Goal: Information Seeking & Learning: Check status

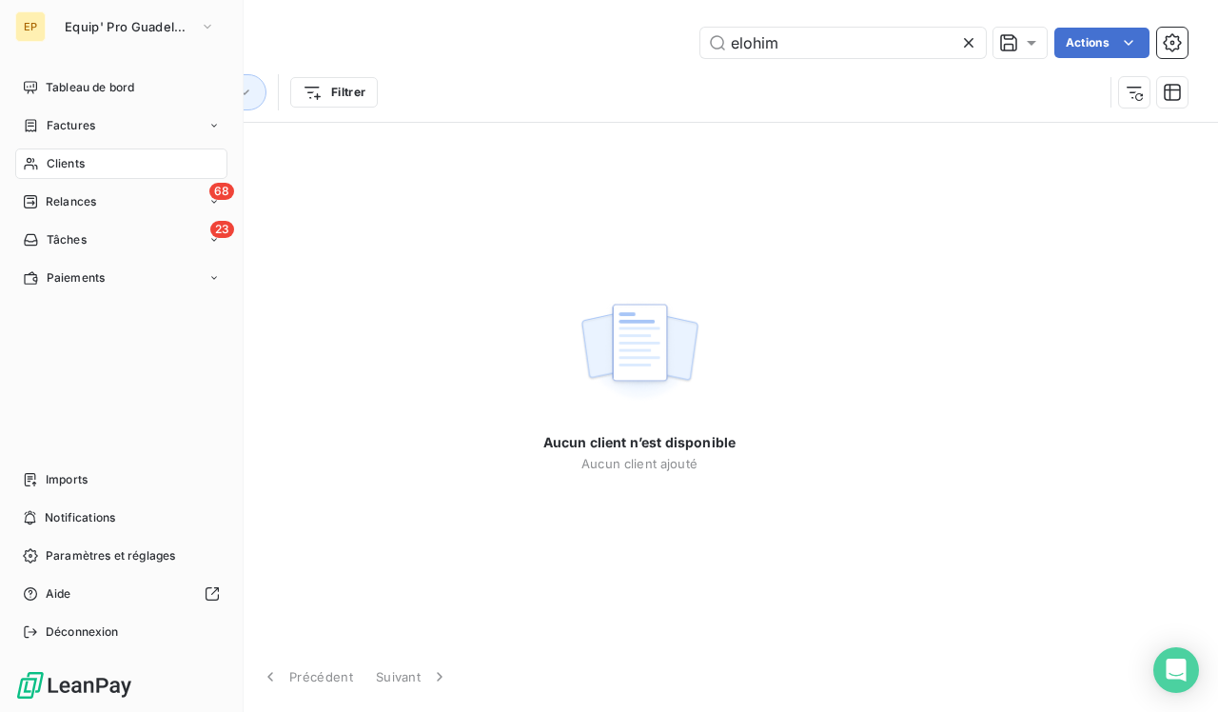
type input "elohim"
click at [41, 162] on div "Clients" at bounding box center [121, 163] width 212 height 30
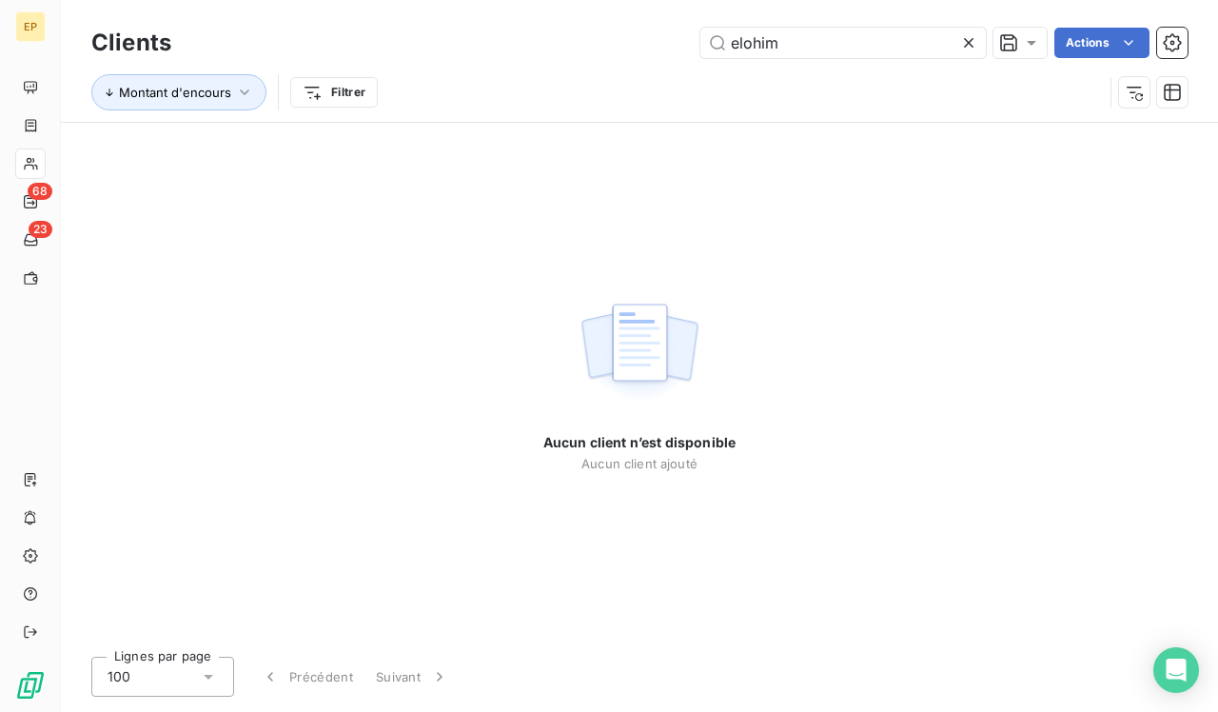
click at [976, 40] on icon at bounding box center [968, 42] width 19 height 19
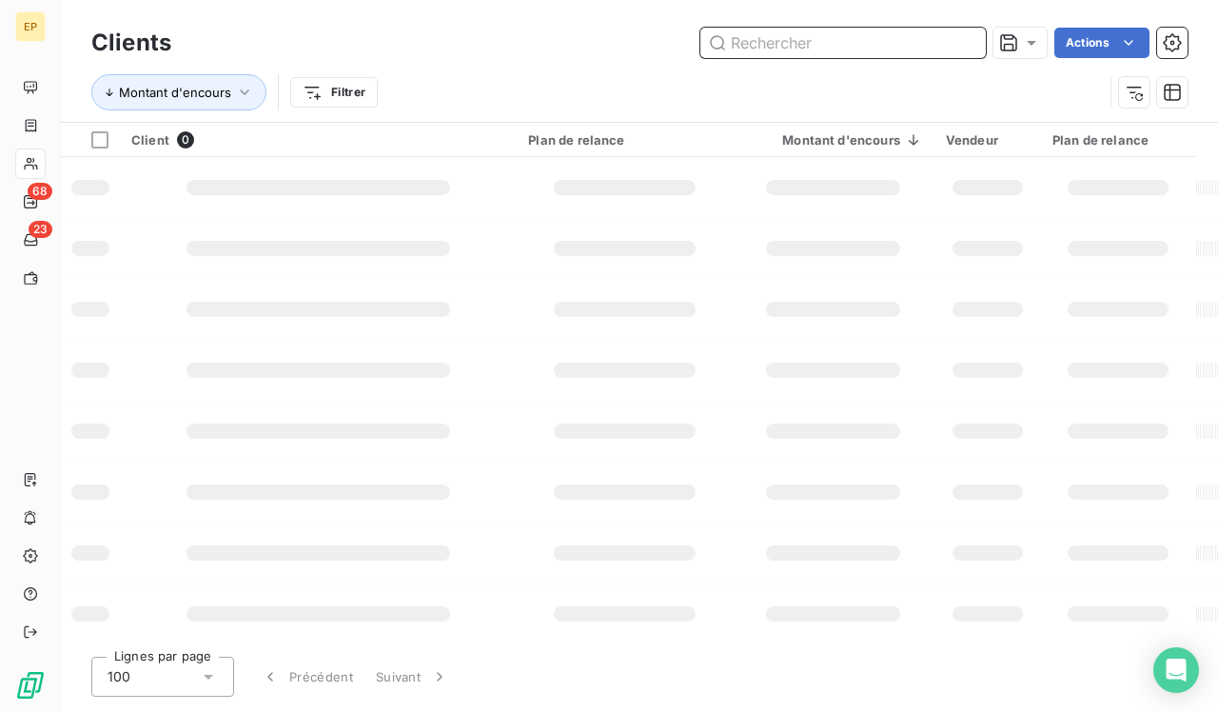
click at [958, 38] on input "text" at bounding box center [844, 43] width 286 height 30
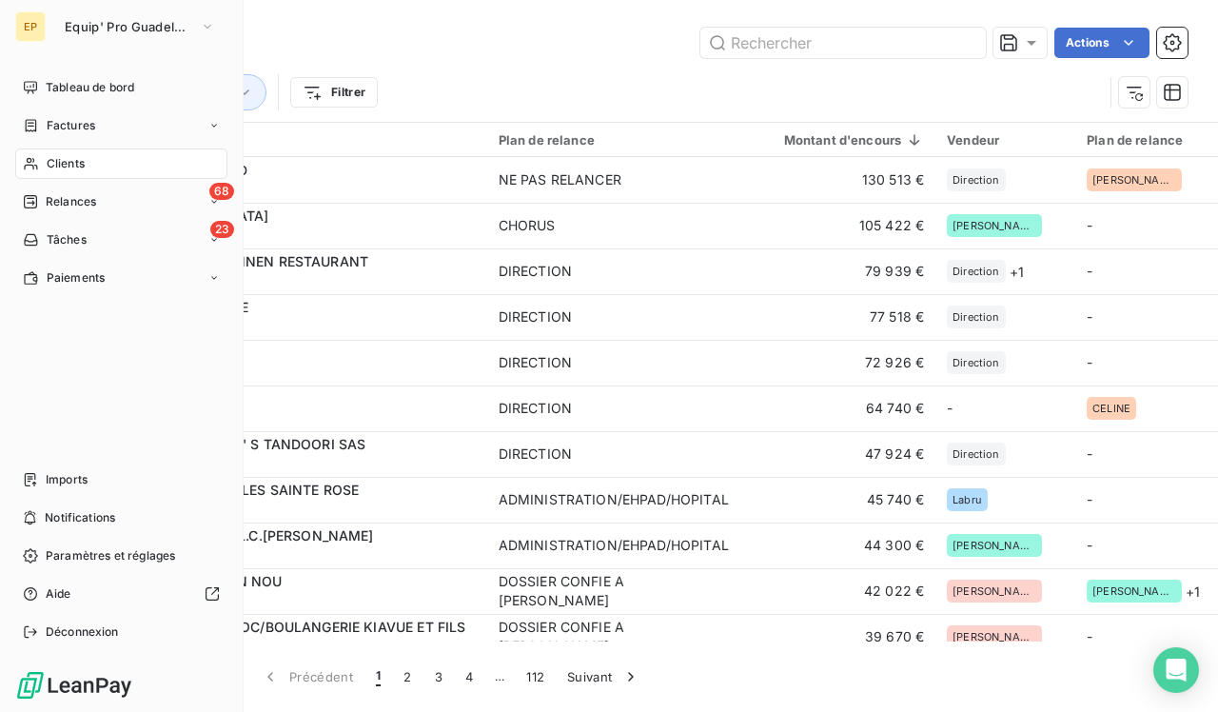
click at [96, 162] on div "Clients" at bounding box center [121, 163] width 212 height 30
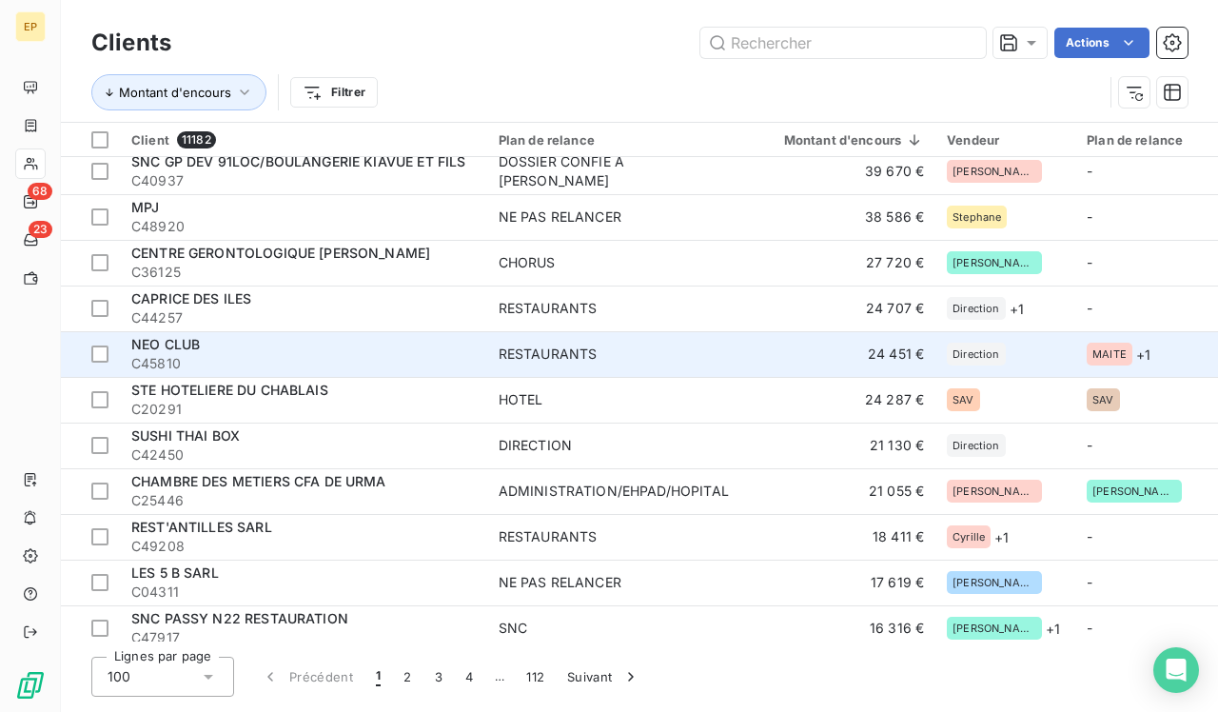
scroll to position [428, 0]
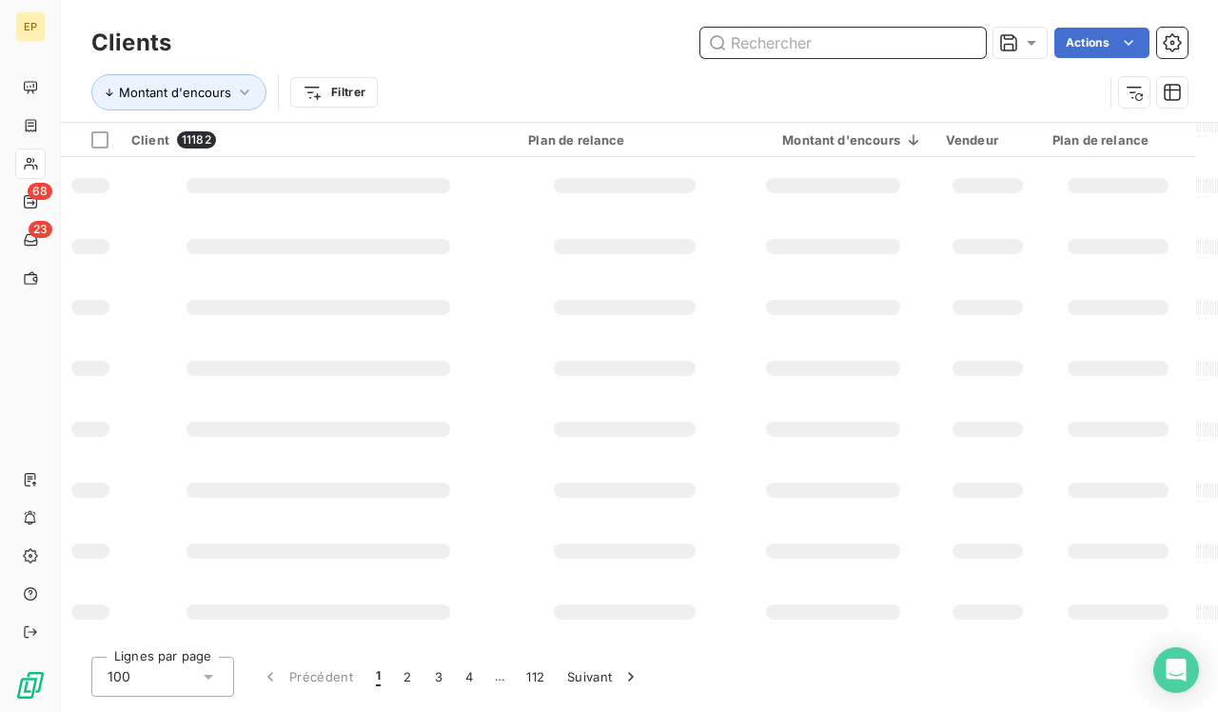
click at [880, 41] on input "text" at bounding box center [844, 43] width 286 height 30
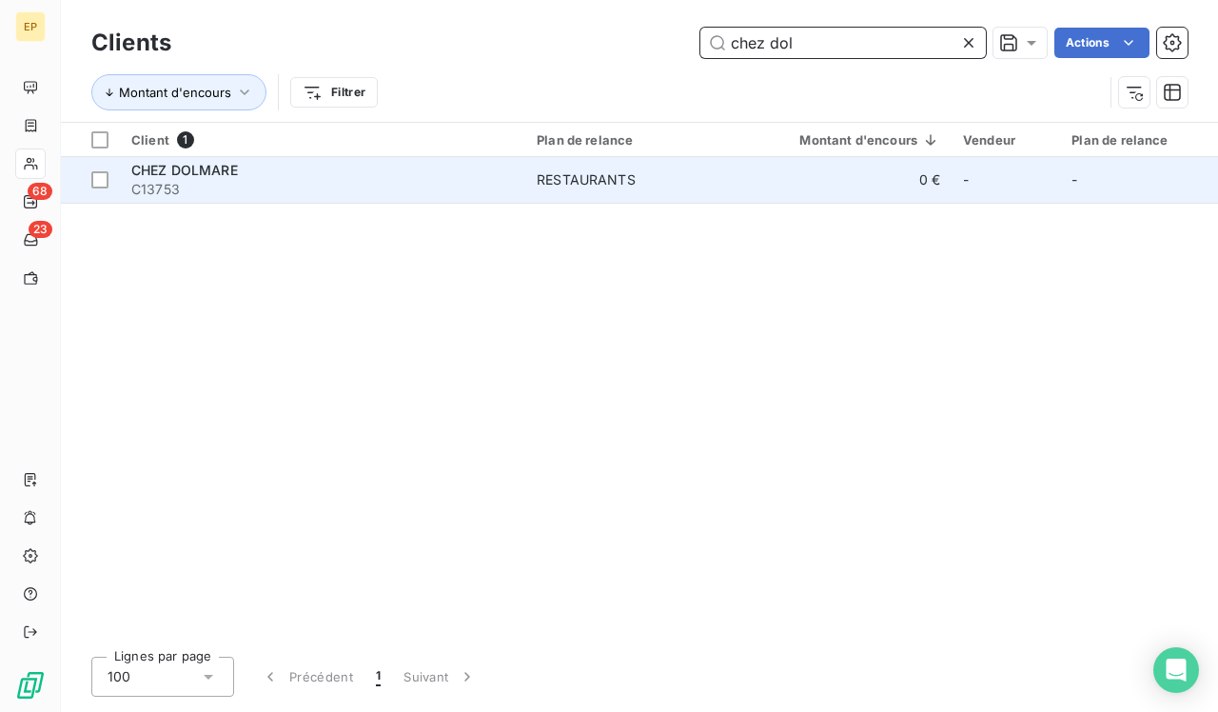
type input "chez dol"
click at [614, 171] on div "RESTAURANTS" at bounding box center [586, 179] width 99 height 19
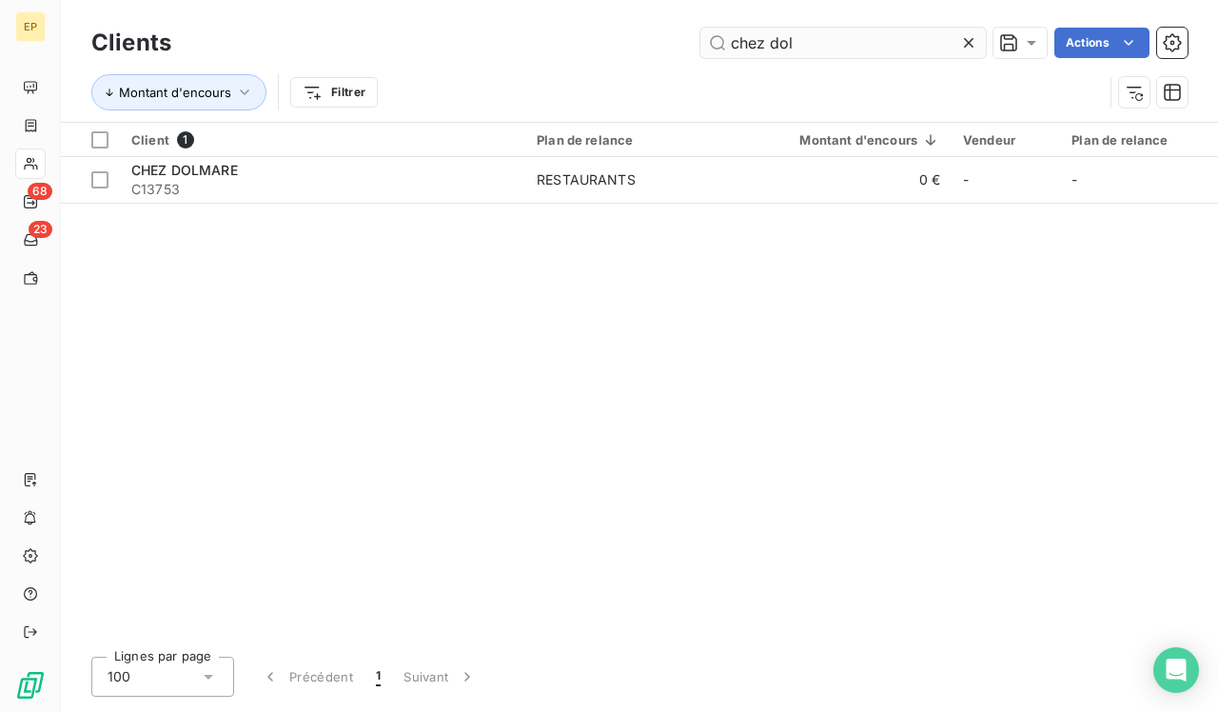
click at [967, 42] on icon at bounding box center [969, 43] width 10 height 10
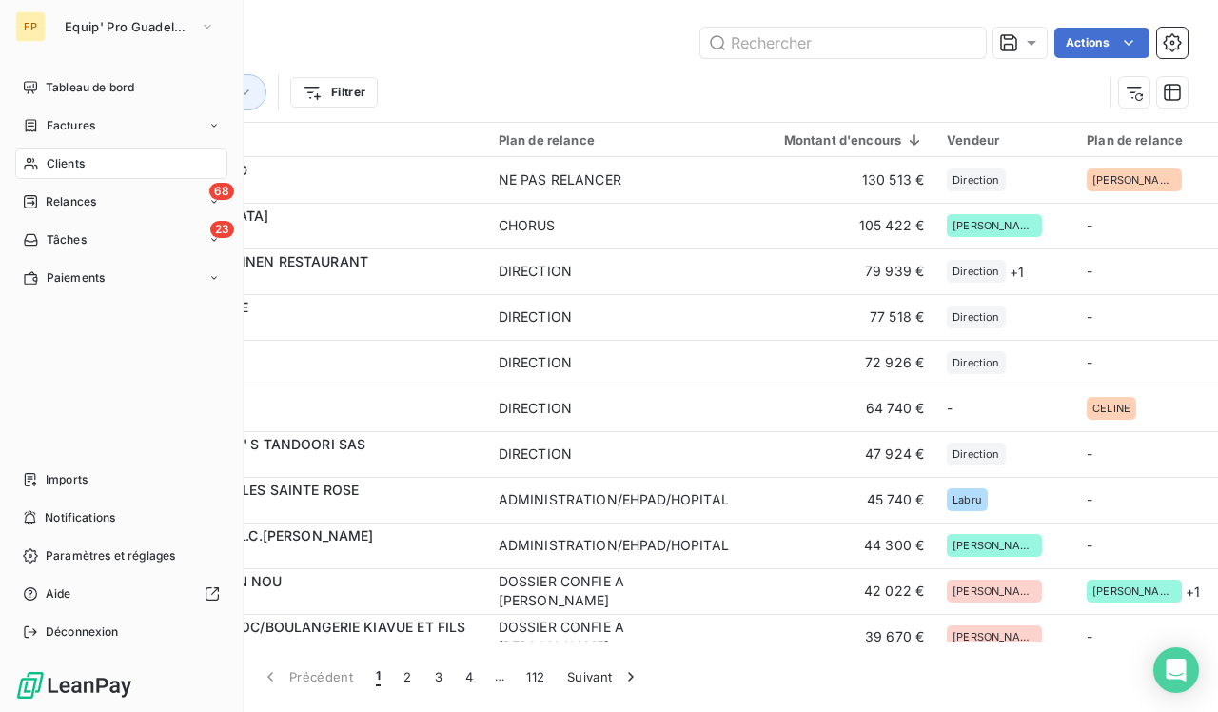
click at [57, 164] on span "Clients" at bounding box center [66, 163] width 38 height 17
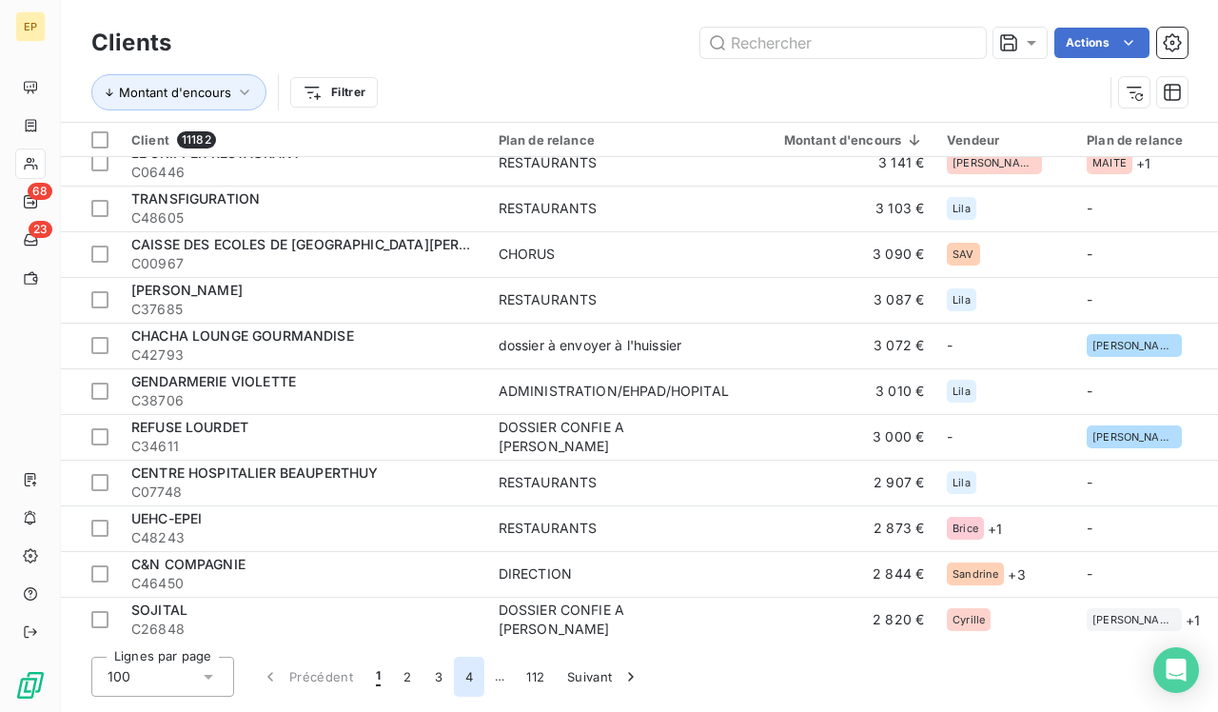
click at [463, 675] on button "4" at bounding box center [469, 677] width 30 height 40
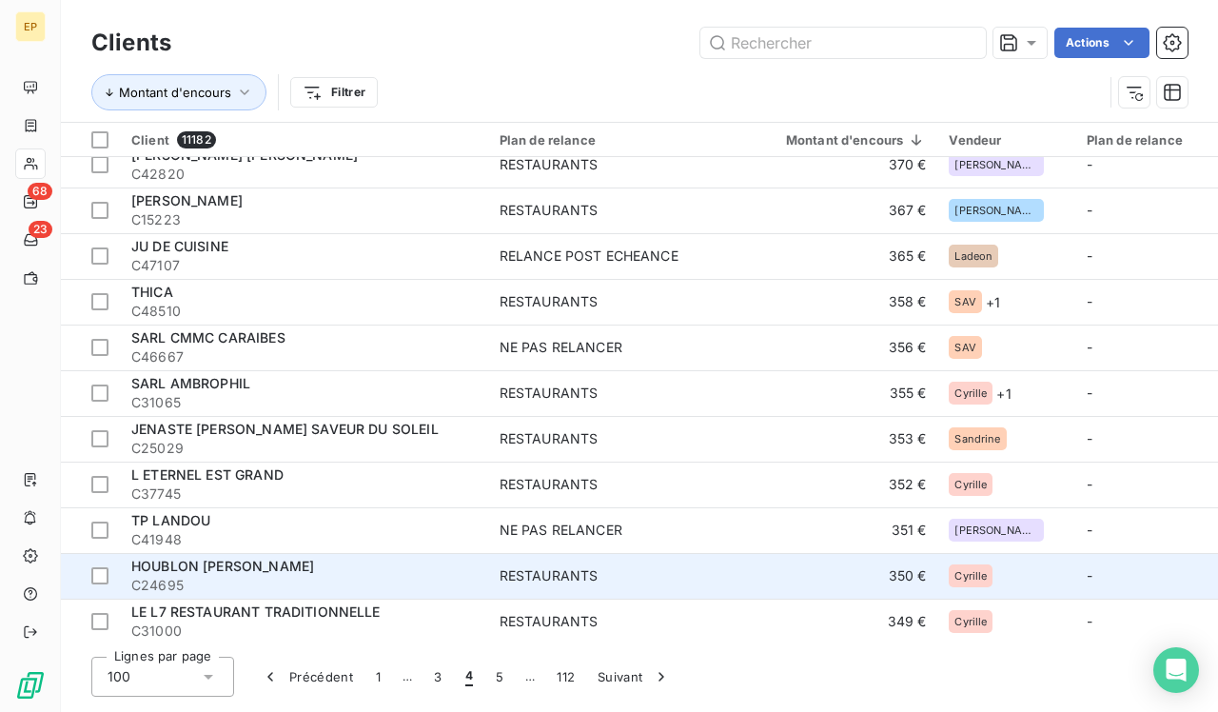
scroll to position [3730, 0]
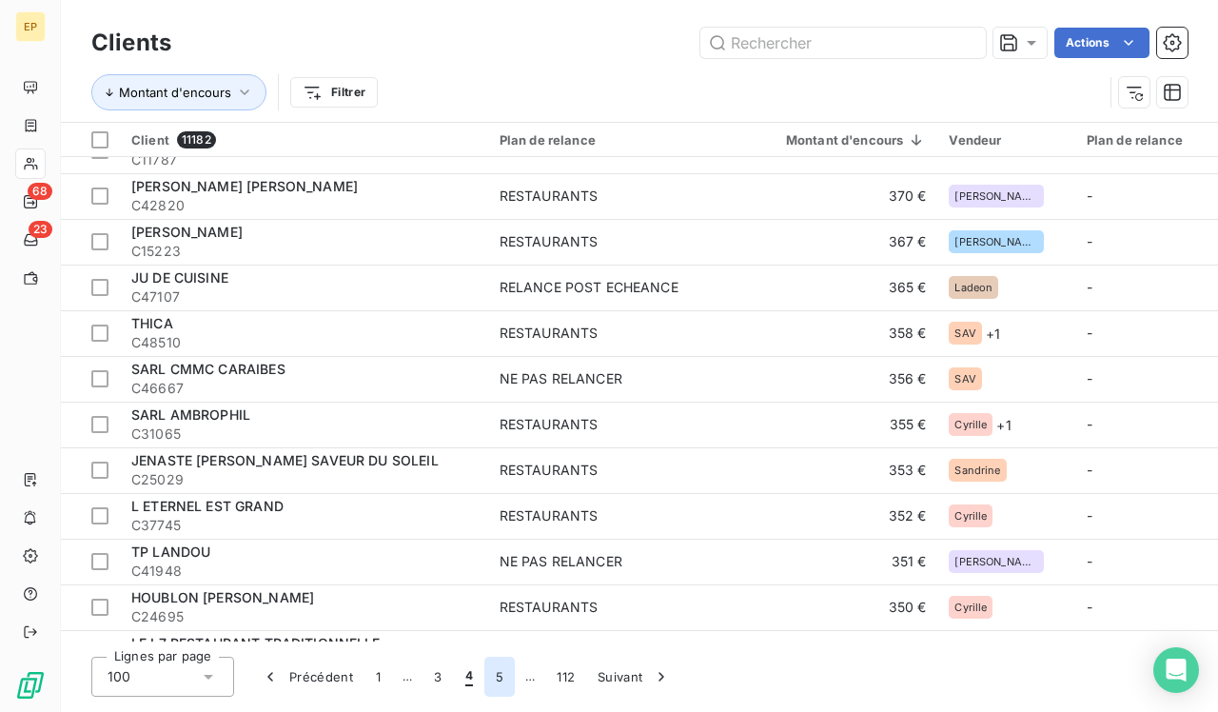
click at [497, 682] on button "5" at bounding box center [500, 677] width 30 height 40
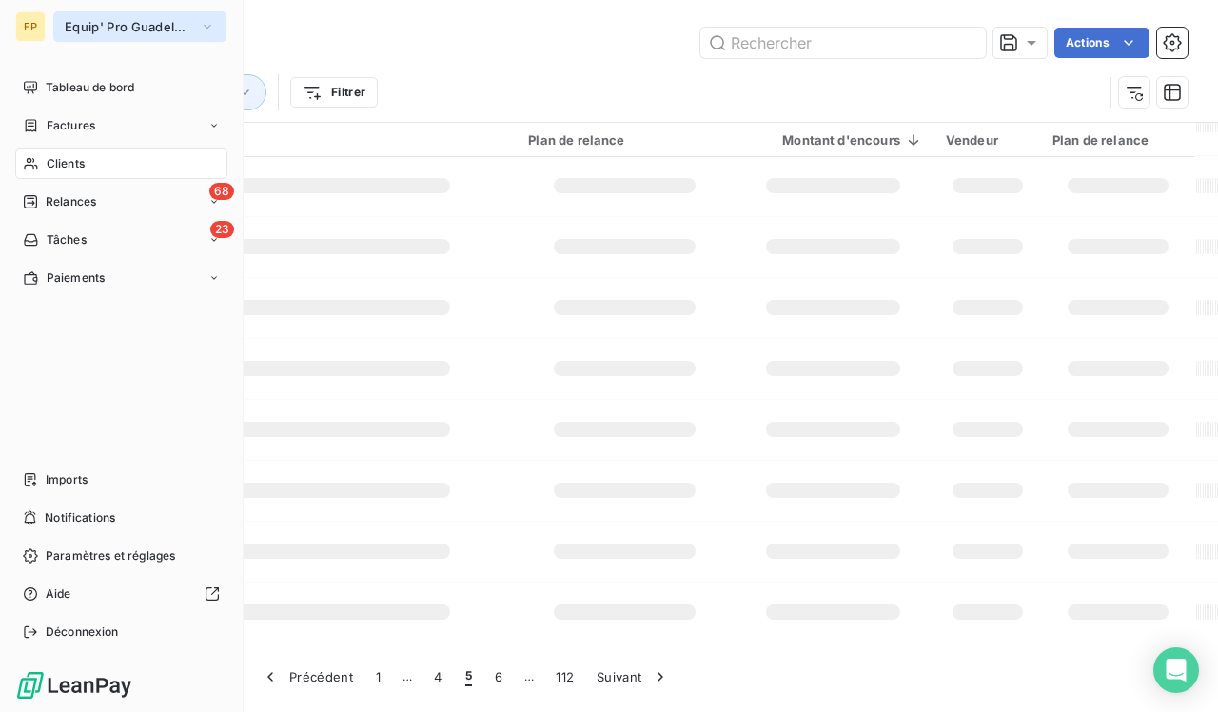
click at [81, 24] on span "Equip' Pro Guadeloupe" at bounding box center [129, 26] width 128 height 15
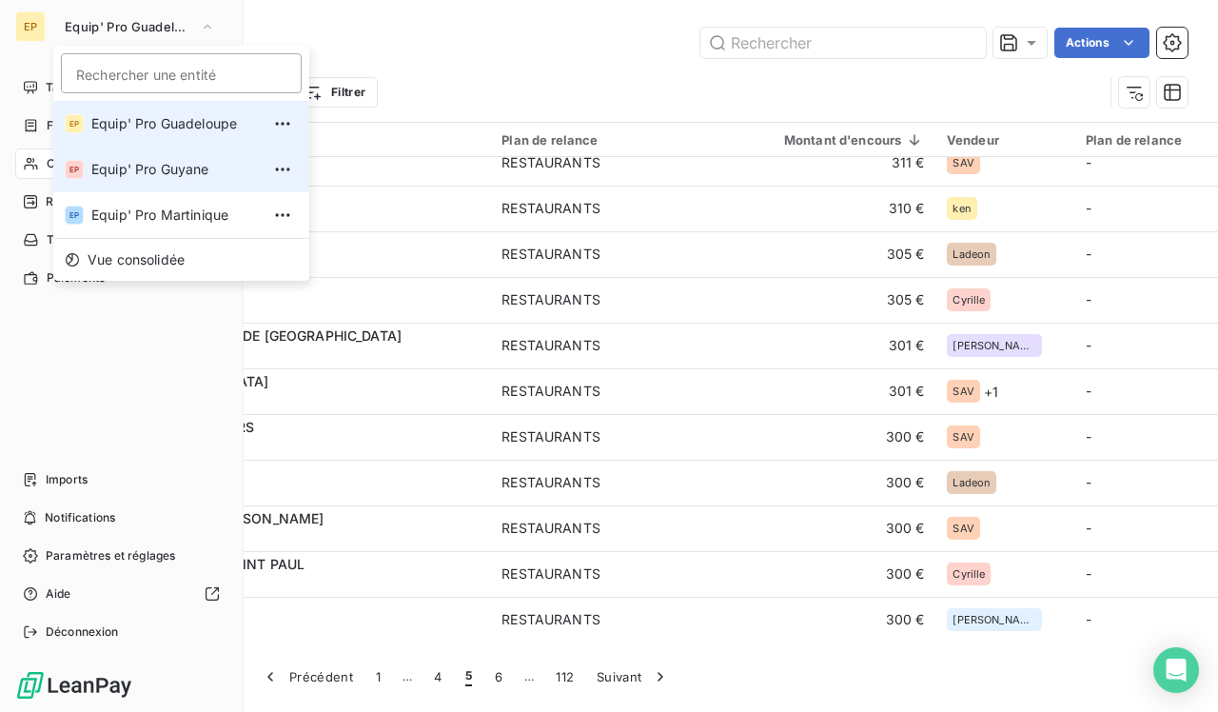
click at [119, 170] on span "Equip' Pro Guyane" at bounding box center [175, 169] width 168 height 19
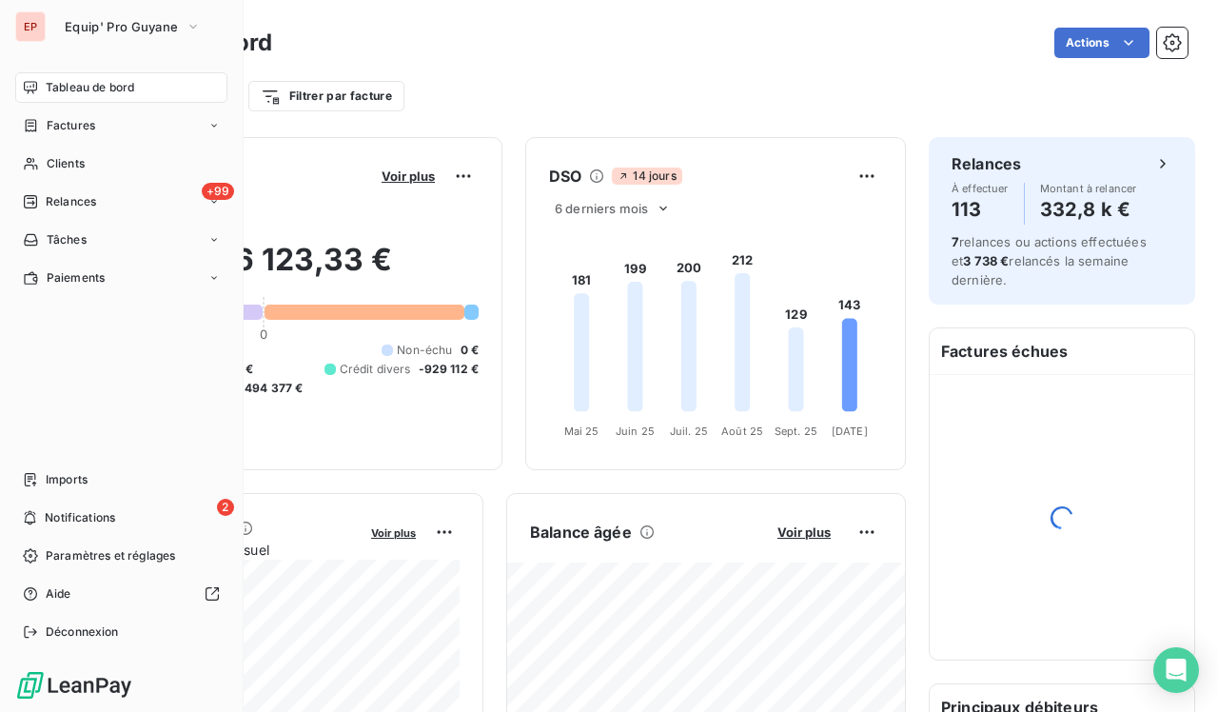
click at [469, 73] on div "Filtrer par client Filtrer par facture" at bounding box center [639, 88] width 1097 height 51
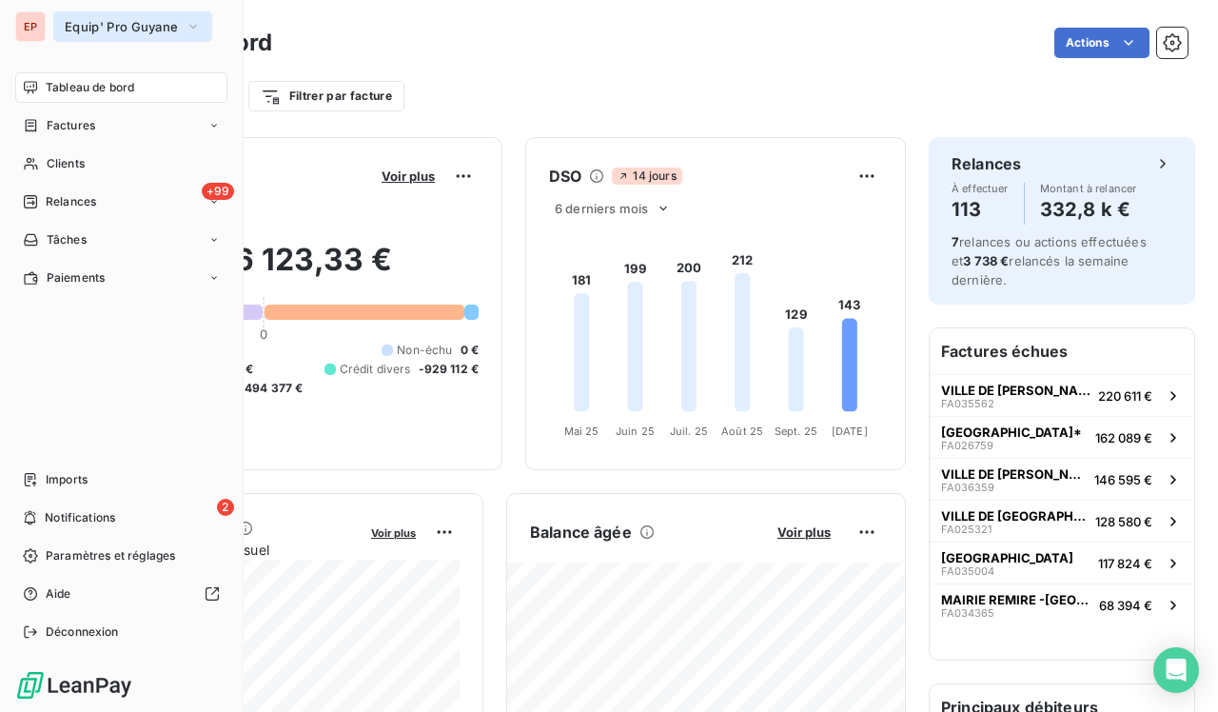
drag, startPoint x: 242, startPoint y: 16, endPoint x: 118, endPoint y: 22, distance: 123.9
click at [119, 22] on div "EP Equip' Pro Guyane Tableau de bord Factures Clients +99 Relances Tâches Paiem…" at bounding box center [122, 356] width 244 height 712
click at [89, 18] on button "Equip' Pro Guyane" at bounding box center [132, 26] width 159 height 30
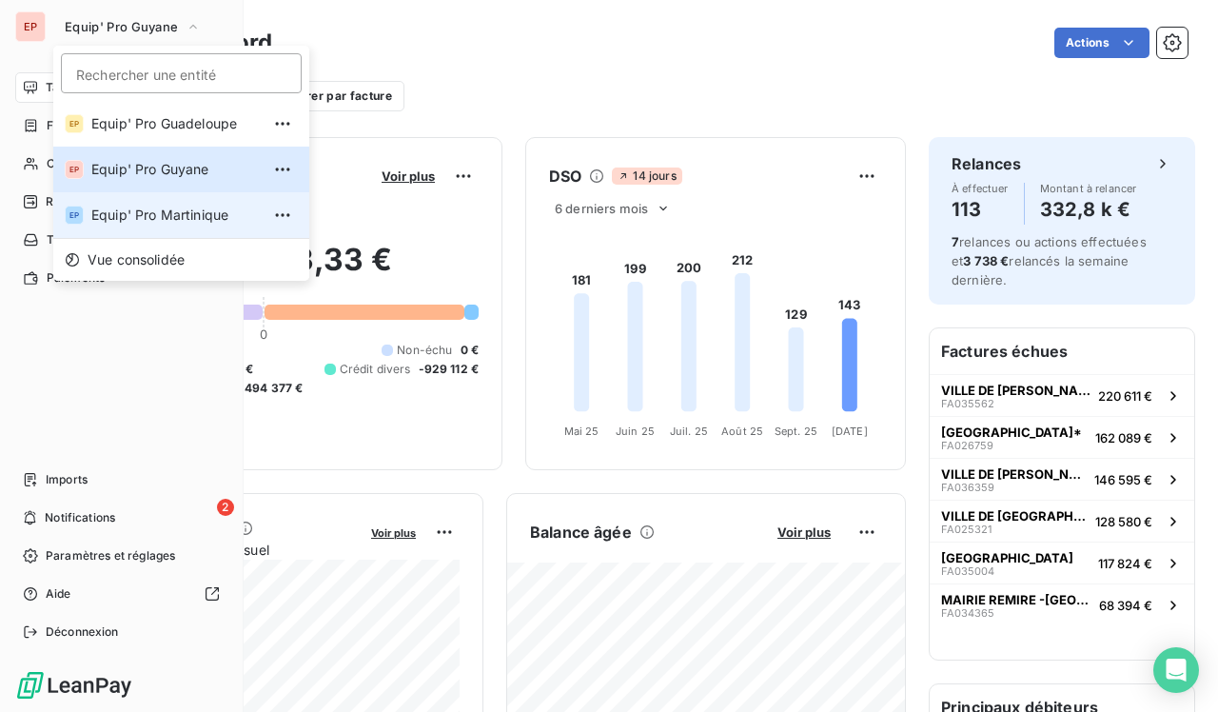
click at [98, 218] on span "Equip' Pro Martinique" at bounding box center [175, 215] width 168 height 19
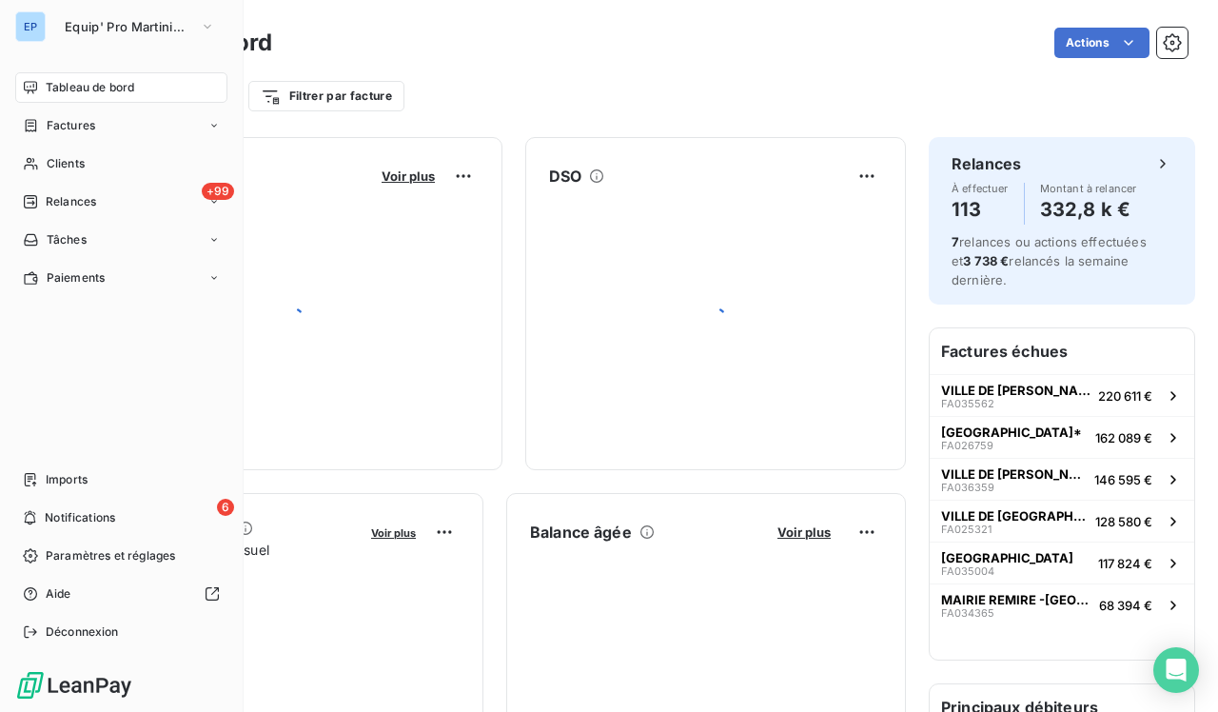
click at [543, 95] on div "Filtrer par client Filtrer par facture" at bounding box center [639, 96] width 1097 height 36
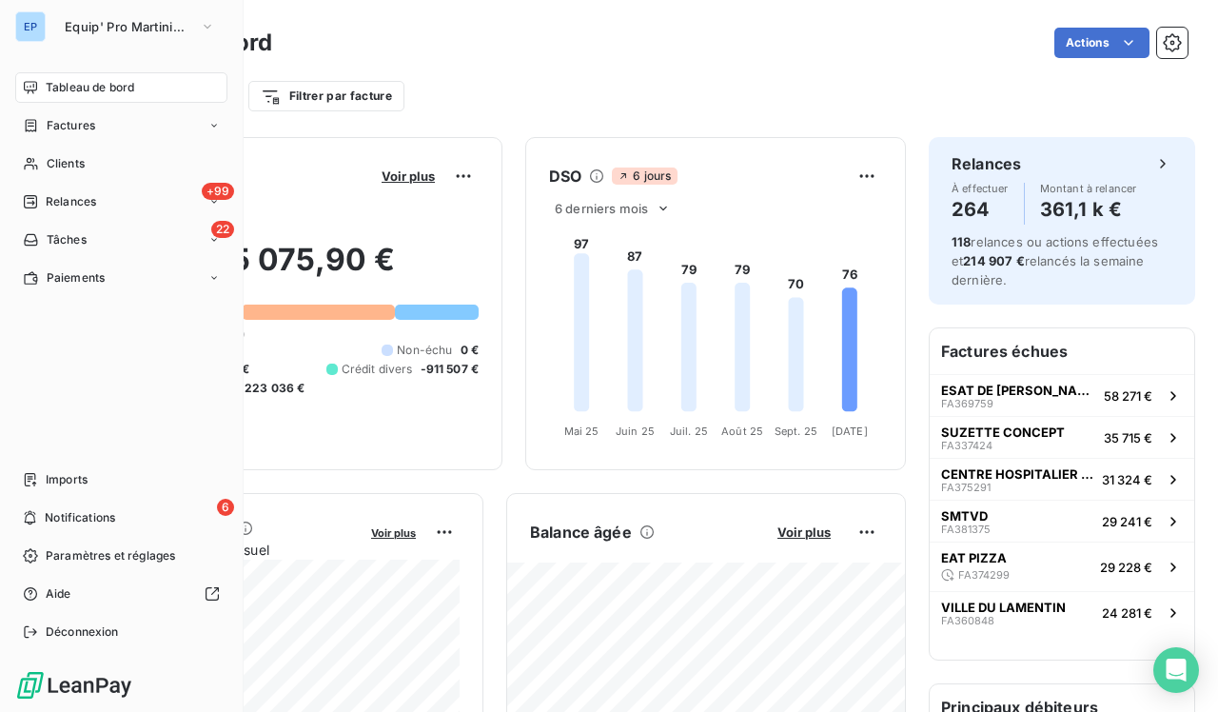
click at [543, 95] on div "Filtrer par client Filtrer par facture" at bounding box center [639, 96] width 1097 height 36
drag, startPoint x: 243, startPoint y: 73, endPoint x: 181, endPoint y: 73, distance: 61.9
click at [186, 73] on div "EP Equip' Pro Martinique Tableau de bord Factures Clients +99 Relances 22 Tâche…" at bounding box center [122, 356] width 244 height 712
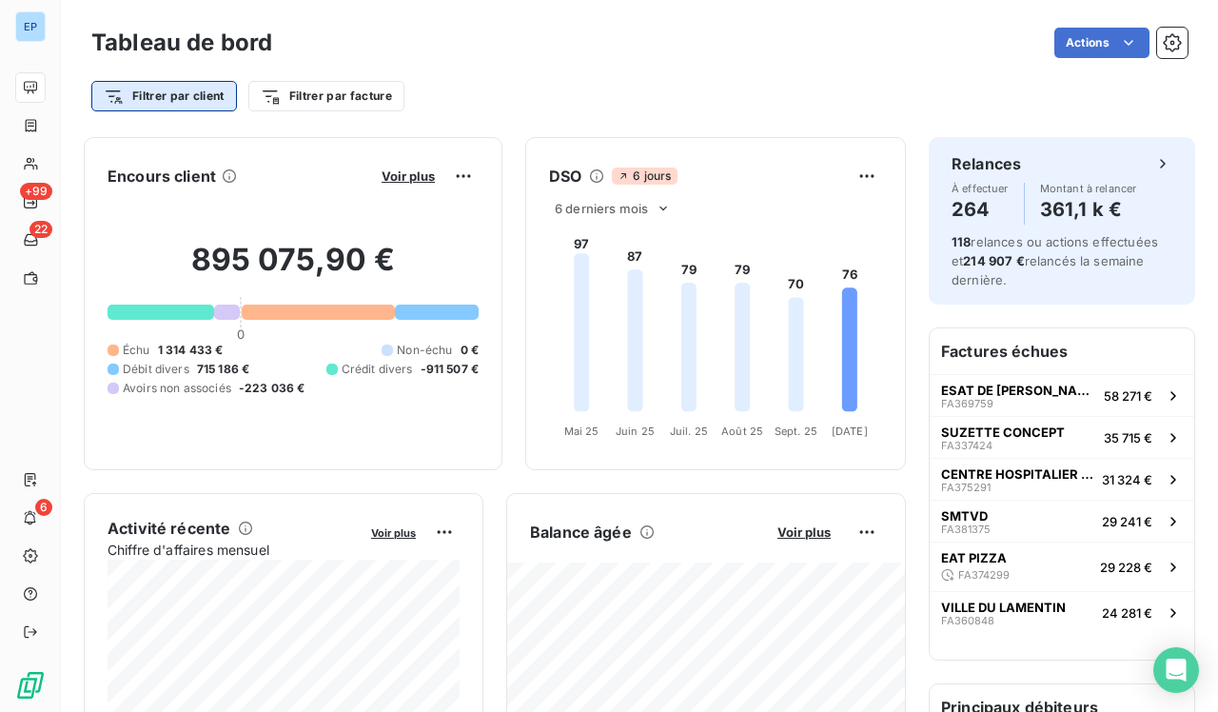
click at [210, 100] on html "EP +99 22 6 Tableau de bord Actions Filtrer par client Filtrer par facture Enco…" at bounding box center [609, 356] width 1218 height 712
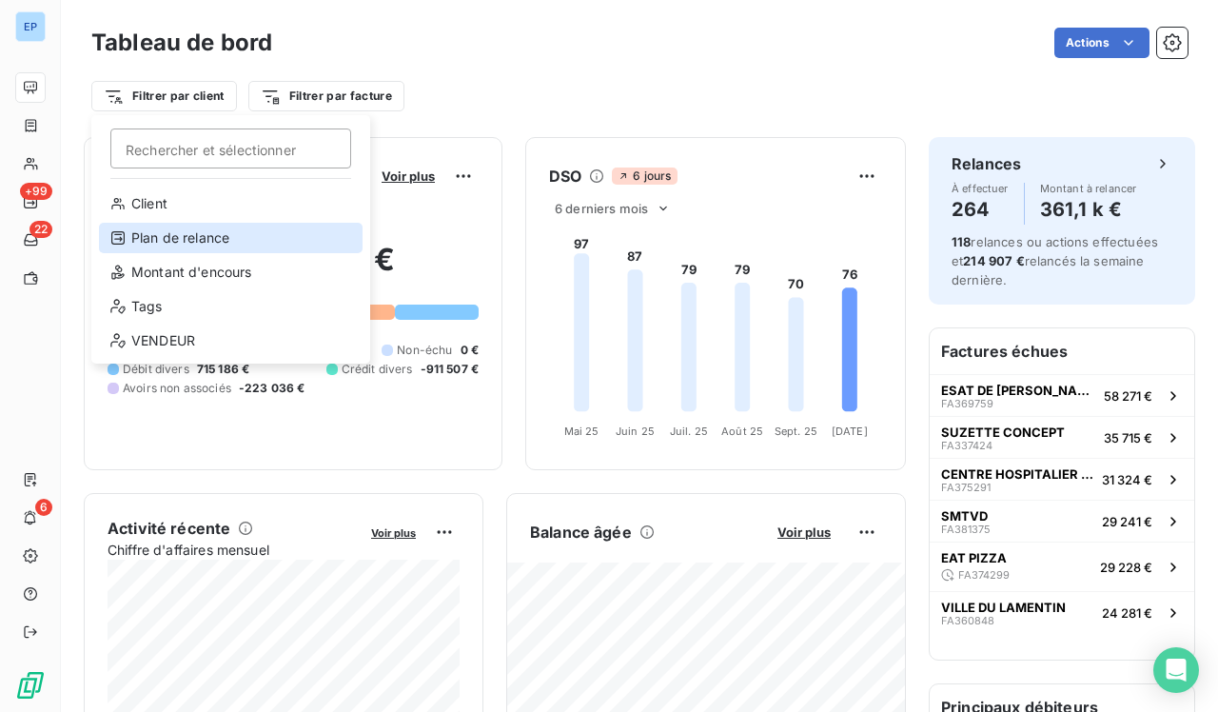
click at [169, 242] on div "Plan de relance" at bounding box center [231, 238] width 264 height 30
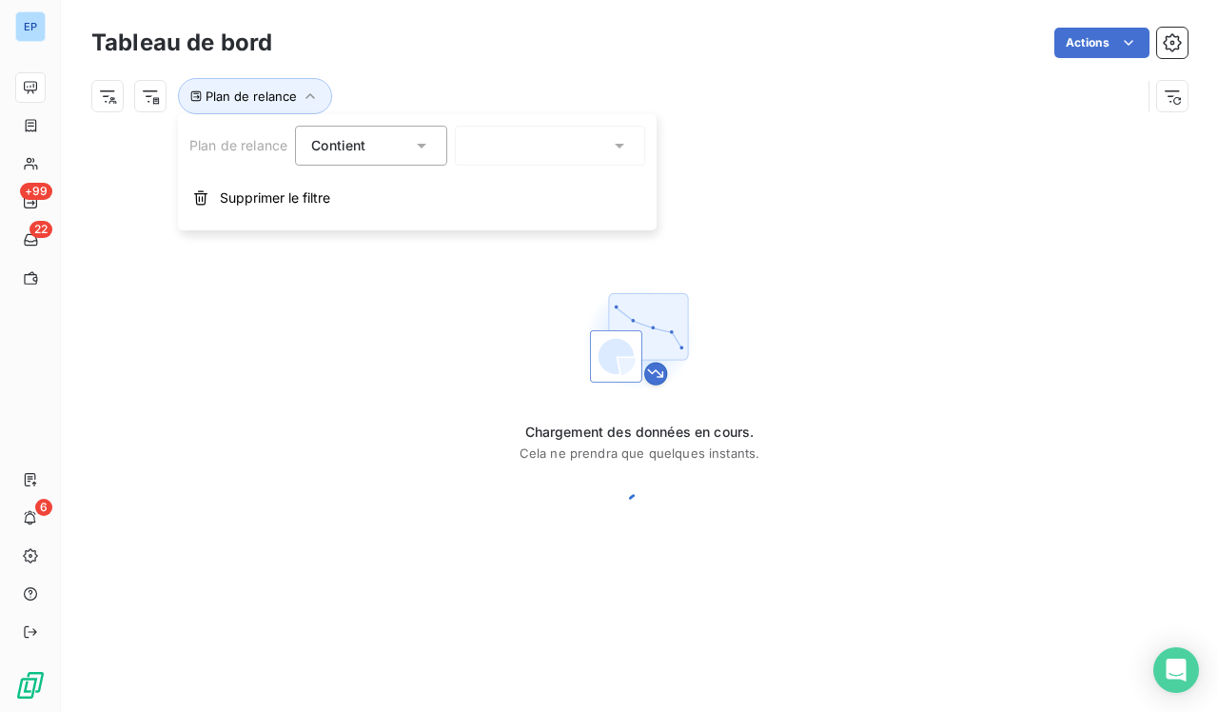
click at [513, 148] on div at bounding box center [550, 146] width 190 height 40
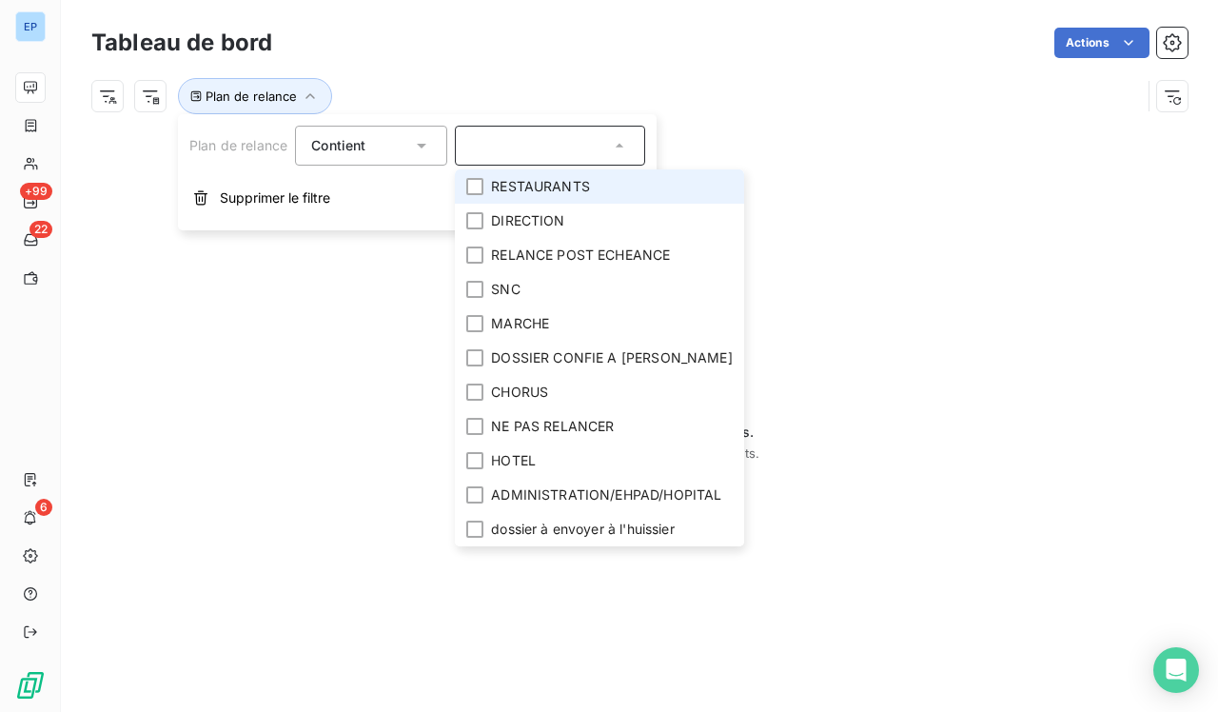
click at [503, 183] on span "RESTAURANTS" at bounding box center [540, 186] width 99 height 19
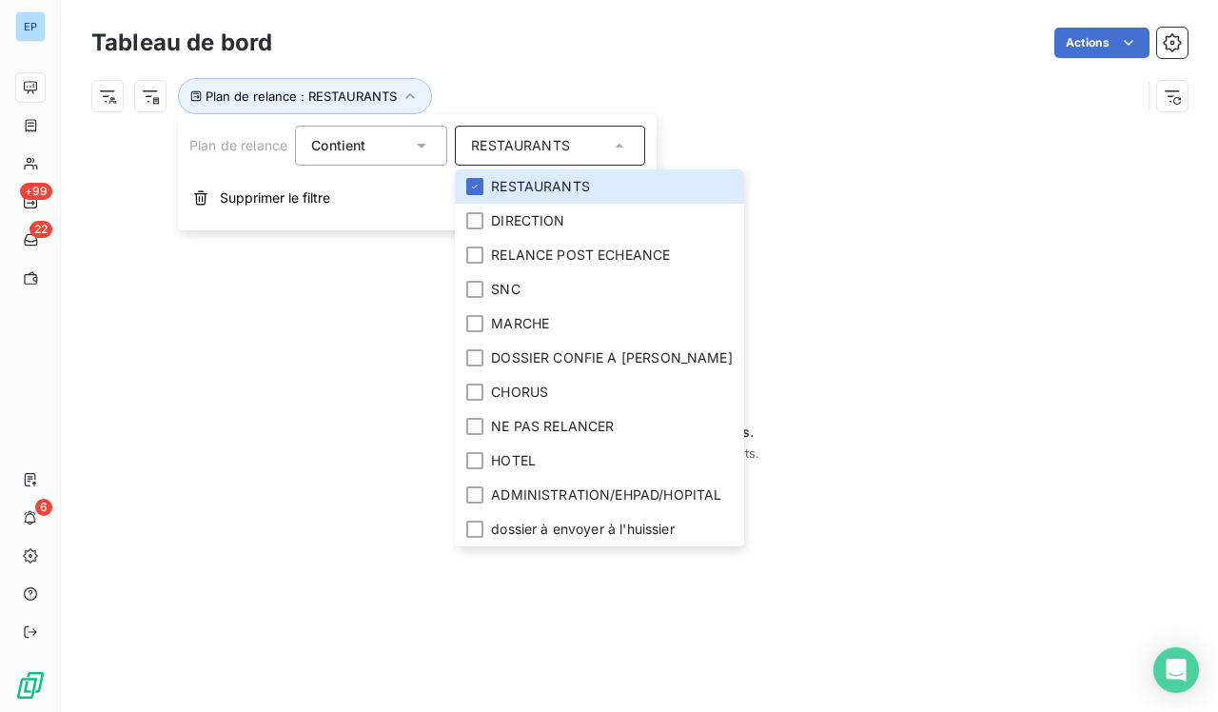
click at [575, 60] on div "Tableau de bord Actions" at bounding box center [639, 43] width 1097 height 40
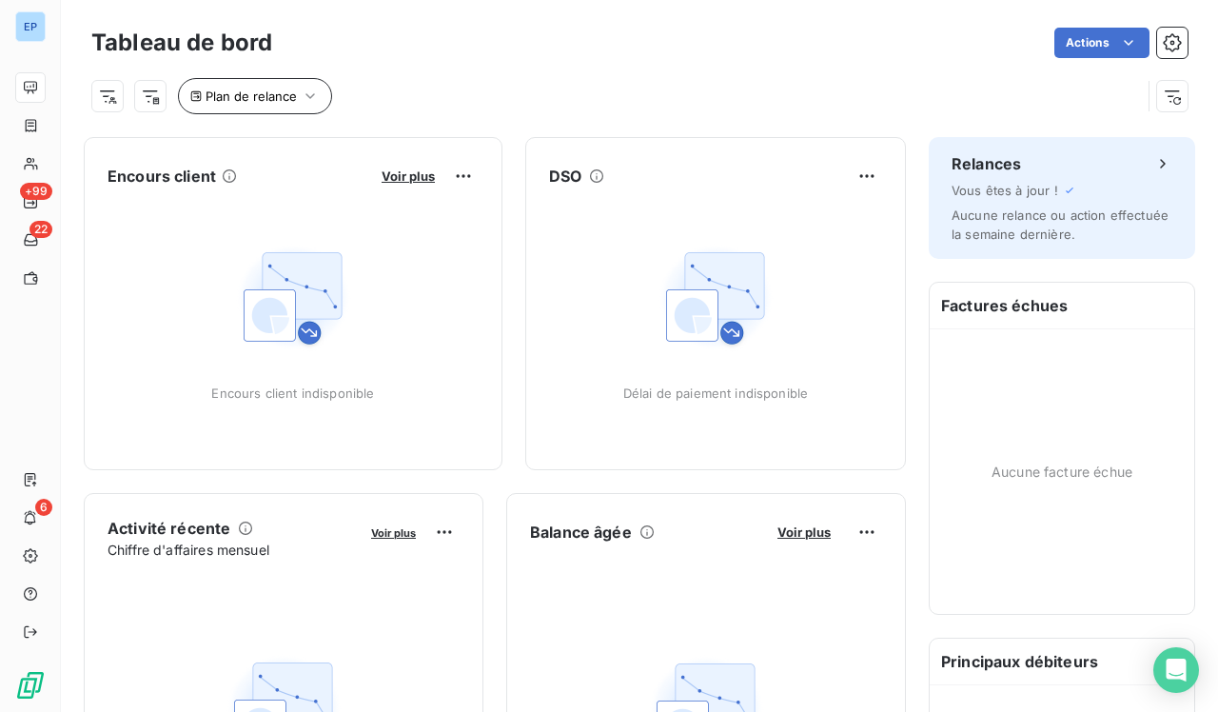
click at [281, 93] on span "Plan de relance" at bounding box center [251, 96] width 91 height 15
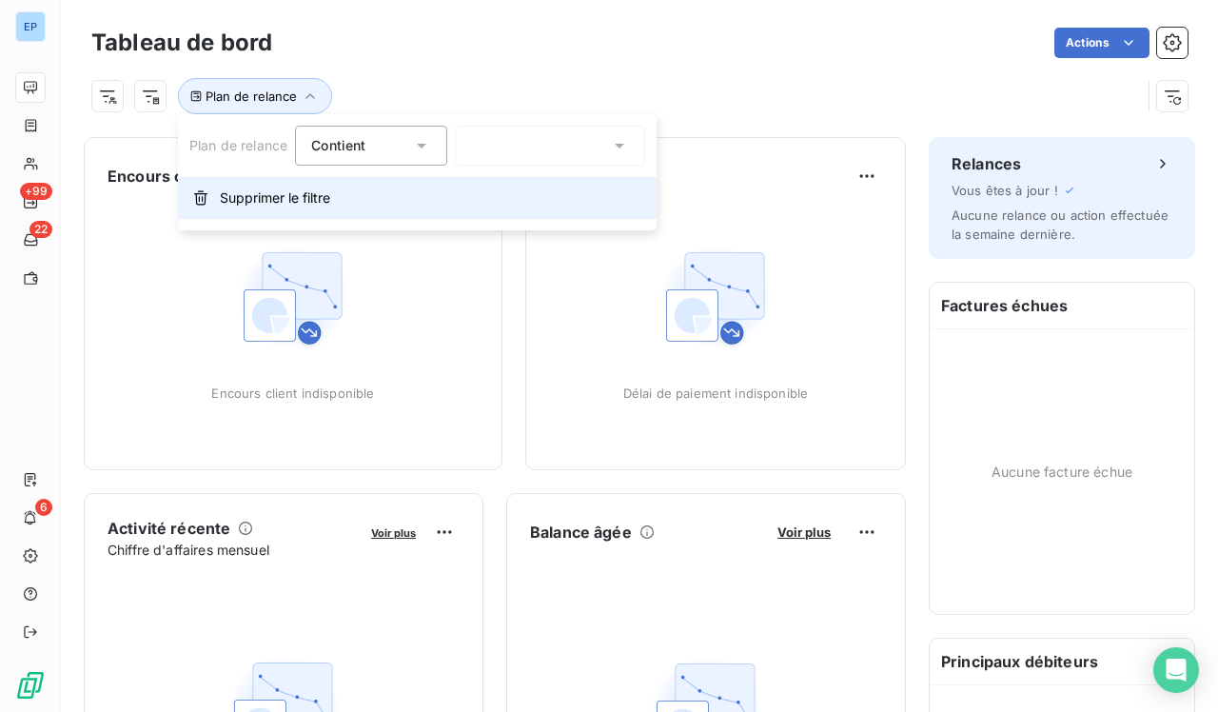
click at [249, 199] on span "Supprimer le filtre" at bounding box center [275, 197] width 110 height 19
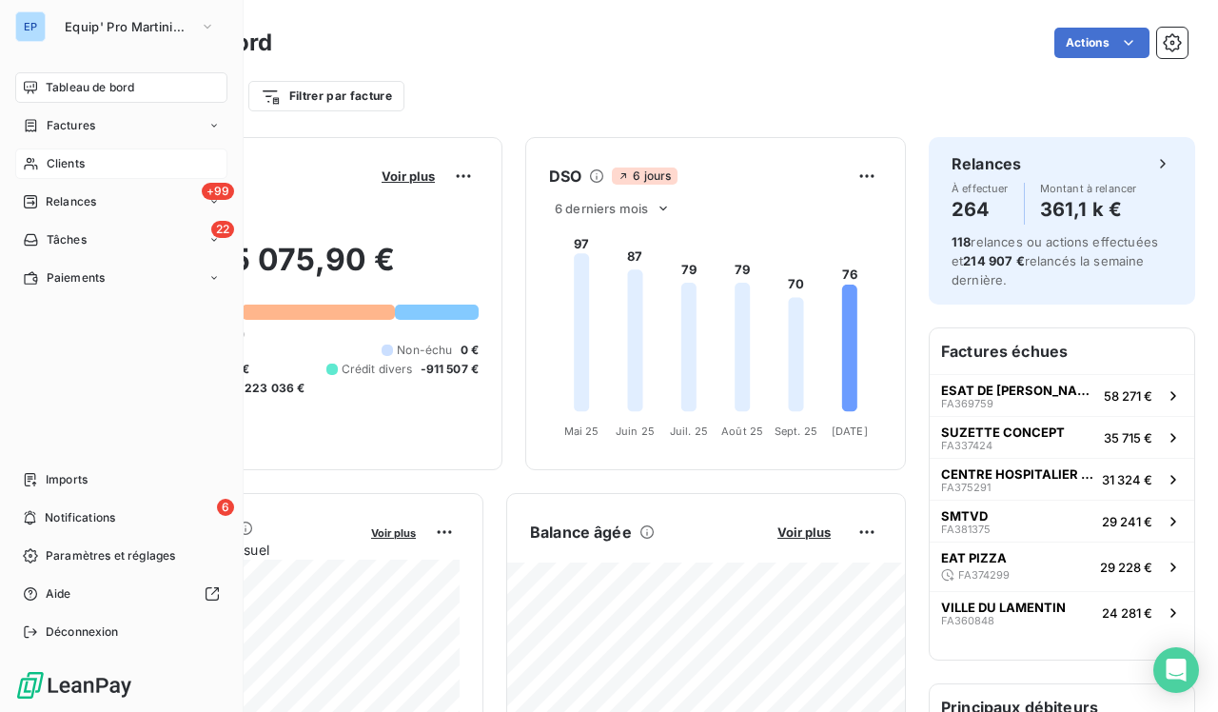
click at [43, 164] on div "Clients" at bounding box center [121, 163] width 212 height 30
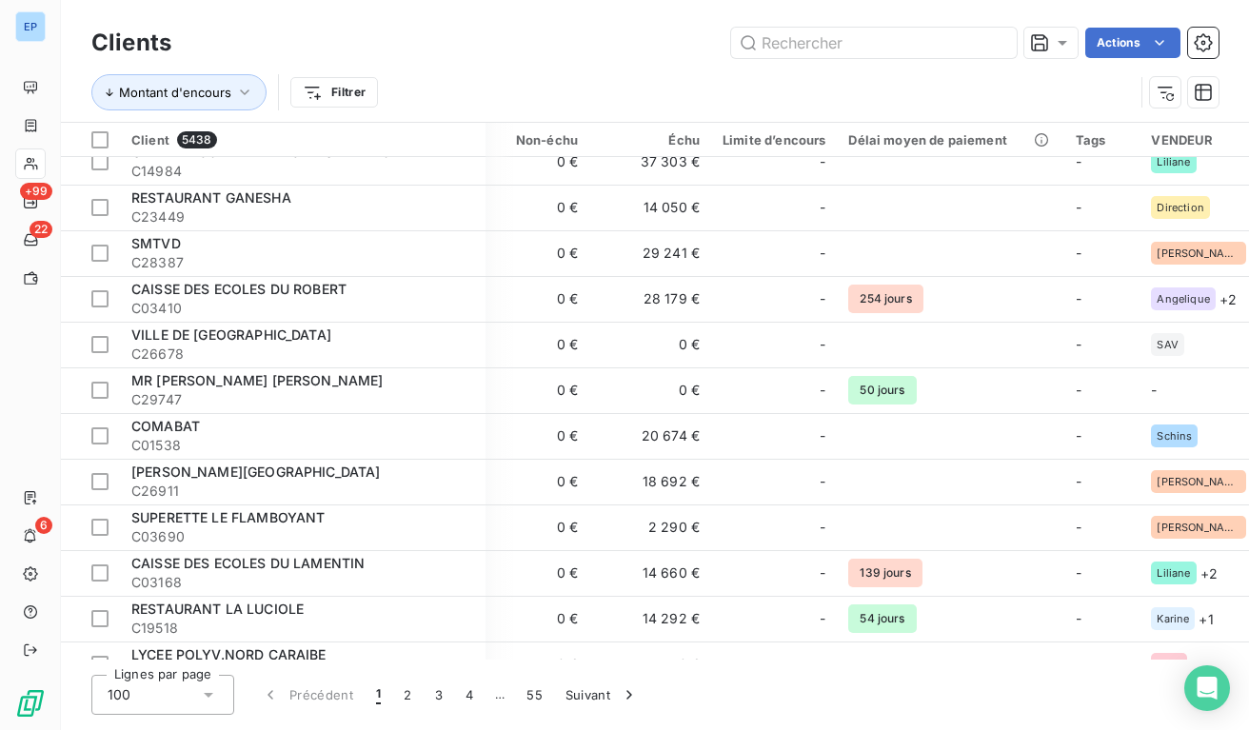
scroll to position [110, 429]
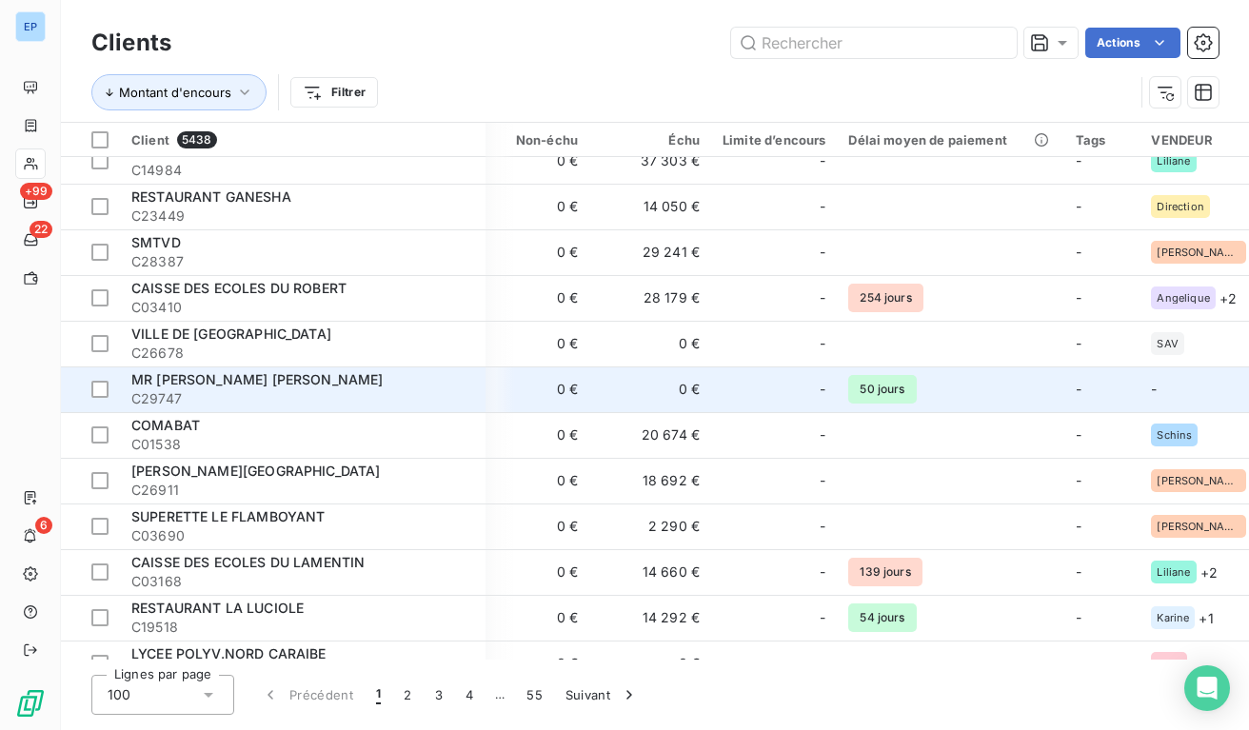
click at [485, 393] on td "MR [PERSON_NAME] [PERSON_NAME] C29747" at bounding box center [303, 389] width 366 height 46
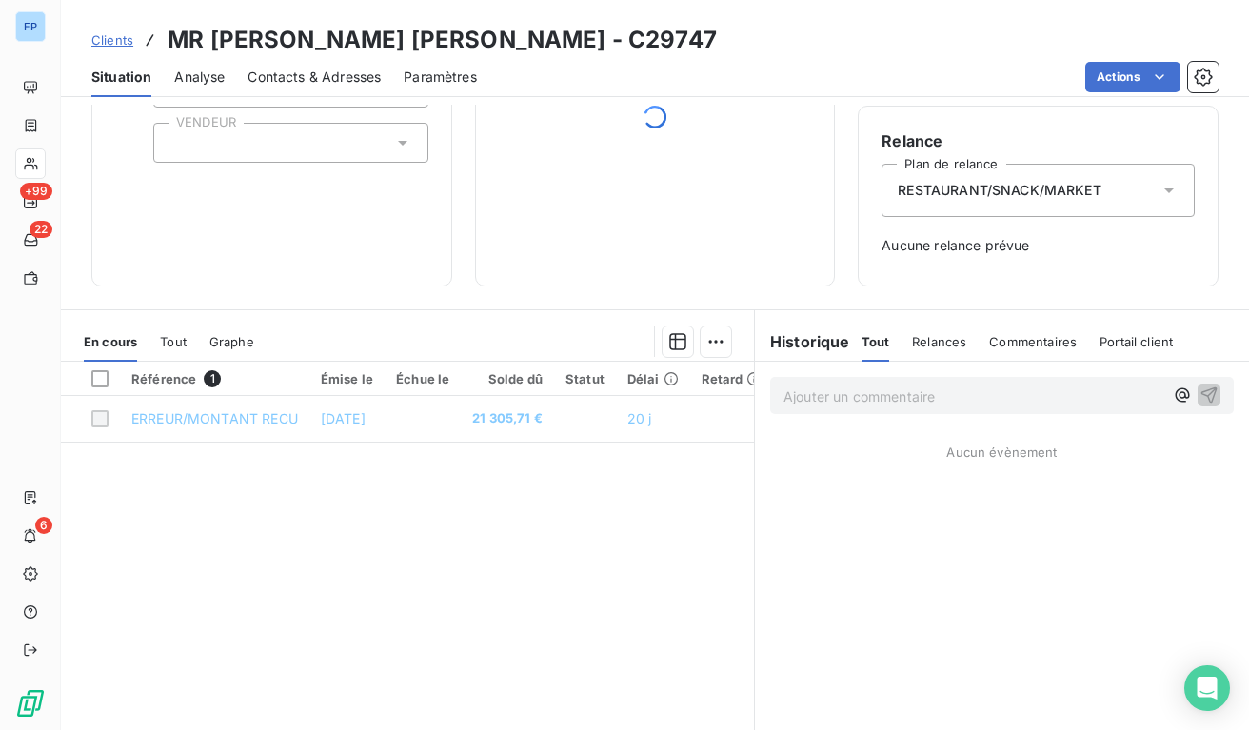
scroll to position [169, 0]
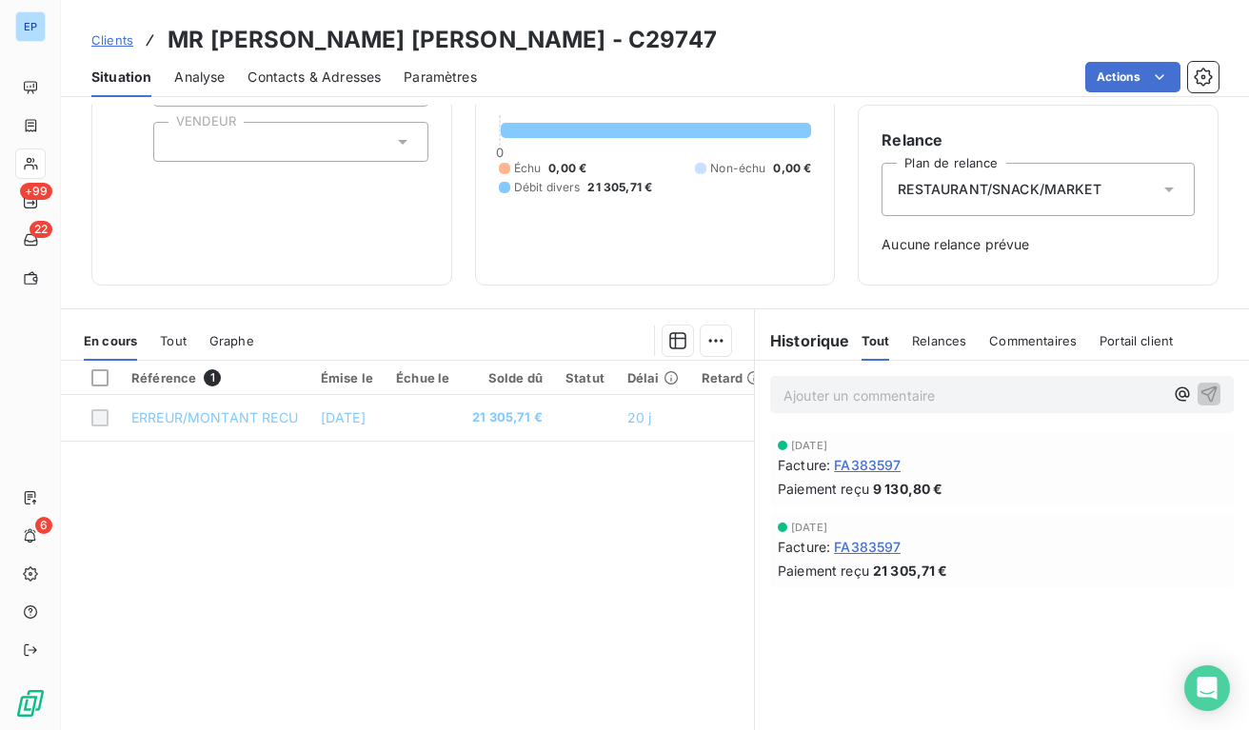
click at [847, 548] on span "FA383597" at bounding box center [867, 547] width 67 height 20
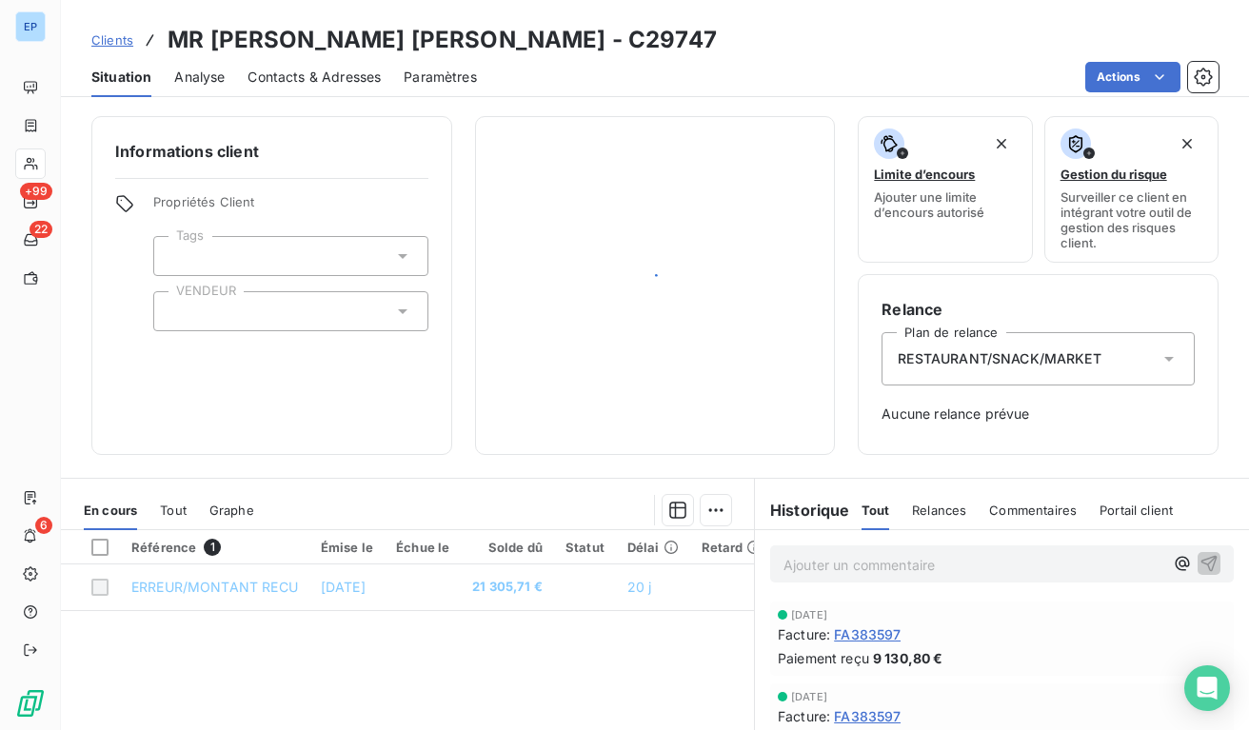
click at [850, 633] on span "FA383597" at bounding box center [867, 634] width 67 height 20
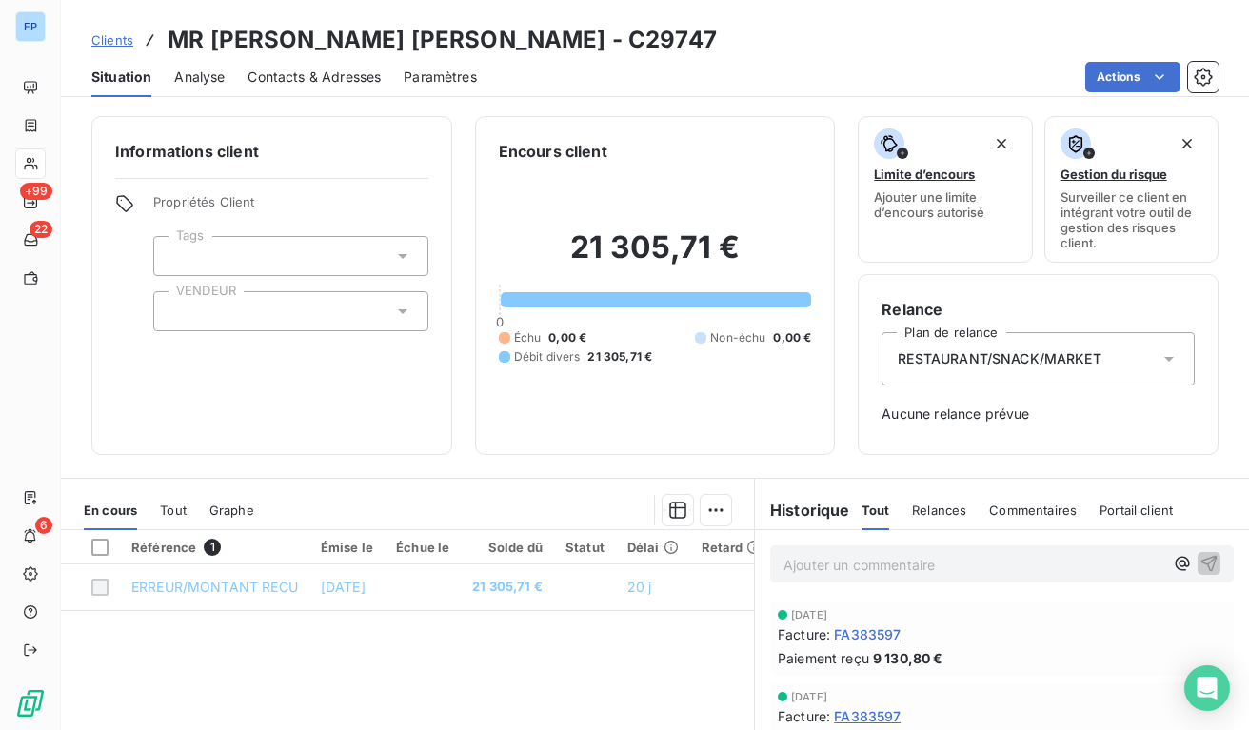
click at [301, 312] on div at bounding box center [290, 311] width 275 height 40
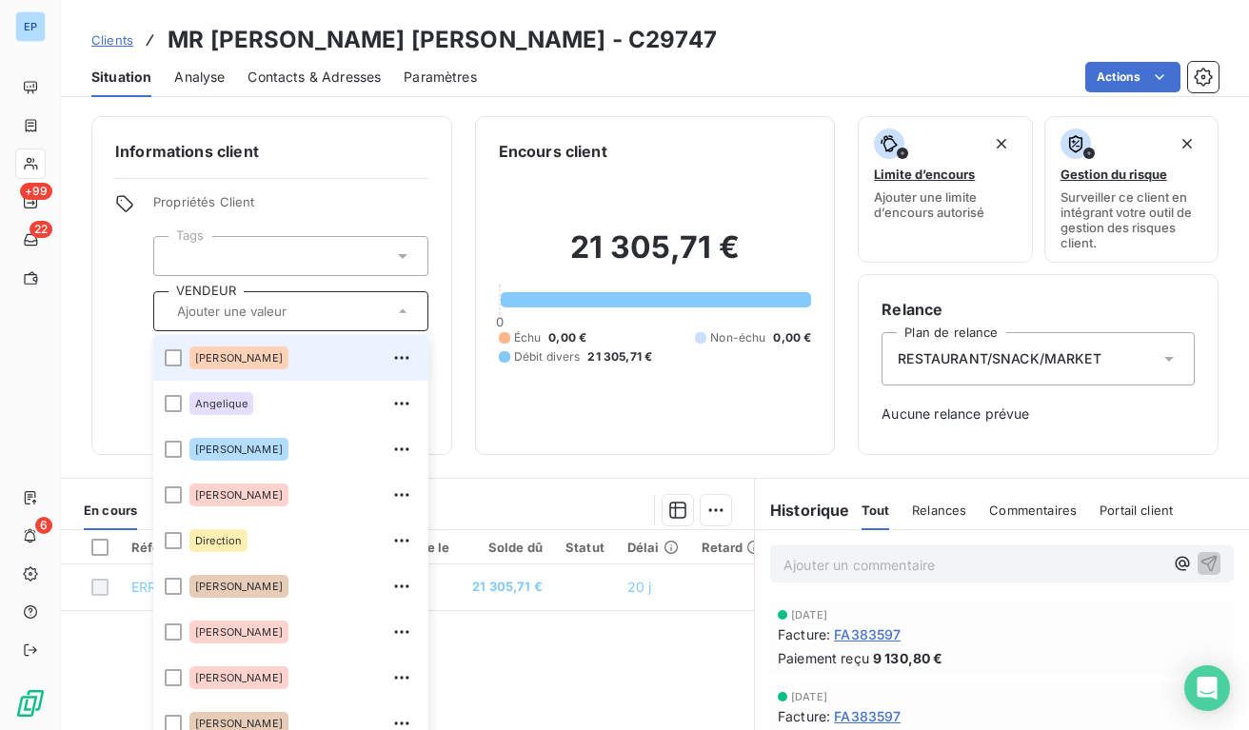
click at [267, 352] on div "[PERSON_NAME]" at bounding box center [302, 358] width 227 height 30
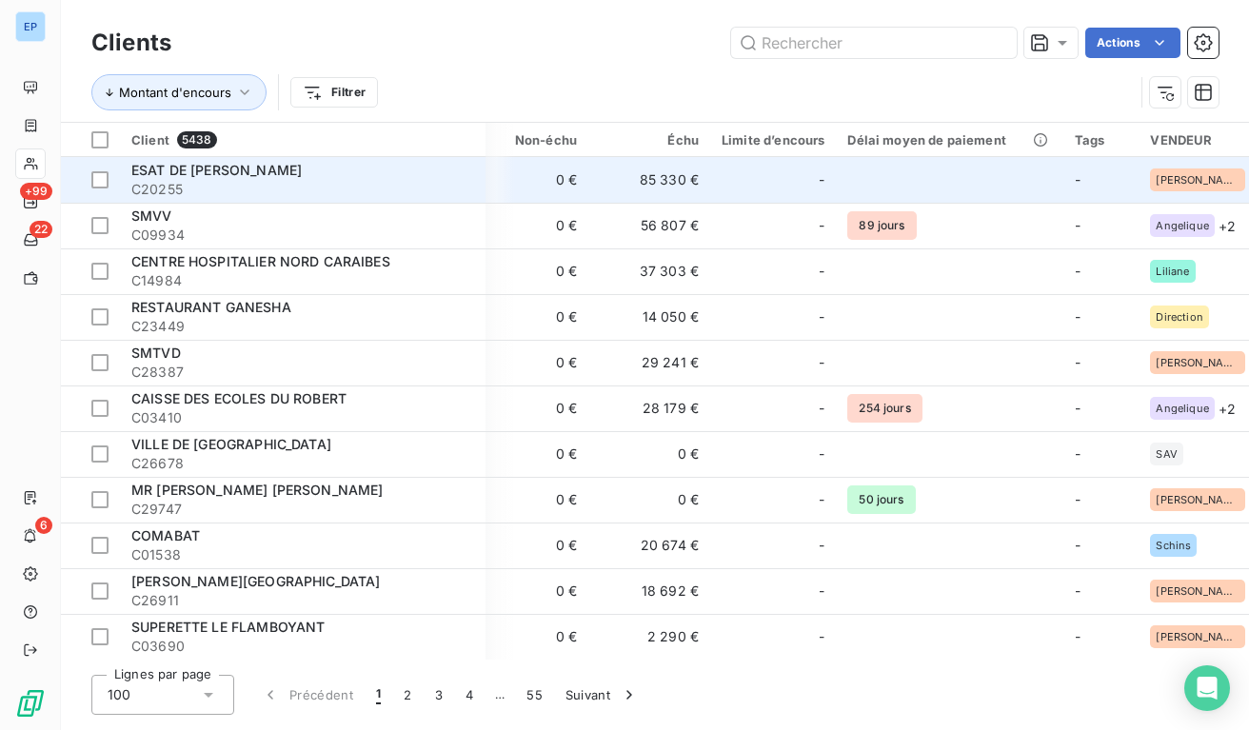
scroll to position [0, 429]
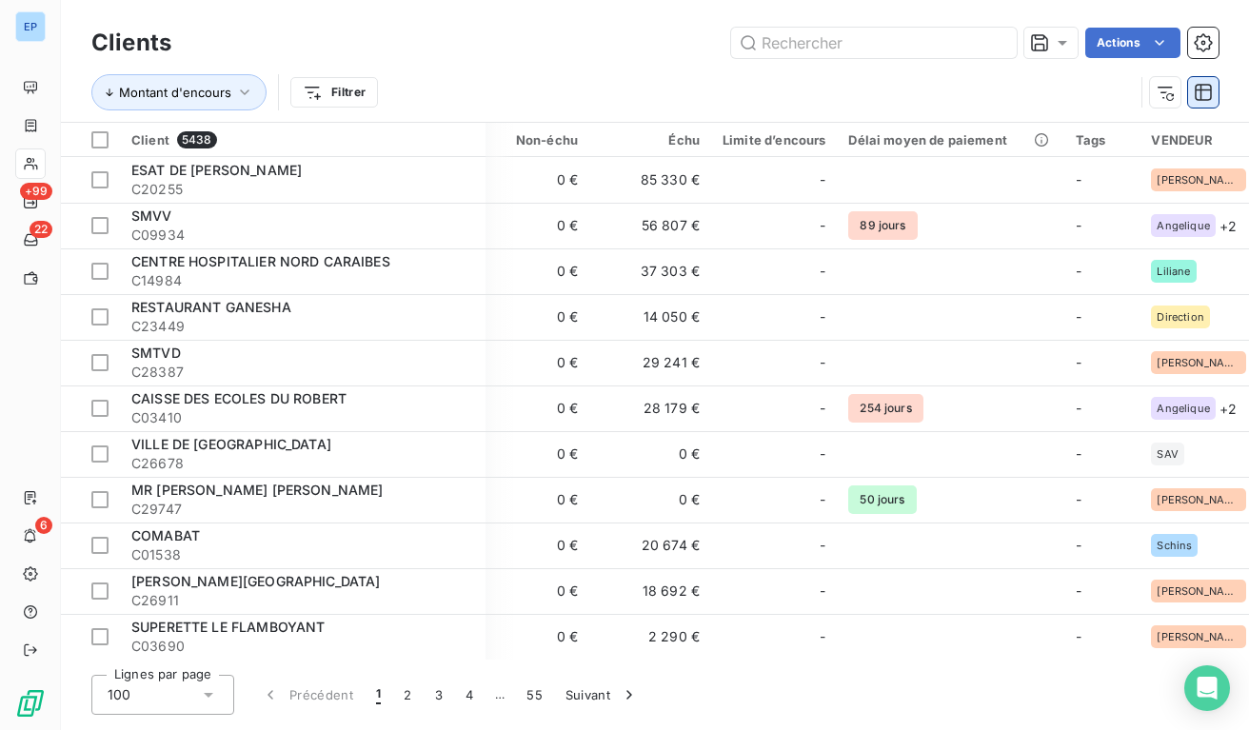
click at [1201, 89] on icon "button" at bounding box center [1203, 92] width 17 height 17
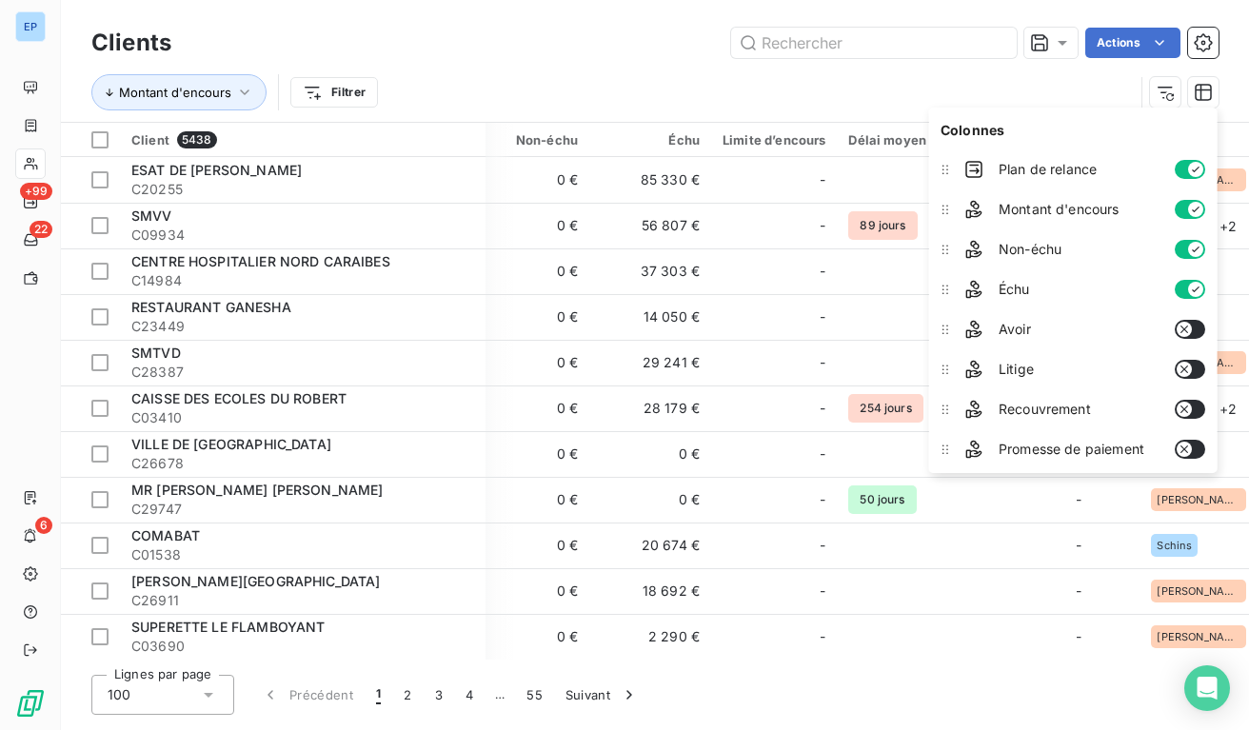
click at [1190, 292] on icon "button" at bounding box center [1195, 289] width 15 height 15
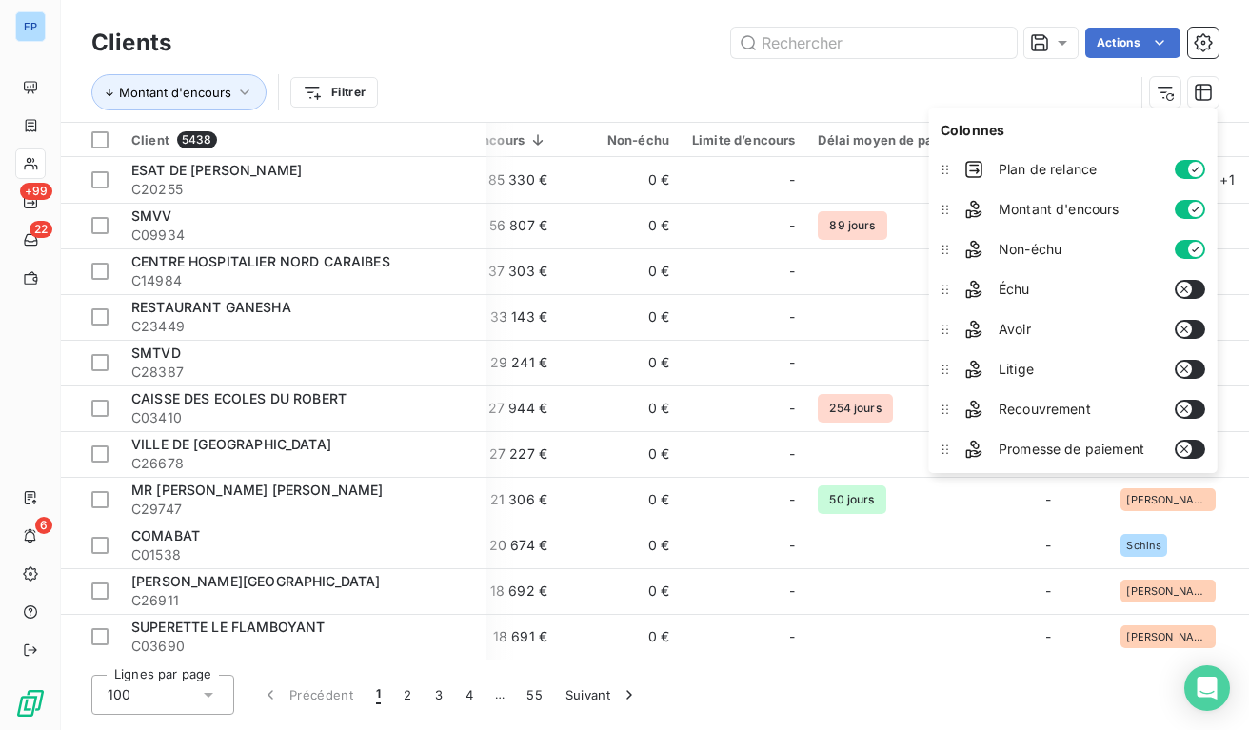
scroll to position [0, 307]
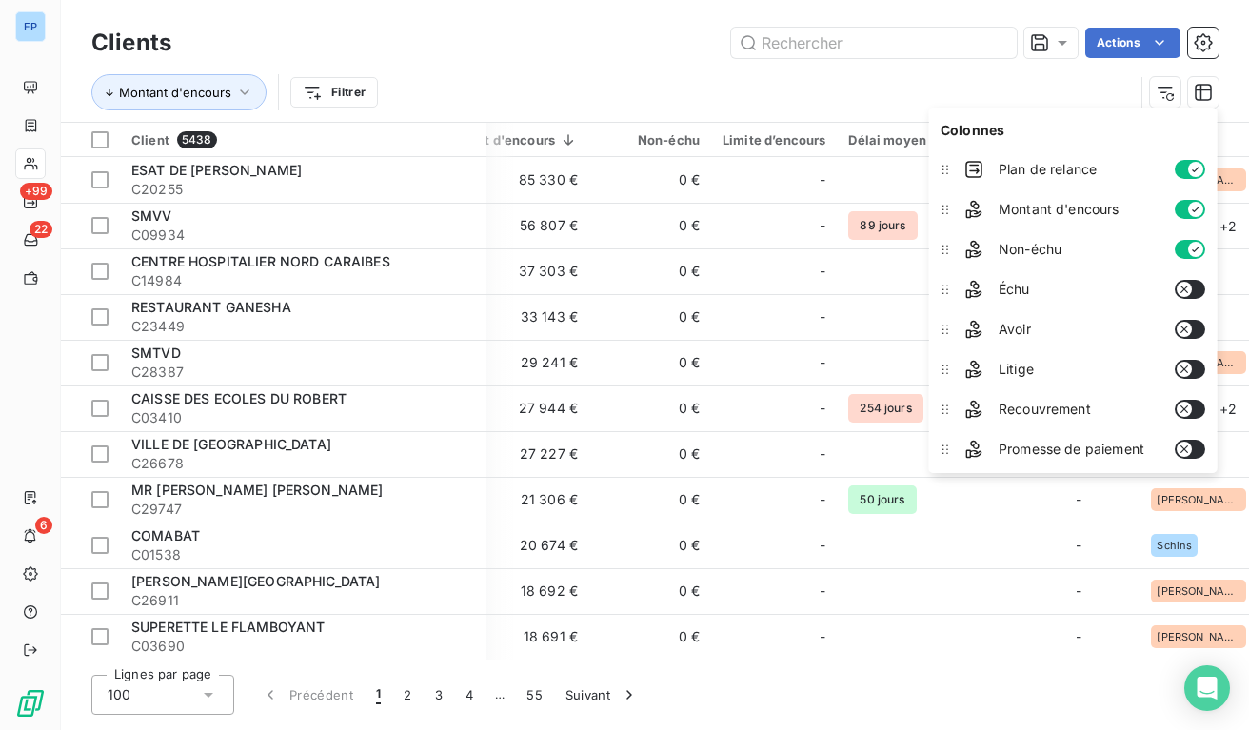
click at [1188, 248] on button "button" at bounding box center [1190, 249] width 30 height 19
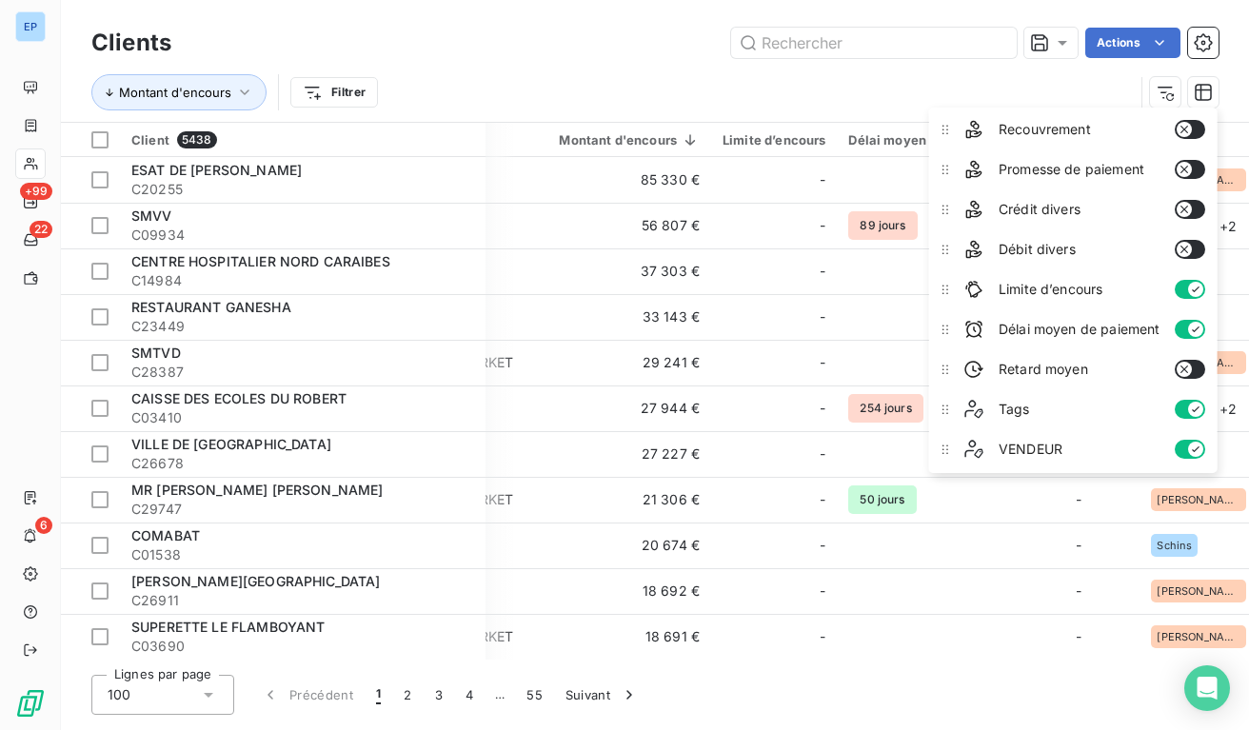
scroll to position [280, 0]
click at [1181, 408] on button "button" at bounding box center [1190, 409] width 30 height 19
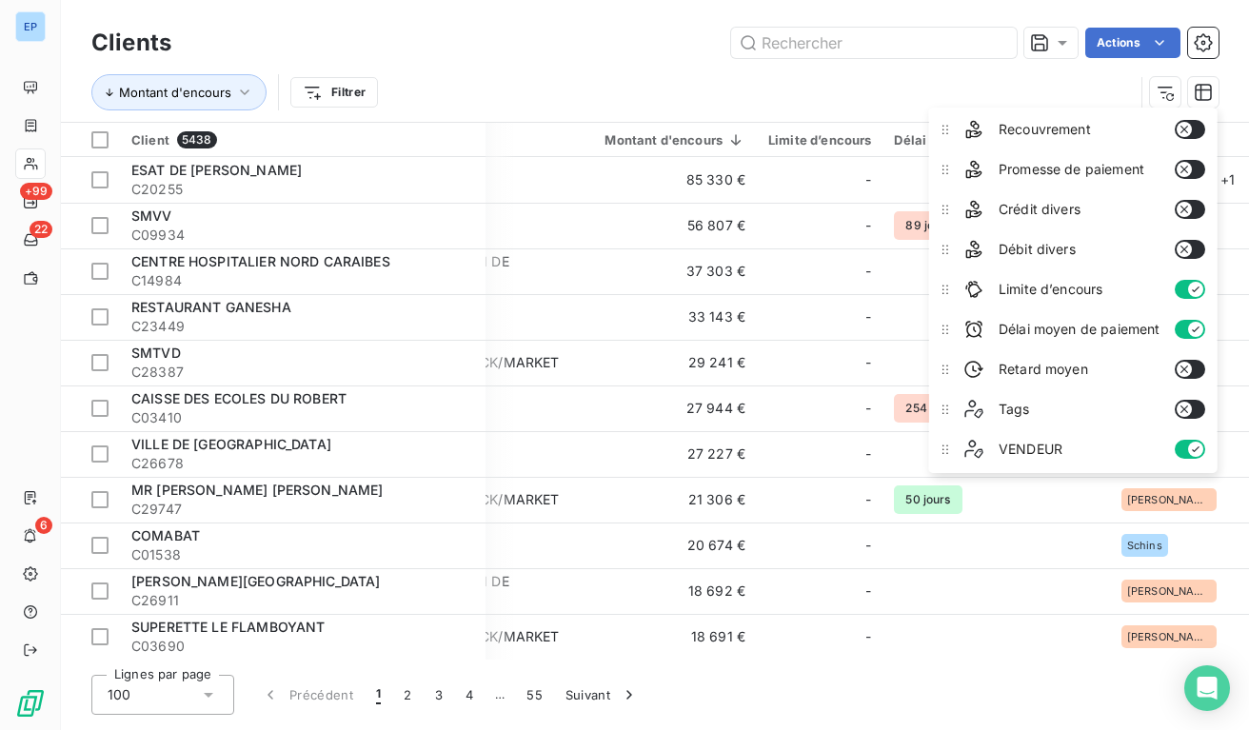
scroll to position [0, 110]
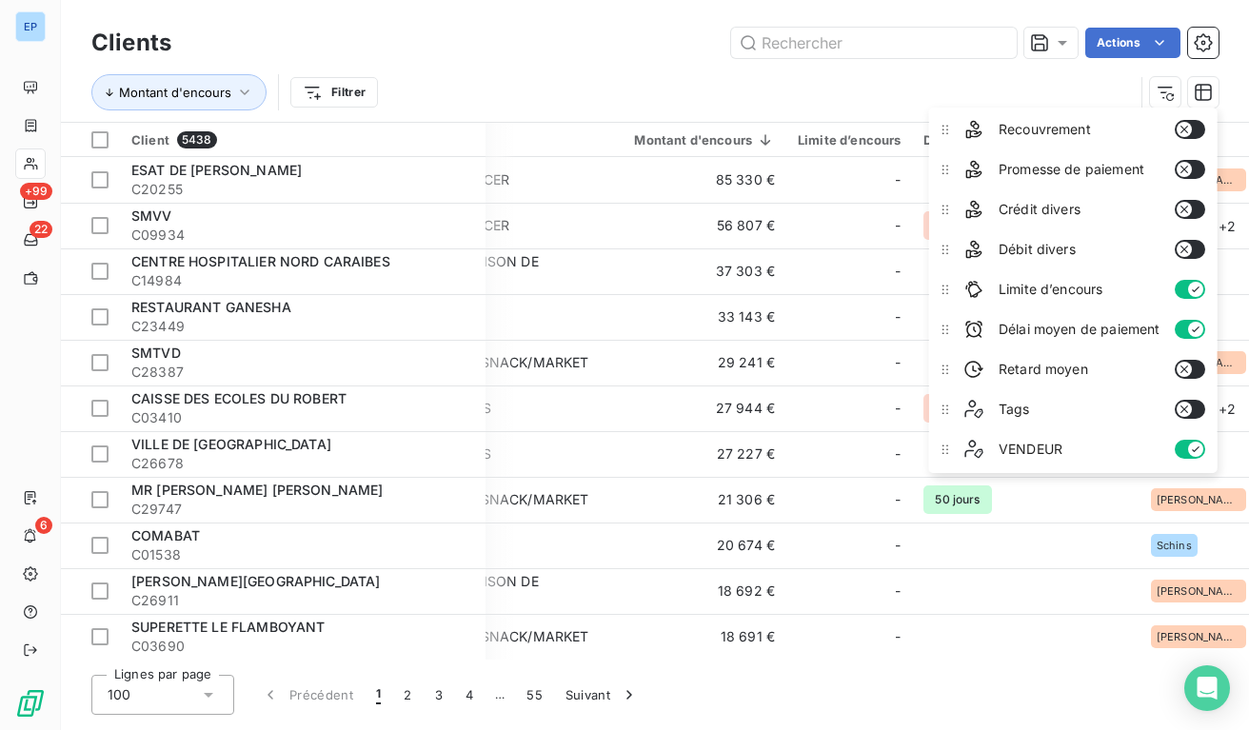
click at [1051, 69] on div "Montant d'encours Filtrer" at bounding box center [654, 92] width 1127 height 59
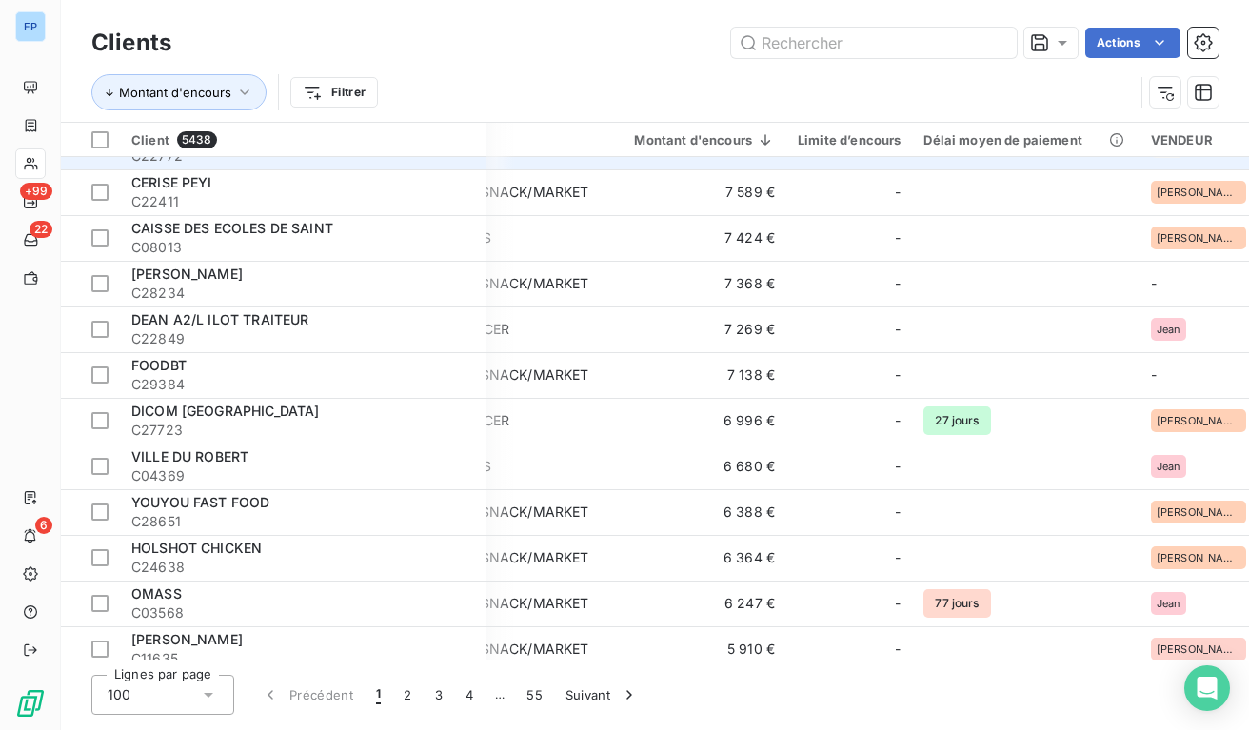
scroll to position [1313, 109]
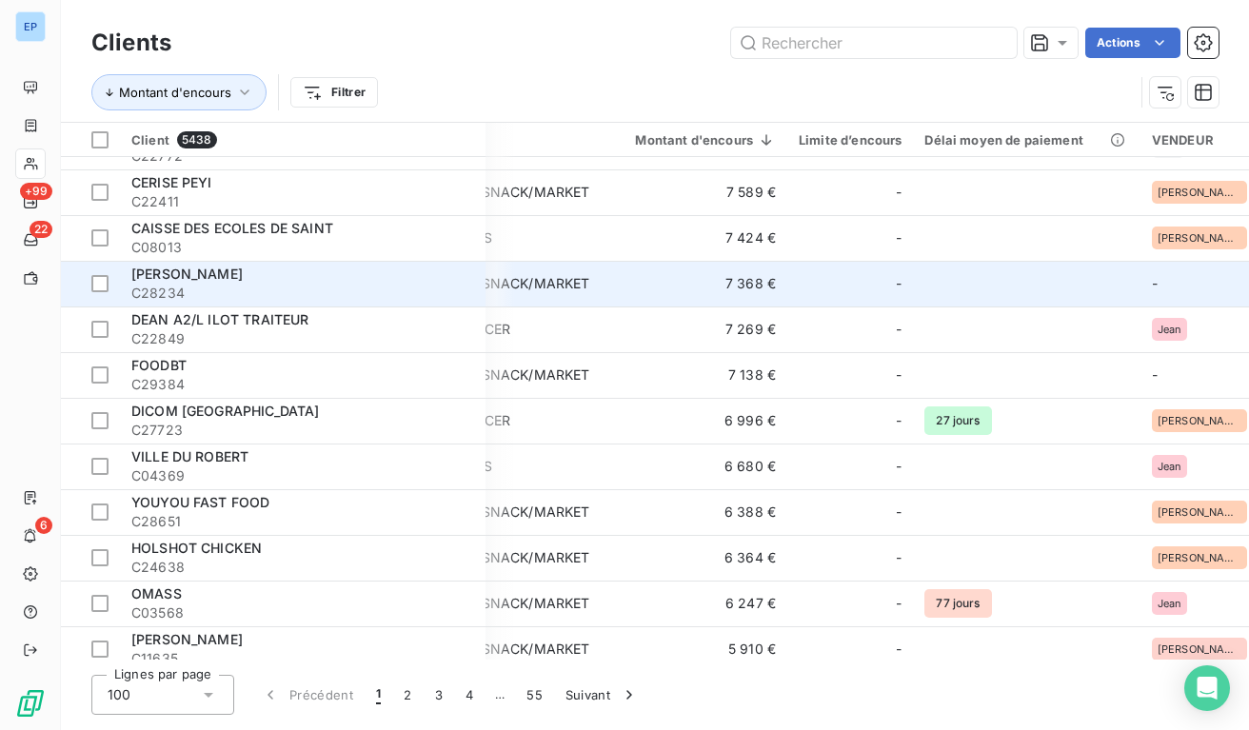
click at [945, 275] on td at bounding box center [1026, 284] width 227 height 46
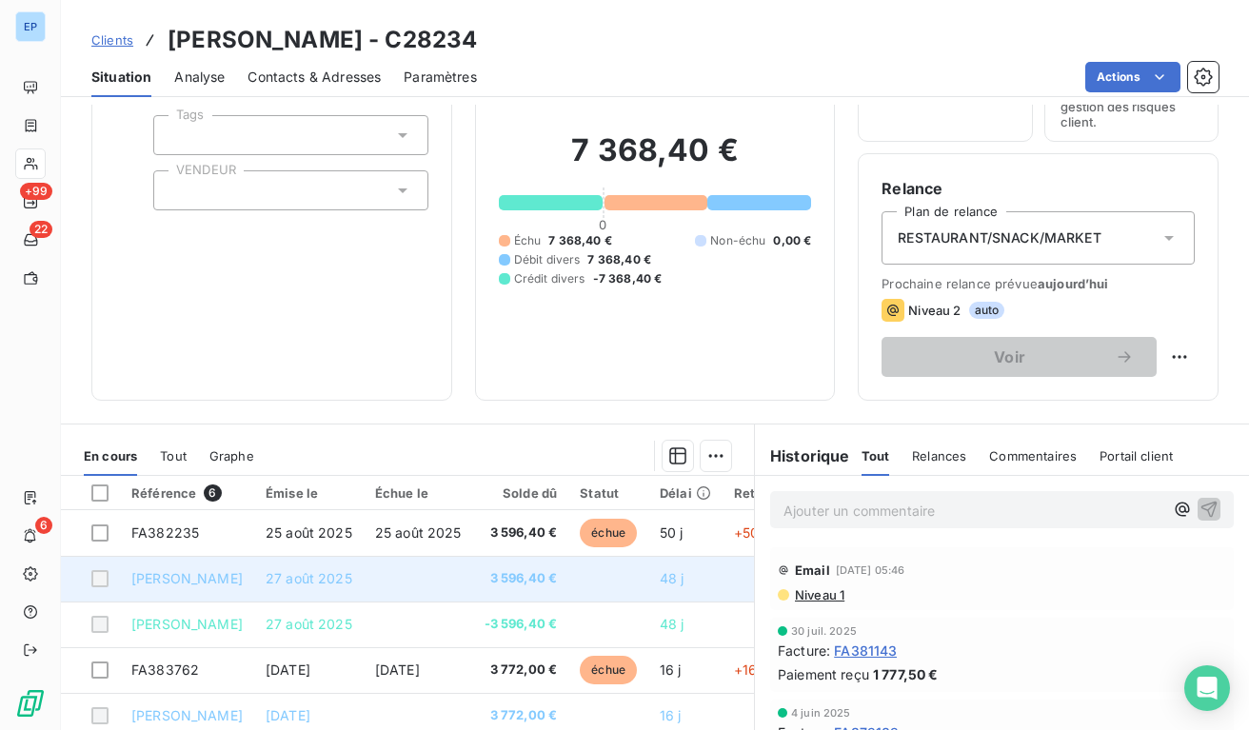
scroll to position [120, 0]
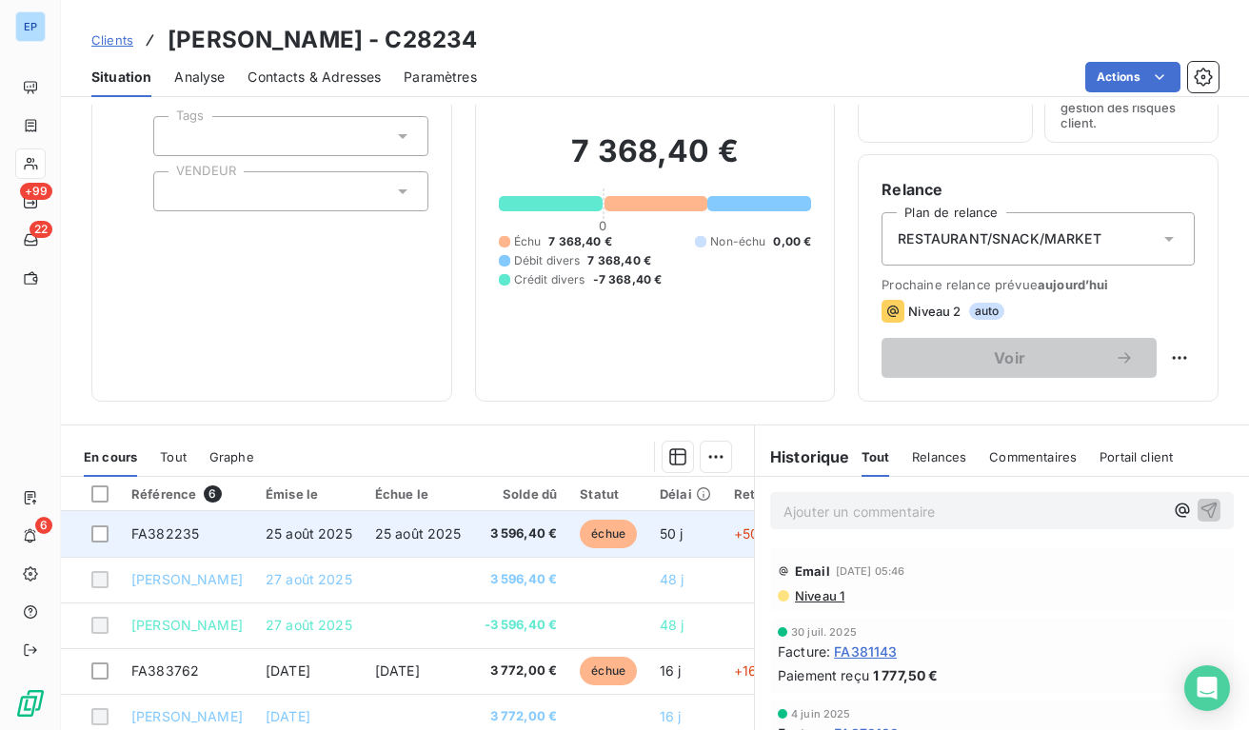
click at [660, 527] on span "50 j" at bounding box center [672, 533] width 24 height 16
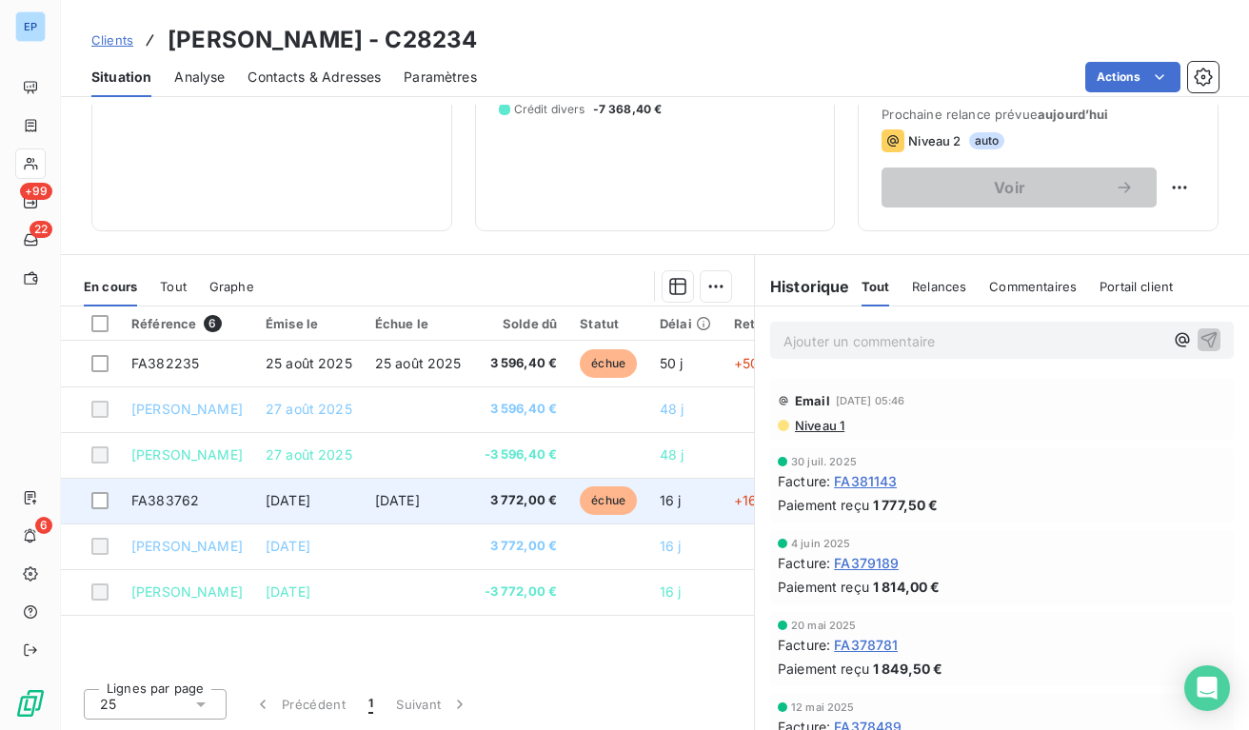
click at [425, 489] on td "[DATE]" at bounding box center [418, 501] width 109 height 46
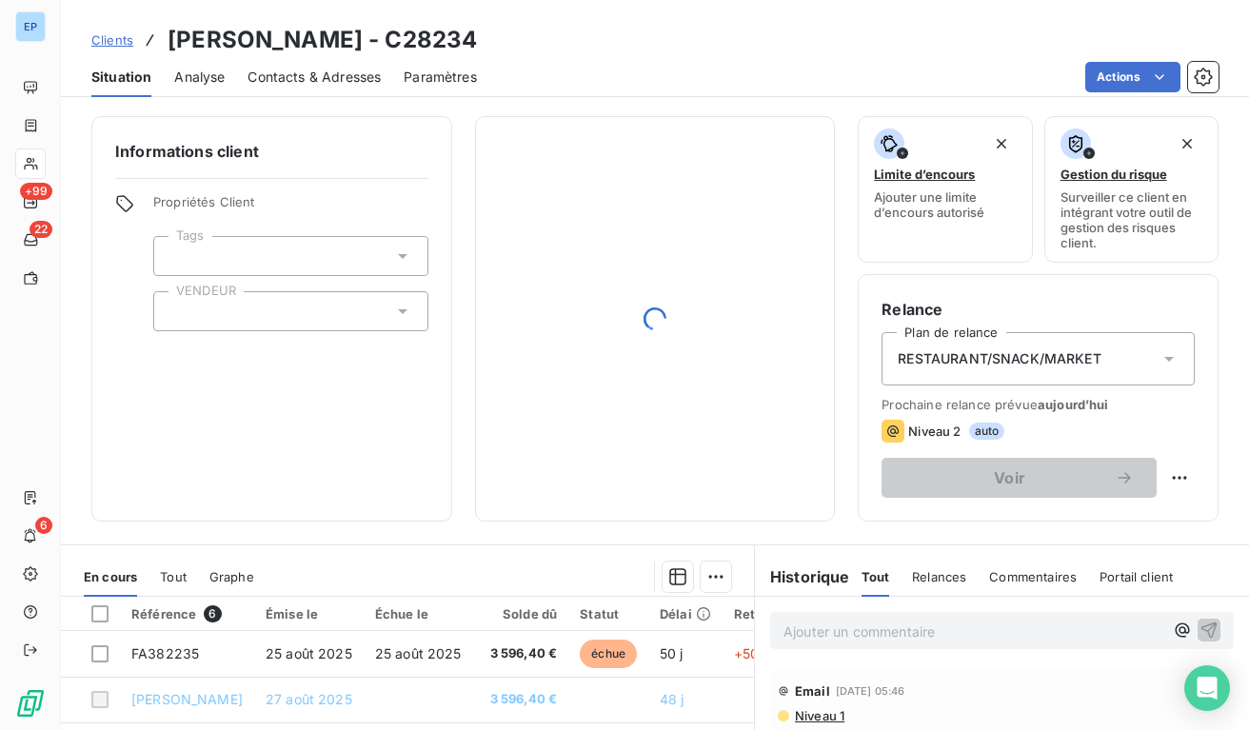
click at [302, 313] on div at bounding box center [290, 311] width 275 height 40
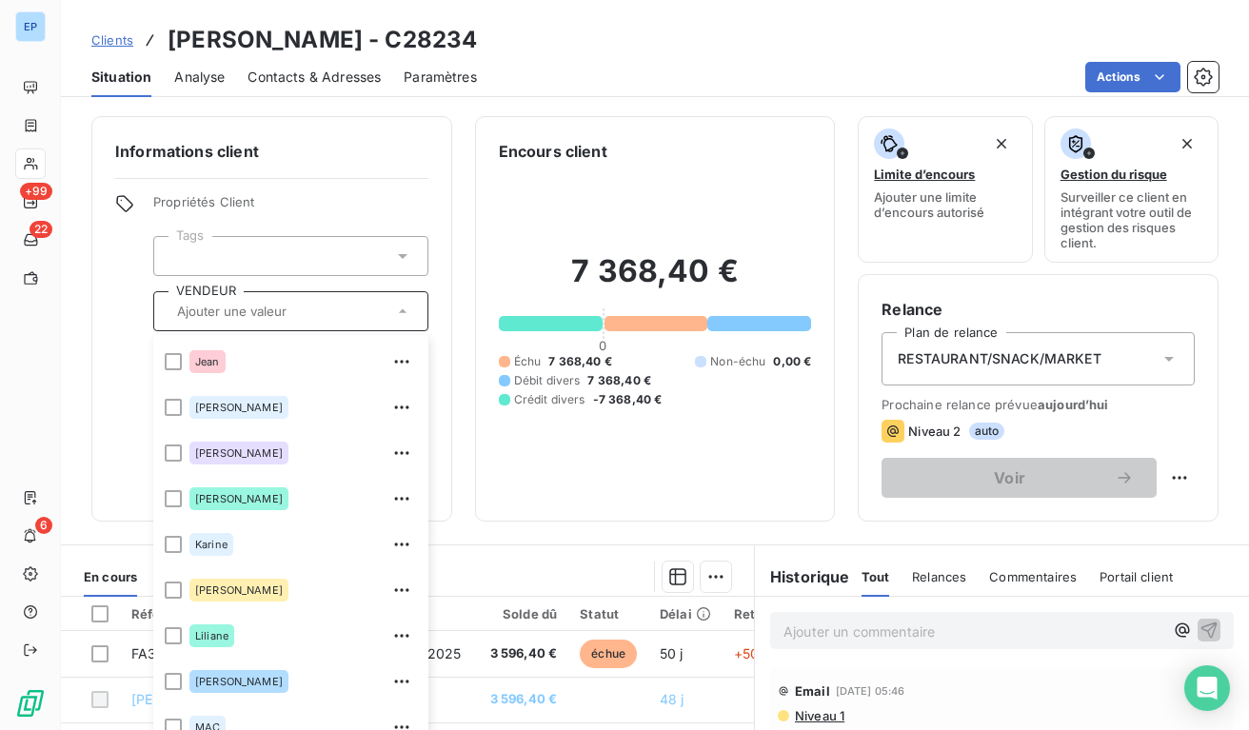
scroll to position [455, 0]
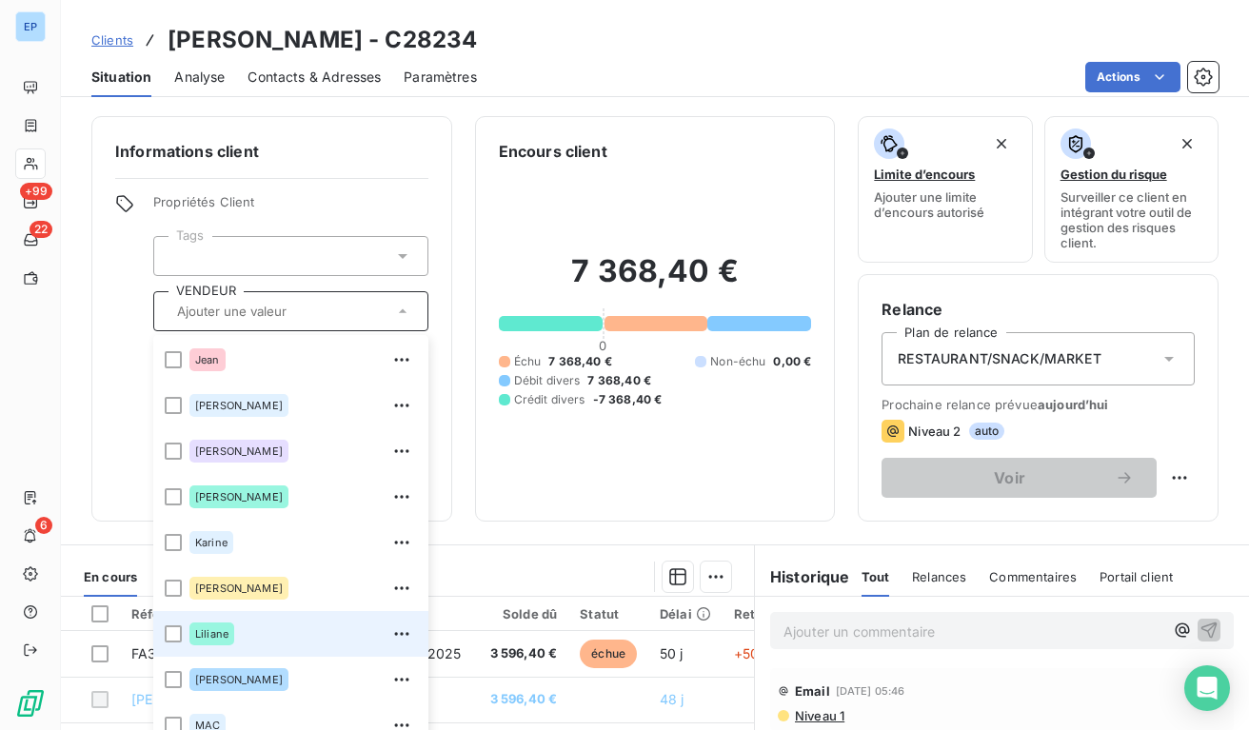
click at [192, 633] on div "Liliane" at bounding box center [211, 634] width 45 height 23
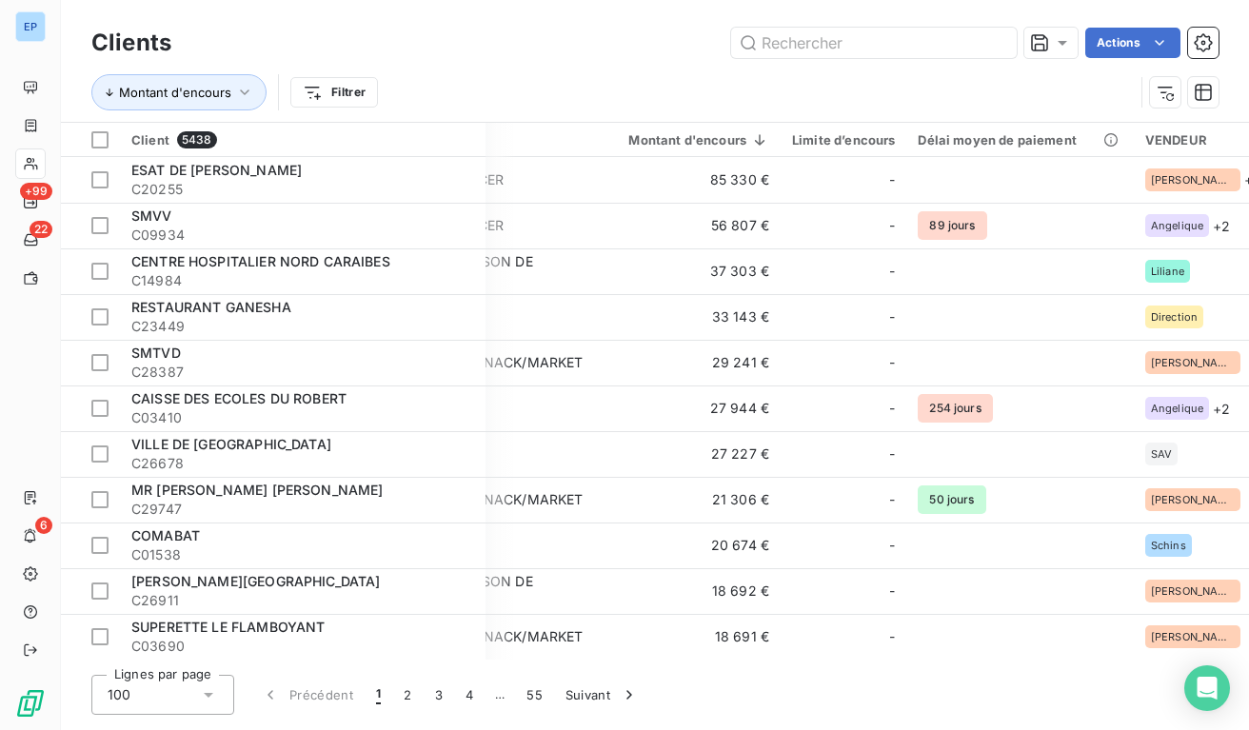
scroll to position [0, 110]
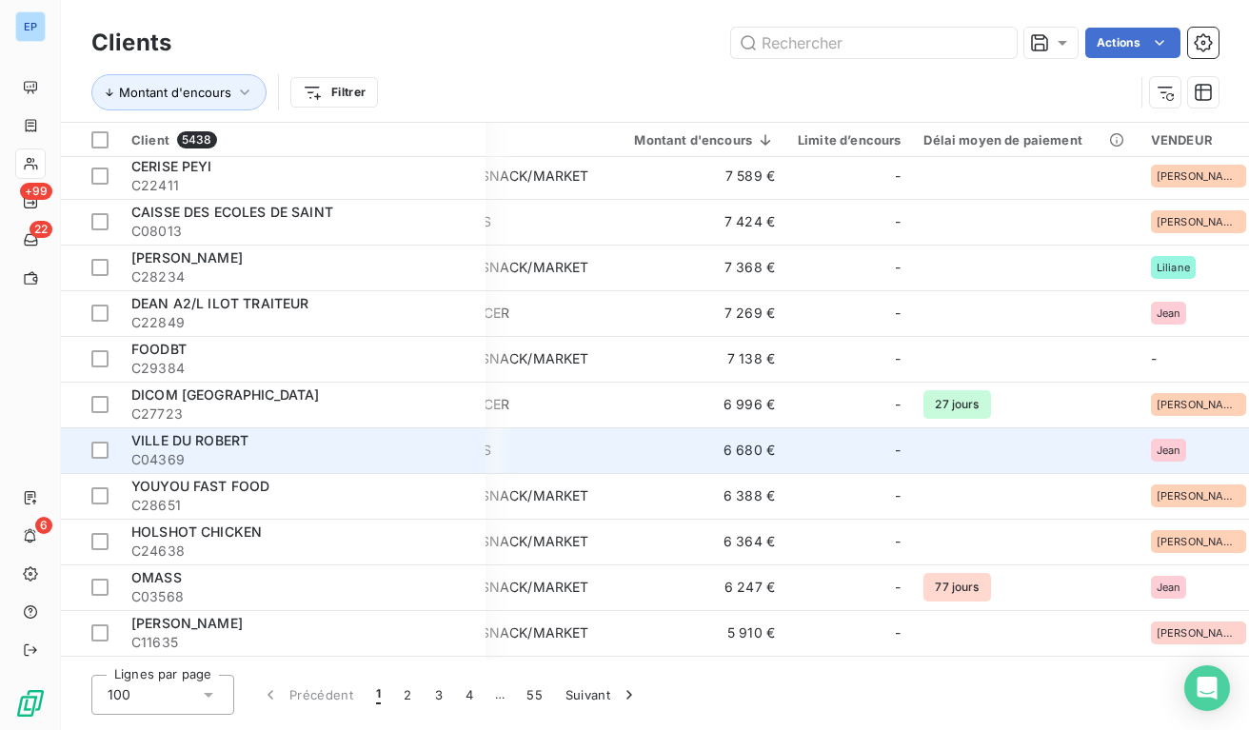
scroll to position [1318, 110]
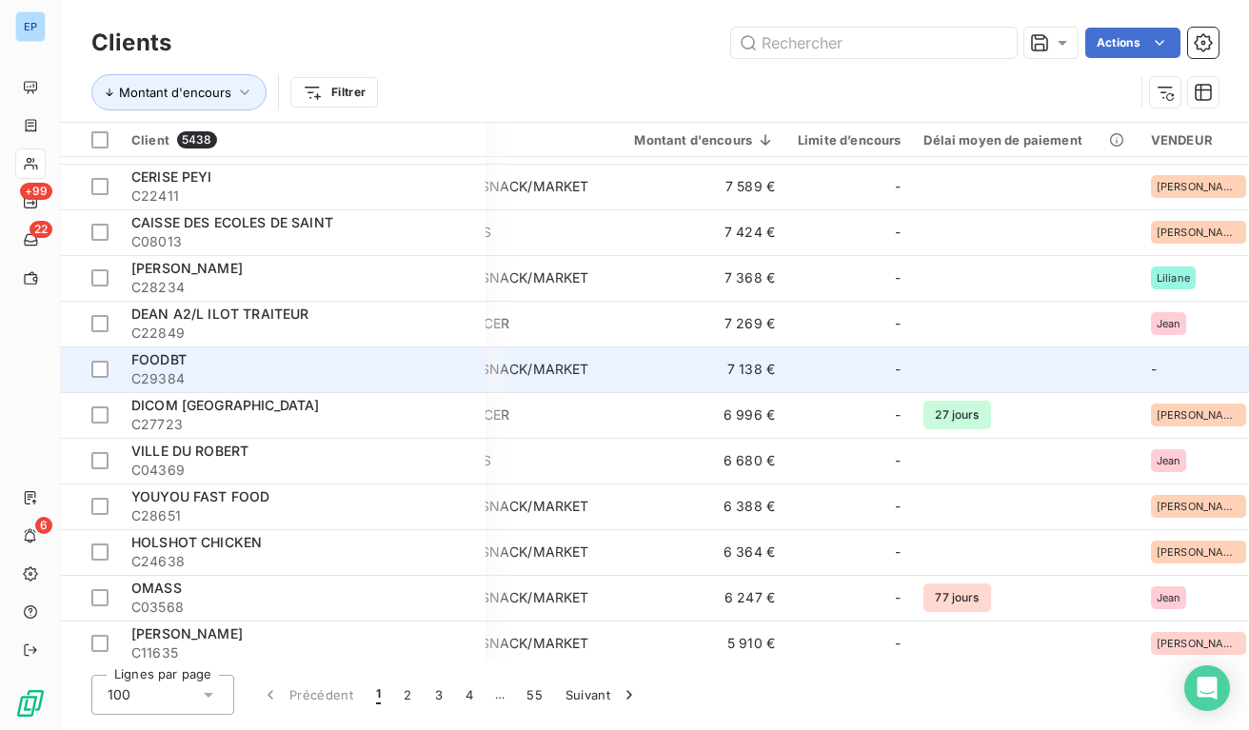
click at [769, 370] on td "7 138 €" at bounding box center [693, 369] width 187 height 46
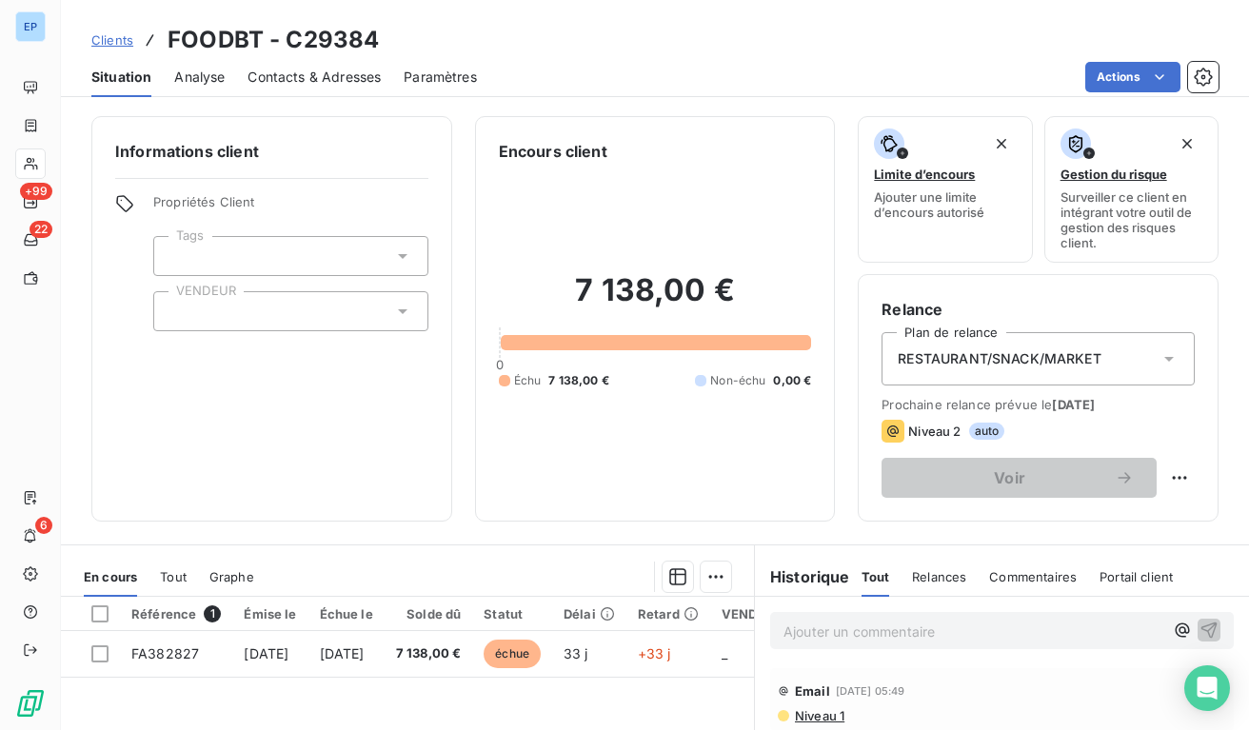
scroll to position [68, 0]
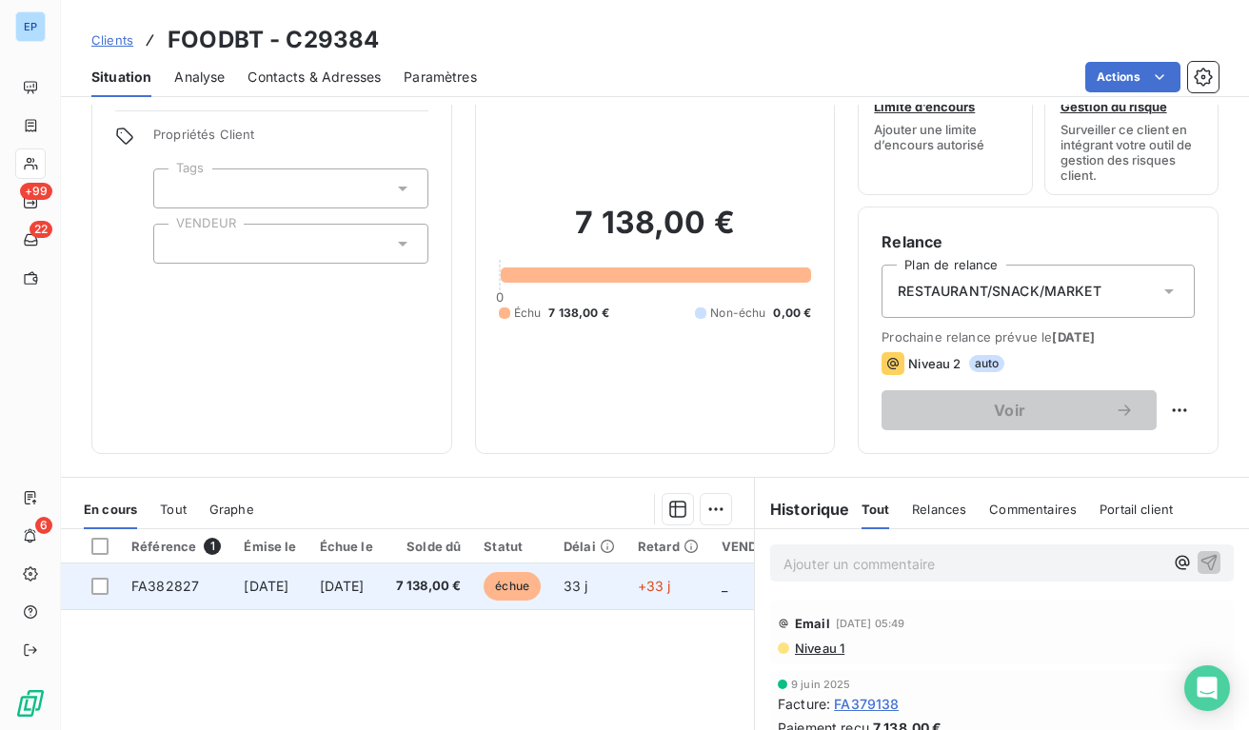
click at [385, 600] on td "[DATE]" at bounding box center [346, 587] width 76 height 46
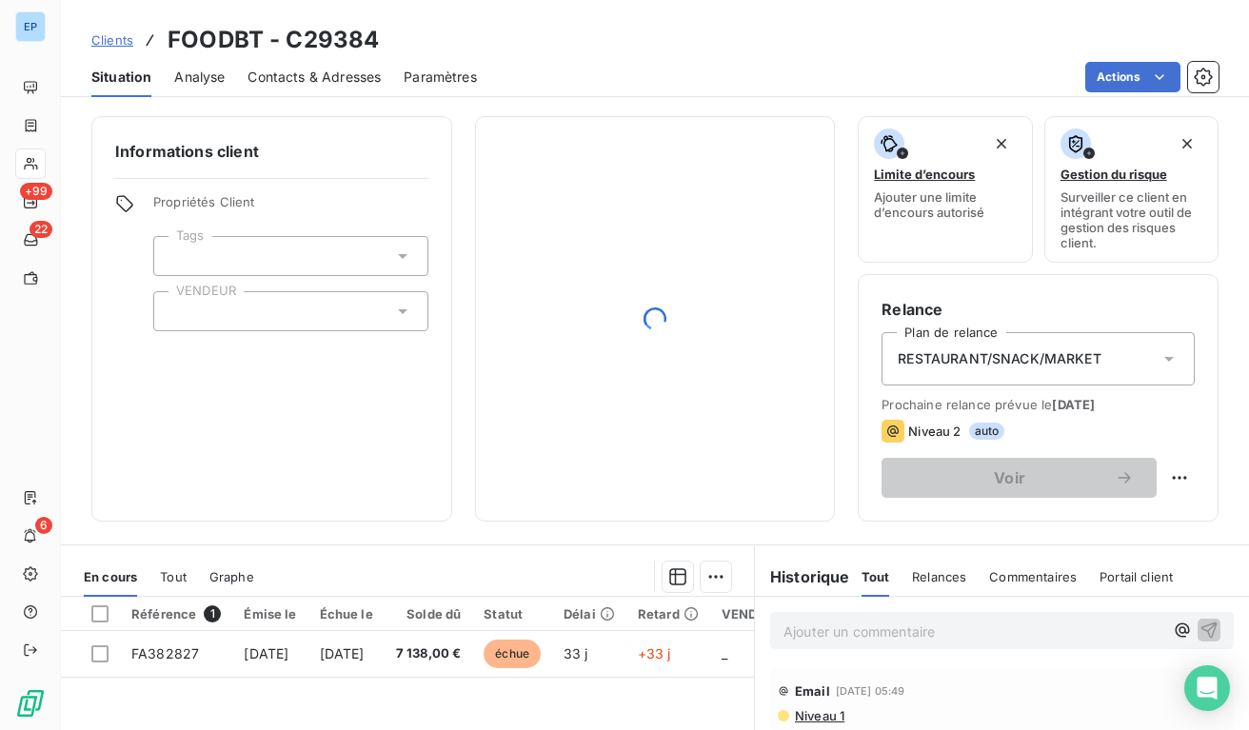
click at [328, 307] on div at bounding box center [290, 311] width 275 height 40
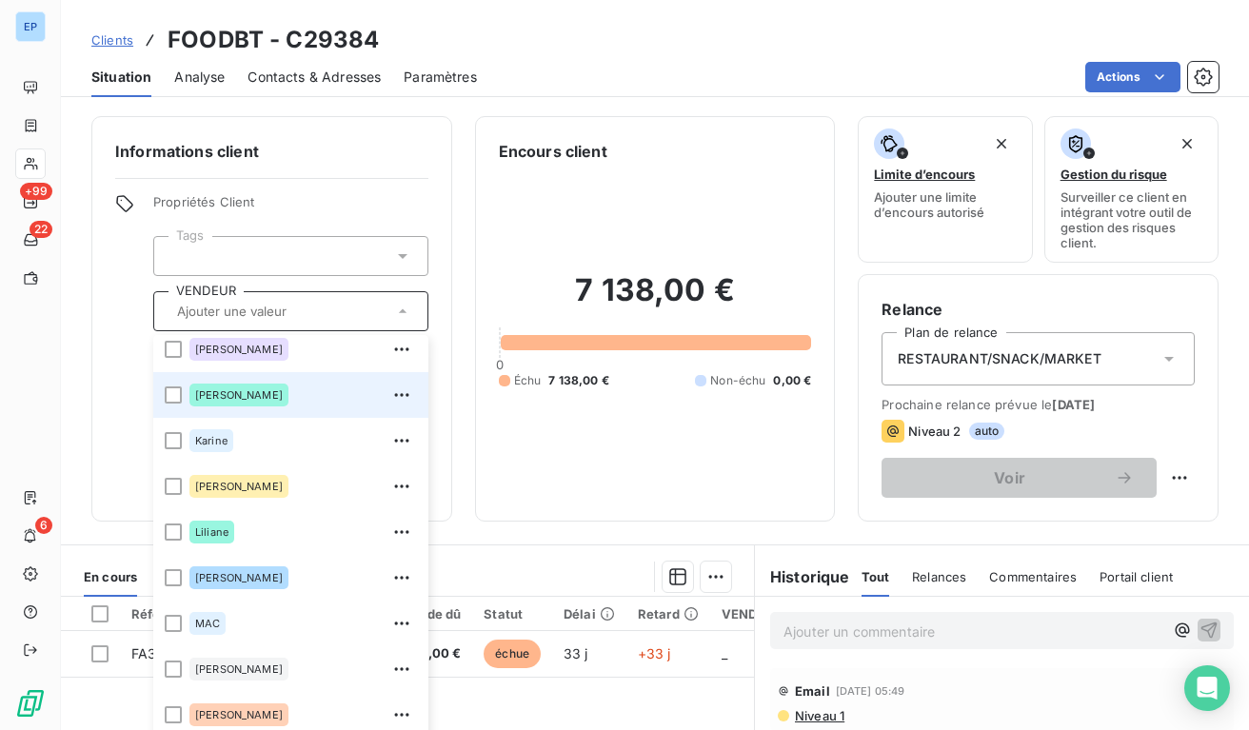
scroll to position [559, 0]
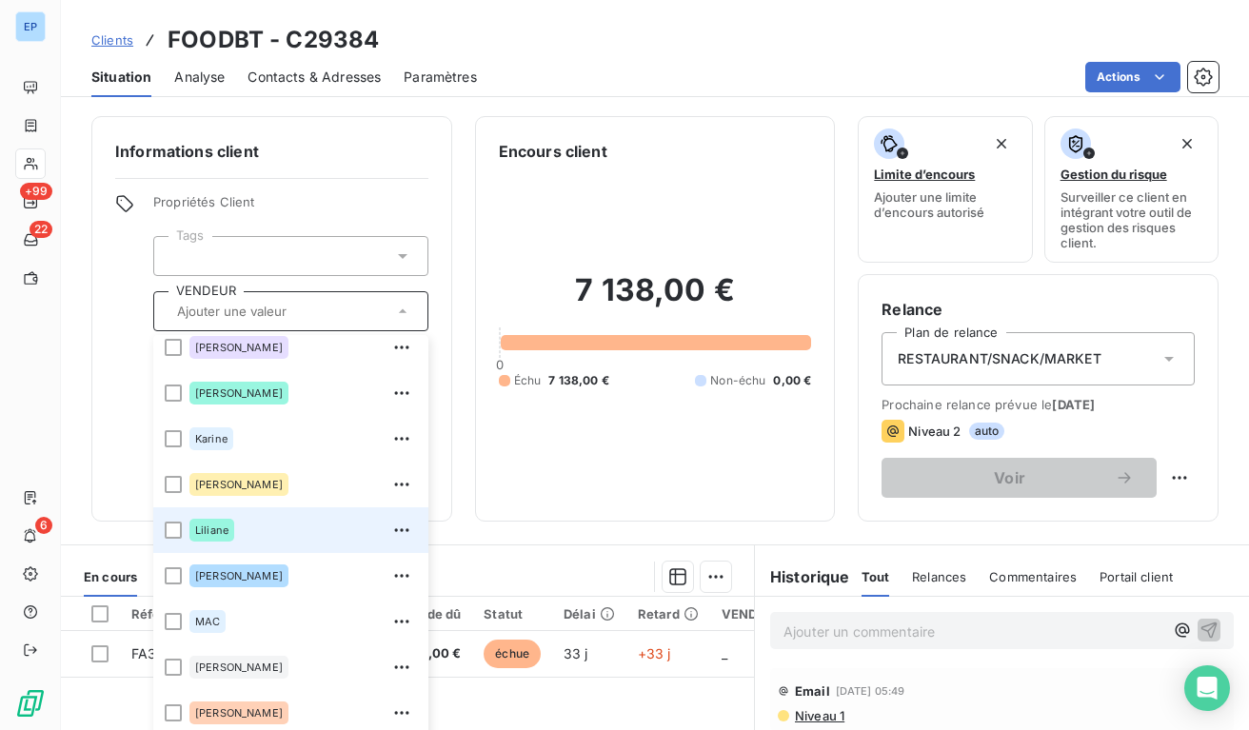
click at [252, 542] on div "Liliane" at bounding box center [302, 530] width 227 height 30
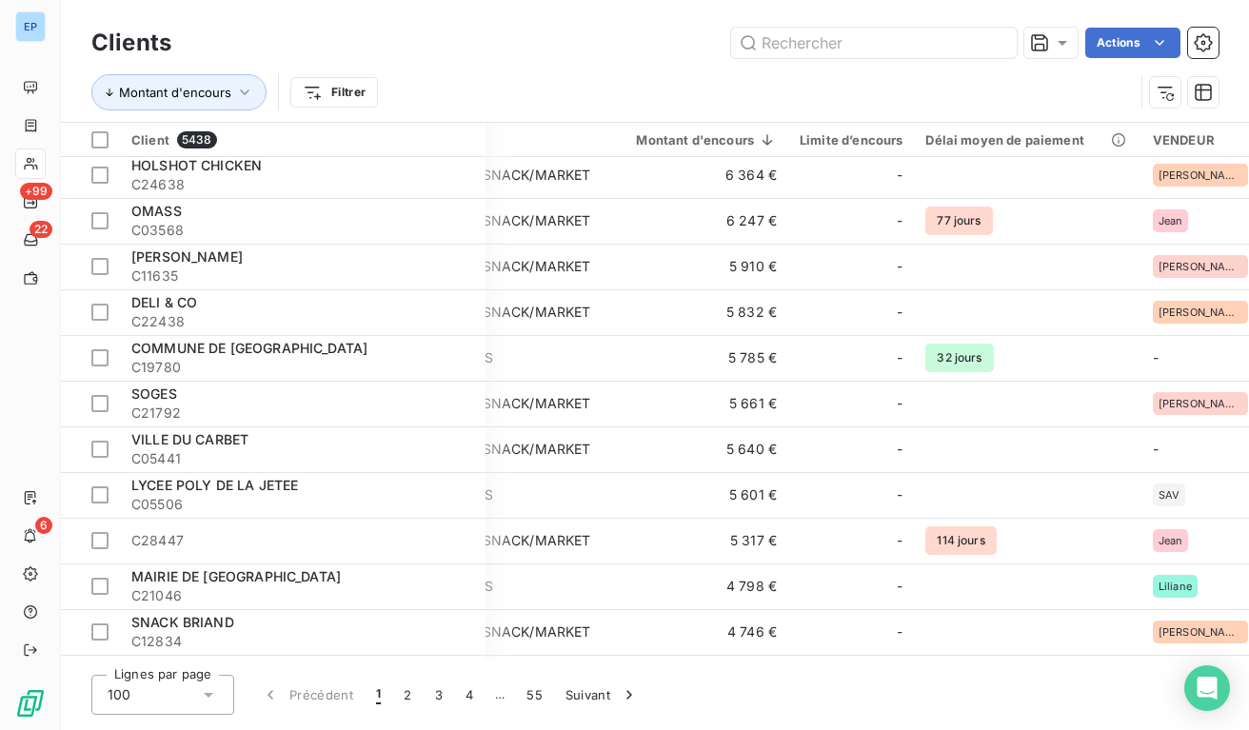
scroll to position [1696, 109]
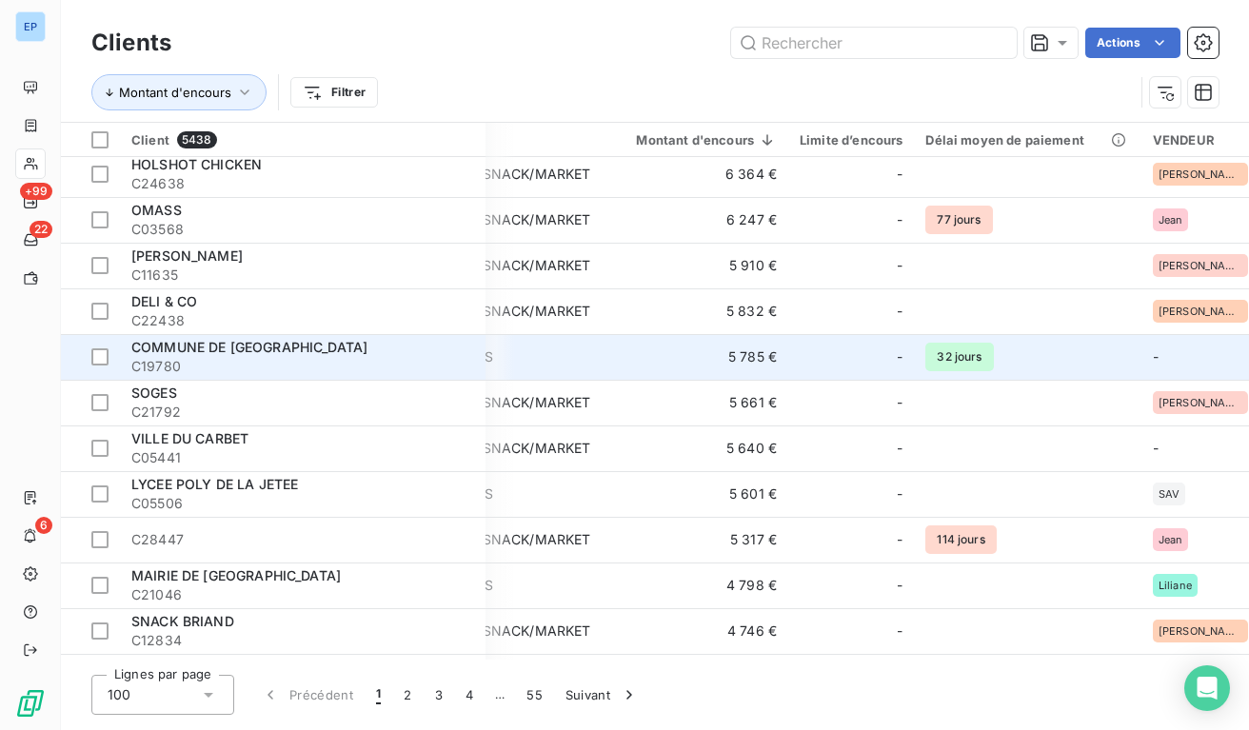
click at [534, 343] on td "COLLECTIVITES" at bounding box center [489, 357] width 225 height 46
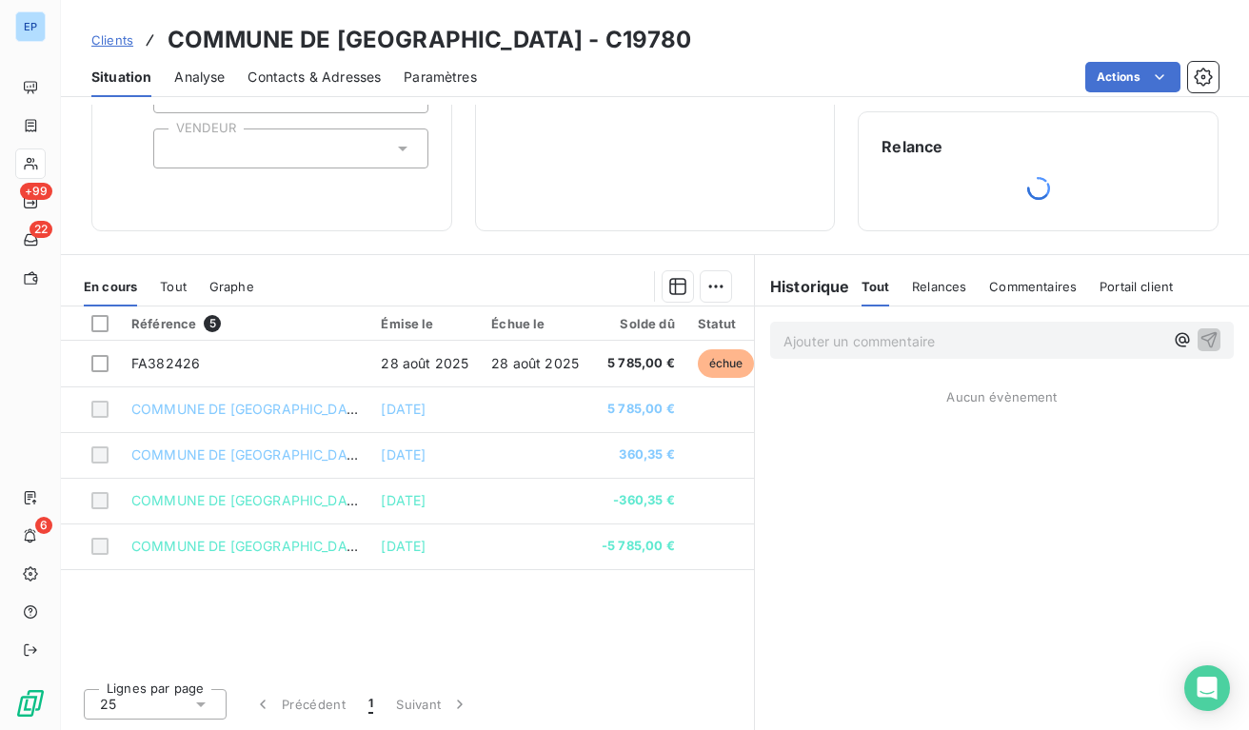
scroll to position [163, 0]
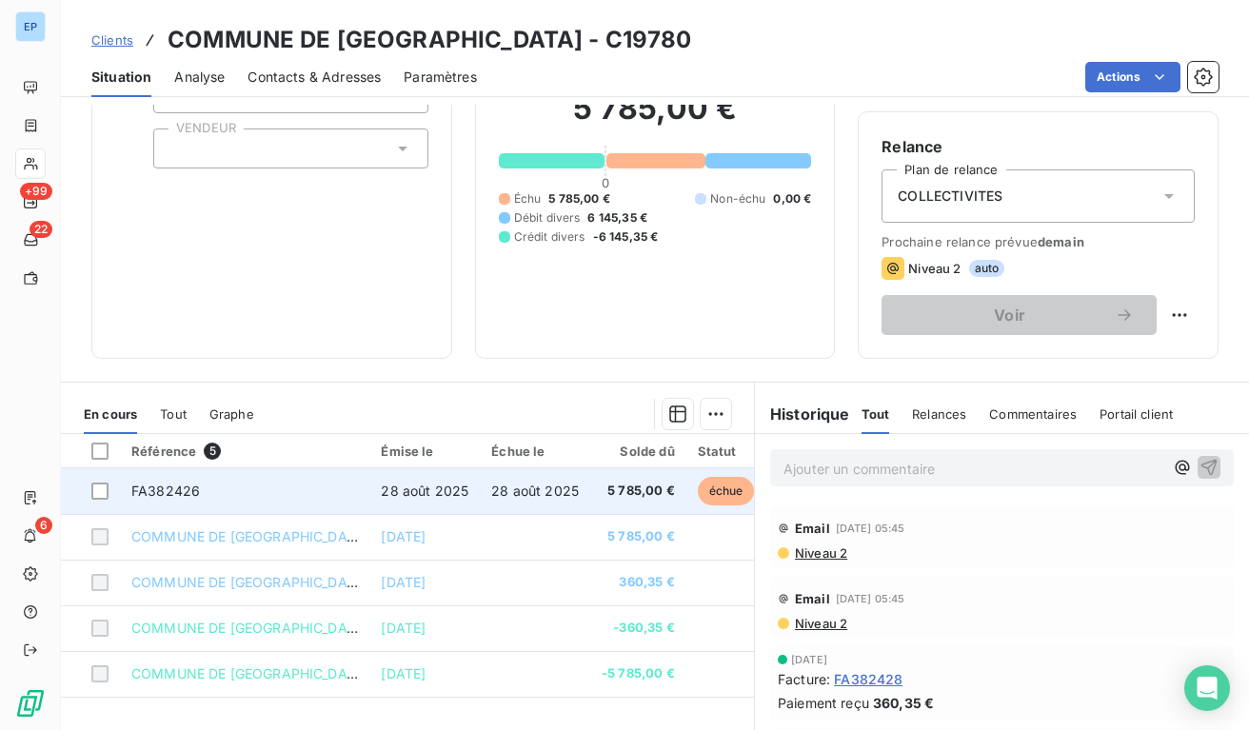
click at [503, 492] on span "28 août 2025" at bounding box center [535, 491] width 88 height 16
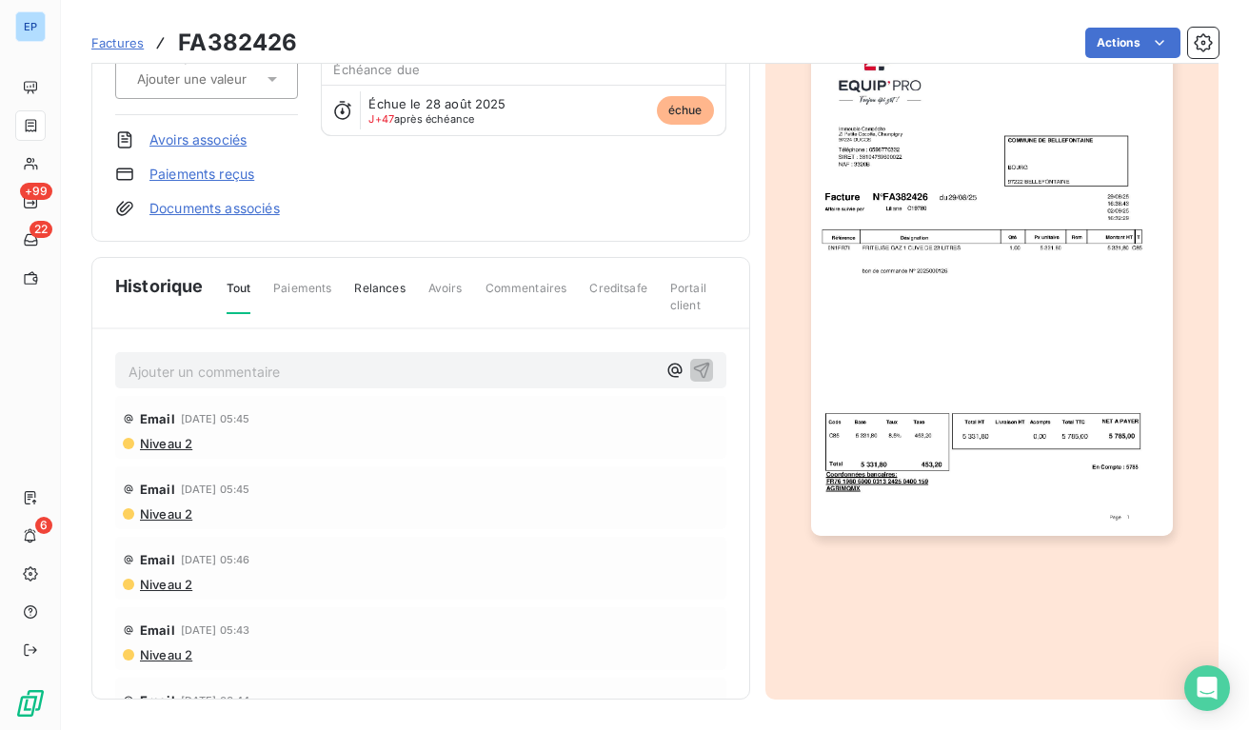
scroll to position [212, 0]
click at [992, 296] on img "button" at bounding box center [992, 281] width 362 height 511
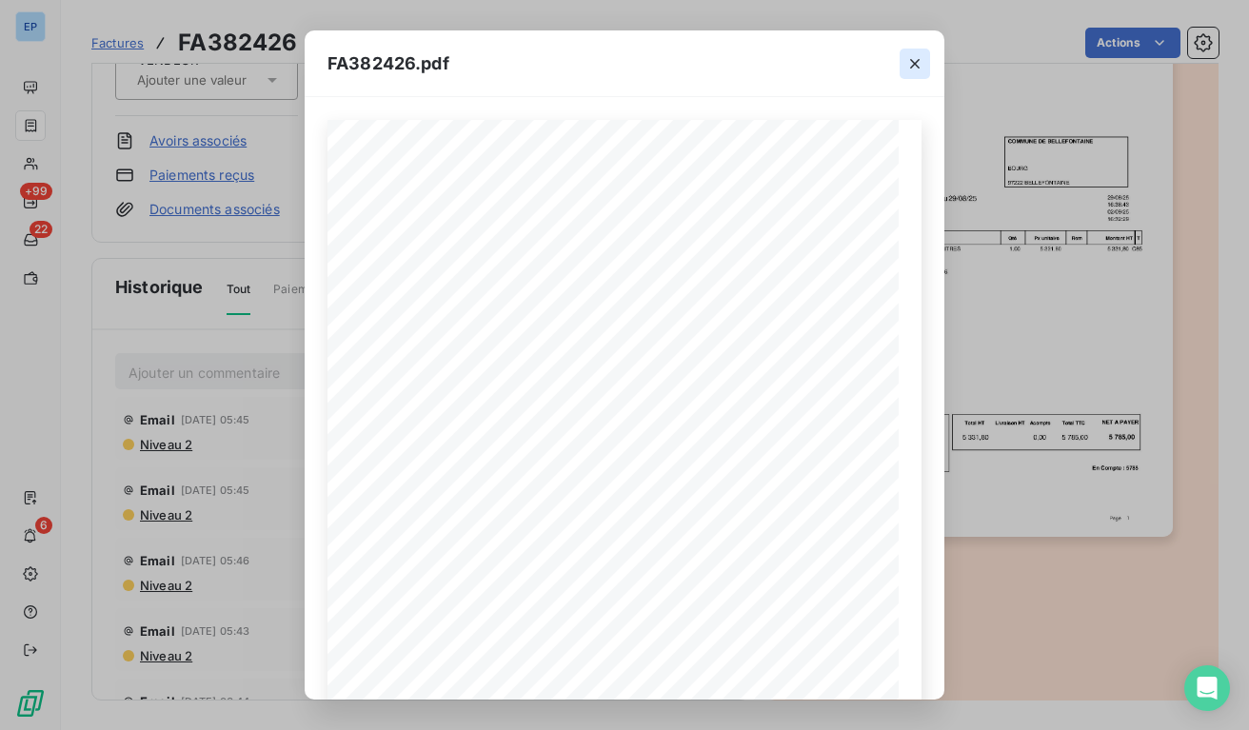
click at [909, 65] on icon "button" at bounding box center [914, 63] width 19 height 19
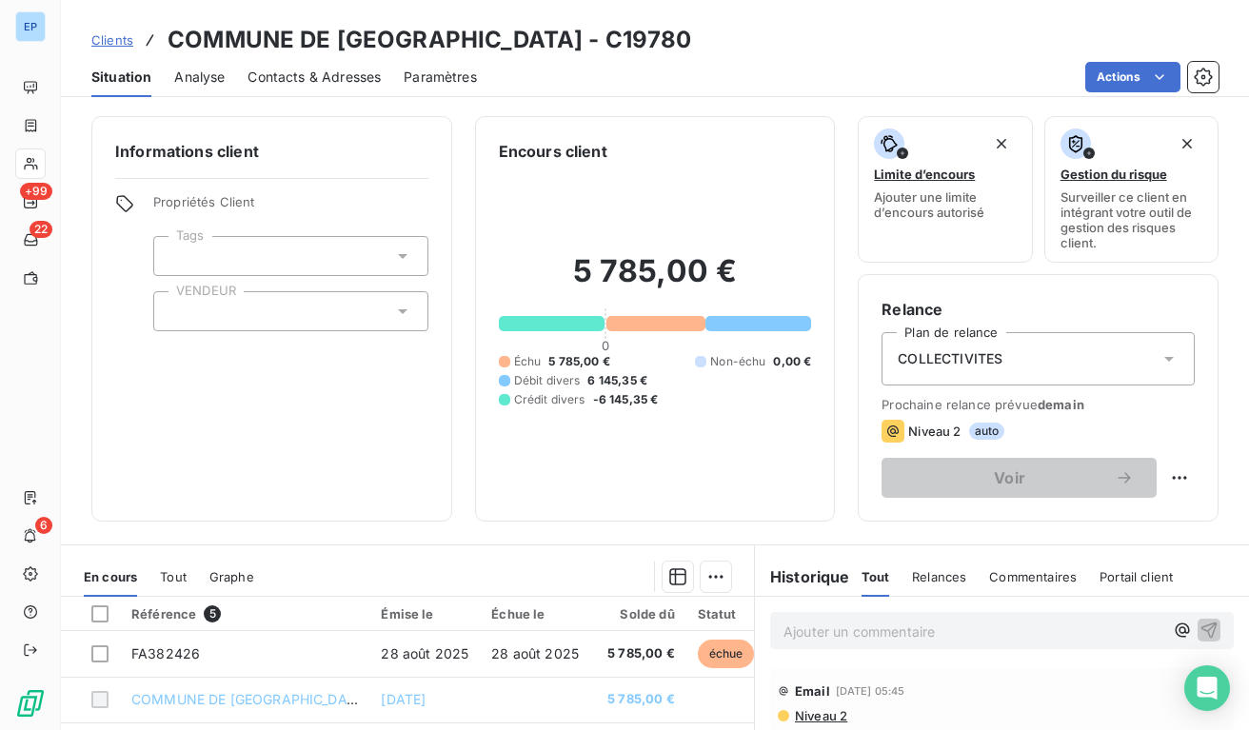
click at [332, 315] on div at bounding box center [290, 311] width 275 height 40
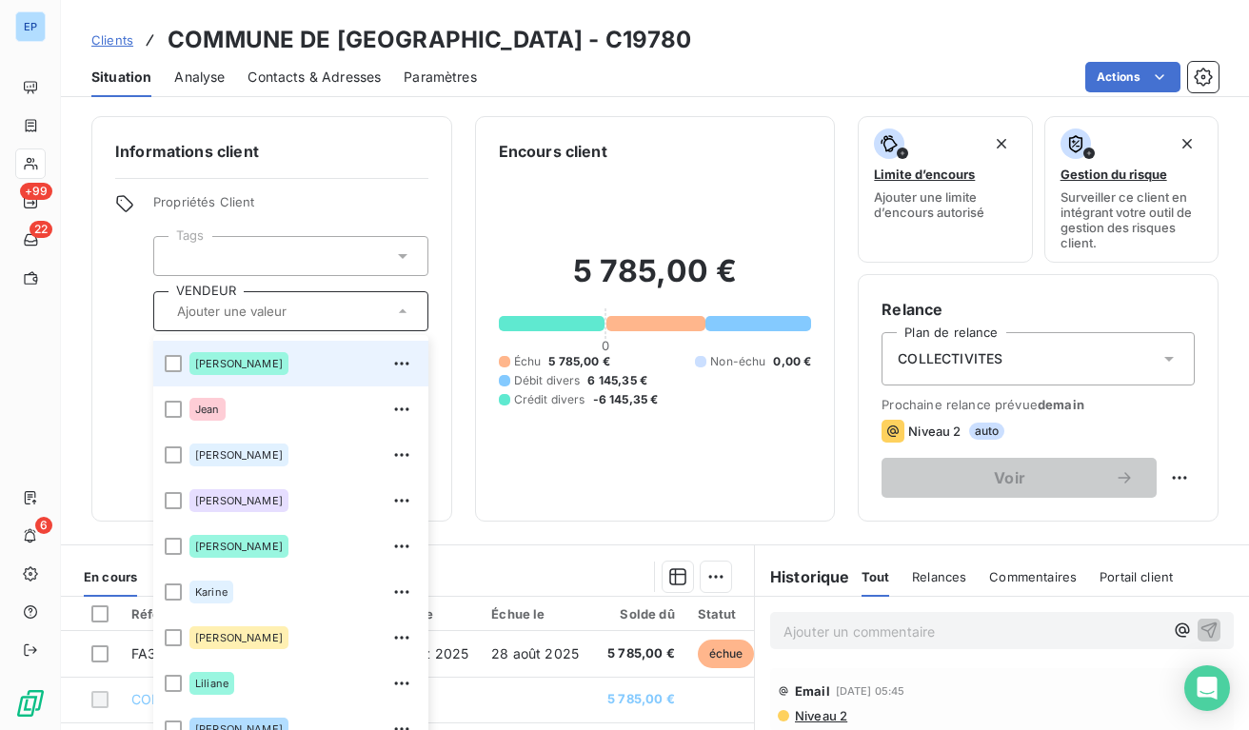
scroll to position [441, 0]
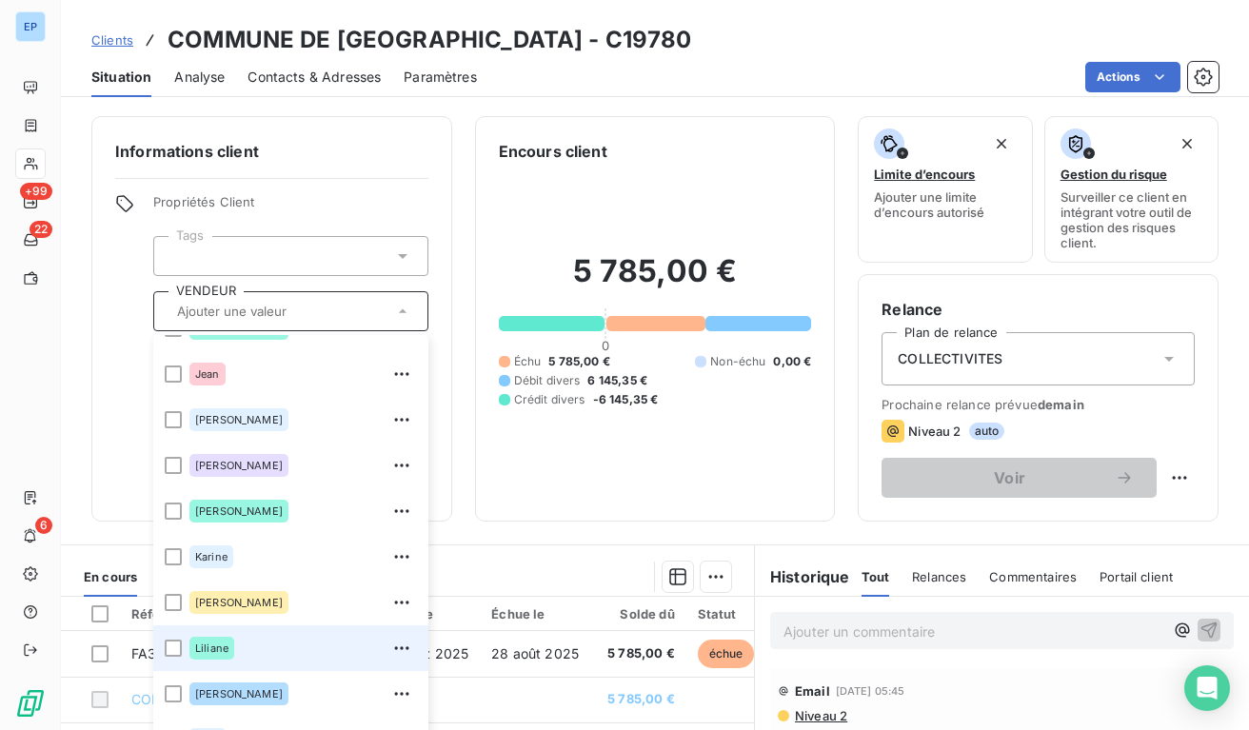
click at [231, 654] on div "Liliane" at bounding box center [211, 648] width 45 height 23
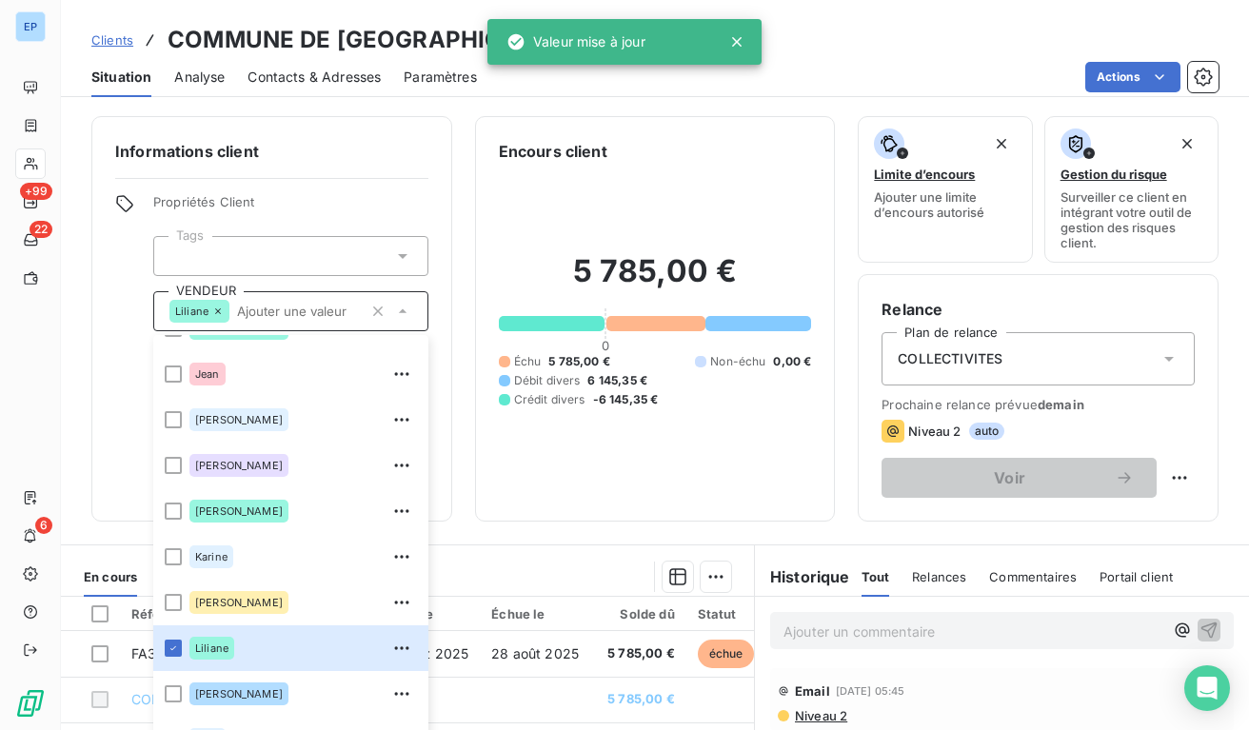
click at [543, 204] on div "5 785,00 € 0 Échu 5 785,00 € Non-échu 0,00 € Débit divers 6 145,35 € Crédit div…" at bounding box center [655, 330] width 313 height 335
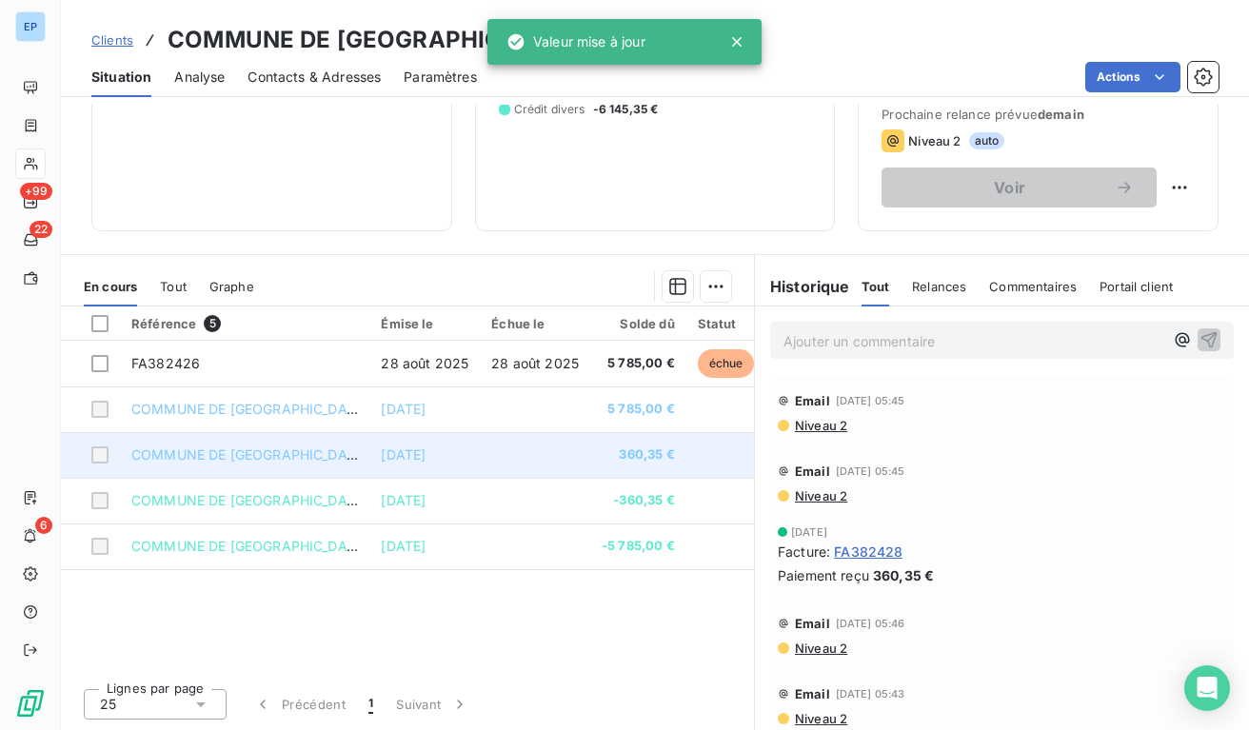
scroll to position [0, 0]
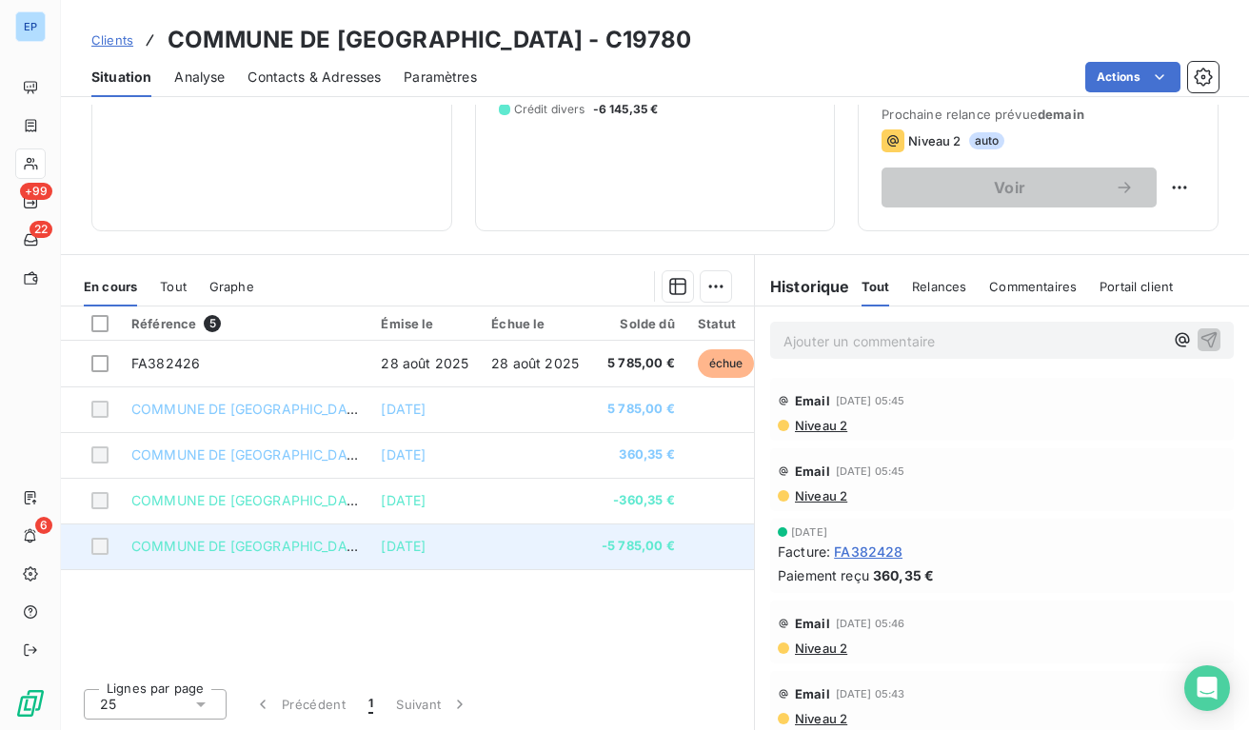
click at [381, 547] on span "[DATE]" at bounding box center [403, 546] width 45 height 16
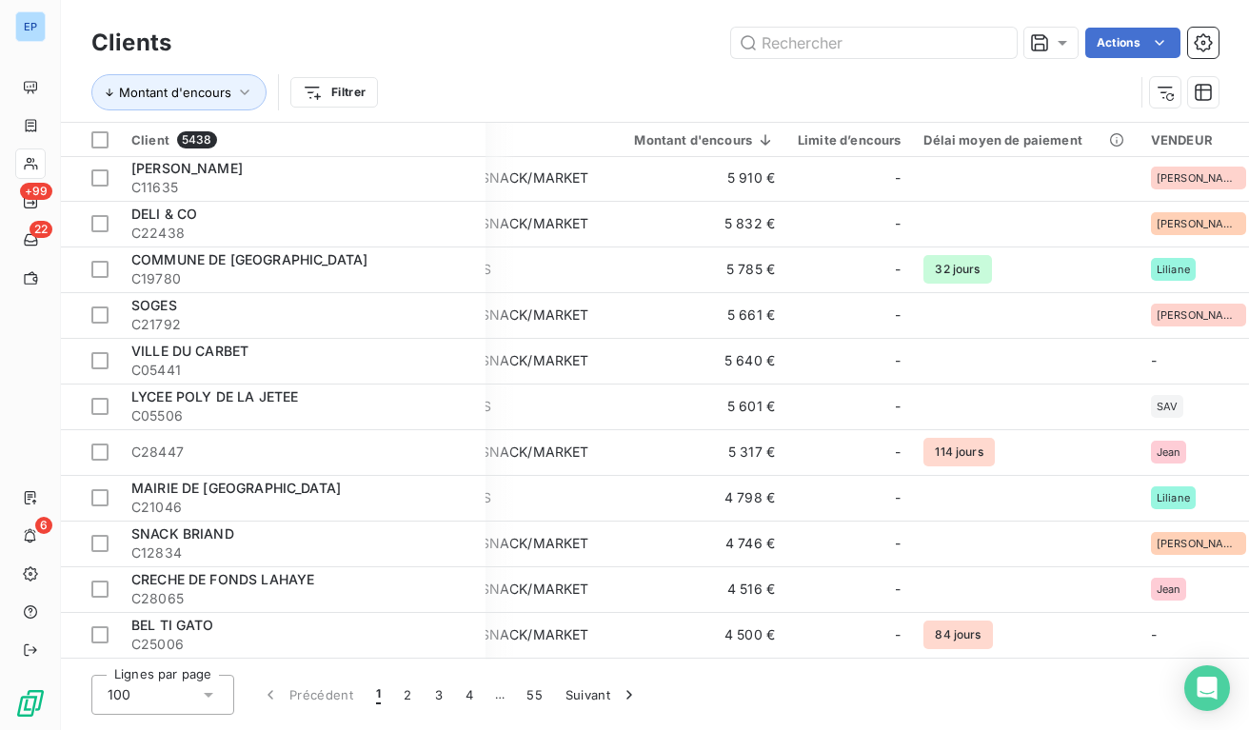
scroll to position [1772, 110]
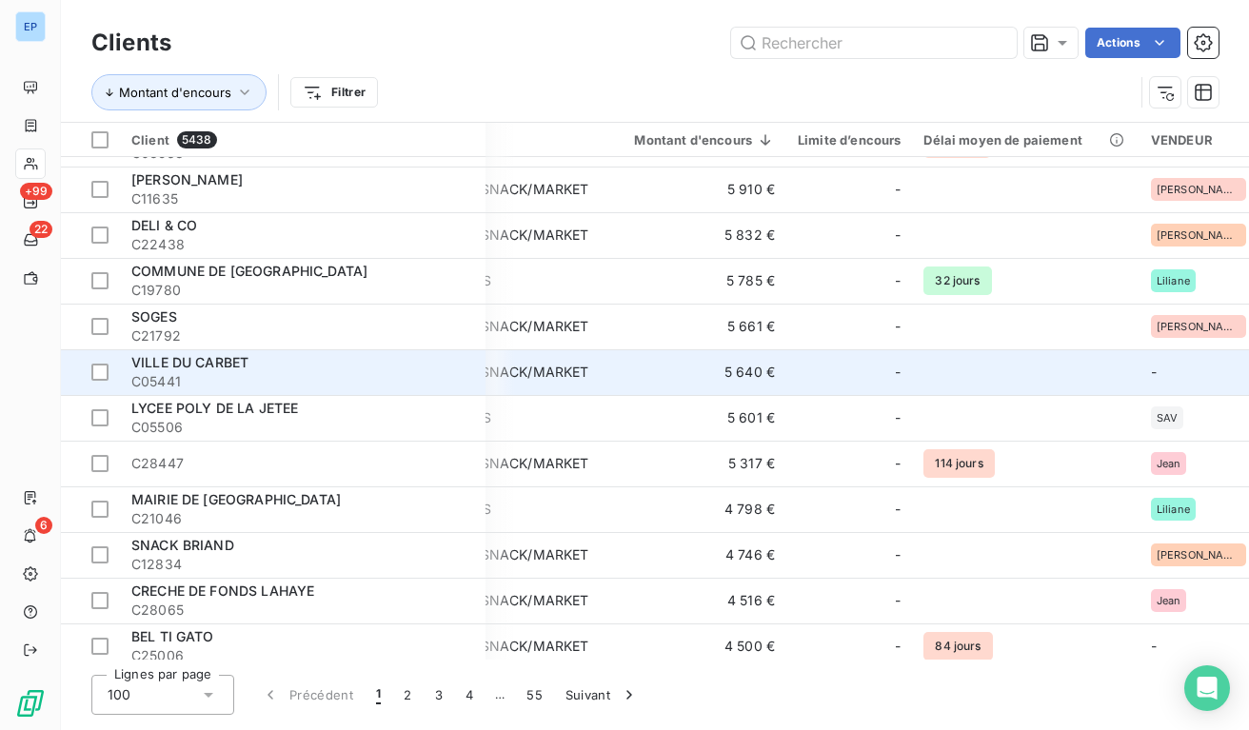
click at [836, 359] on div "-" at bounding box center [849, 372] width 103 height 30
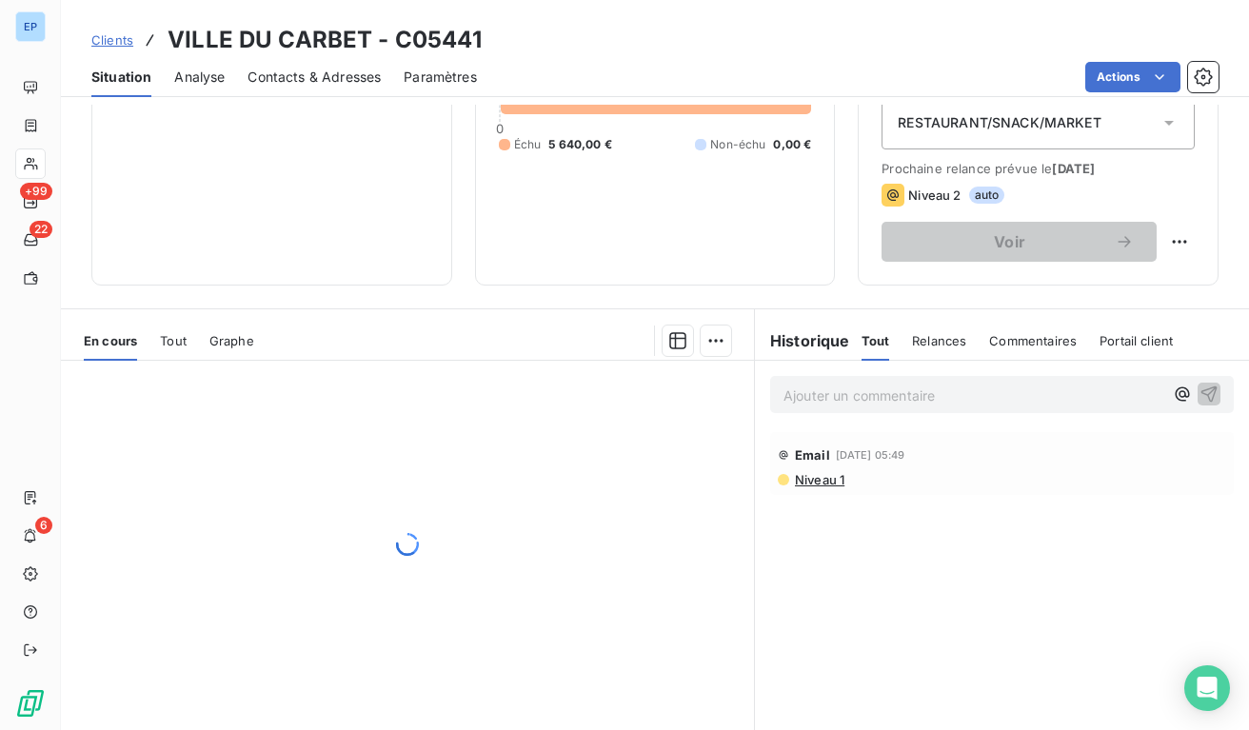
scroll to position [237, 0]
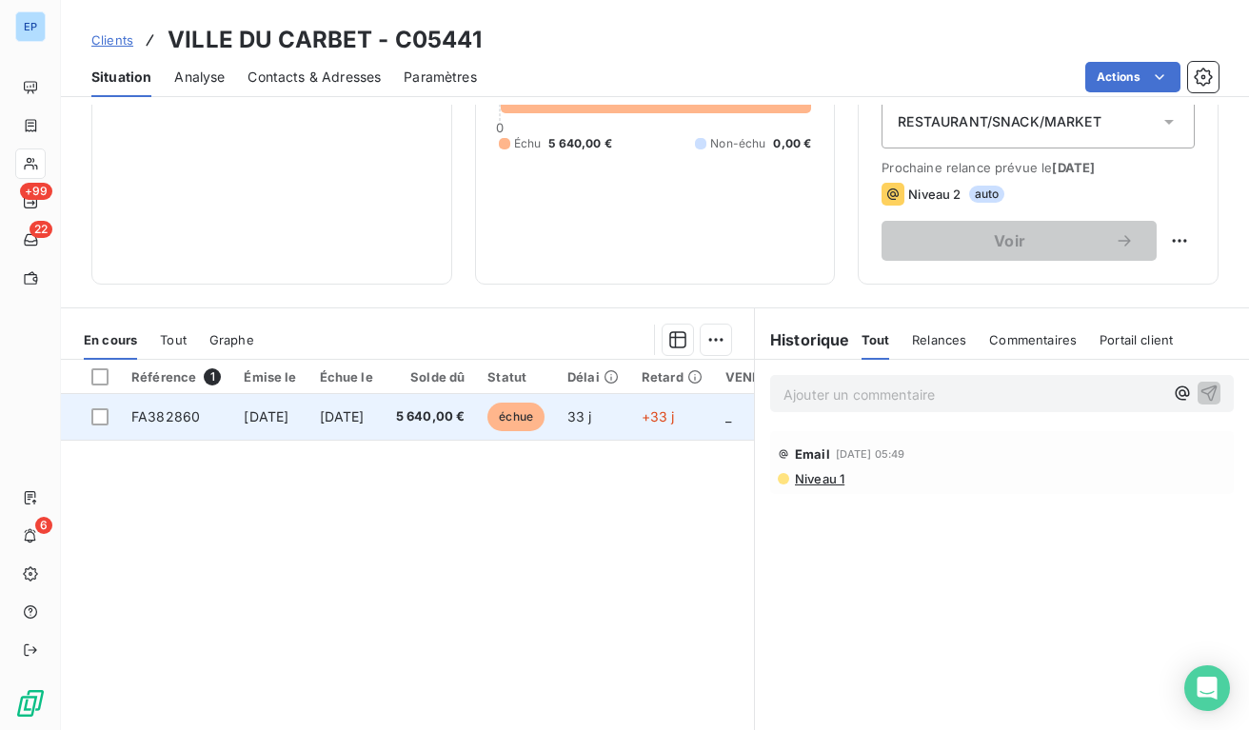
click at [477, 405] on td "5 640,00 €" at bounding box center [431, 417] width 92 height 46
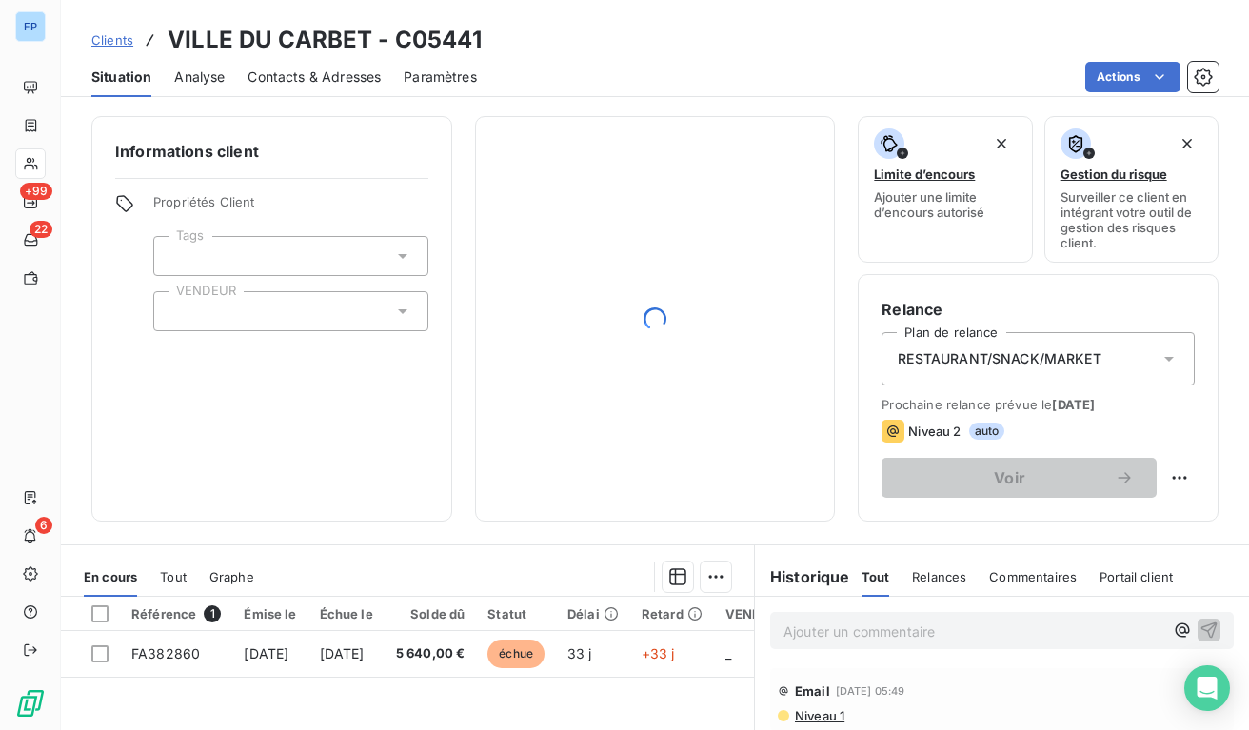
click at [291, 326] on div at bounding box center [290, 311] width 275 height 40
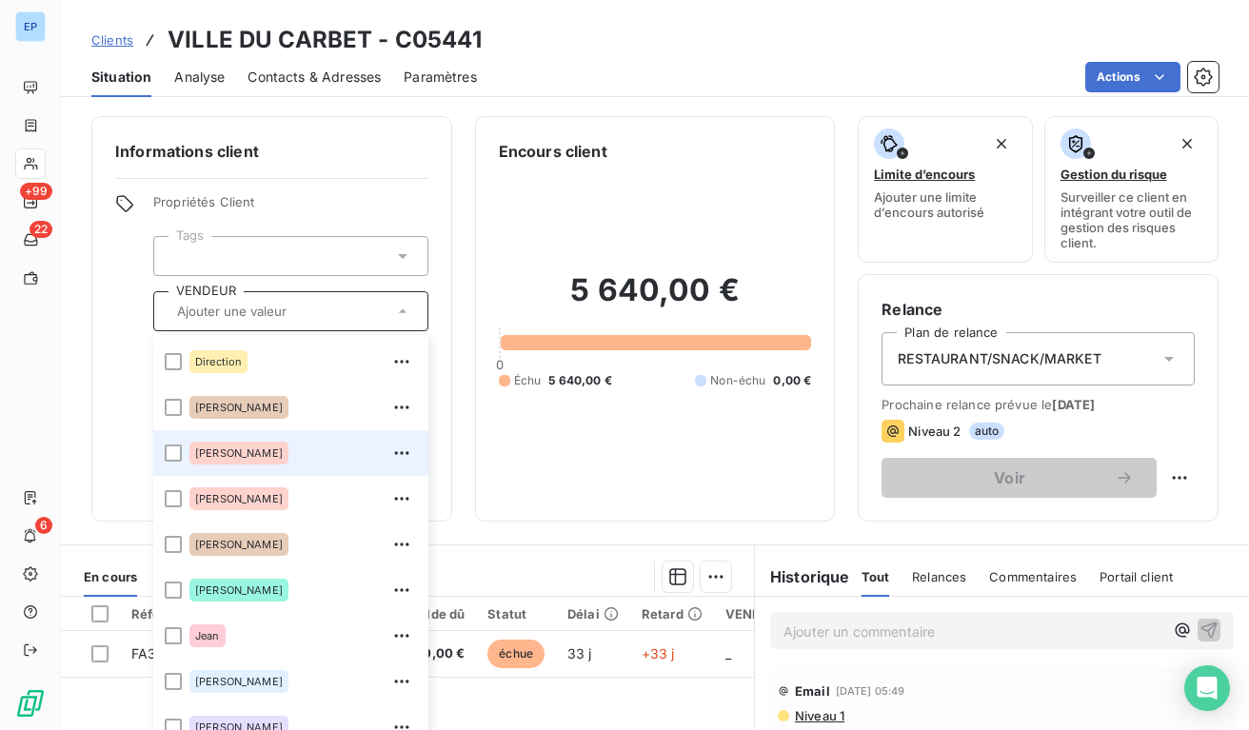
scroll to position [178, 0]
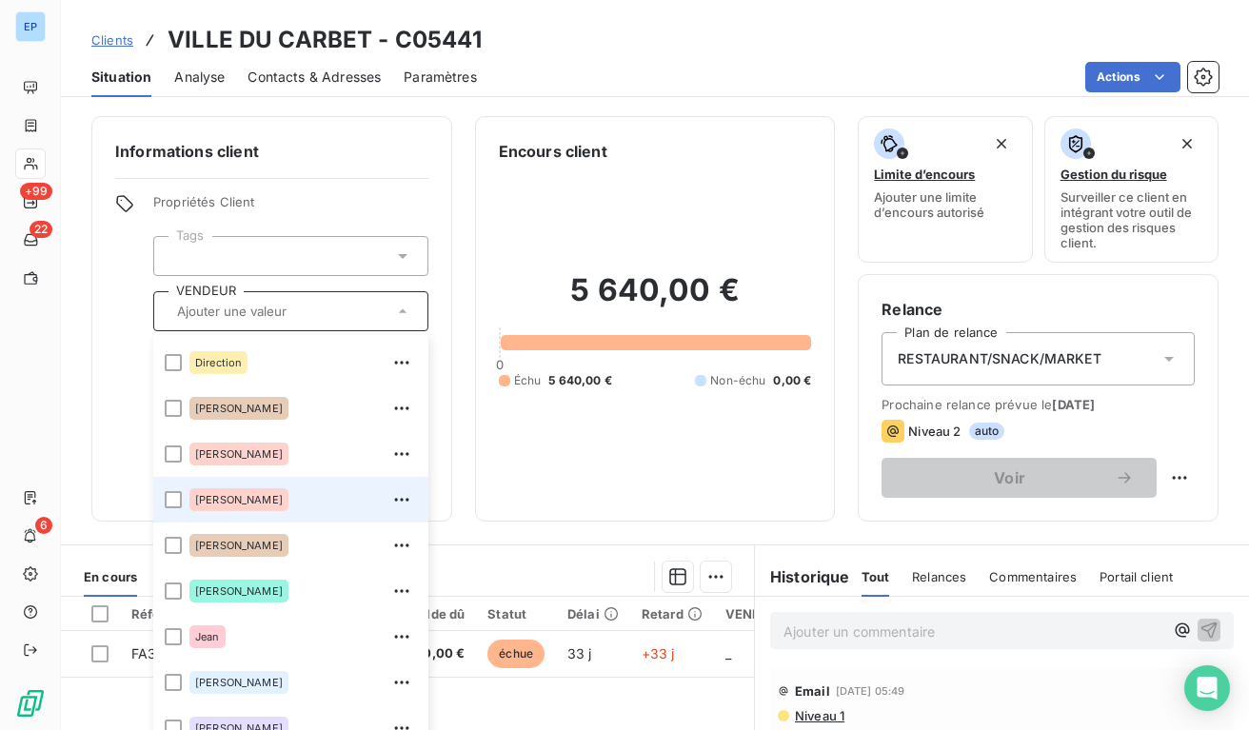
click at [244, 498] on div "[PERSON_NAME]" at bounding box center [302, 500] width 227 height 30
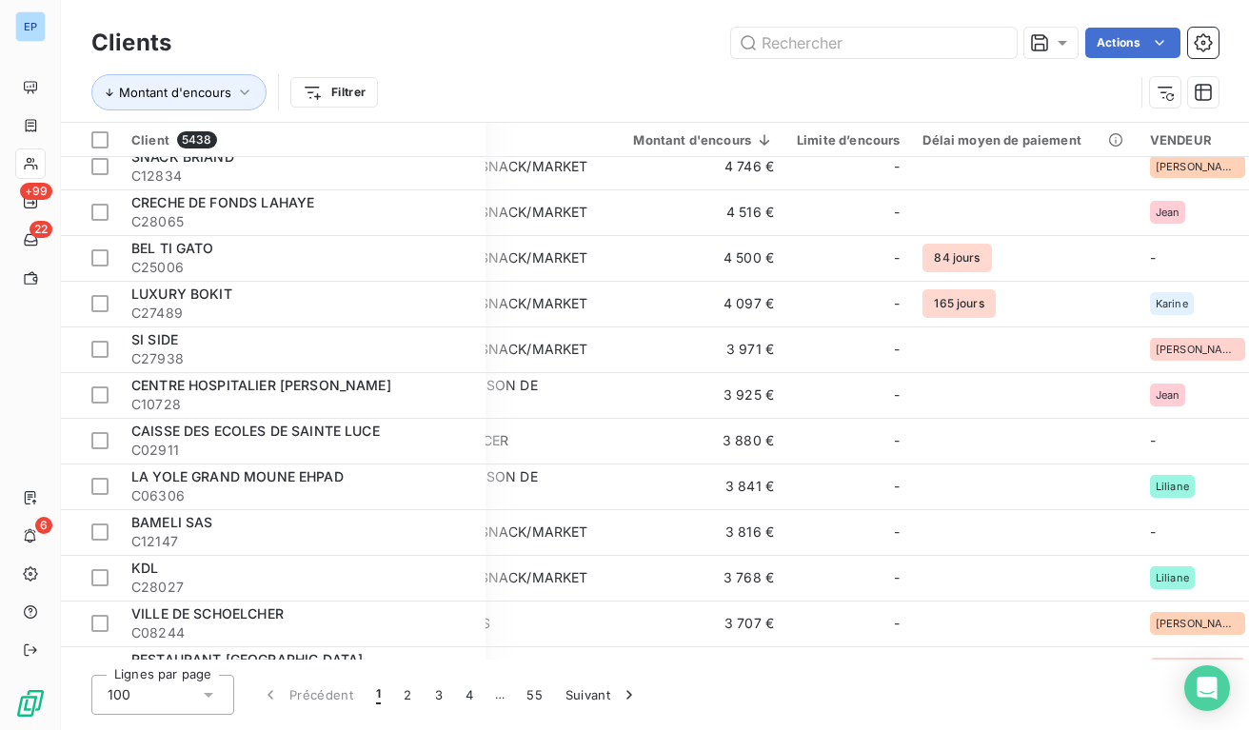
scroll to position [2161, 110]
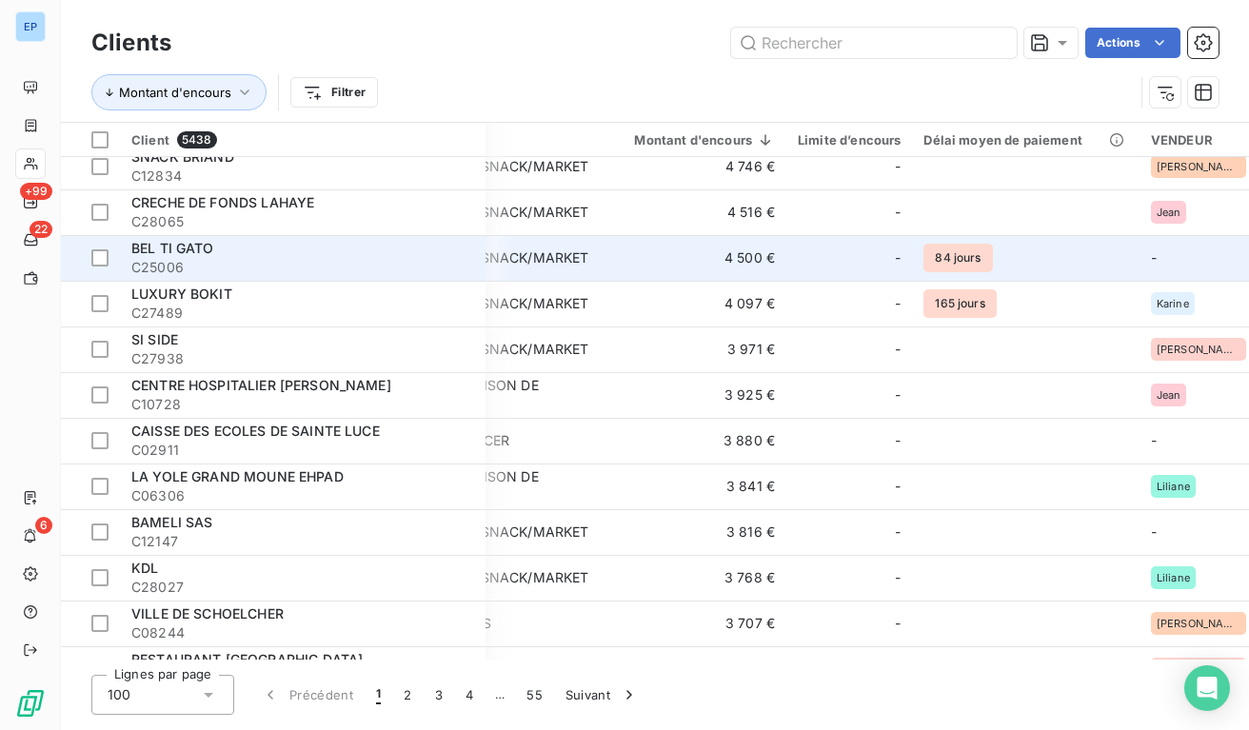
click at [542, 249] on div "RESTAURANT/SNACK/MARKET" at bounding box center [487, 257] width 202 height 19
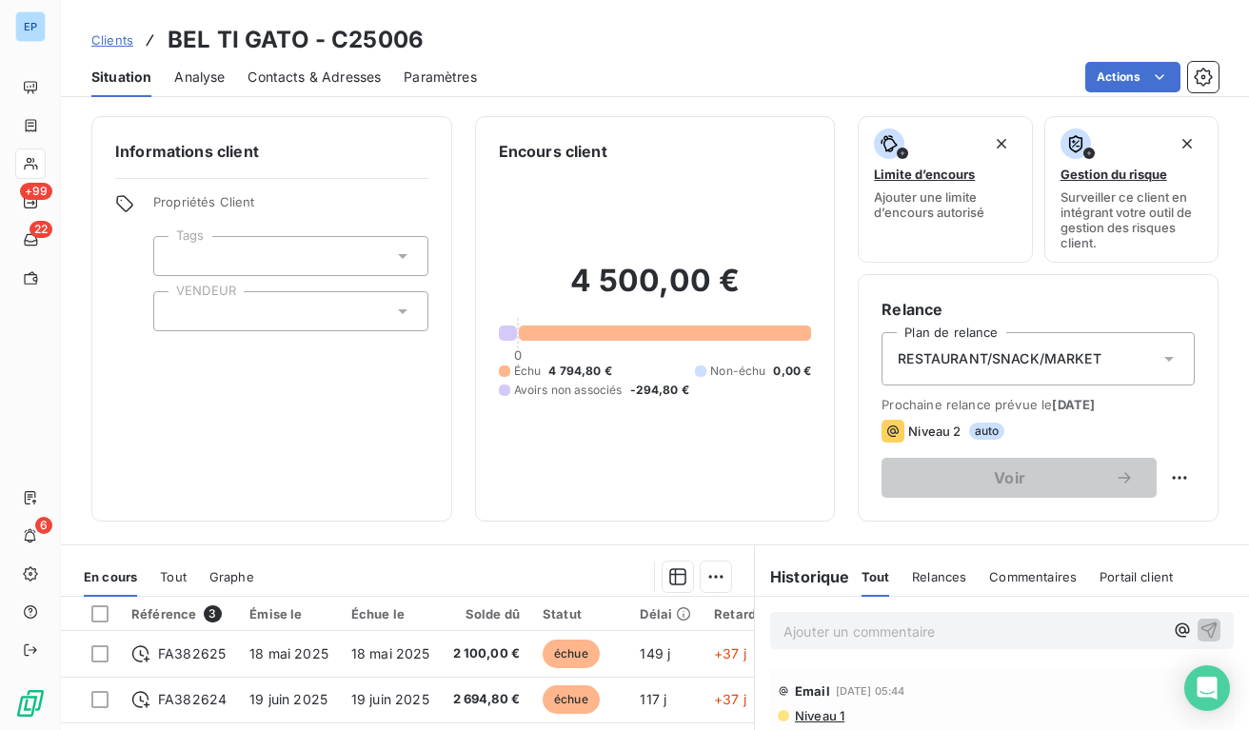
scroll to position [124, 0]
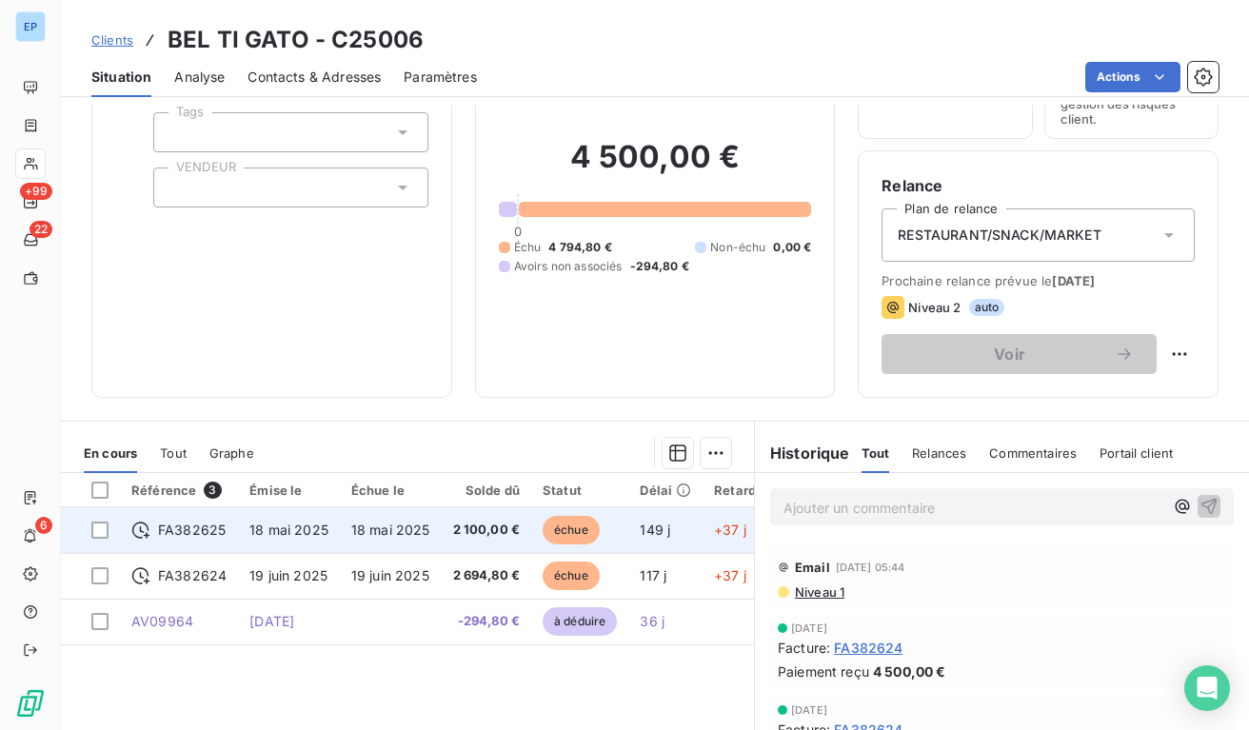
click at [330, 536] on td "18 mai 2025" at bounding box center [289, 530] width 102 height 46
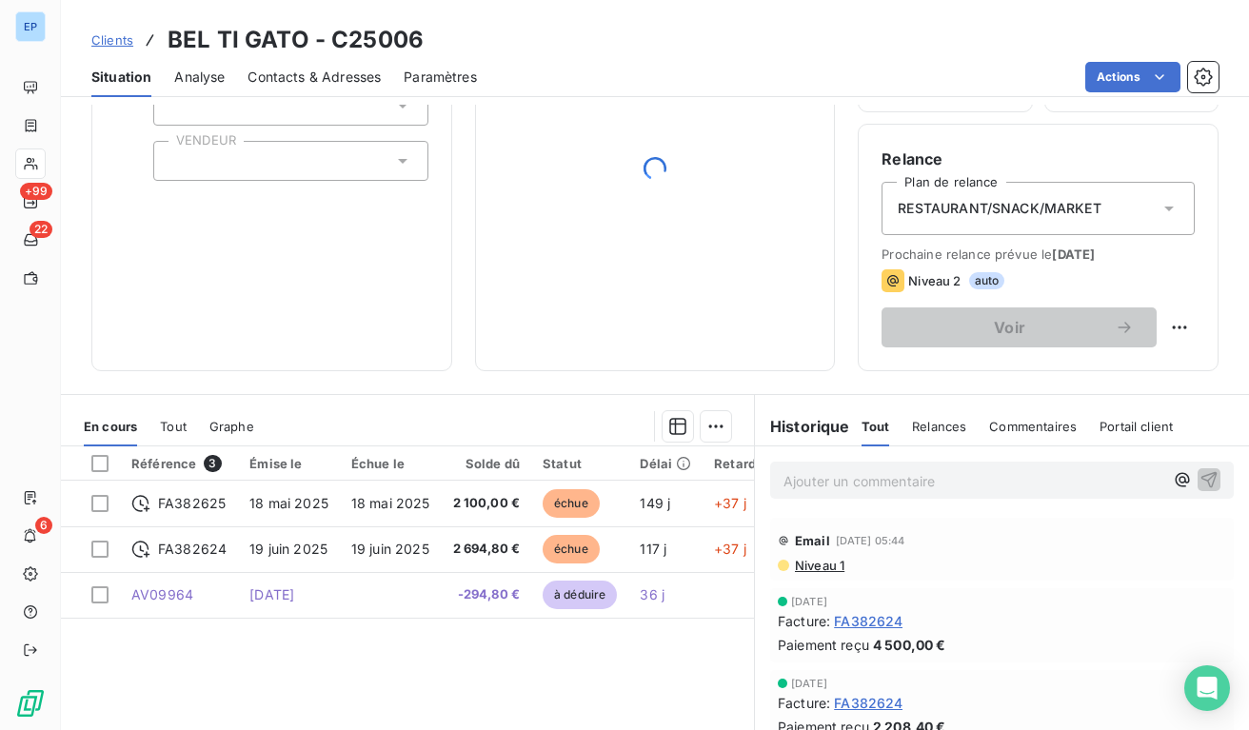
scroll to position [193, 0]
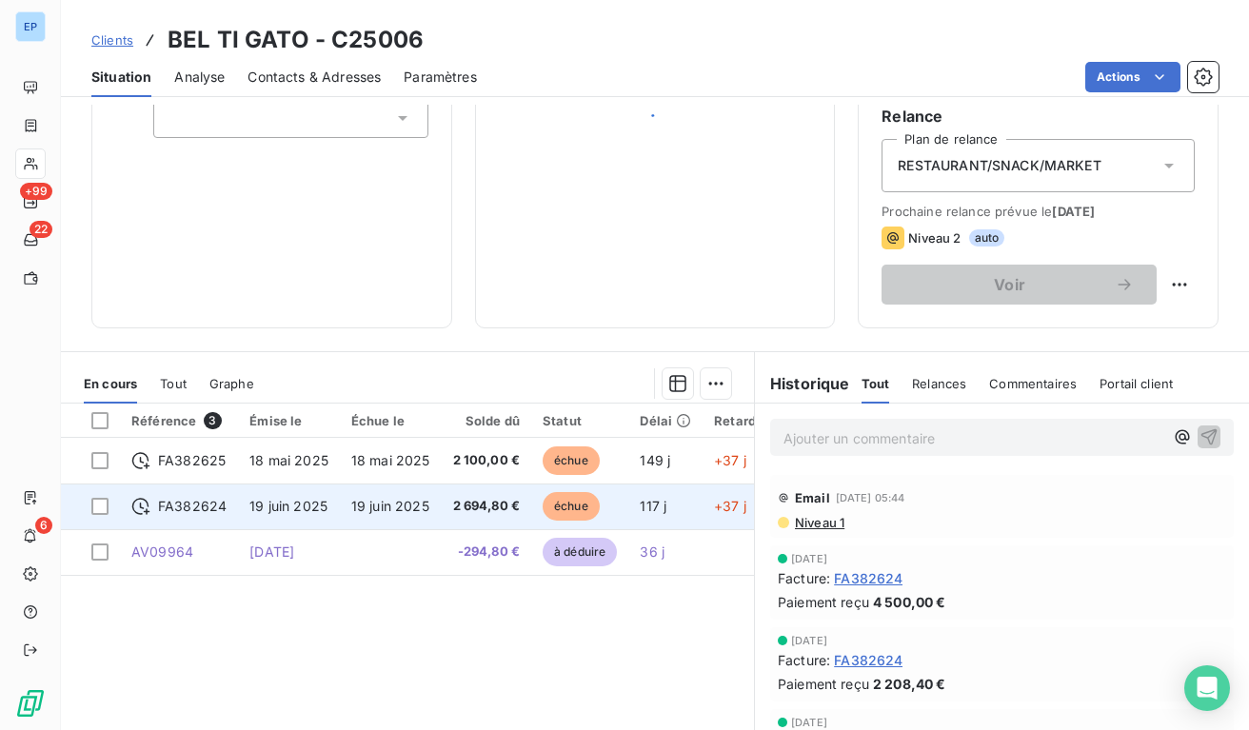
click at [314, 493] on td "19 juin 2025" at bounding box center [289, 507] width 102 height 46
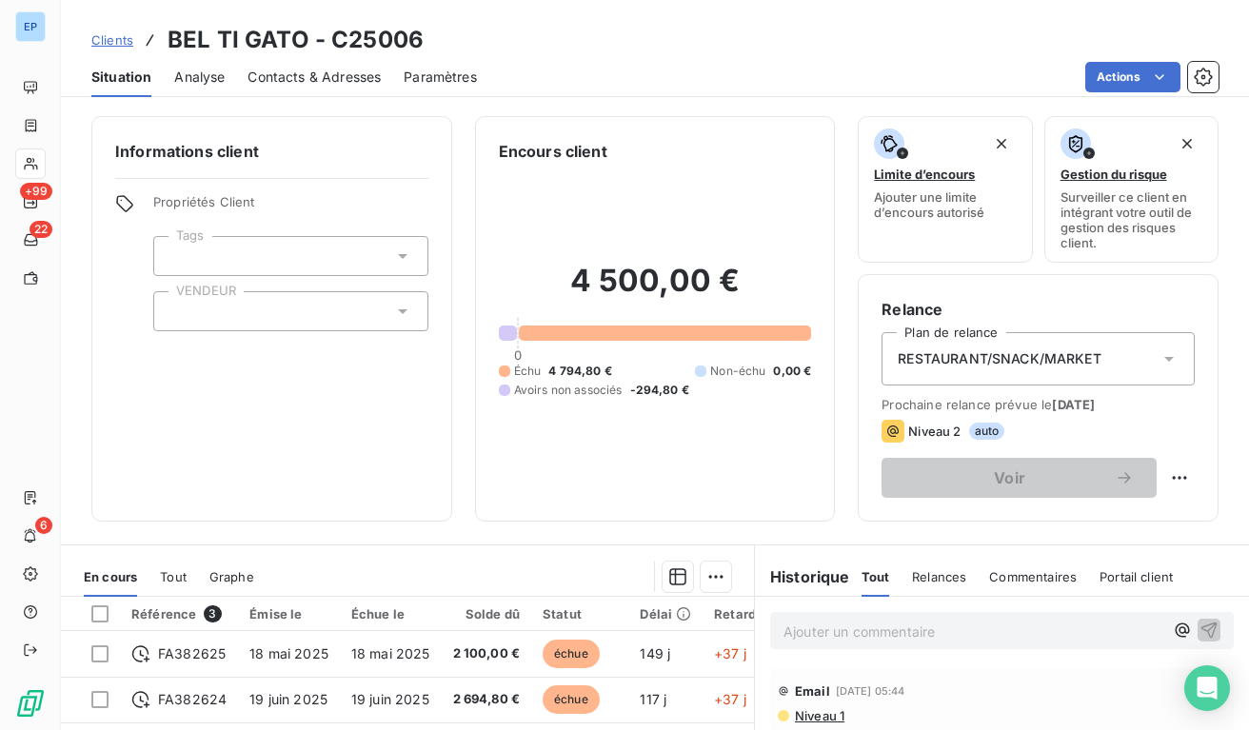
click at [263, 327] on div at bounding box center [290, 311] width 275 height 40
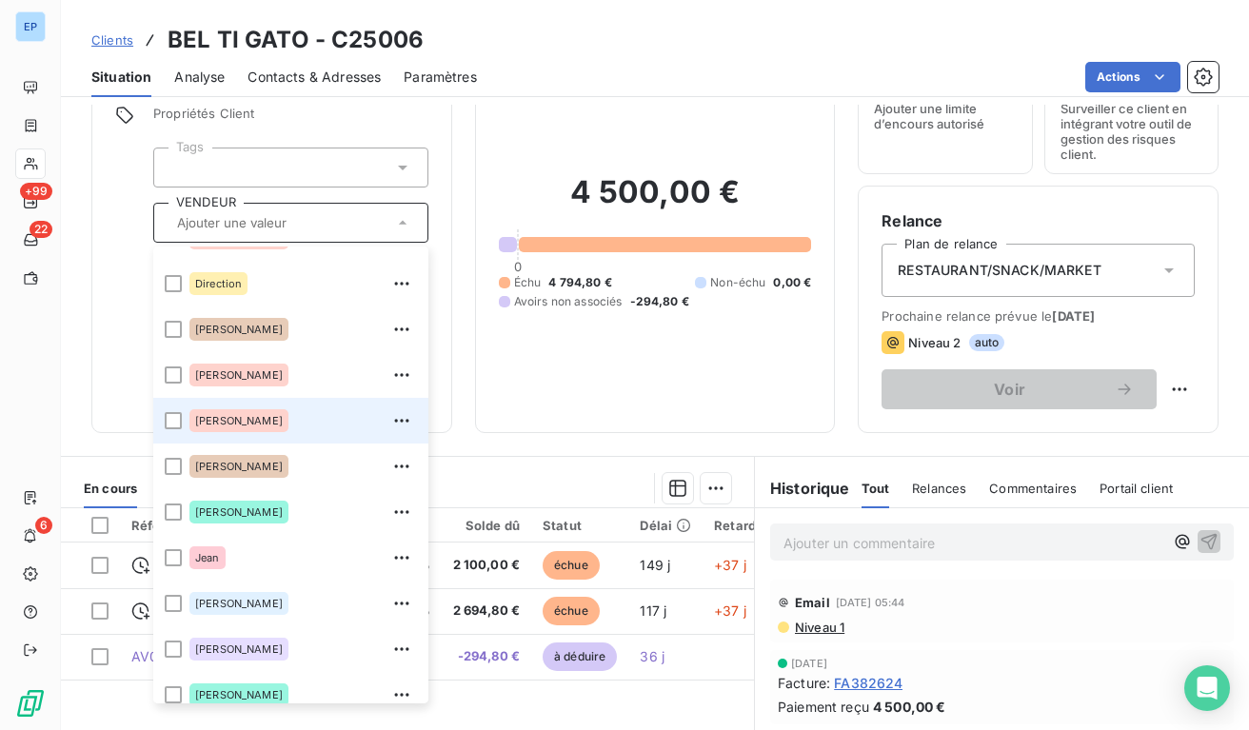
scroll to position [109, 0]
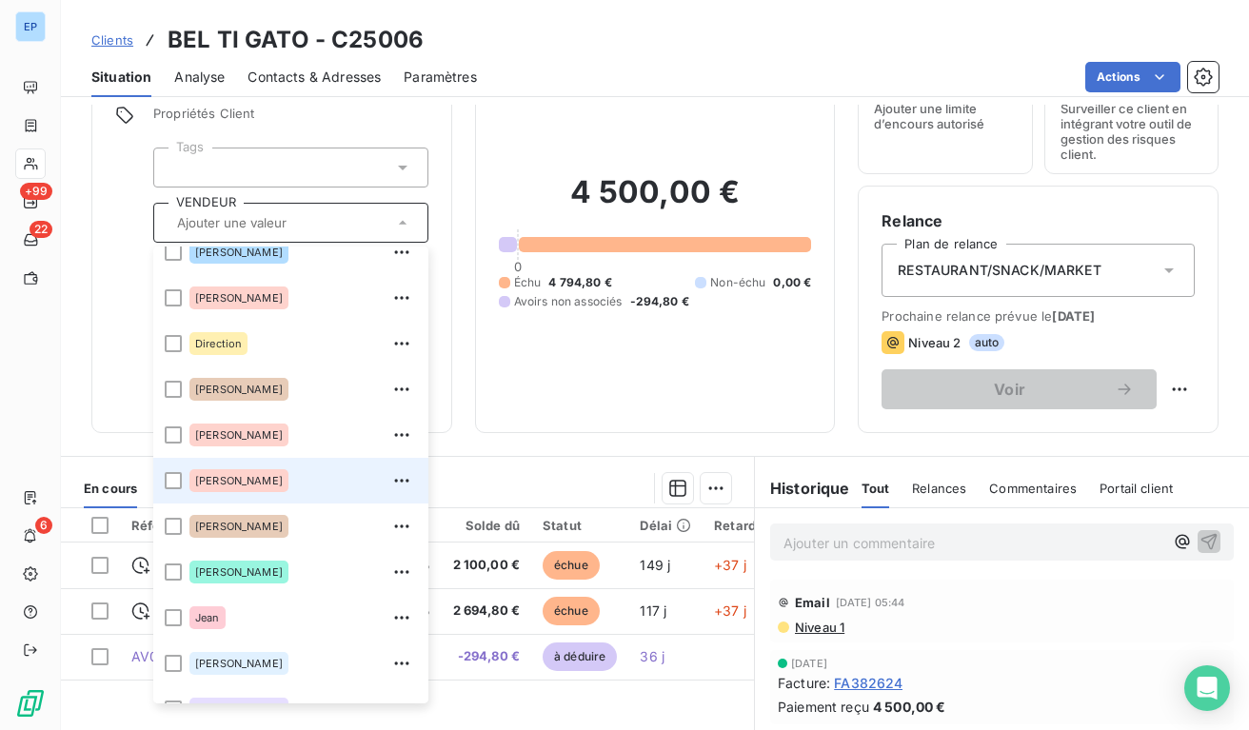
click at [220, 479] on span "[PERSON_NAME]" at bounding box center [239, 480] width 88 height 11
click at [176, 481] on div at bounding box center [173, 480] width 17 height 17
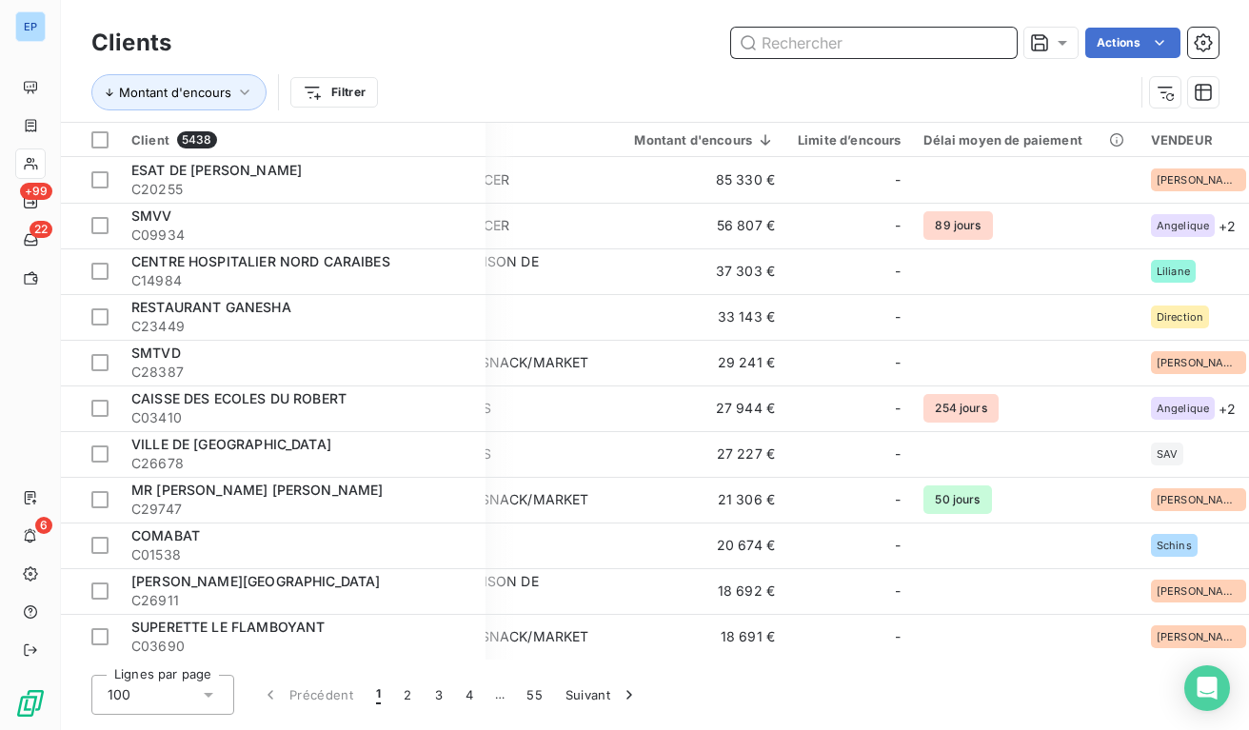
scroll to position [0, 110]
click at [1200, 94] on icon "button" at bounding box center [1203, 92] width 17 height 17
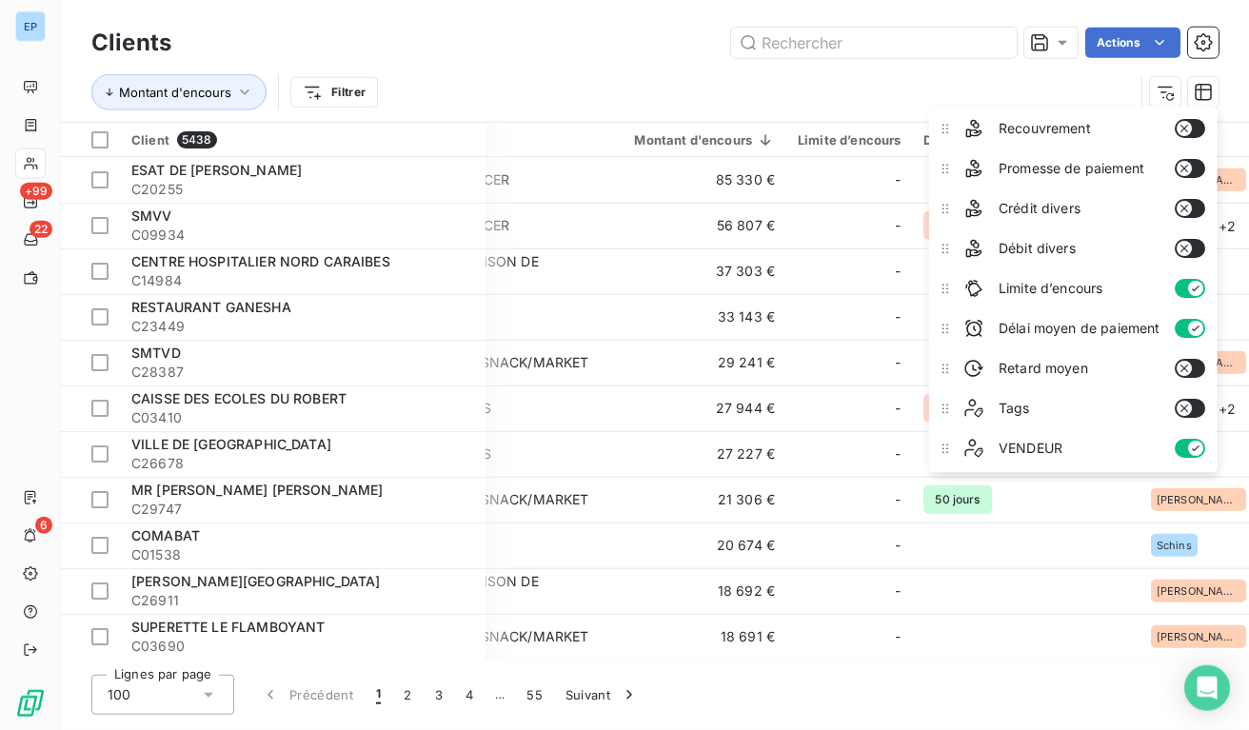
scroll to position [0, 0]
click at [1186, 295] on button "button" at bounding box center [1190, 289] width 30 height 19
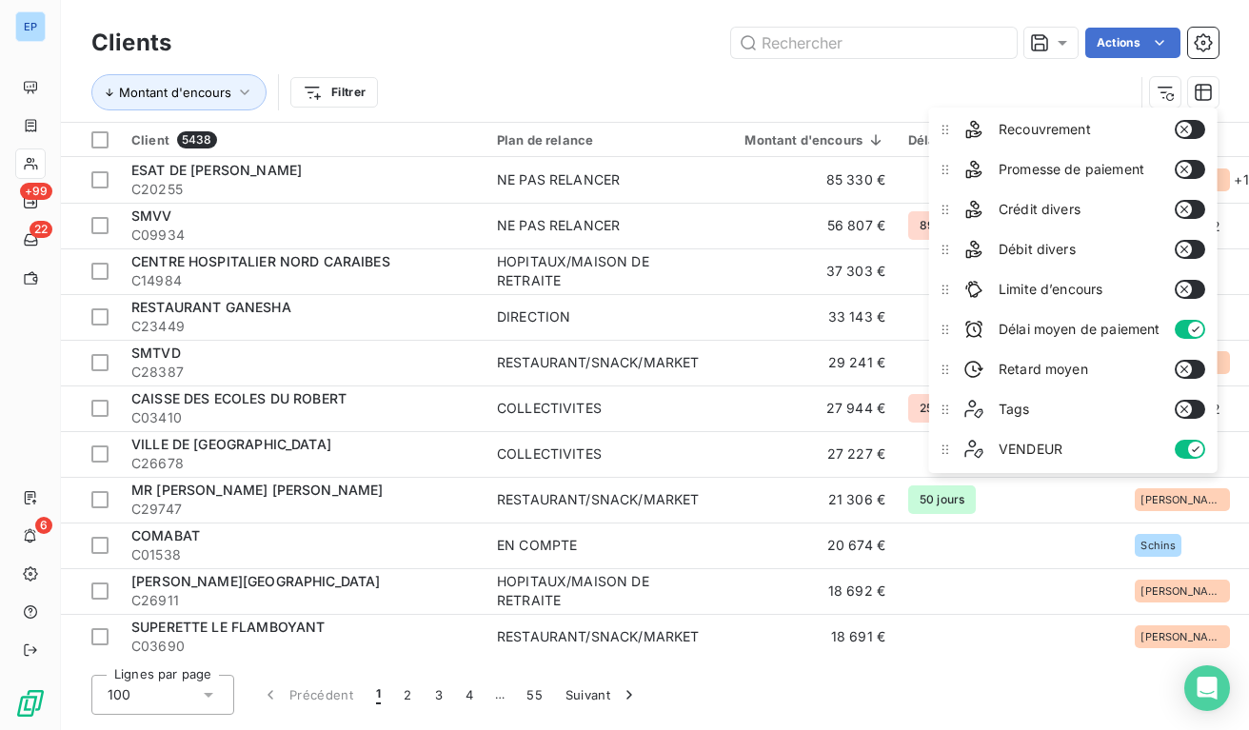
click at [953, 89] on div "Montant d'encours Filtrer" at bounding box center [612, 92] width 1042 height 36
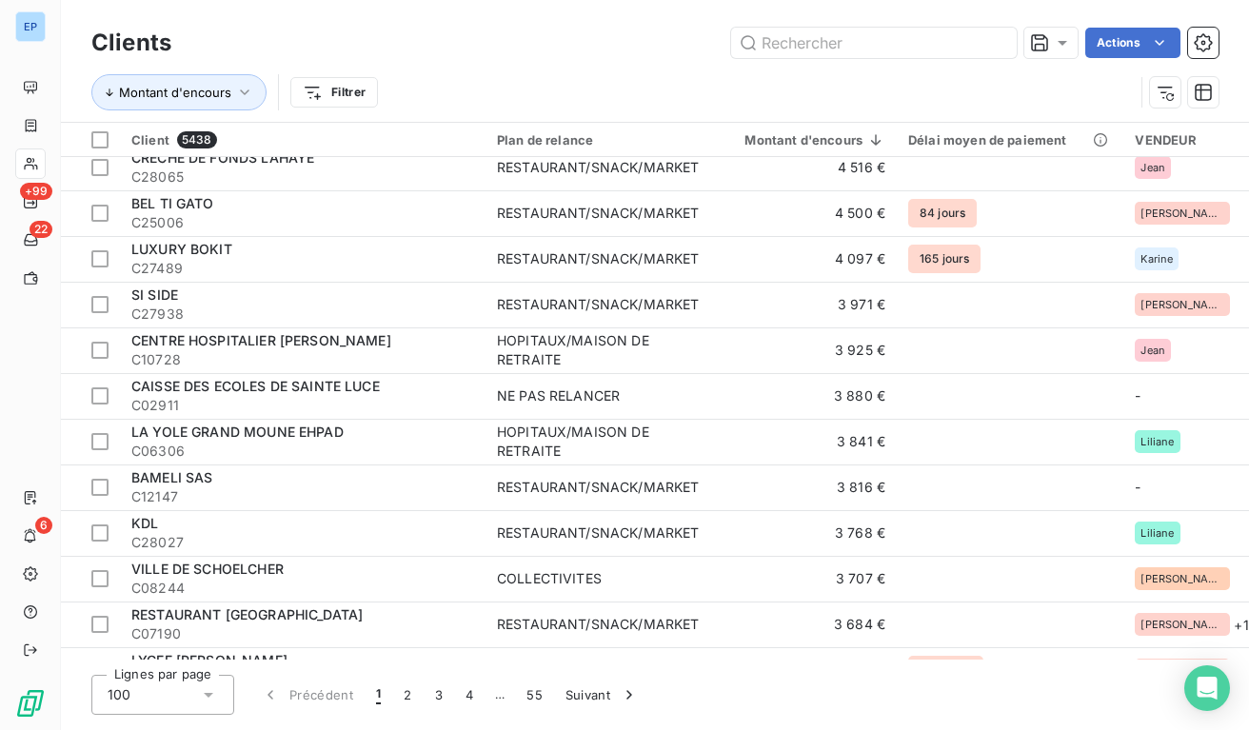
scroll to position [2206, 0]
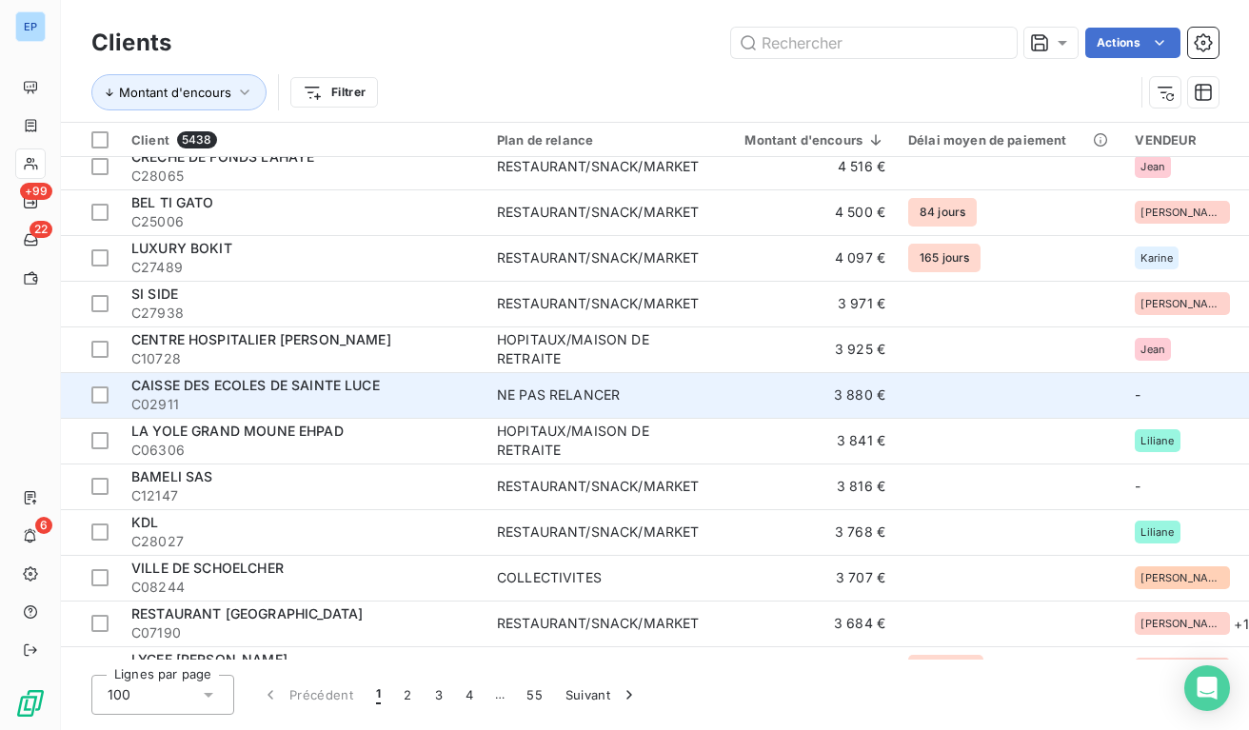
click at [860, 385] on td "3 880 €" at bounding box center [803, 395] width 187 height 46
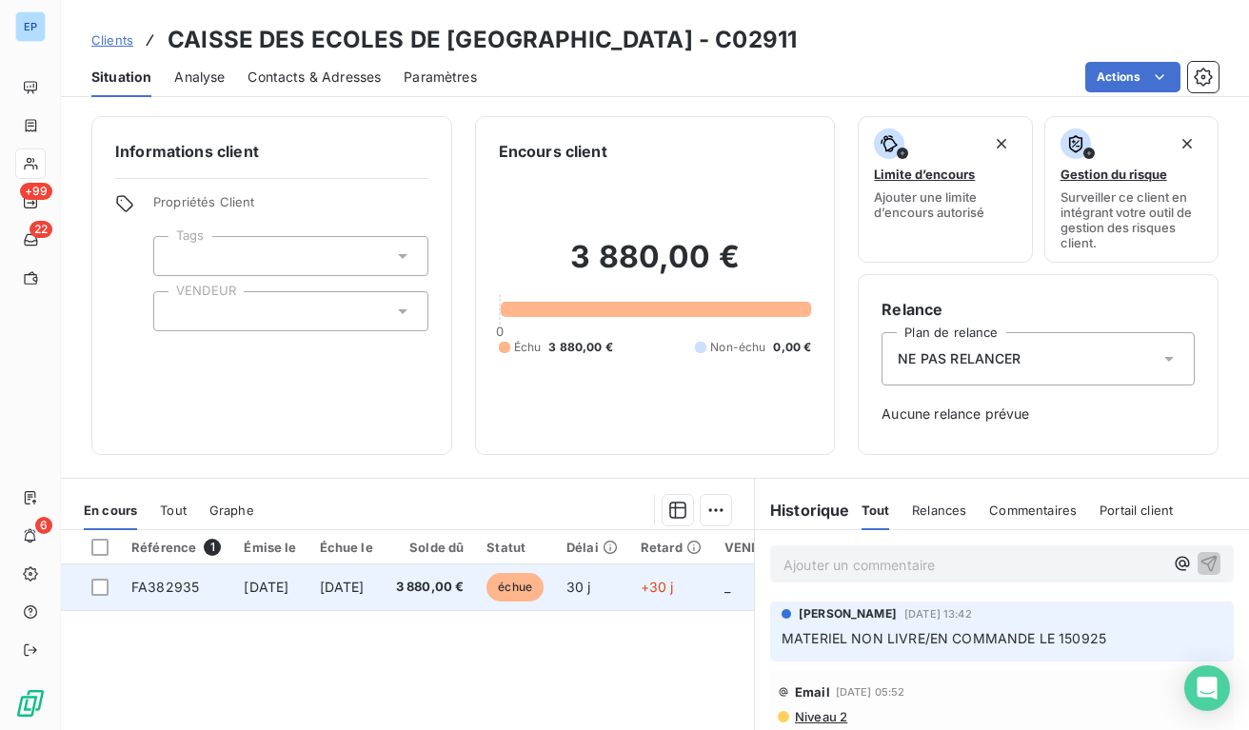
click at [385, 573] on td "[DATE]" at bounding box center [346, 587] width 76 height 46
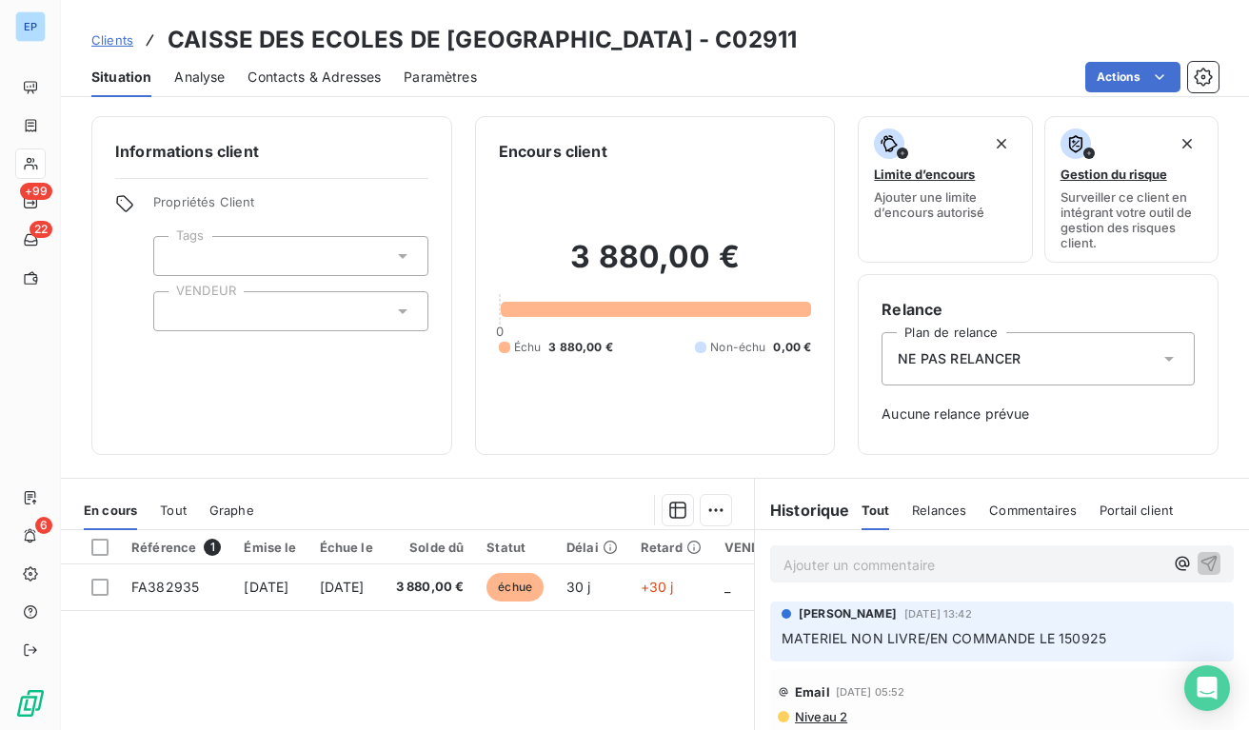
click at [208, 301] on div at bounding box center [290, 311] width 275 height 40
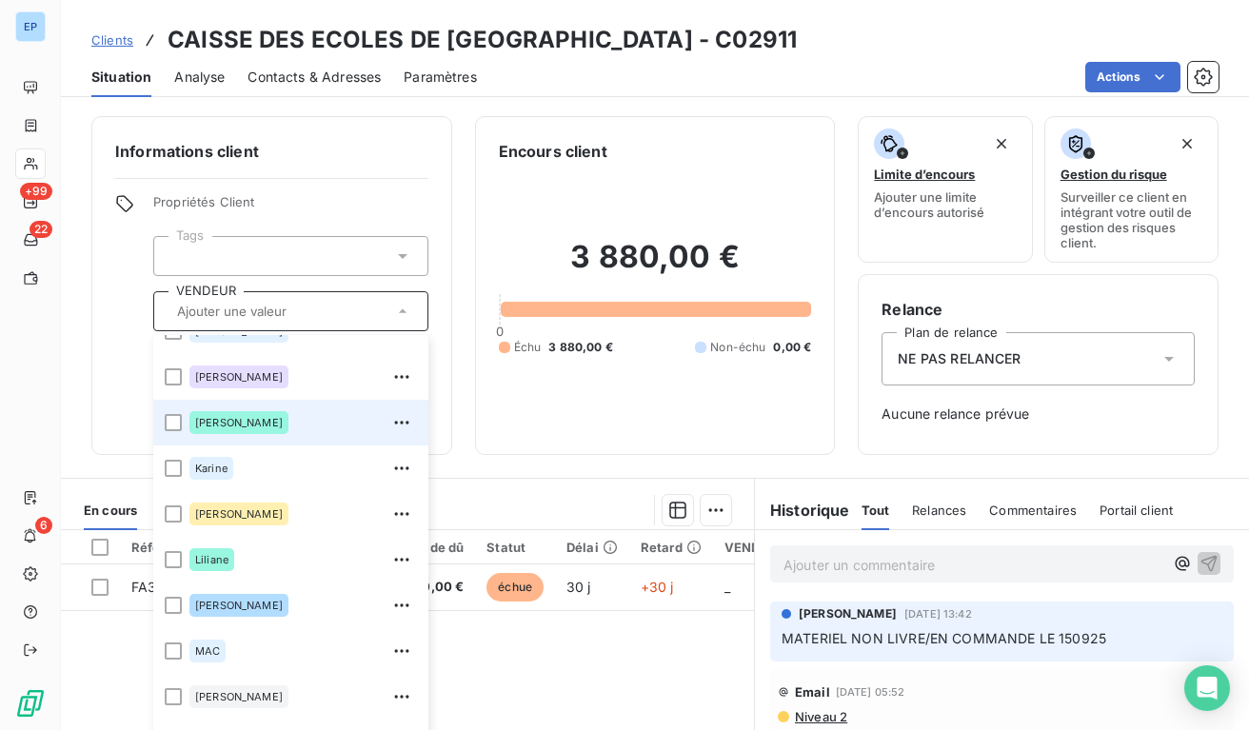
scroll to position [535, 0]
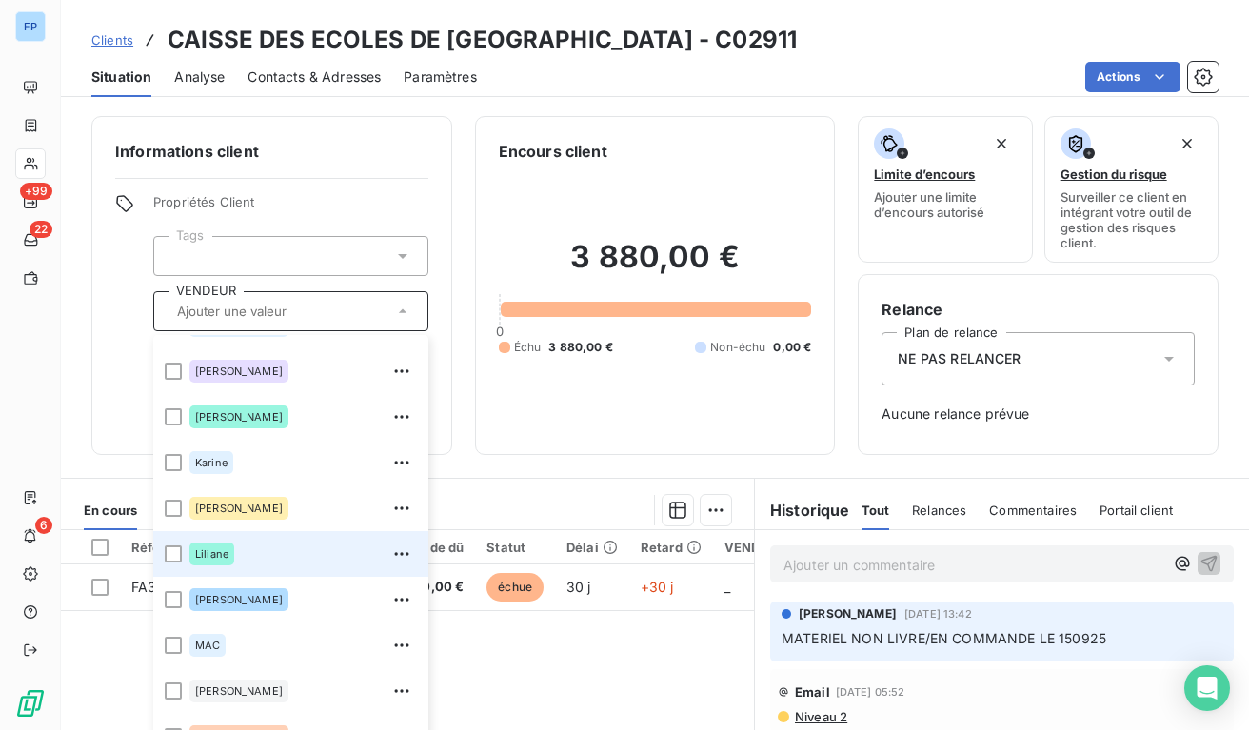
click at [208, 549] on span "Liliane" at bounding box center [211, 553] width 33 height 11
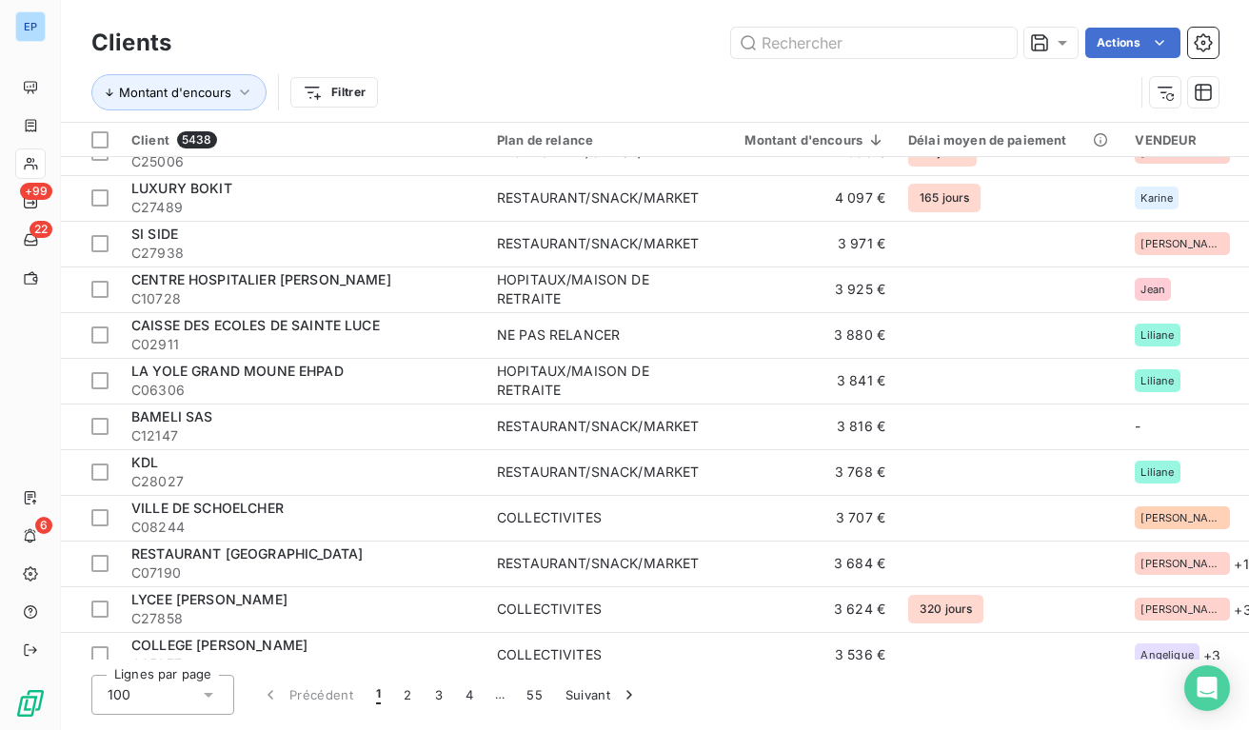
scroll to position [2270, 0]
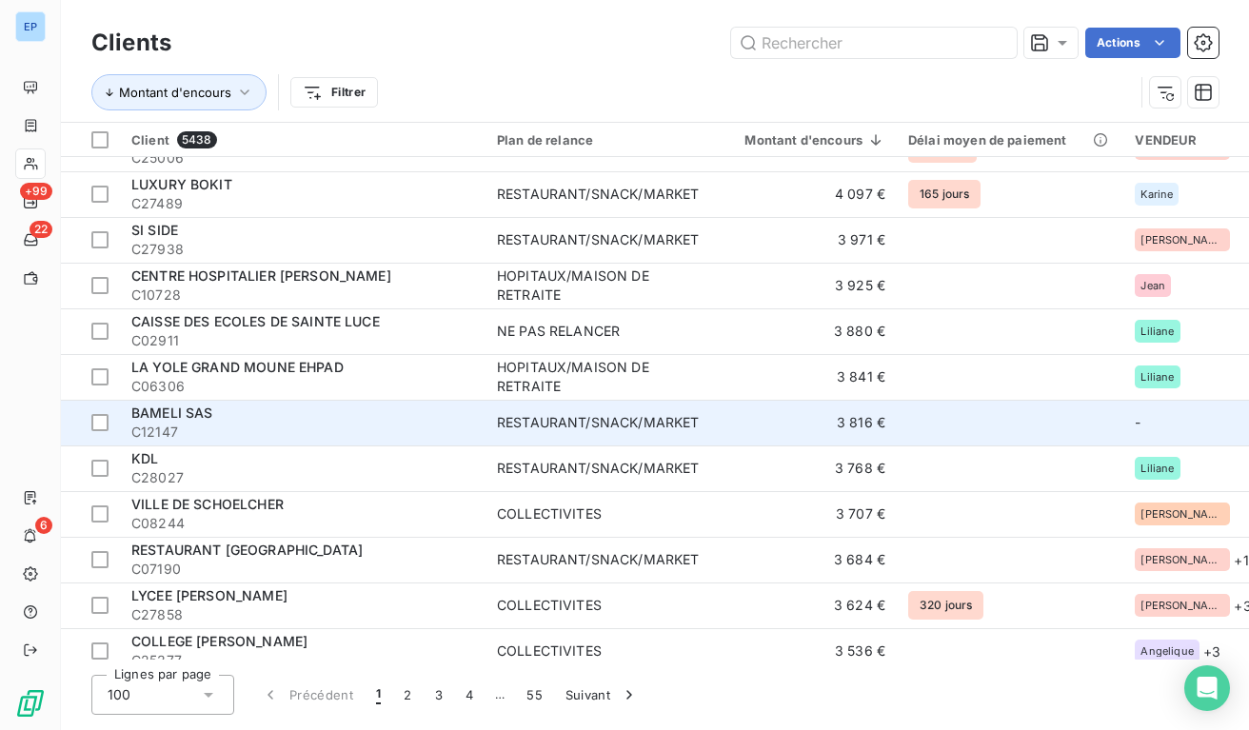
click at [660, 408] on td "RESTAURANT/SNACK/MARKET" at bounding box center [597, 423] width 225 height 46
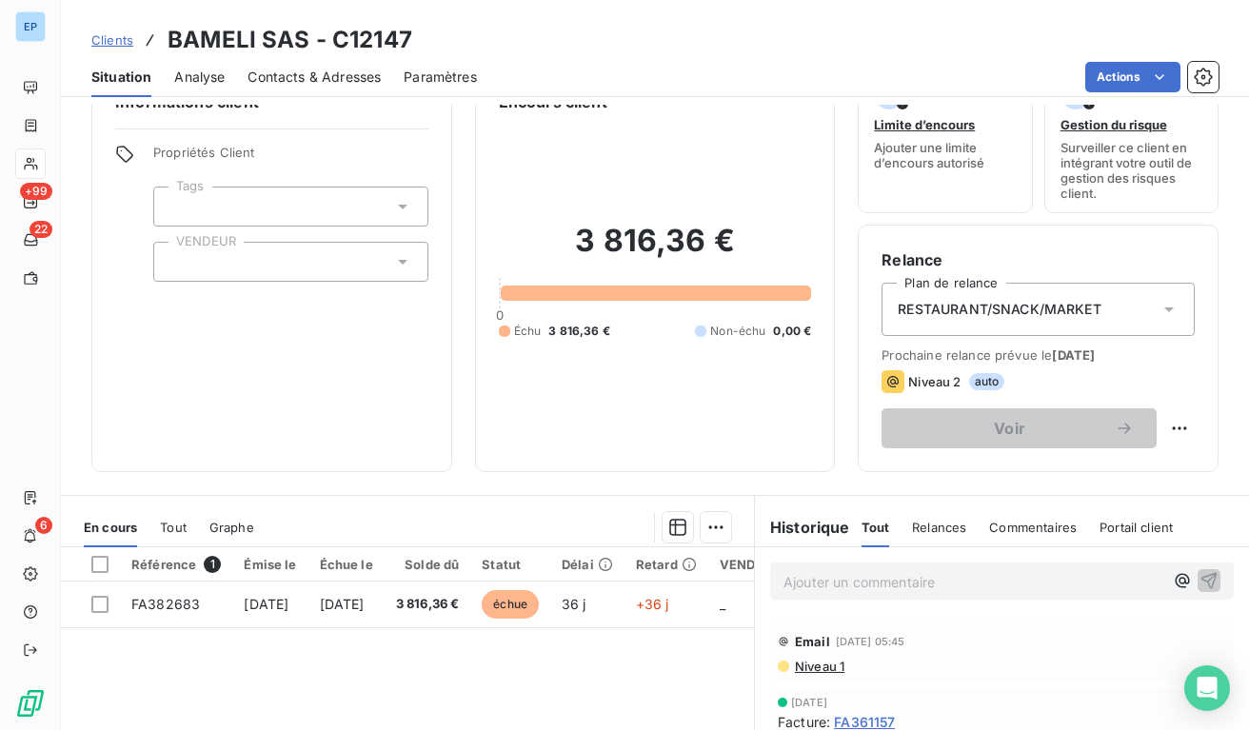
scroll to position [72, 0]
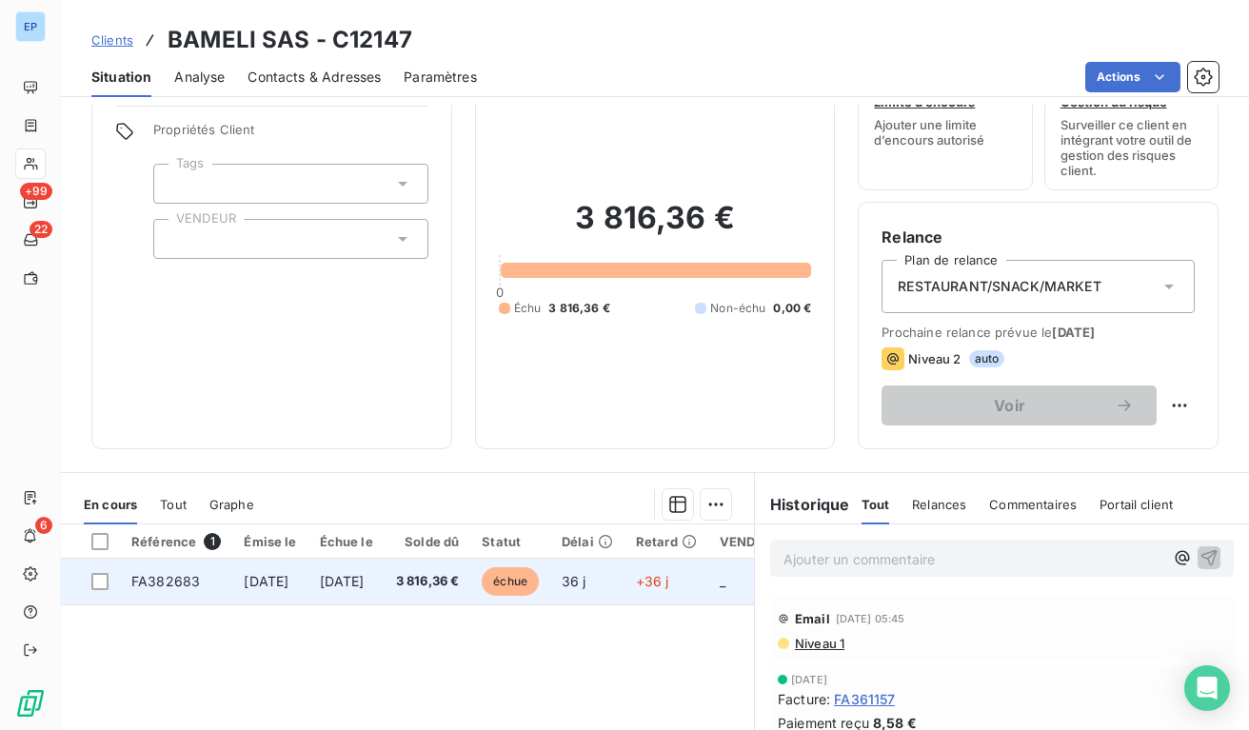
click at [471, 564] on td "3 816,36 €" at bounding box center [428, 582] width 87 height 46
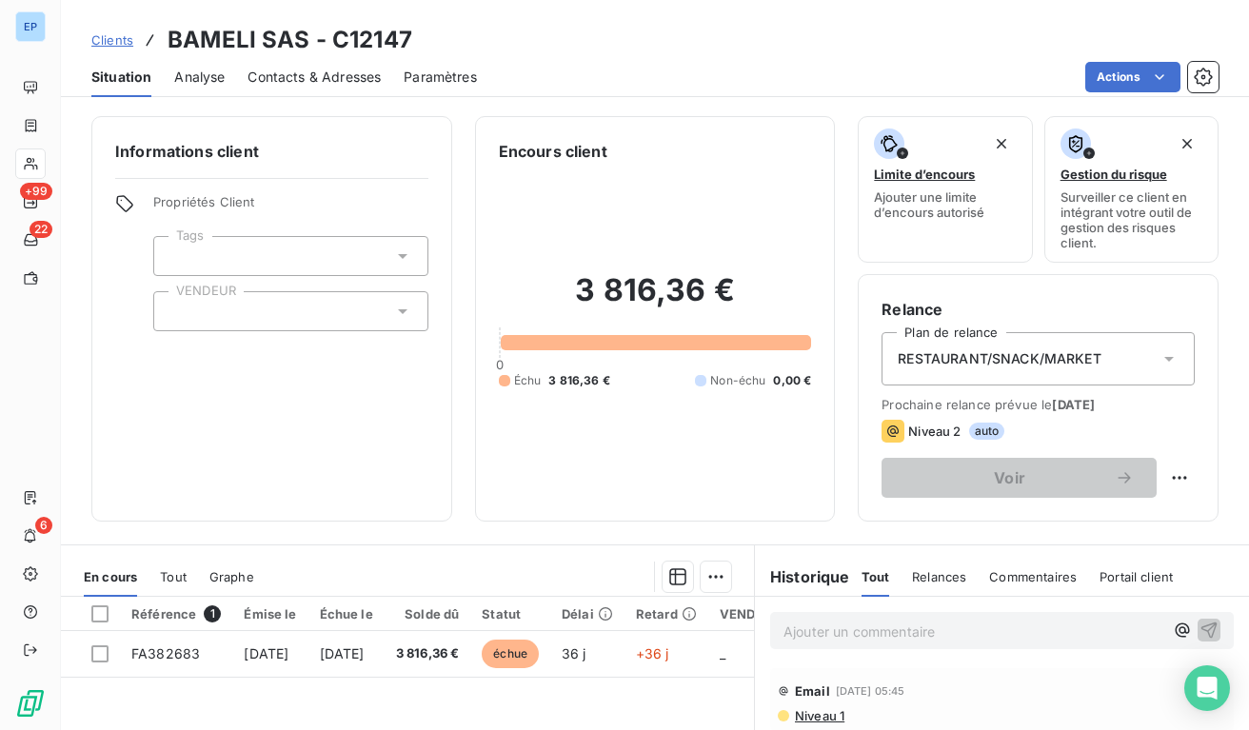
click at [225, 310] on div at bounding box center [290, 311] width 275 height 40
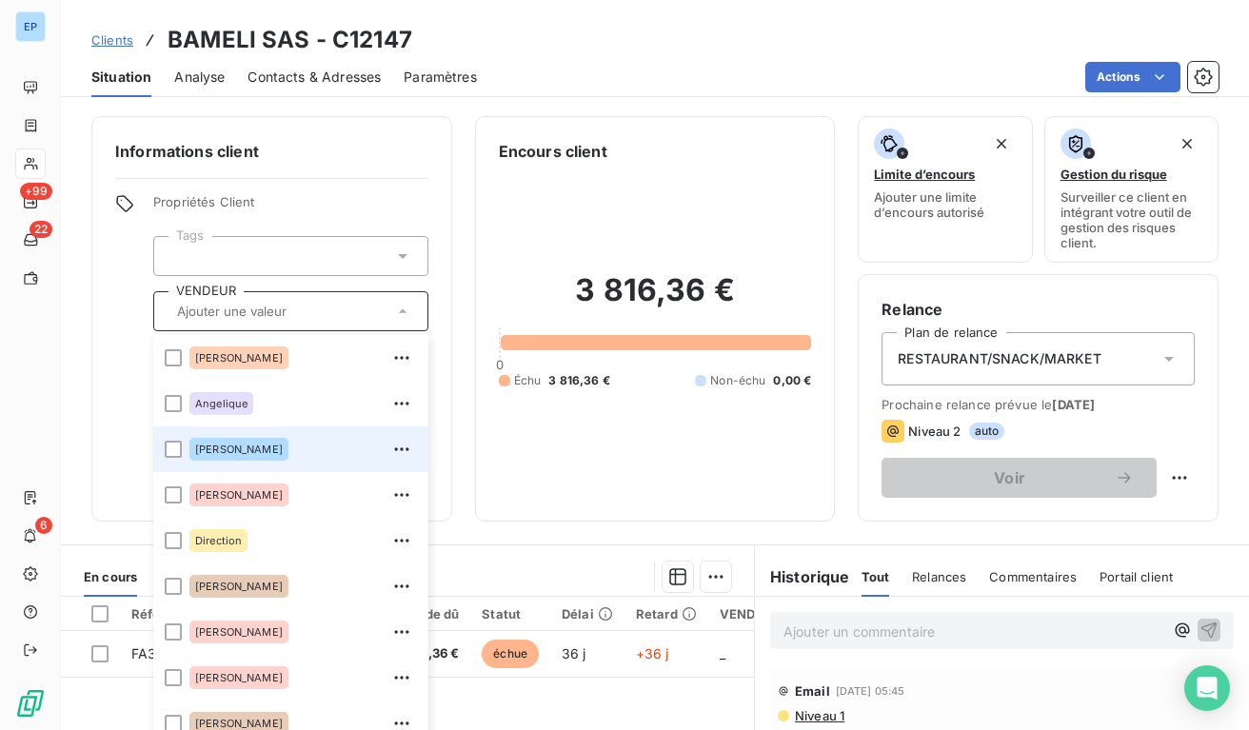
click at [223, 453] on span "[PERSON_NAME]" at bounding box center [239, 449] width 88 height 11
click at [617, 69] on div "Actions" at bounding box center [859, 77] width 719 height 30
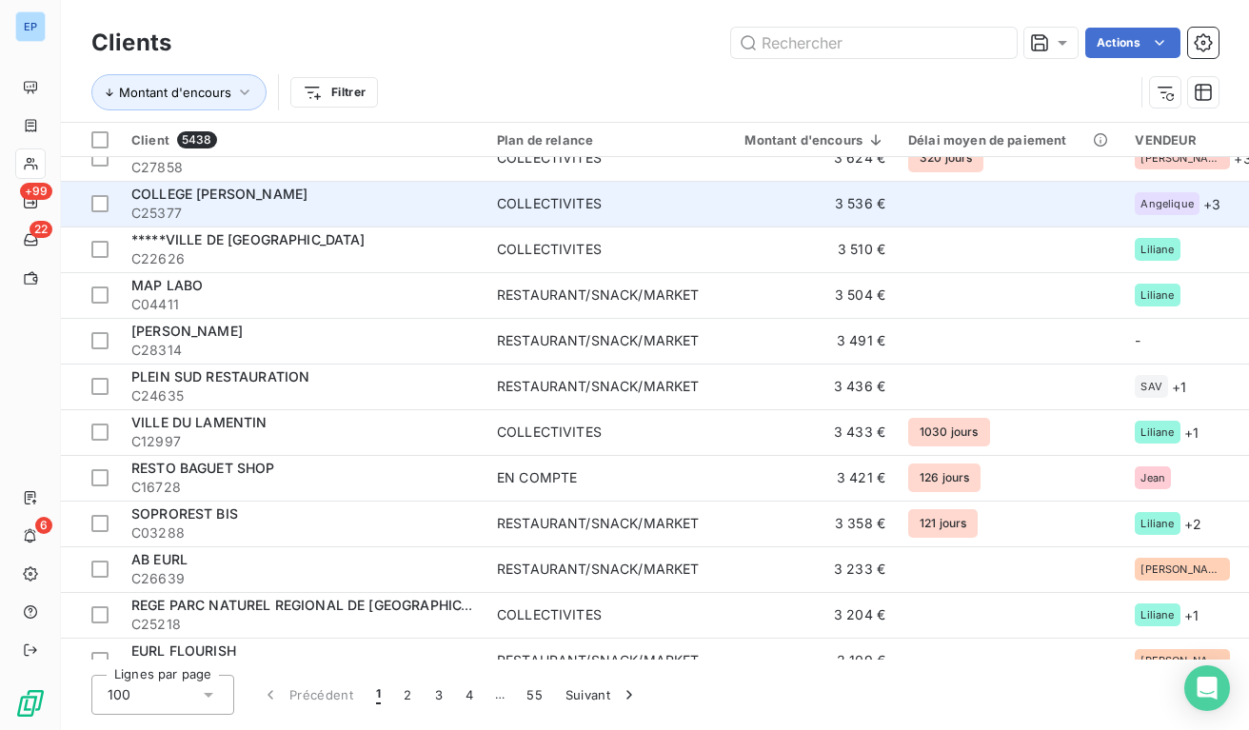
scroll to position [2702, 0]
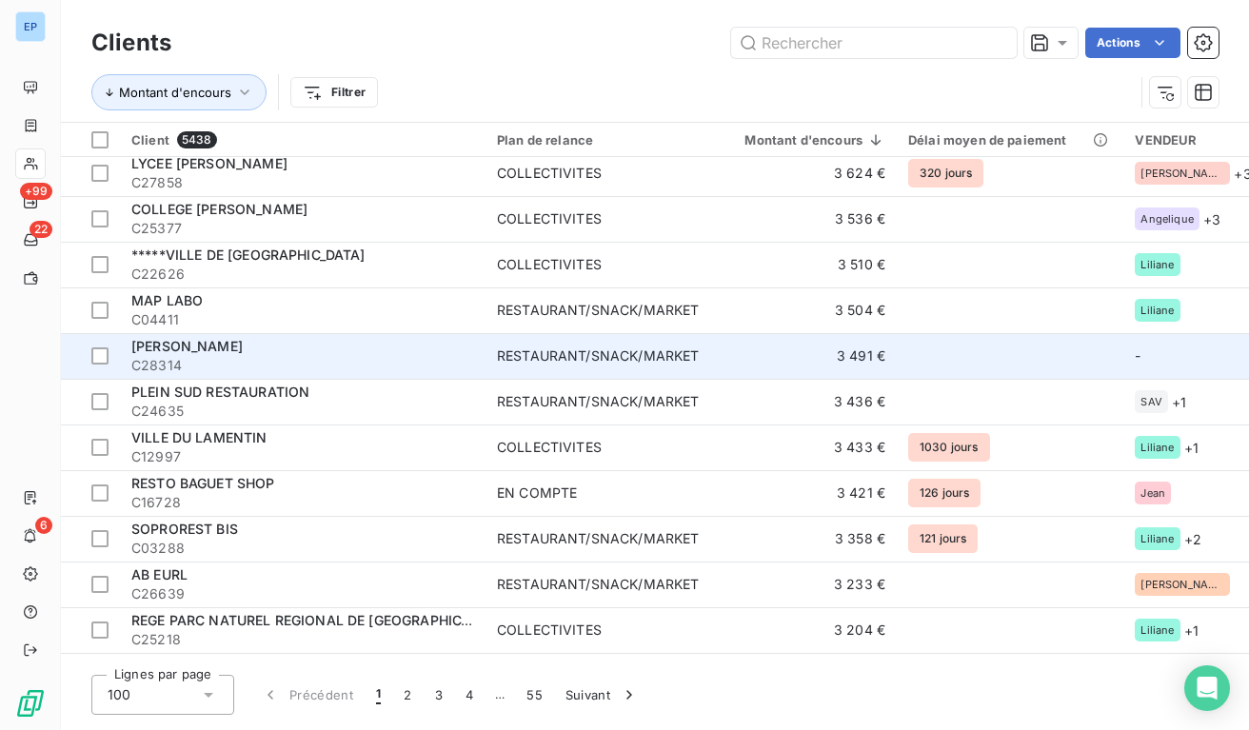
click at [485, 363] on td "RESTAURANT/SNACK/MARKET" at bounding box center [597, 356] width 225 height 46
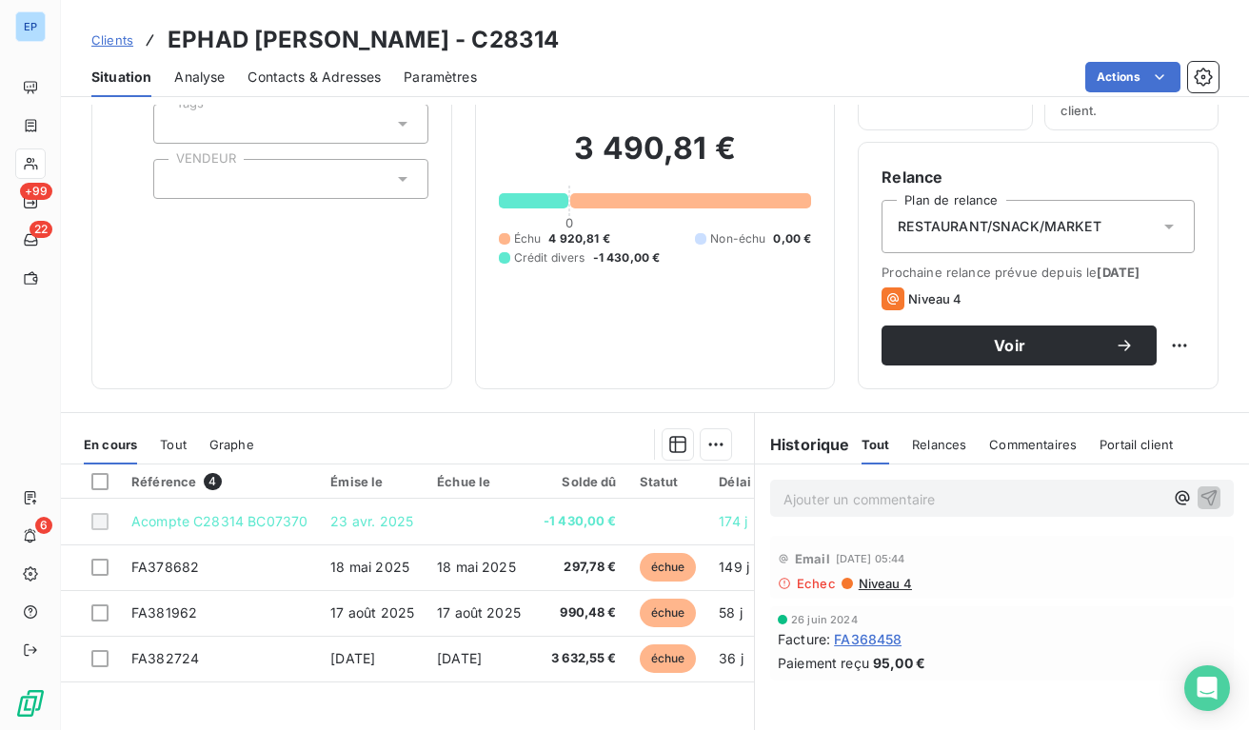
scroll to position [199, 0]
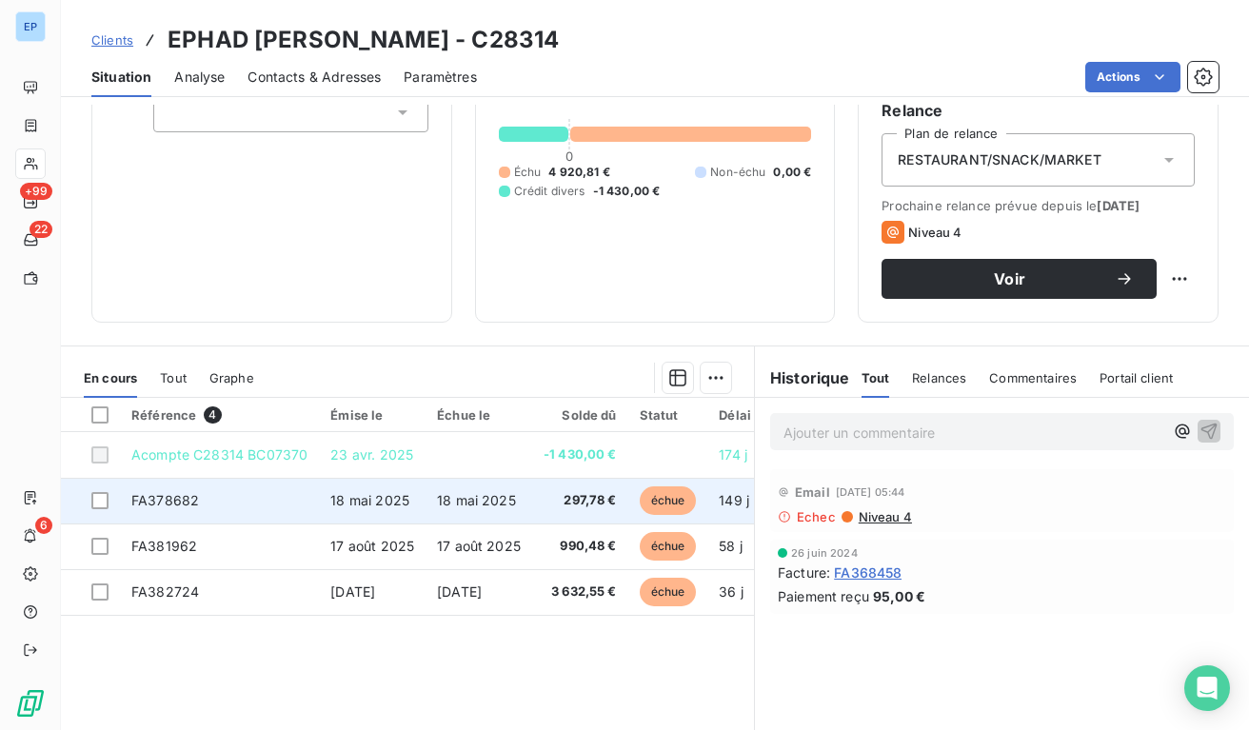
click at [441, 493] on span "18 mai 2025" at bounding box center [476, 500] width 79 height 16
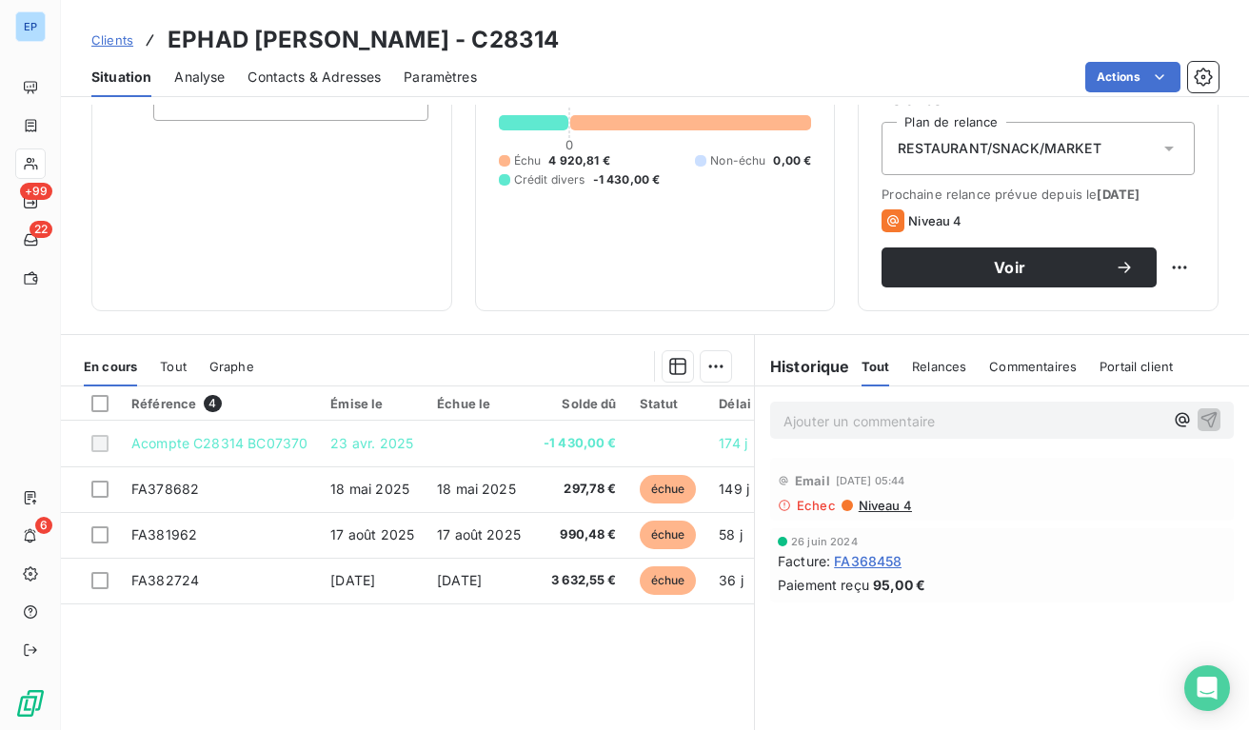
scroll to position [211, 0]
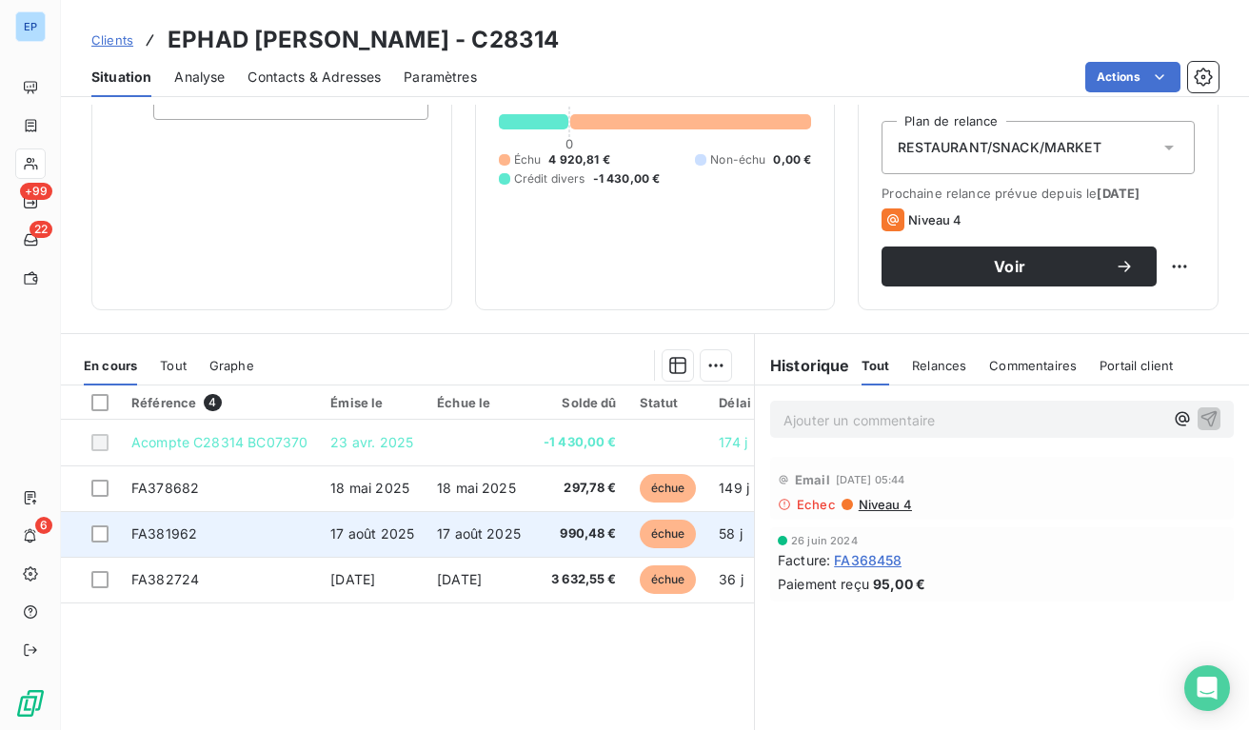
click at [276, 535] on td "FA381962" at bounding box center [219, 534] width 199 height 46
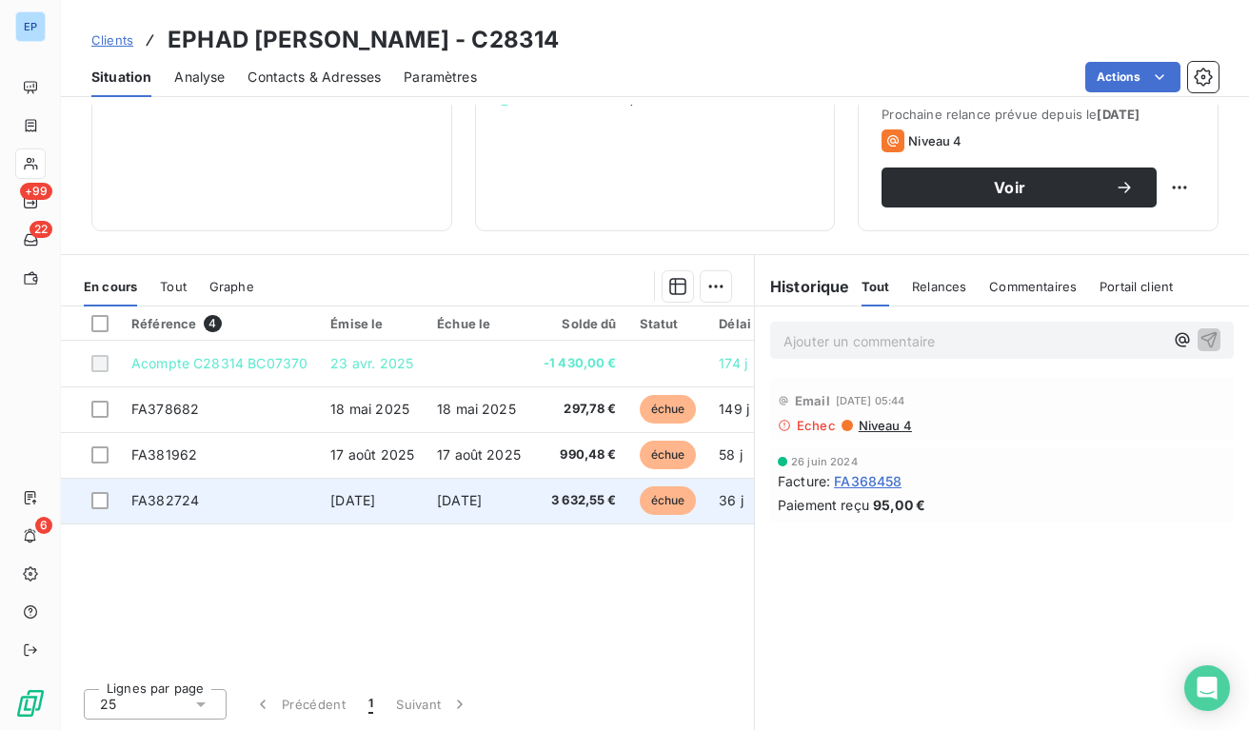
scroll to position [290, 0]
click at [268, 488] on td "FA382724" at bounding box center [219, 501] width 199 height 46
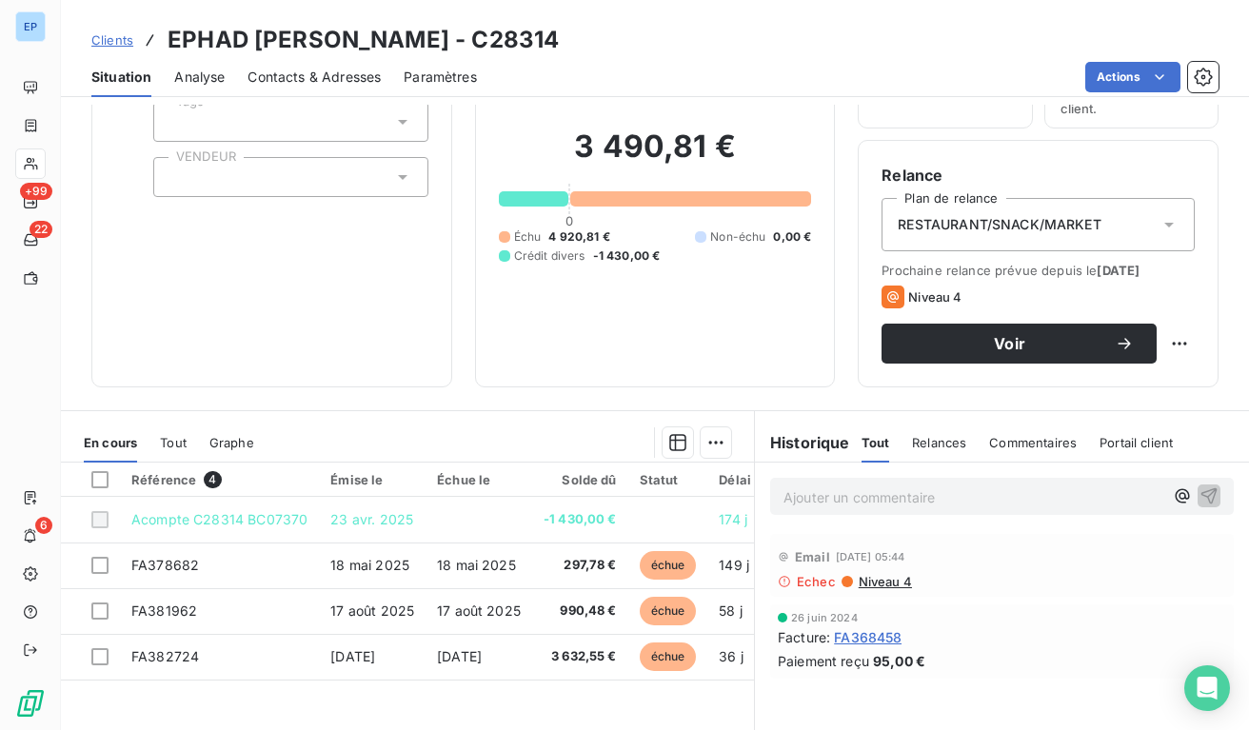
scroll to position [158, 0]
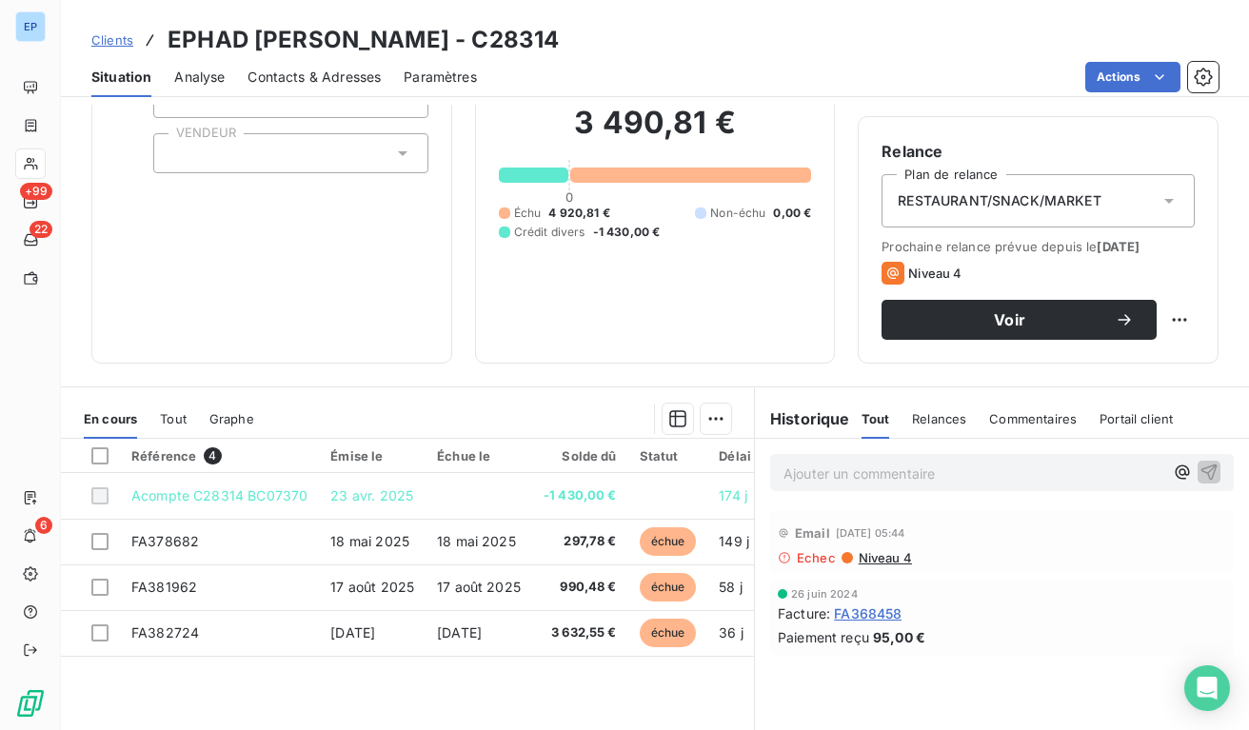
click at [243, 171] on div at bounding box center [290, 153] width 275 height 40
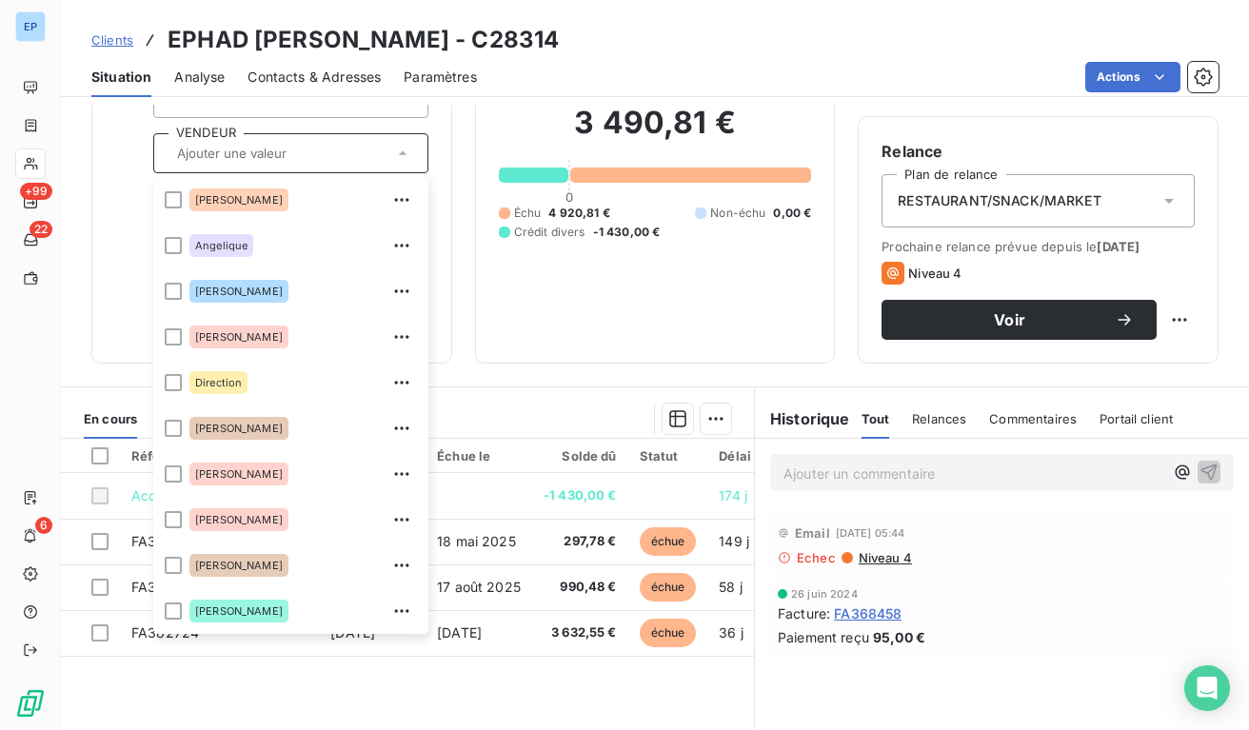
click at [636, 58] on div "Situation Analyse Contacts & Adresses Paramètres Actions" at bounding box center [655, 77] width 1188 height 40
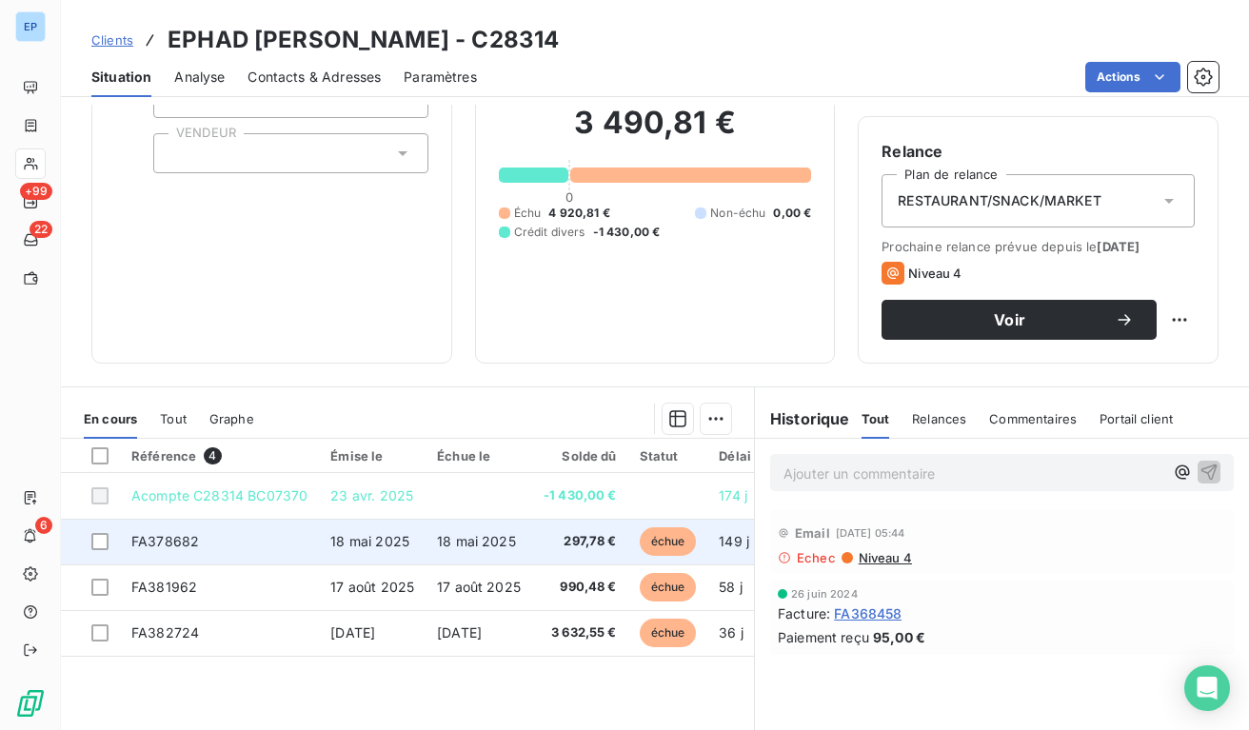
click at [461, 536] on span "18 mai 2025" at bounding box center [476, 541] width 79 height 16
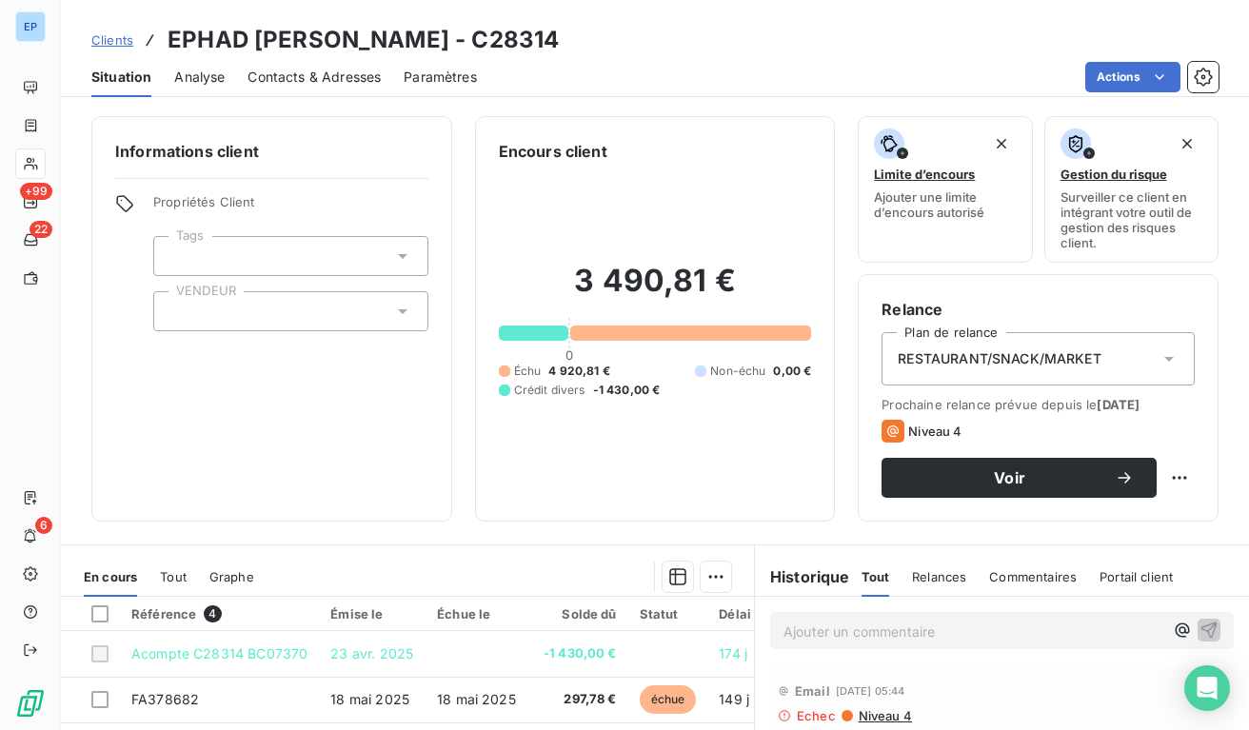
click at [301, 324] on div at bounding box center [290, 311] width 275 height 40
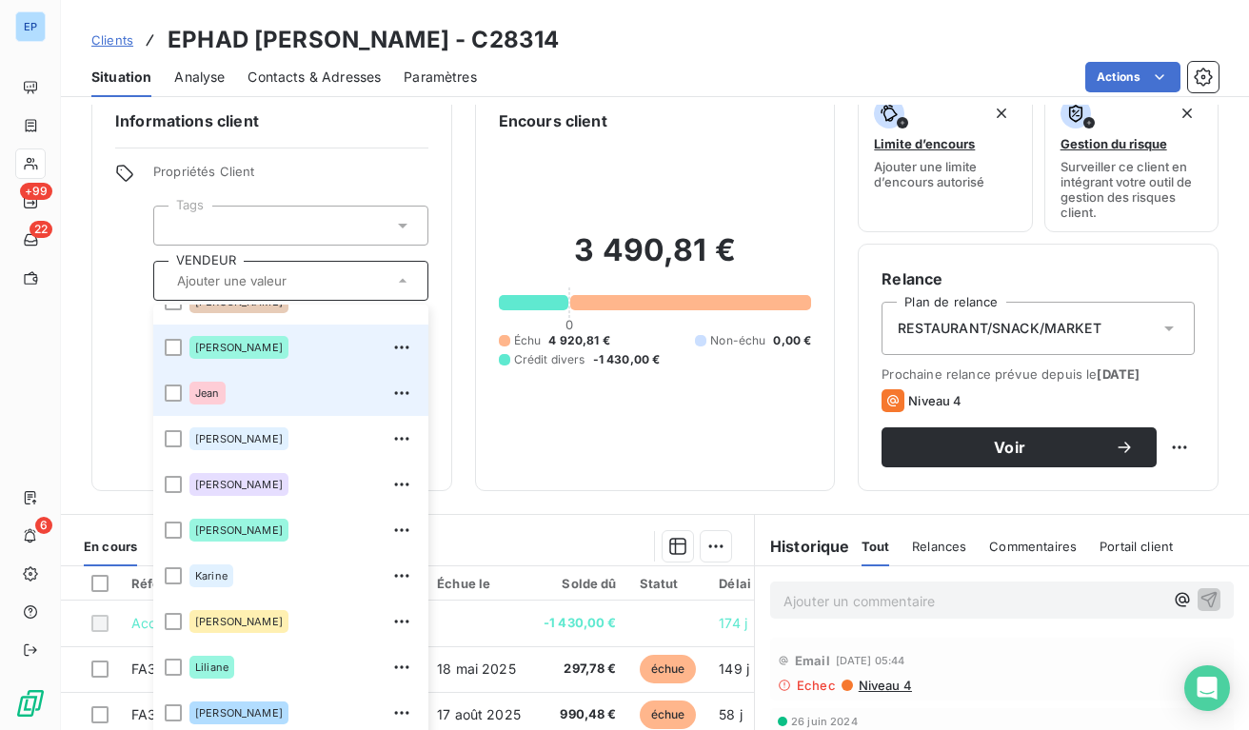
scroll to position [346, 0]
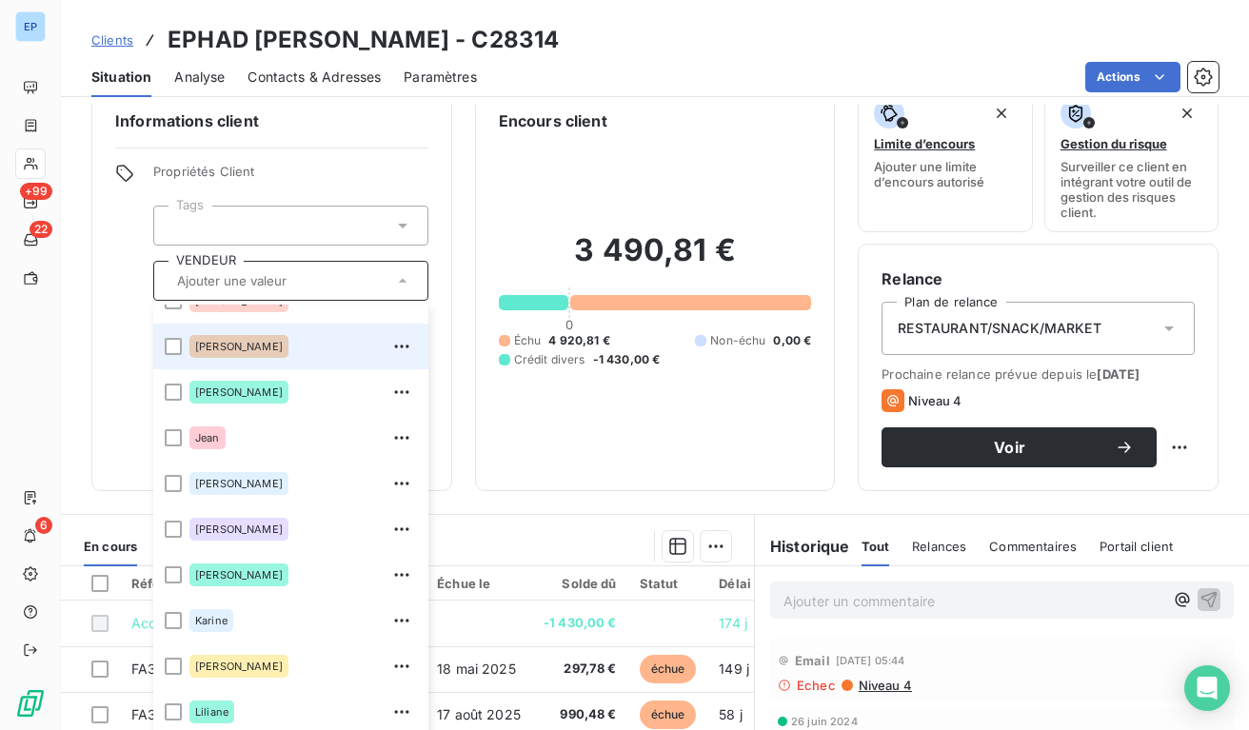
click at [307, 347] on div "[PERSON_NAME]" at bounding box center [302, 346] width 227 height 30
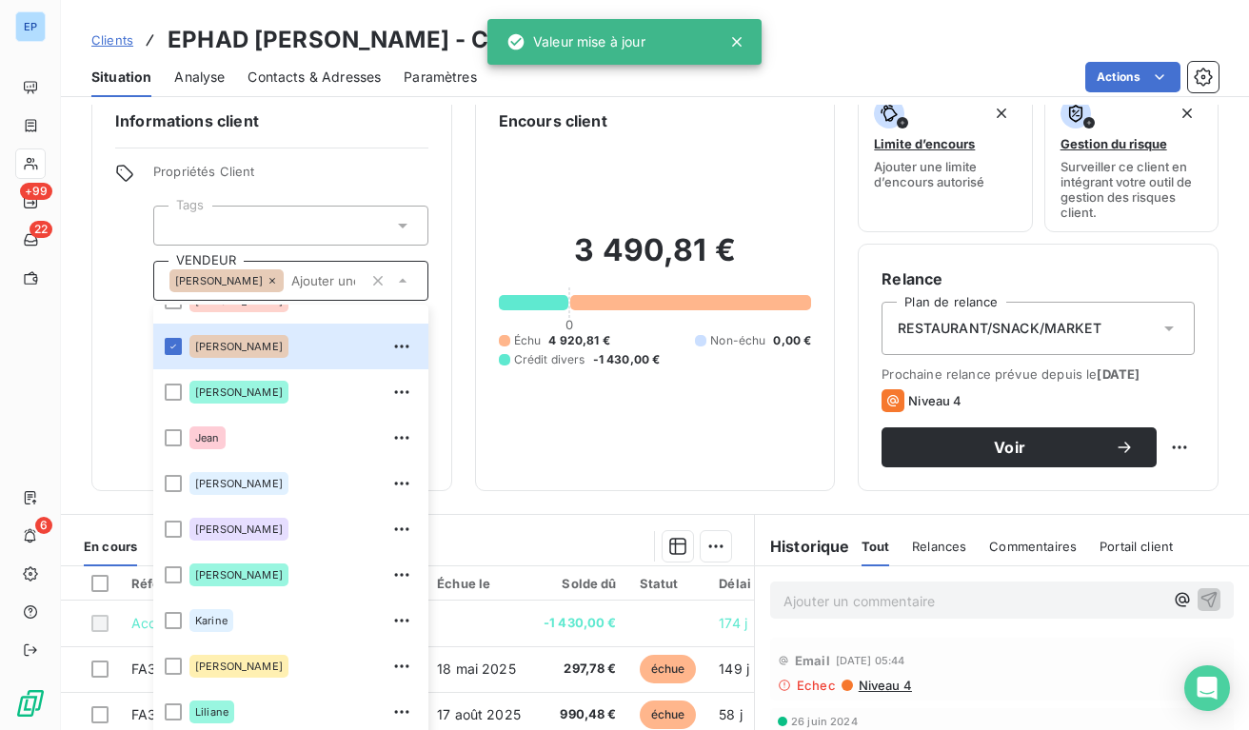
click at [373, 171] on span "Propriétés Client" at bounding box center [290, 177] width 275 height 27
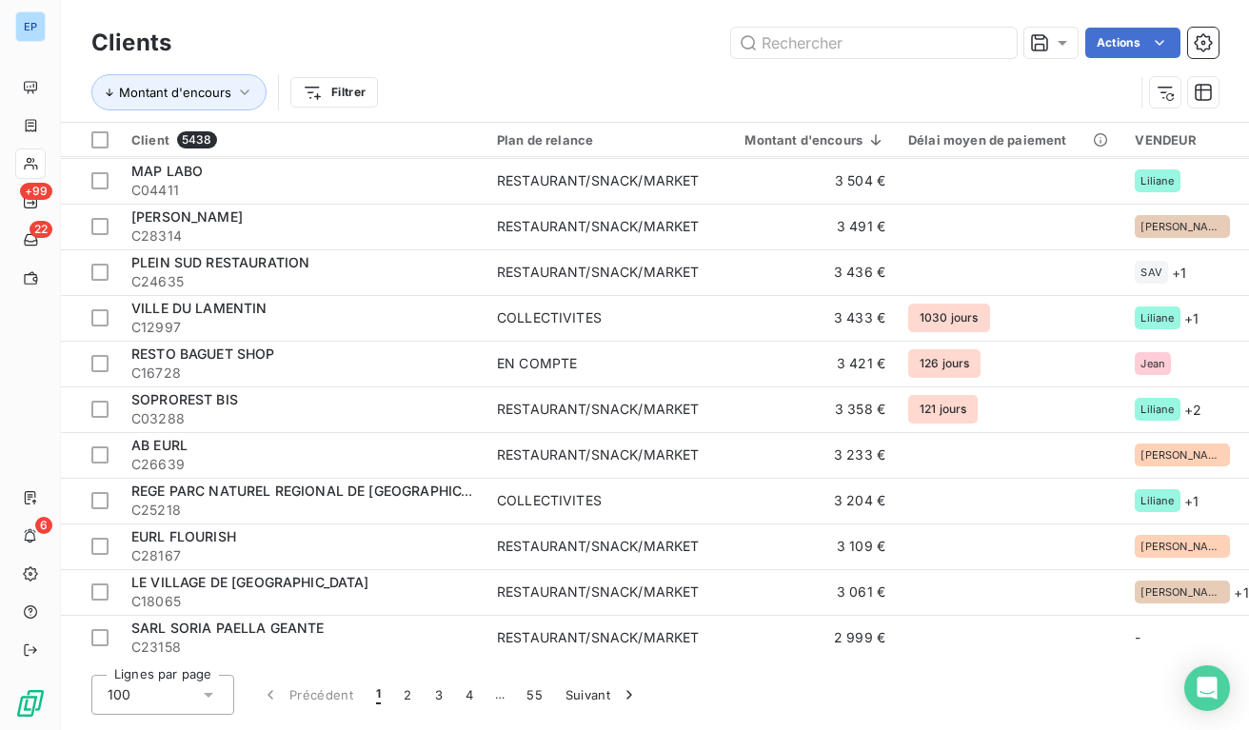
scroll to position [3042, 0]
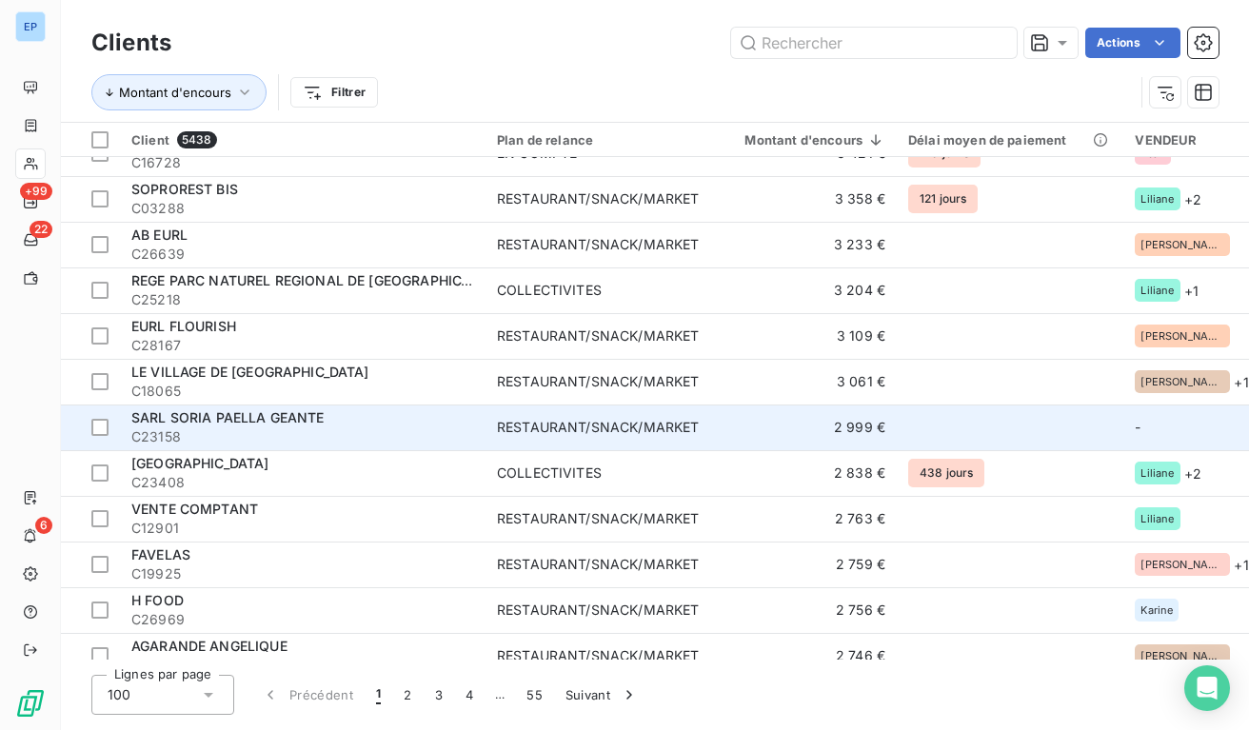
click at [406, 417] on div "SARL SORIA PAELLA GEANTE" at bounding box center [302, 417] width 343 height 19
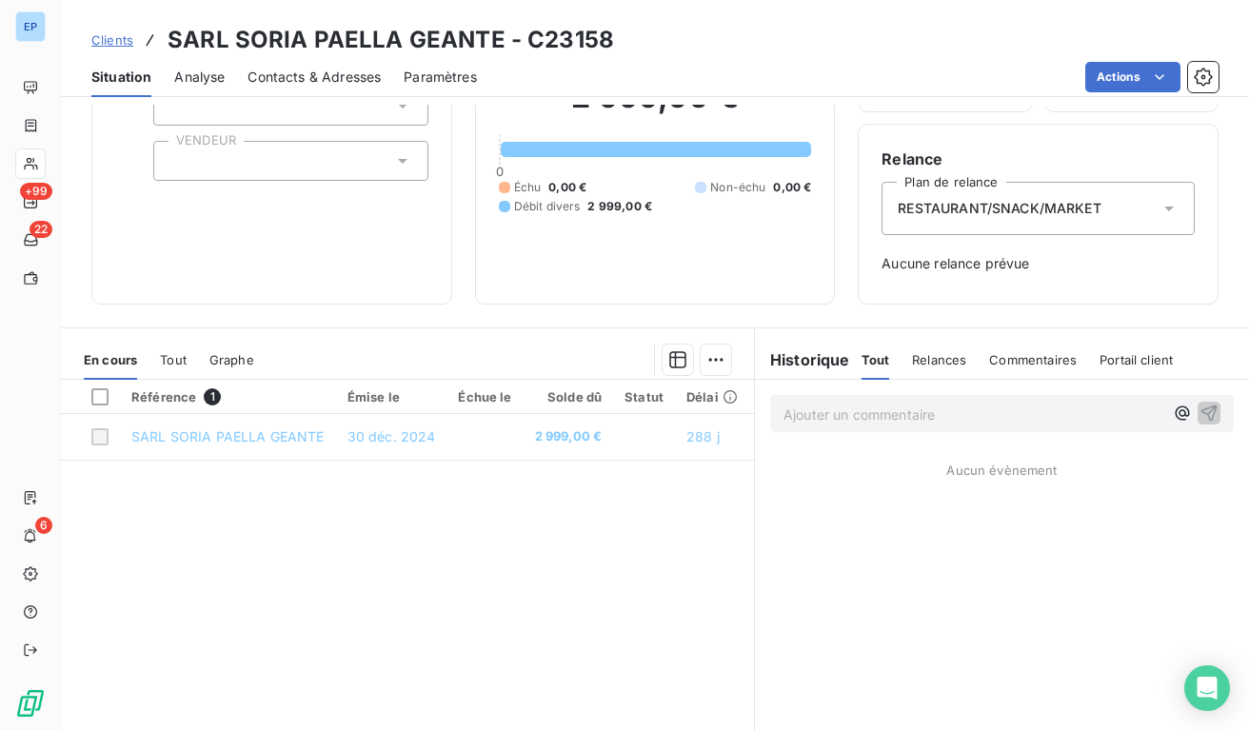
scroll to position [47, 0]
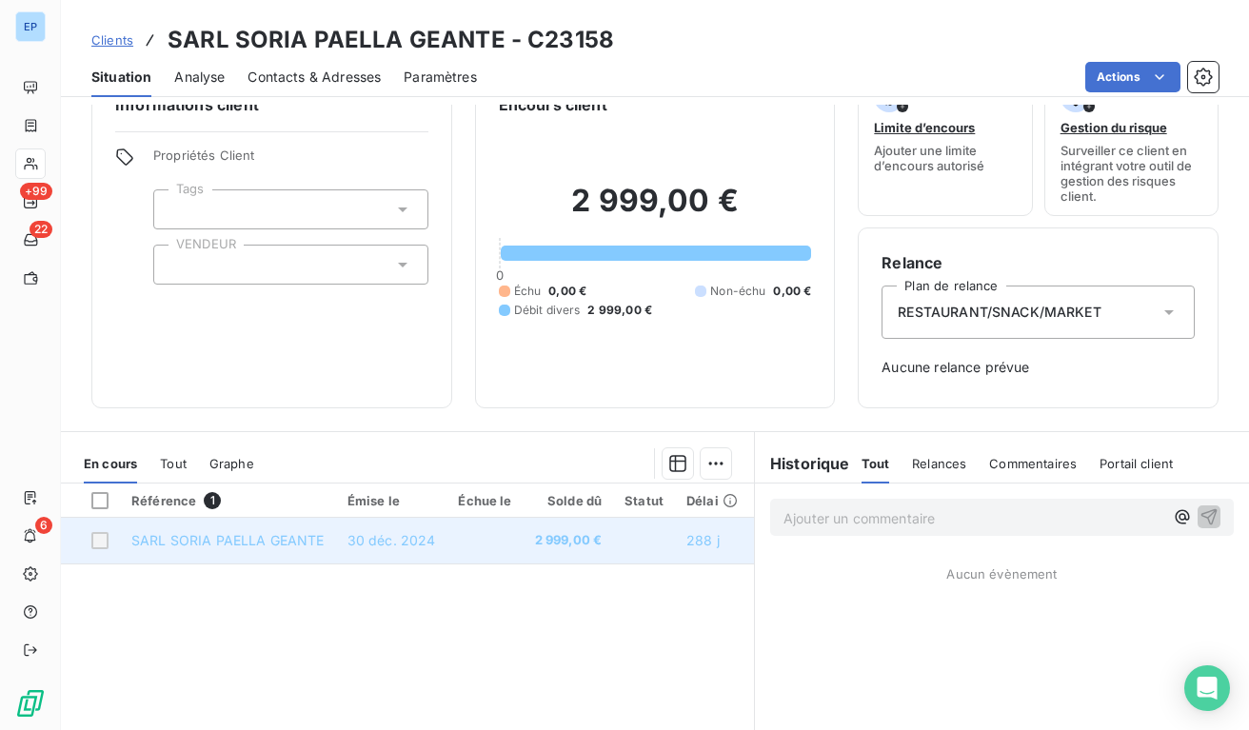
click at [419, 527] on td "30 déc. 2024" at bounding box center [391, 541] width 111 height 46
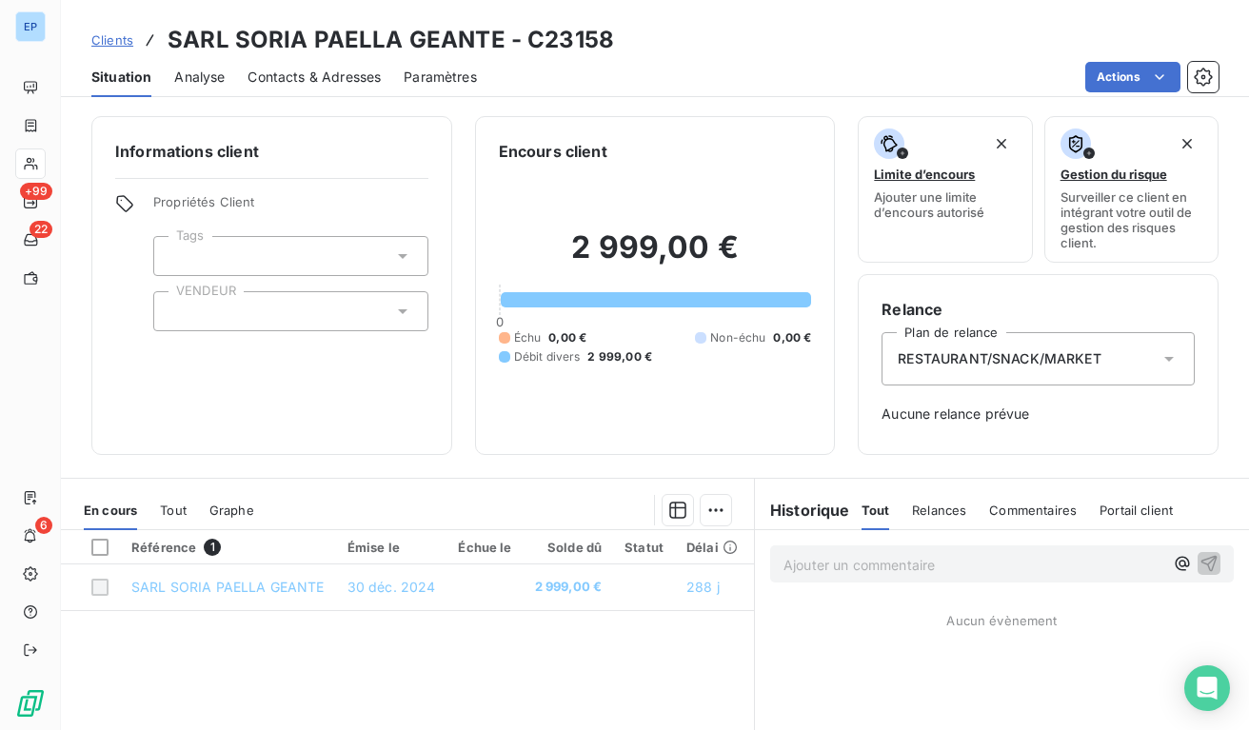
scroll to position [0, 0]
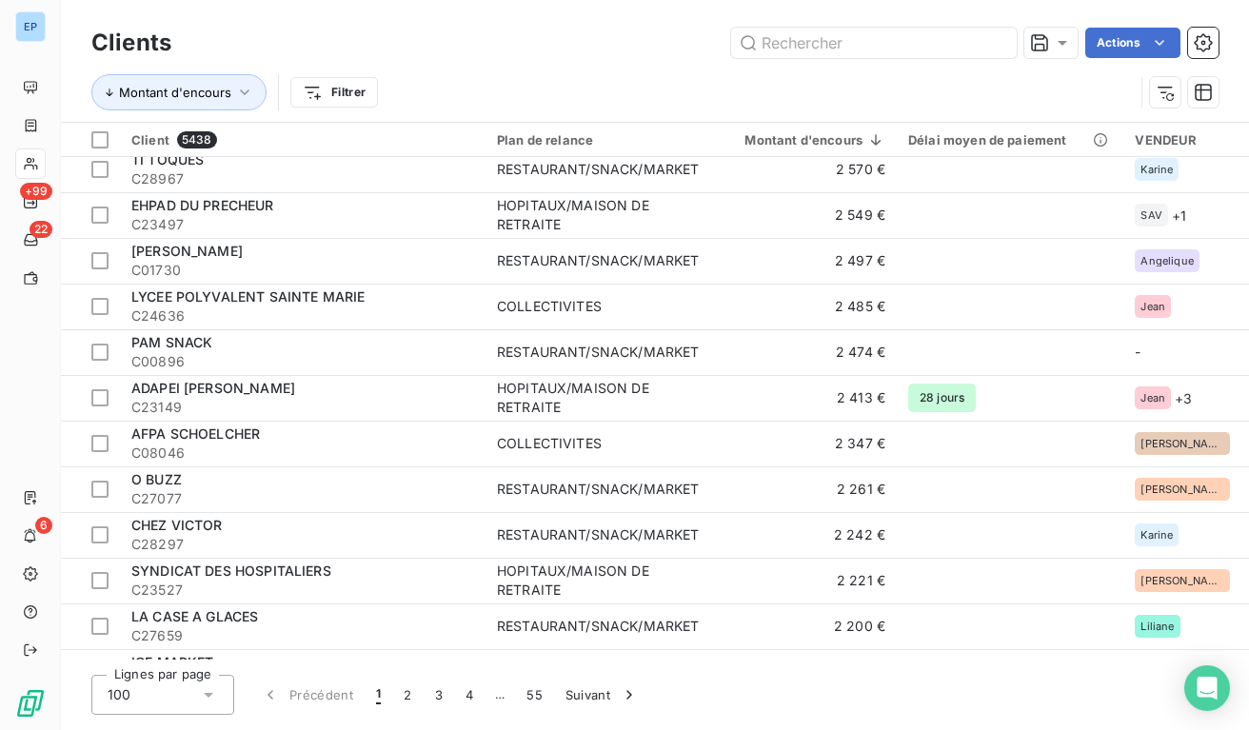
scroll to position [3719, 0]
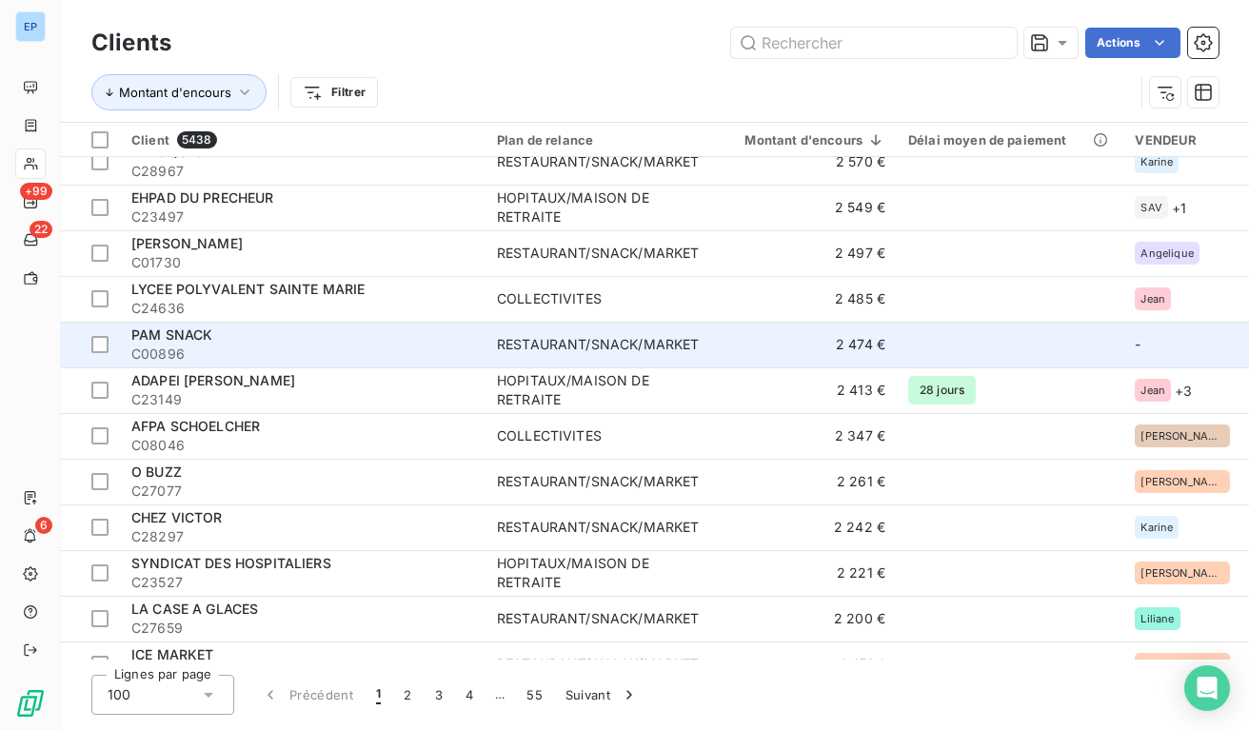
click at [699, 338] on span "RESTAURANT/SNACK/MARKET" at bounding box center [598, 344] width 202 height 19
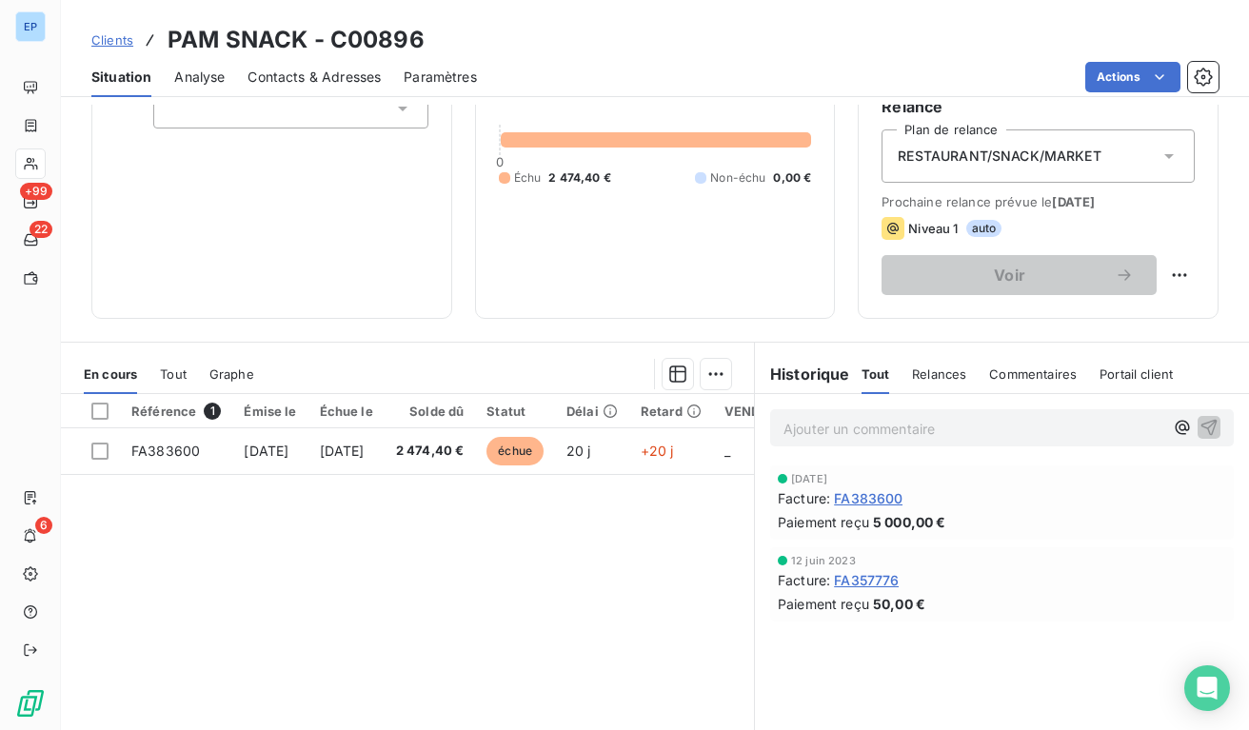
scroll to position [207, 0]
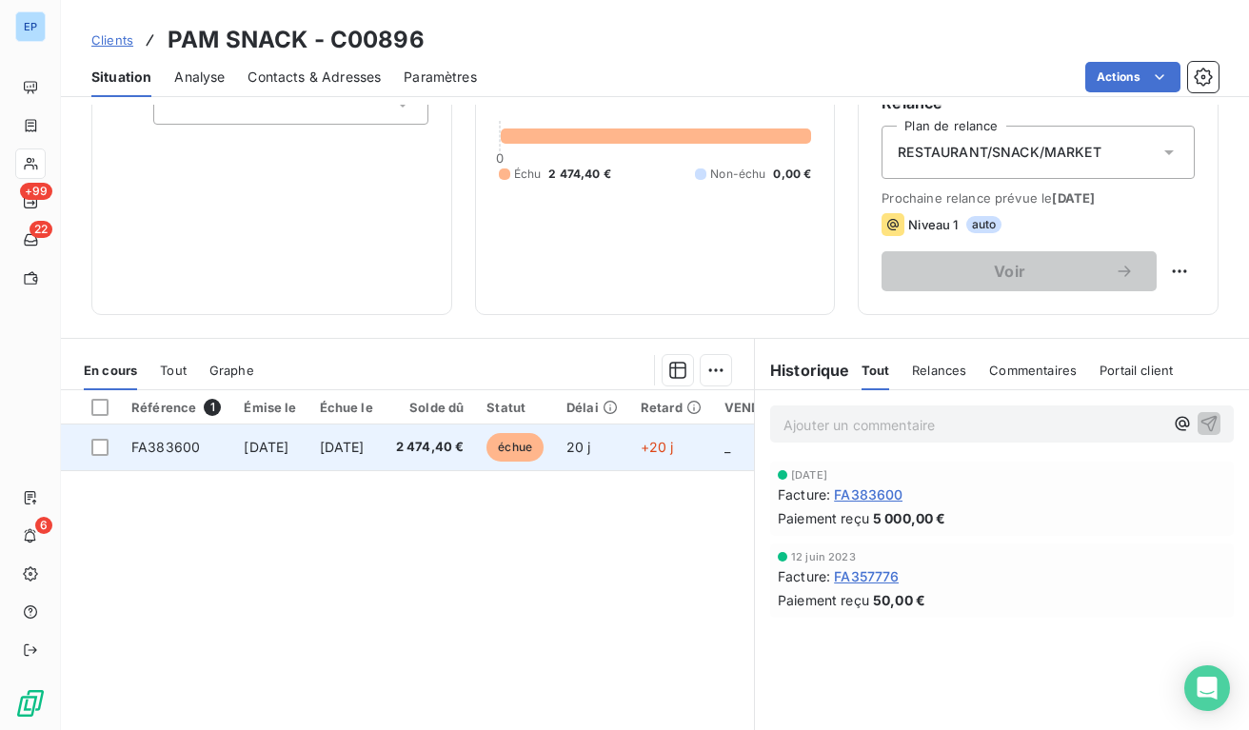
click at [365, 444] on span "[DATE]" at bounding box center [342, 447] width 45 height 16
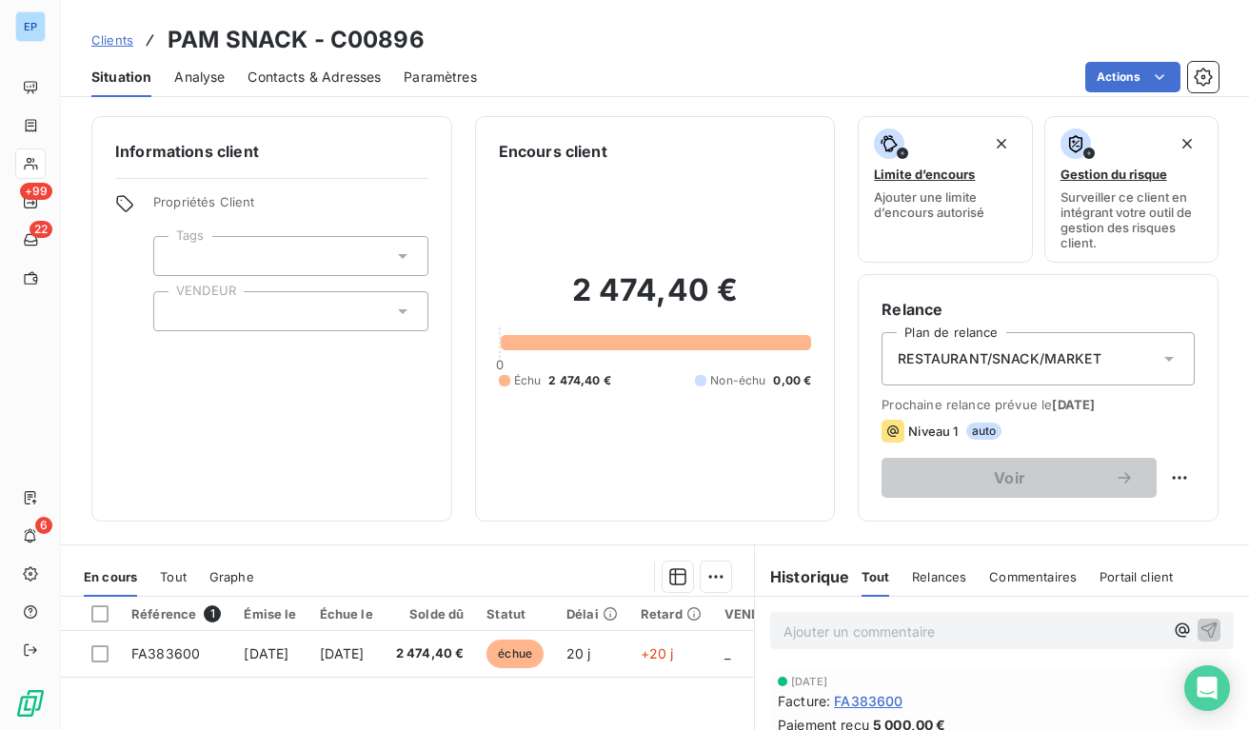
click at [259, 300] on div at bounding box center [290, 311] width 275 height 40
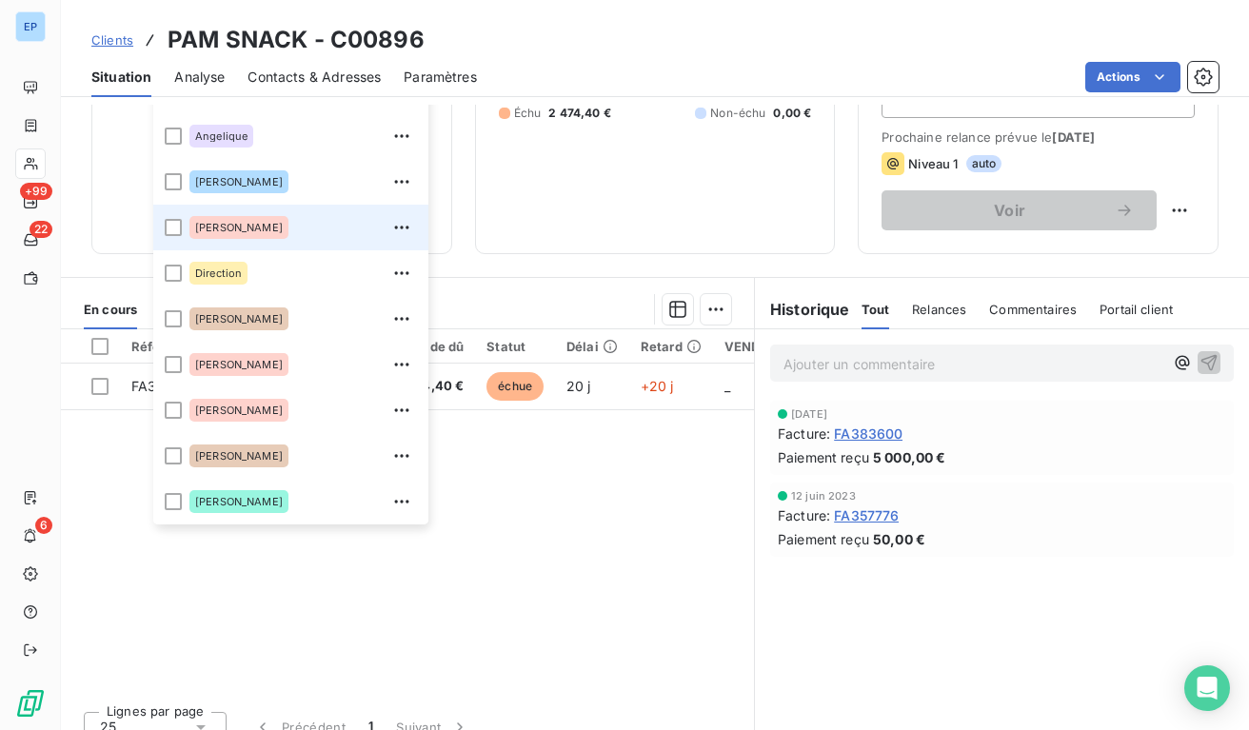
scroll to position [178, 0]
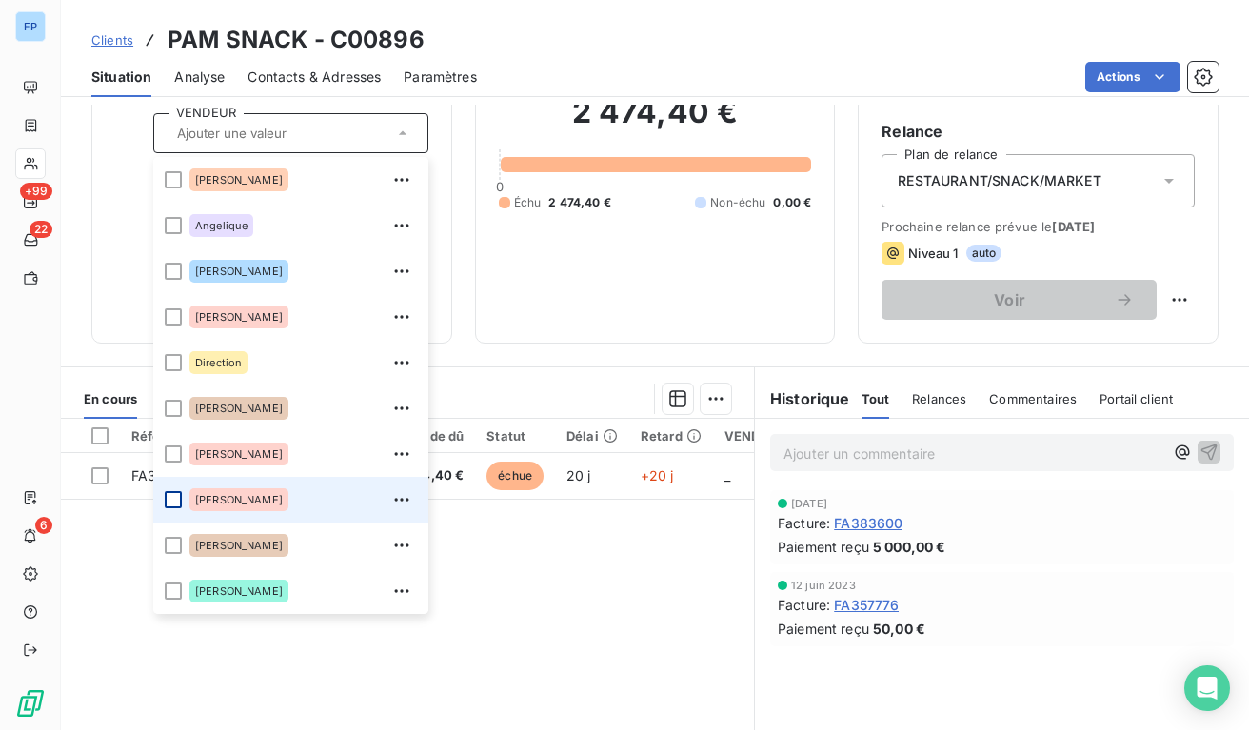
click at [176, 493] on div at bounding box center [173, 499] width 17 height 17
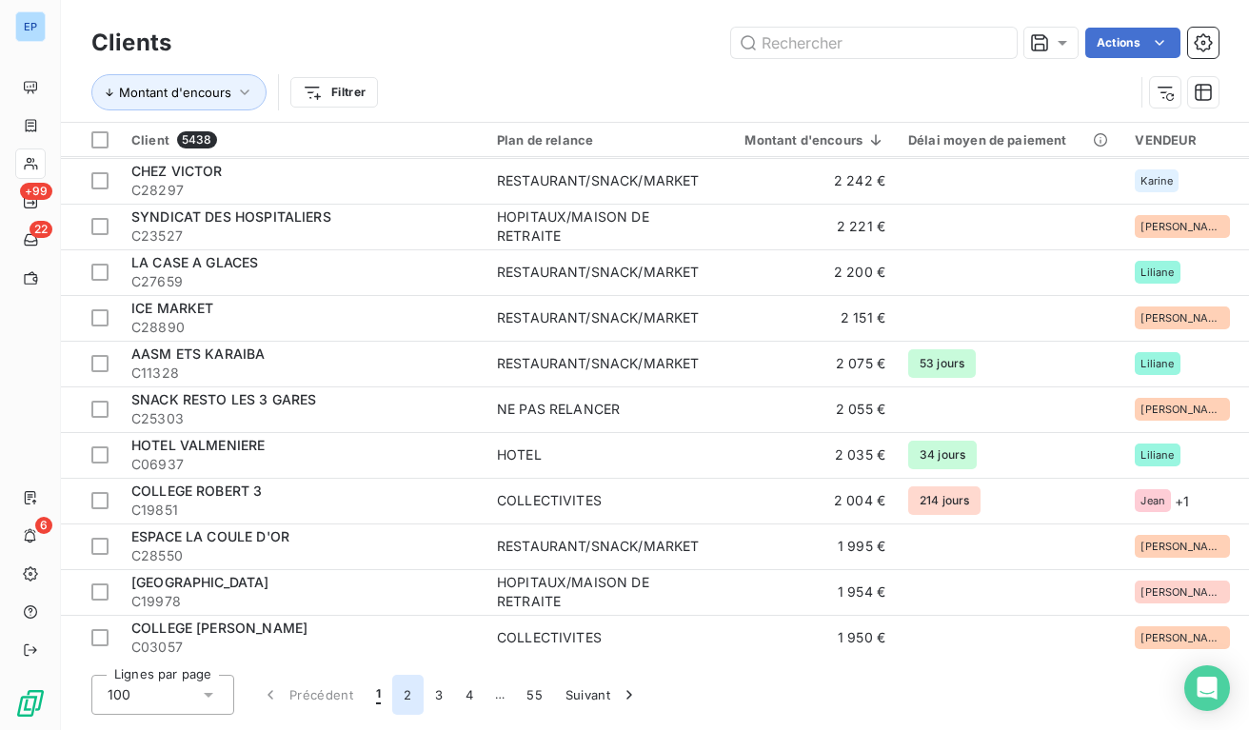
click at [406, 691] on button "2" at bounding box center [407, 695] width 30 height 40
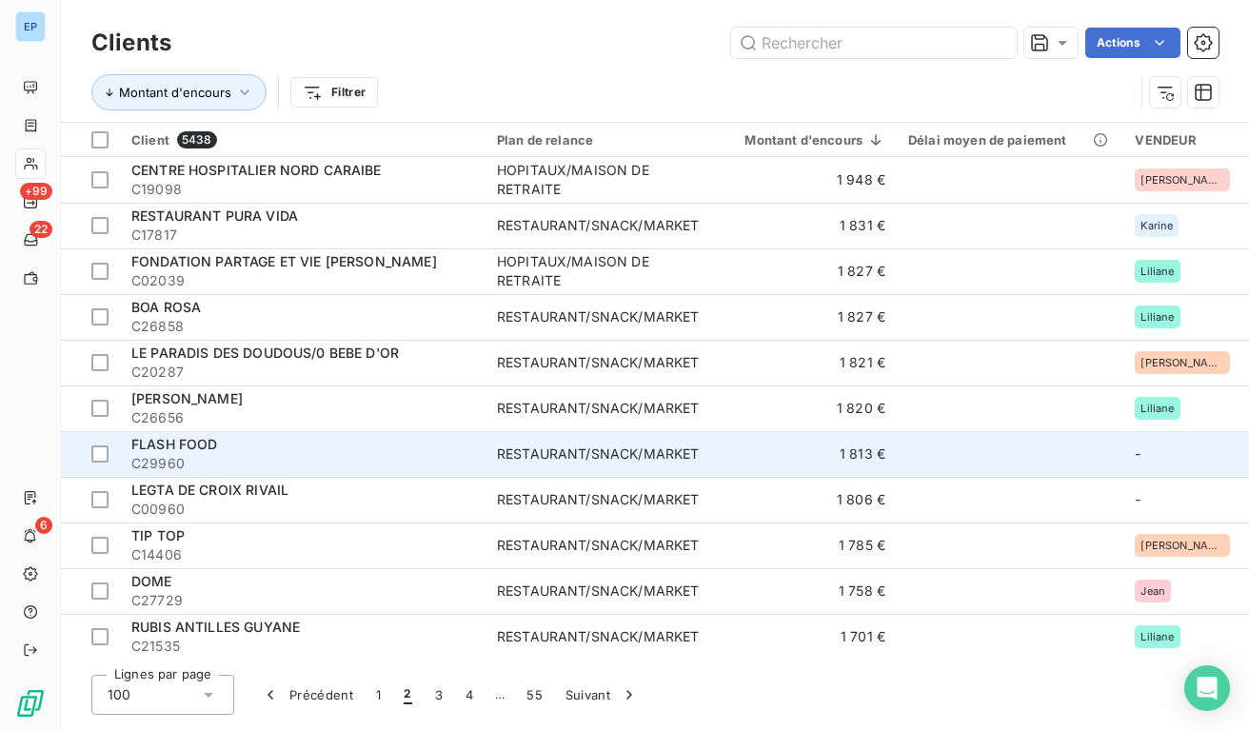
click at [535, 445] on div "RESTAURANT/SNACK/MARKET" at bounding box center [598, 454] width 202 height 19
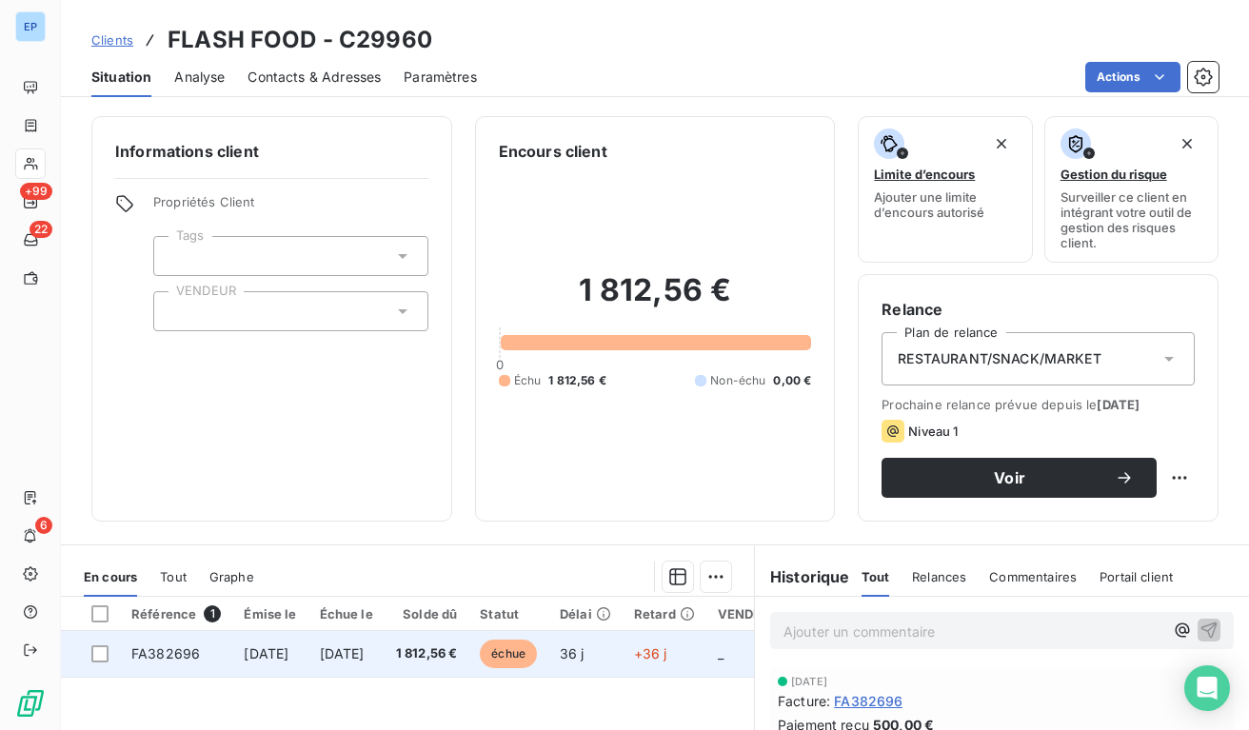
click at [342, 650] on td "[DATE]" at bounding box center [346, 654] width 76 height 46
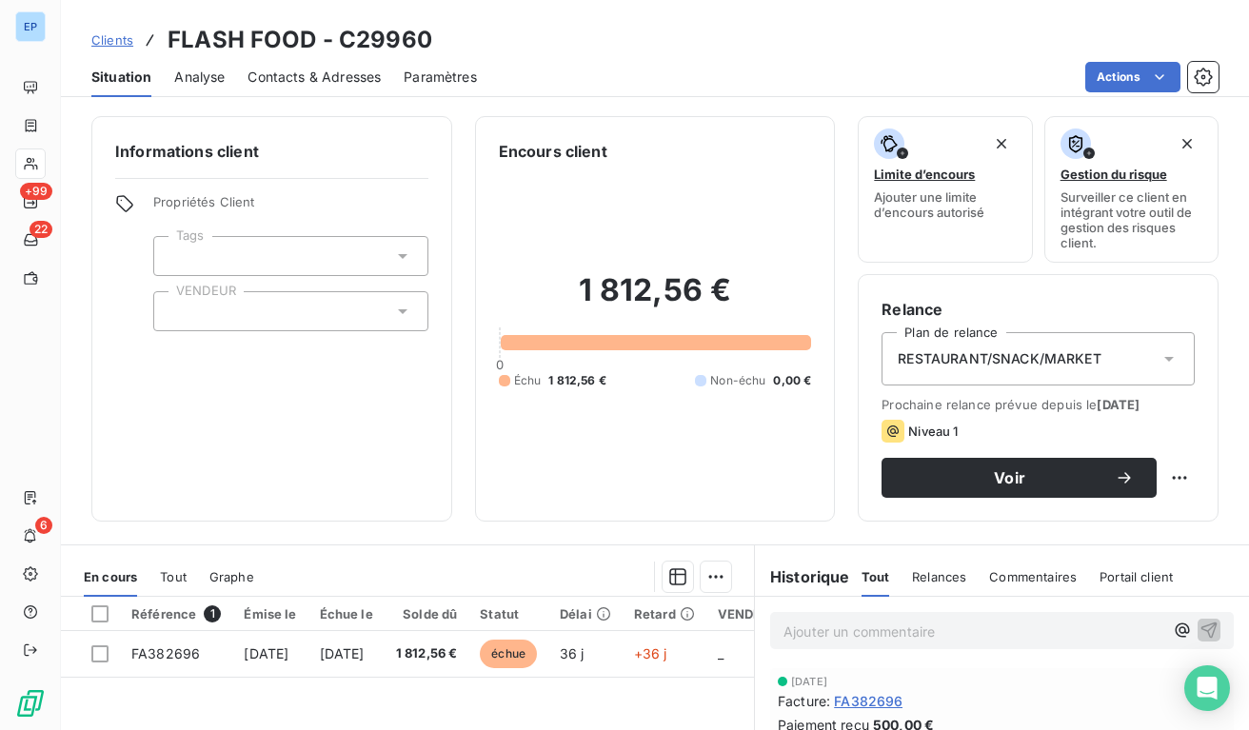
click at [244, 307] on div at bounding box center [290, 311] width 275 height 40
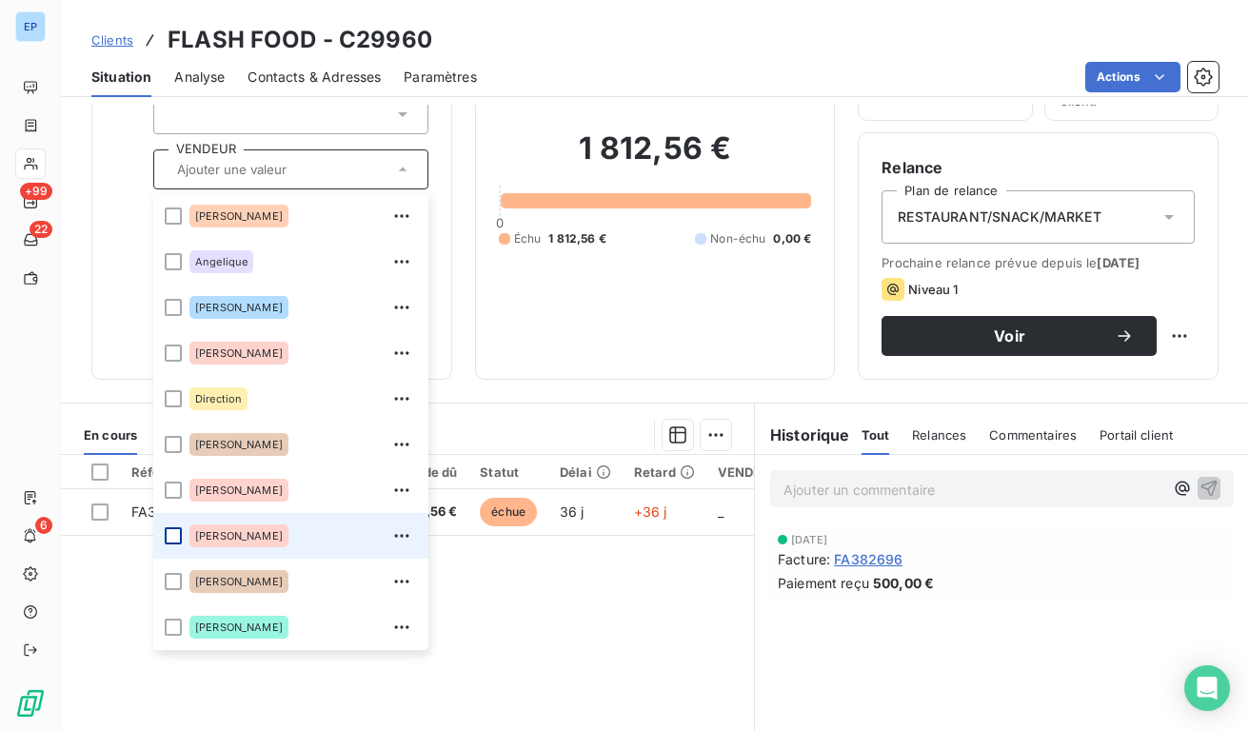
click at [179, 531] on div at bounding box center [173, 535] width 17 height 17
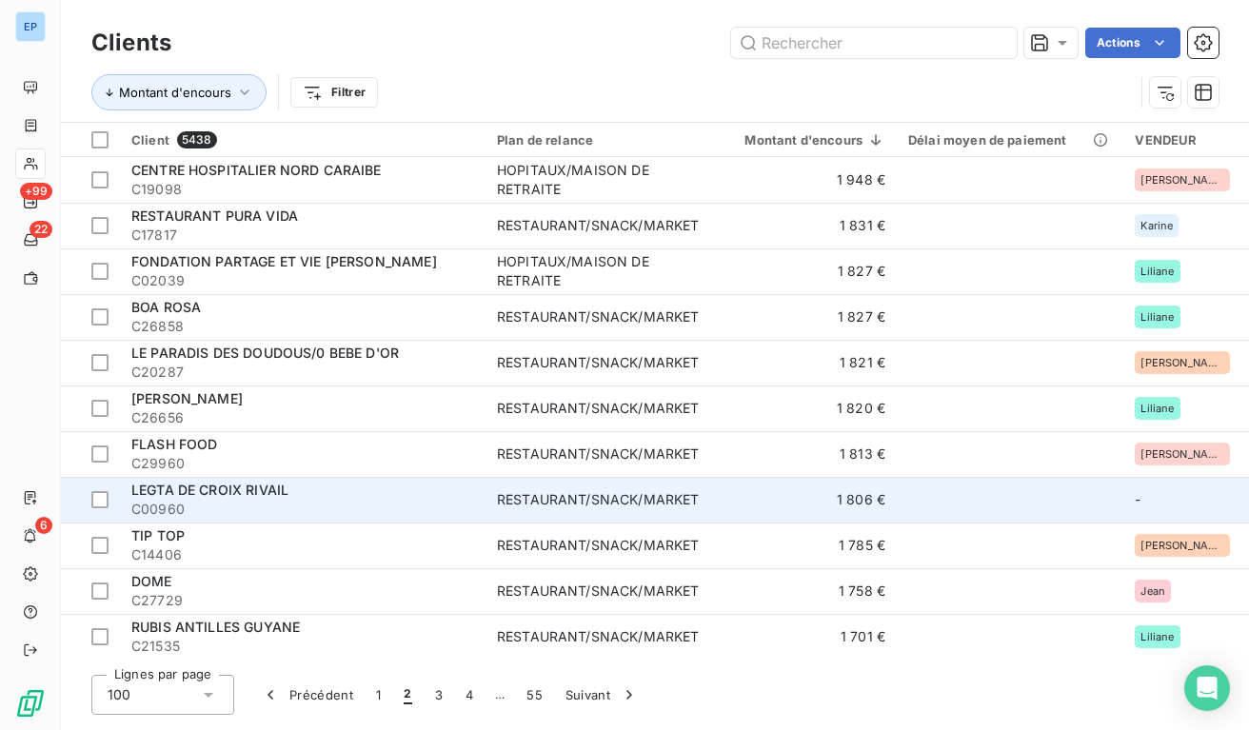
click at [354, 503] on span "C00960" at bounding box center [302, 509] width 343 height 19
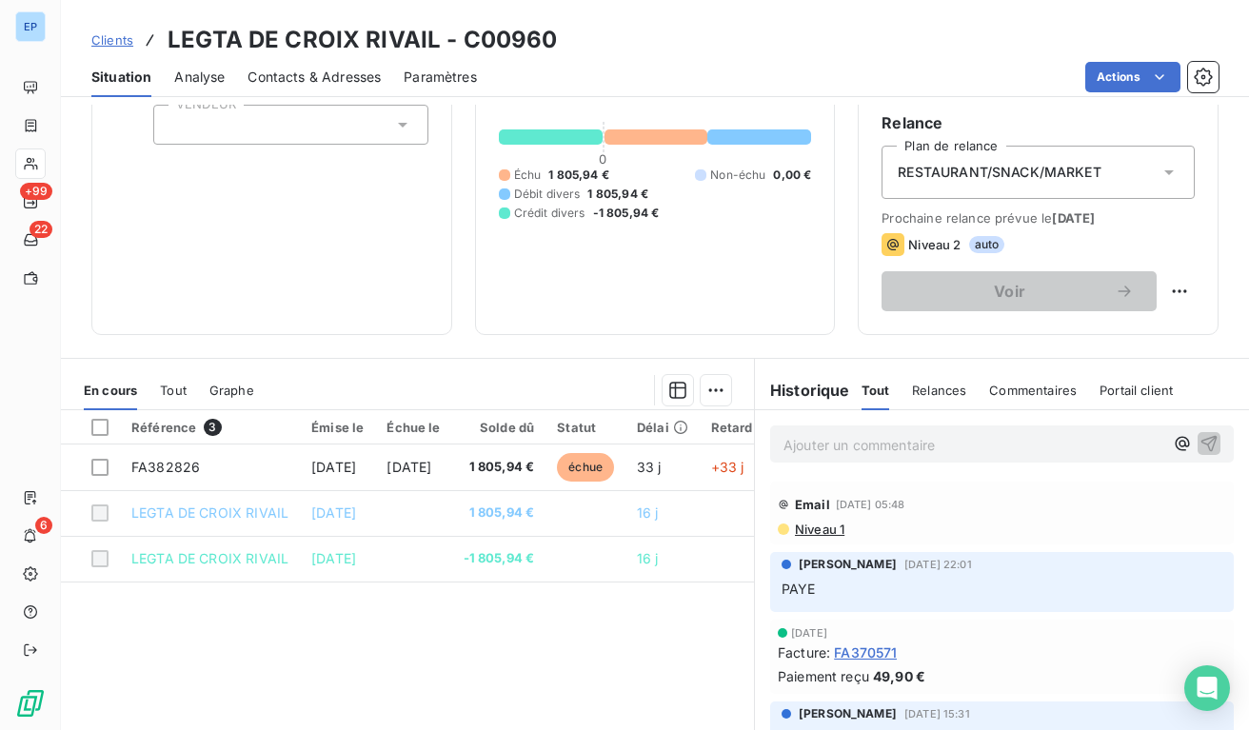
scroll to position [200, 0]
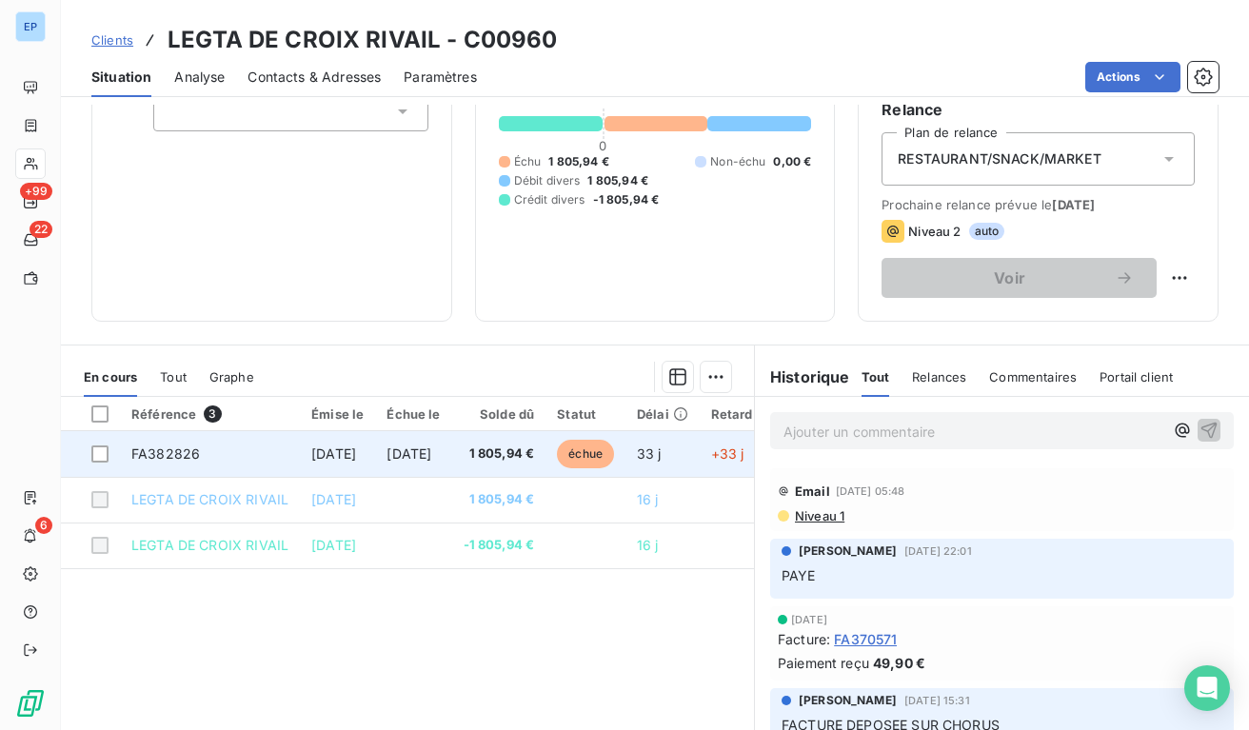
click at [375, 438] on td "[DATE]" at bounding box center [337, 454] width 75 height 46
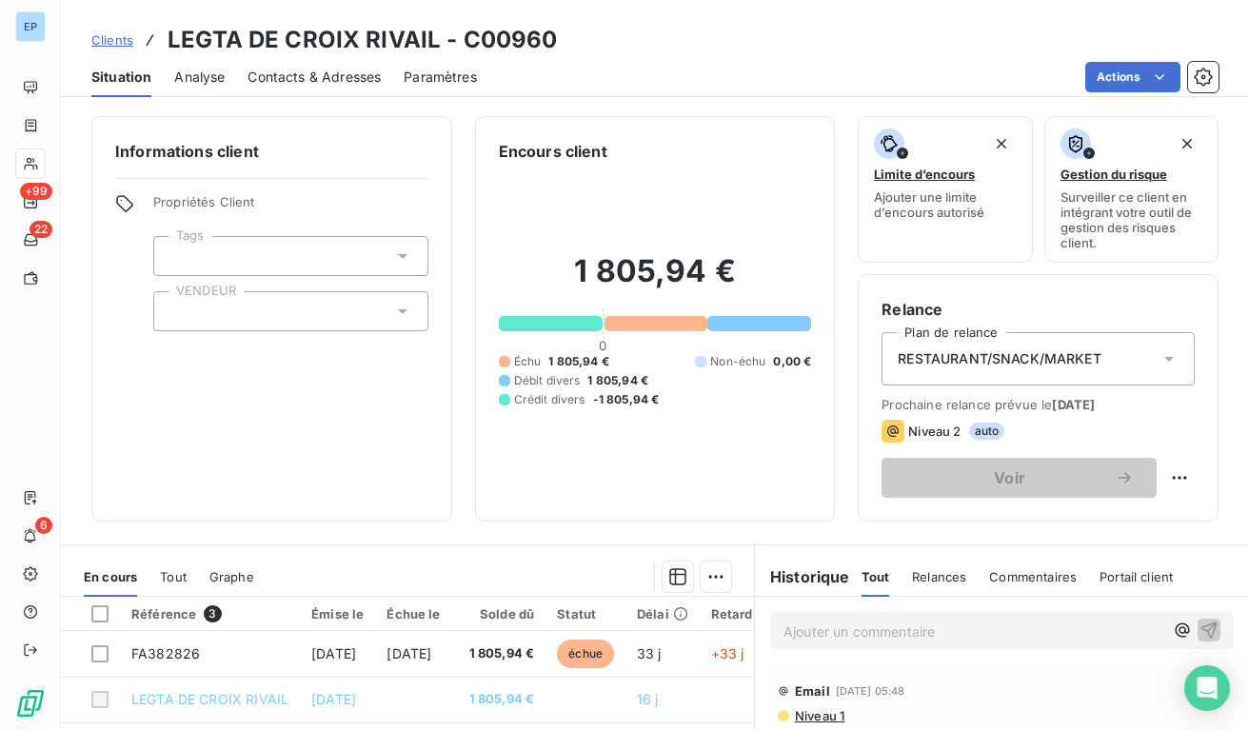
click at [360, 312] on div at bounding box center [290, 311] width 275 height 40
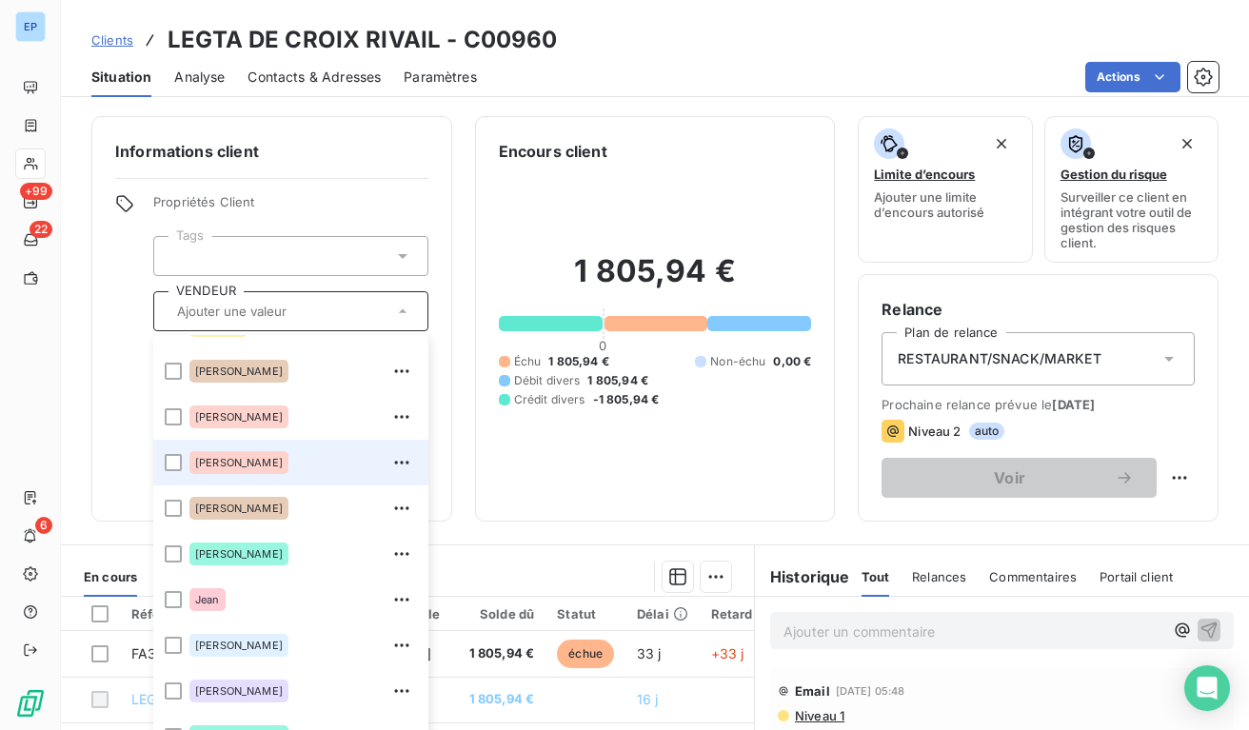
scroll to position [217, 0]
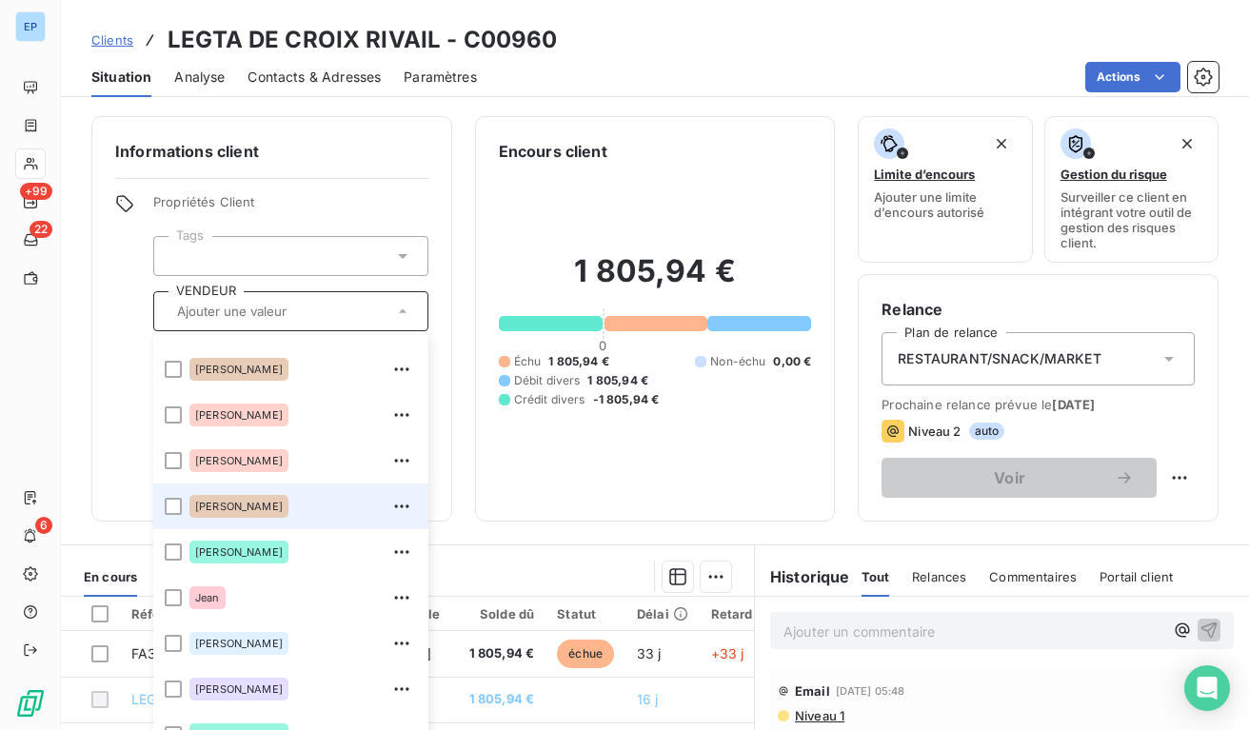
click at [235, 517] on div "[PERSON_NAME]" at bounding box center [302, 506] width 227 height 30
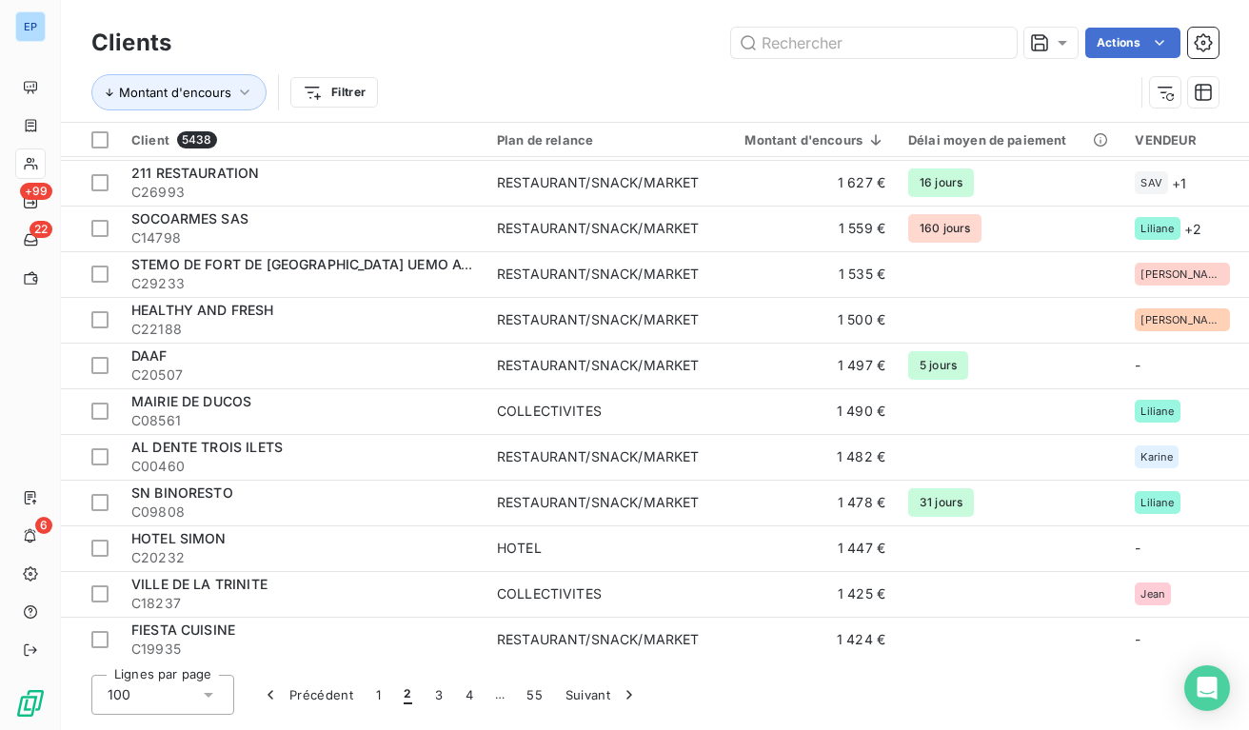
scroll to position [725, 0]
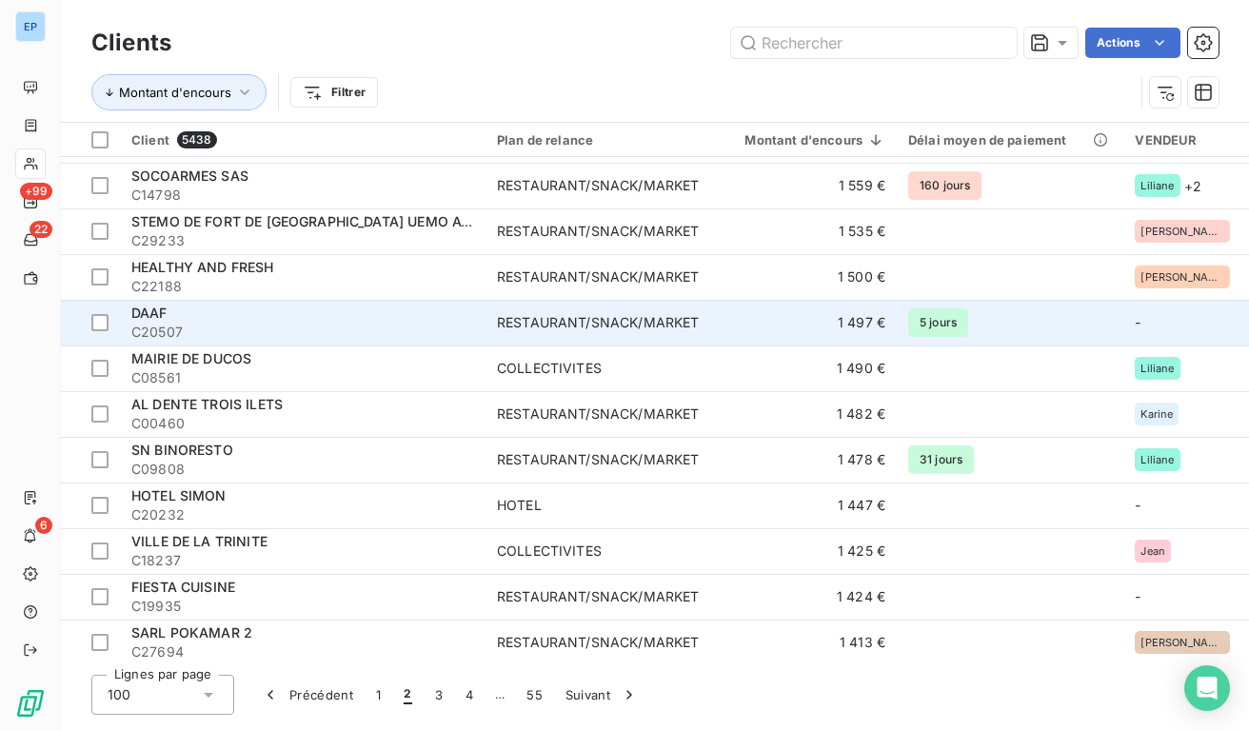
click at [453, 326] on span "C20507" at bounding box center [302, 332] width 343 height 19
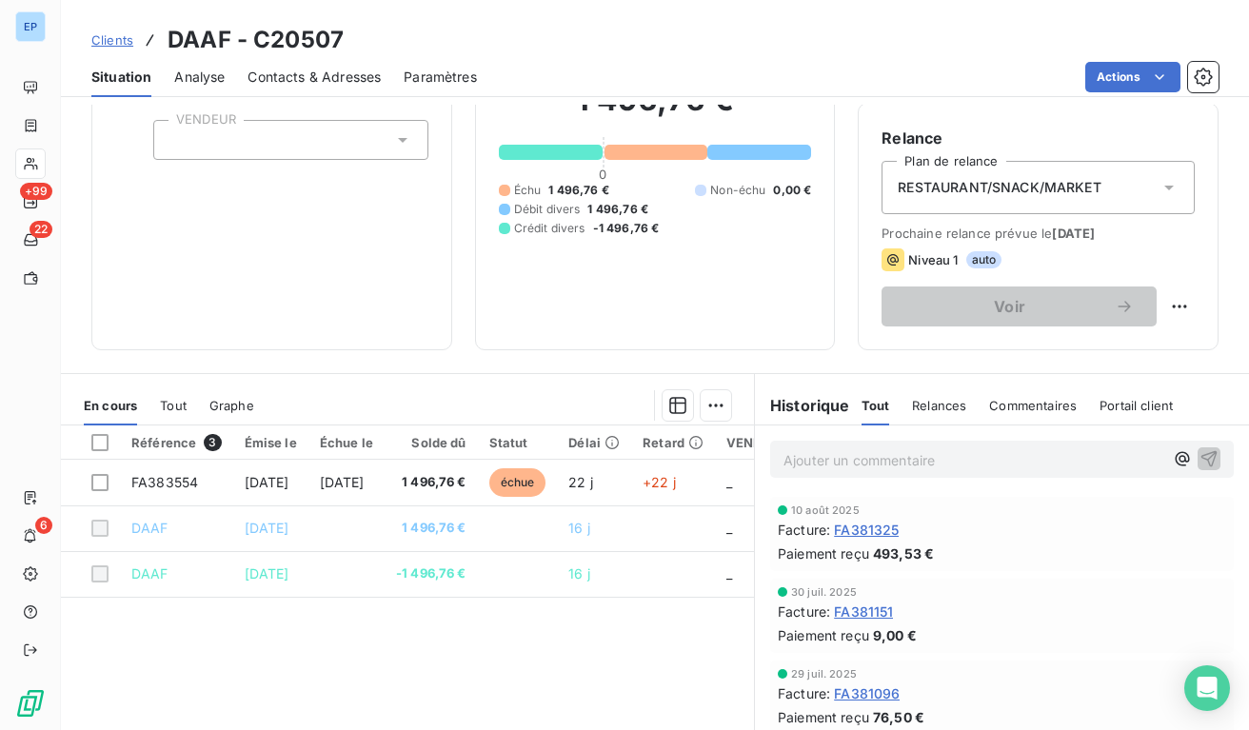
scroll to position [174, 0]
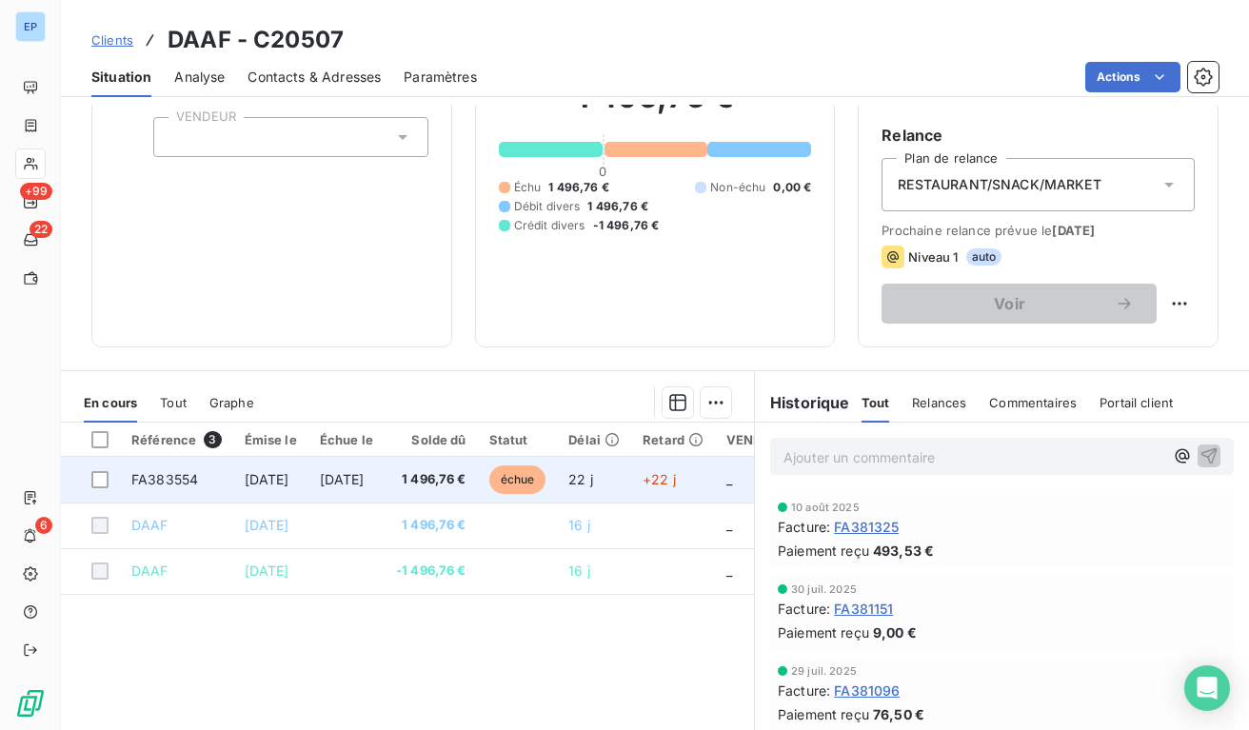
click at [365, 475] on span "[DATE]" at bounding box center [342, 479] width 45 height 16
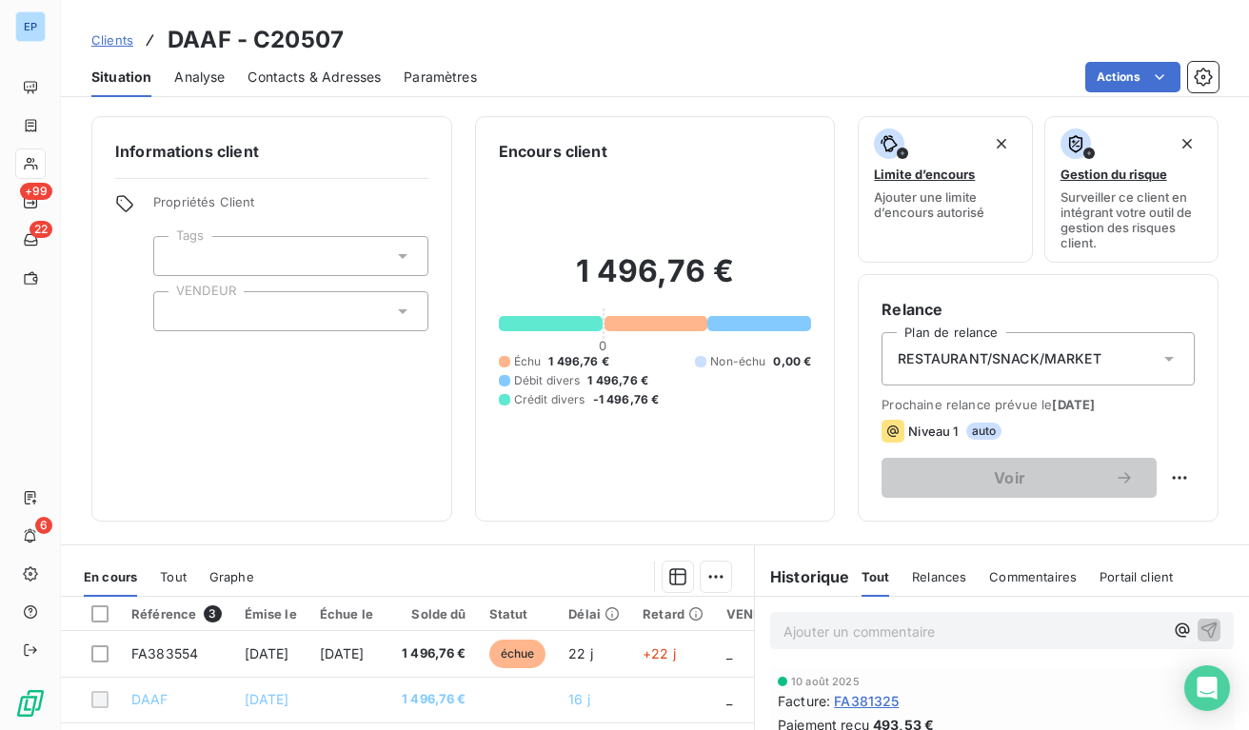
click at [259, 317] on div at bounding box center [290, 311] width 275 height 40
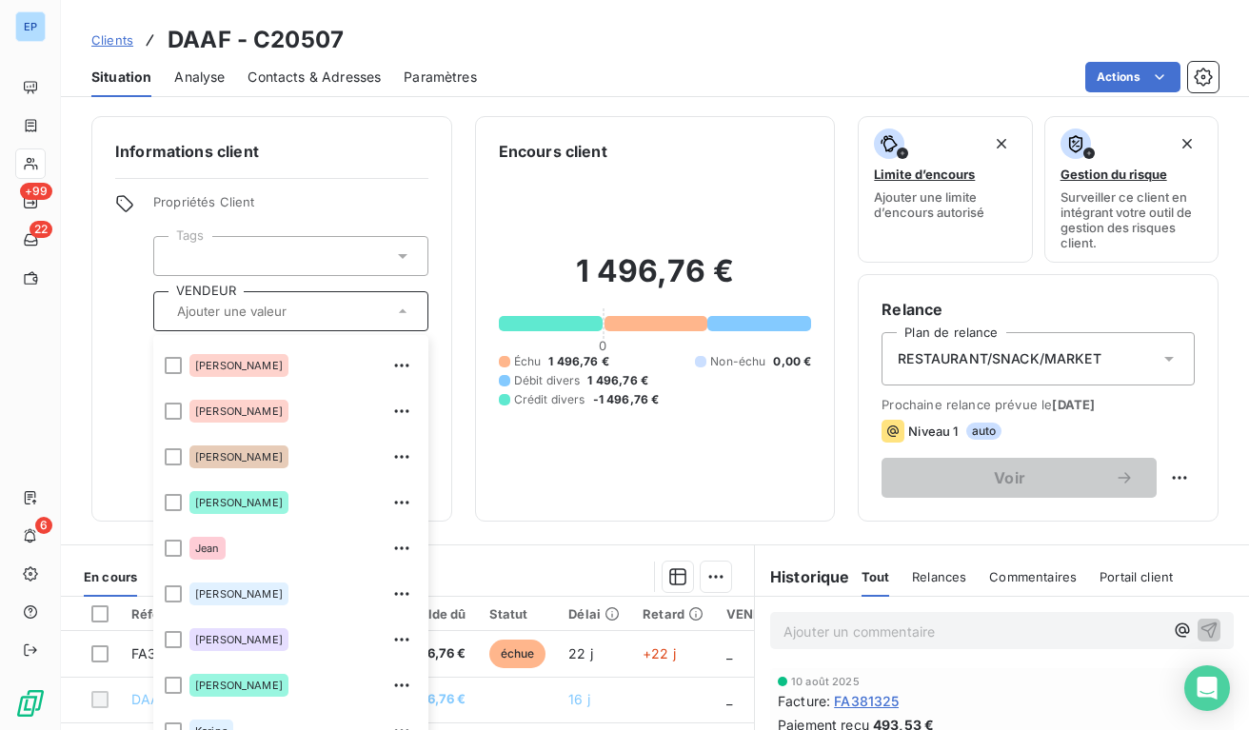
scroll to position [268, 0]
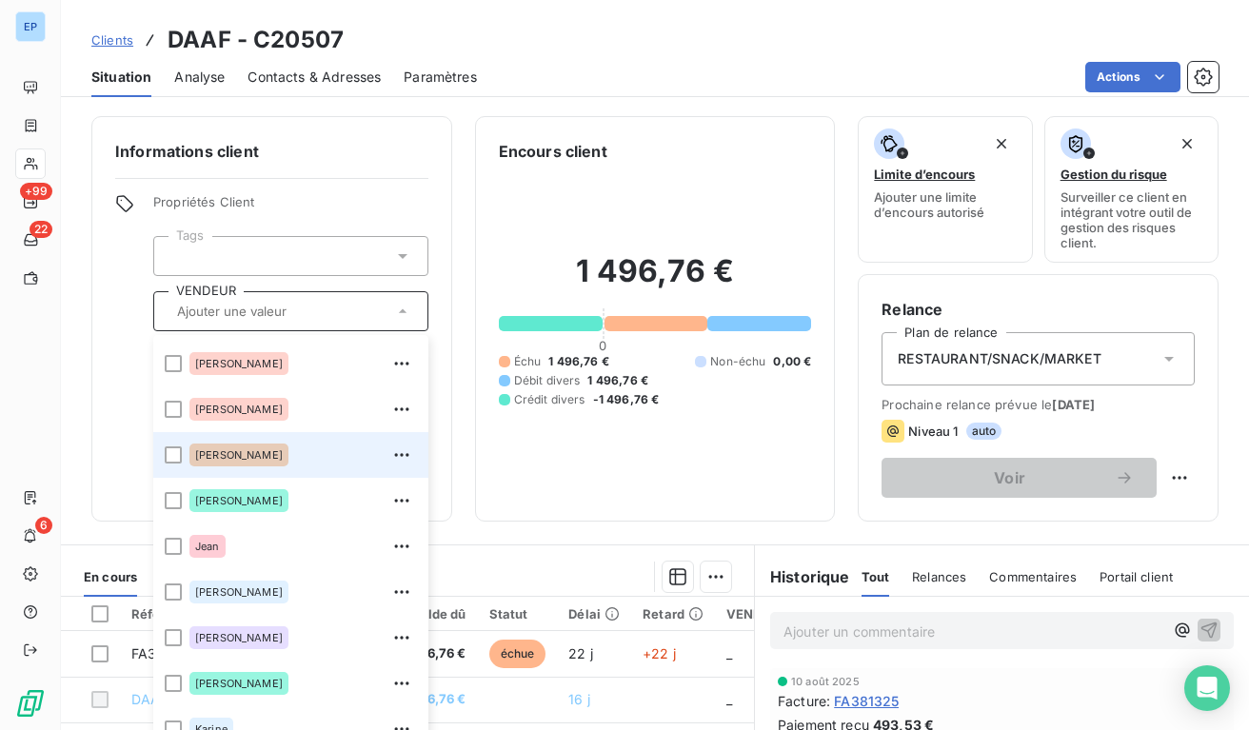
click at [201, 450] on span "[PERSON_NAME]" at bounding box center [239, 454] width 88 height 11
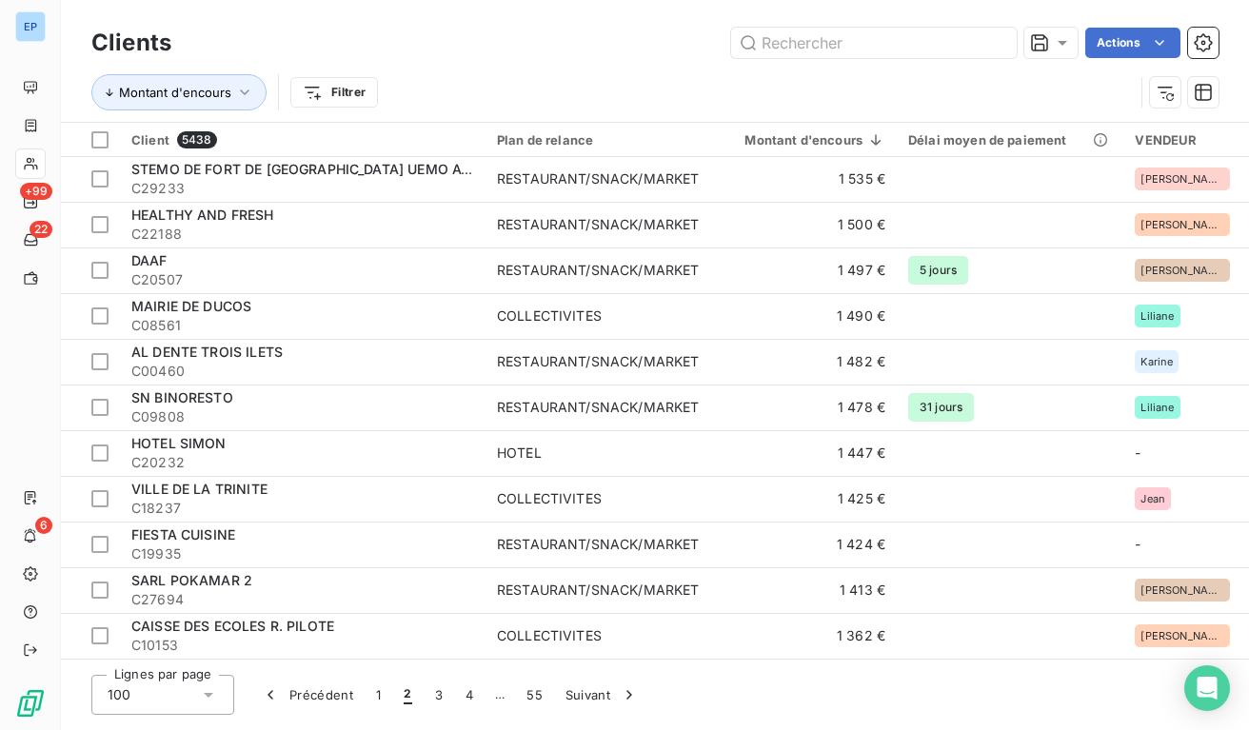
scroll to position [864, 0]
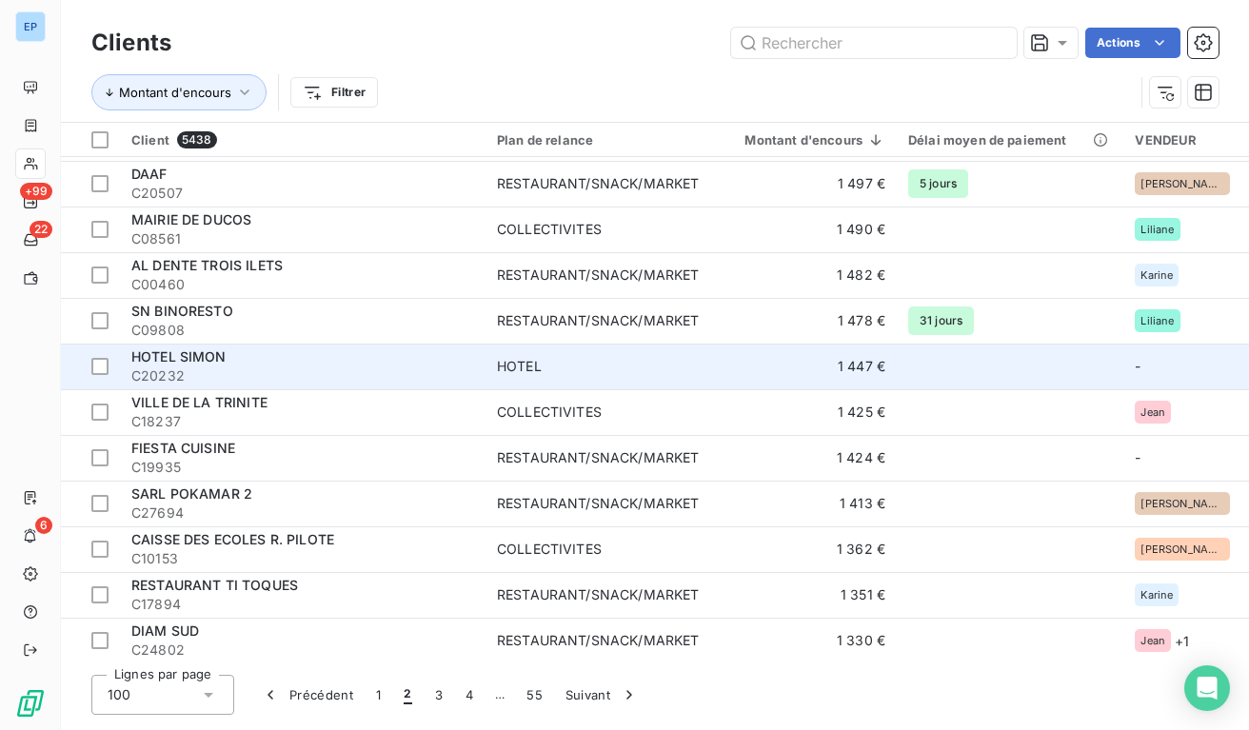
click at [685, 364] on span "HOTEL" at bounding box center [598, 366] width 202 height 19
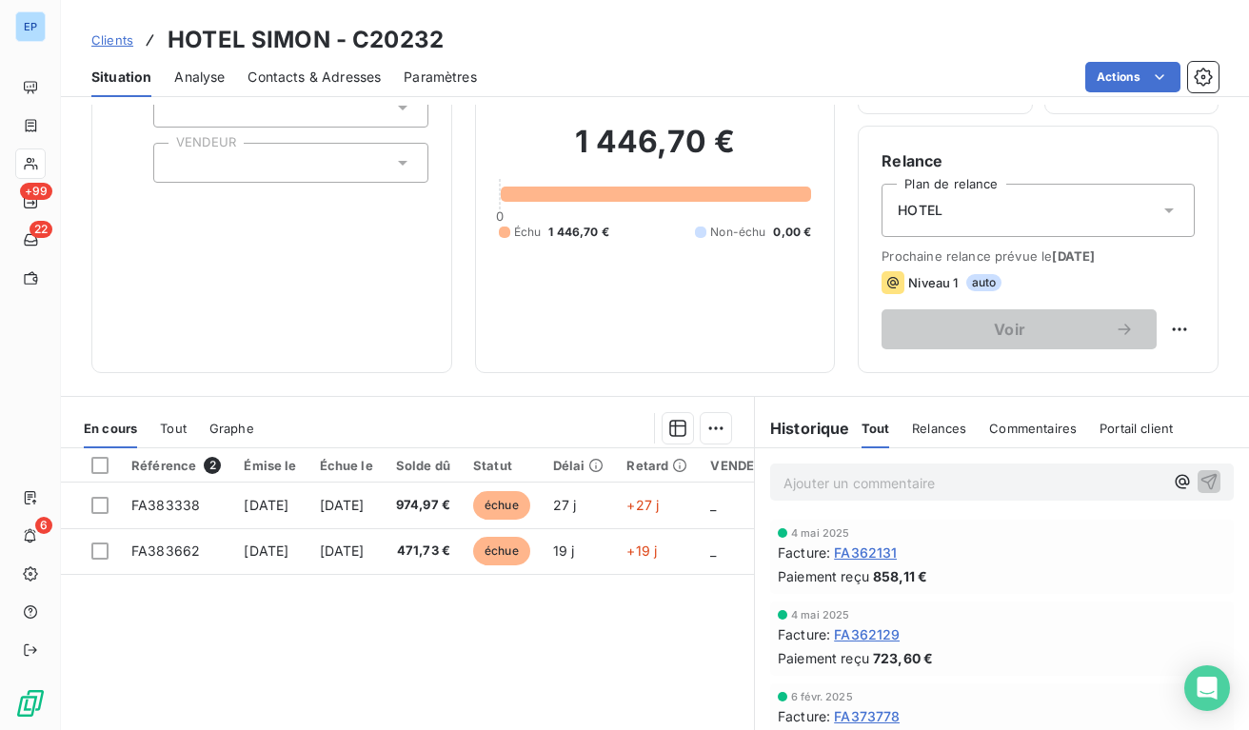
scroll to position [150, 0]
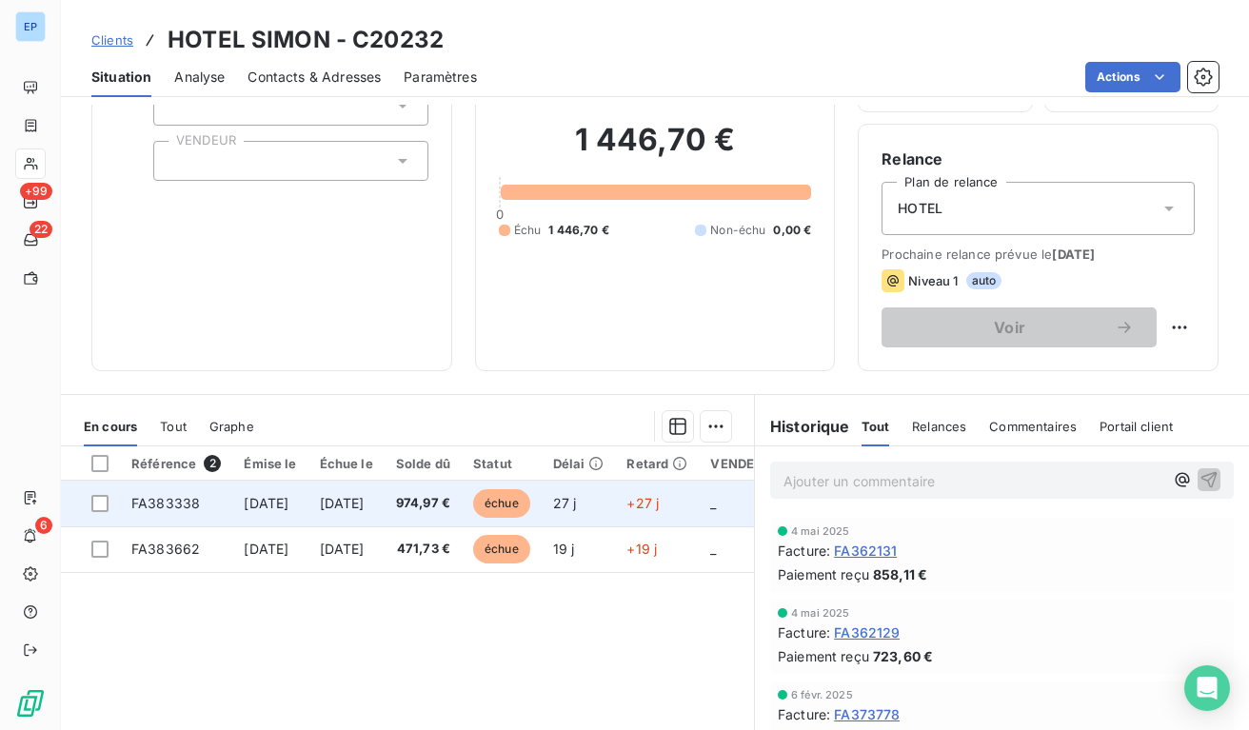
click at [450, 496] on span "974,97 €" at bounding box center [423, 503] width 54 height 19
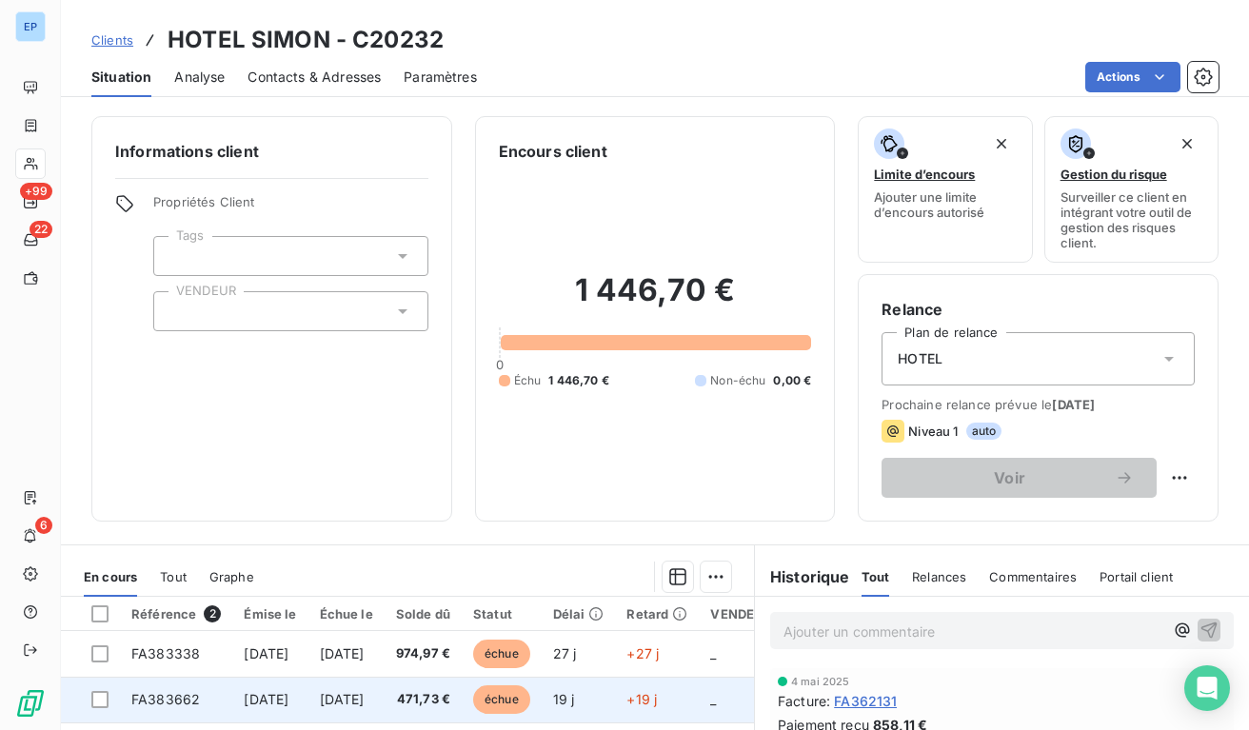
click at [225, 686] on td "FA383662" at bounding box center [176, 700] width 112 height 46
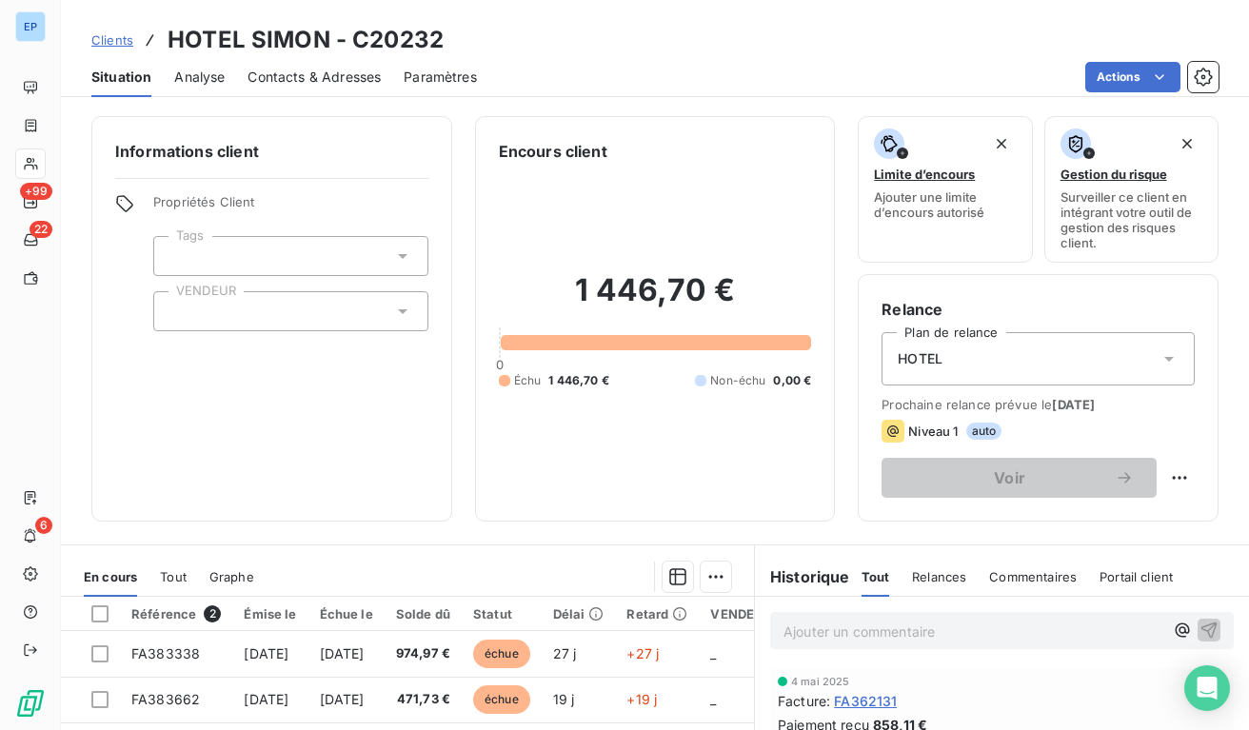
click at [240, 313] on div at bounding box center [290, 311] width 275 height 40
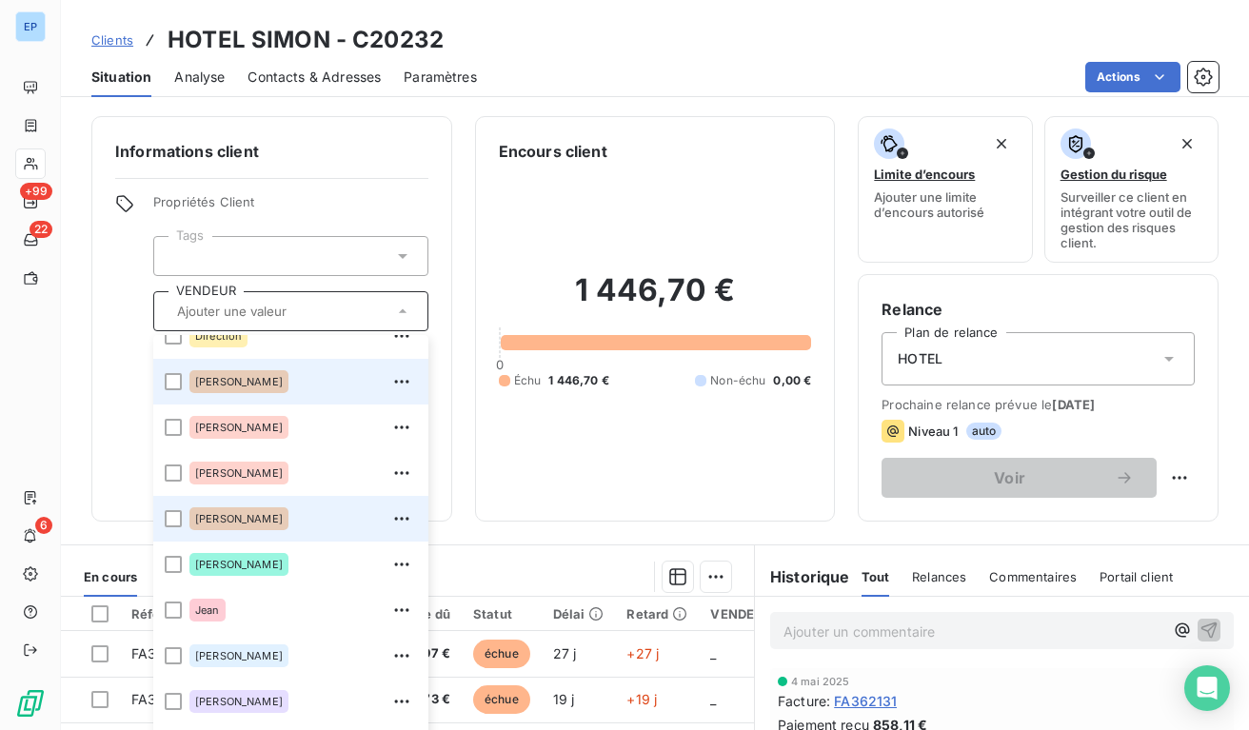
scroll to position [221, 0]
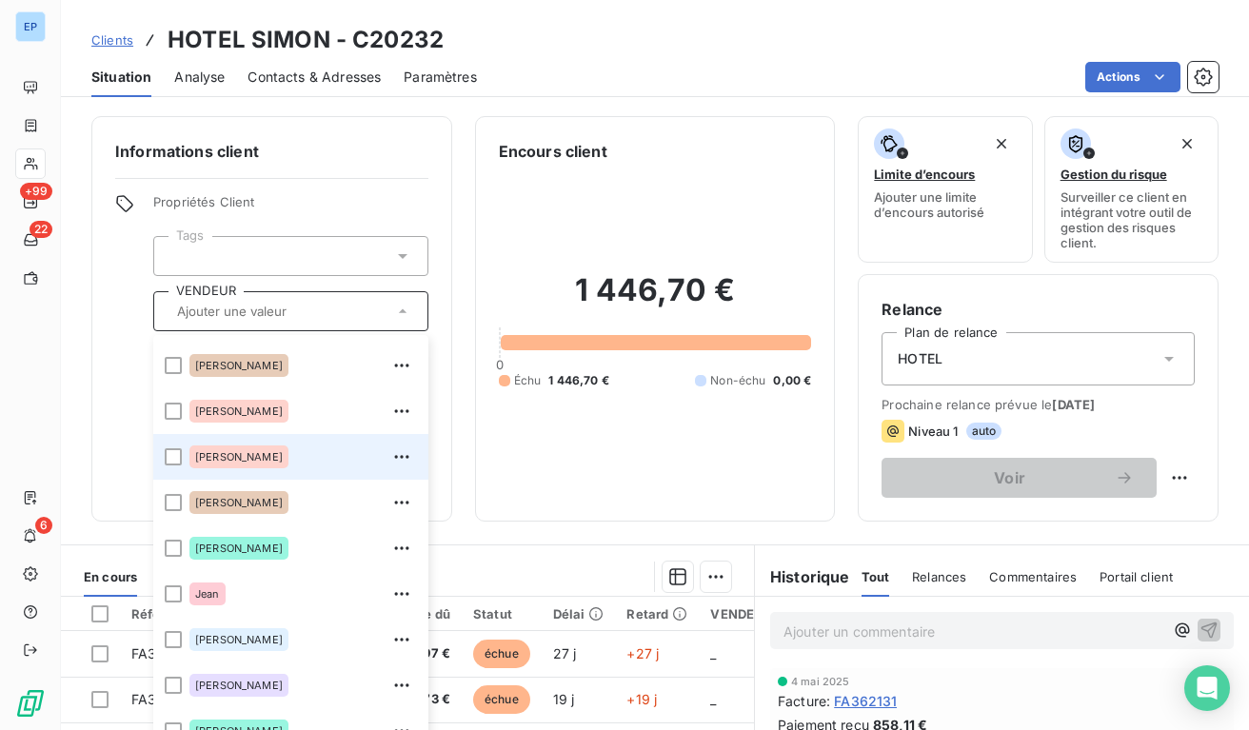
click at [218, 454] on span "[PERSON_NAME]" at bounding box center [239, 456] width 88 height 11
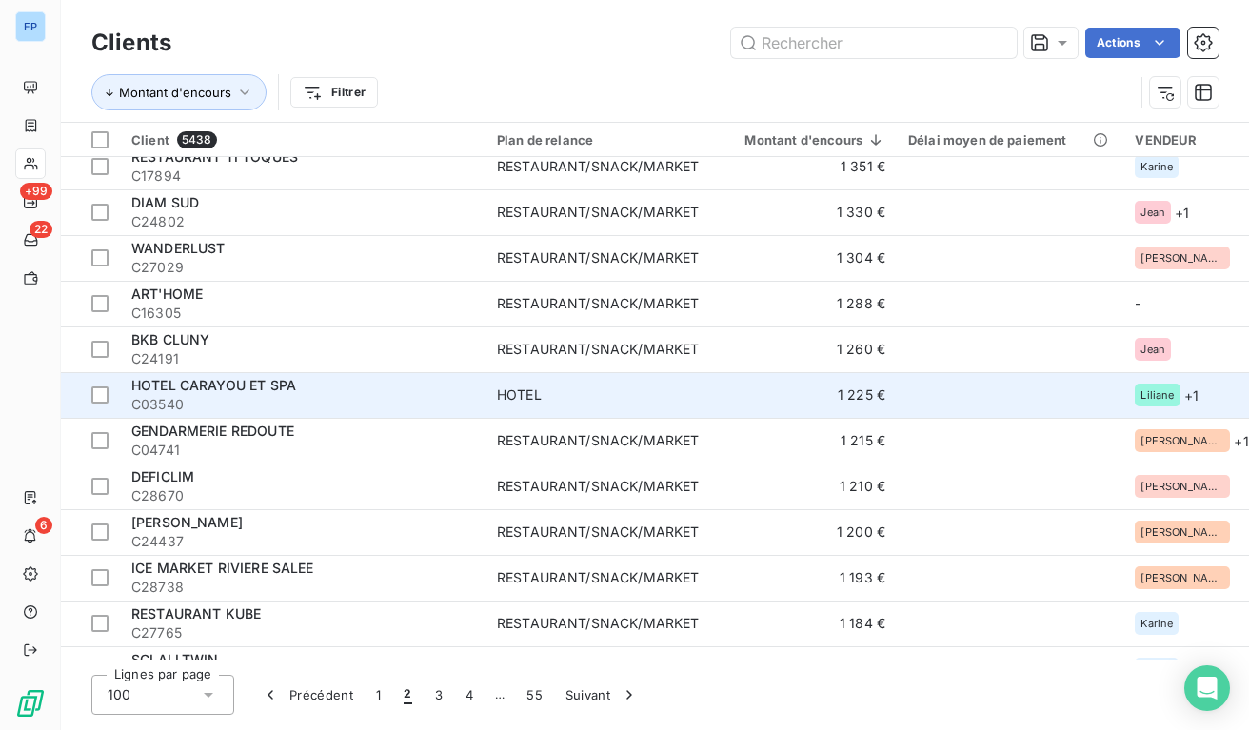
scroll to position [1209, 0]
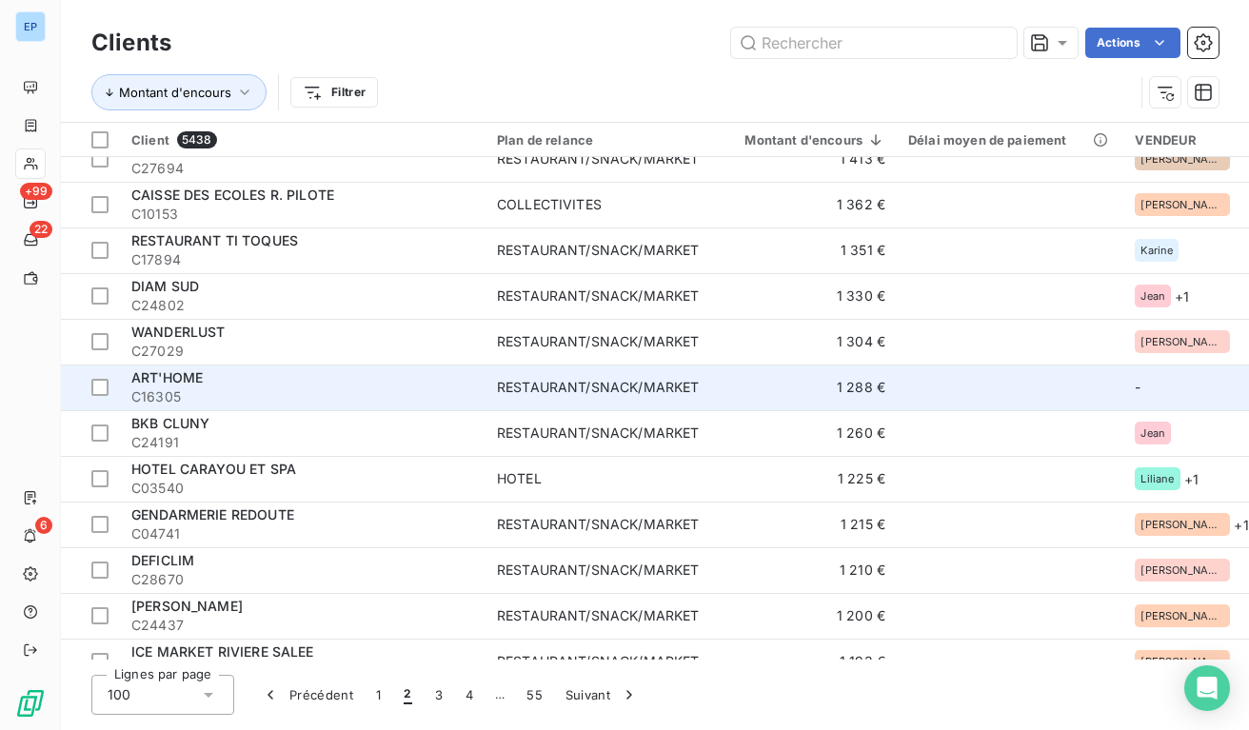
click at [461, 381] on div "ART'HOME" at bounding box center [302, 377] width 343 height 19
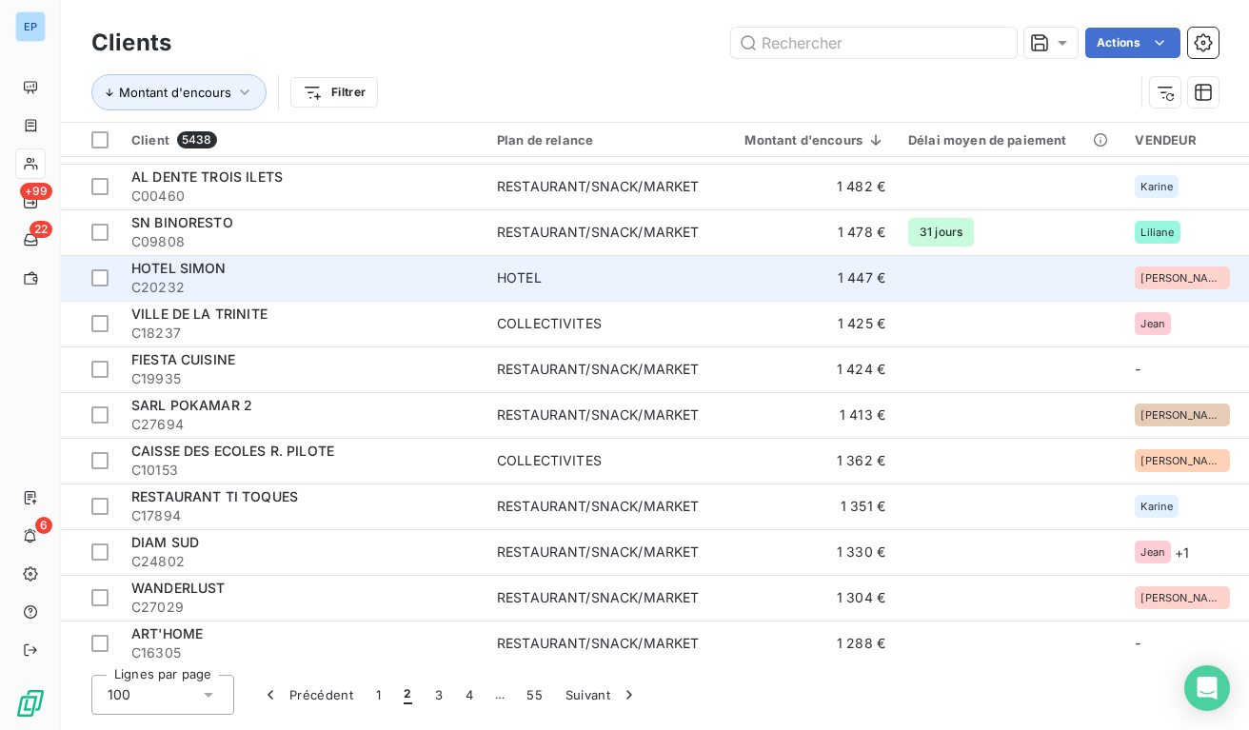
scroll to position [954, 0]
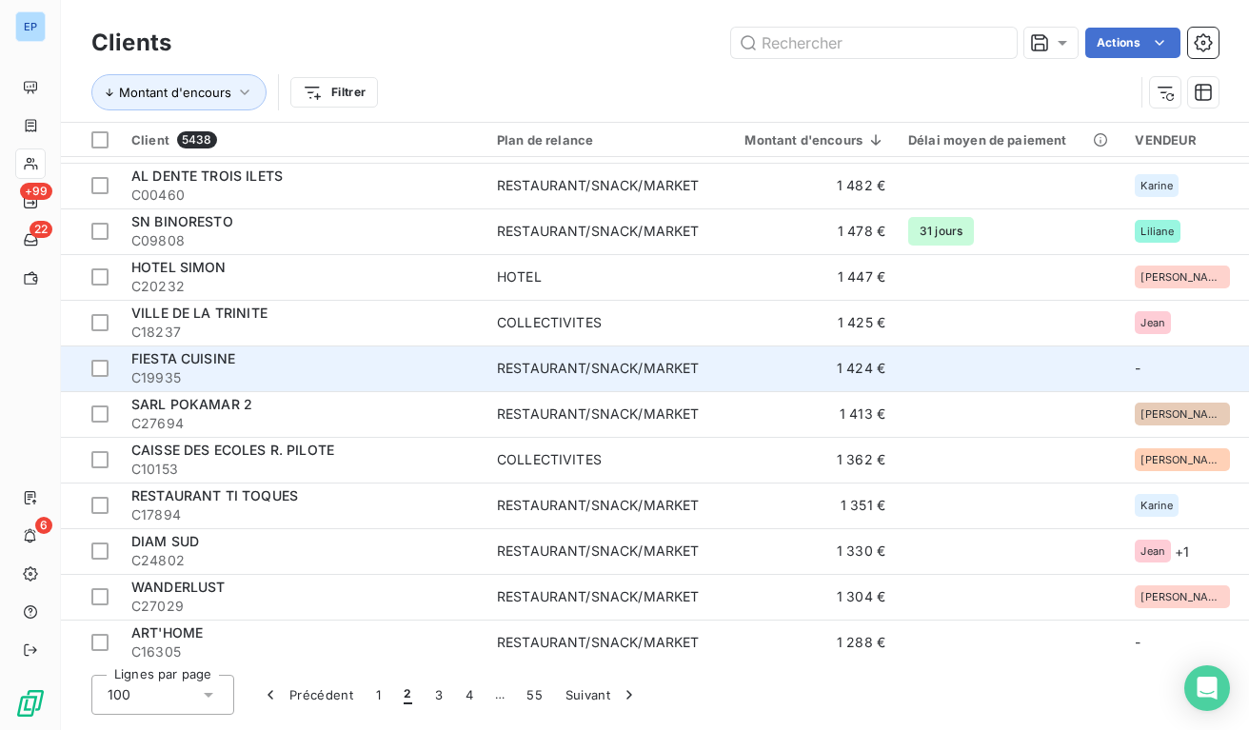
click at [634, 374] on div "RESTAURANT/SNACK/MARKET" at bounding box center [598, 368] width 202 height 19
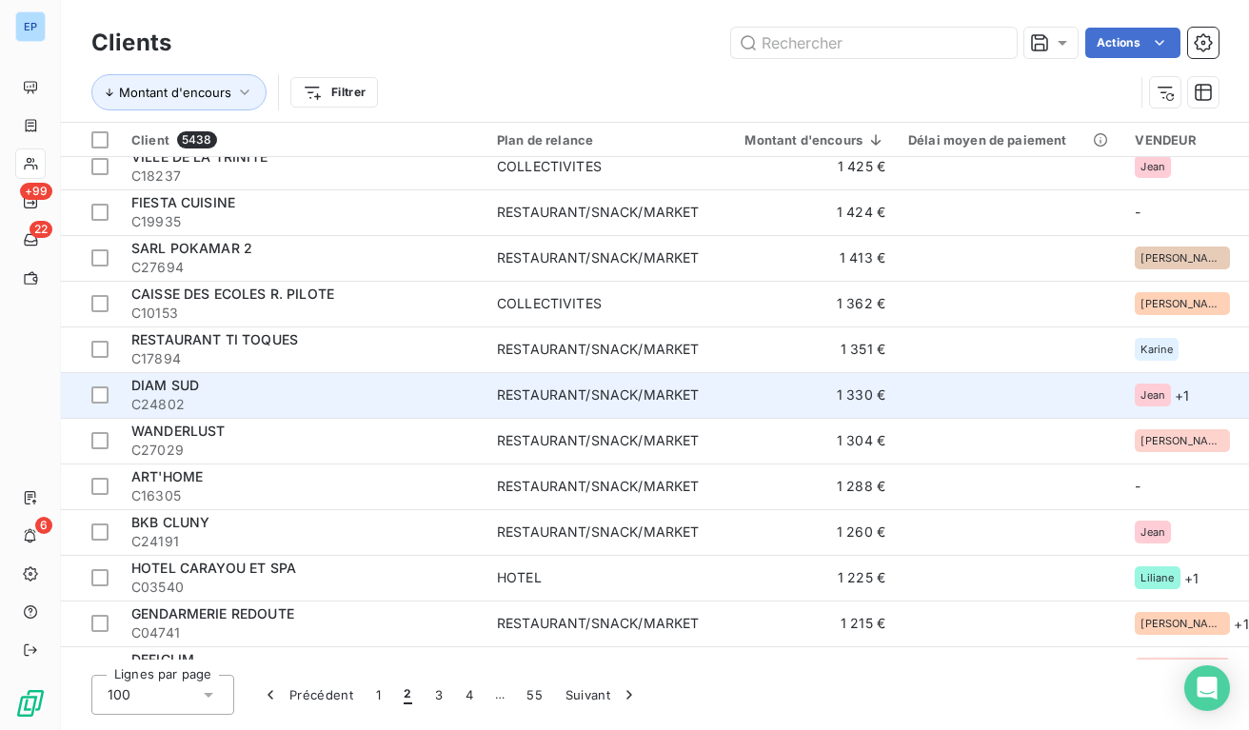
scroll to position [1132, 0]
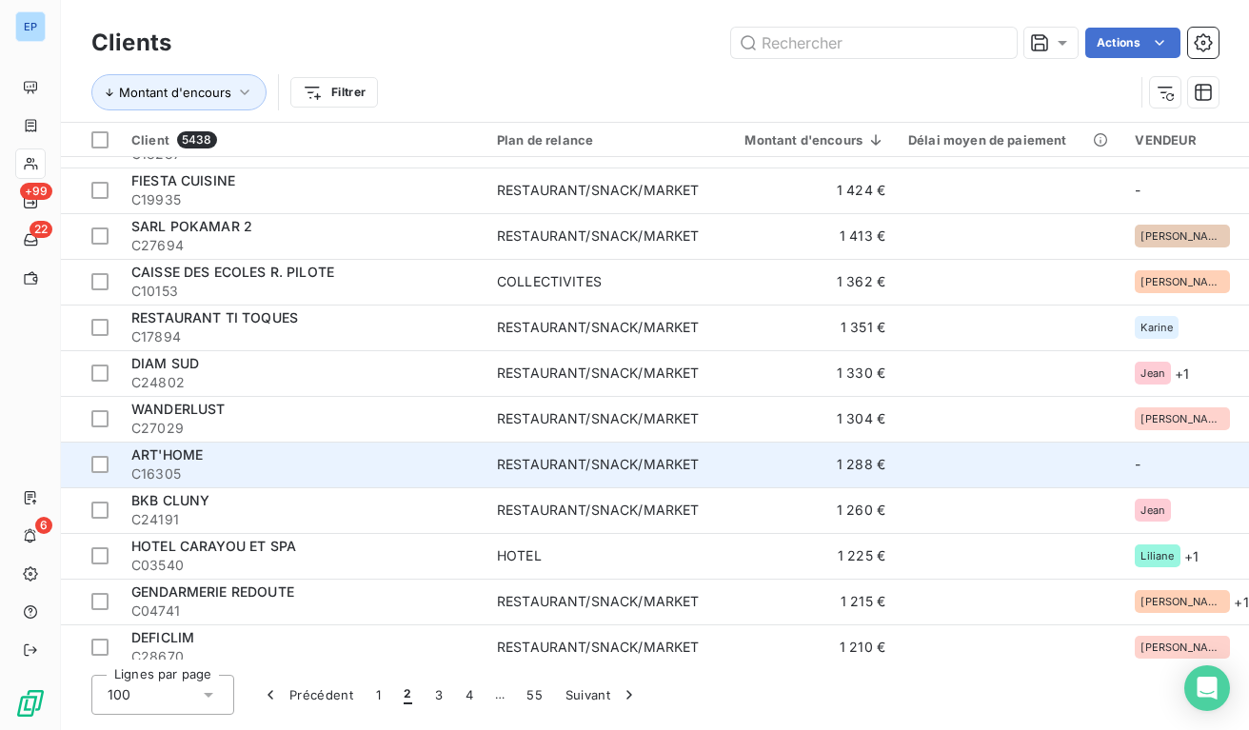
click at [678, 474] on td "RESTAURANT/SNACK/MARKET" at bounding box center [597, 465] width 225 height 46
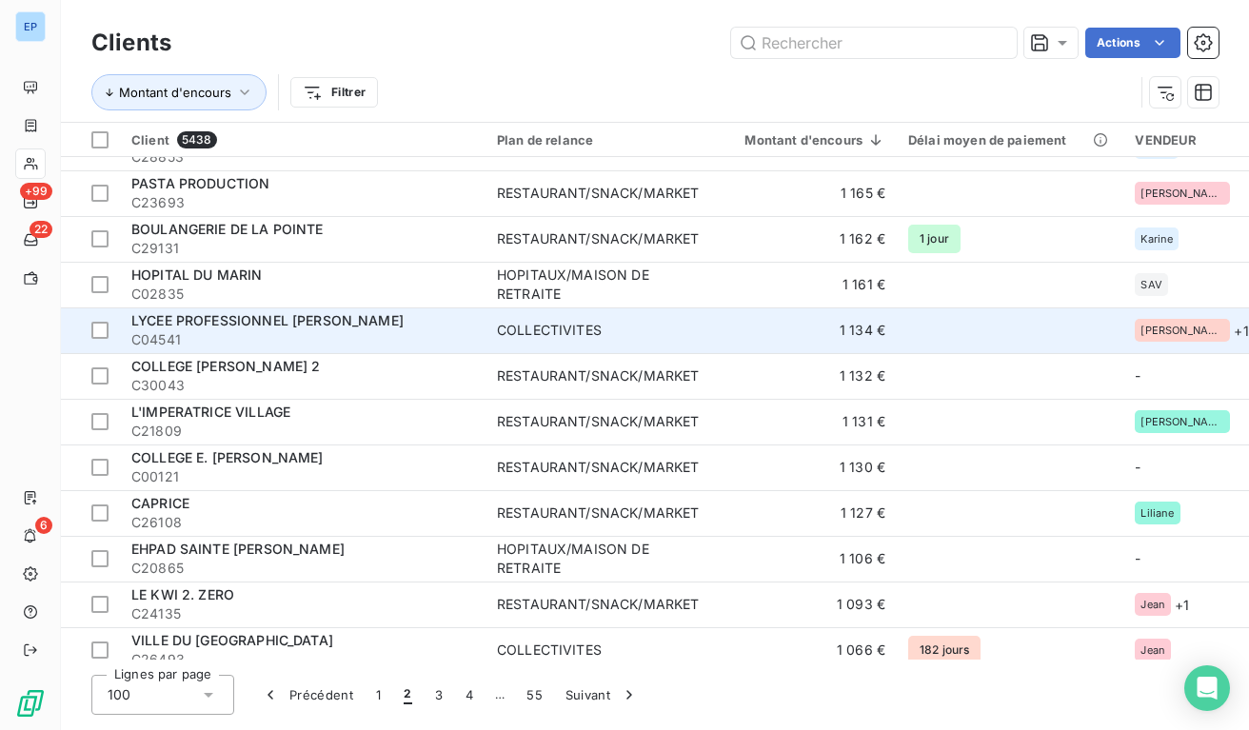
scroll to position [1813, 0]
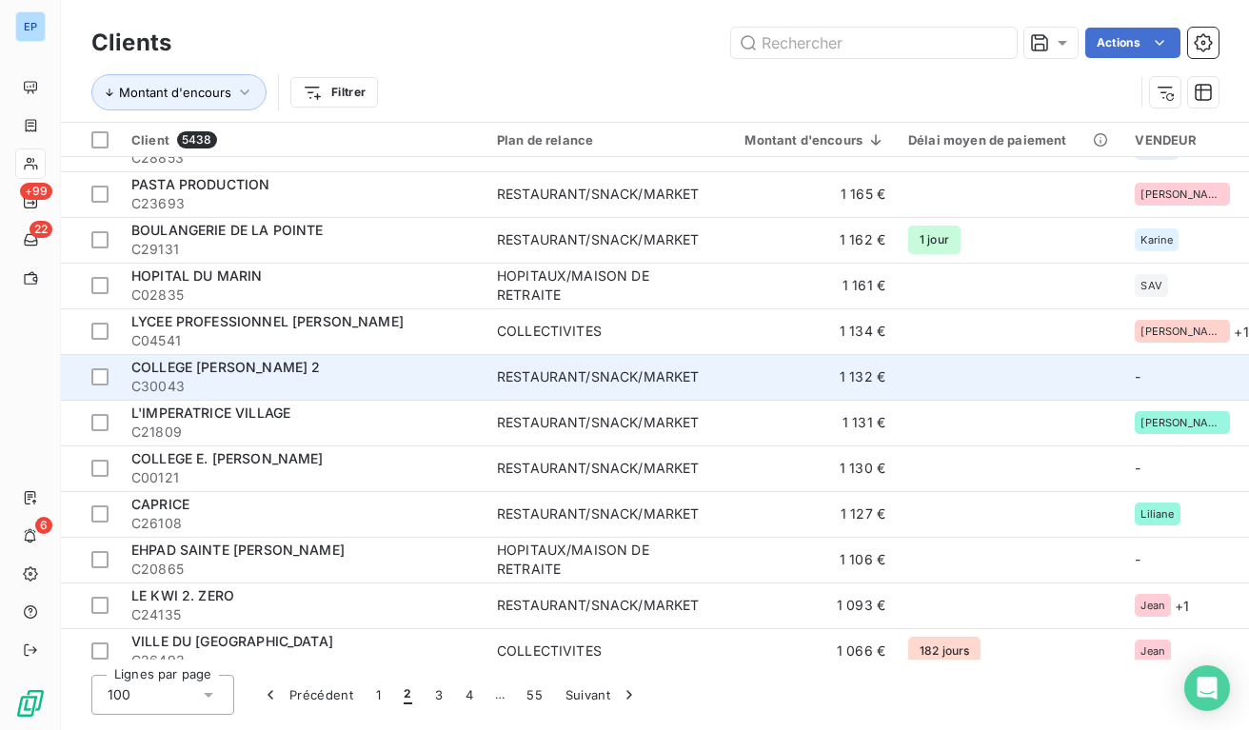
click at [651, 384] on div "RESTAURANT/SNACK/MARKET" at bounding box center [598, 376] width 202 height 19
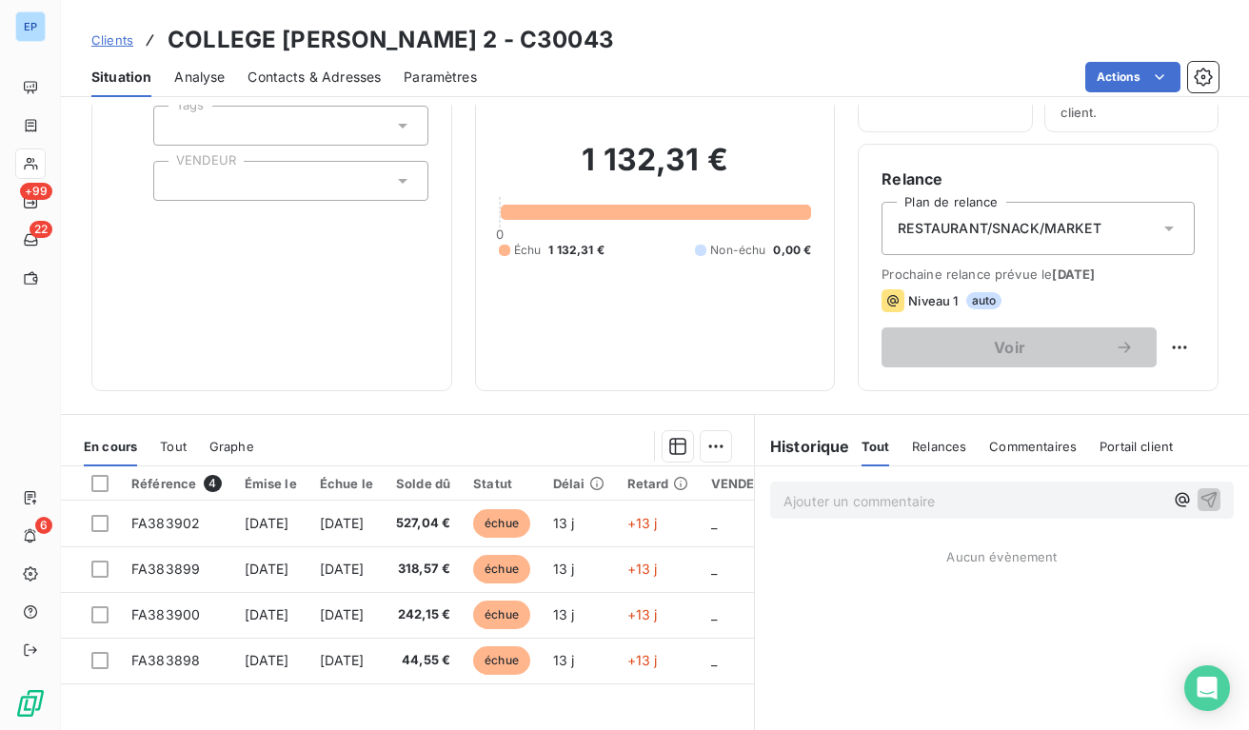
scroll to position [132, 0]
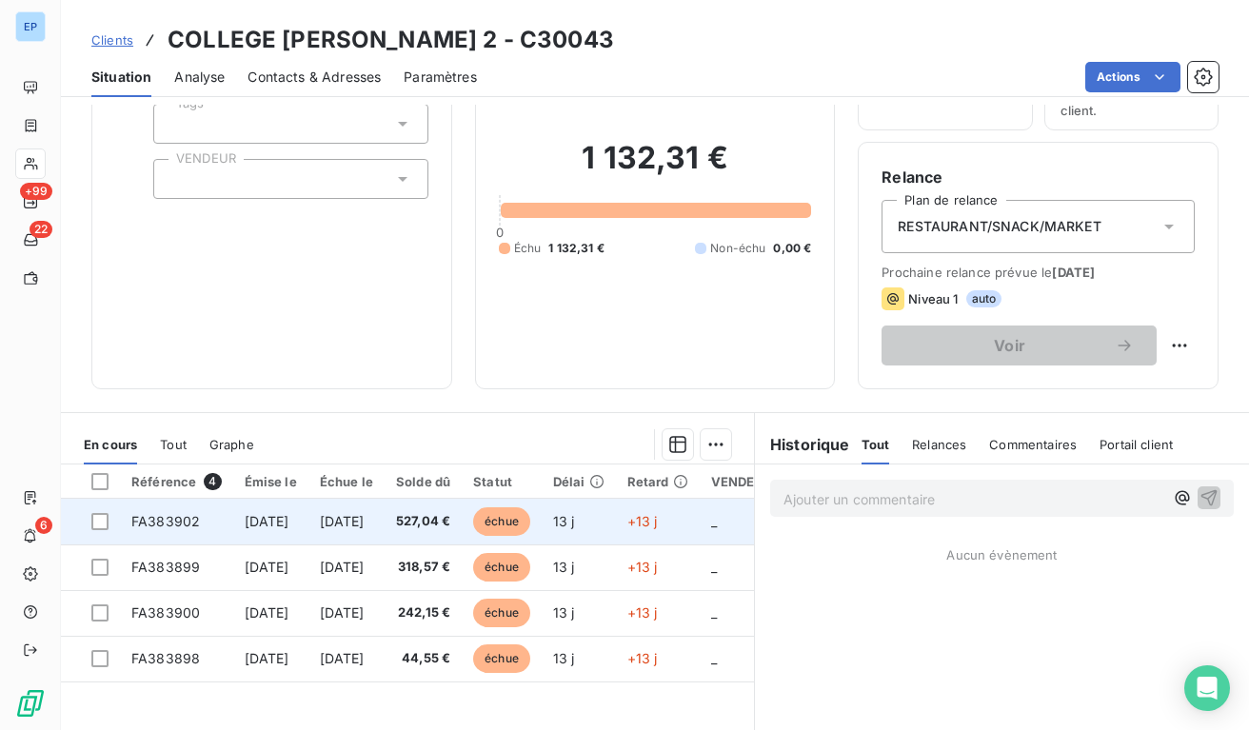
click at [365, 513] on span "[DATE]" at bounding box center [342, 521] width 45 height 16
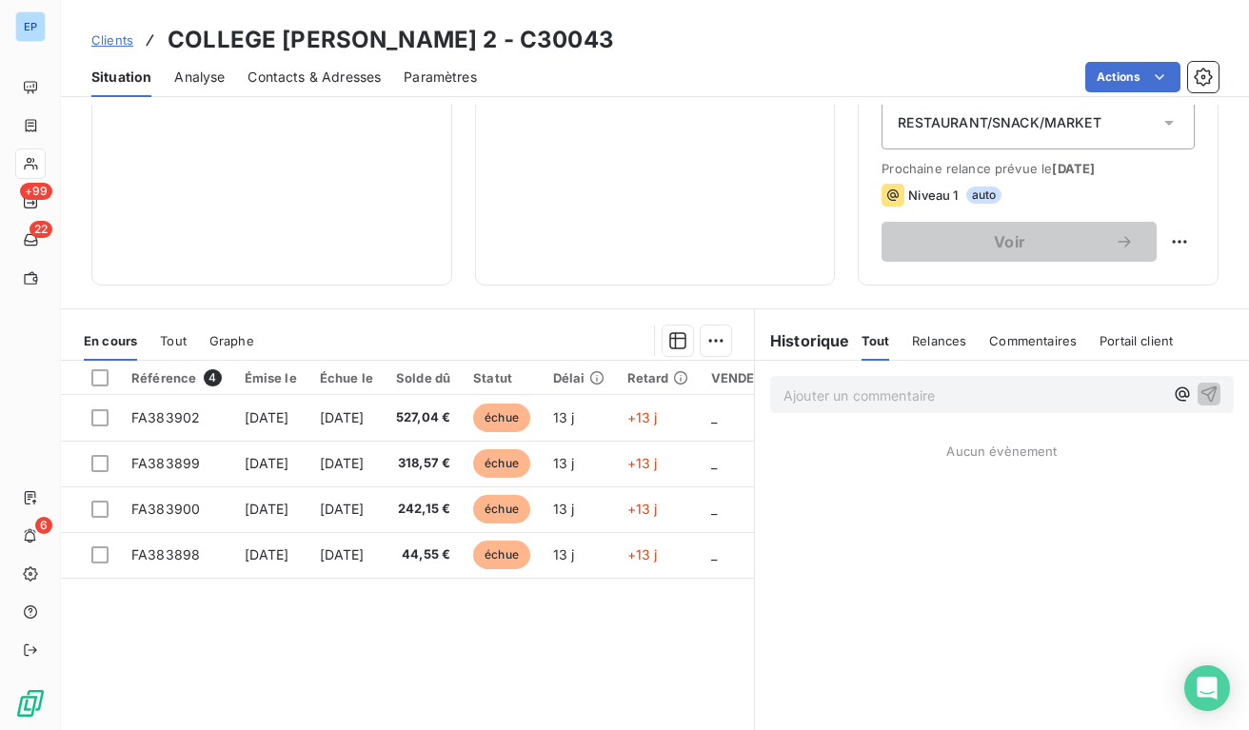
scroll to position [283, 0]
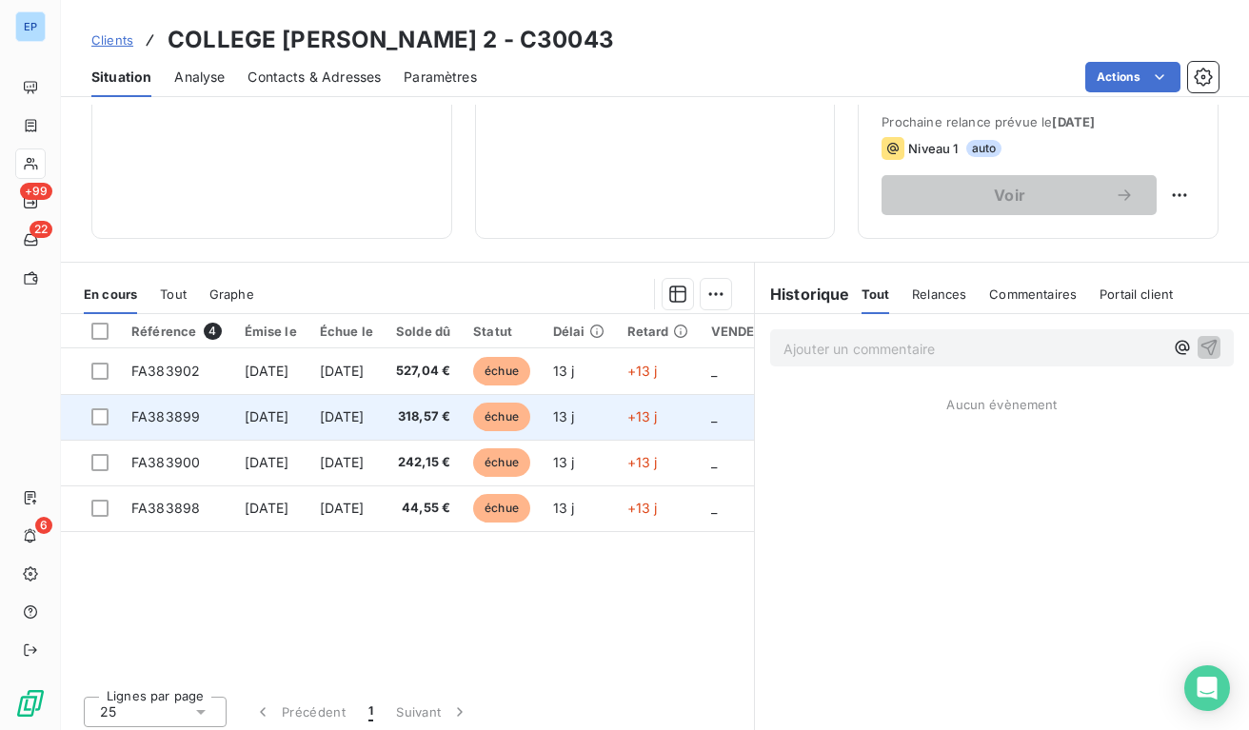
click at [255, 416] on span "[DATE]" at bounding box center [267, 416] width 45 height 16
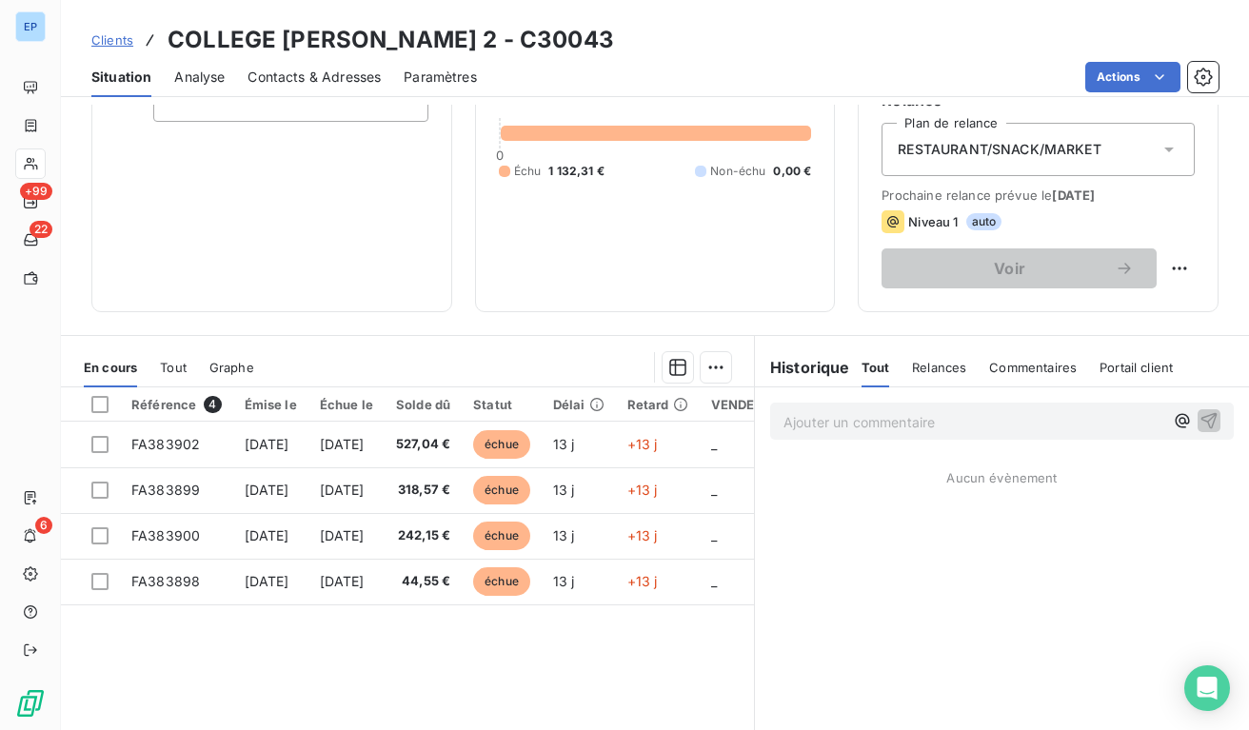
scroll to position [210, 0]
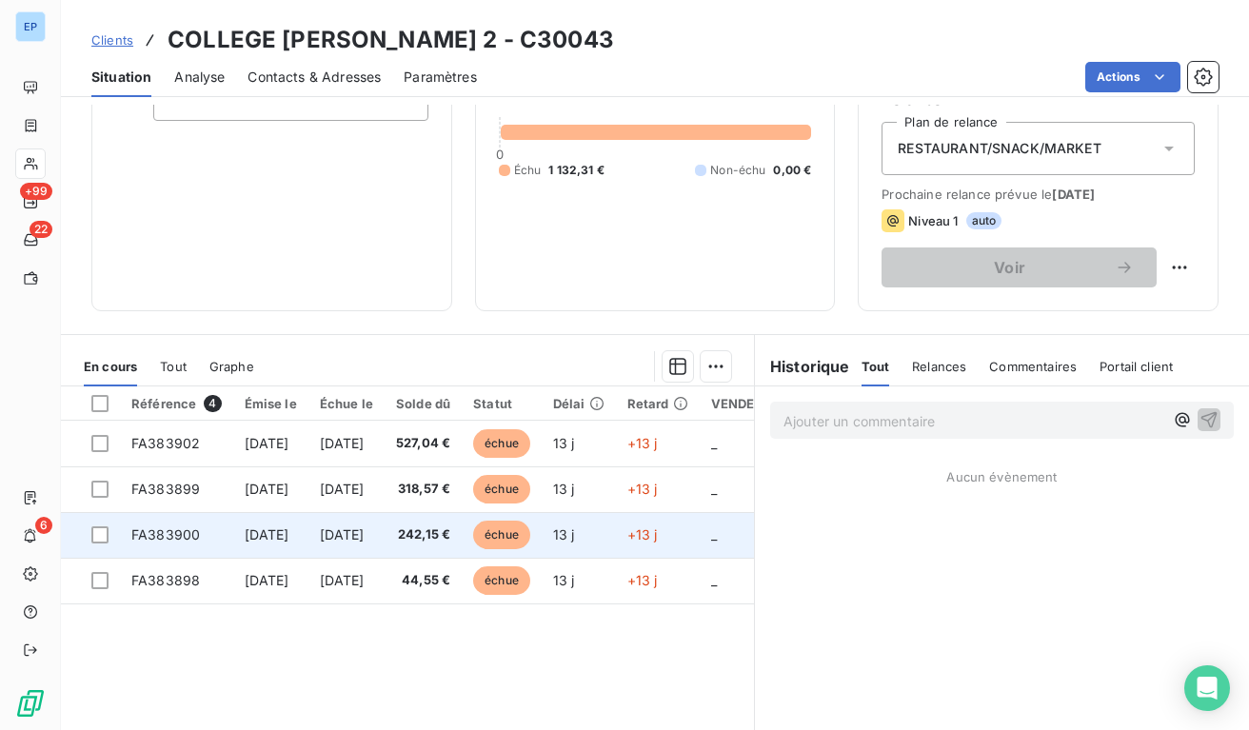
click at [308, 532] on td "[DATE]" at bounding box center [270, 535] width 75 height 46
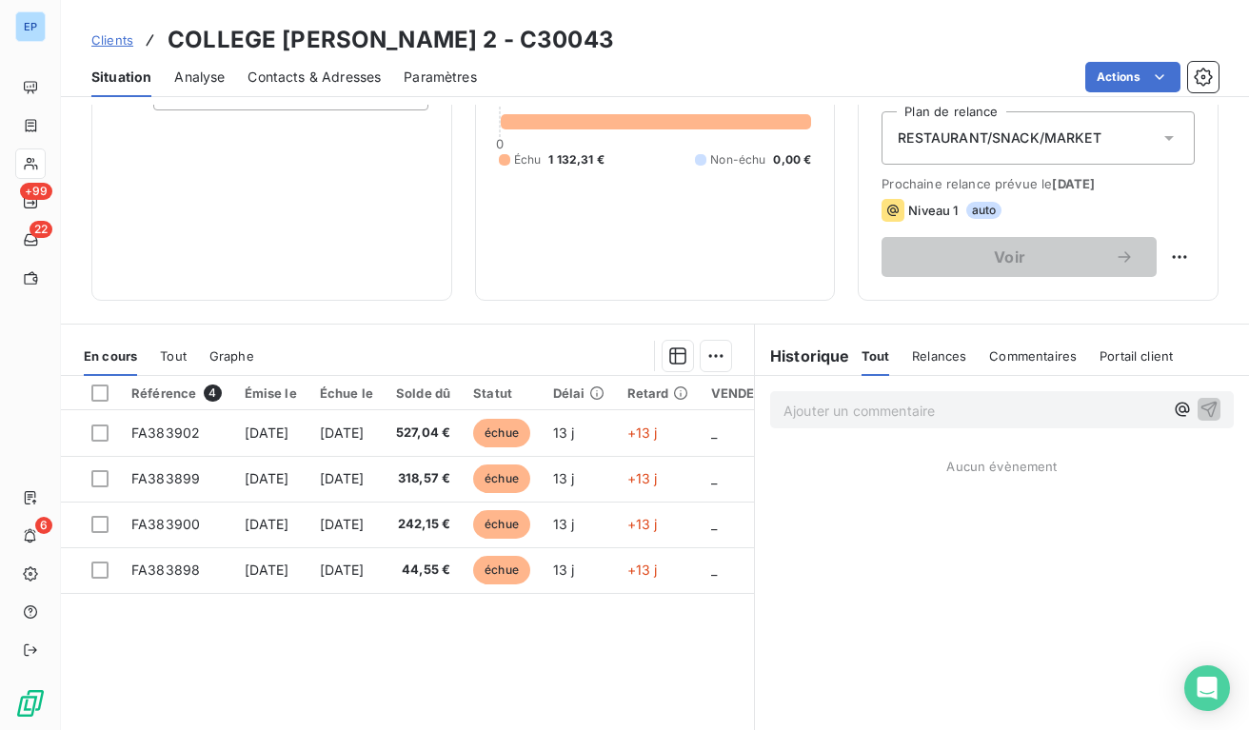
scroll to position [276, 0]
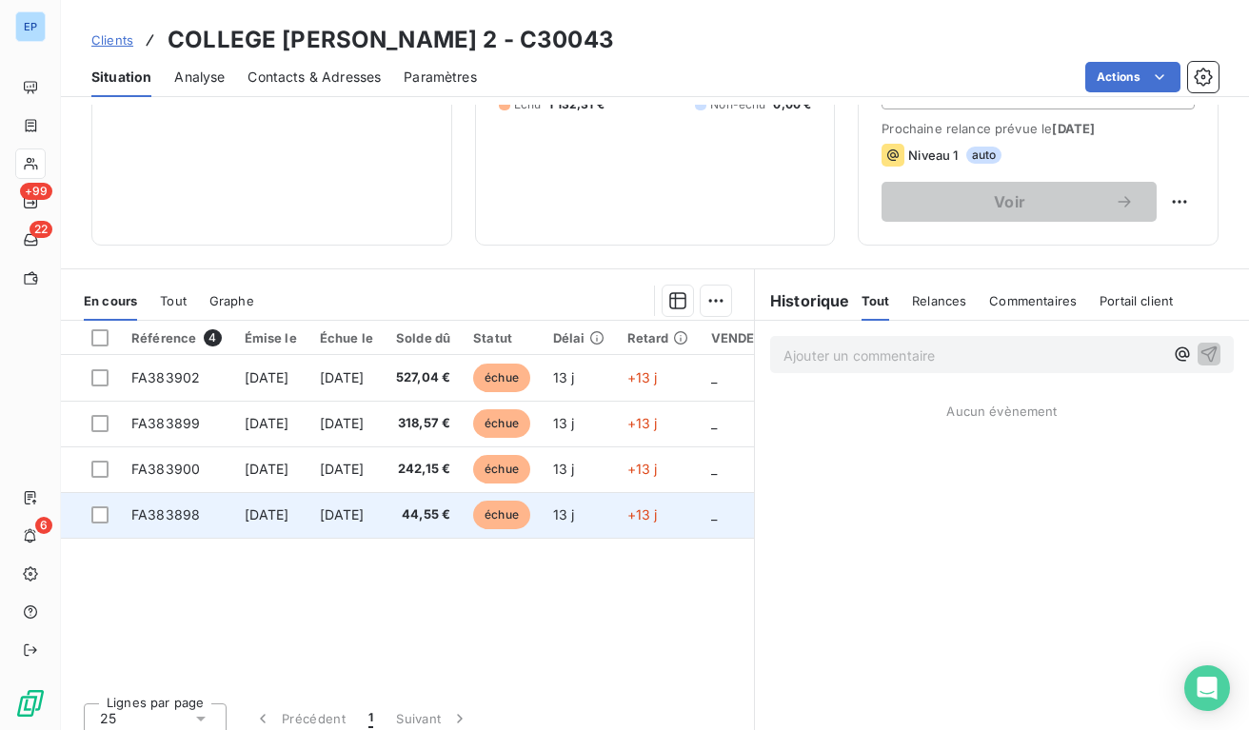
click at [354, 502] on td "[DATE]" at bounding box center [346, 515] width 76 height 46
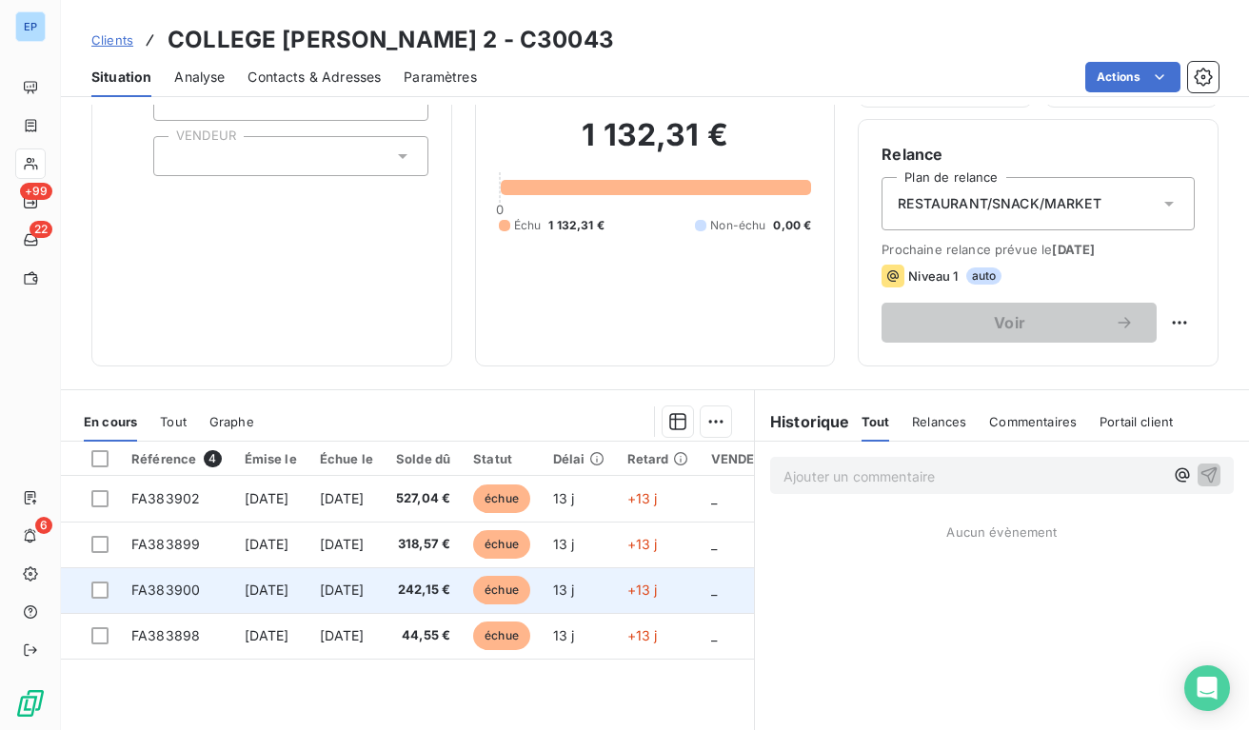
scroll to position [158, 0]
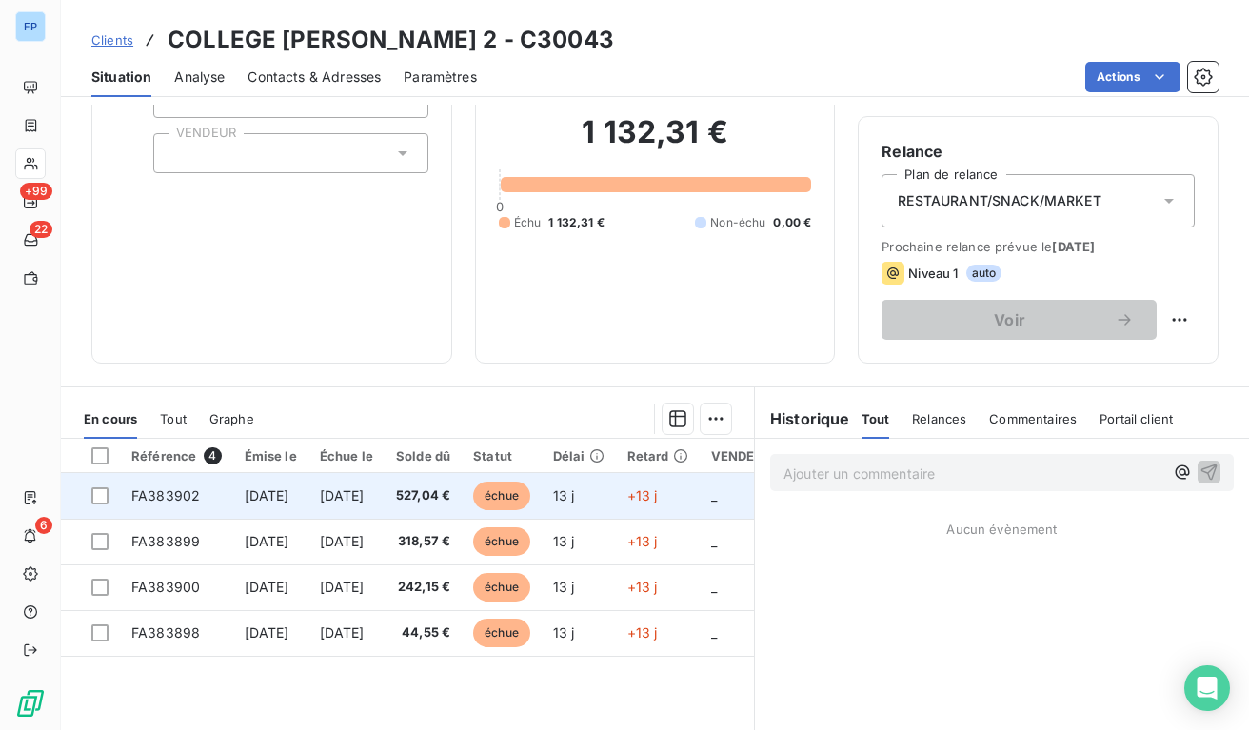
click at [330, 500] on td "[DATE]" at bounding box center [346, 496] width 76 height 46
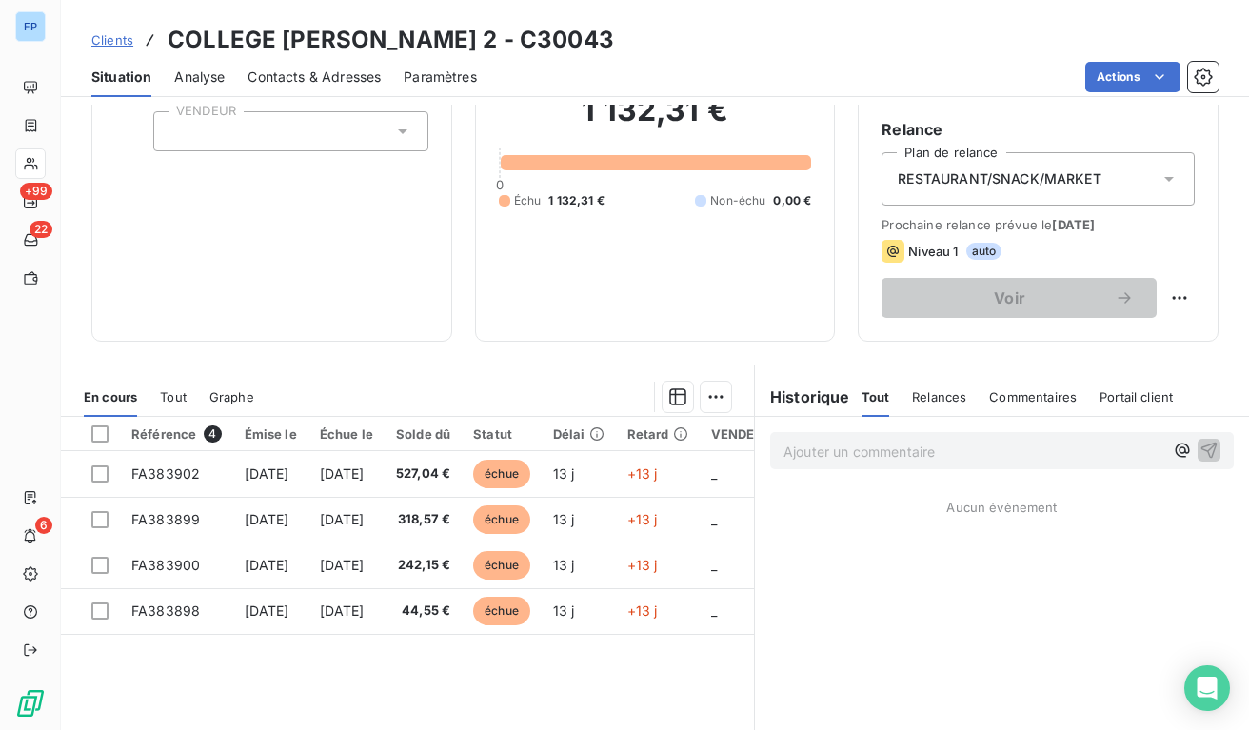
scroll to position [228, 0]
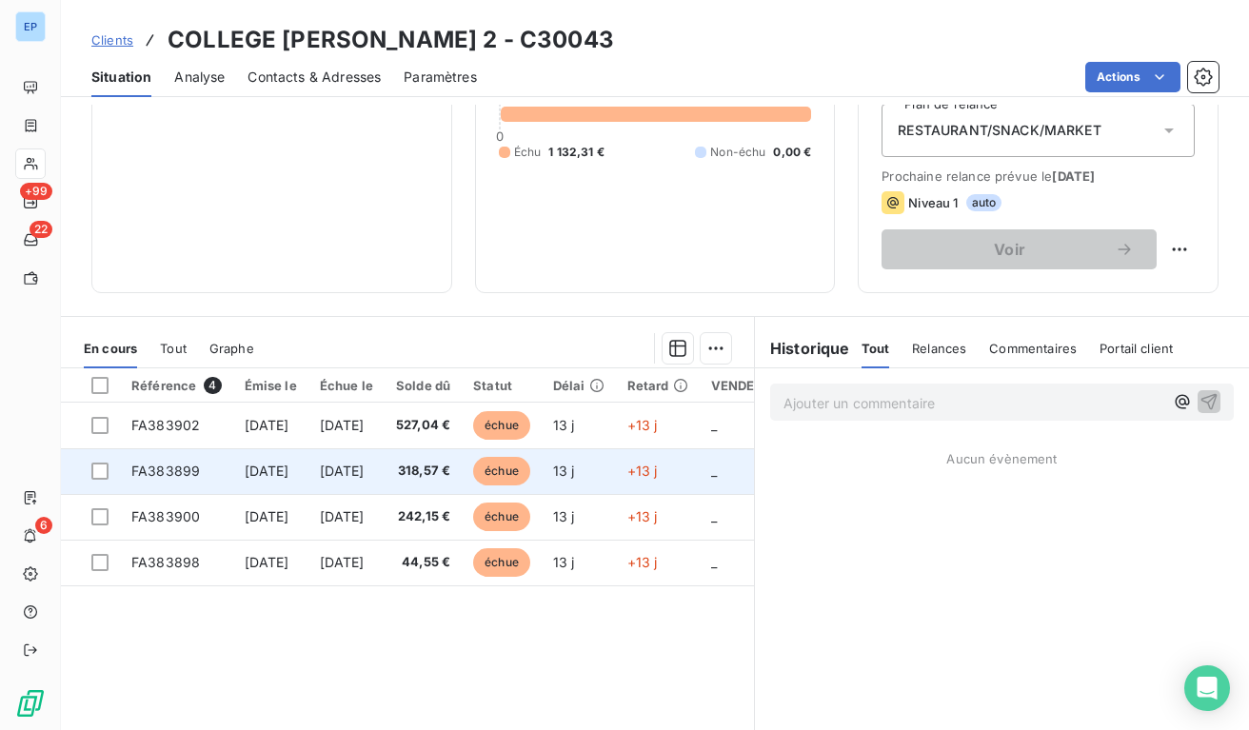
click at [237, 465] on td "[DATE]" at bounding box center [270, 471] width 75 height 46
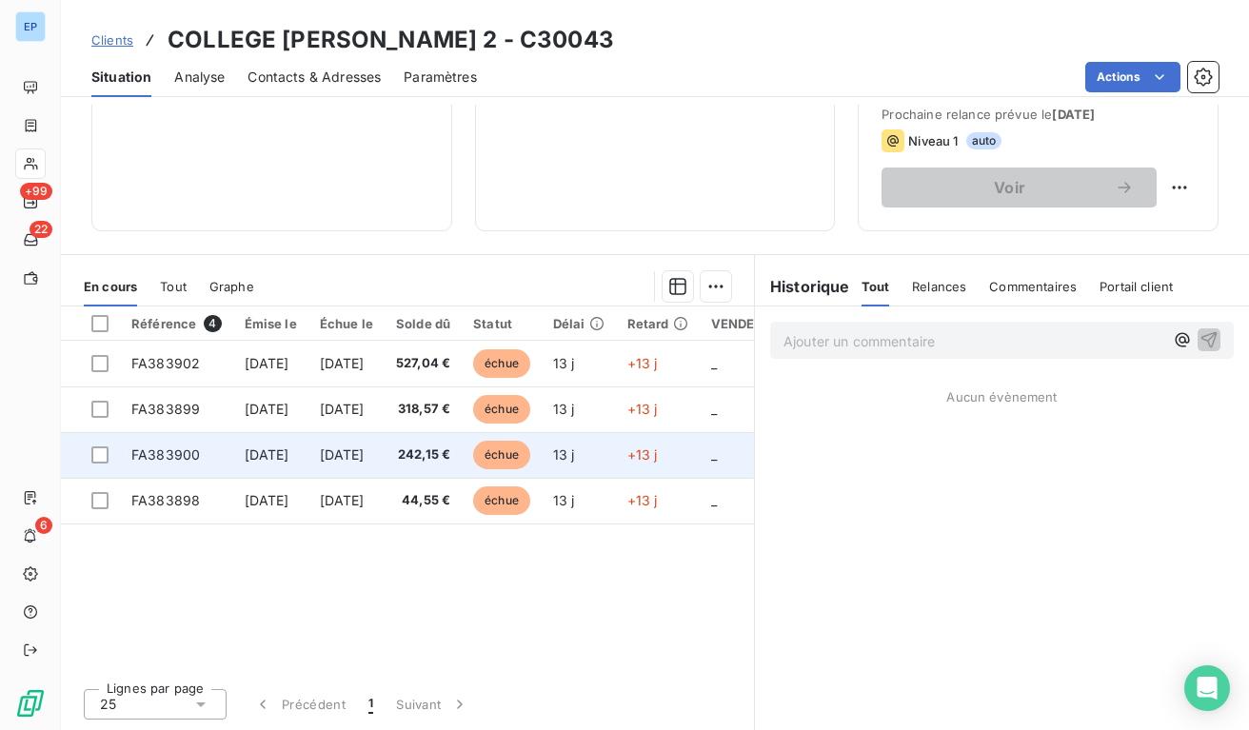
scroll to position [290, 0]
click at [217, 464] on td "FA383900" at bounding box center [176, 455] width 113 height 46
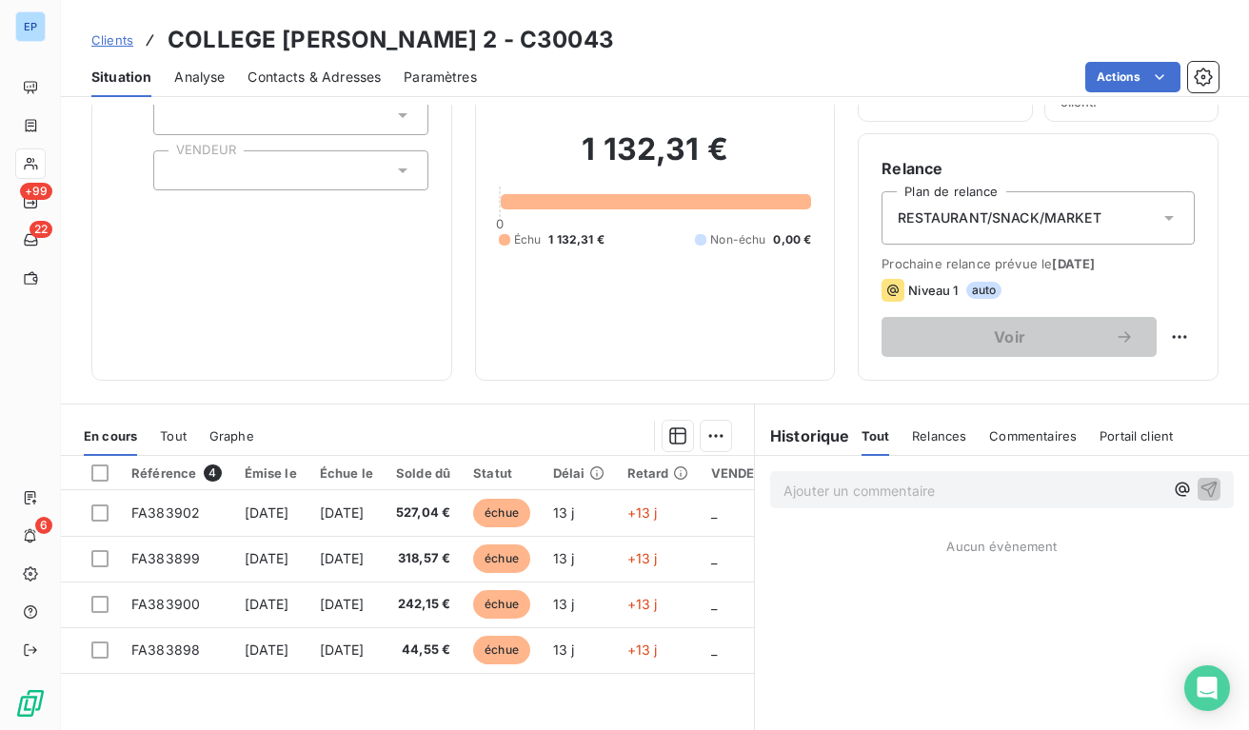
scroll to position [140, 0]
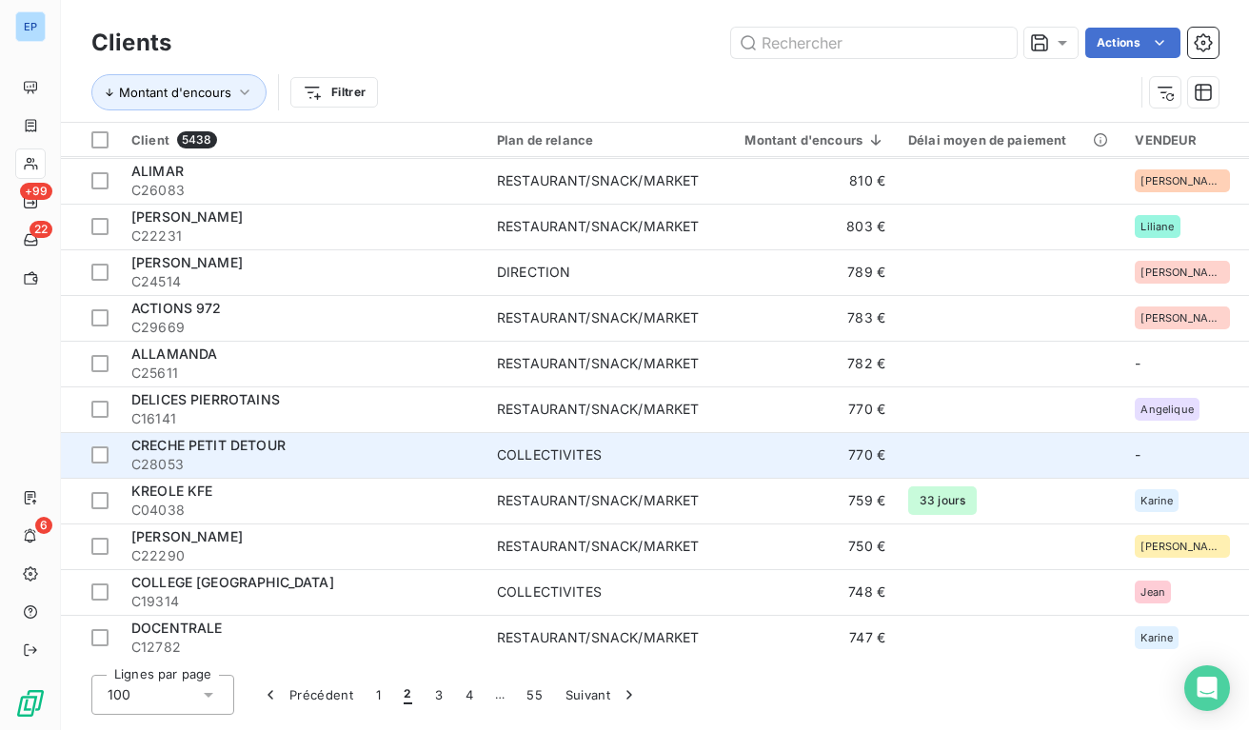
click at [620, 459] on span "COLLECTIVITES" at bounding box center [598, 454] width 202 height 19
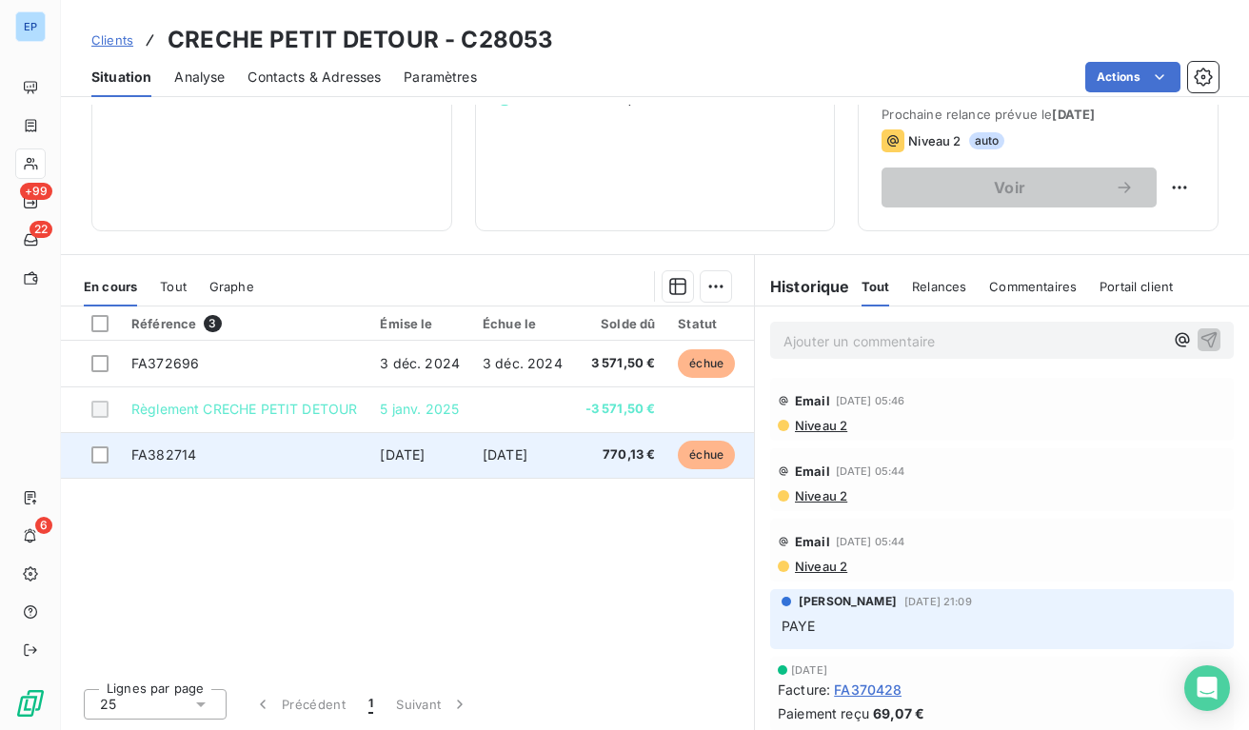
scroll to position [290, 0]
click at [593, 455] on span "770,13 €" at bounding box center [620, 454] width 70 height 19
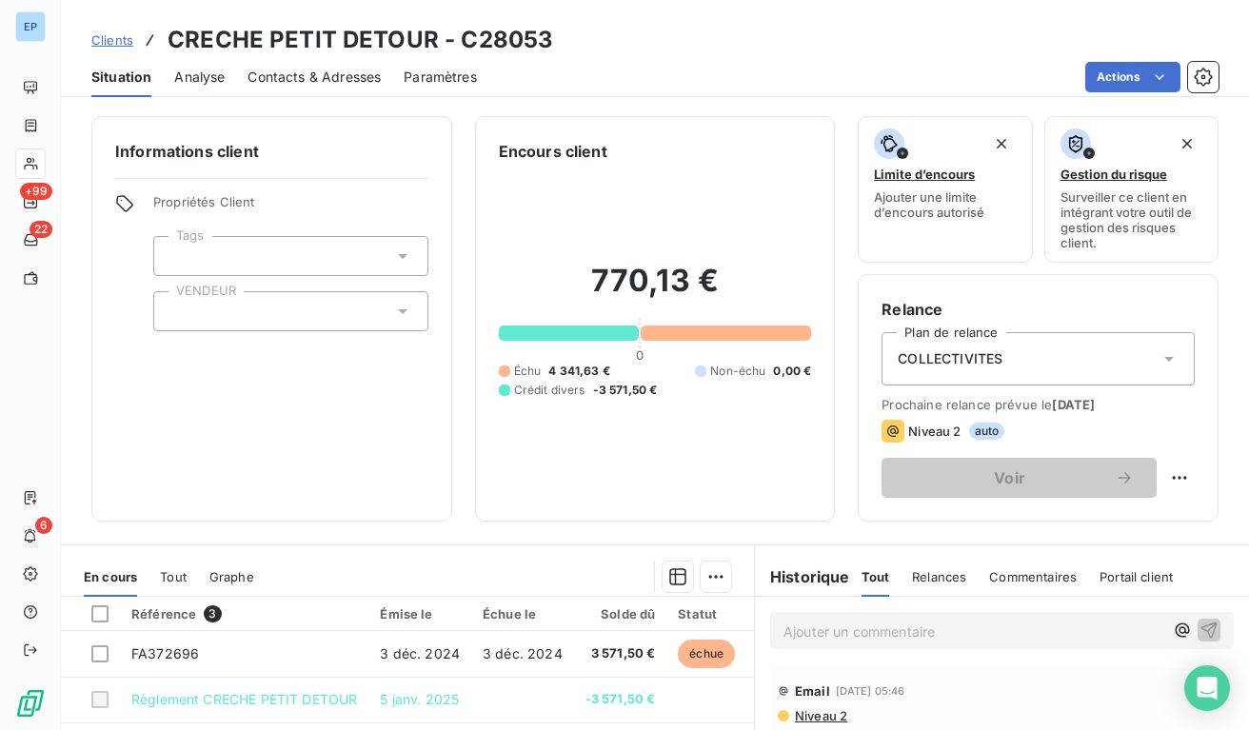
click at [230, 321] on div at bounding box center [290, 311] width 275 height 40
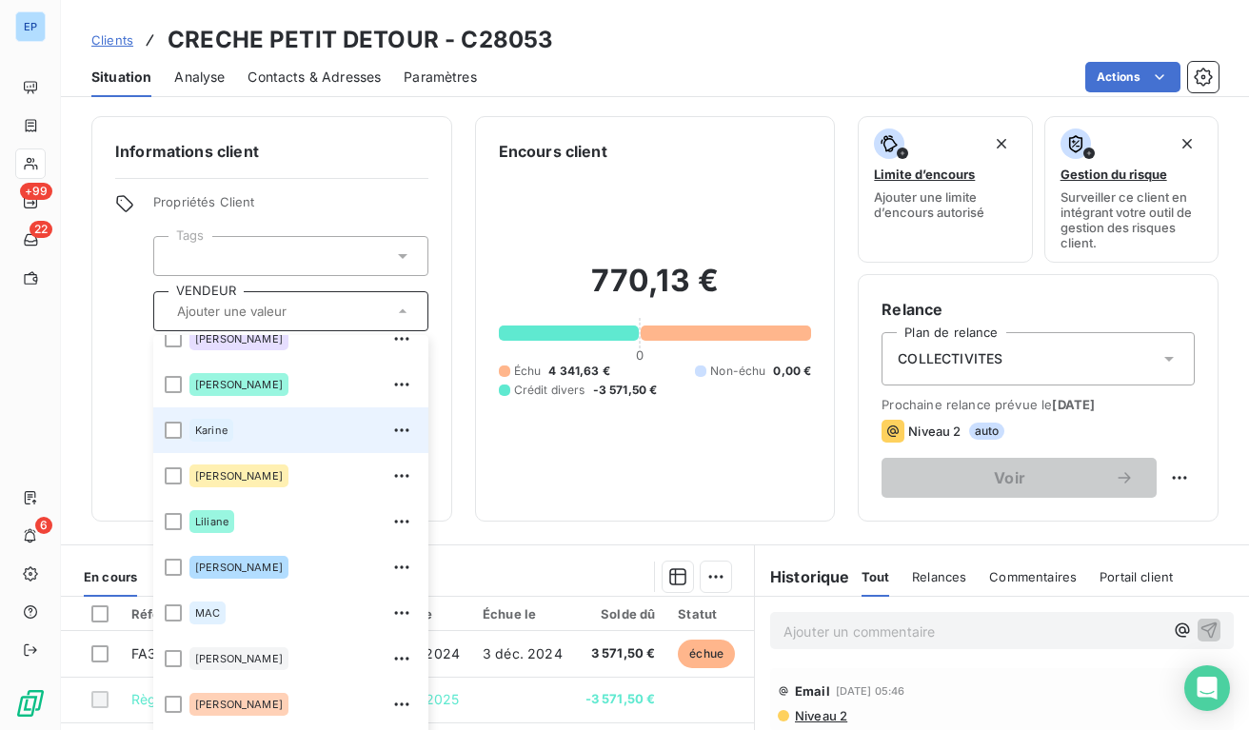
scroll to position [572, 0]
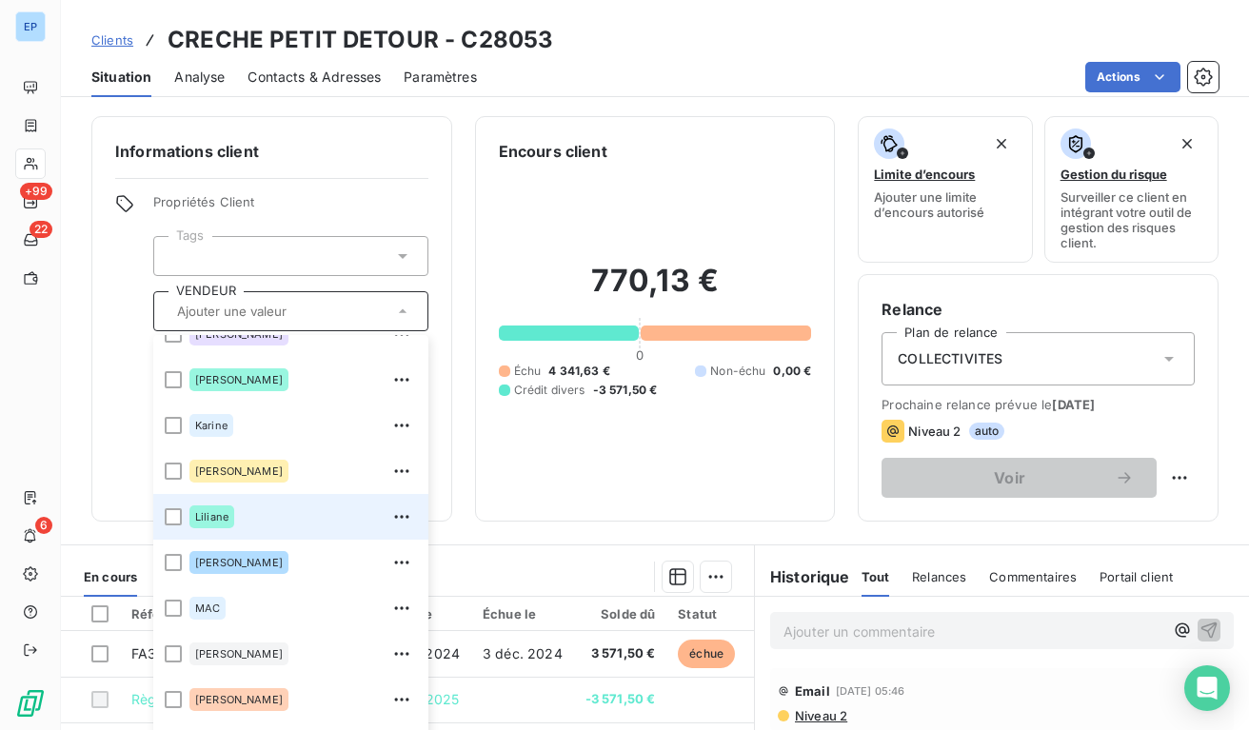
click at [210, 514] on span "Liliane" at bounding box center [211, 516] width 33 height 11
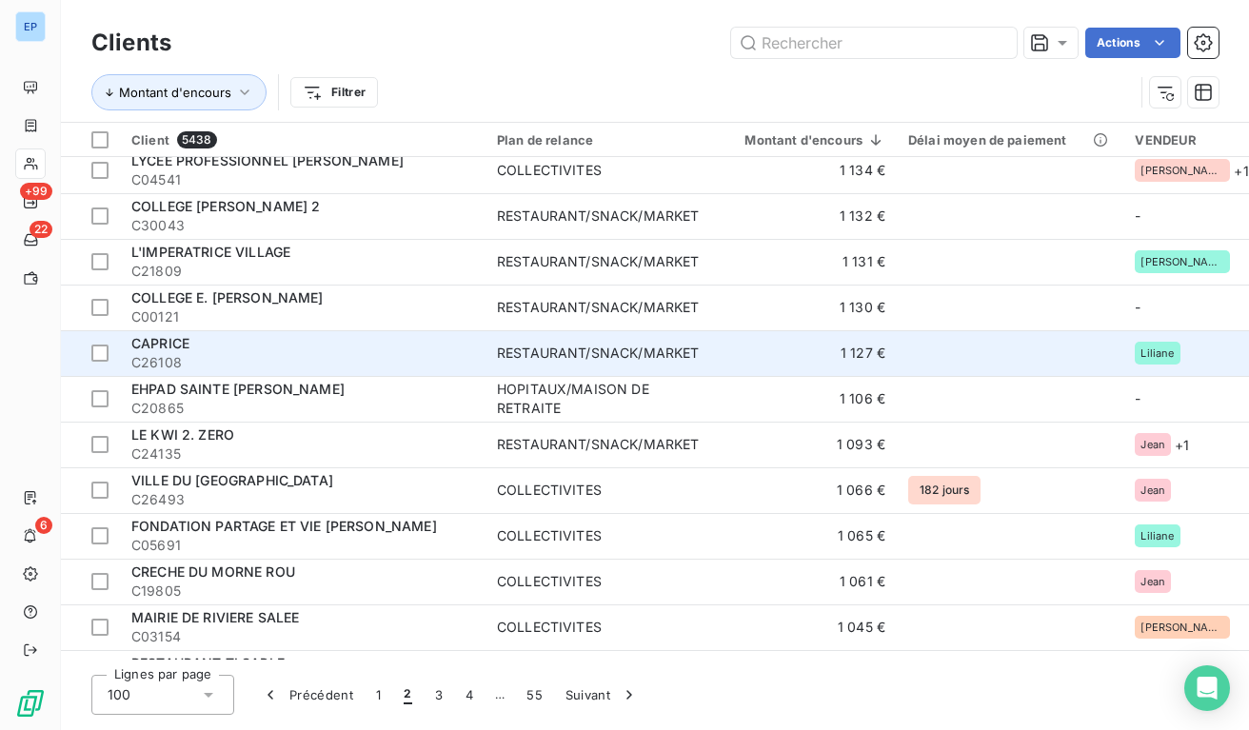
scroll to position [1975, 0]
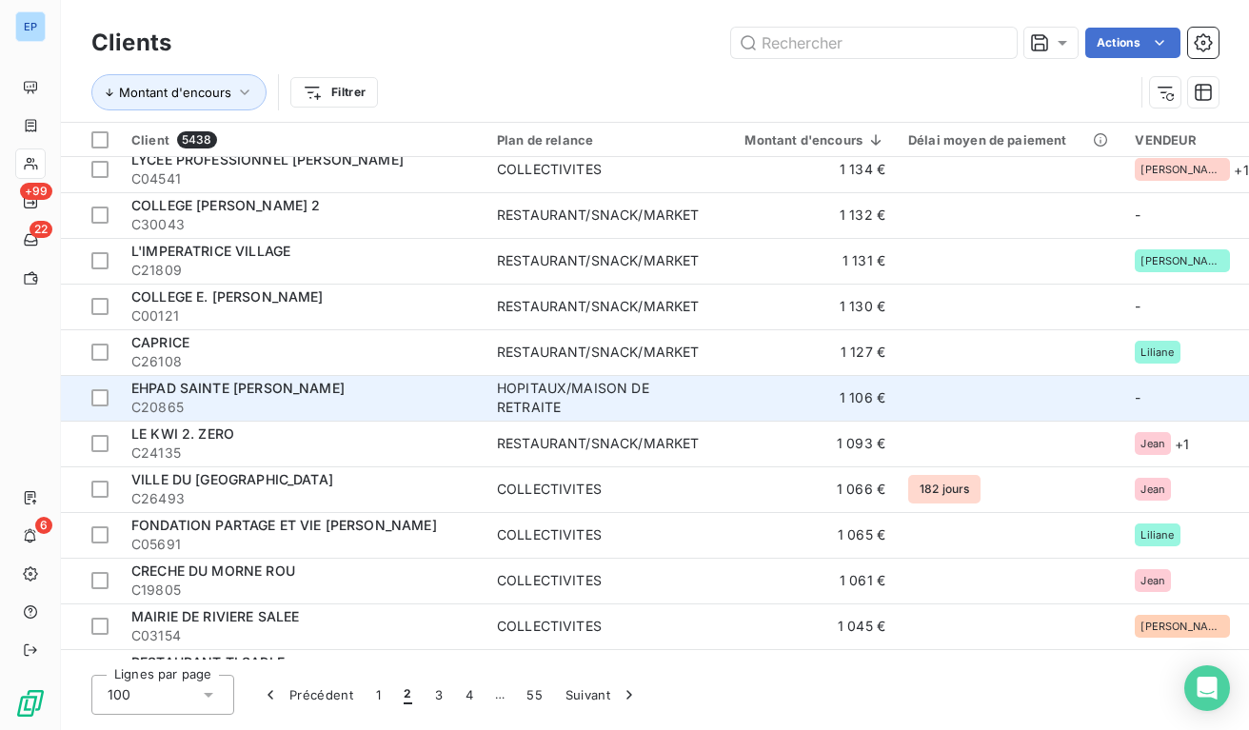
click at [984, 393] on td at bounding box center [1010, 398] width 227 height 46
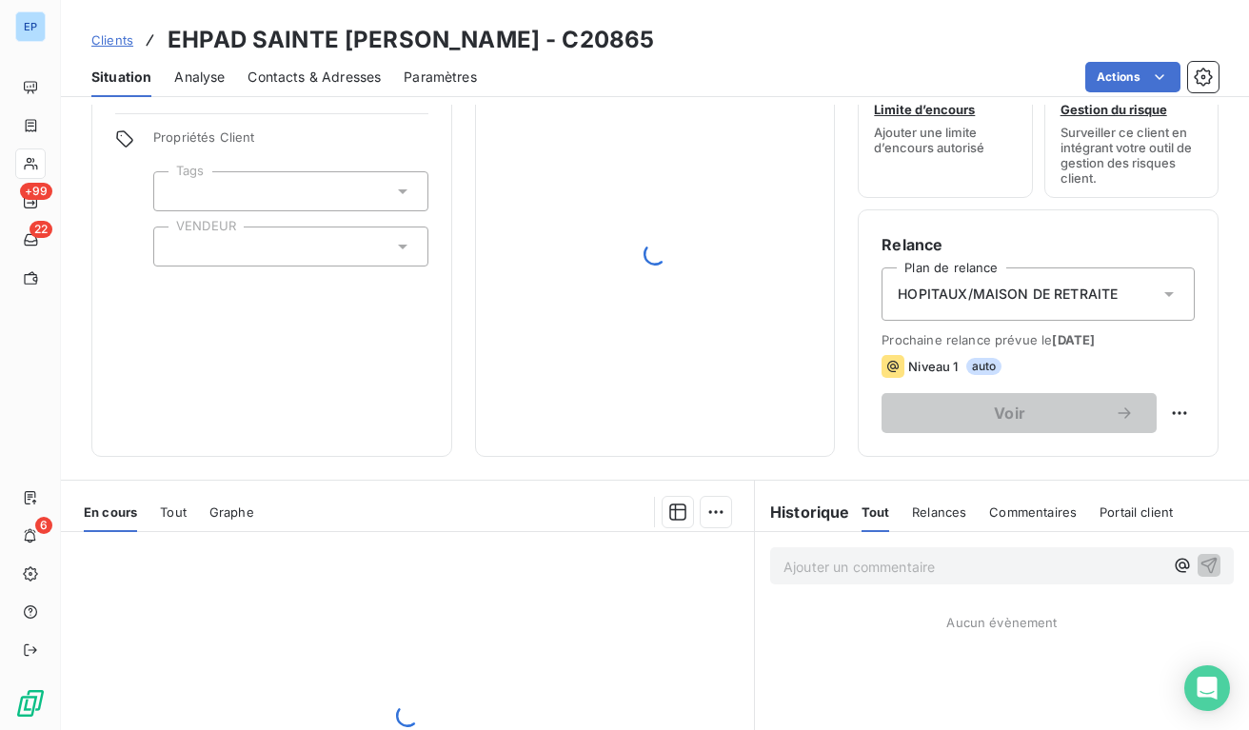
scroll to position [90, 0]
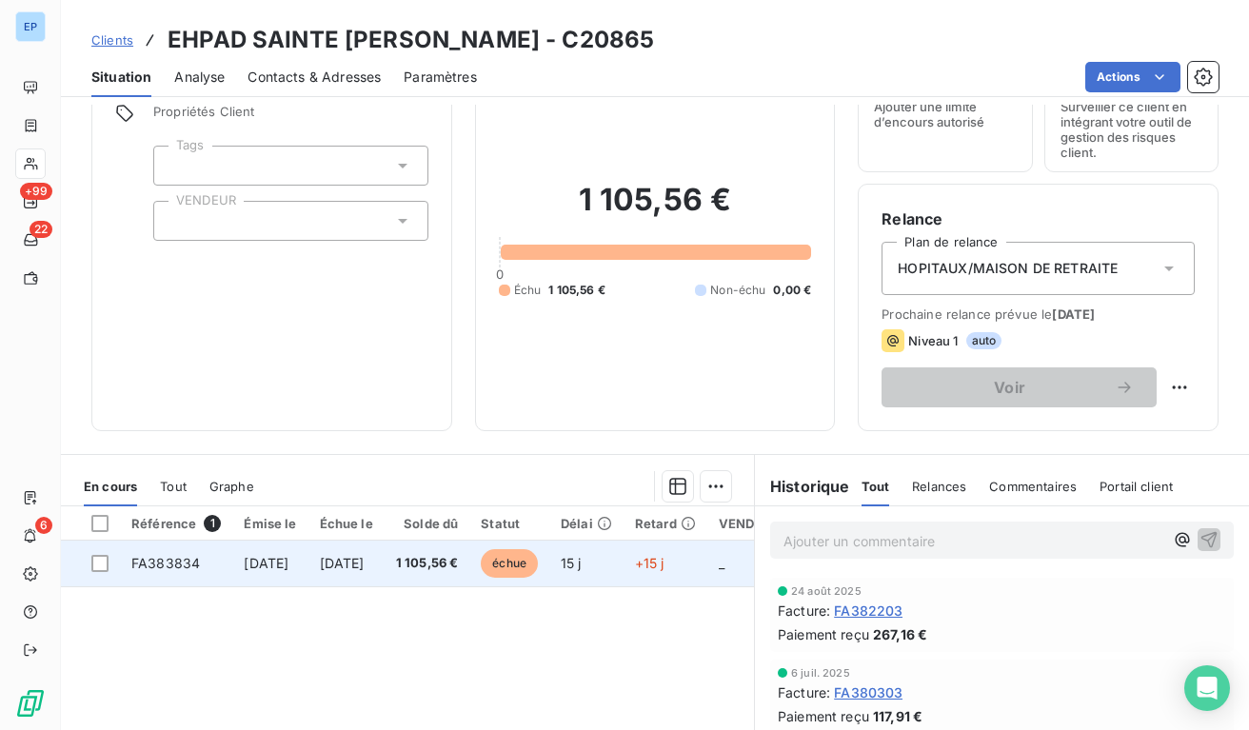
click at [365, 563] on span "[DATE]" at bounding box center [342, 563] width 45 height 16
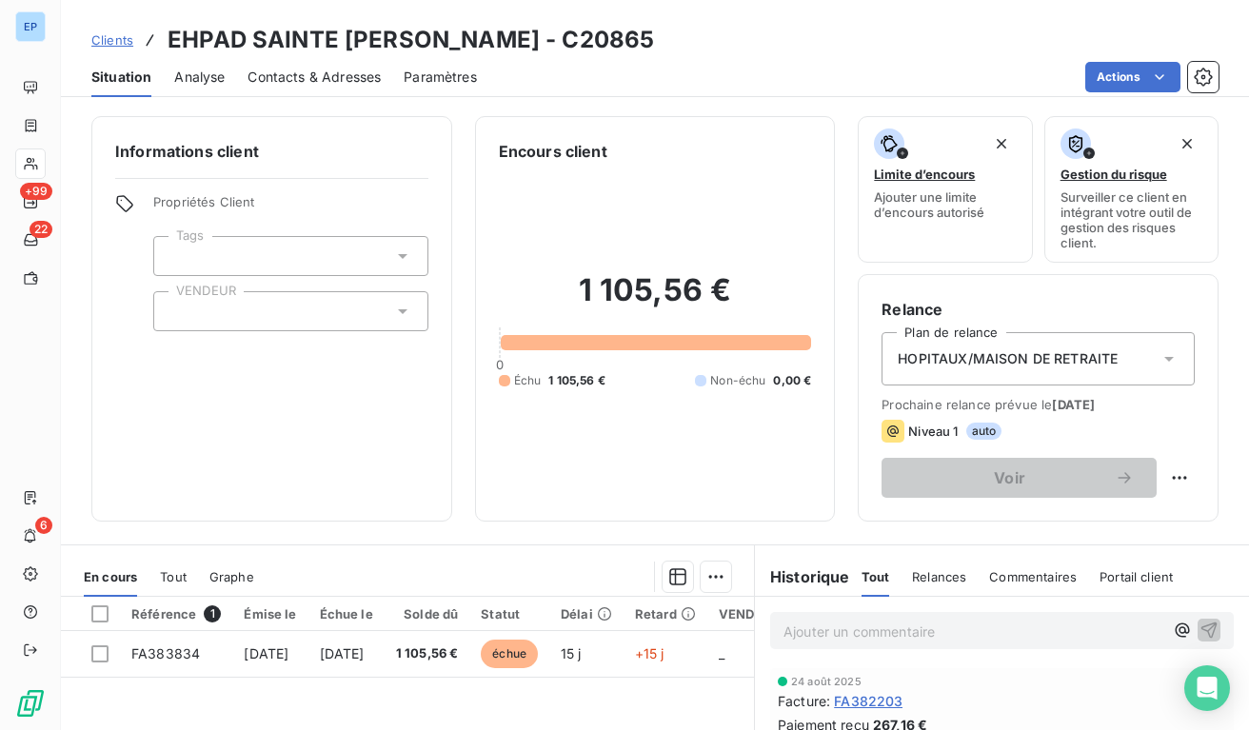
click at [315, 299] on div at bounding box center [290, 311] width 275 height 40
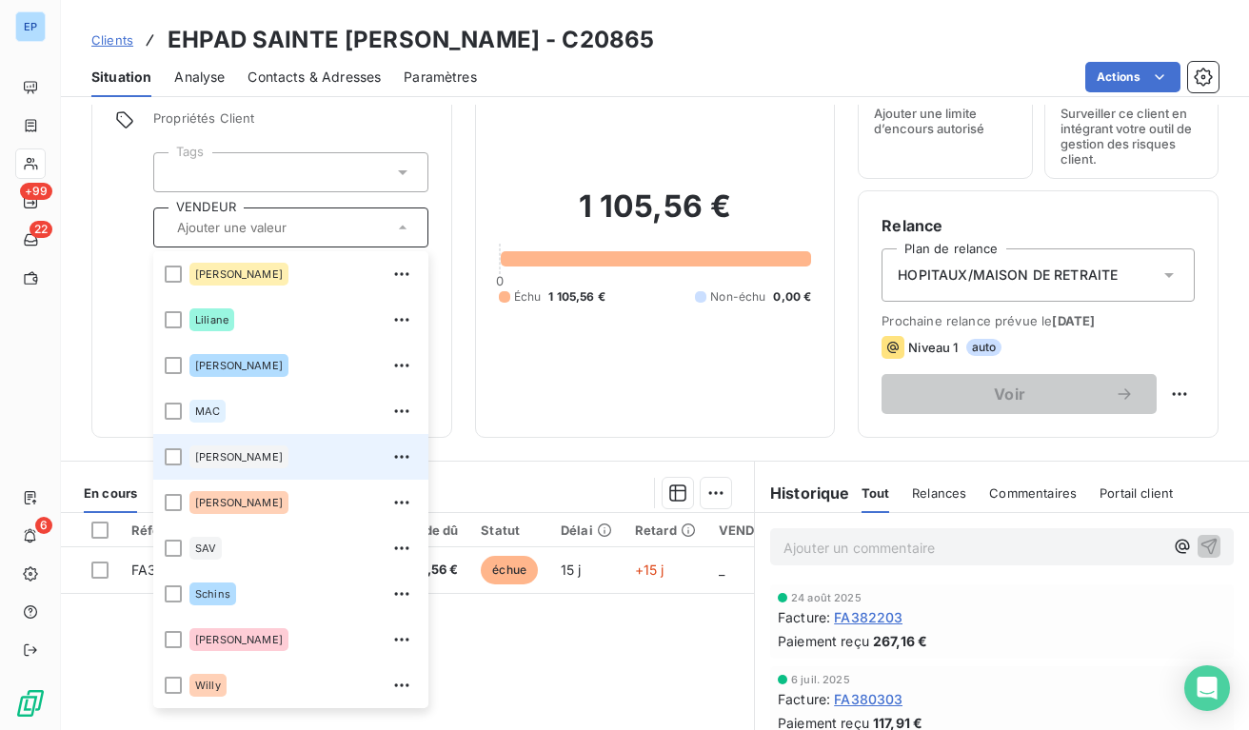
scroll to position [115, 0]
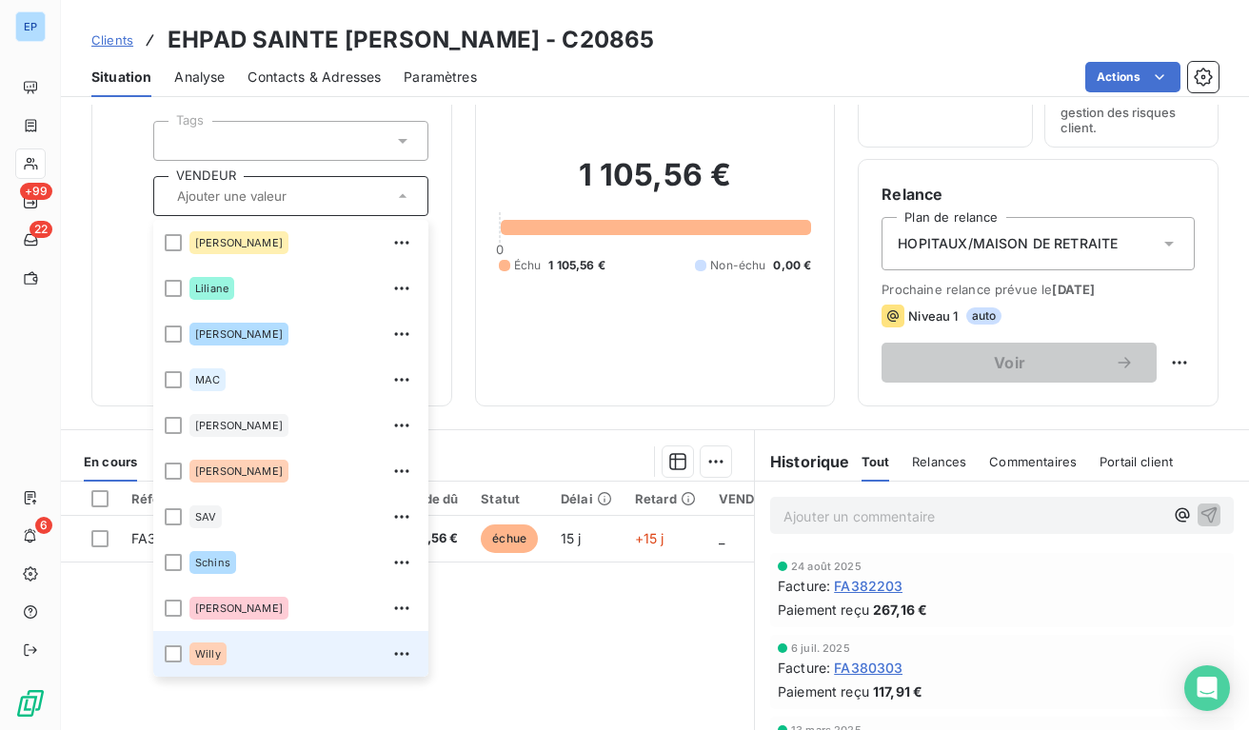
click at [189, 661] on div "Willy" at bounding box center [207, 654] width 37 height 23
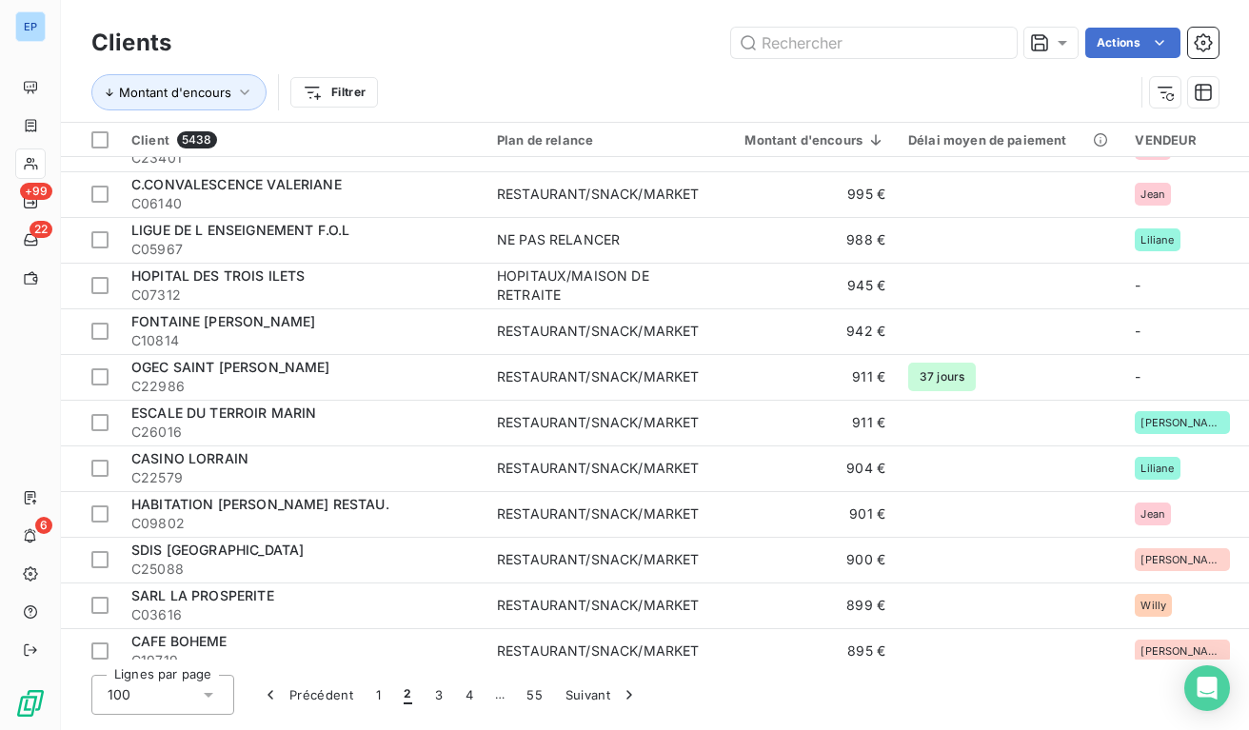
scroll to position [2951, 0]
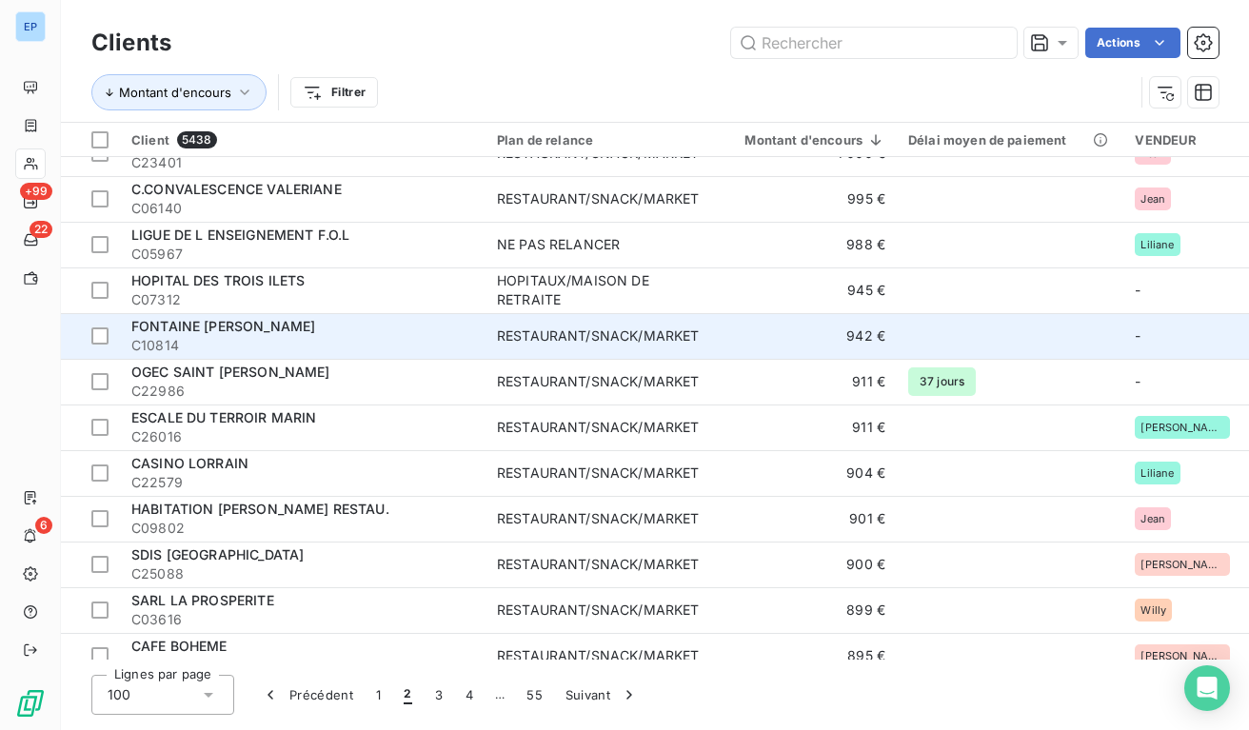
click at [676, 335] on div "RESTAURANT/SNACK/MARKET" at bounding box center [598, 335] width 202 height 19
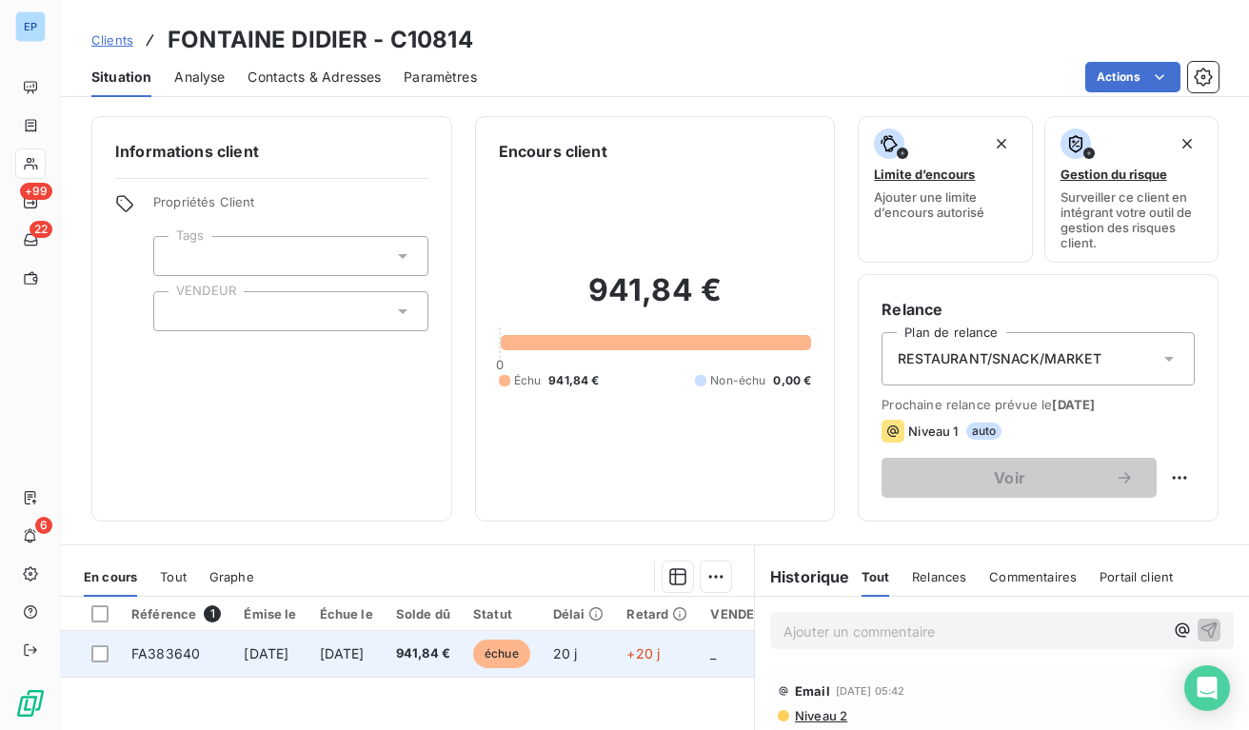
click at [288, 645] on span "[DATE]" at bounding box center [266, 653] width 45 height 16
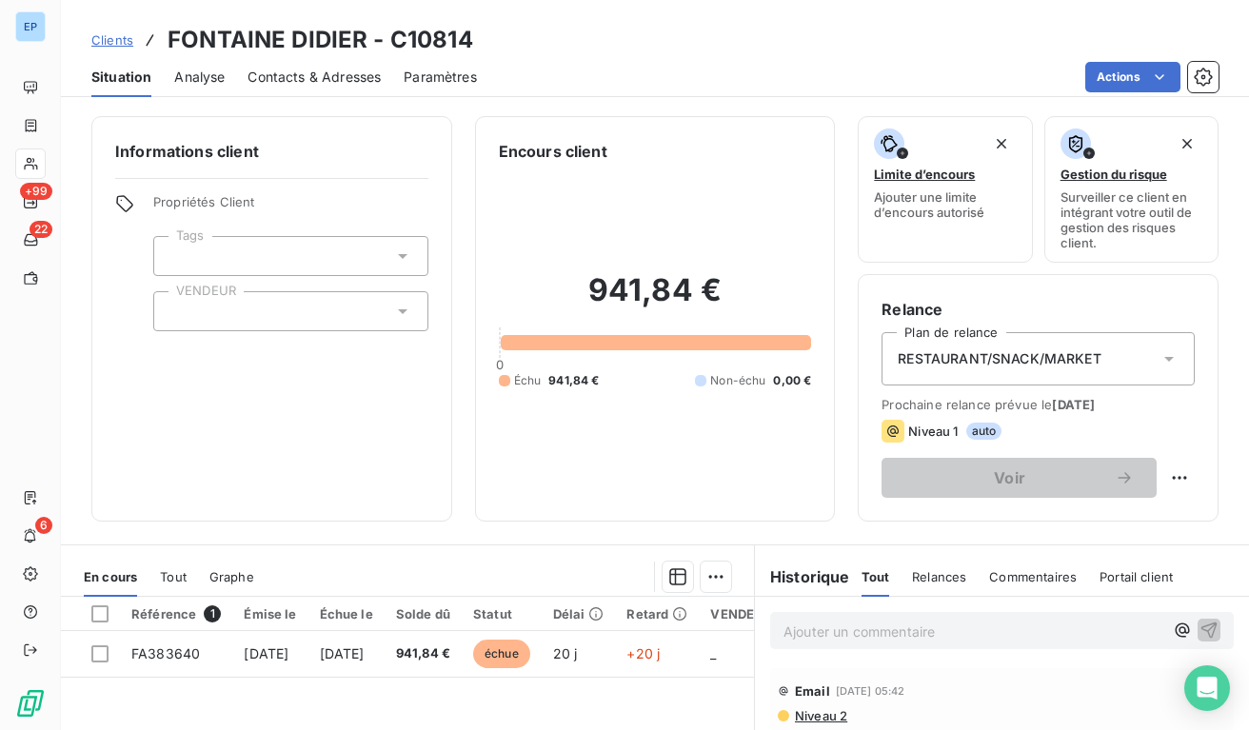
click at [175, 304] on input "text" at bounding box center [176, 311] width 15 height 17
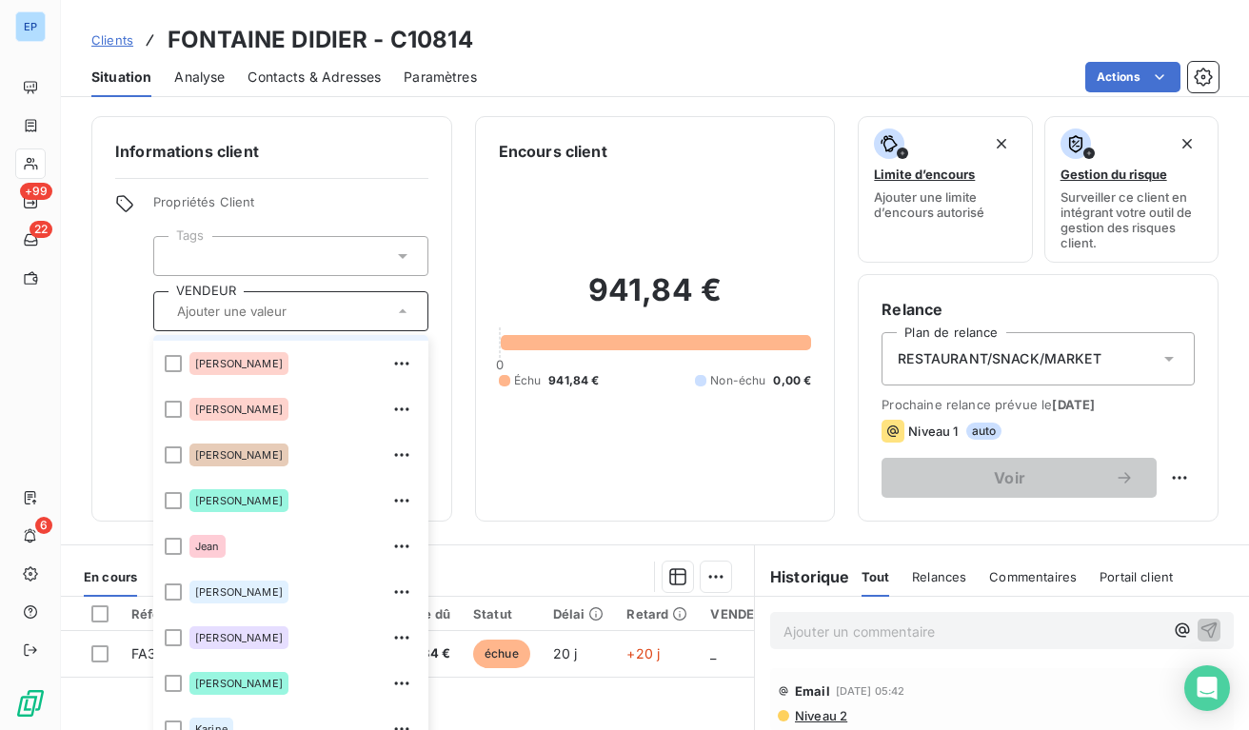
scroll to position [283, 0]
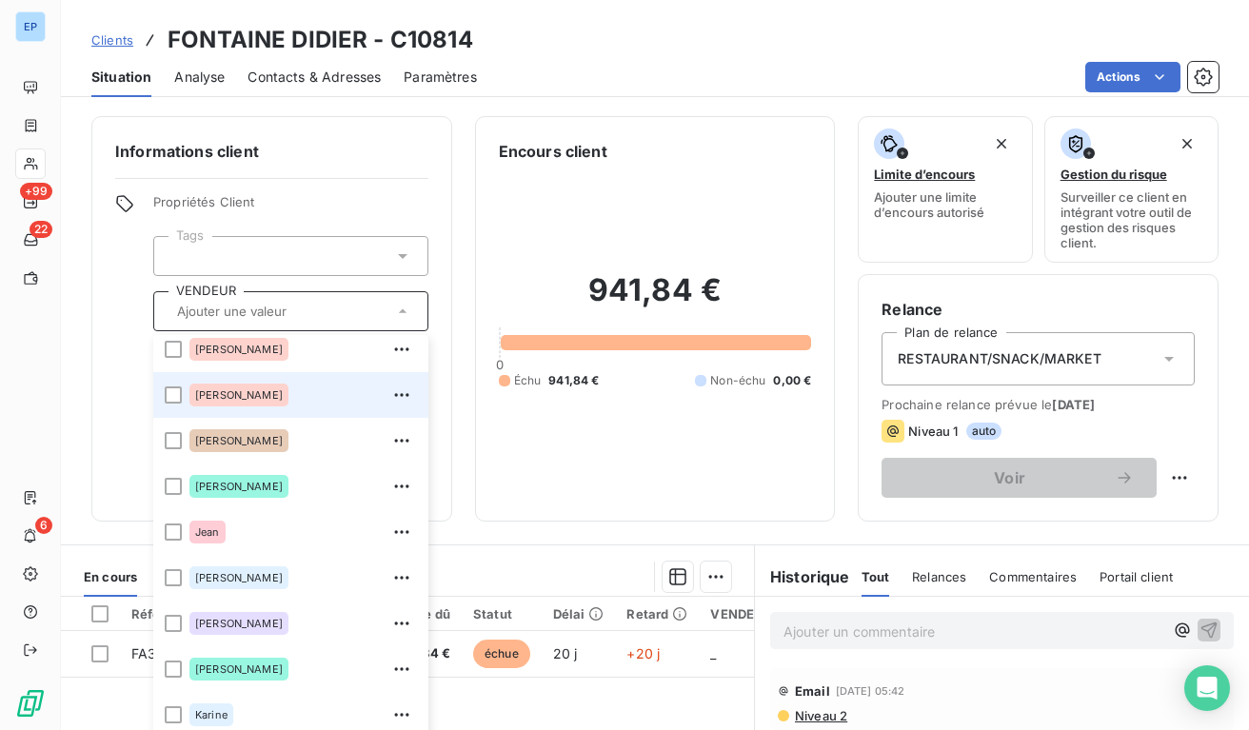
click at [230, 401] on div "[PERSON_NAME]" at bounding box center [238, 395] width 99 height 23
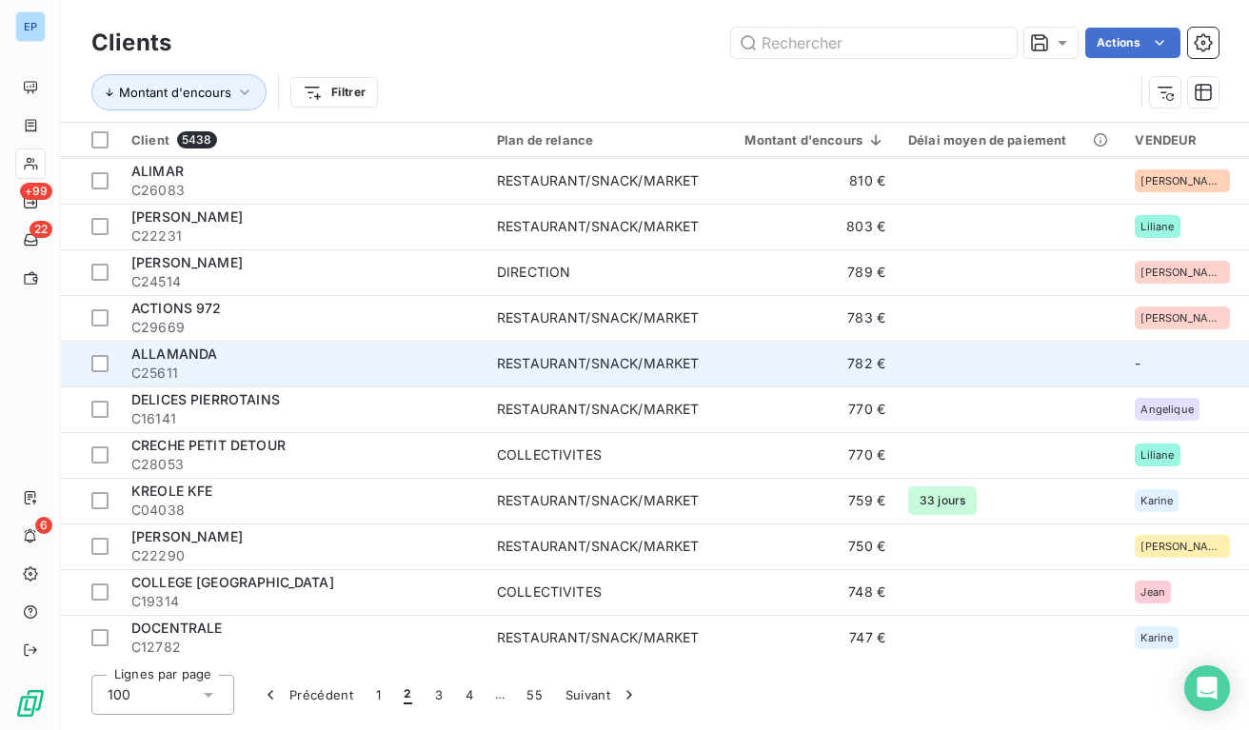
click at [577, 355] on div "RESTAURANT/SNACK/MARKET" at bounding box center [598, 363] width 202 height 19
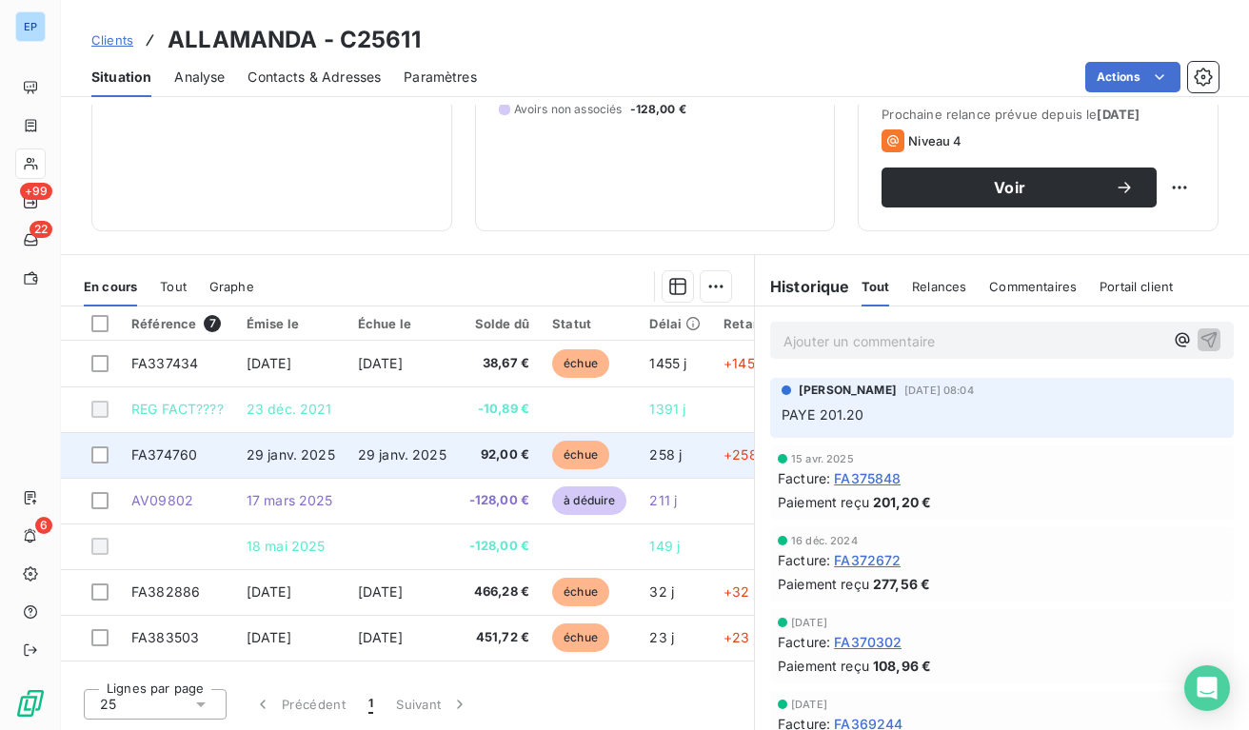
scroll to position [290, 0]
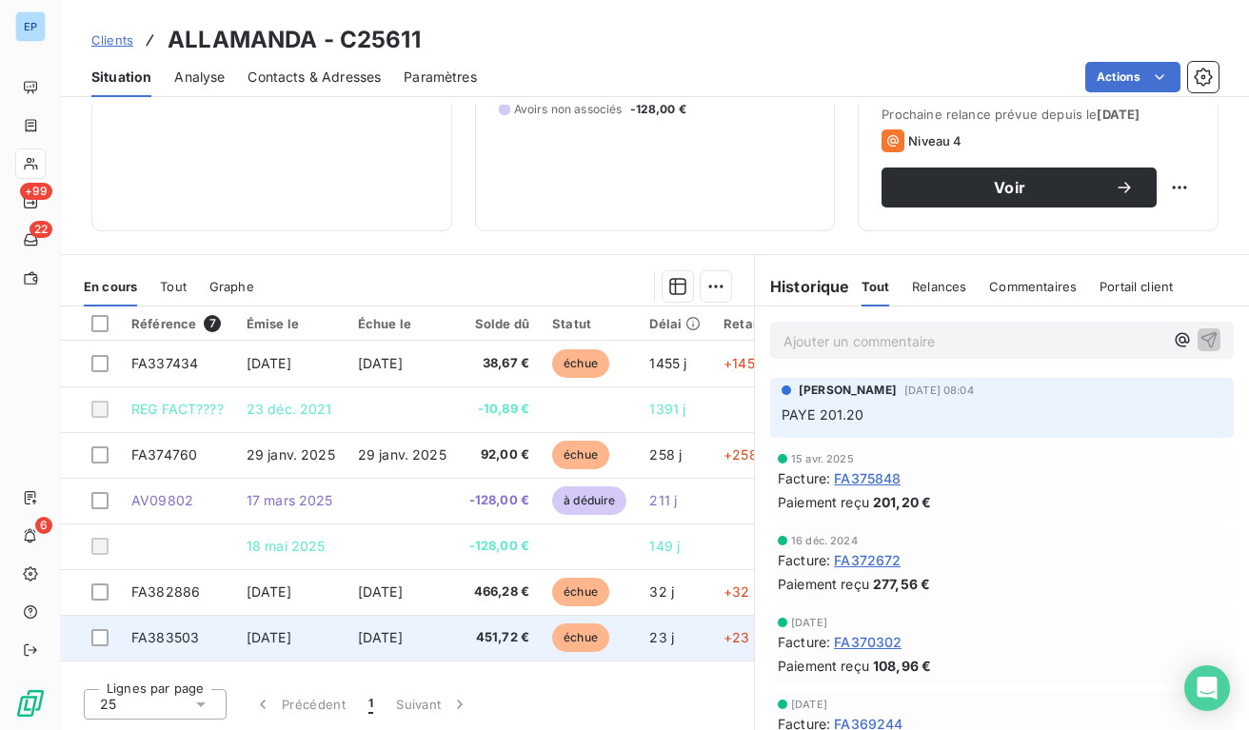
click at [494, 635] on span "451,72 €" at bounding box center [499, 637] width 60 height 19
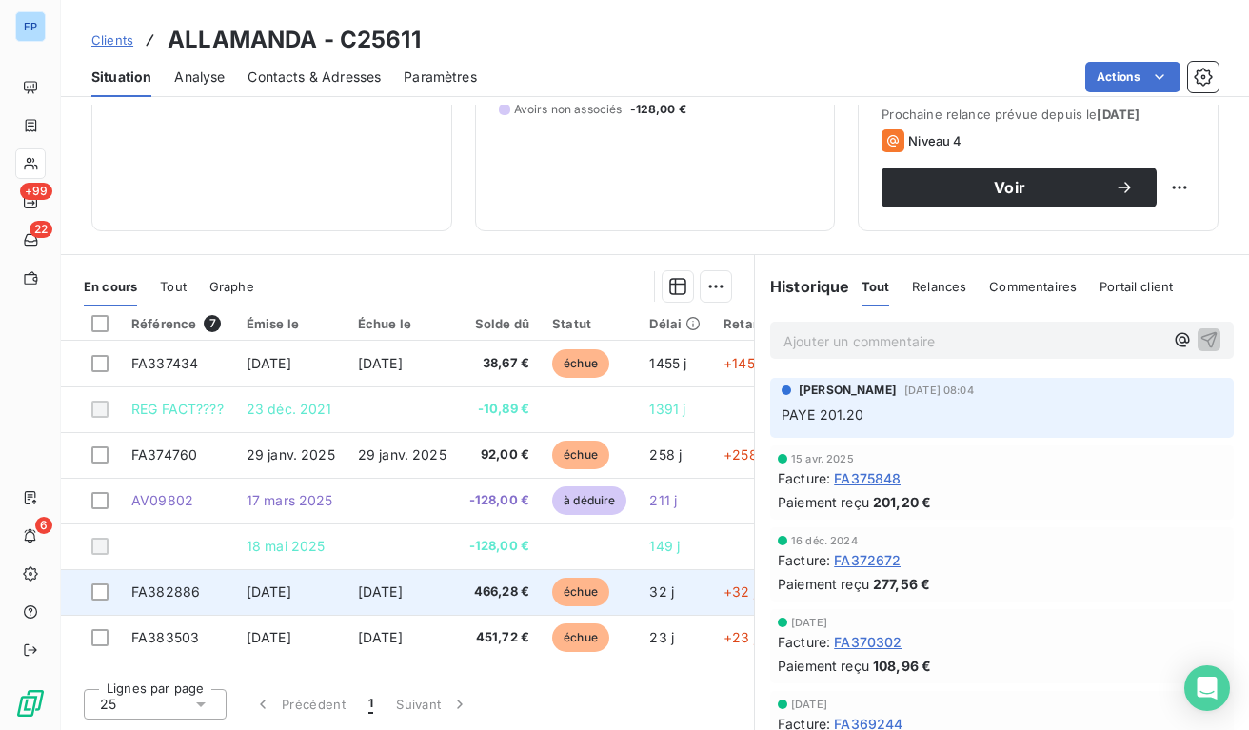
scroll to position [290, 0]
click at [387, 594] on span "[DATE]" at bounding box center [380, 592] width 45 height 16
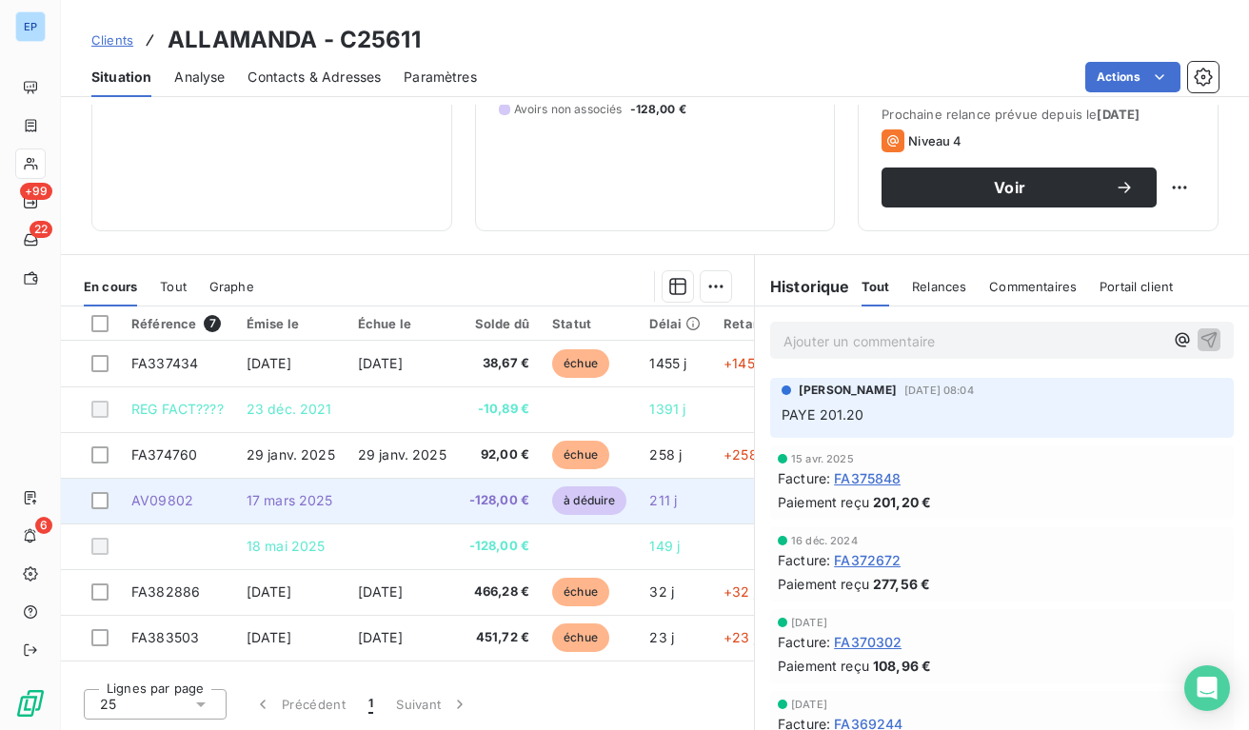
scroll to position [290, 0]
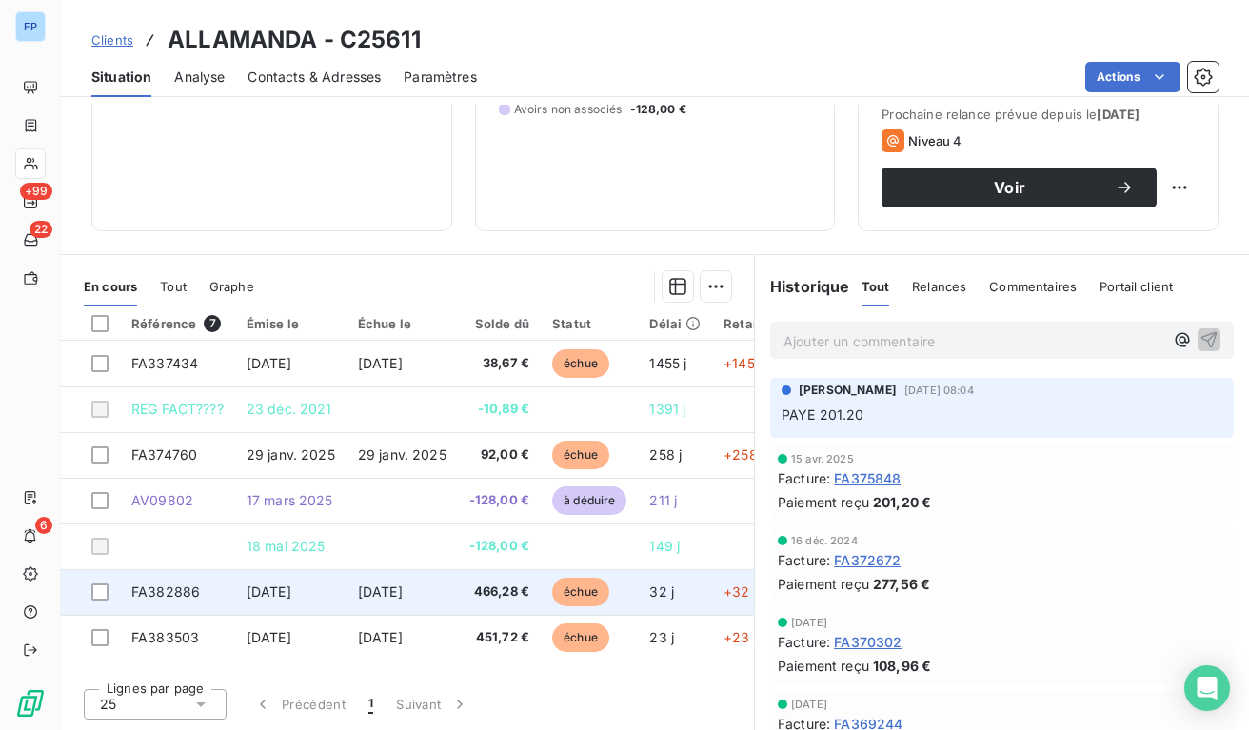
click at [400, 597] on td "[DATE]" at bounding box center [401, 592] width 111 height 46
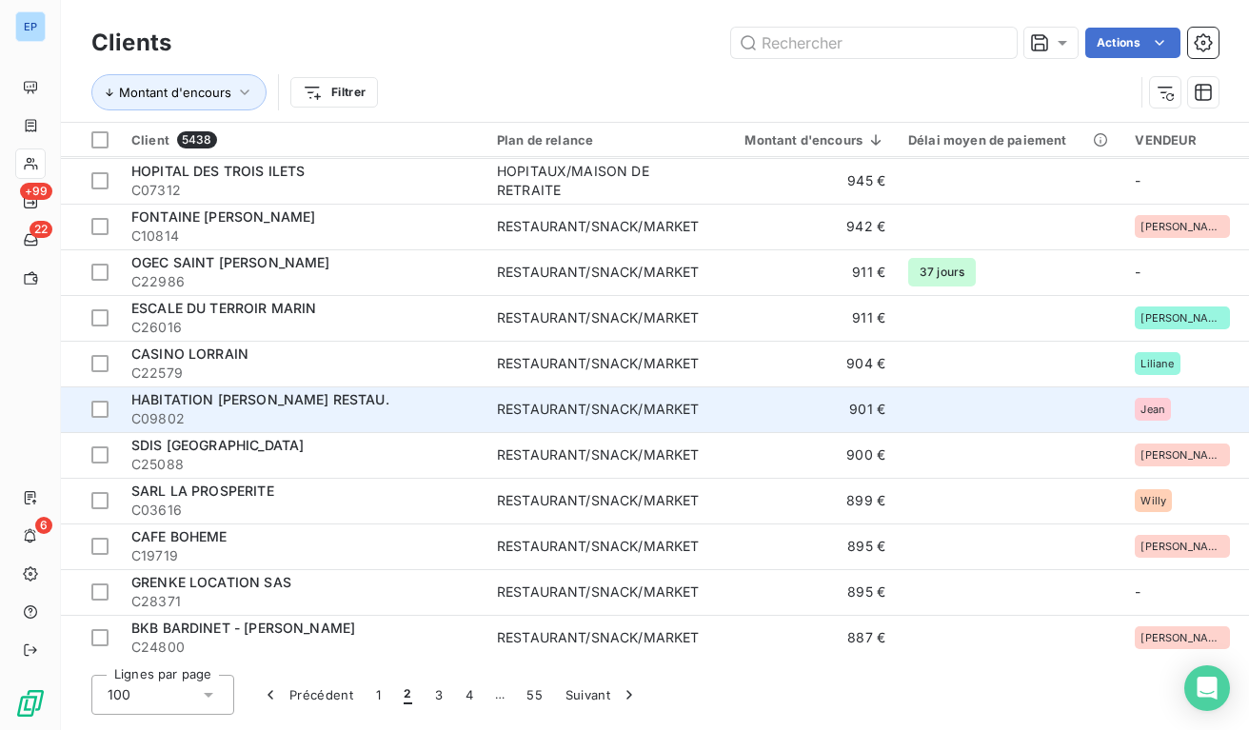
scroll to position [2962, 0]
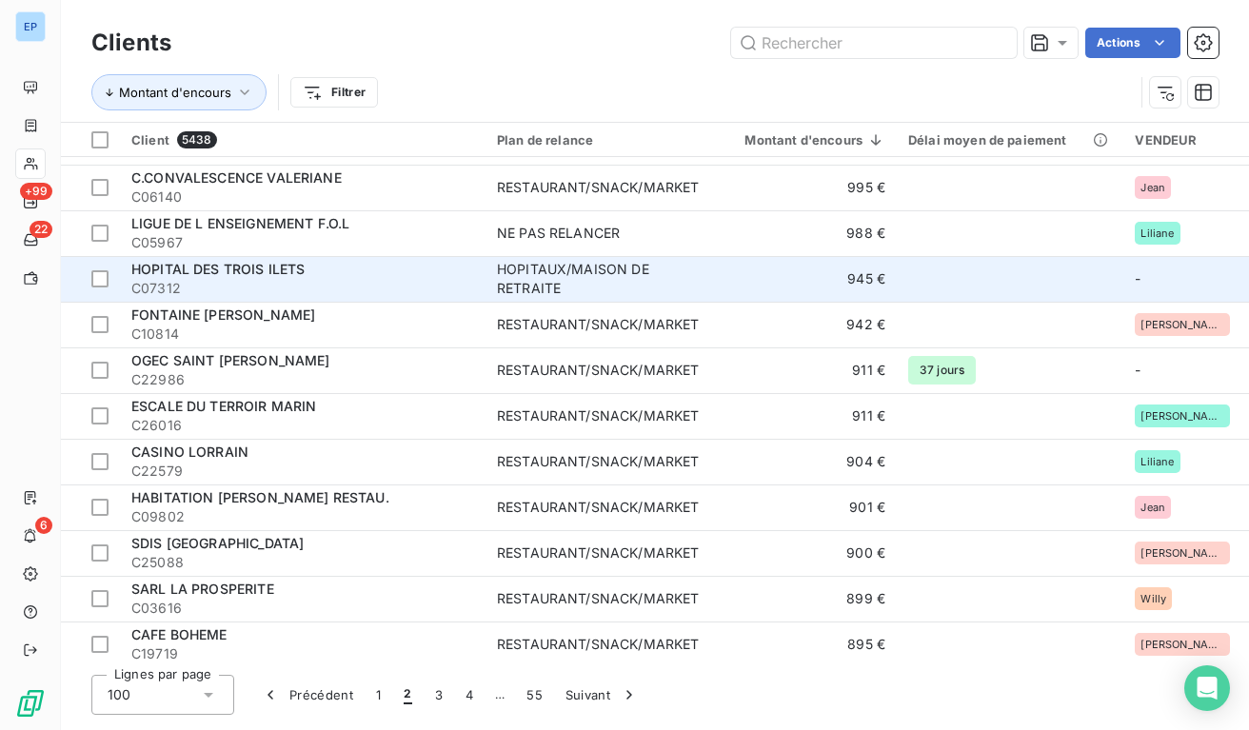
click at [595, 273] on div "HOPITAUX/MAISON DE RETRAITE" at bounding box center [598, 279] width 202 height 38
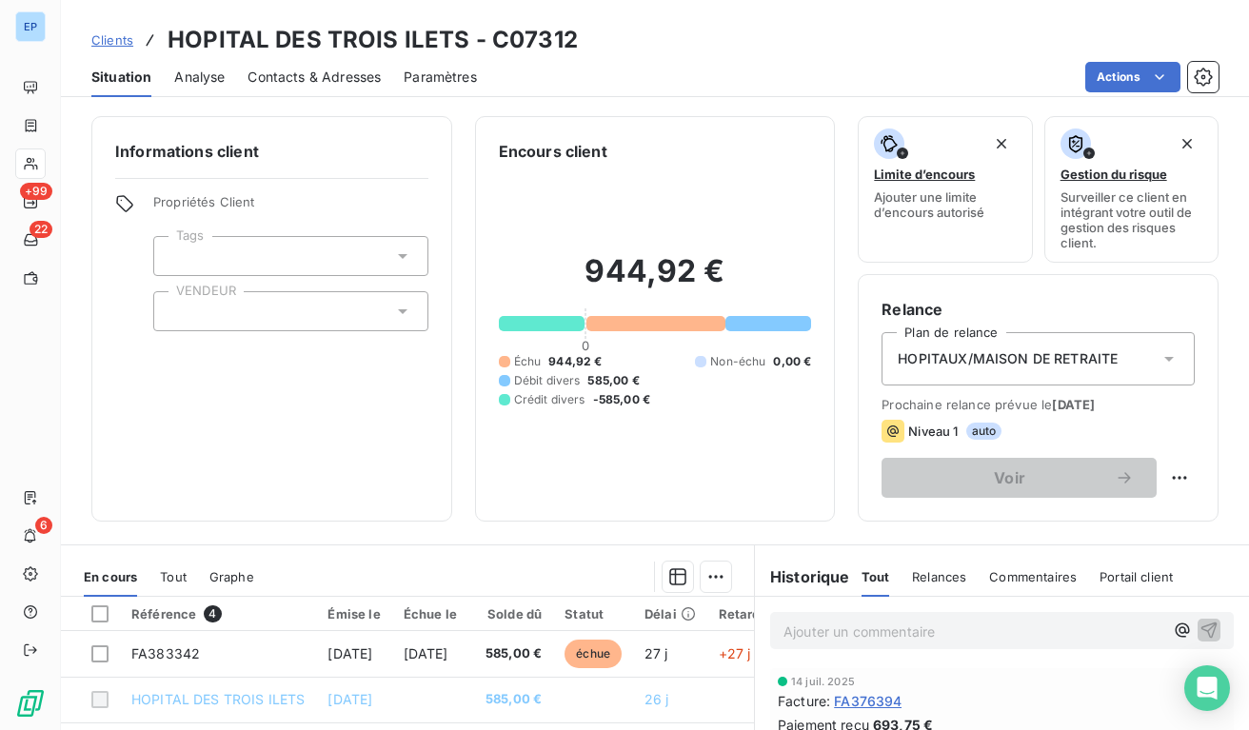
scroll to position [204, 0]
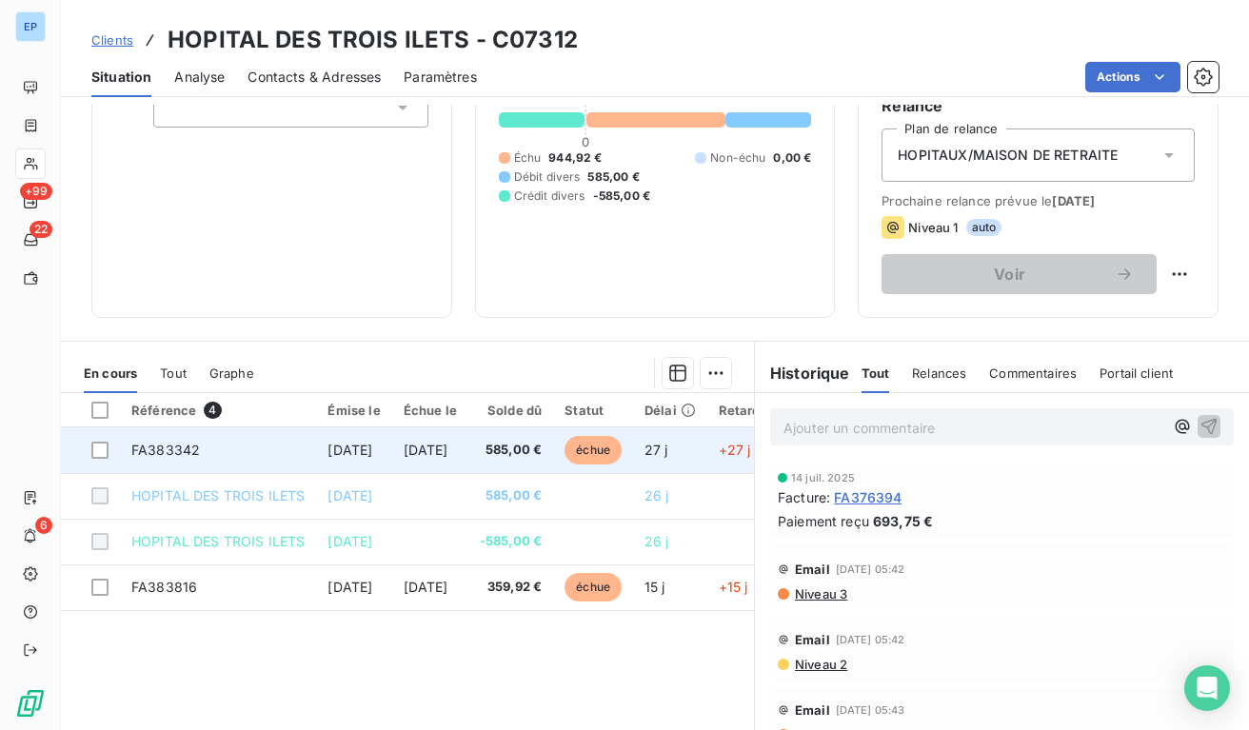
click at [468, 430] on td "[DATE]" at bounding box center [430, 450] width 76 height 46
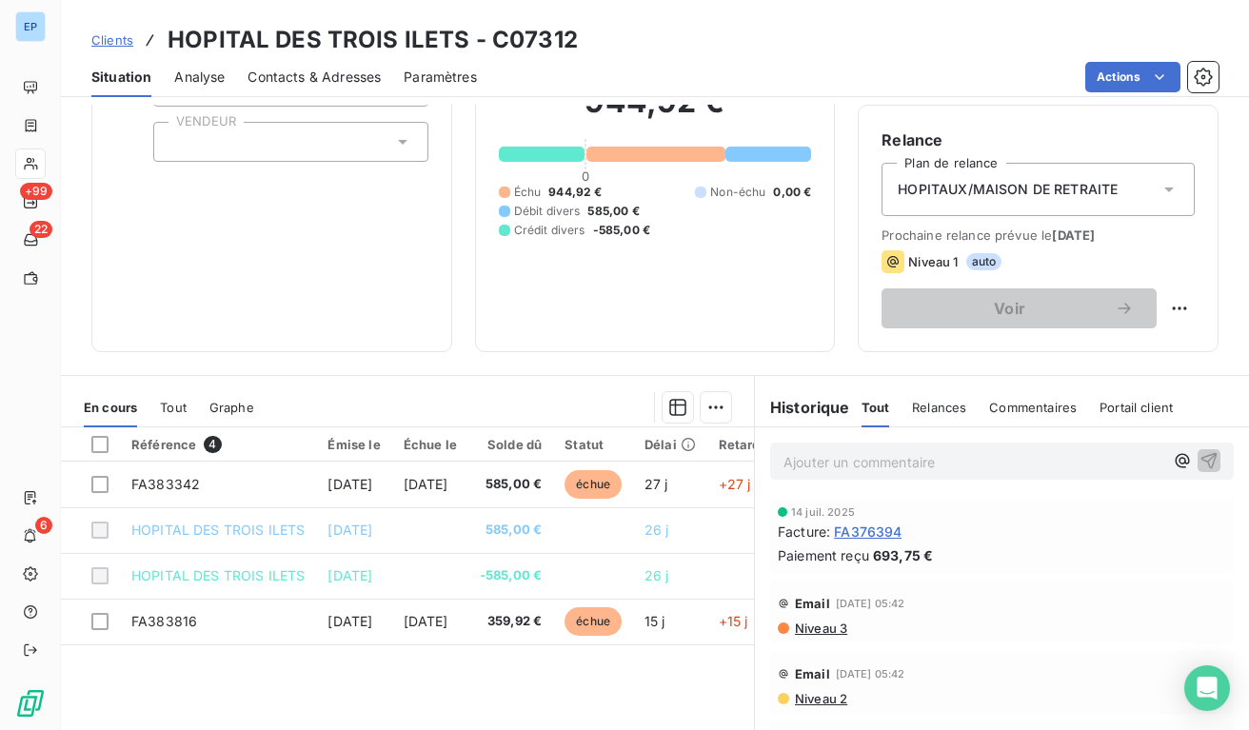
scroll to position [170, 0]
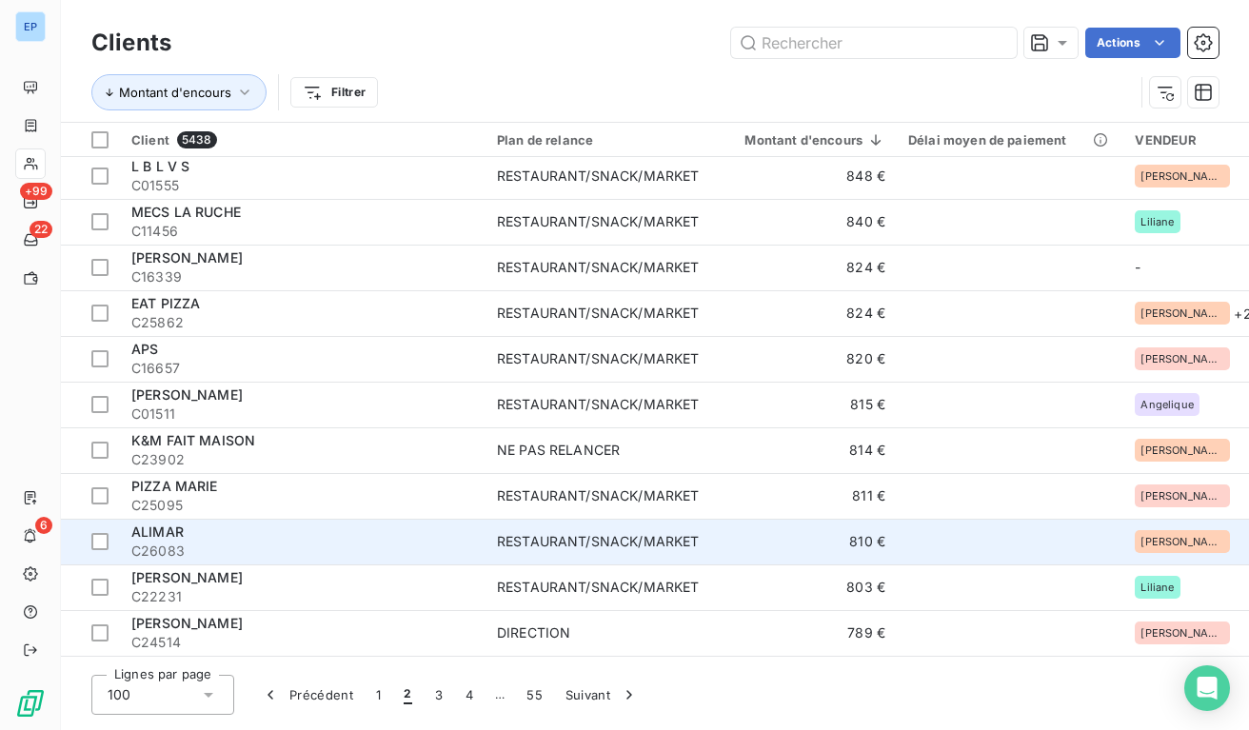
scroll to position [3677, 0]
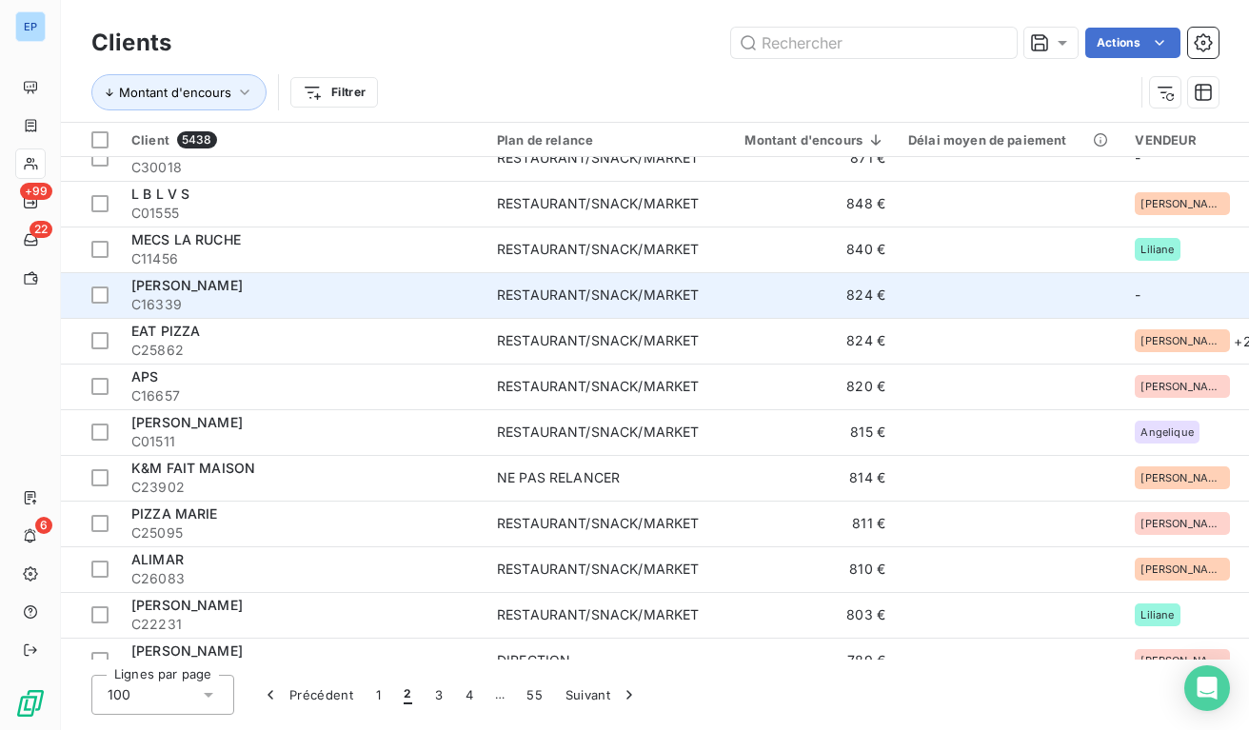
click at [644, 279] on td "RESTAURANT/SNACK/MARKET" at bounding box center [597, 295] width 225 height 46
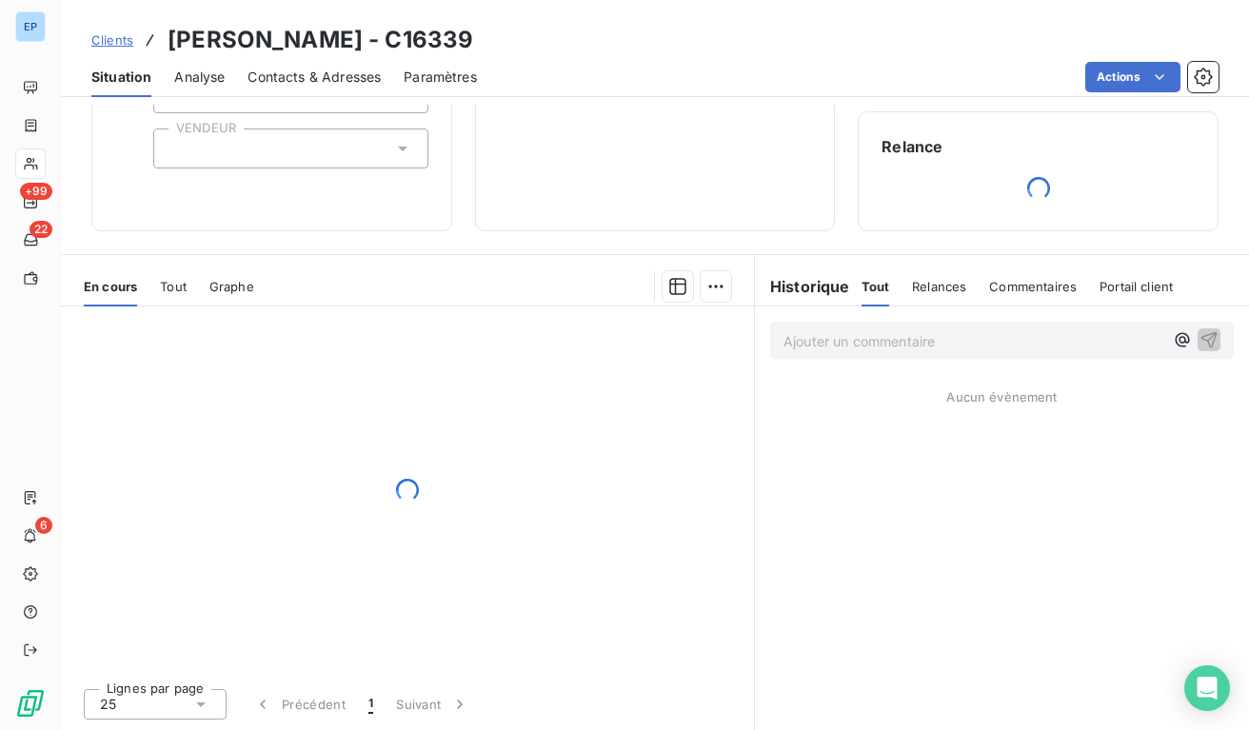
scroll to position [170, 0]
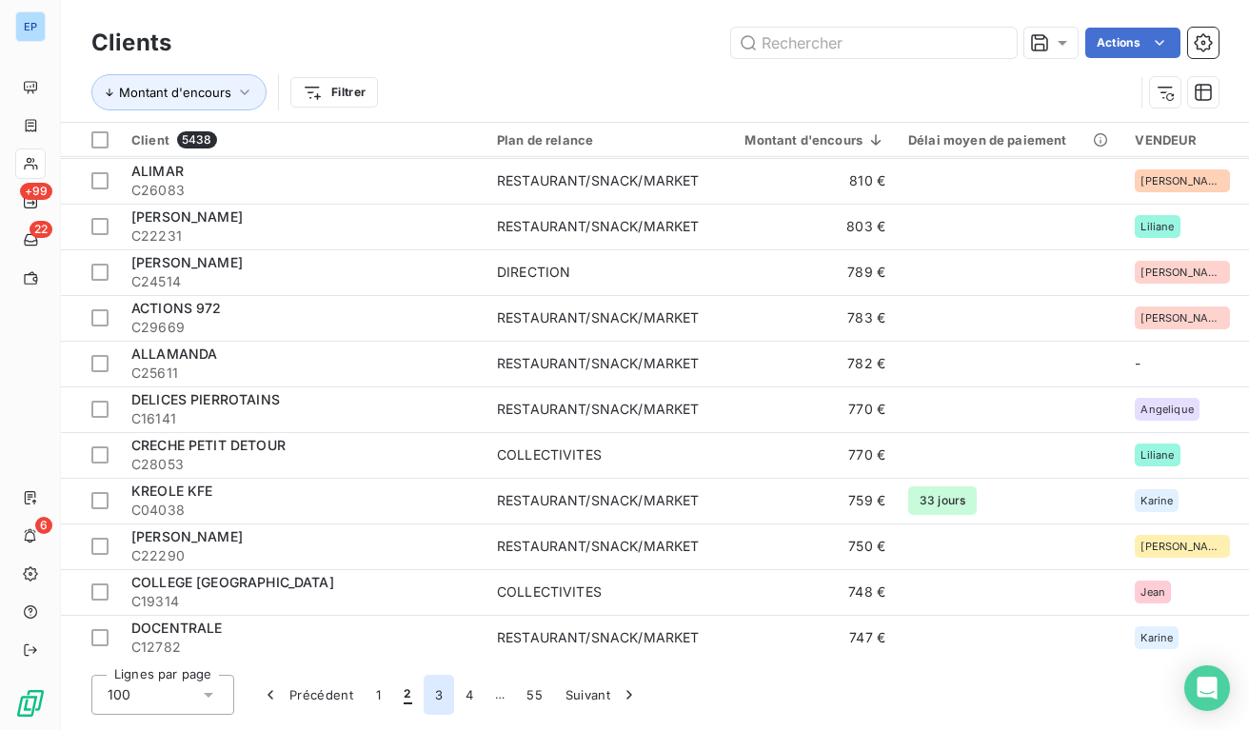
click at [438, 697] on button "3" at bounding box center [439, 695] width 30 height 40
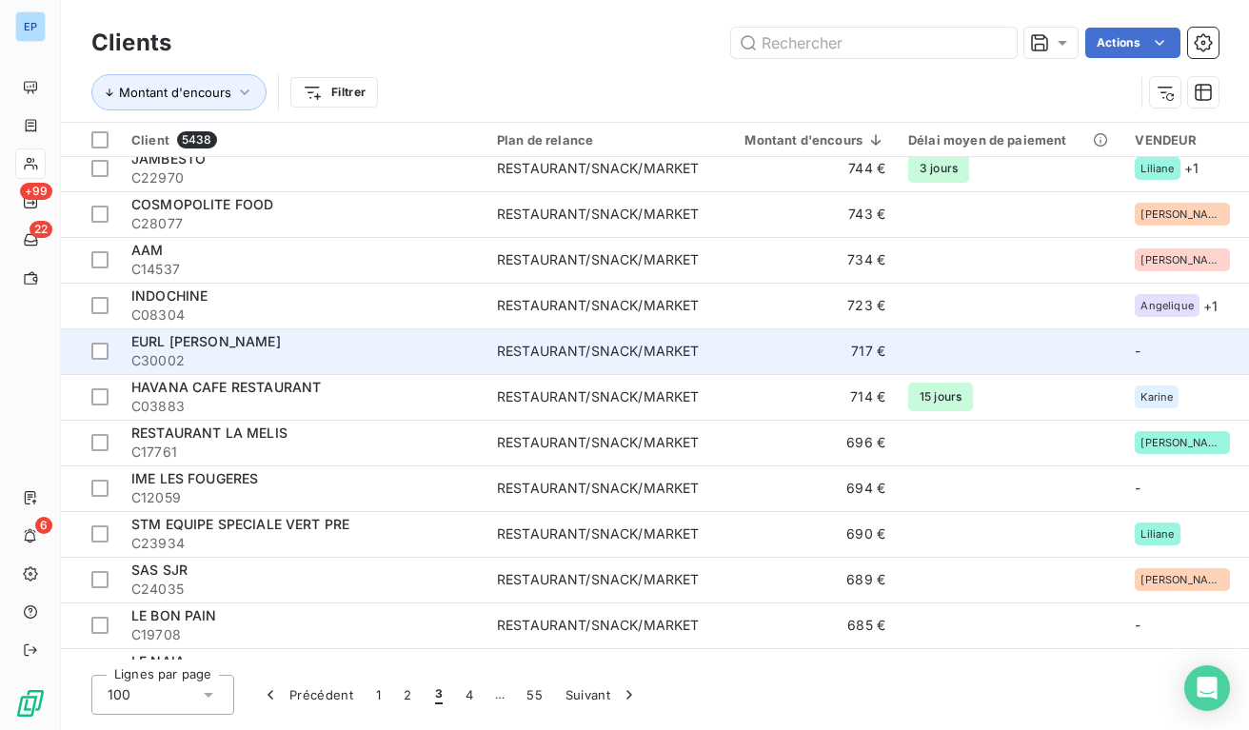
scroll to position [5, 0]
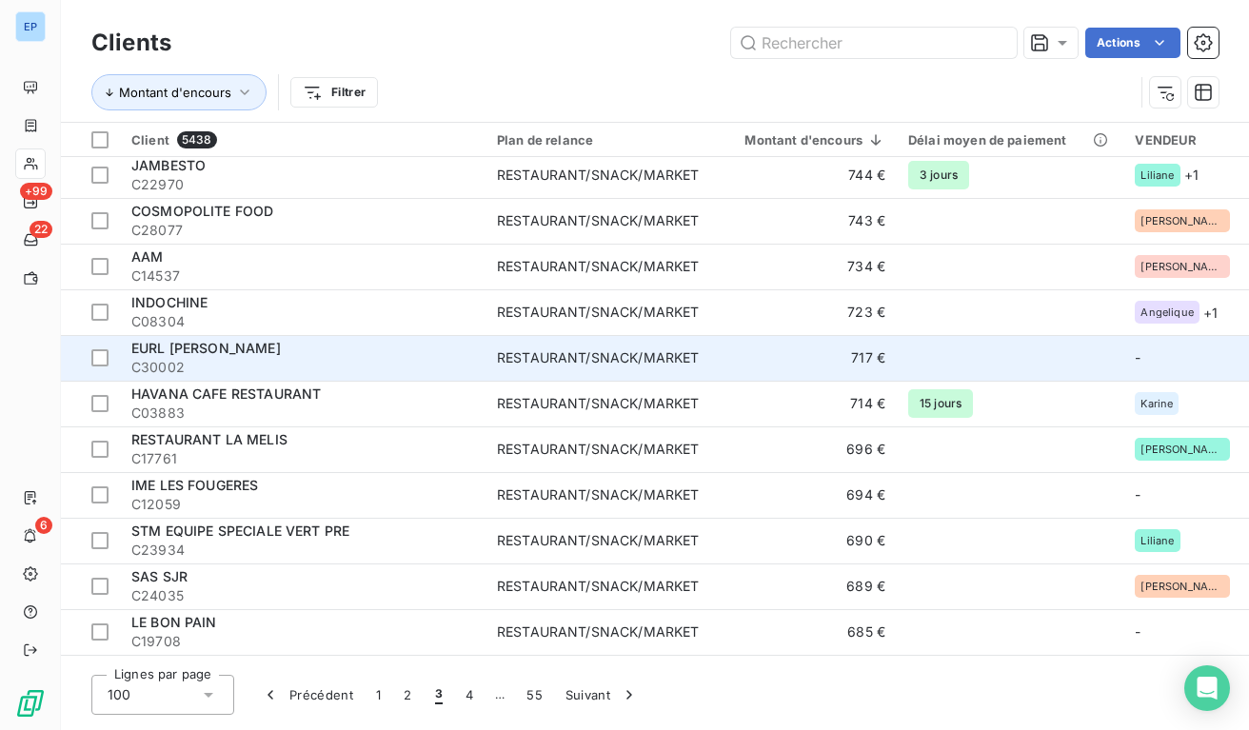
click at [577, 359] on div "RESTAURANT/SNACK/MARKET" at bounding box center [598, 357] width 202 height 19
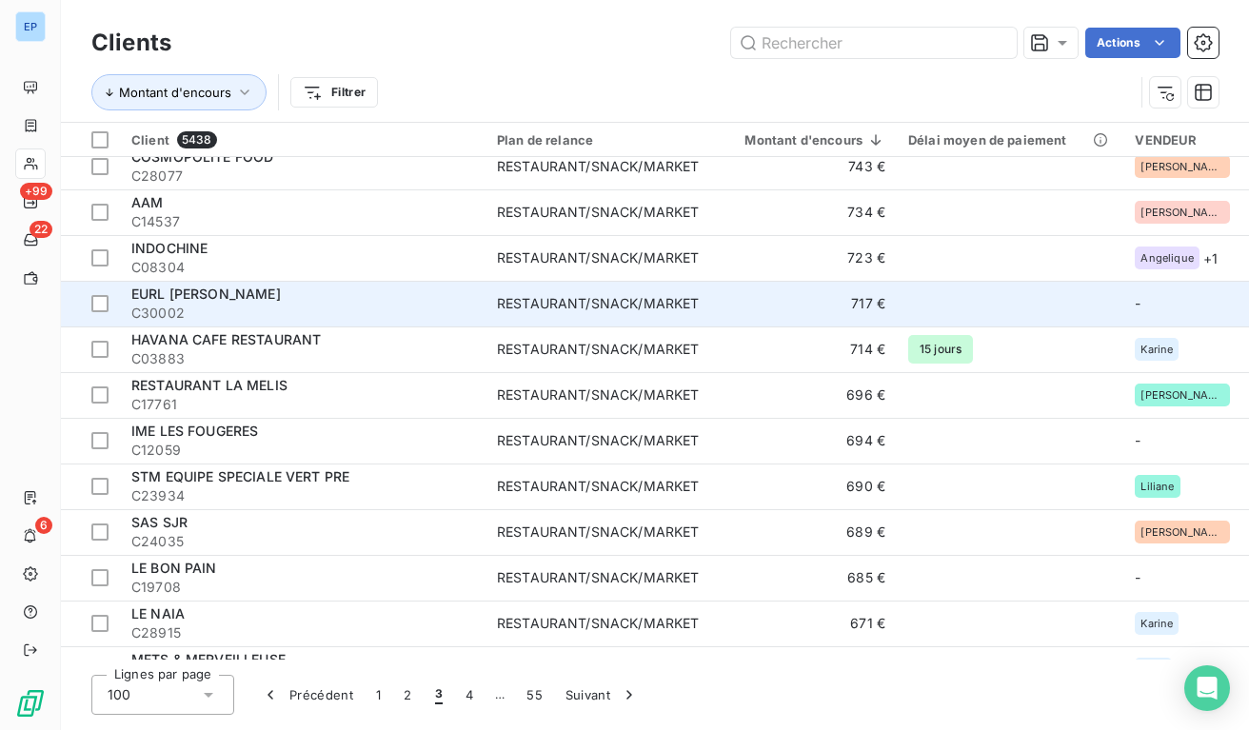
scroll to position [60, 0]
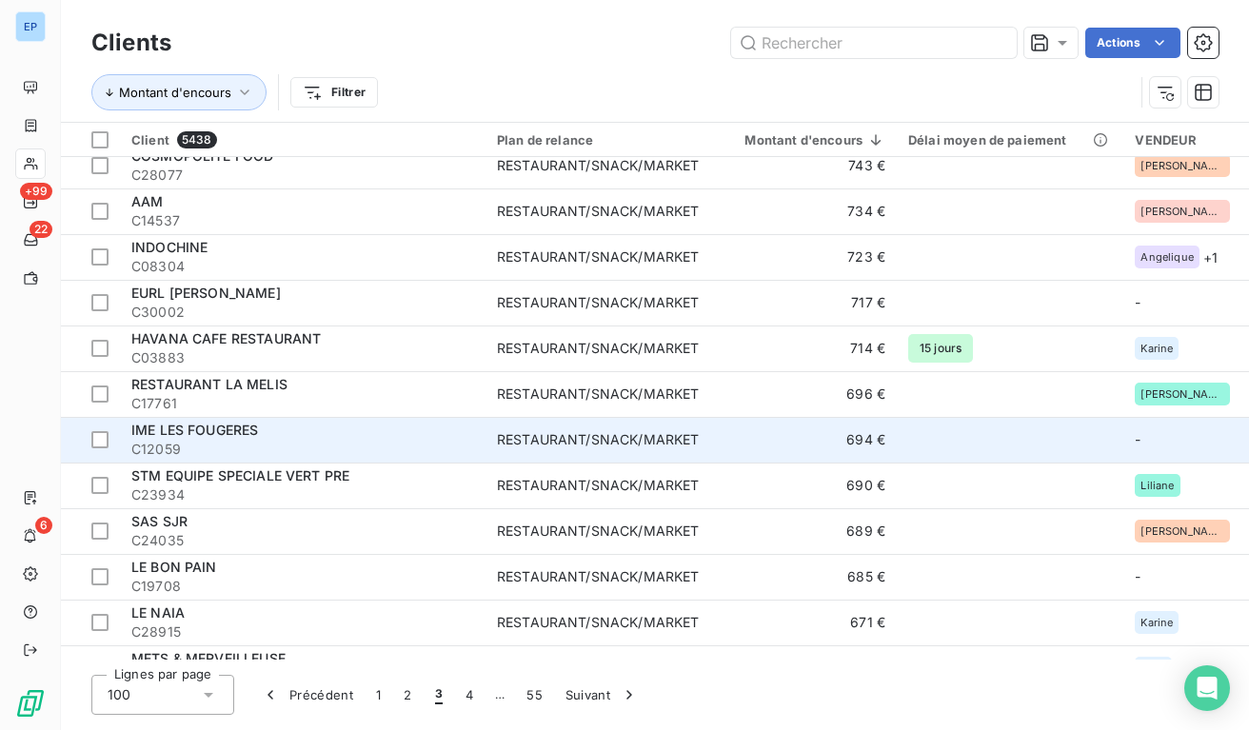
click at [538, 434] on div "RESTAURANT/SNACK/MARKET" at bounding box center [598, 439] width 202 height 19
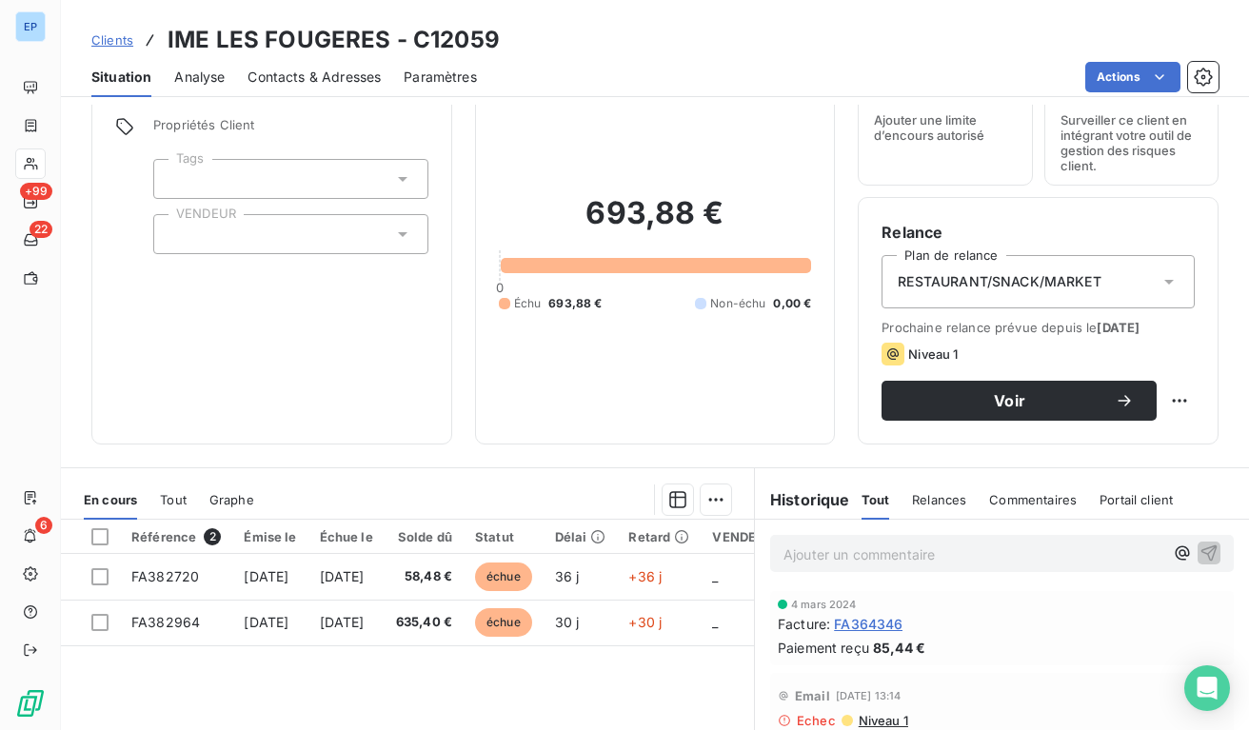
scroll to position [78, 0]
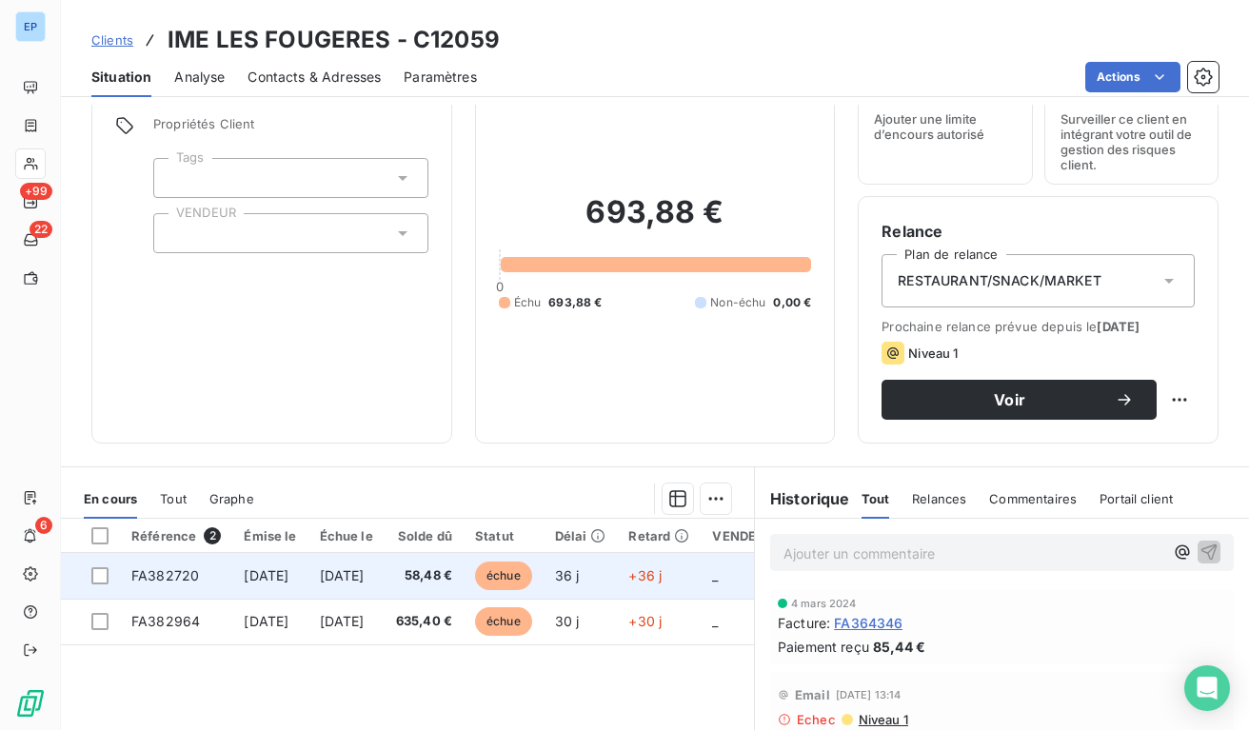
click at [365, 570] on span "[DATE]" at bounding box center [342, 575] width 45 height 16
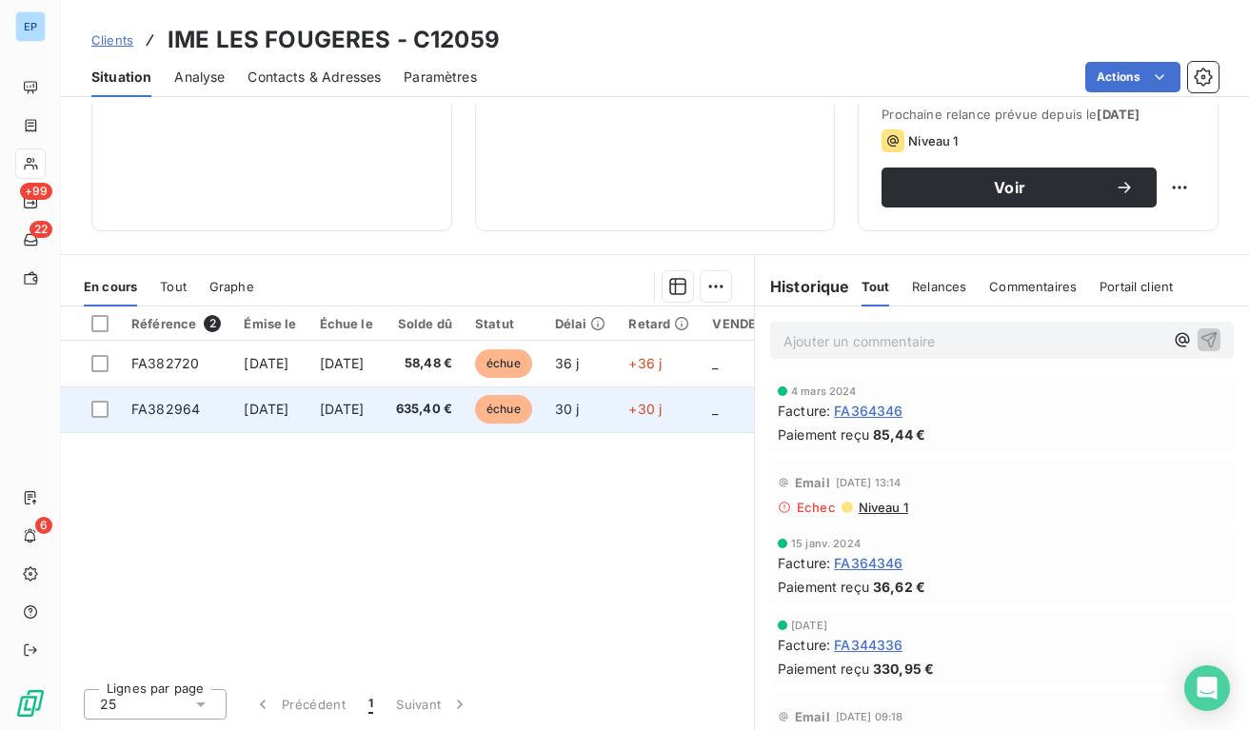
scroll to position [290, 0]
click at [288, 412] on span "[DATE]" at bounding box center [266, 409] width 45 height 16
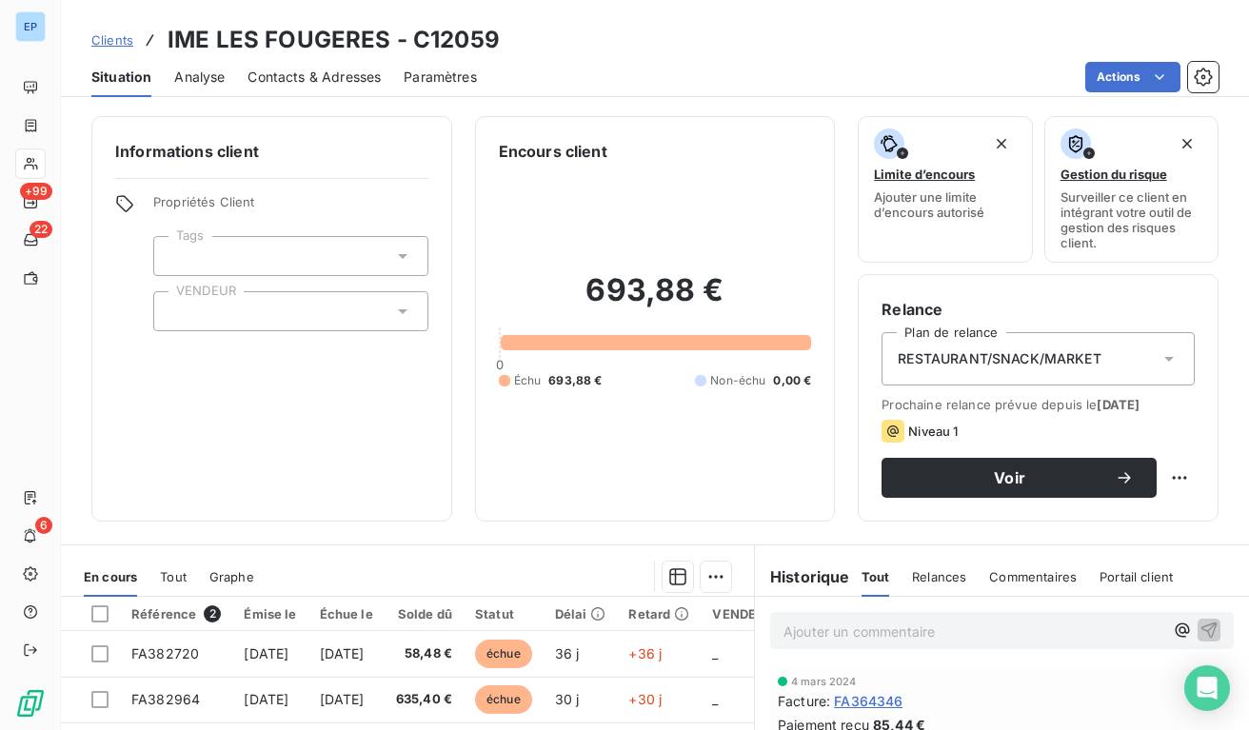
click at [215, 325] on div at bounding box center [290, 311] width 275 height 40
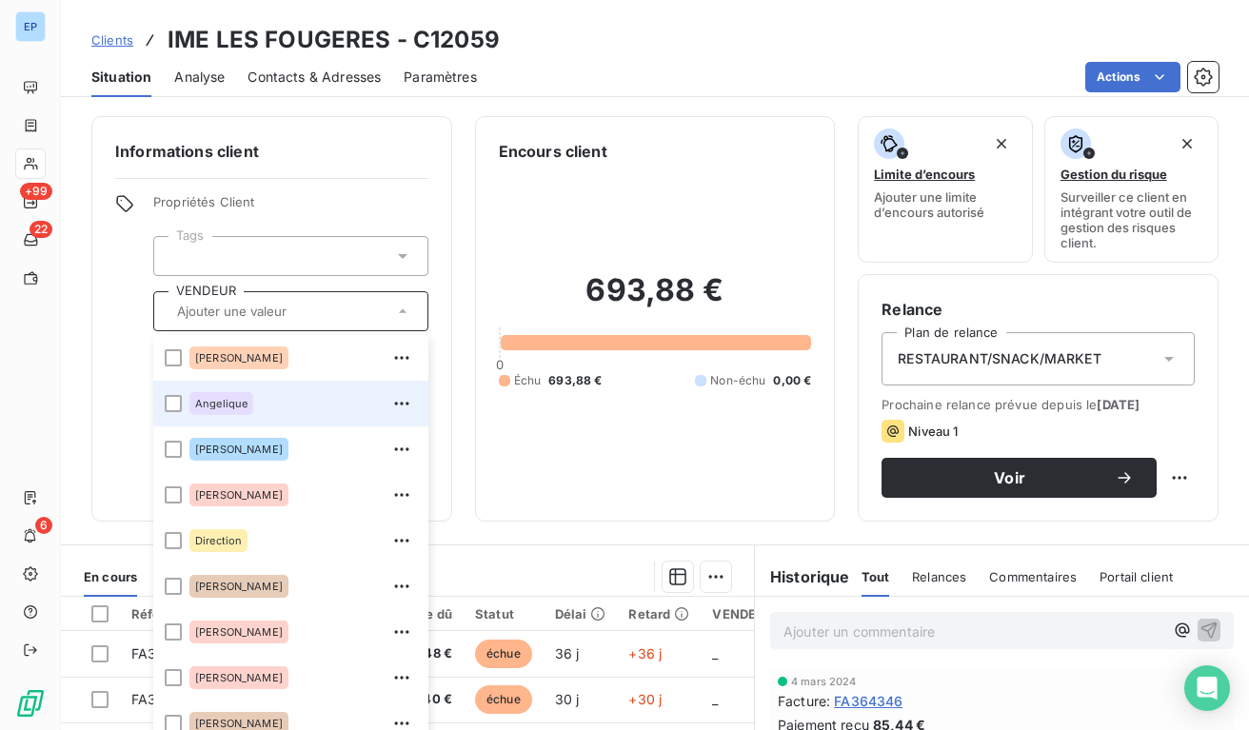
click at [216, 398] on span "Angelique" at bounding box center [221, 403] width 52 height 11
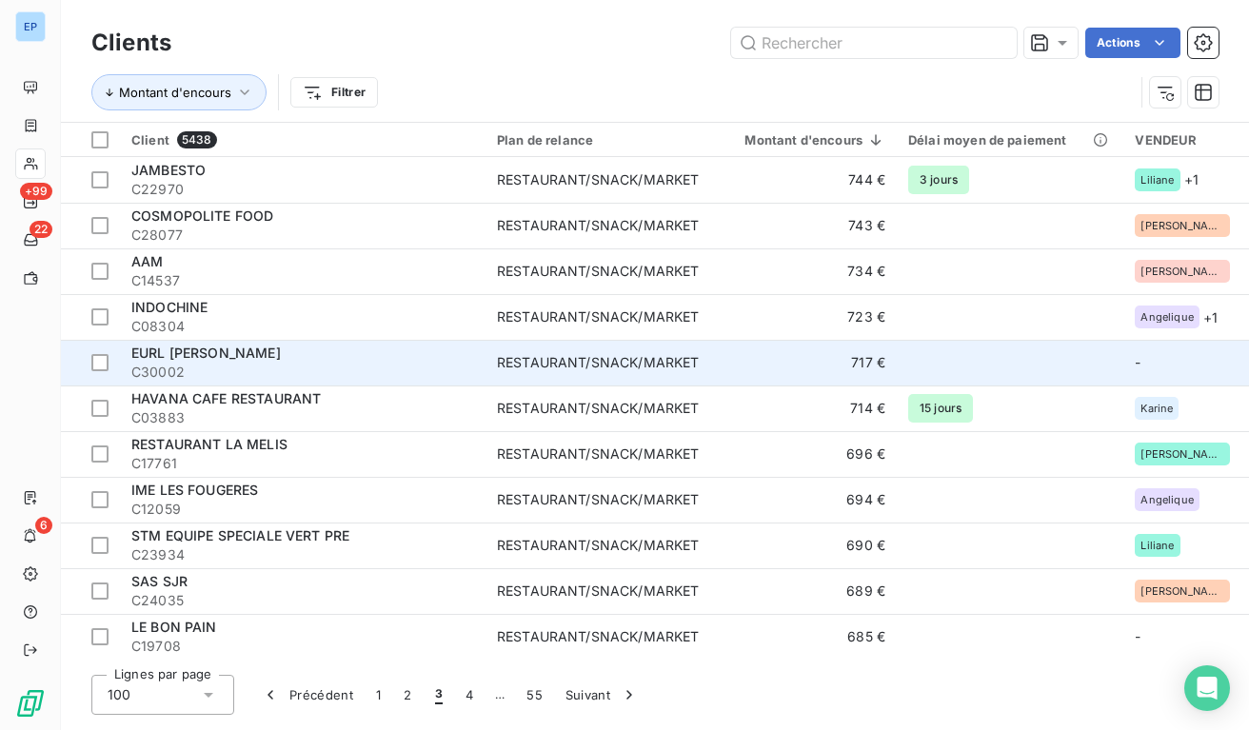
click at [472, 363] on span "C30002" at bounding box center [302, 372] width 343 height 19
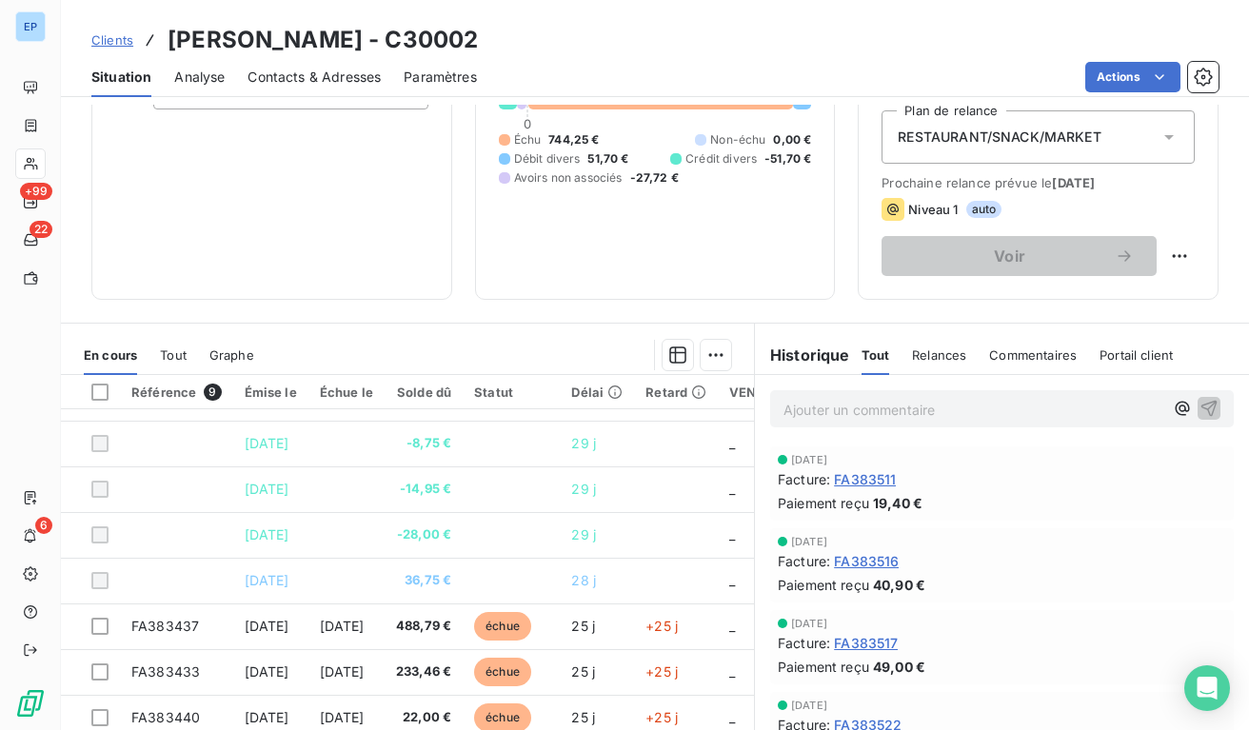
scroll to position [86, 0]
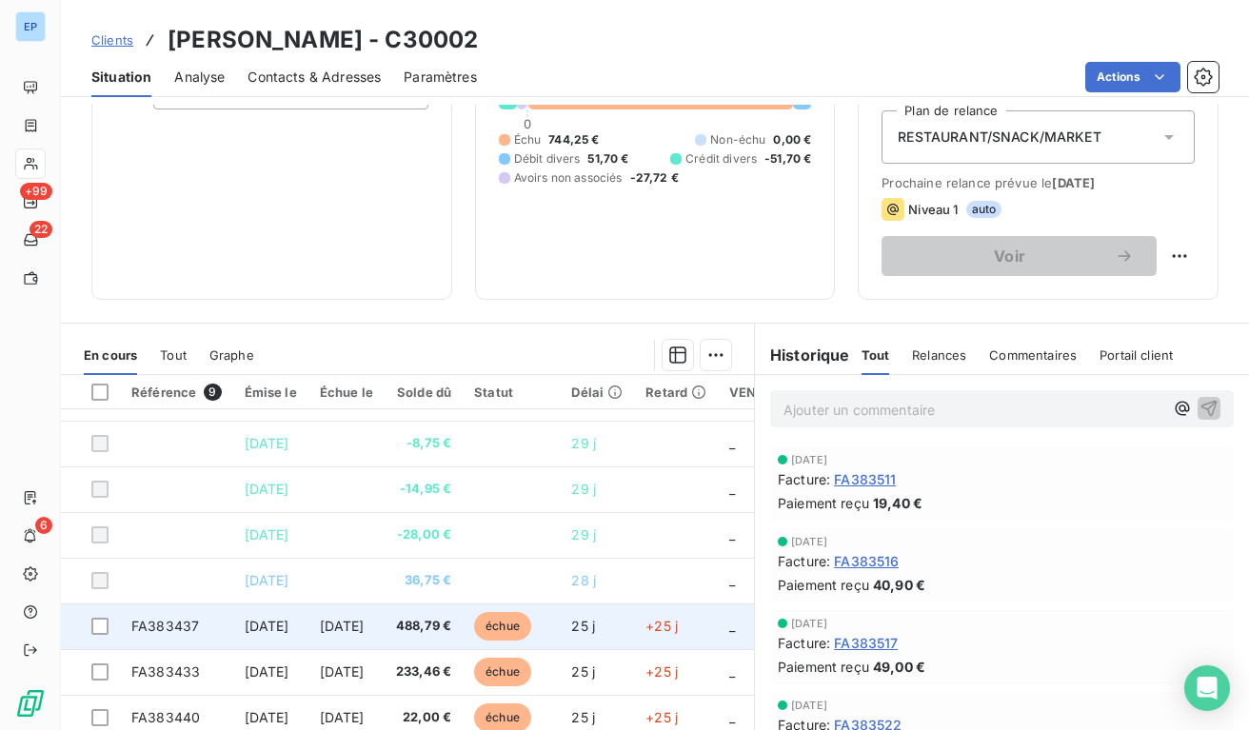
click at [385, 623] on td "[DATE]" at bounding box center [346, 626] width 76 height 46
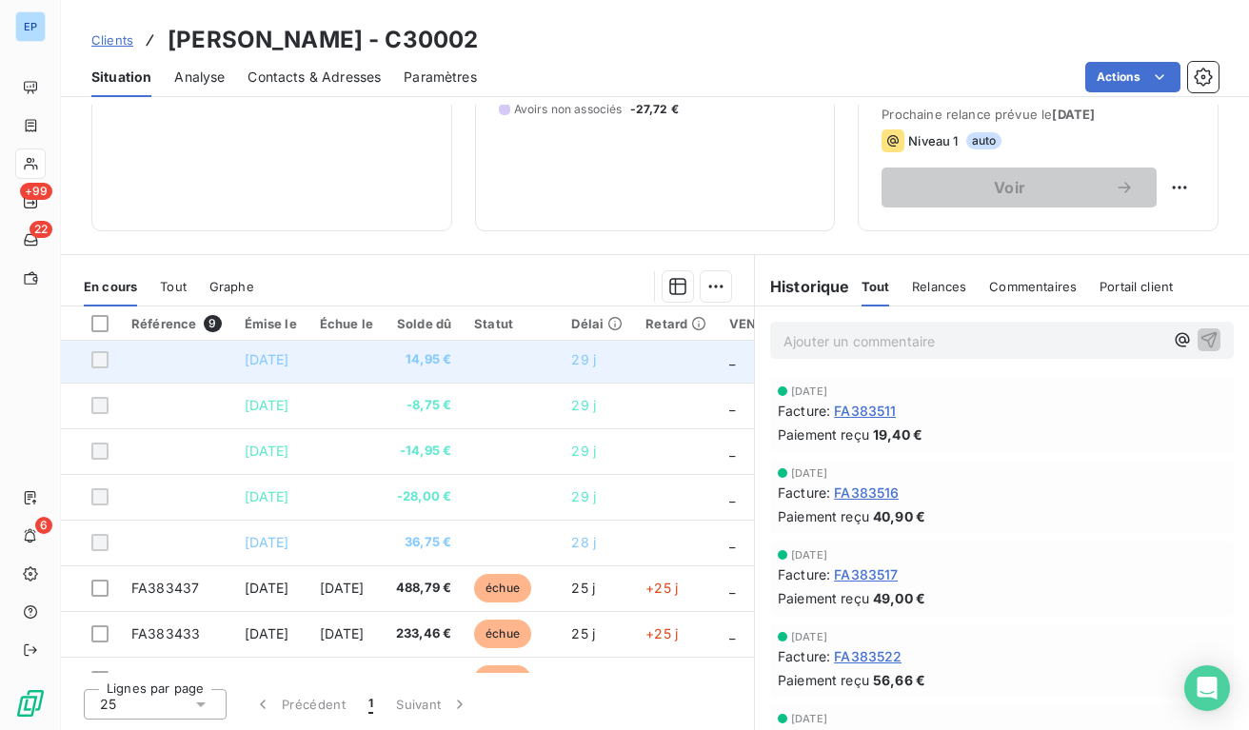
scroll to position [65, 0]
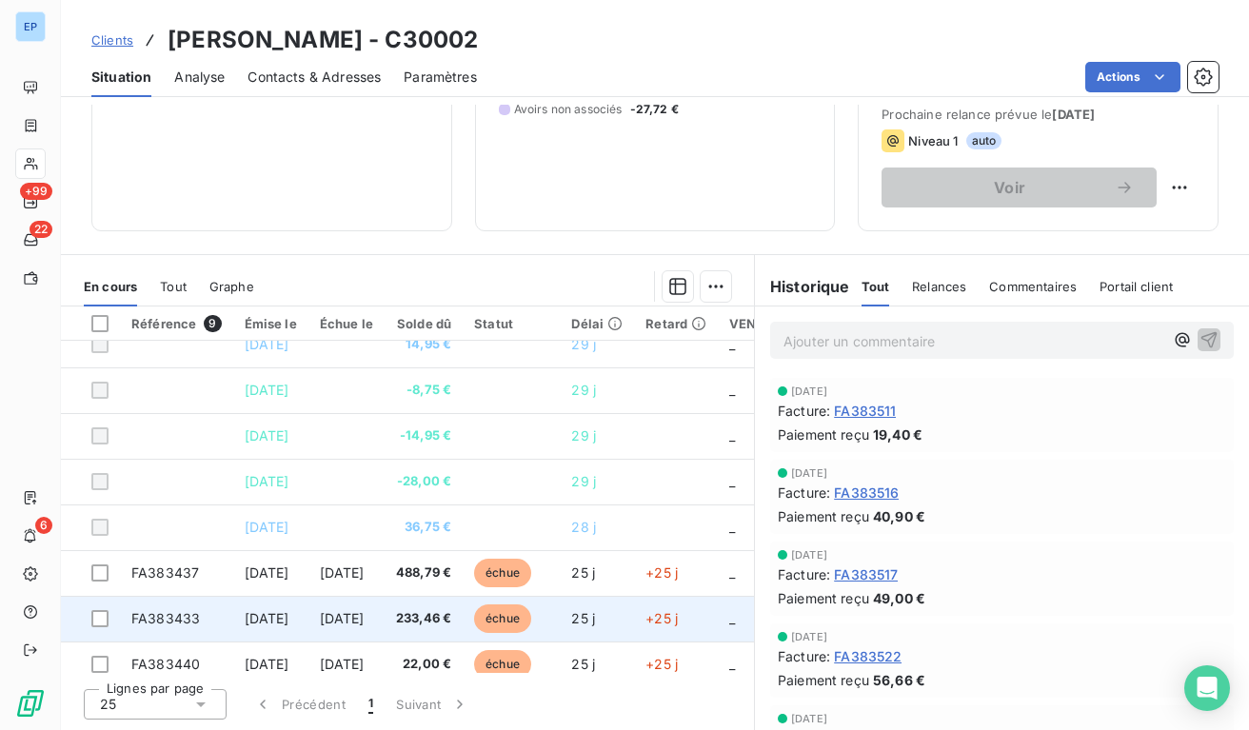
click at [273, 601] on td "[DATE]" at bounding box center [270, 619] width 75 height 46
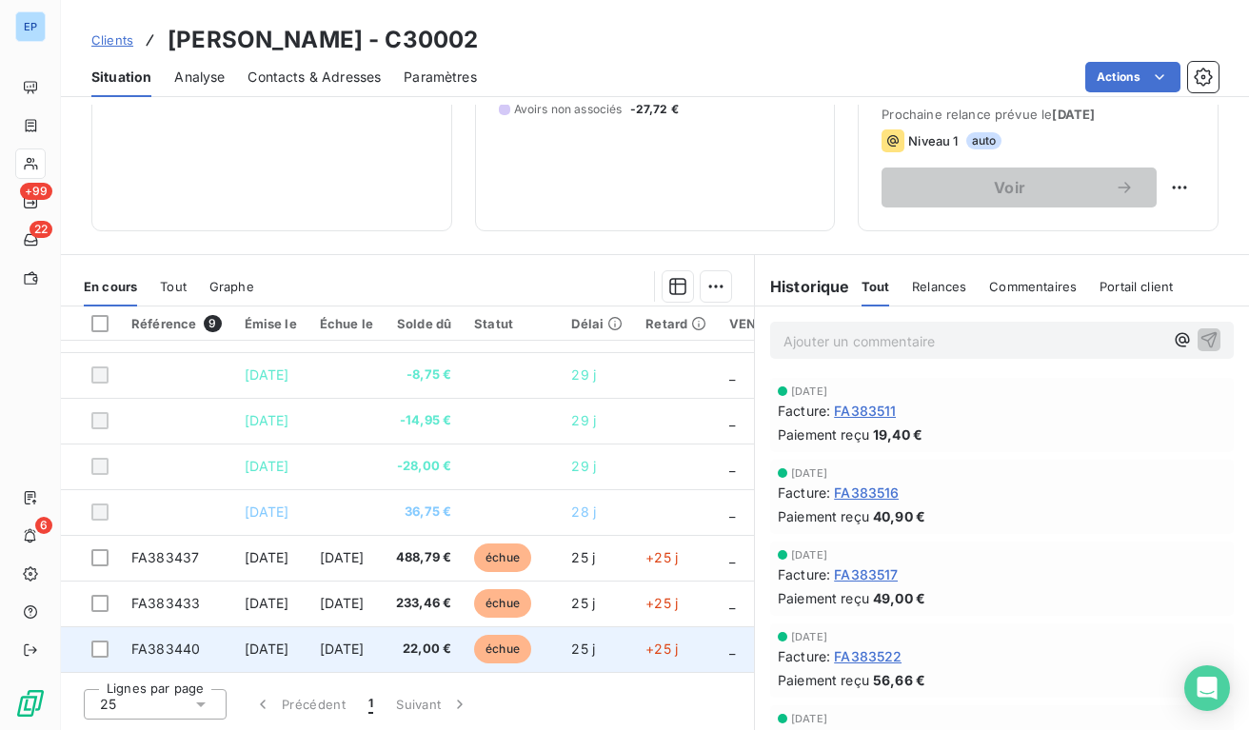
scroll to position [86, 0]
click at [245, 641] on span "[DATE]" at bounding box center [267, 649] width 45 height 16
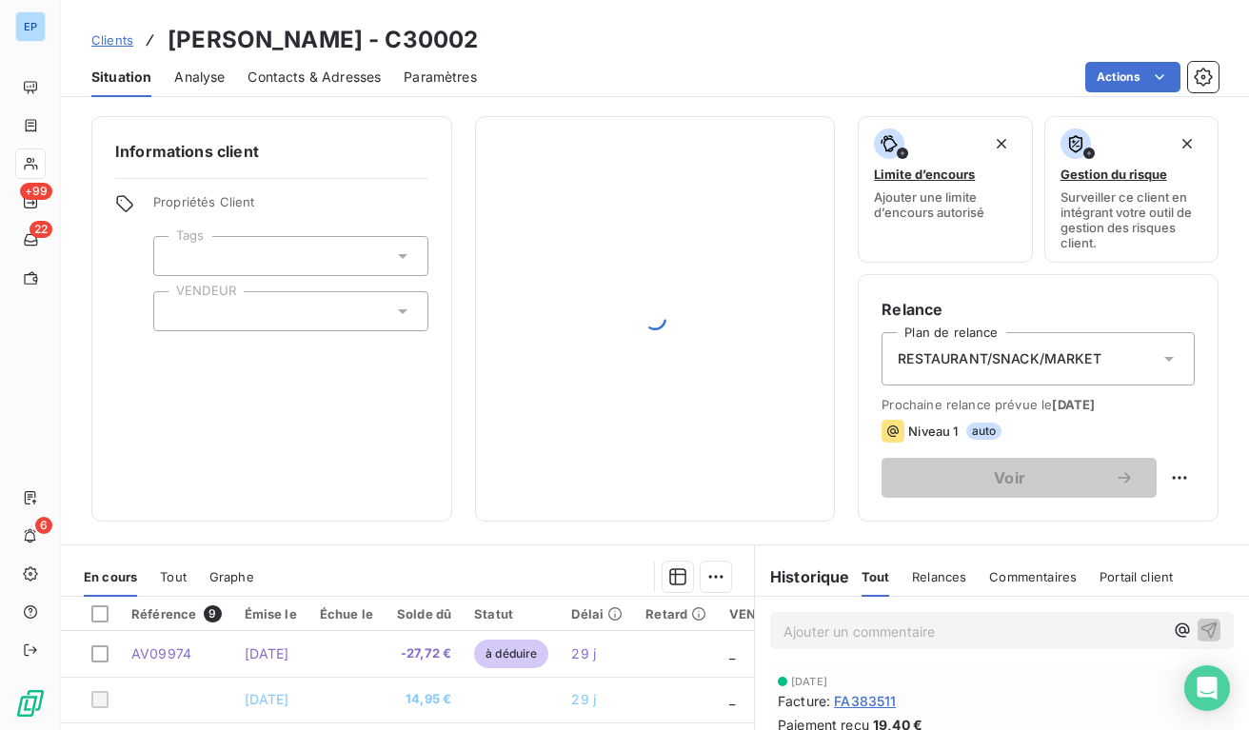
click at [217, 297] on div at bounding box center [290, 311] width 275 height 40
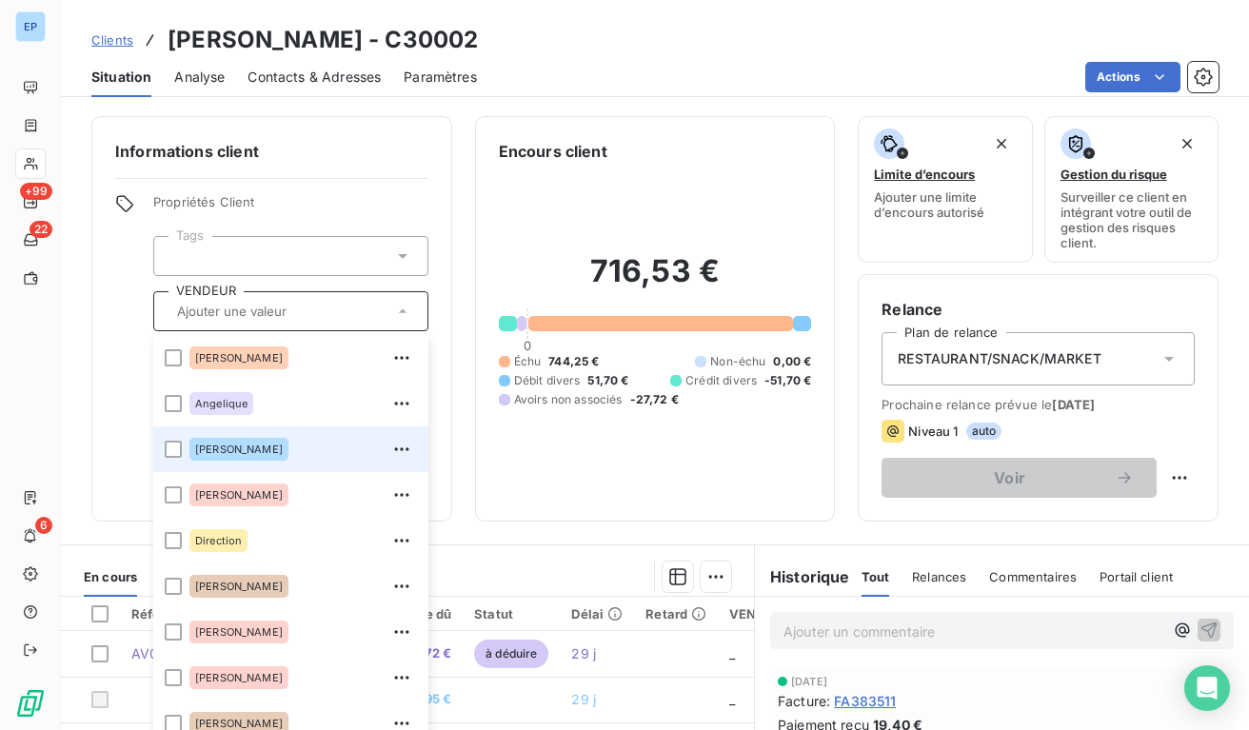
click at [216, 451] on span "[PERSON_NAME]" at bounding box center [239, 449] width 88 height 11
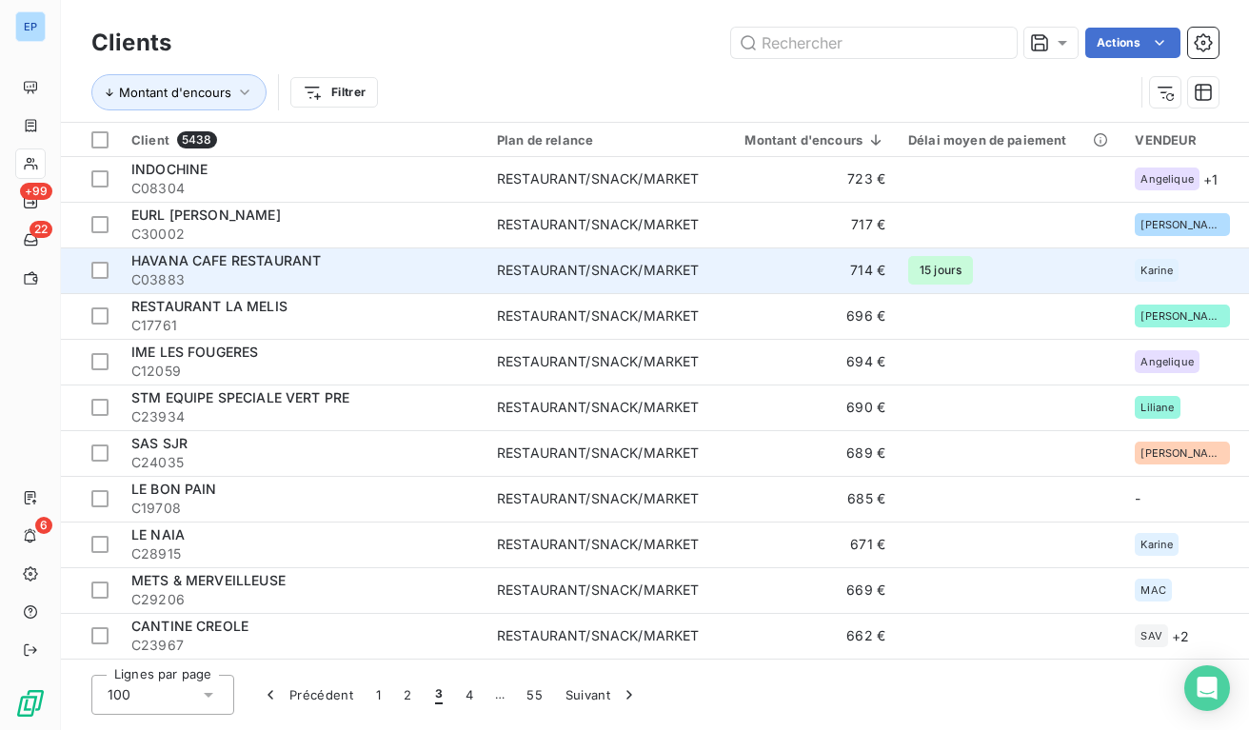
scroll to position [143, 0]
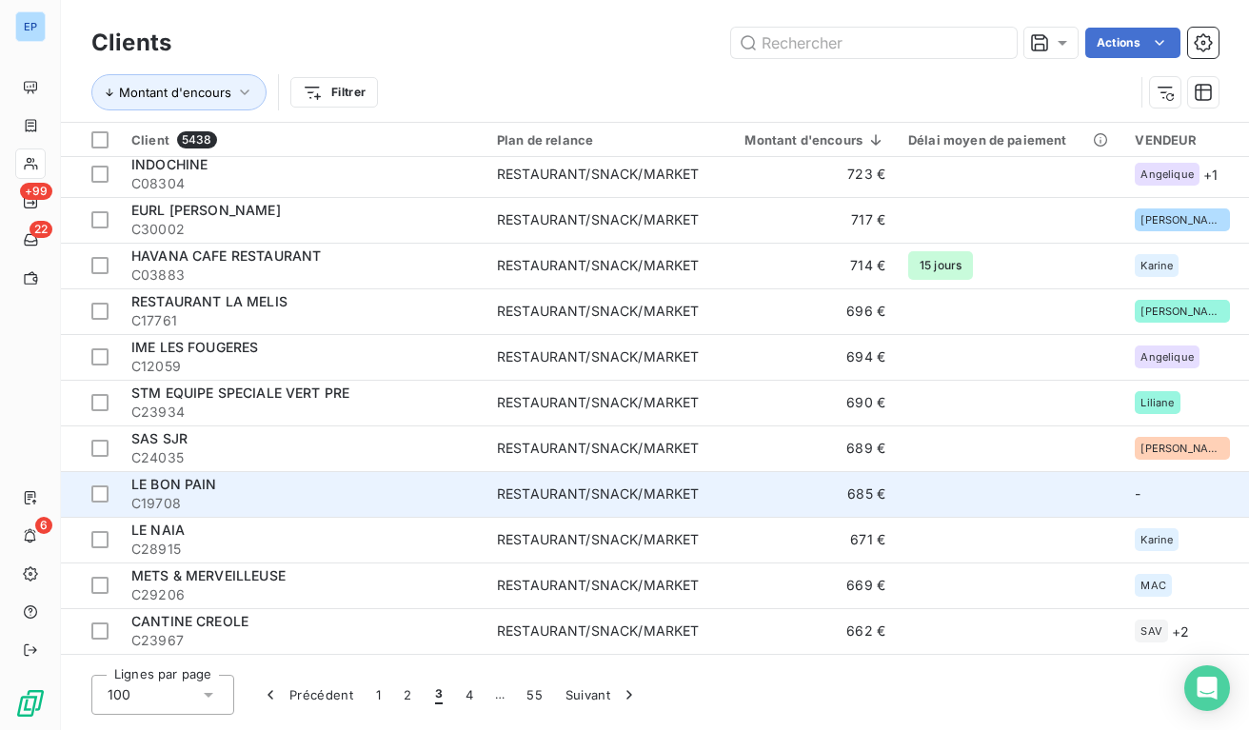
click at [576, 485] on div "RESTAURANT/SNACK/MARKET" at bounding box center [598, 494] width 202 height 19
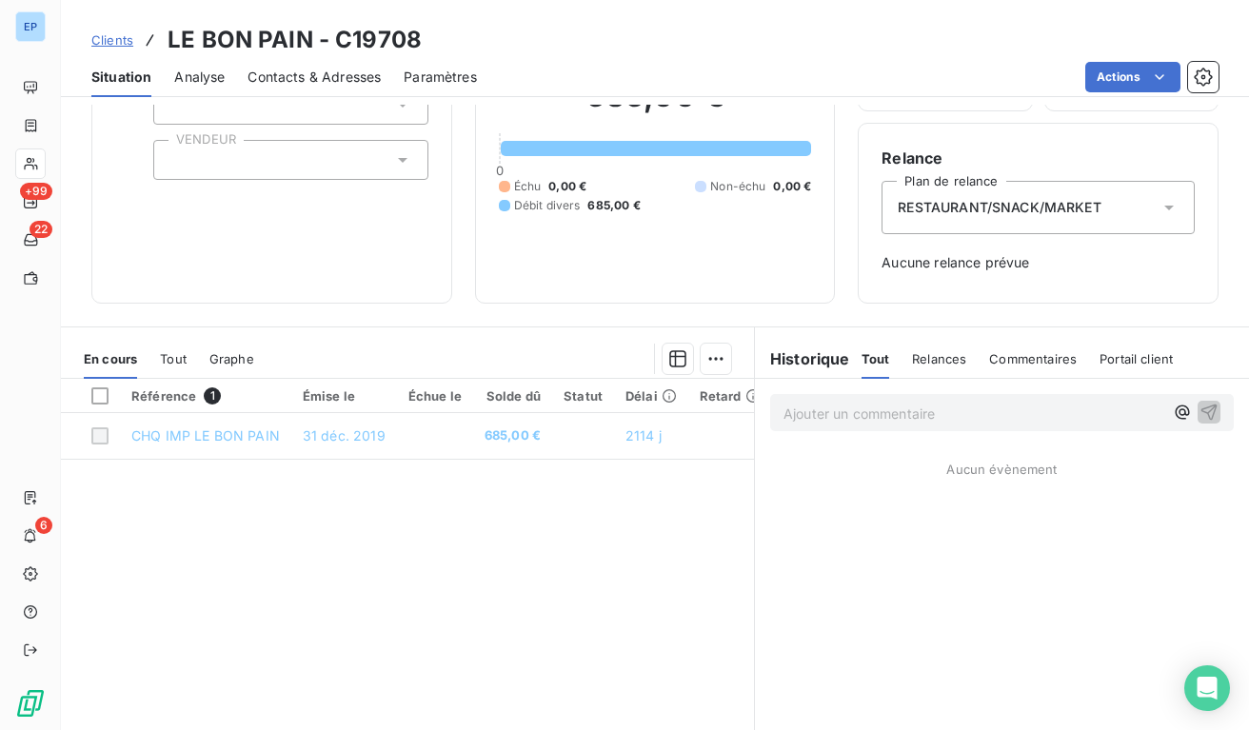
scroll to position [155, 0]
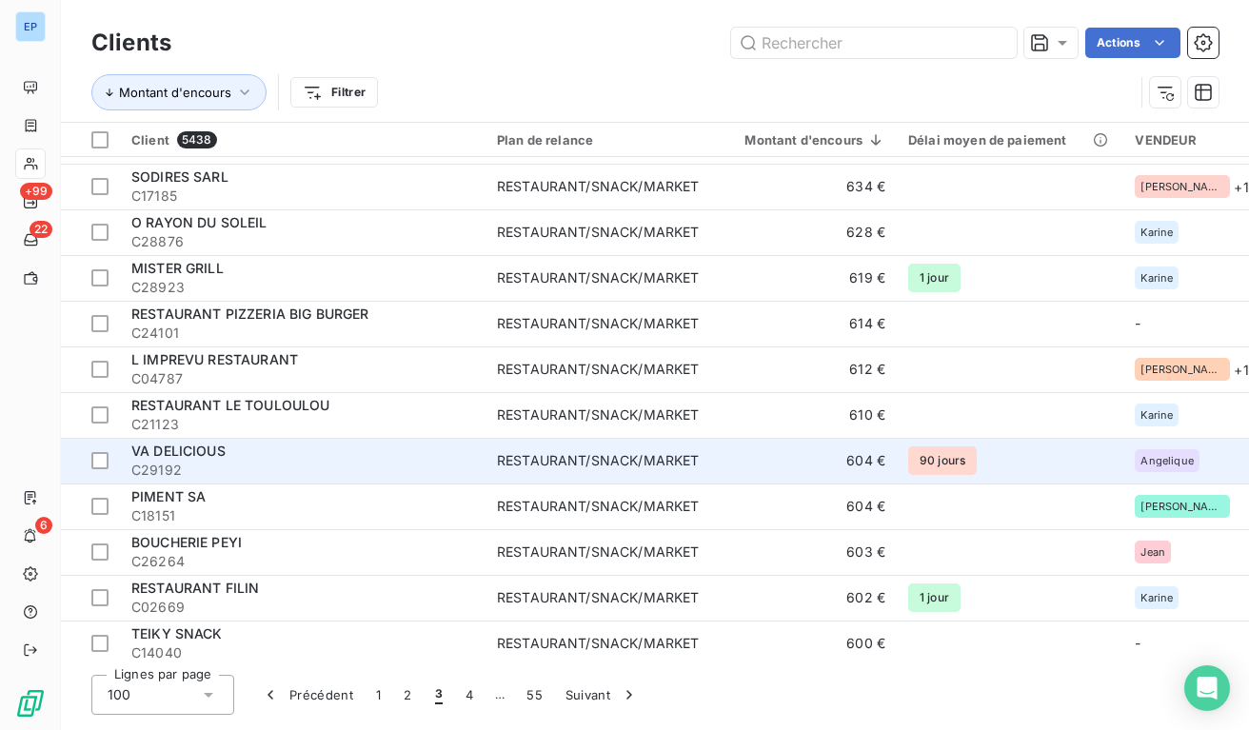
scroll to position [760, 0]
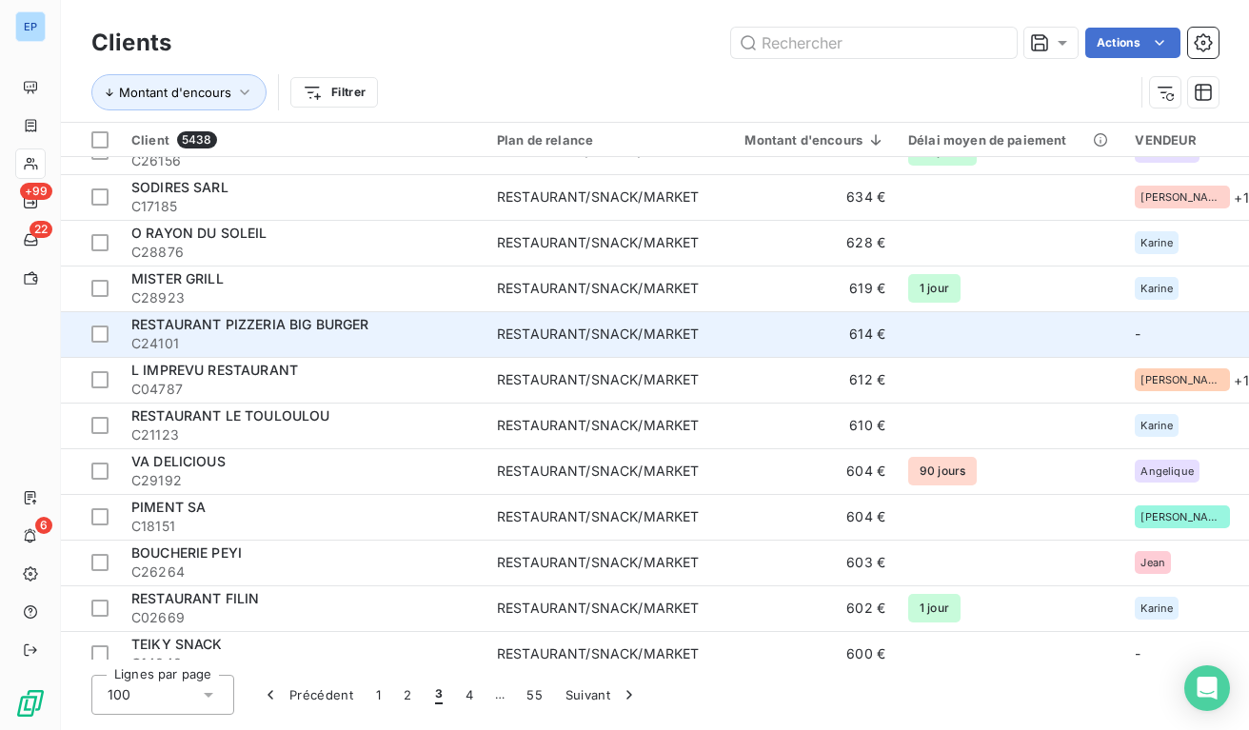
click at [735, 318] on td "614 €" at bounding box center [803, 334] width 187 height 46
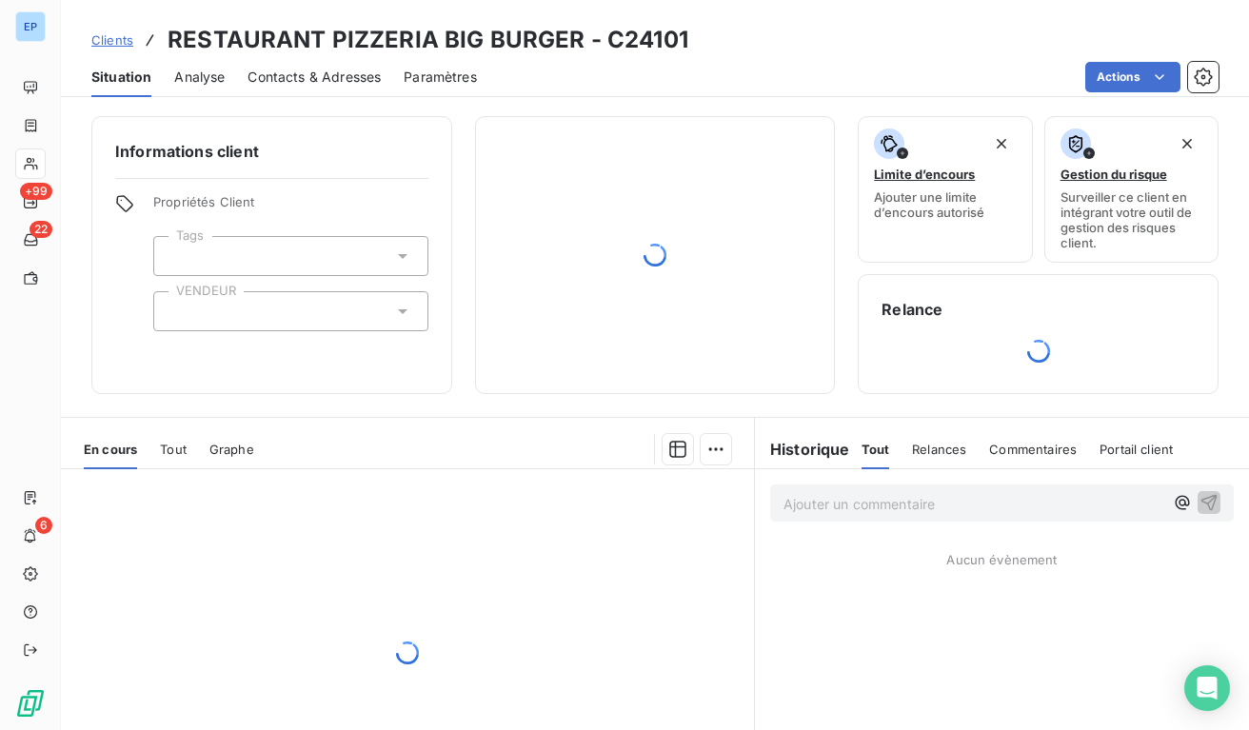
scroll to position [94, 0]
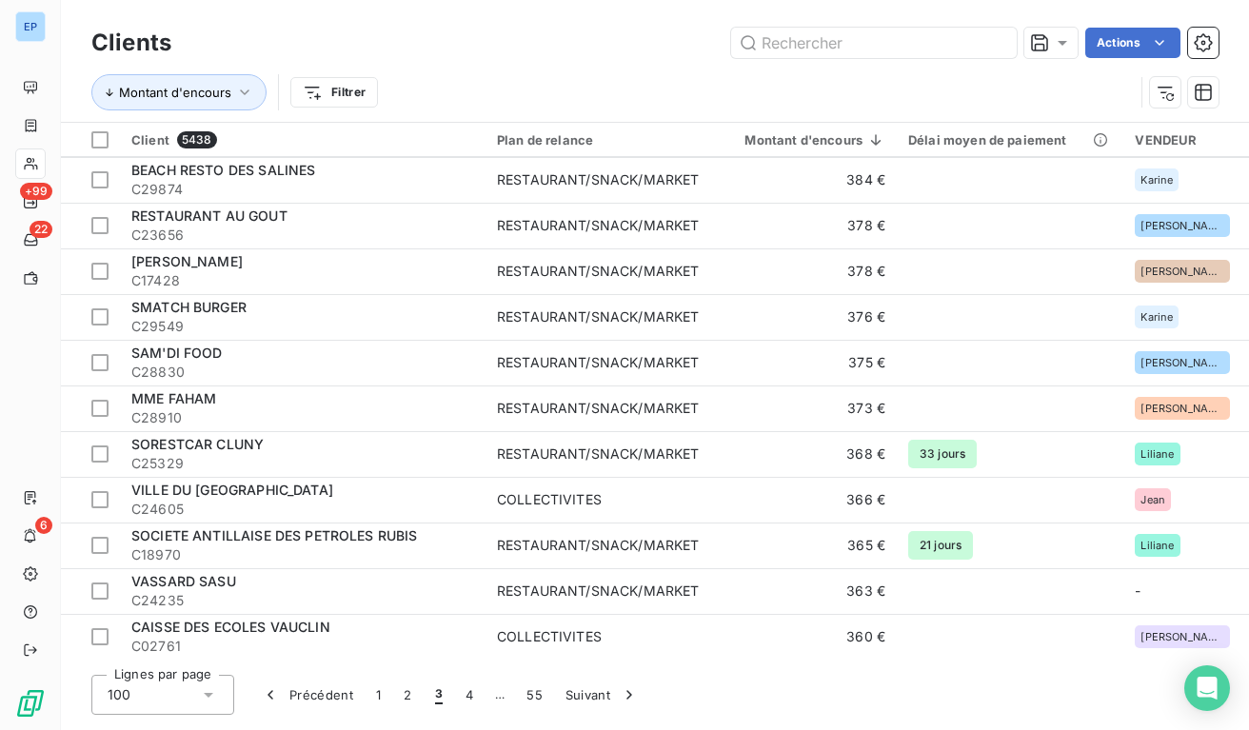
scroll to position [4065, 0]
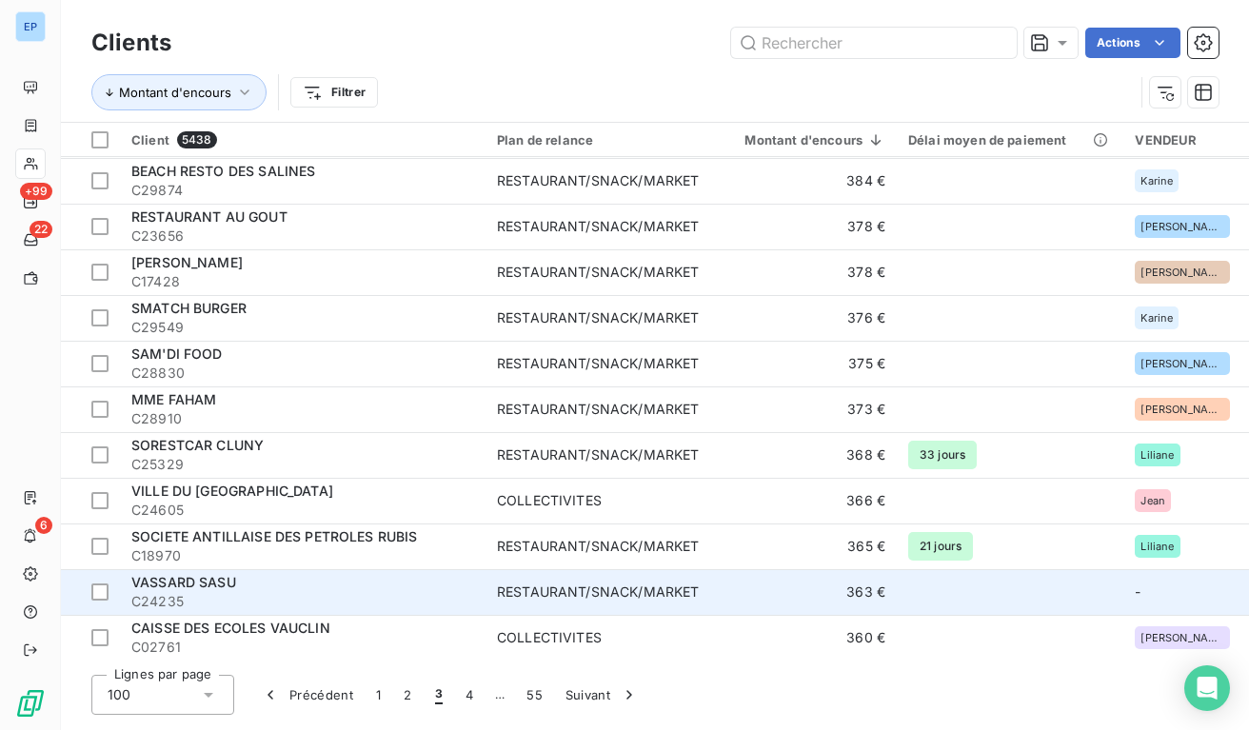
click at [629, 596] on div "RESTAURANT/SNACK/MARKET" at bounding box center [598, 592] width 202 height 19
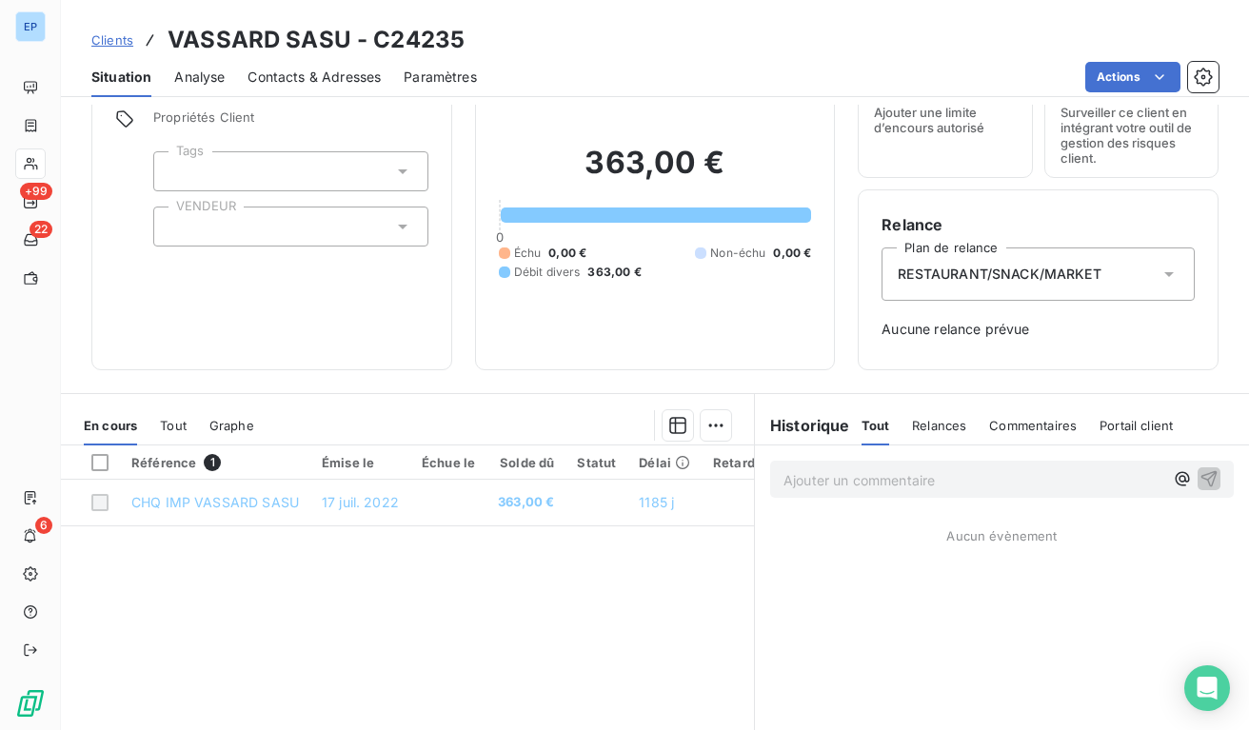
scroll to position [59, 0]
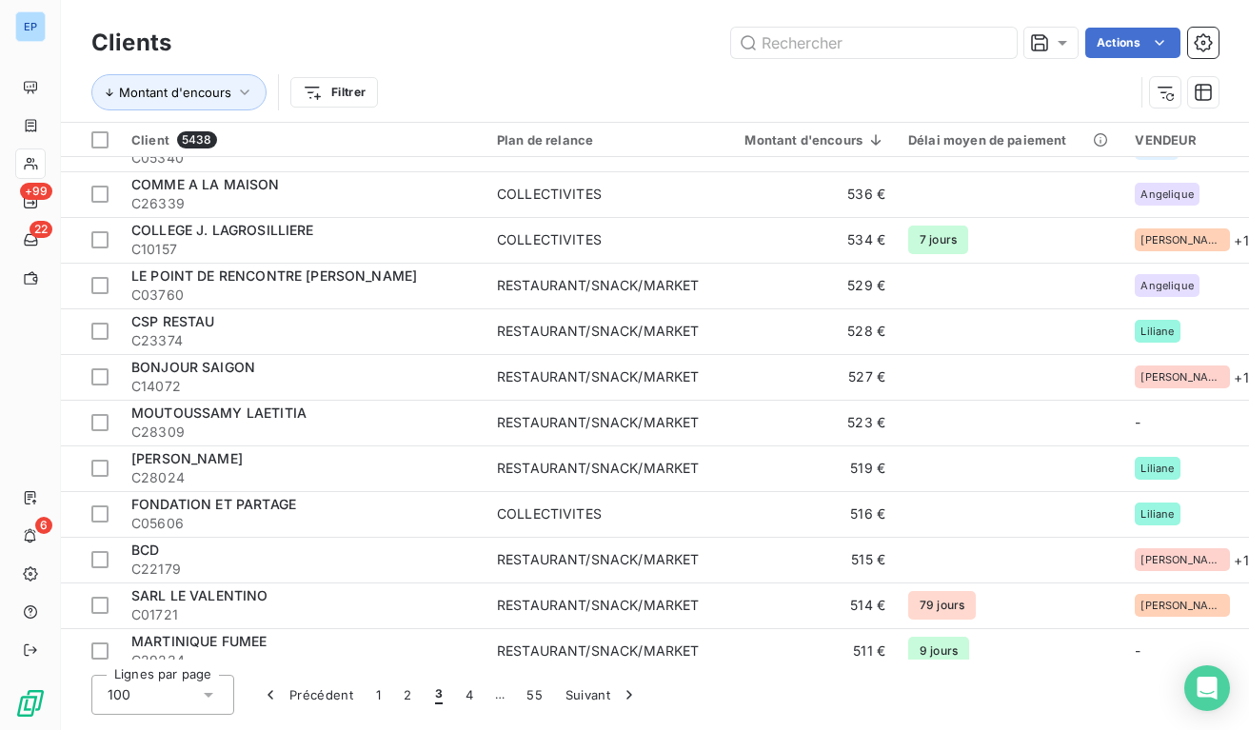
scroll to position [2043, 0]
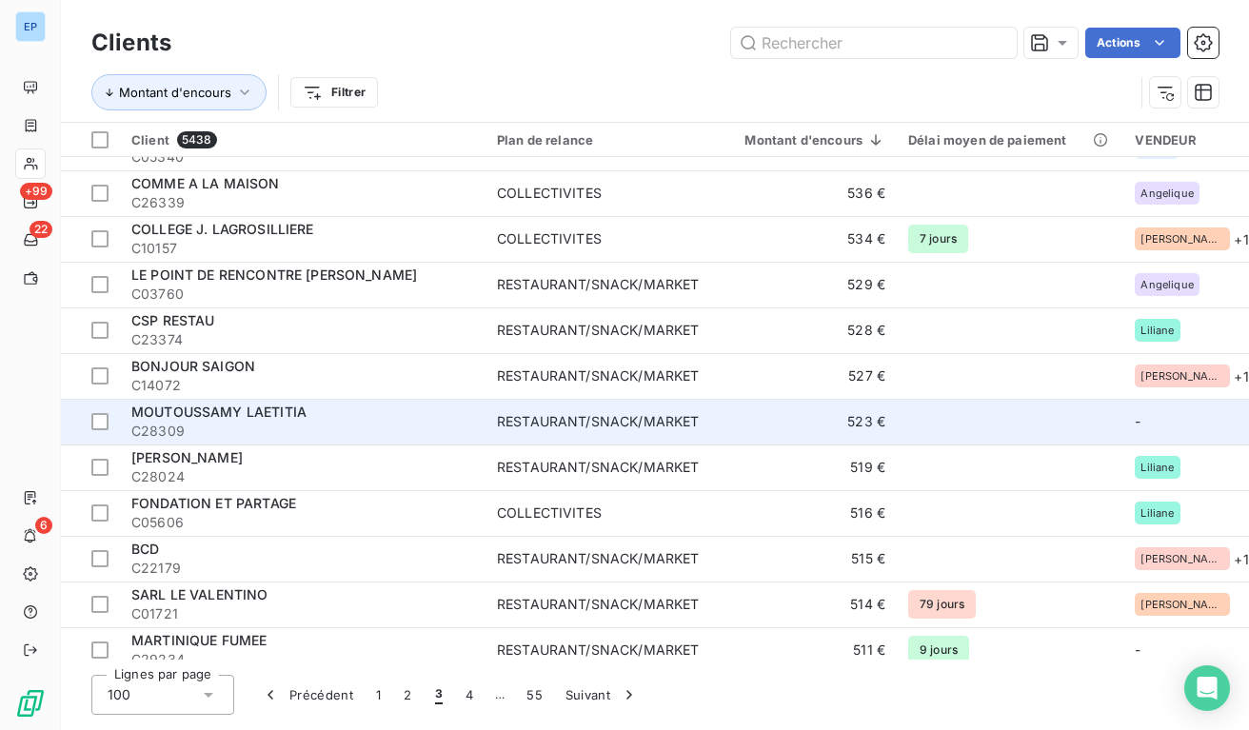
click at [791, 407] on td "523 €" at bounding box center [803, 422] width 187 height 46
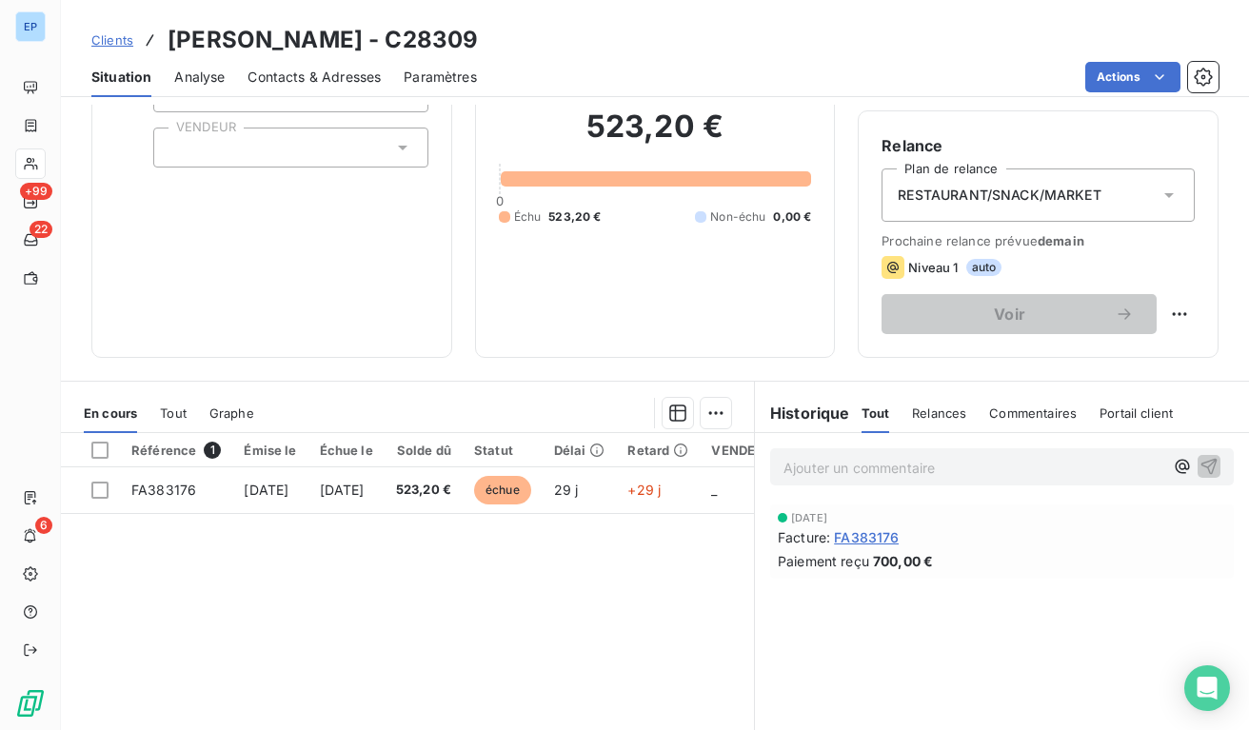
scroll to position [168, 0]
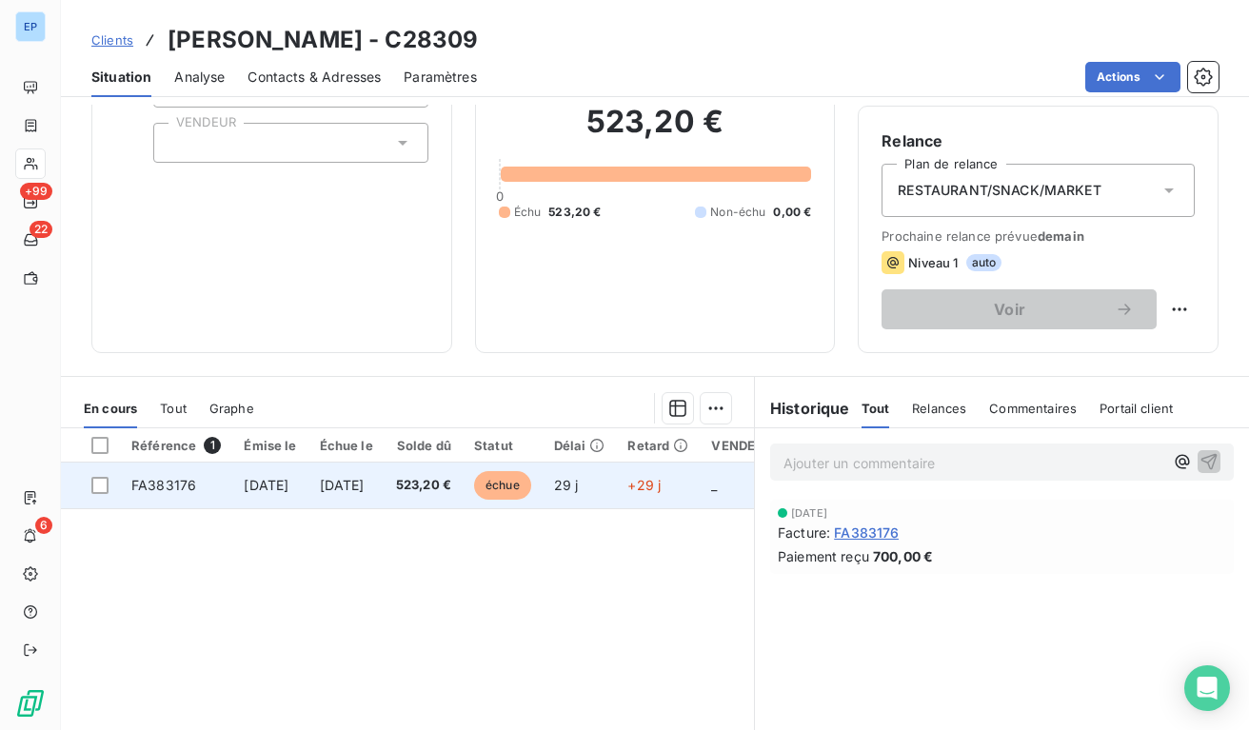
click at [385, 491] on td "[DATE]" at bounding box center [346, 486] width 76 height 46
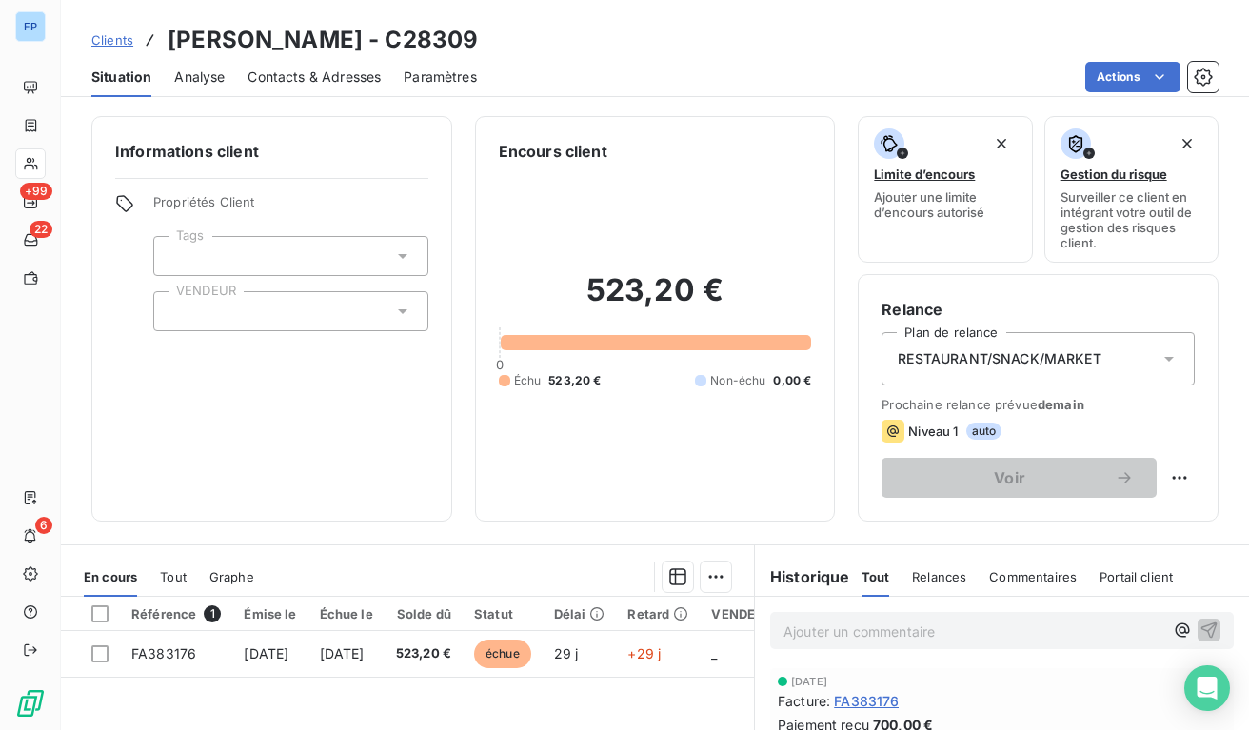
click at [180, 316] on input "text" at bounding box center [176, 311] width 15 height 17
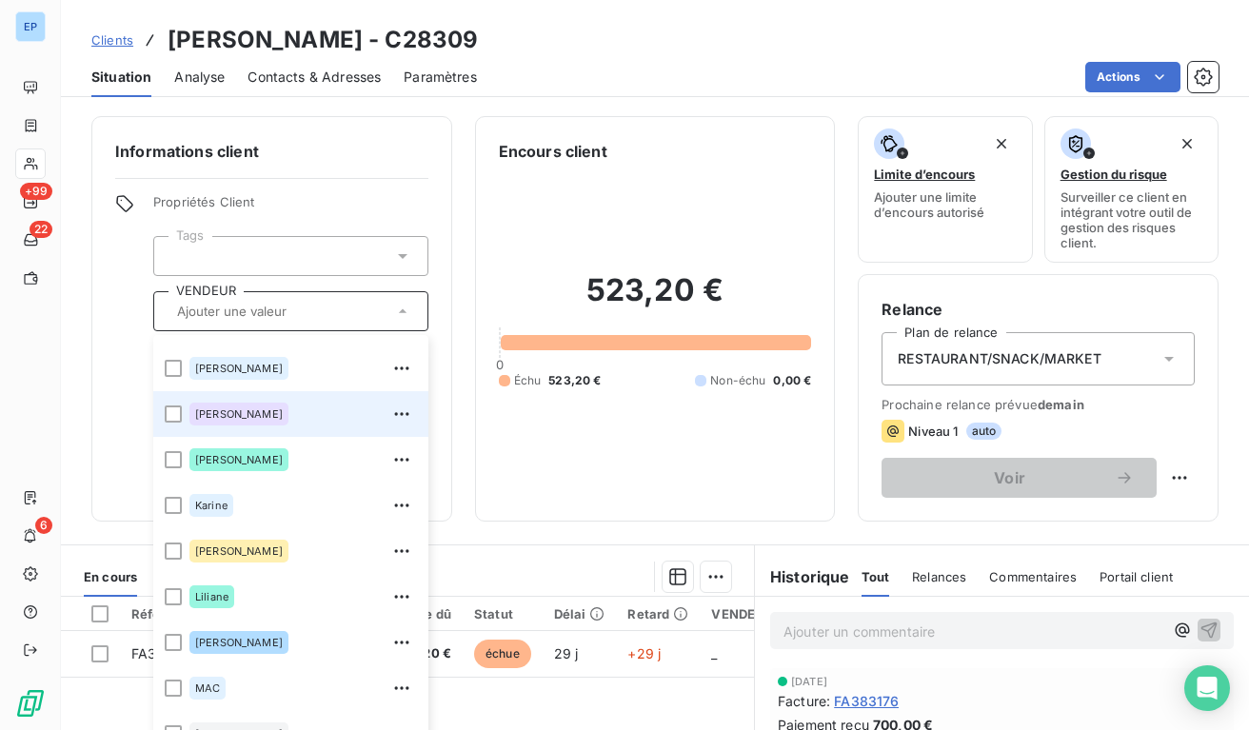
scroll to position [501, 0]
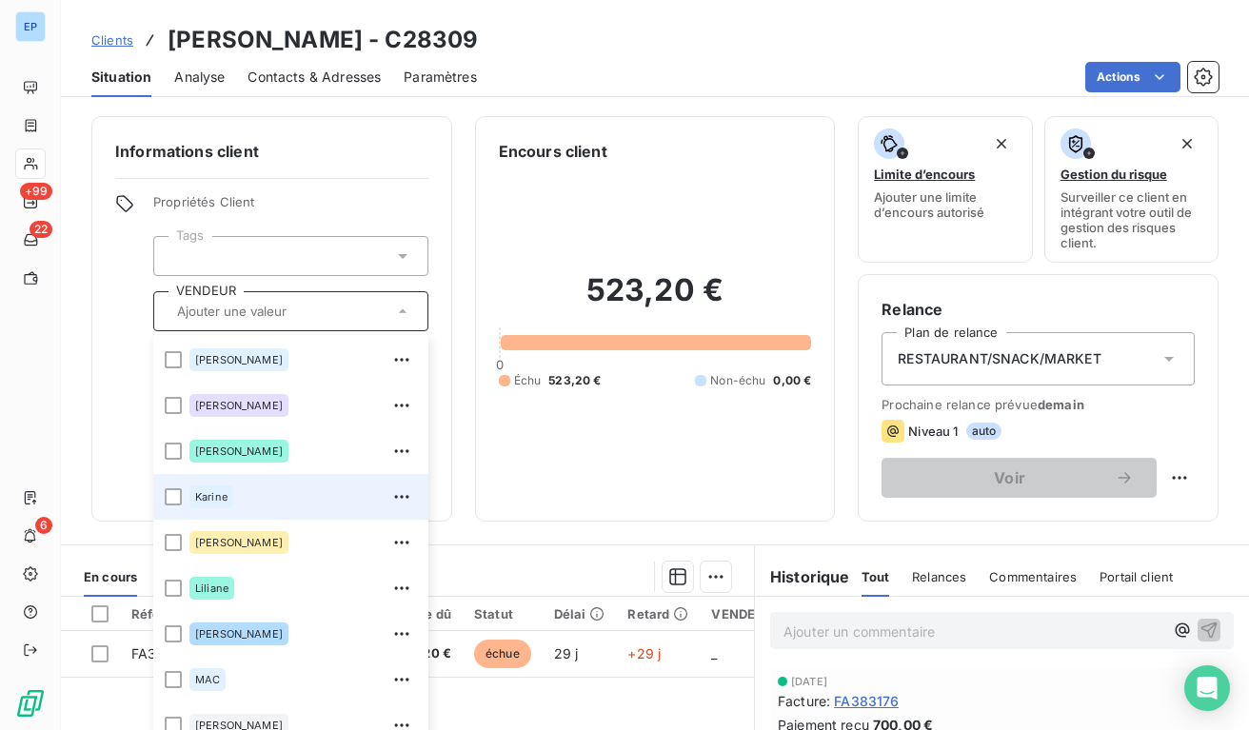
click at [224, 505] on div "Karine" at bounding box center [211, 496] width 44 height 23
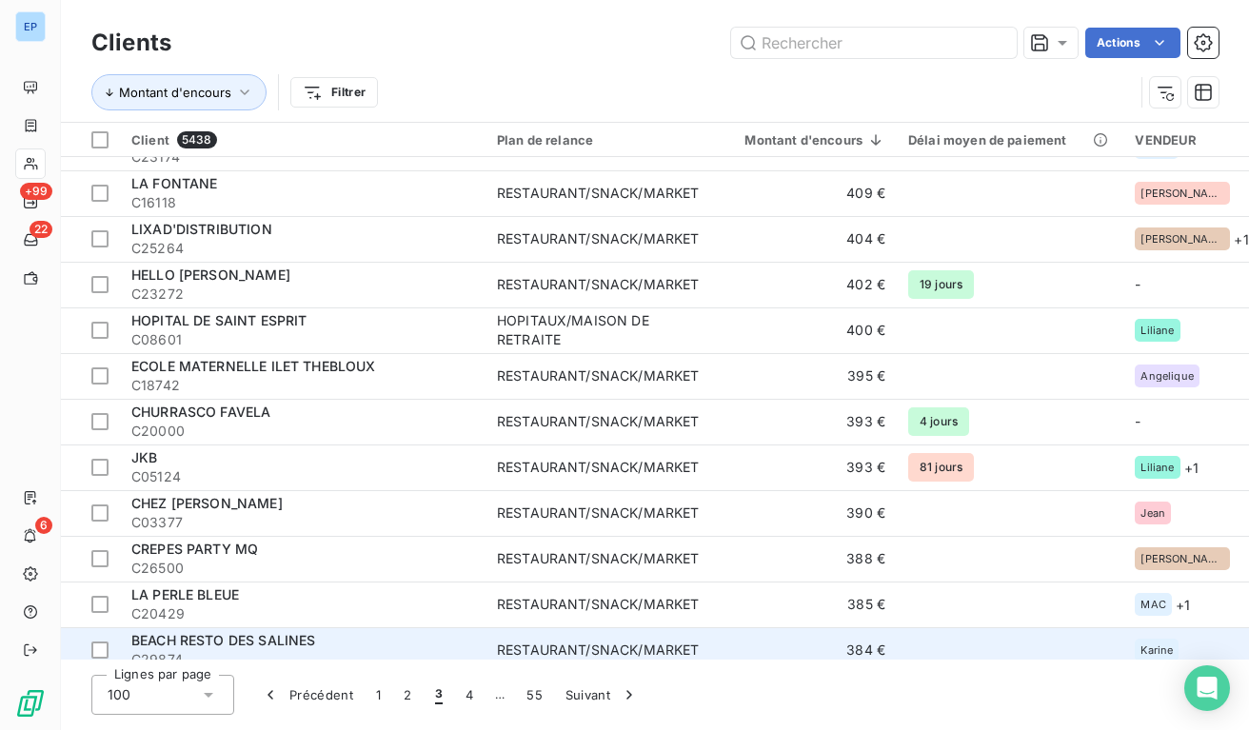
scroll to position [3568, 0]
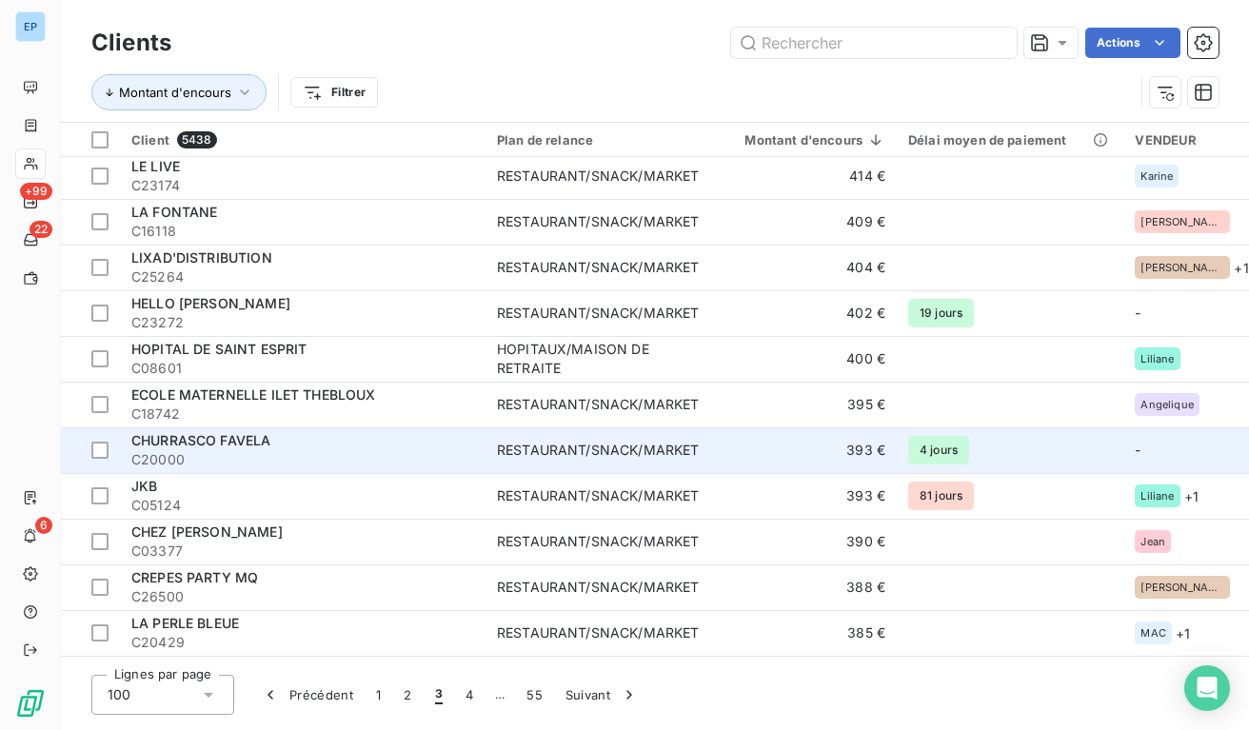
click at [579, 454] on div "RESTAURANT/SNACK/MARKET" at bounding box center [598, 450] width 202 height 19
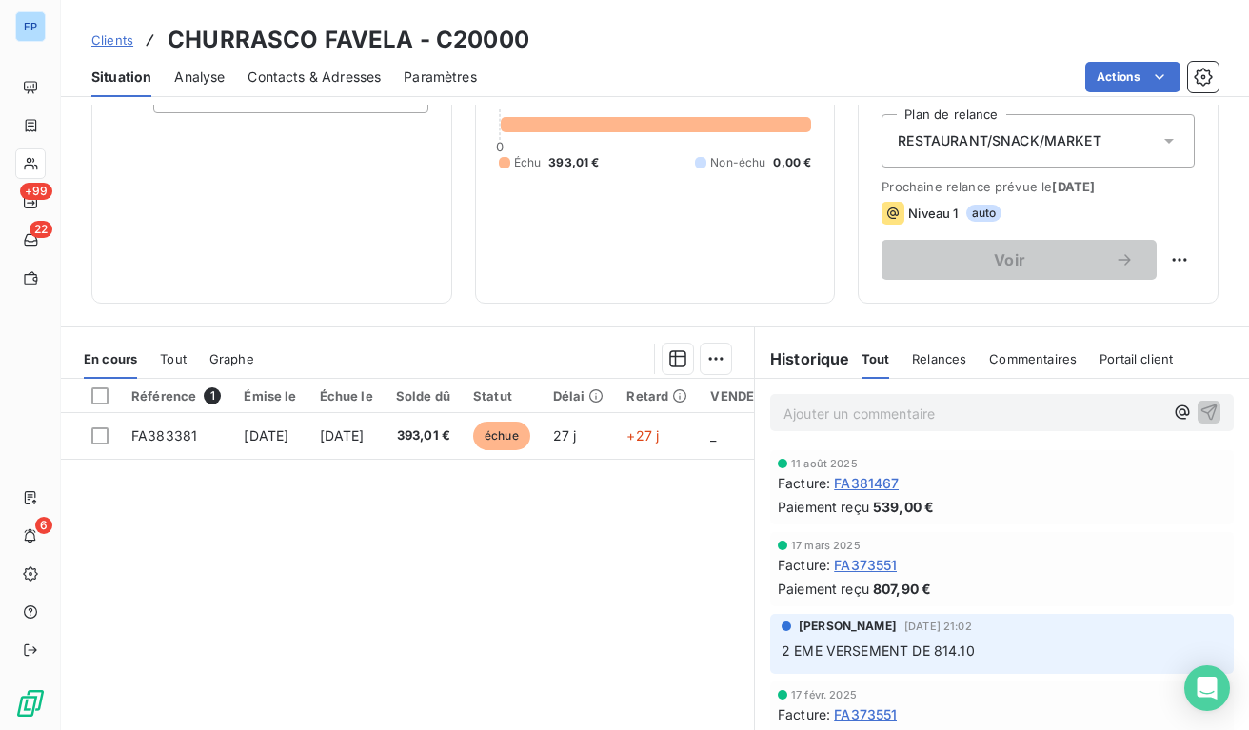
scroll to position [219, 0]
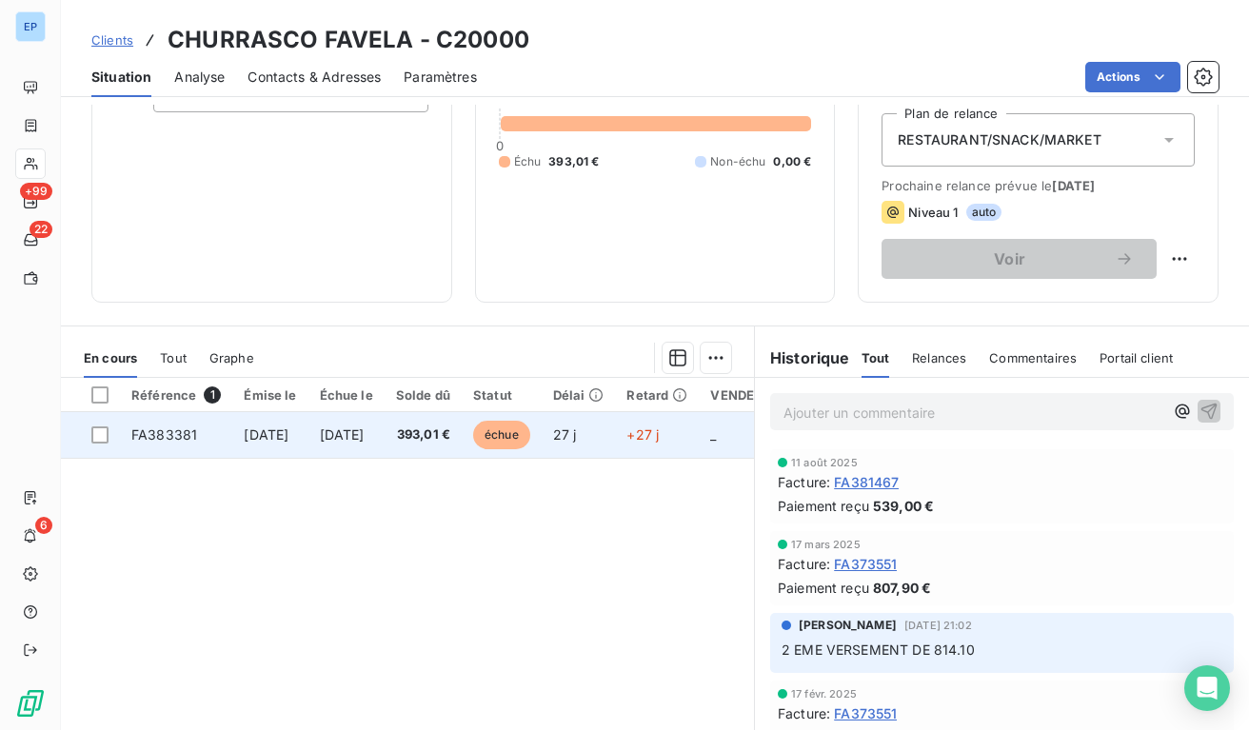
click at [462, 448] on td "393,01 €" at bounding box center [423, 435] width 77 height 46
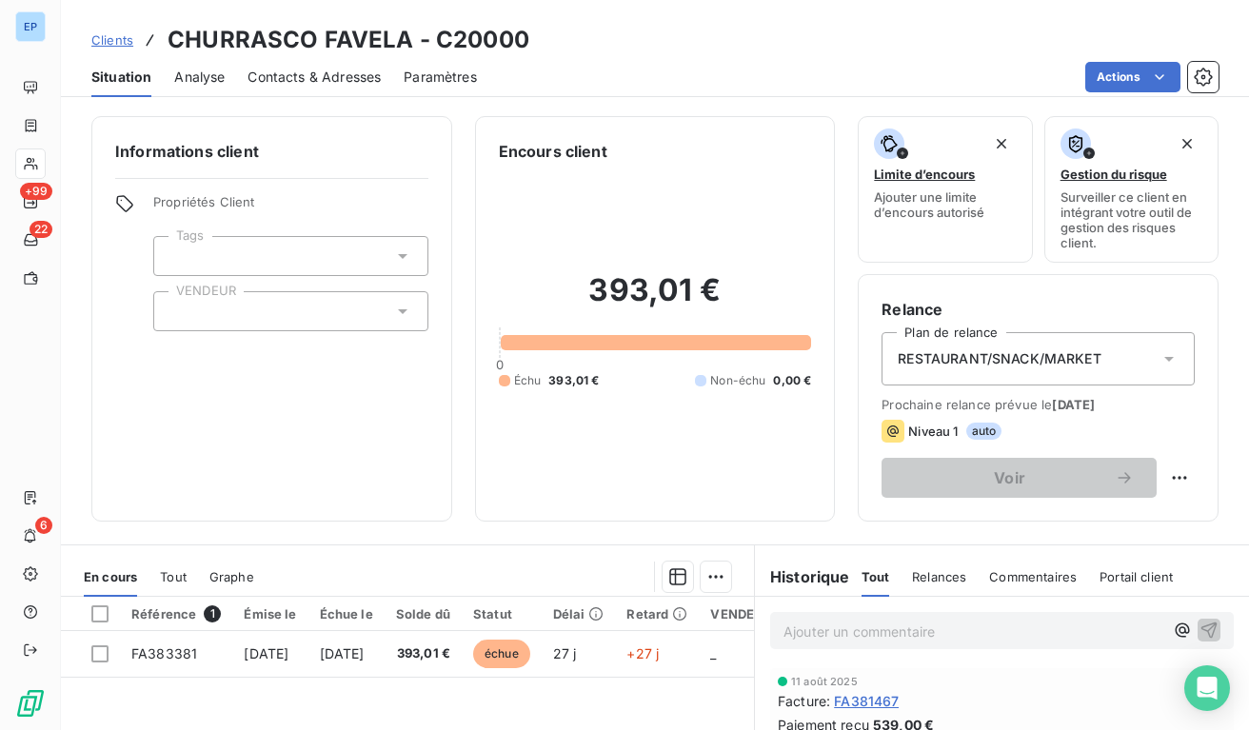
click at [222, 310] on div at bounding box center [290, 311] width 275 height 40
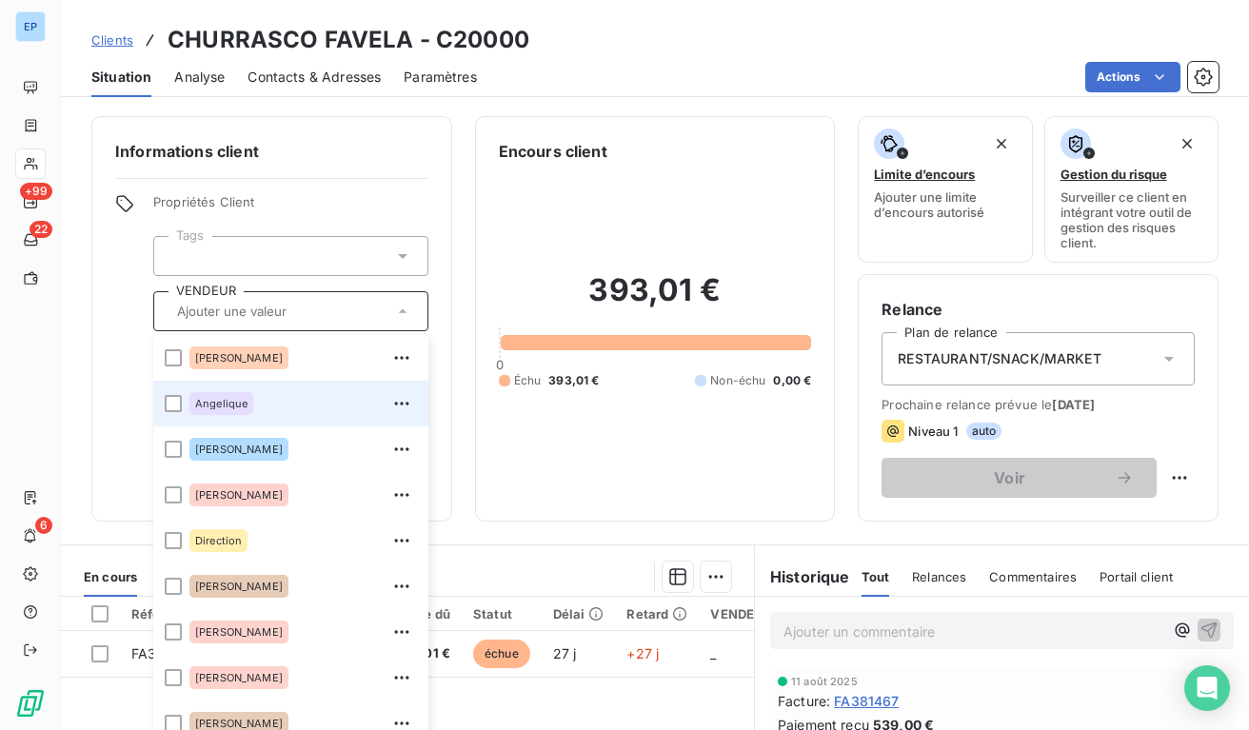
click at [220, 405] on span "Angelique" at bounding box center [221, 403] width 52 height 11
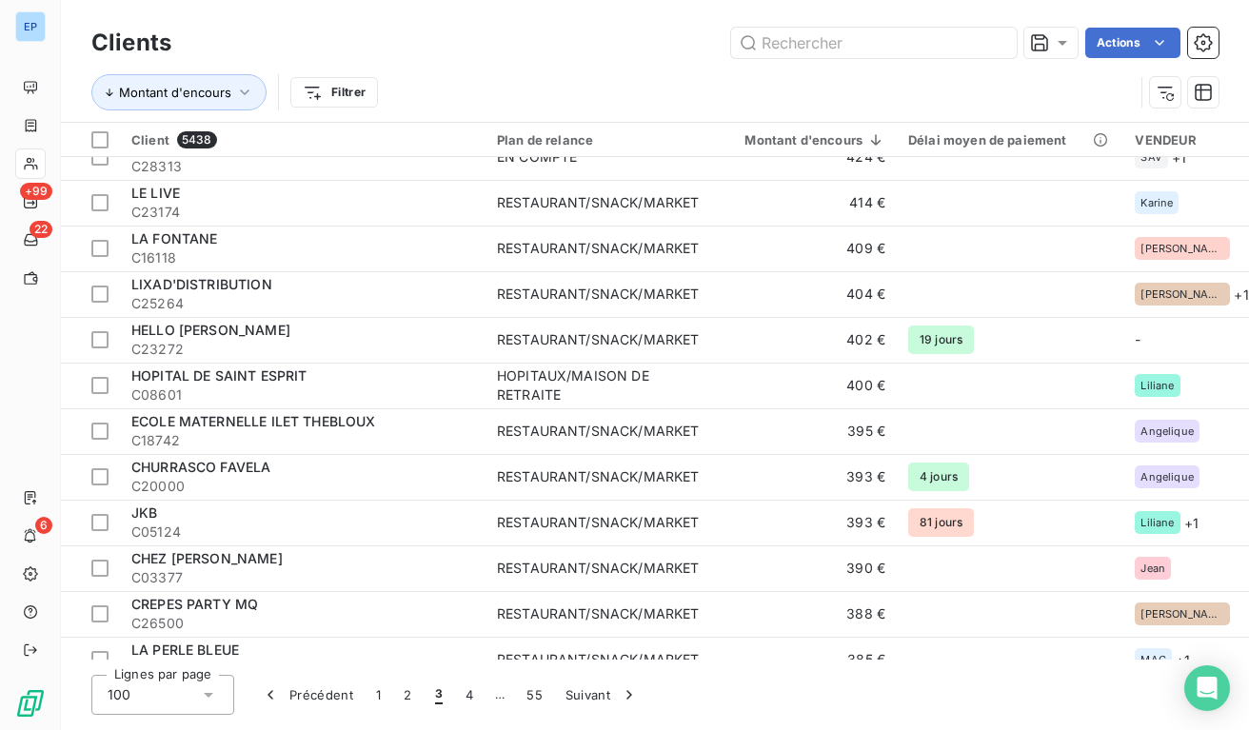
scroll to position [3409, 0]
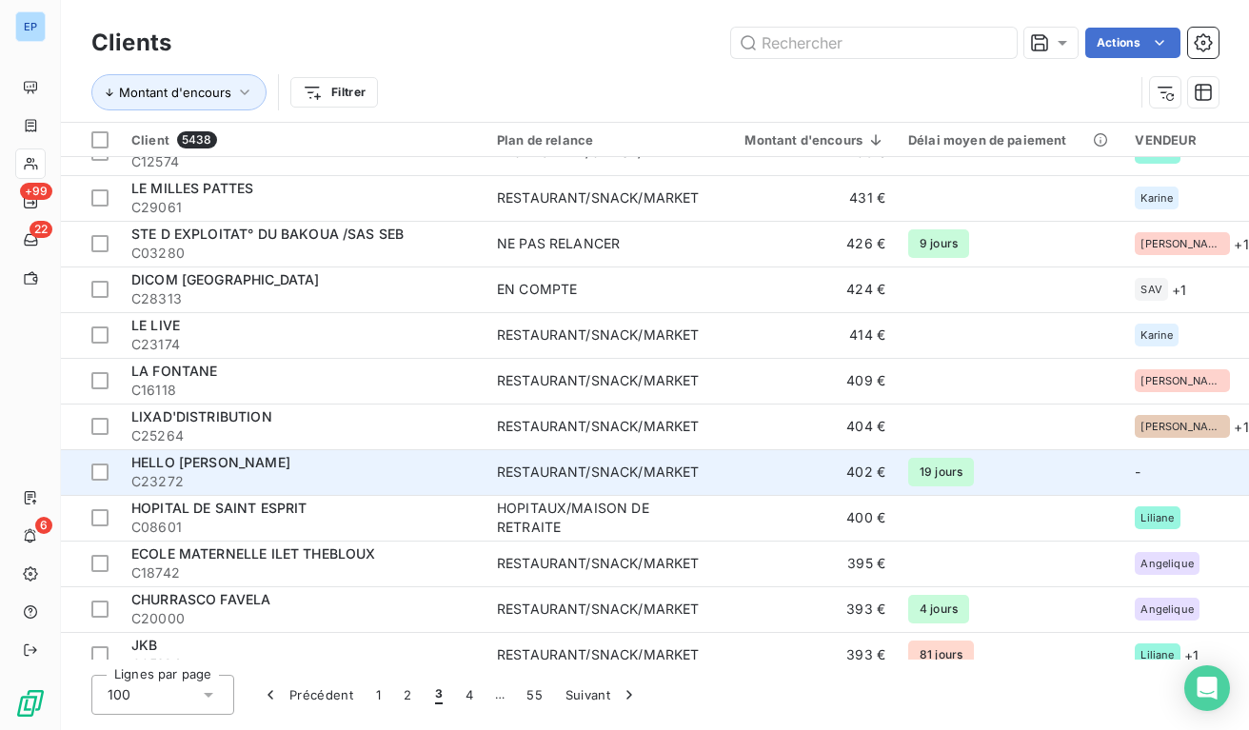
click at [459, 475] on span "C23272" at bounding box center [302, 481] width 343 height 19
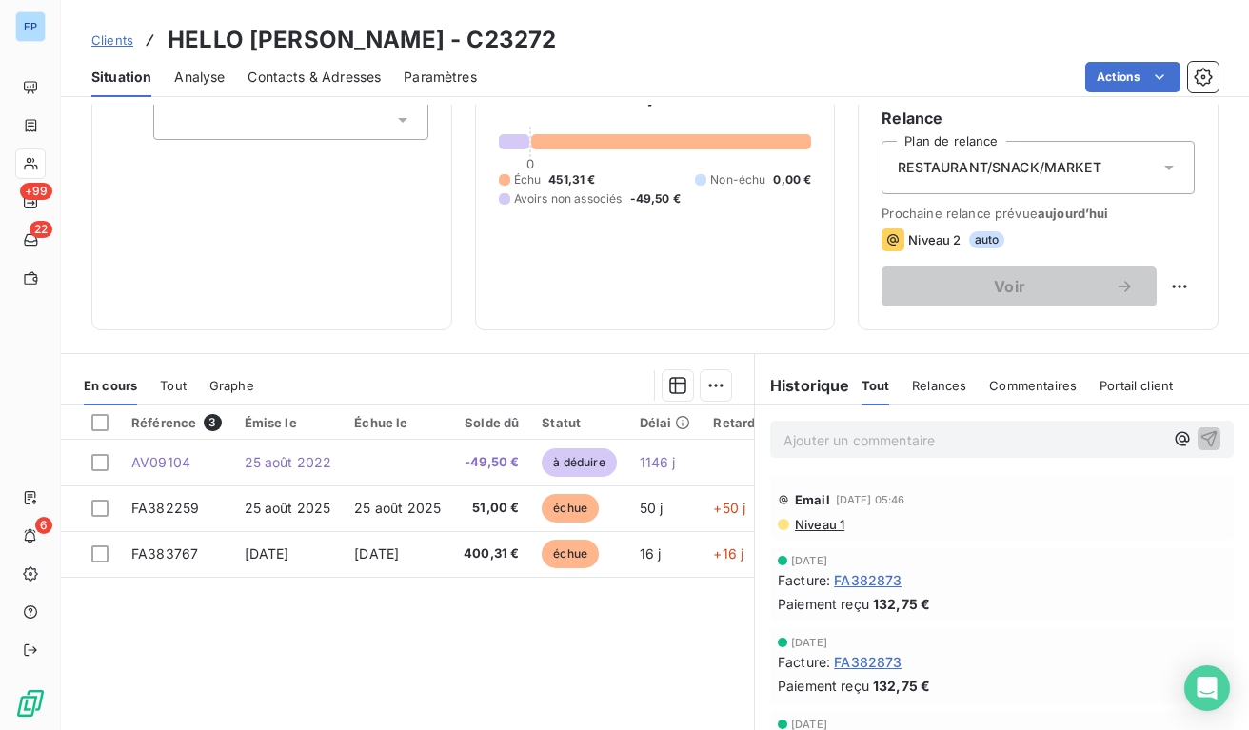
scroll to position [194, 0]
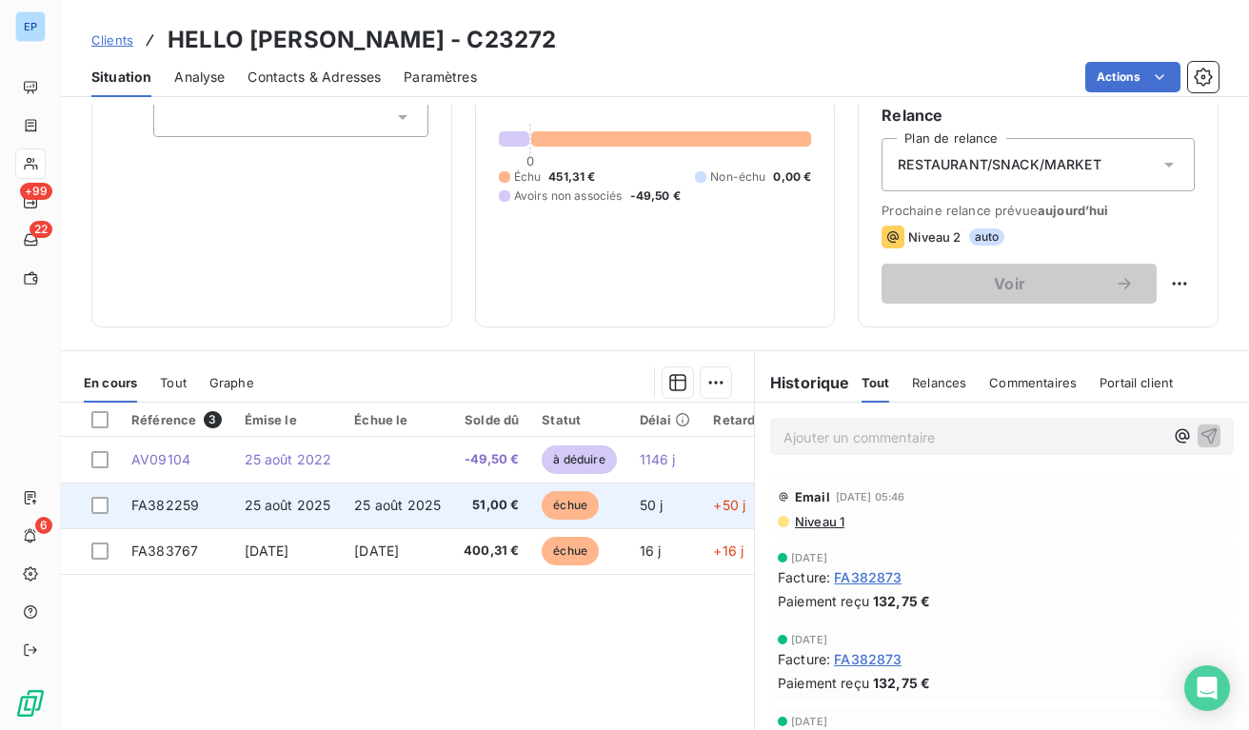
click at [426, 499] on span "25 août 2025" at bounding box center [397, 505] width 87 height 16
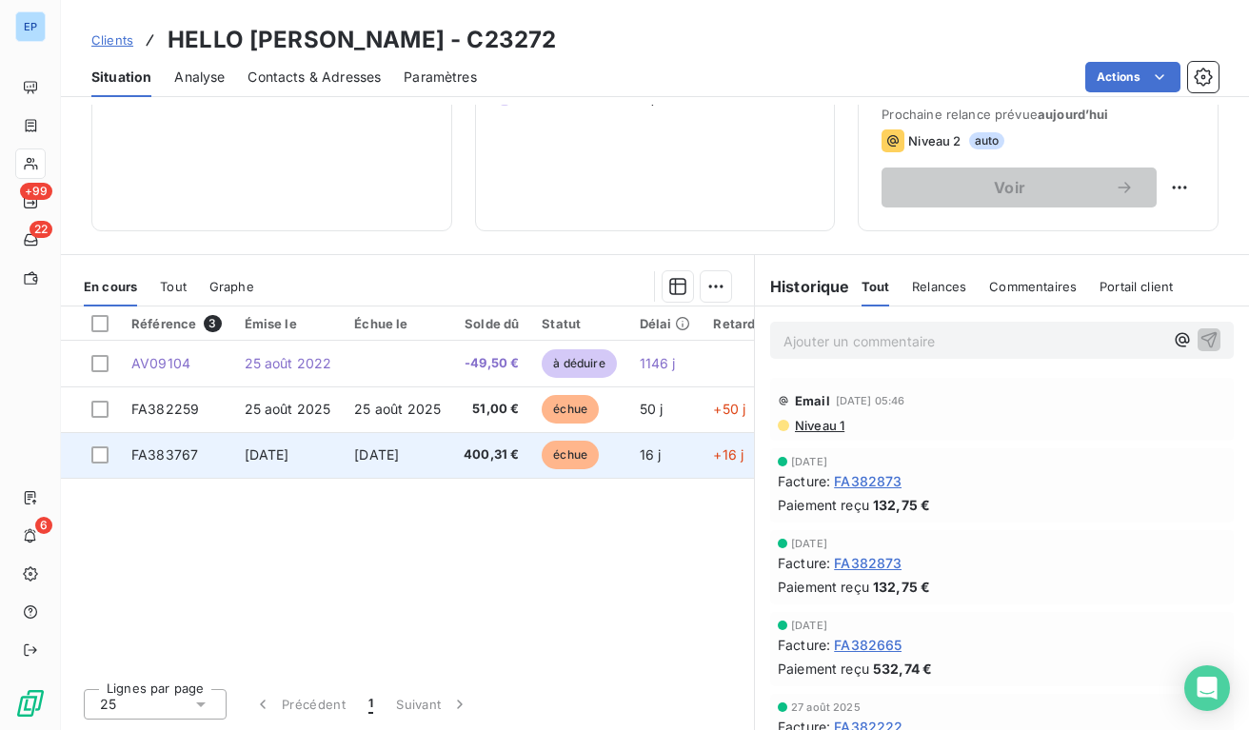
scroll to position [290, 0]
click at [148, 446] on span "FA383767" at bounding box center [164, 454] width 67 height 16
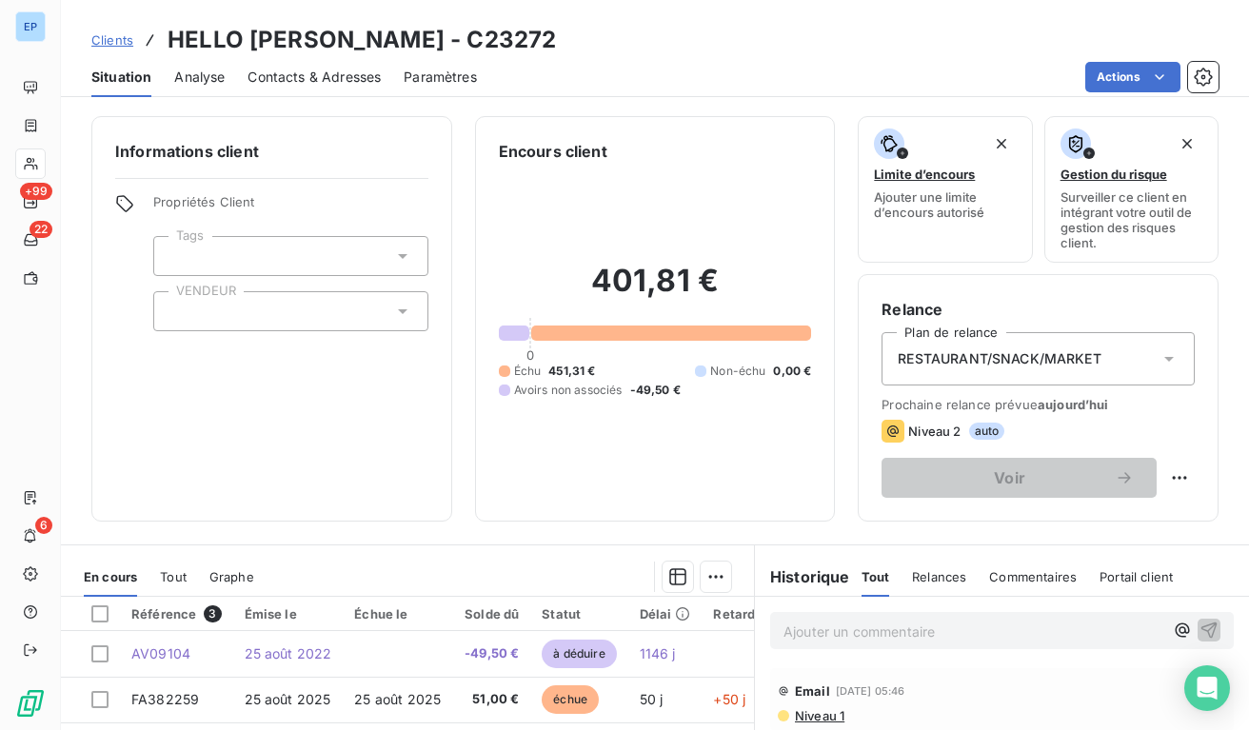
click at [207, 320] on div at bounding box center [290, 311] width 275 height 40
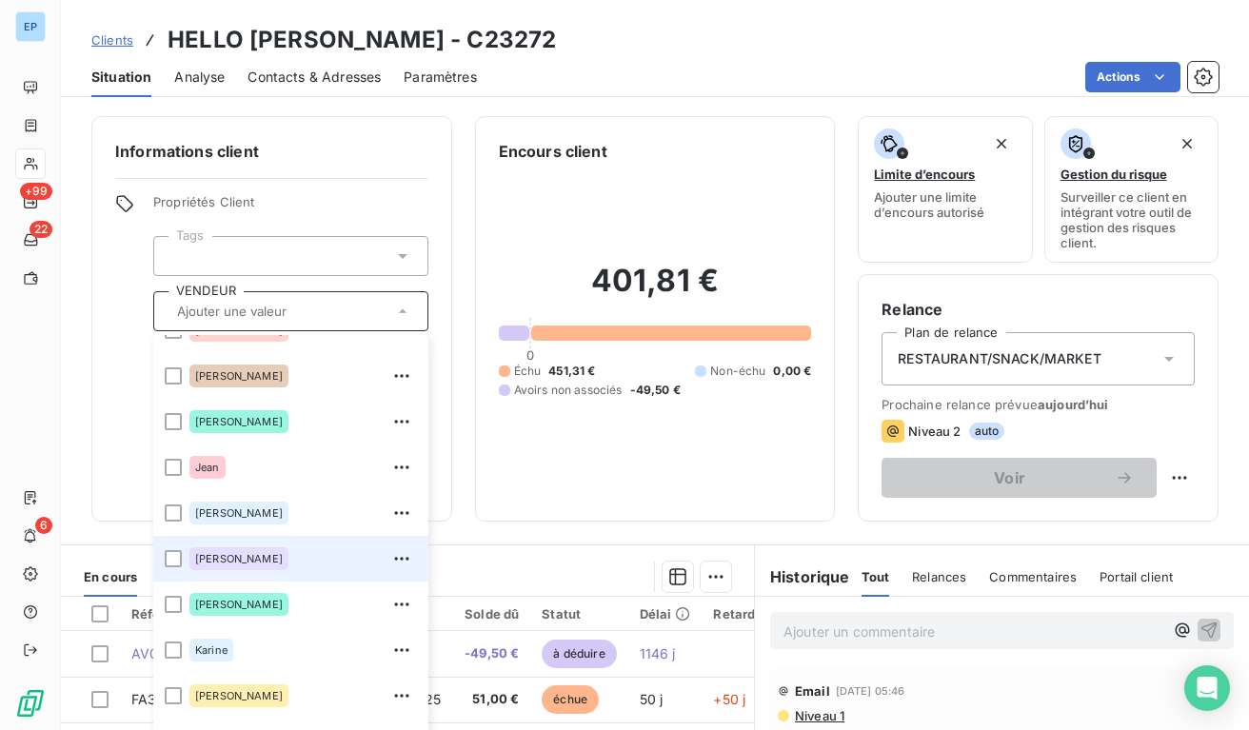
scroll to position [457, 0]
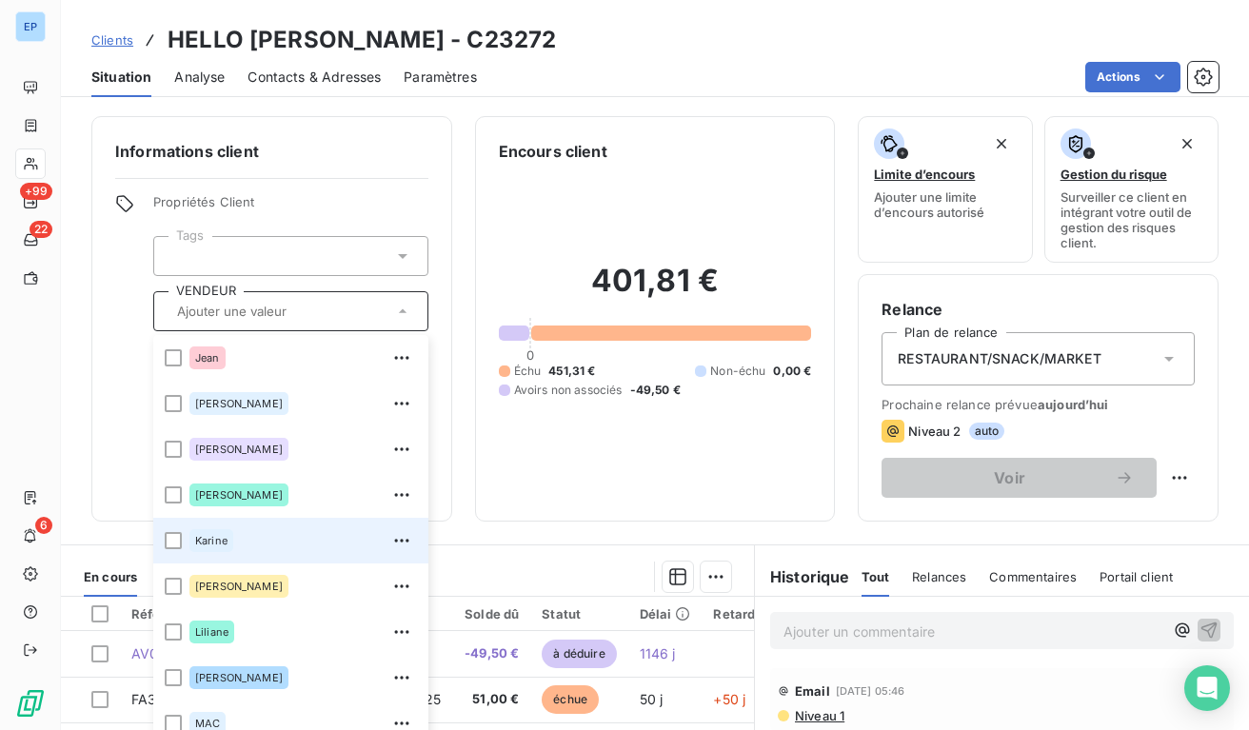
click at [219, 538] on span "Karine" at bounding box center [211, 540] width 32 height 11
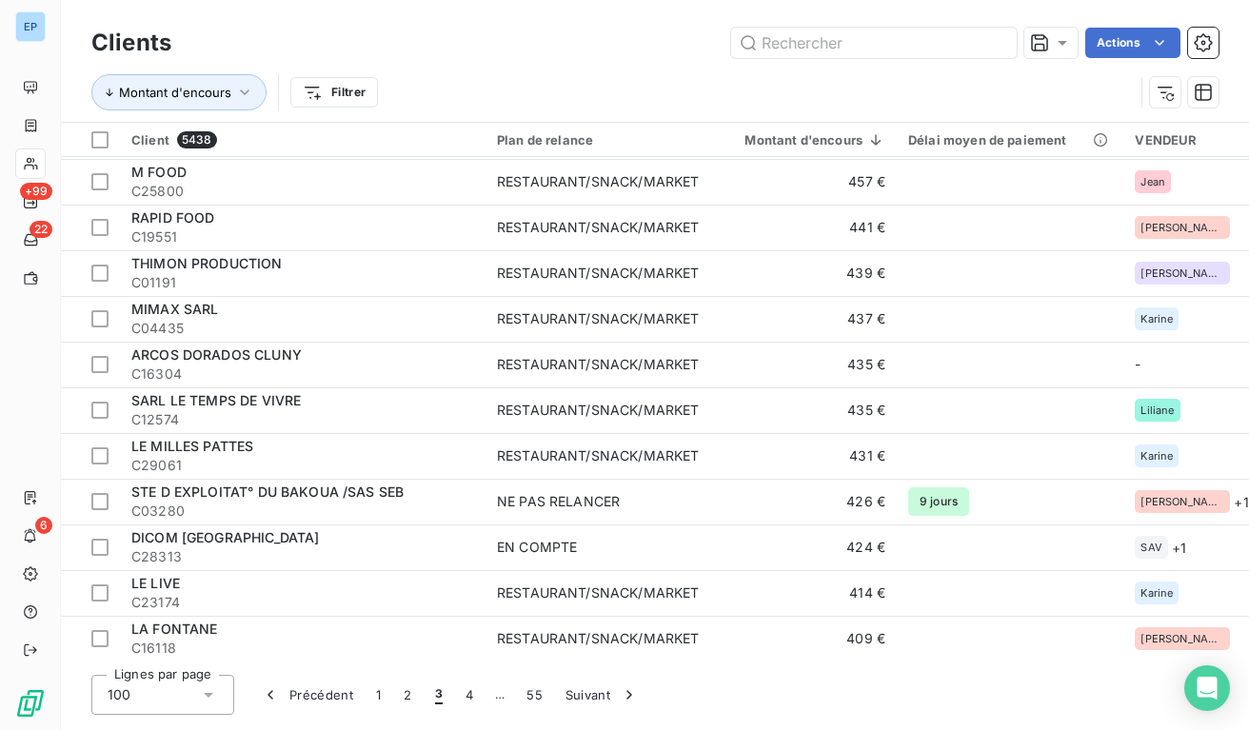
scroll to position [3149, 0]
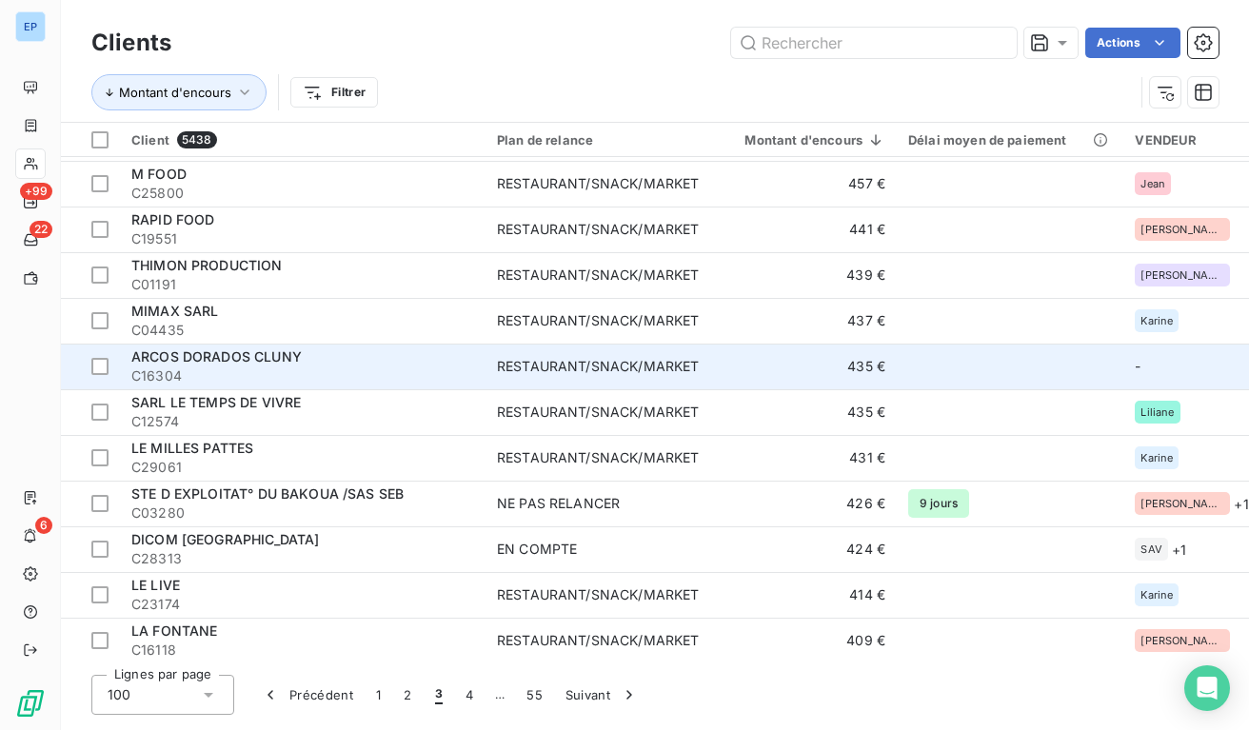
click at [742, 363] on td "435 €" at bounding box center [803, 367] width 187 height 46
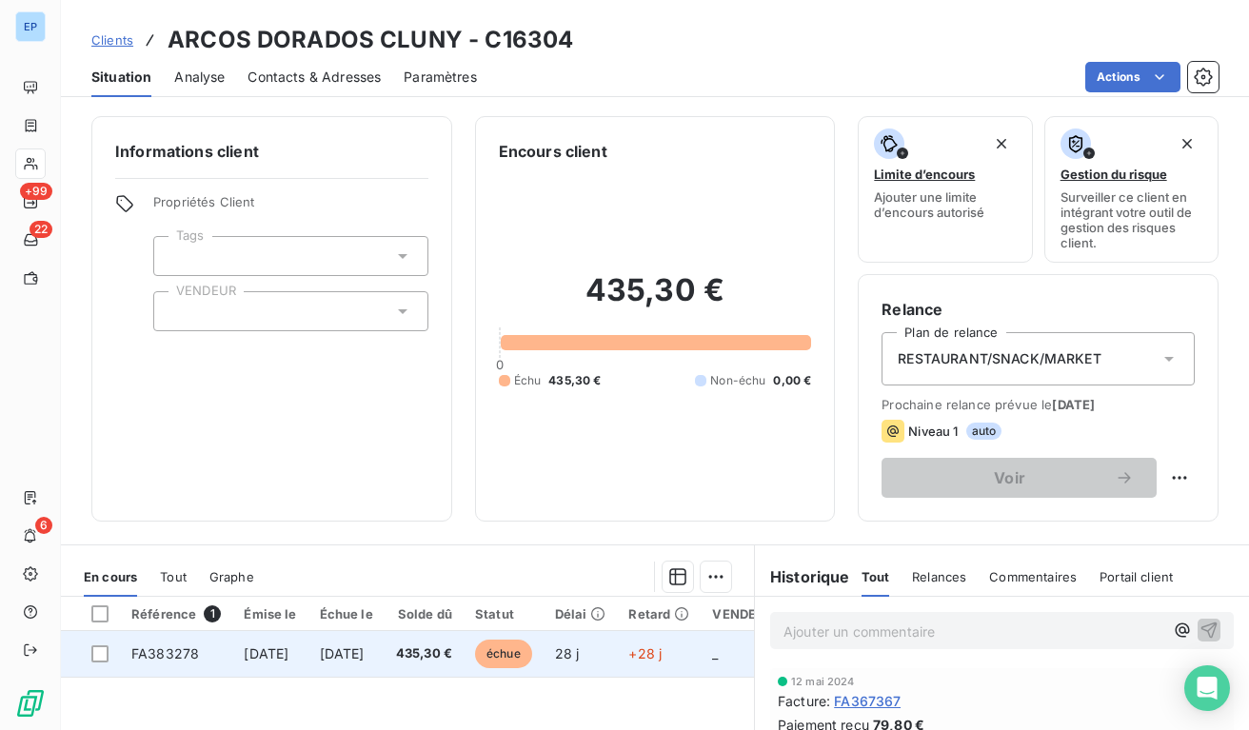
click at [452, 653] on span "435,30 €" at bounding box center [424, 653] width 56 height 19
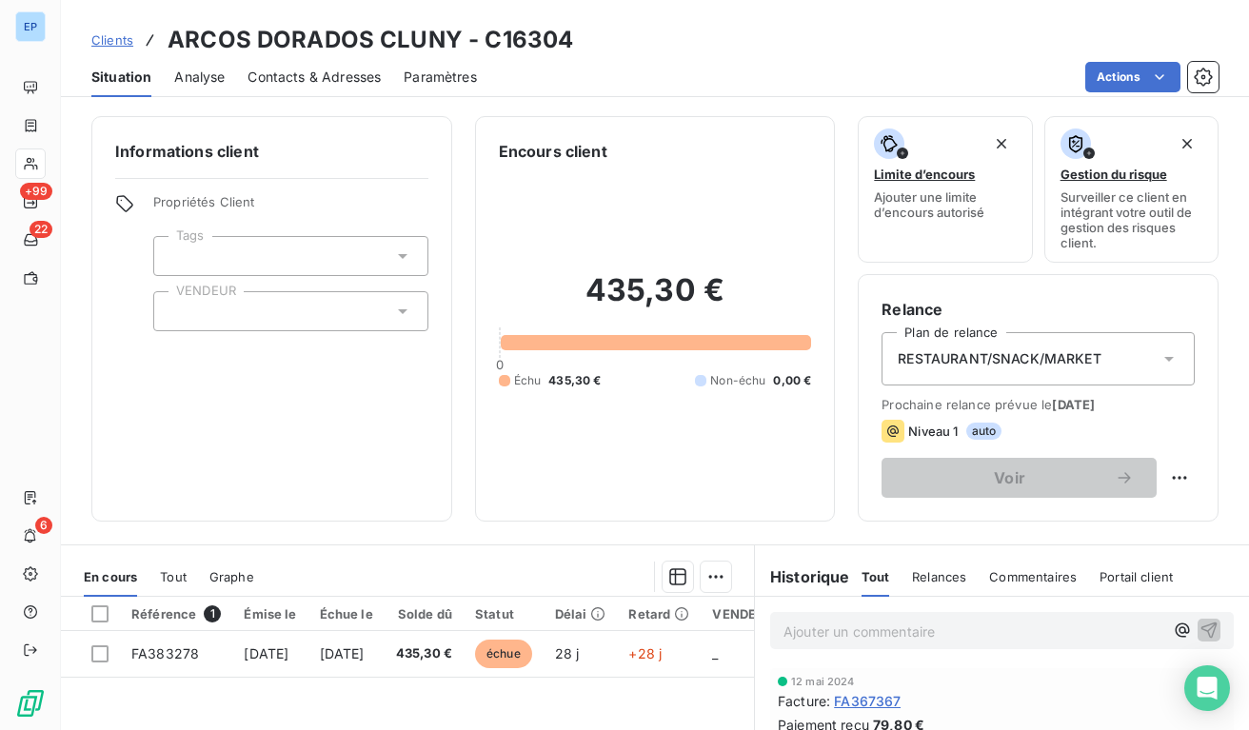
click at [227, 318] on div at bounding box center [290, 311] width 275 height 40
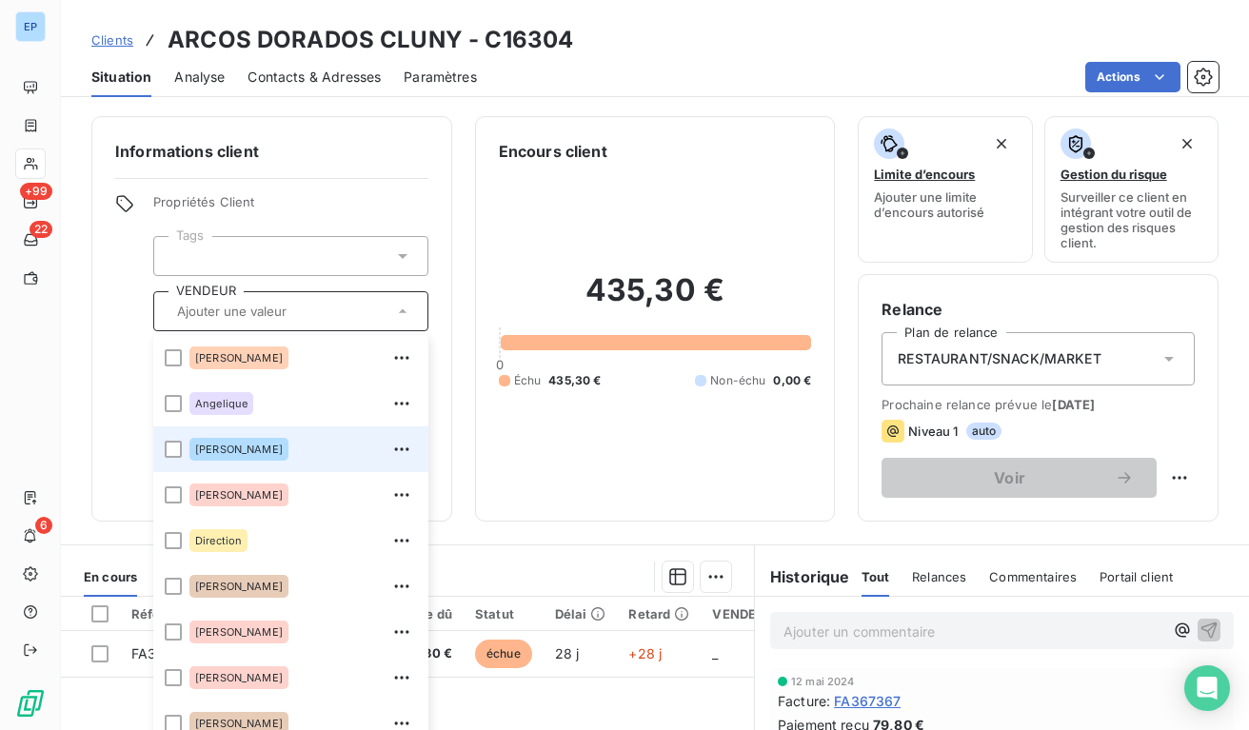
click at [201, 458] on div "[PERSON_NAME]" at bounding box center [238, 449] width 99 height 23
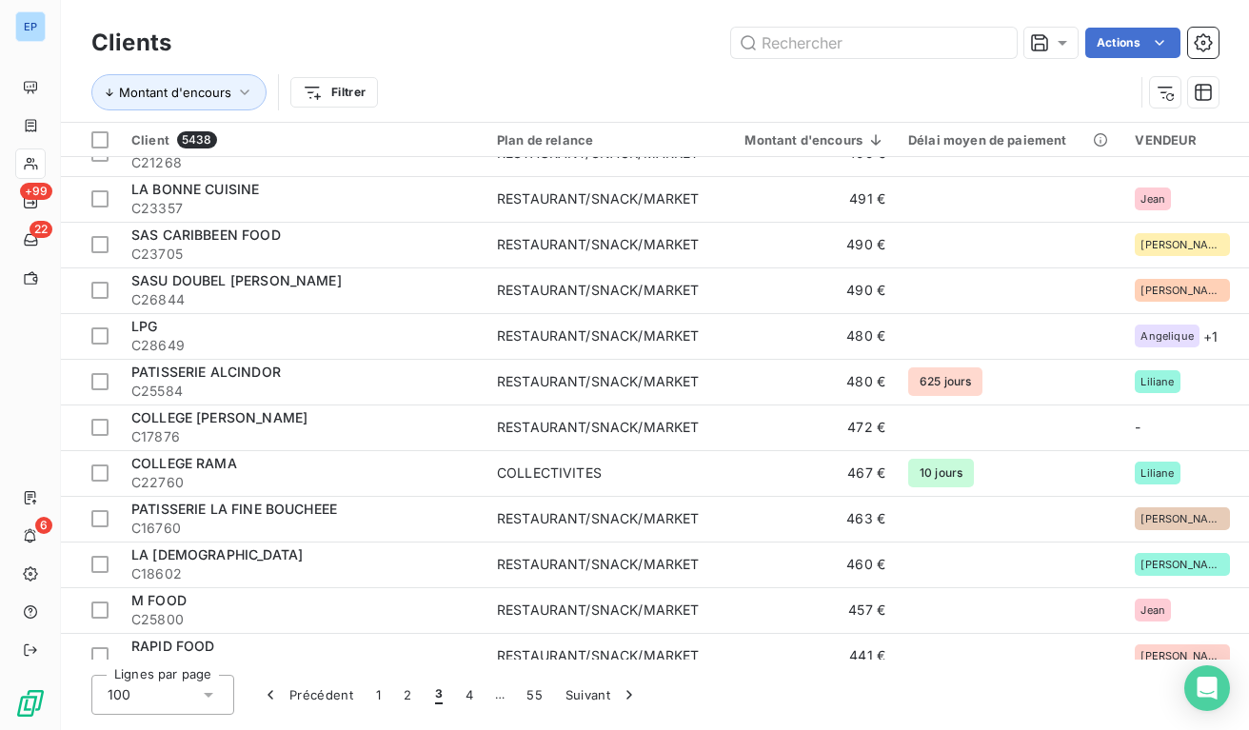
scroll to position [2655, 0]
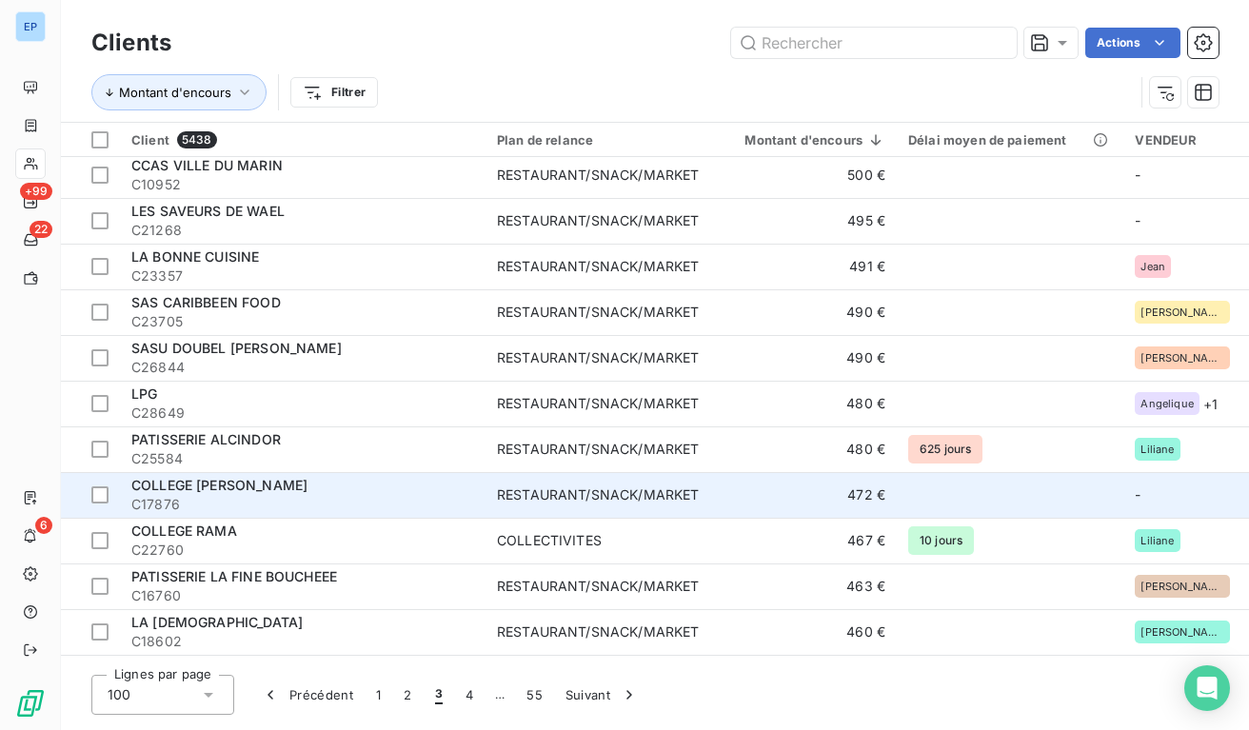
click at [731, 490] on td "472 €" at bounding box center [803, 495] width 187 height 46
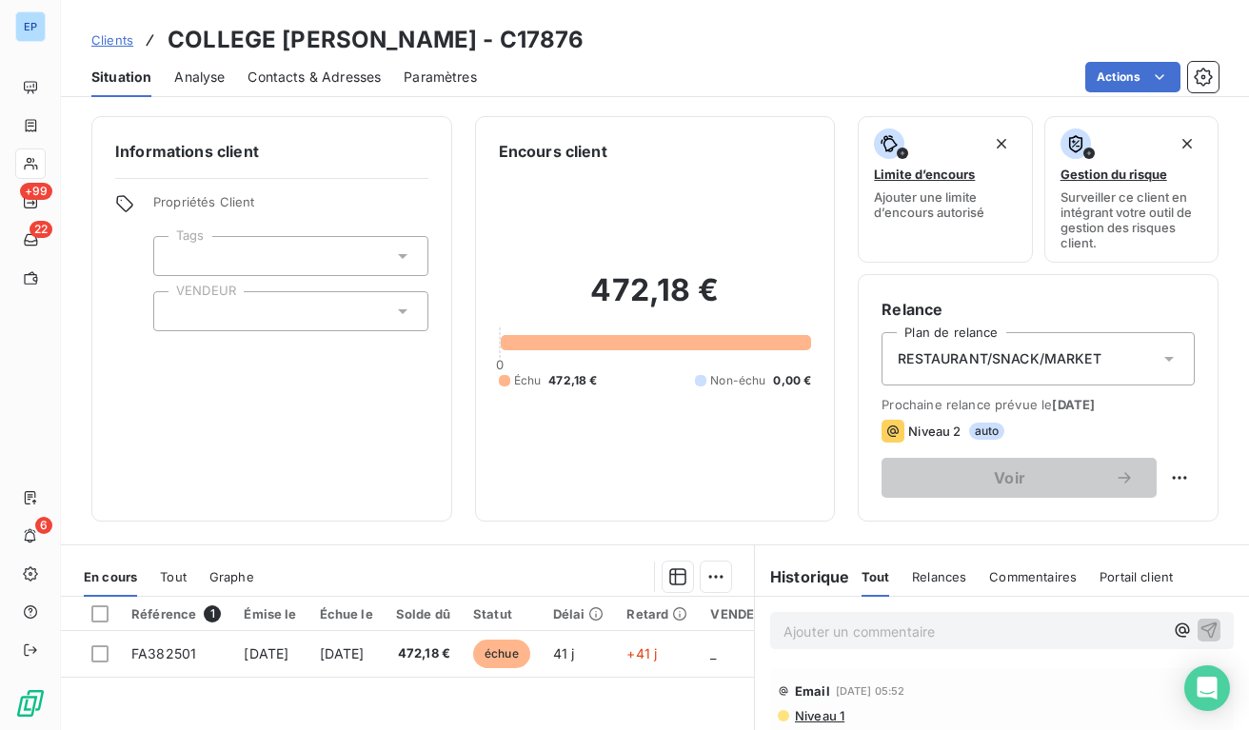
scroll to position [122, 0]
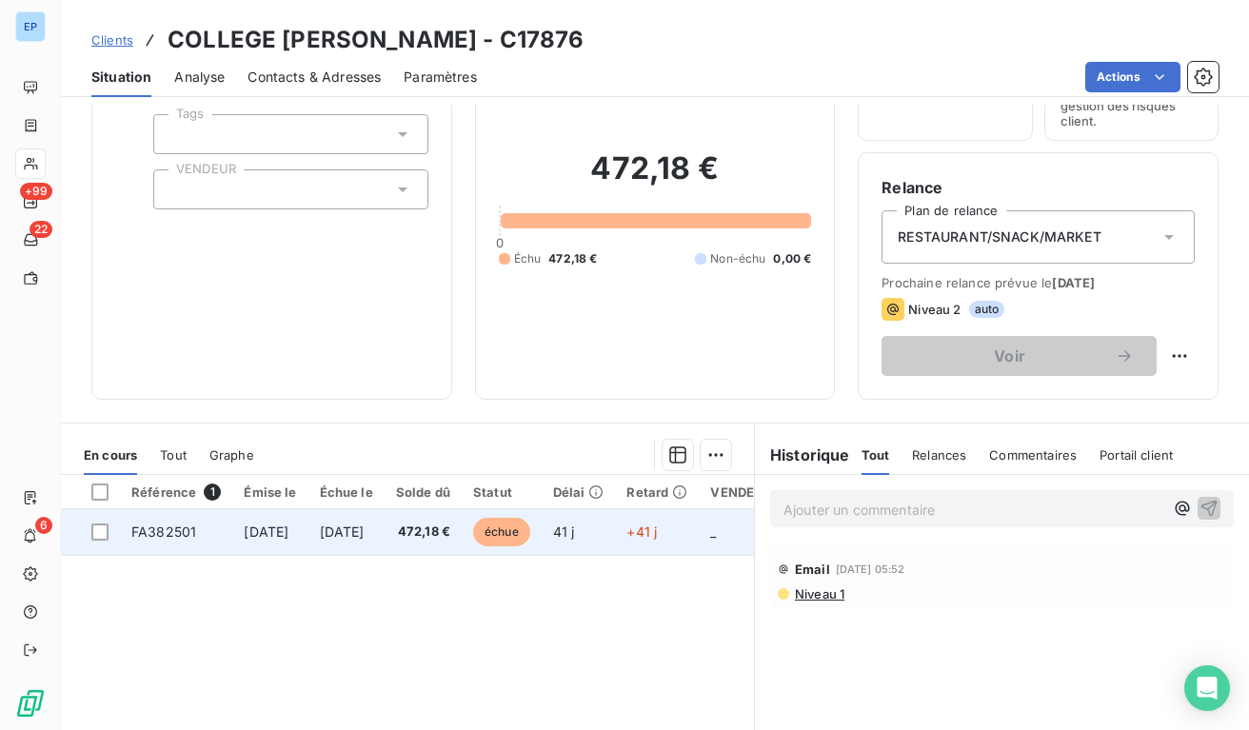
click at [450, 525] on span "472,18 €" at bounding box center [423, 532] width 54 height 19
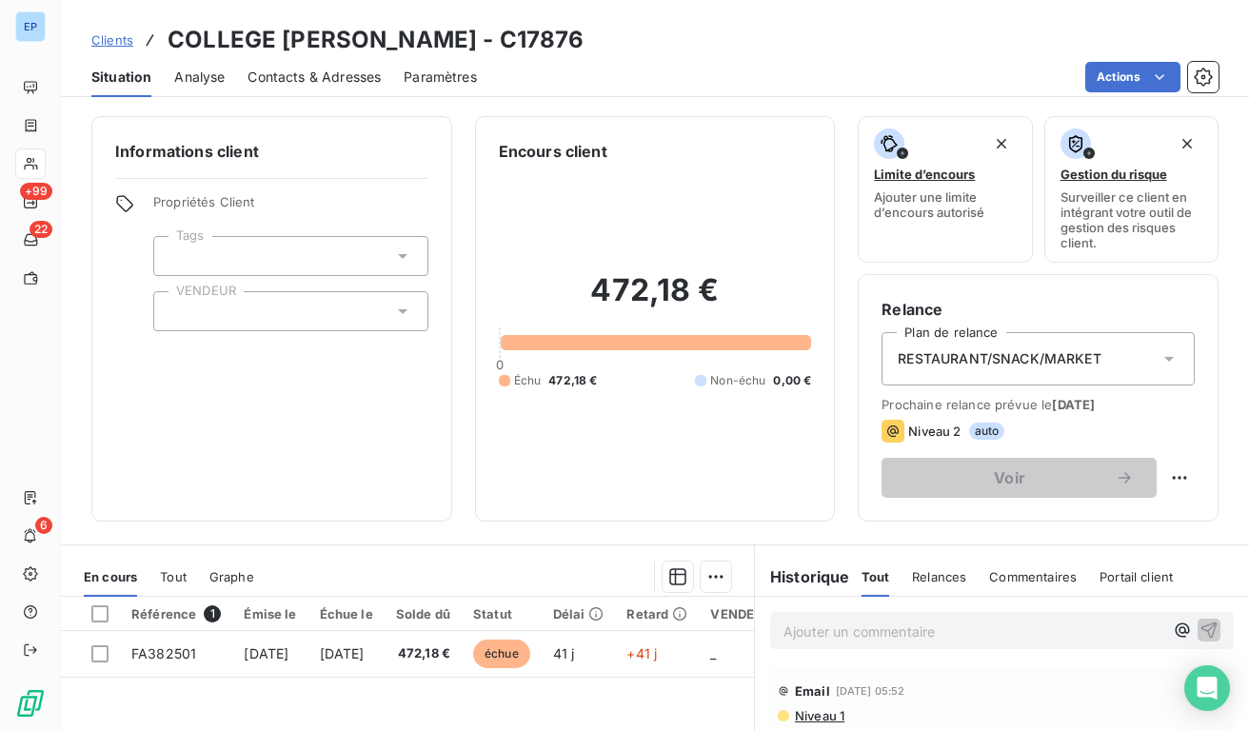
click at [213, 307] on div at bounding box center [290, 311] width 275 height 40
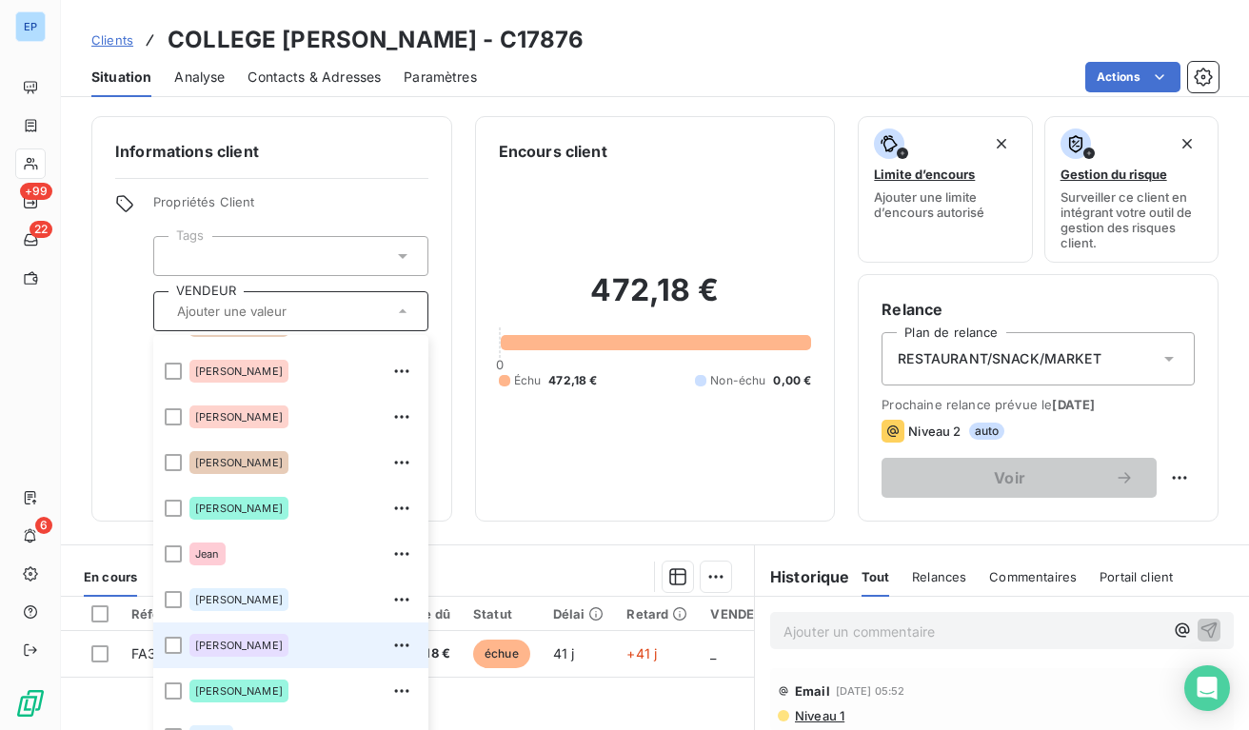
scroll to position [257, 0]
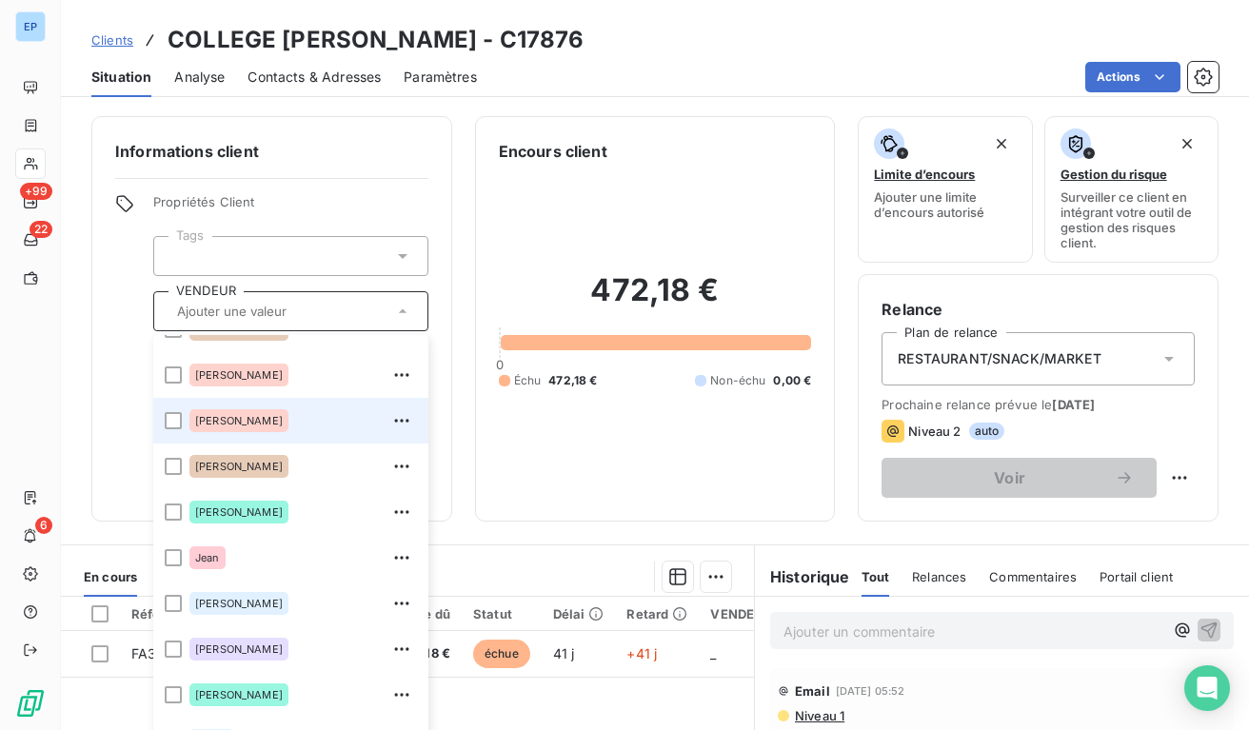
click at [213, 413] on div "[PERSON_NAME]" at bounding box center [238, 420] width 99 height 23
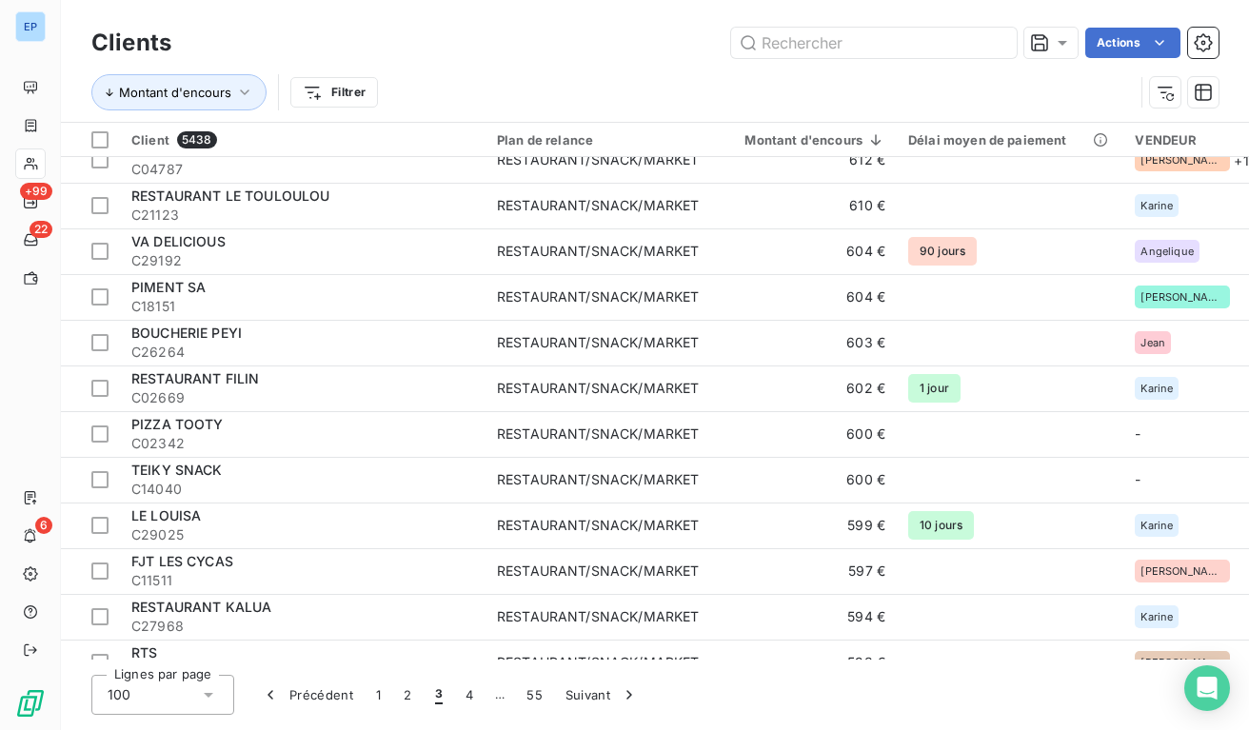
scroll to position [913, 0]
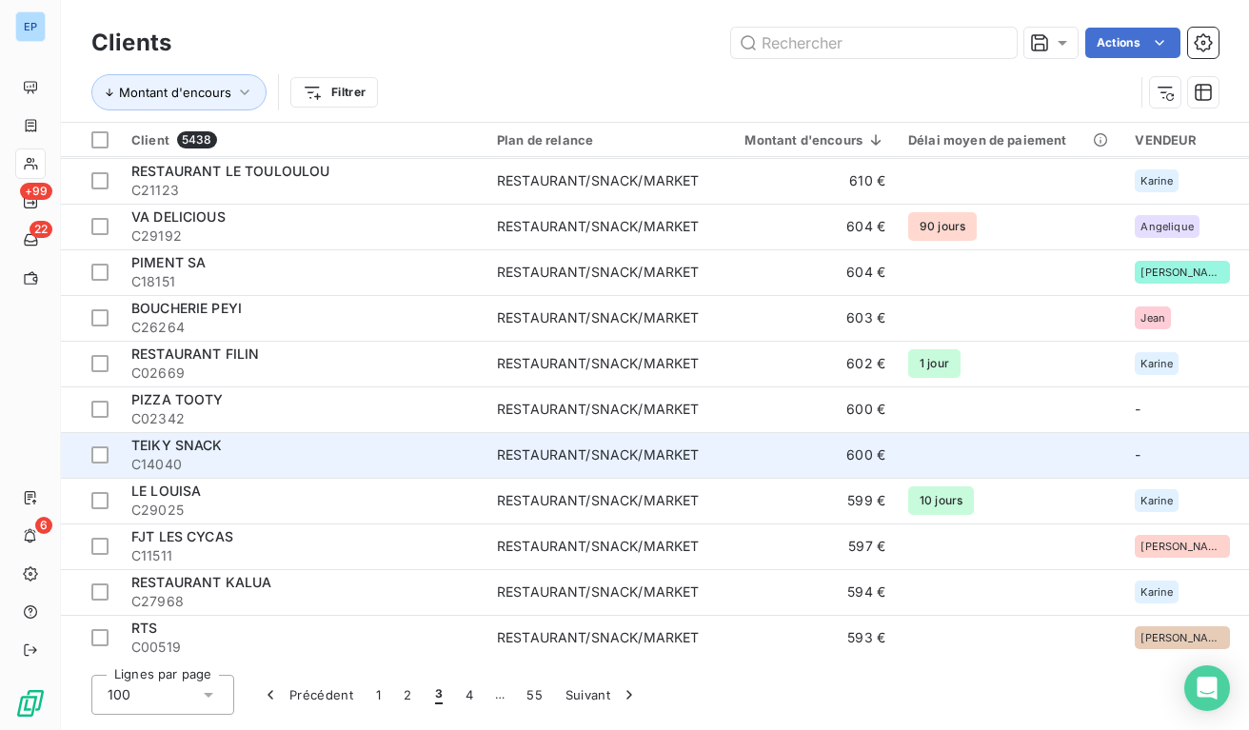
click at [514, 465] on td "RESTAURANT/SNACK/MARKET" at bounding box center [597, 455] width 225 height 46
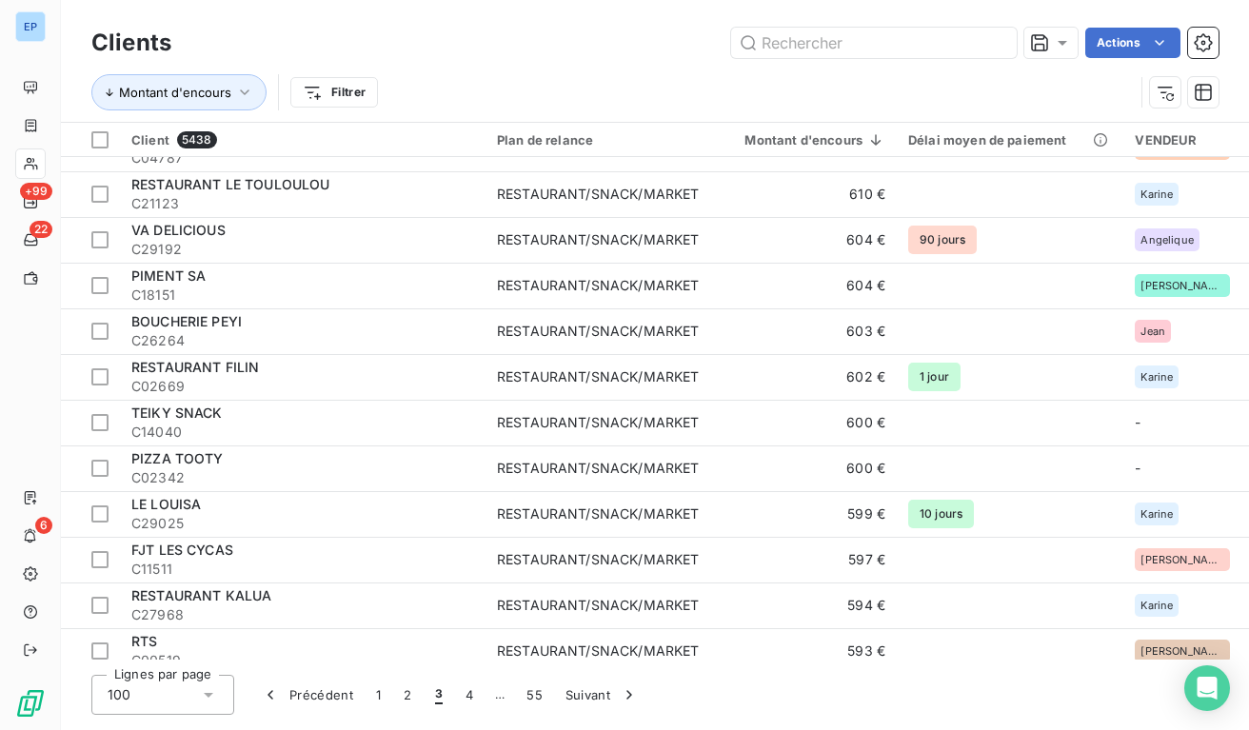
scroll to position [992, 0]
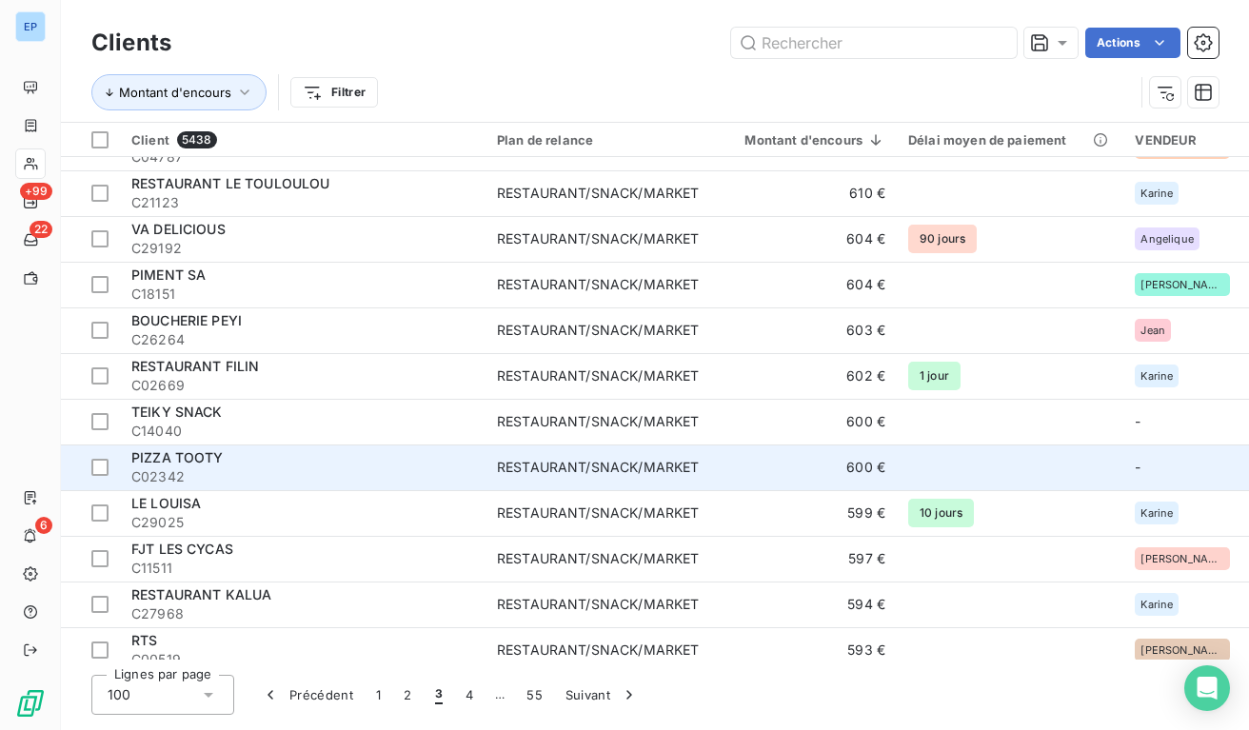
click at [365, 463] on div "PIZZA TOOTY" at bounding box center [302, 457] width 343 height 19
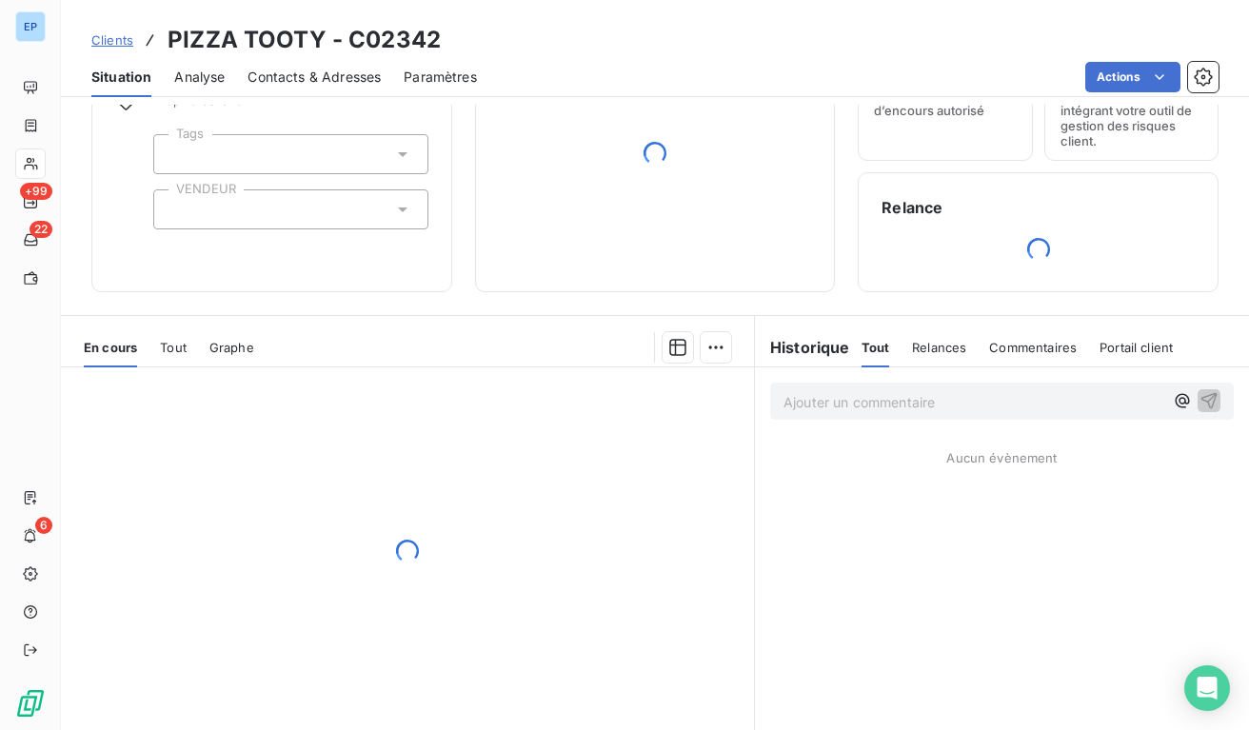
scroll to position [117, 0]
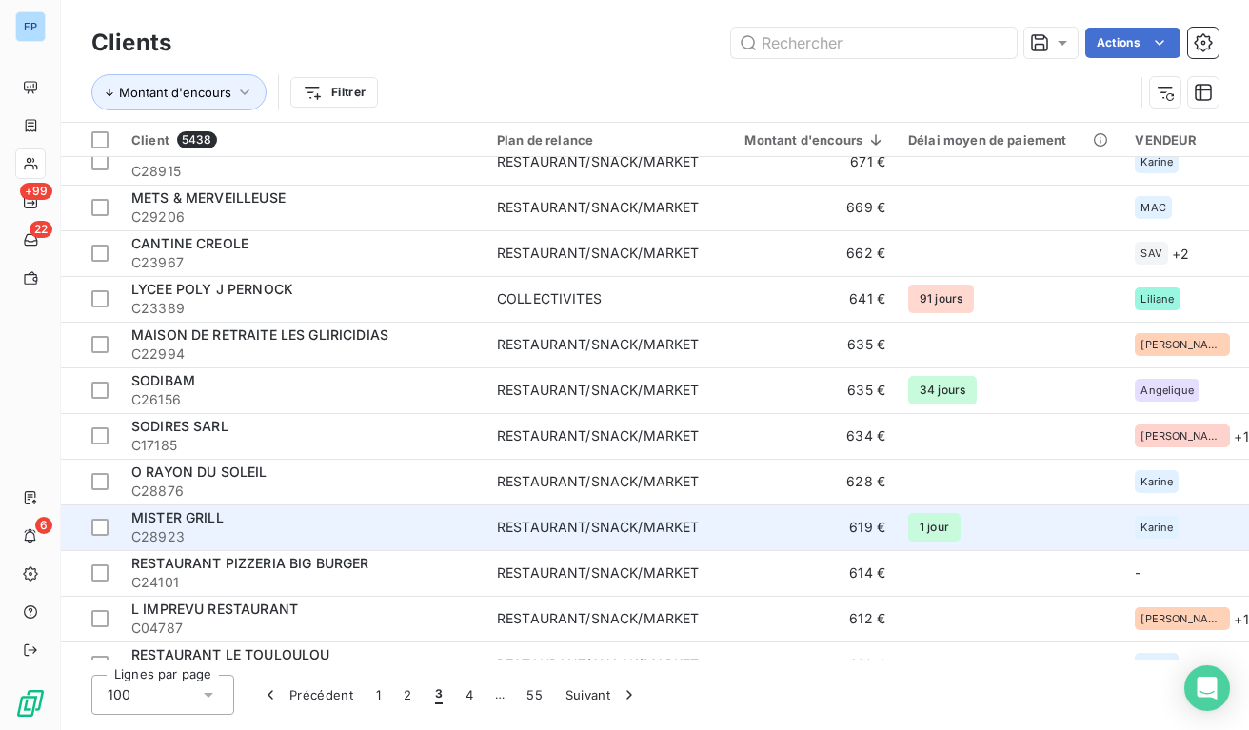
scroll to position [600, 0]
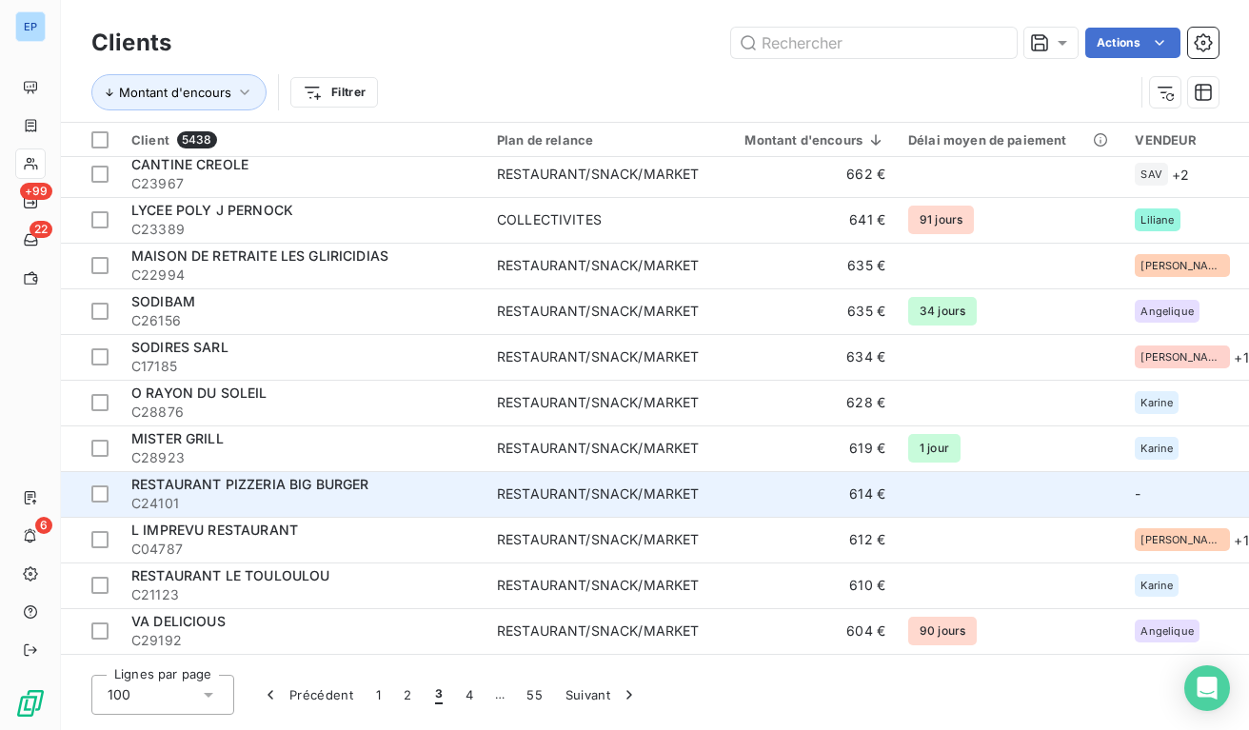
click at [577, 490] on div "RESTAURANT/SNACK/MARKET" at bounding box center [598, 494] width 202 height 19
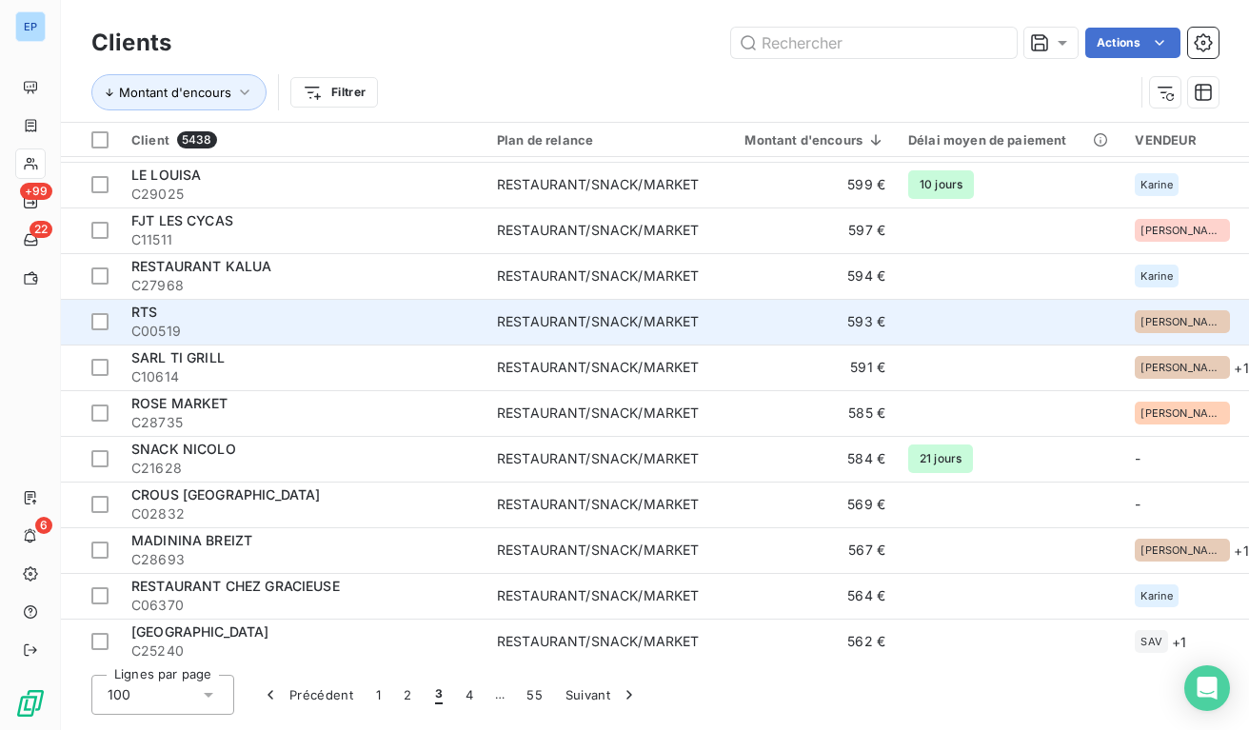
scroll to position [1375, 0]
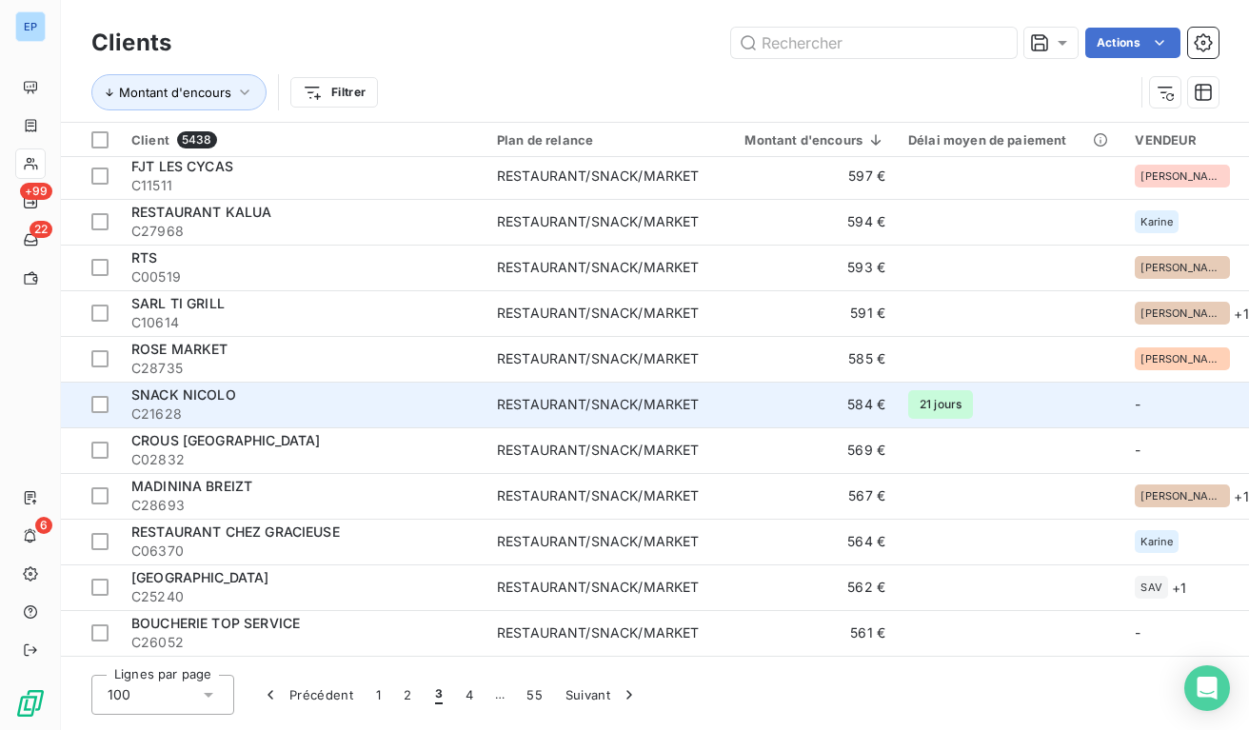
click at [784, 401] on td "584 €" at bounding box center [803, 405] width 187 height 46
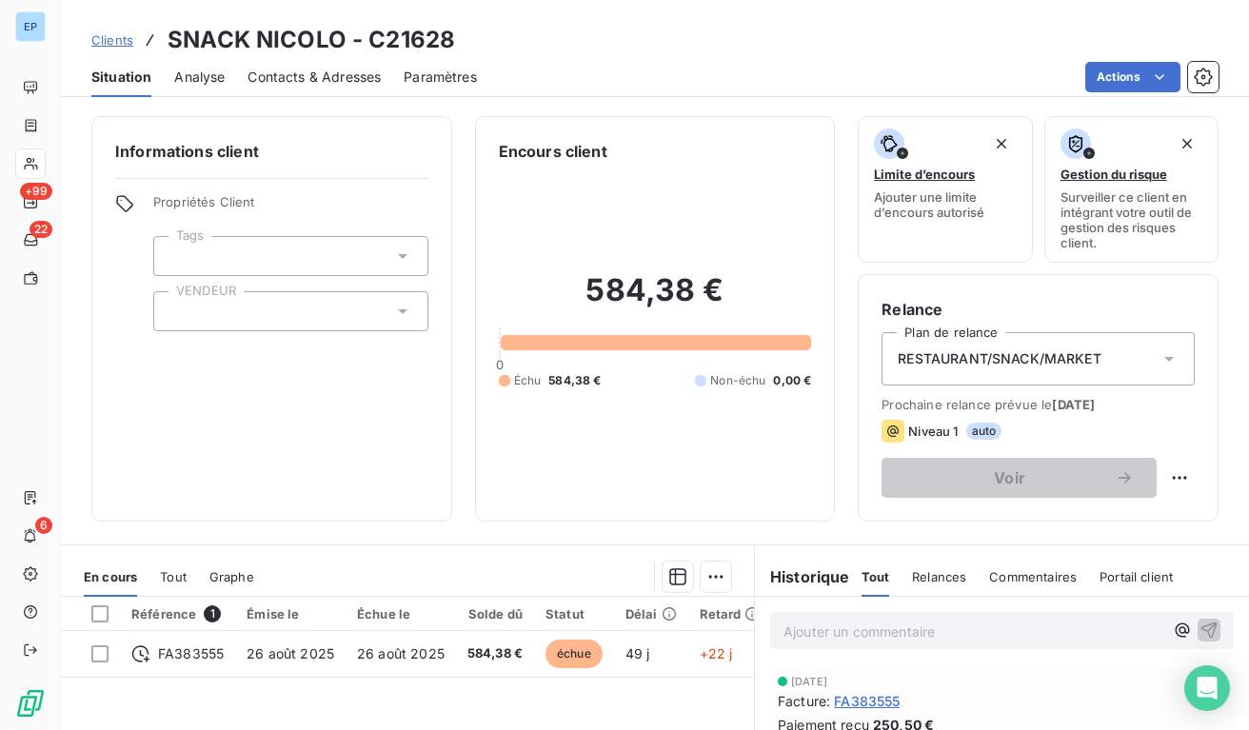
scroll to position [20, 0]
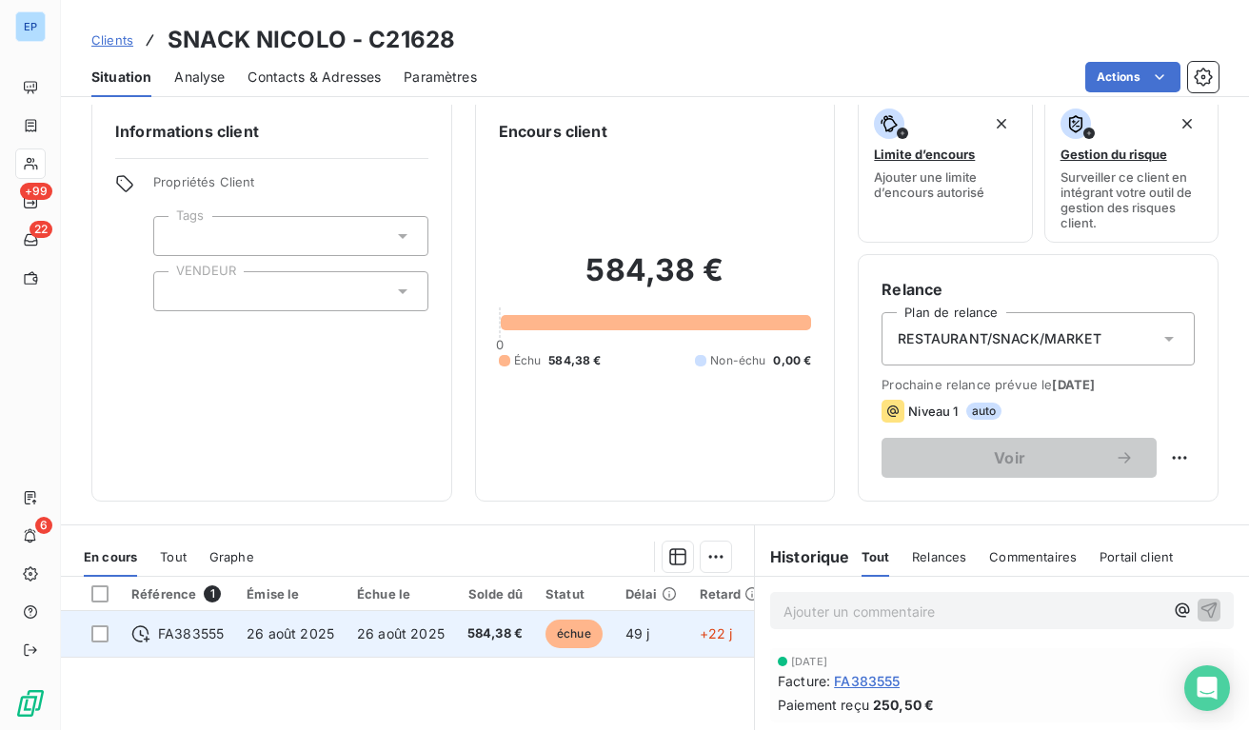
click at [496, 629] on span "584,38 €" at bounding box center [494, 633] width 55 height 19
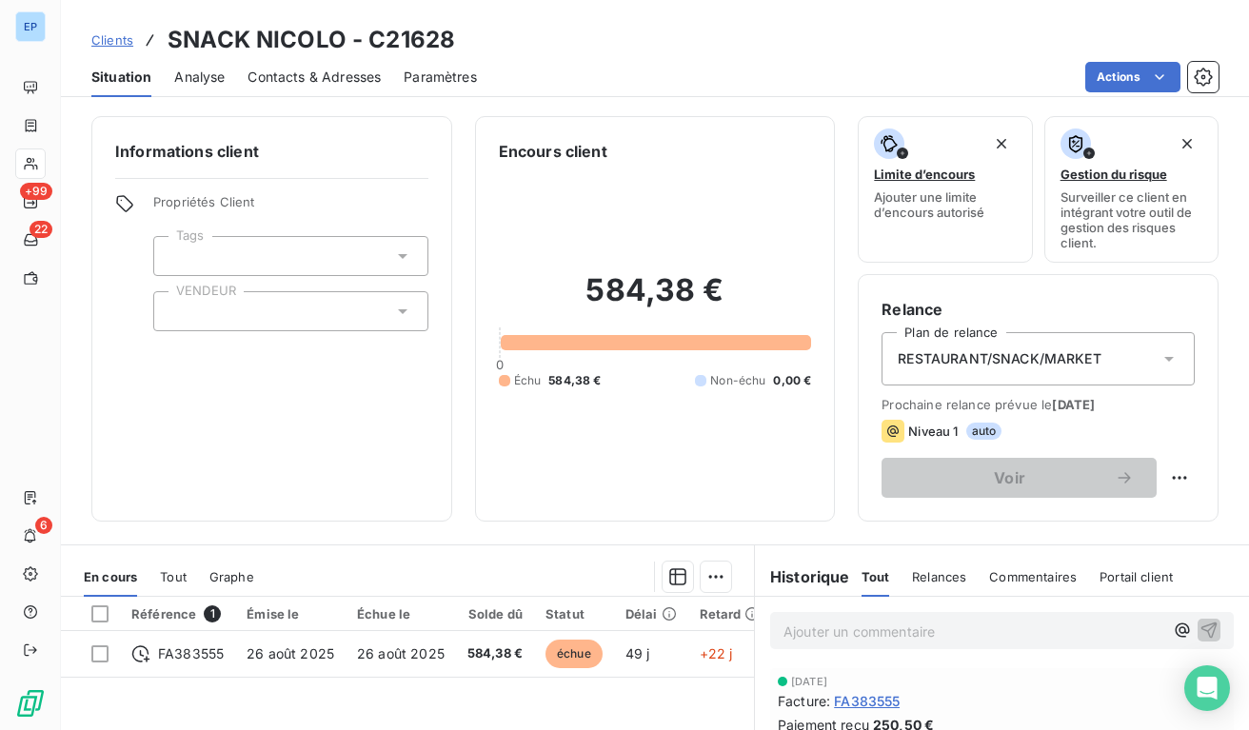
click at [287, 328] on div at bounding box center [290, 311] width 275 height 40
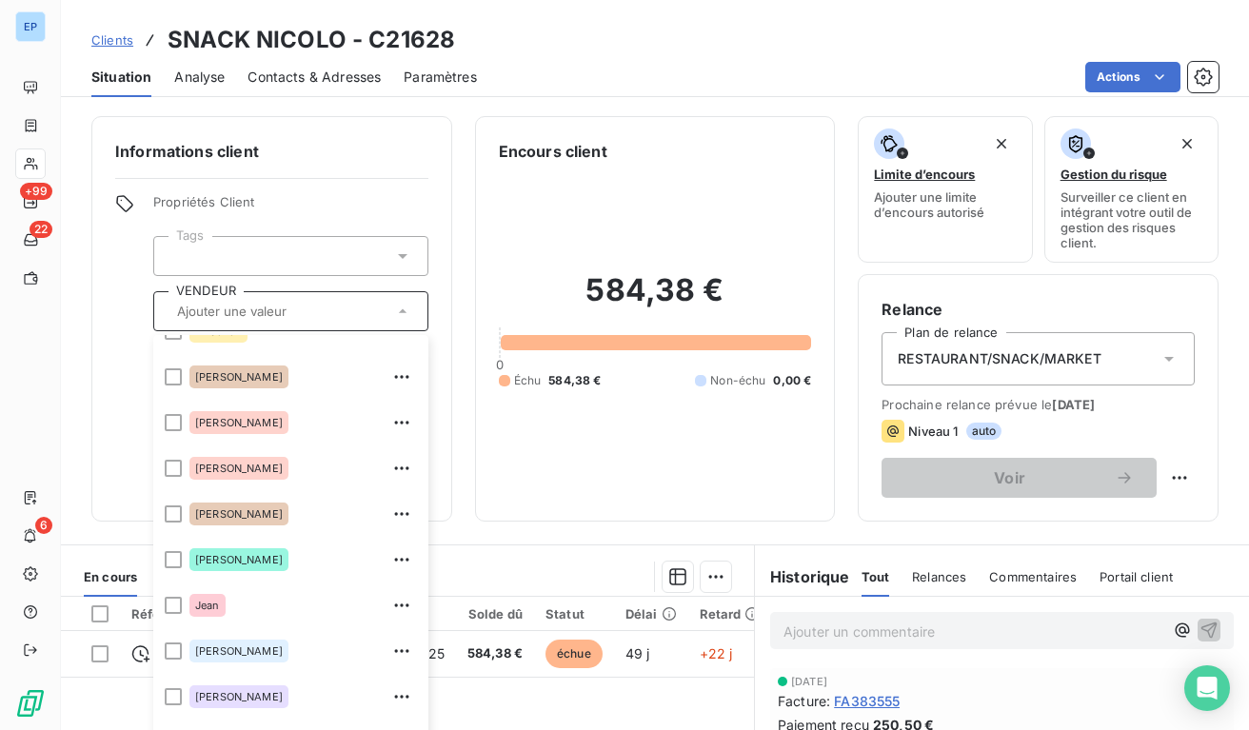
scroll to position [292, 0]
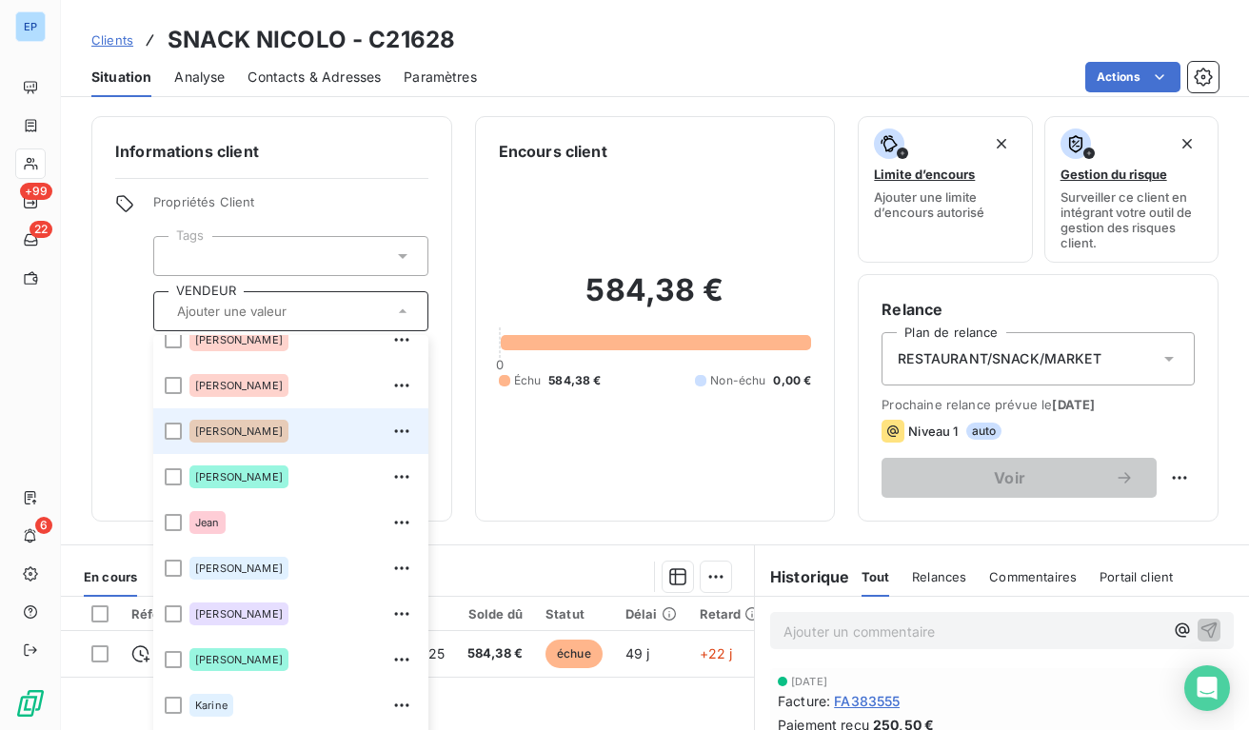
click at [239, 430] on div "[PERSON_NAME]" at bounding box center [302, 431] width 227 height 30
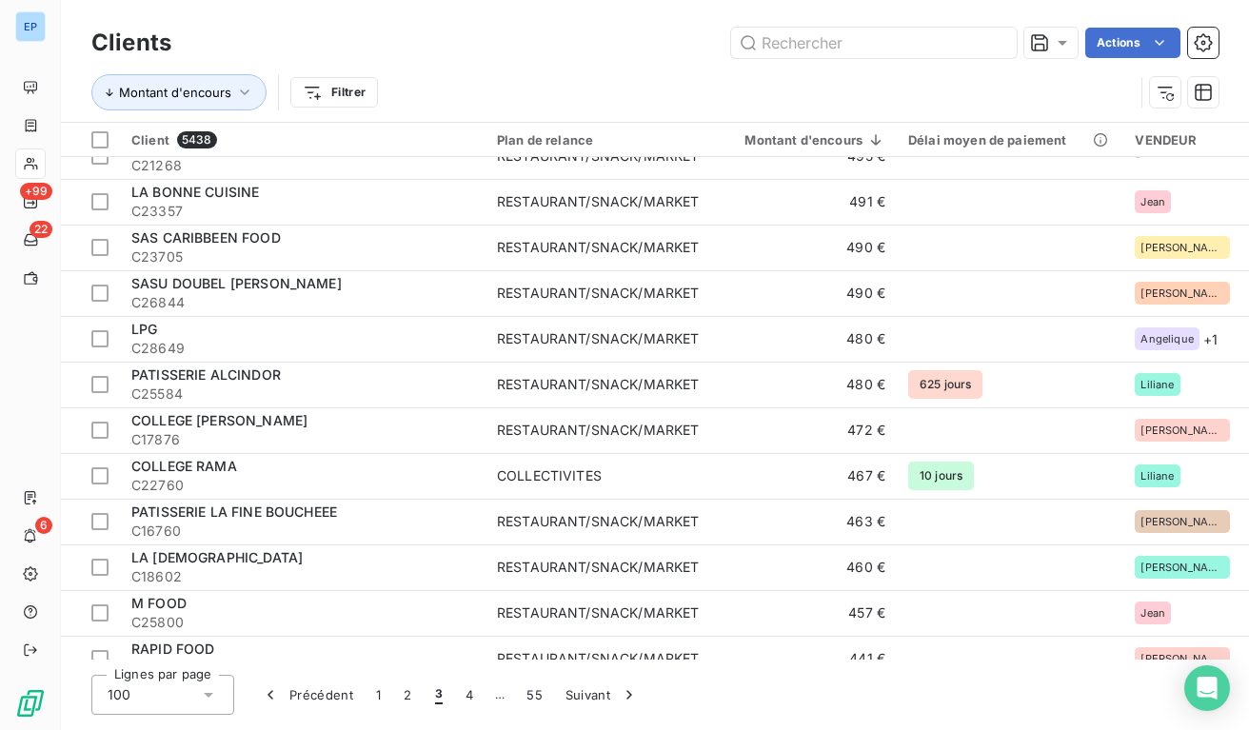
scroll to position [2548, 0]
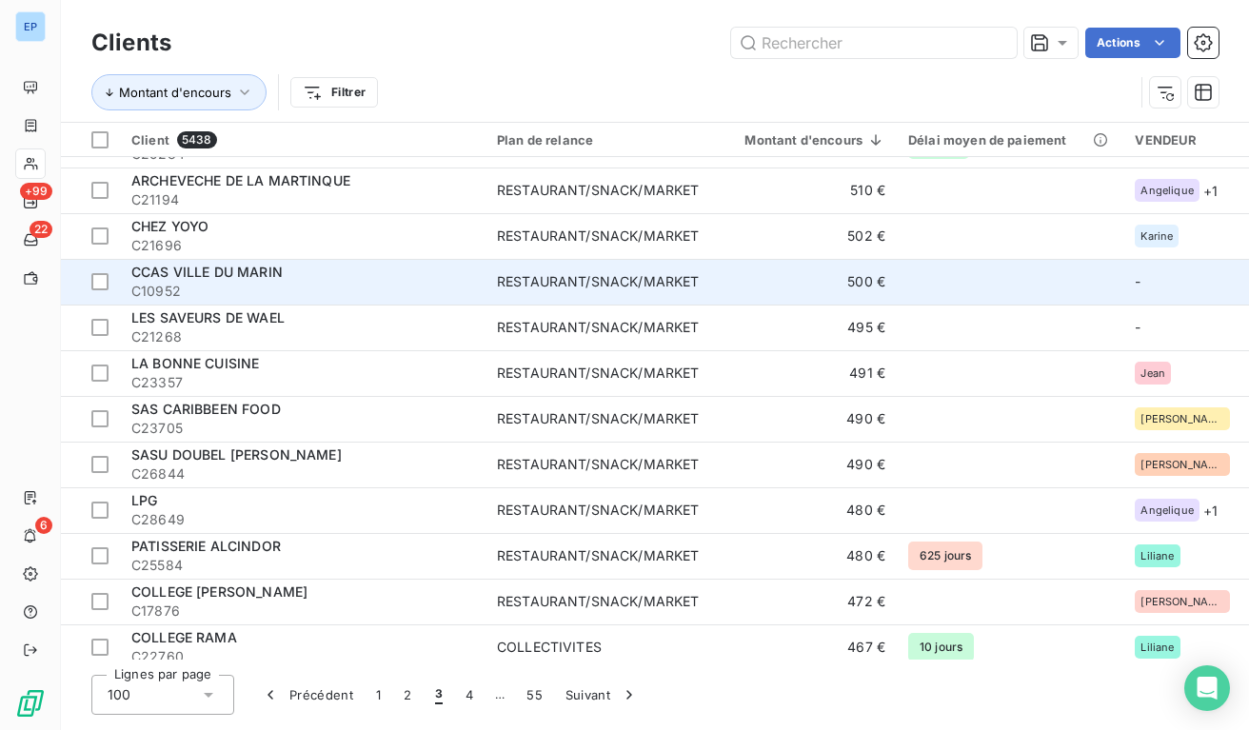
click at [639, 277] on div "RESTAURANT/SNACK/MARKET" at bounding box center [598, 281] width 202 height 19
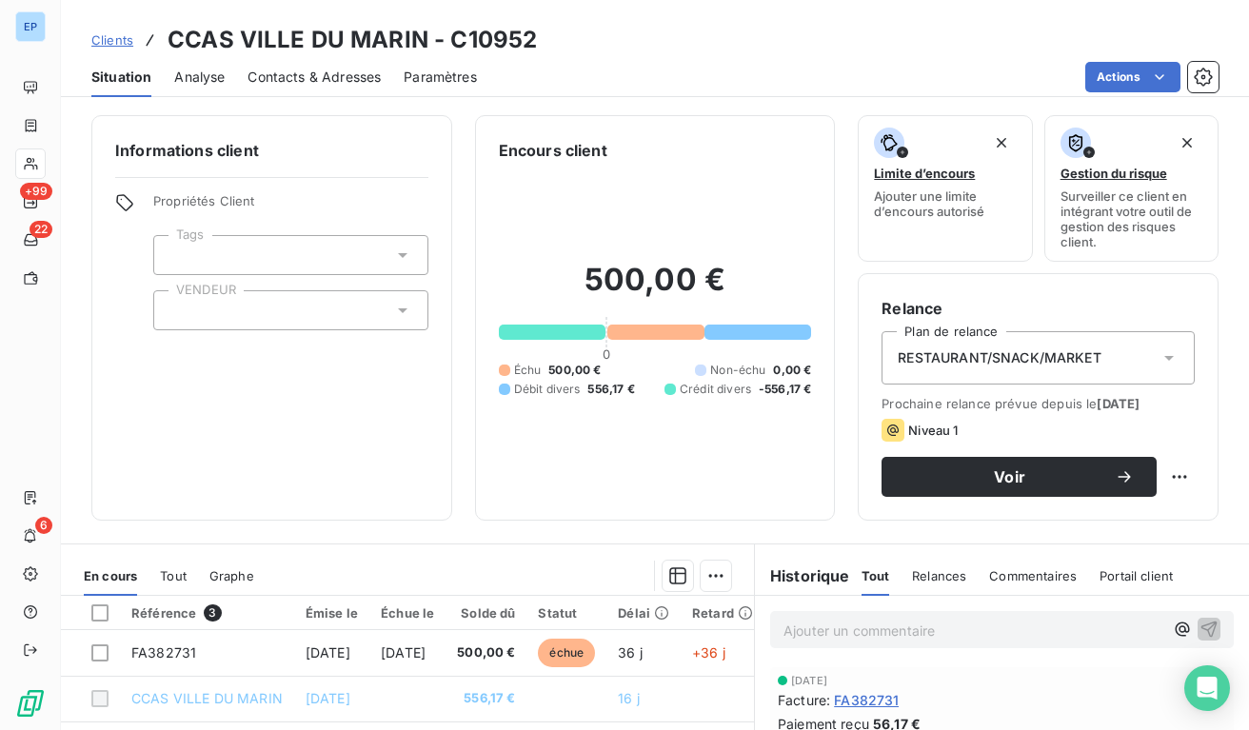
scroll to position [126, 0]
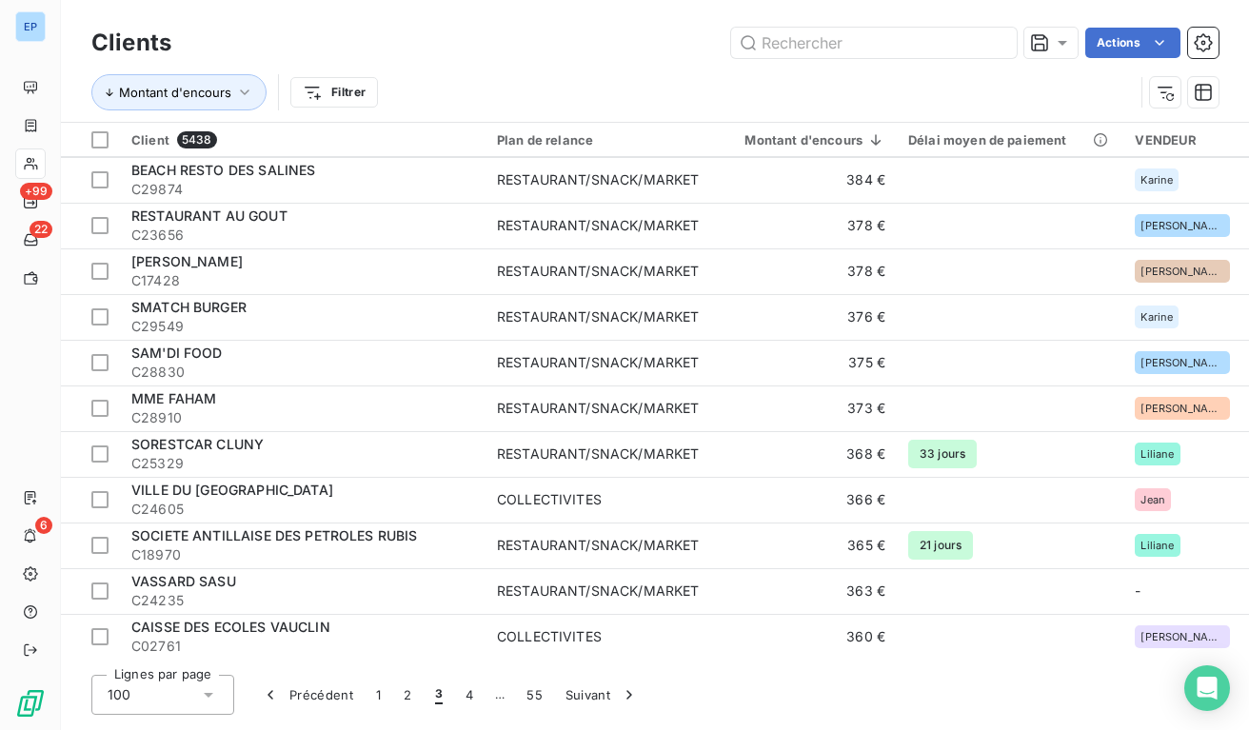
scroll to position [4065, 0]
click at [474, 693] on button "4" at bounding box center [469, 695] width 30 height 40
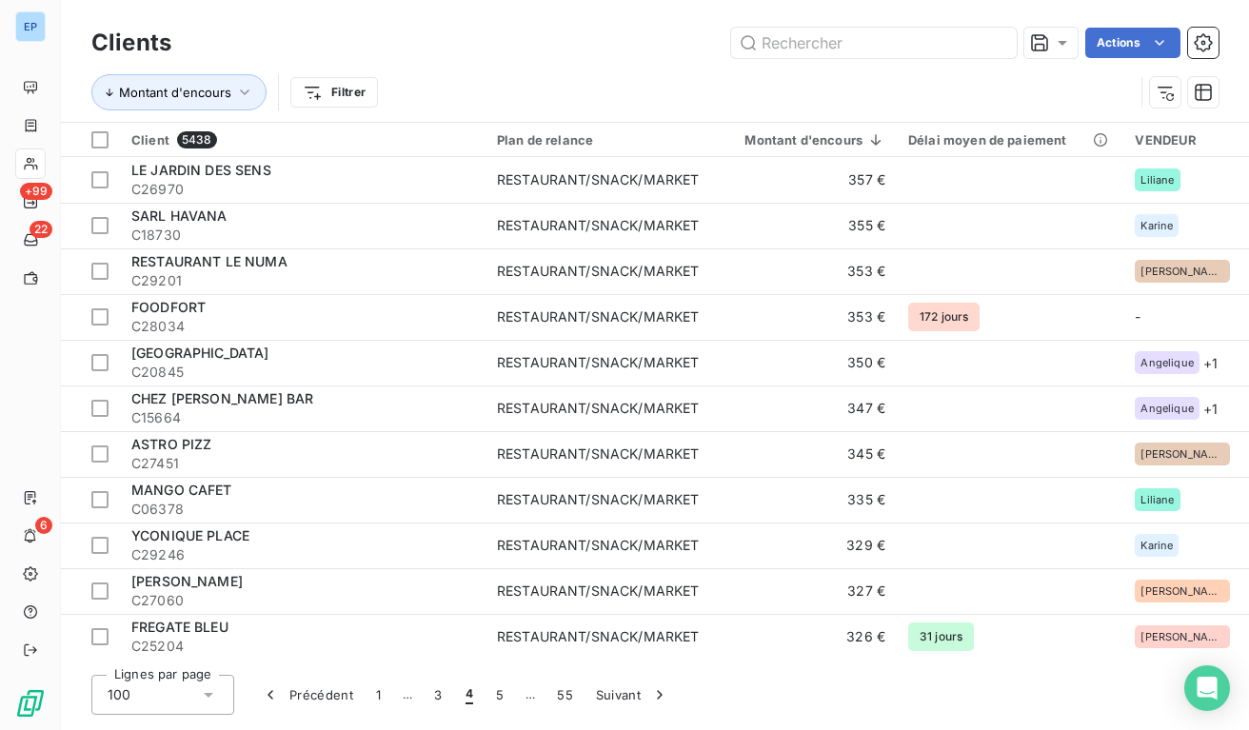
scroll to position [0, 0]
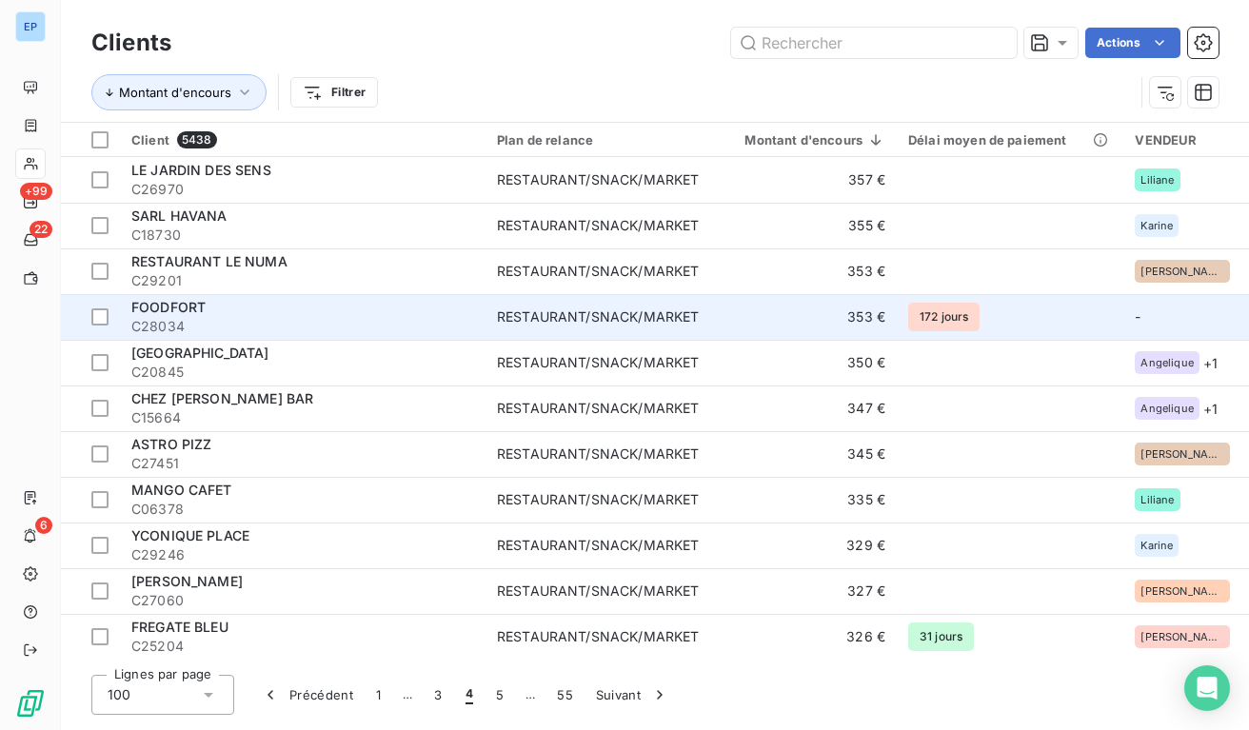
click at [806, 316] on td "353 €" at bounding box center [803, 317] width 187 height 46
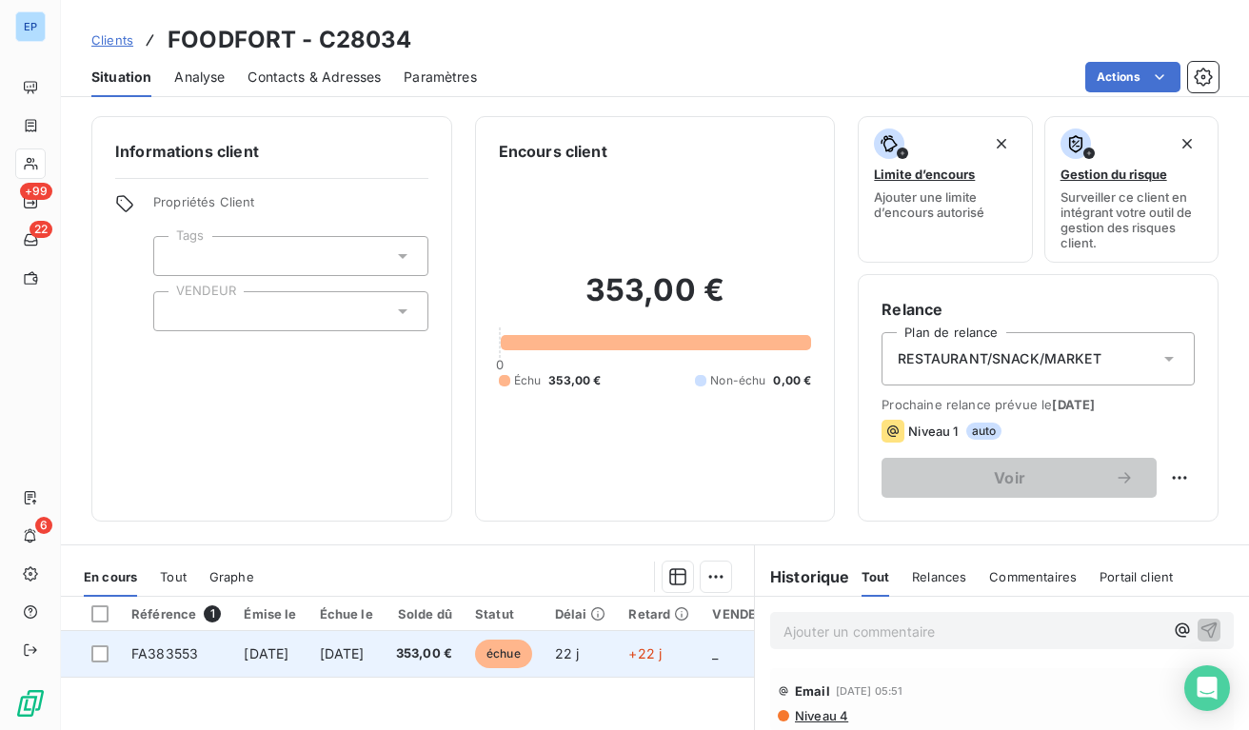
click at [368, 636] on td "[DATE]" at bounding box center [346, 654] width 76 height 46
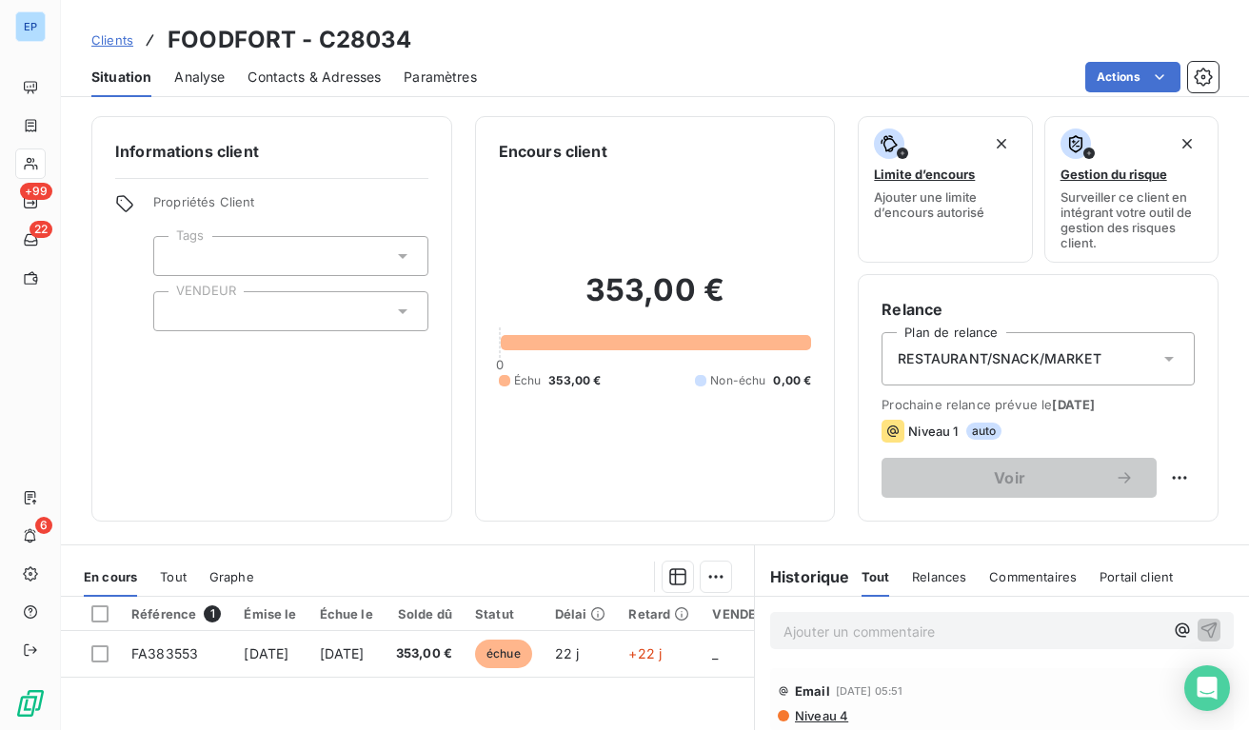
click at [283, 309] on div at bounding box center [290, 311] width 275 height 40
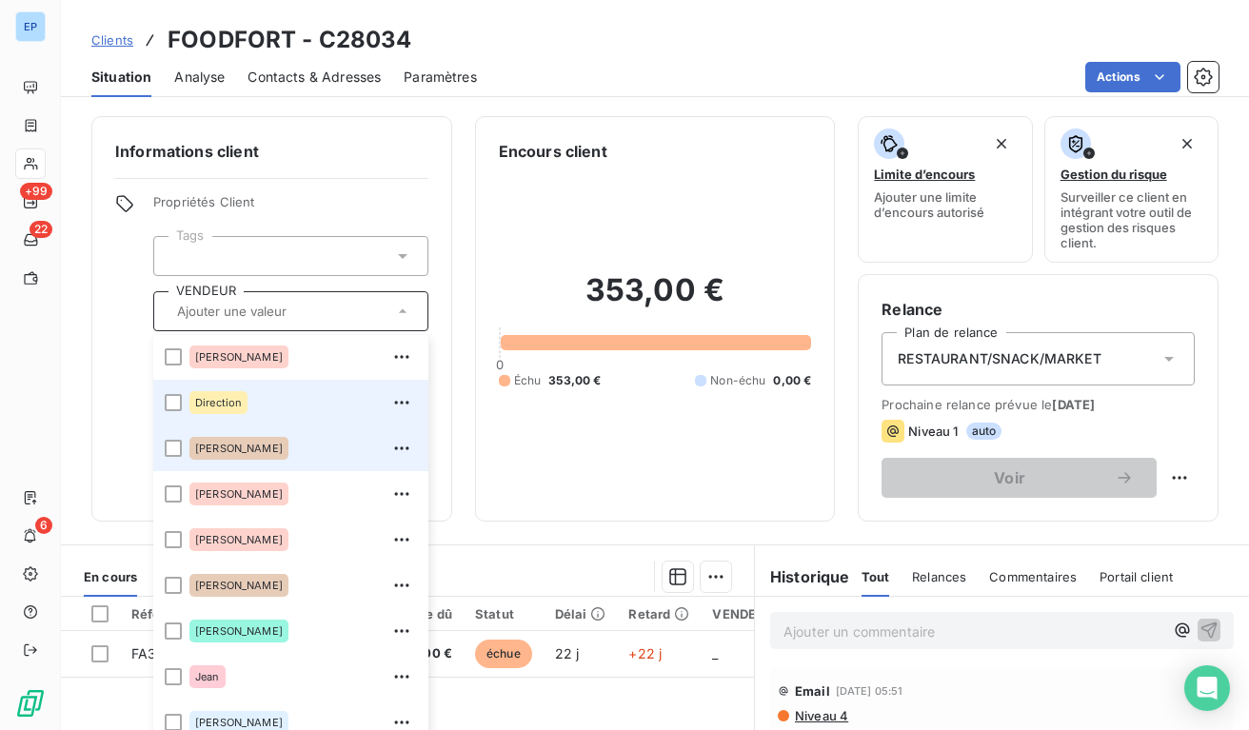
scroll to position [169, 0]
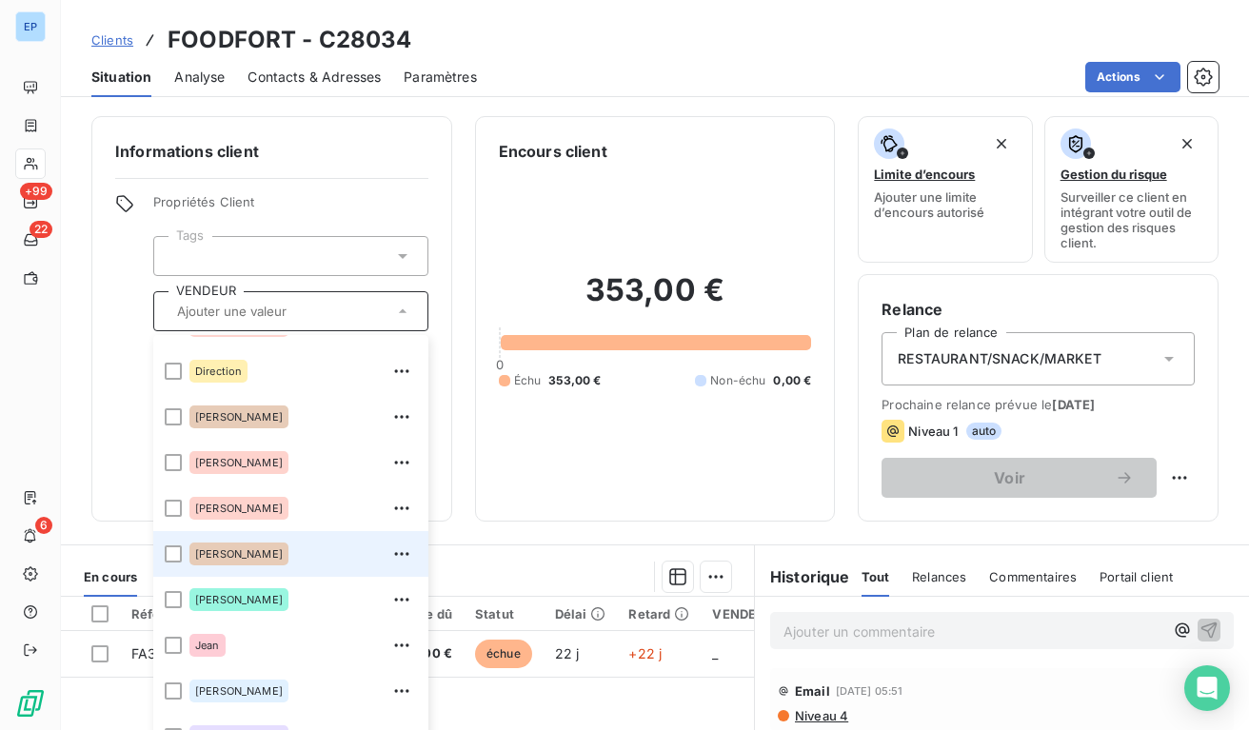
click at [210, 549] on span "[PERSON_NAME]" at bounding box center [239, 553] width 88 height 11
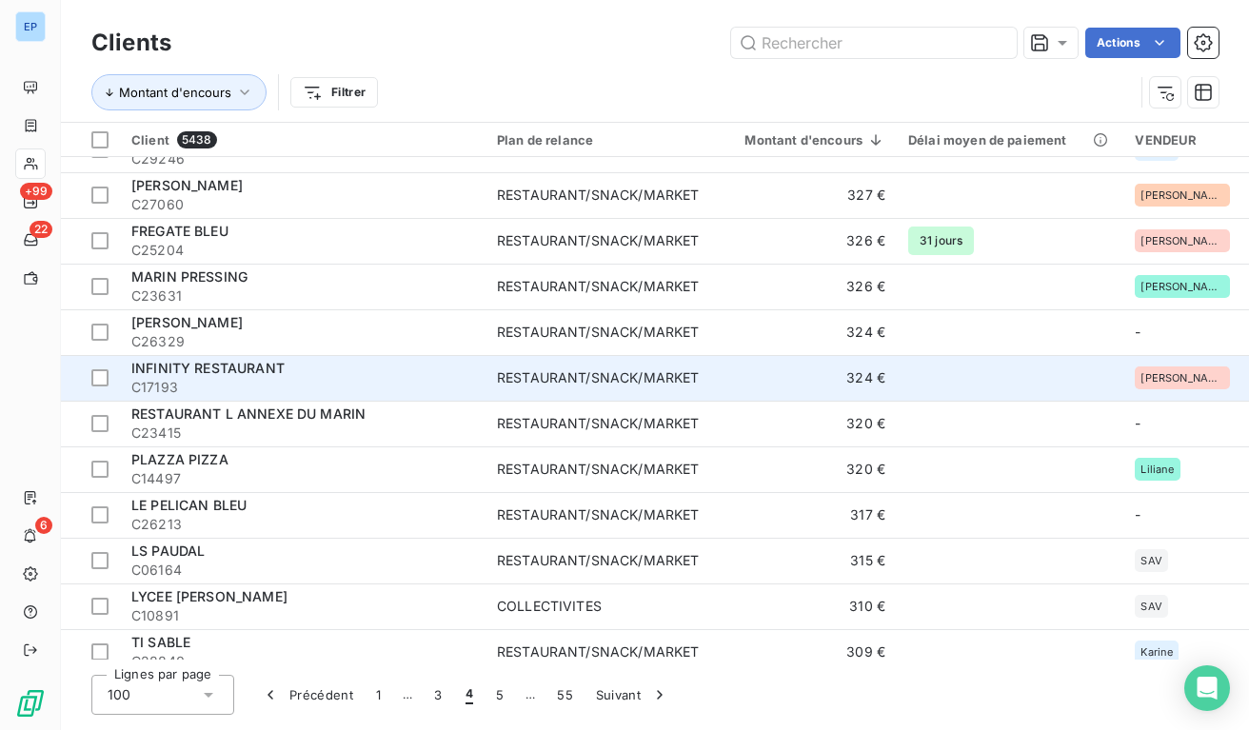
scroll to position [398, 0]
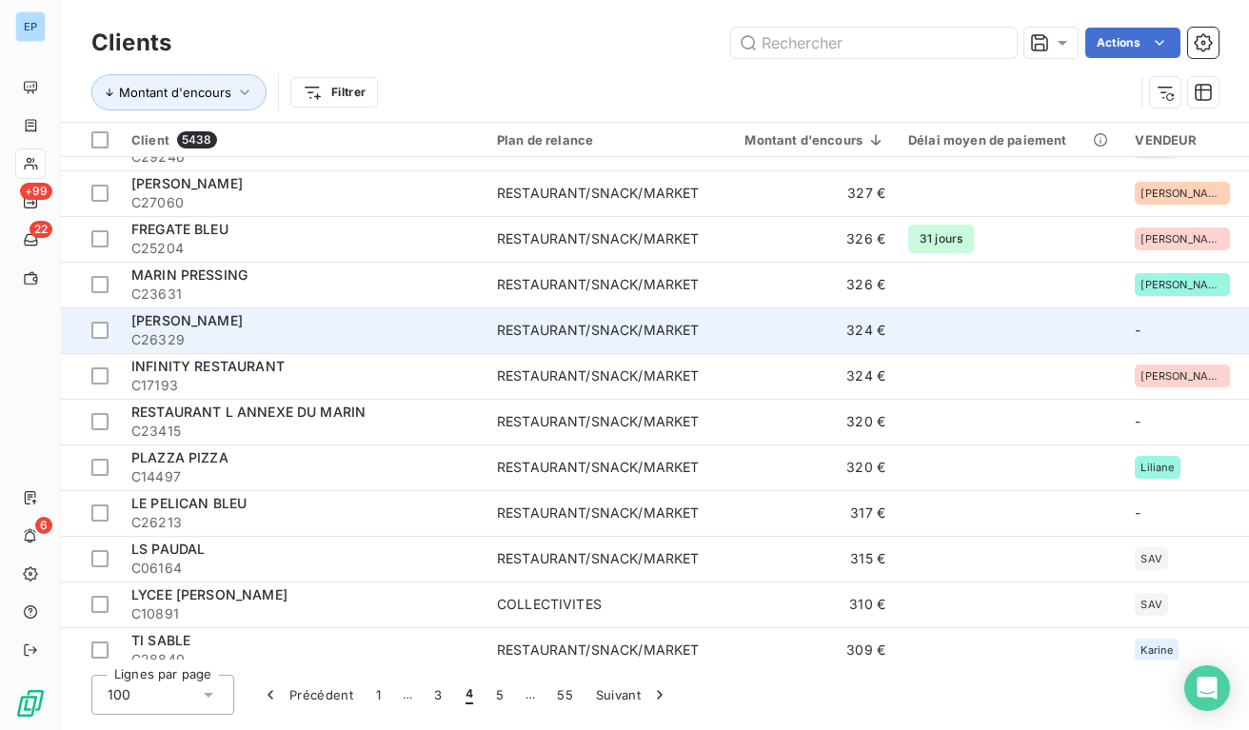
click at [665, 334] on div "RESTAURANT/SNACK/MARKET" at bounding box center [598, 330] width 202 height 19
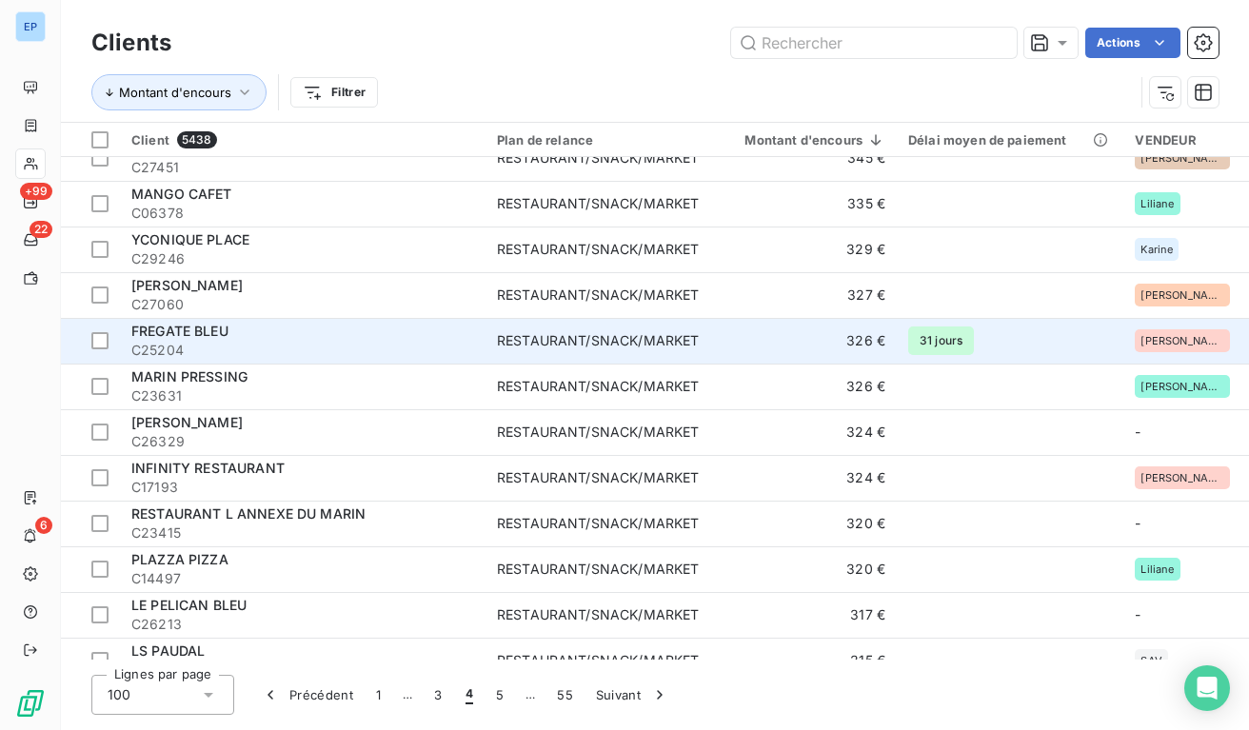
scroll to position [298, 0]
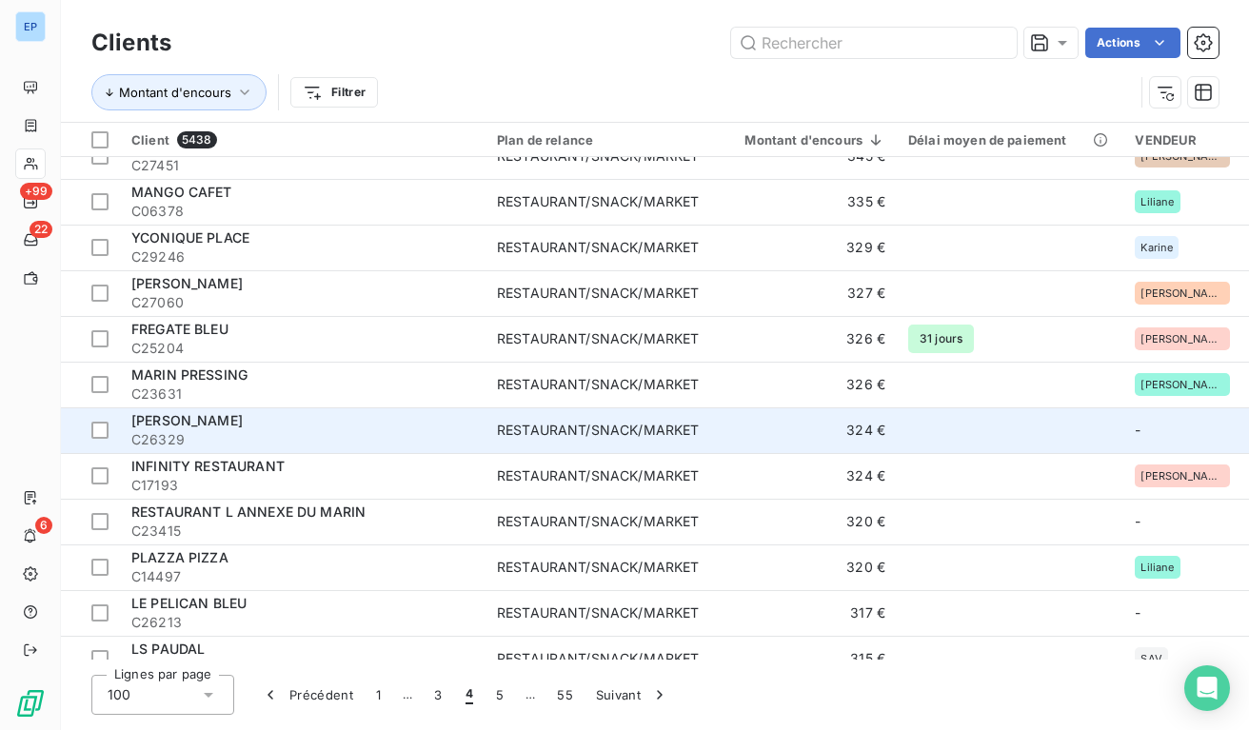
click at [554, 425] on div "RESTAURANT/SNACK/MARKET" at bounding box center [598, 430] width 202 height 19
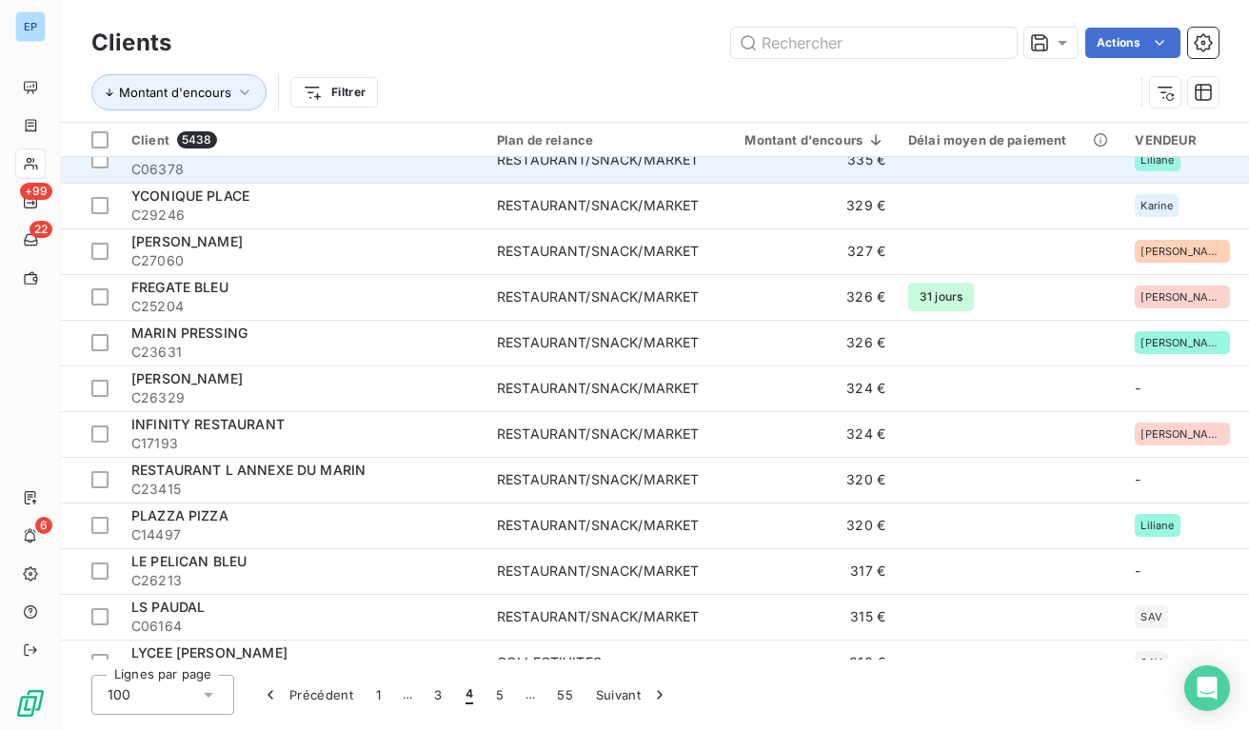
scroll to position [346, 0]
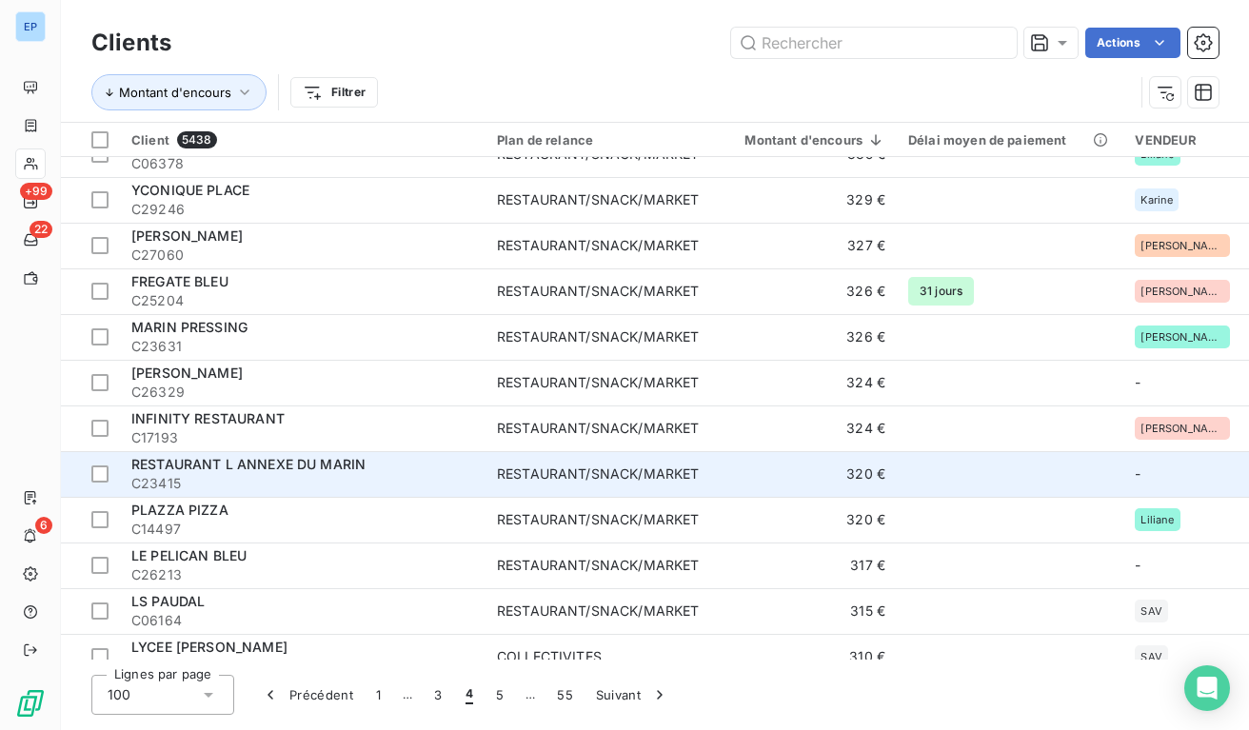
click at [353, 482] on span "C23415" at bounding box center [302, 483] width 343 height 19
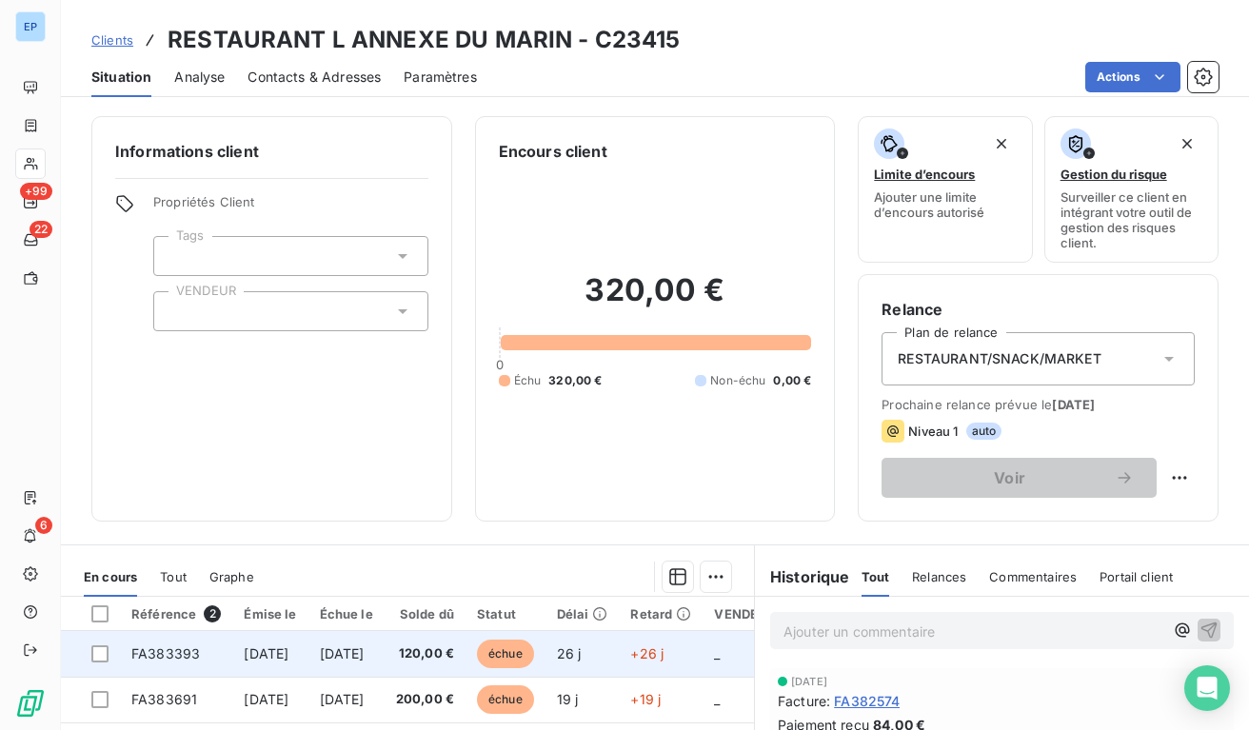
scroll to position [148, 0]
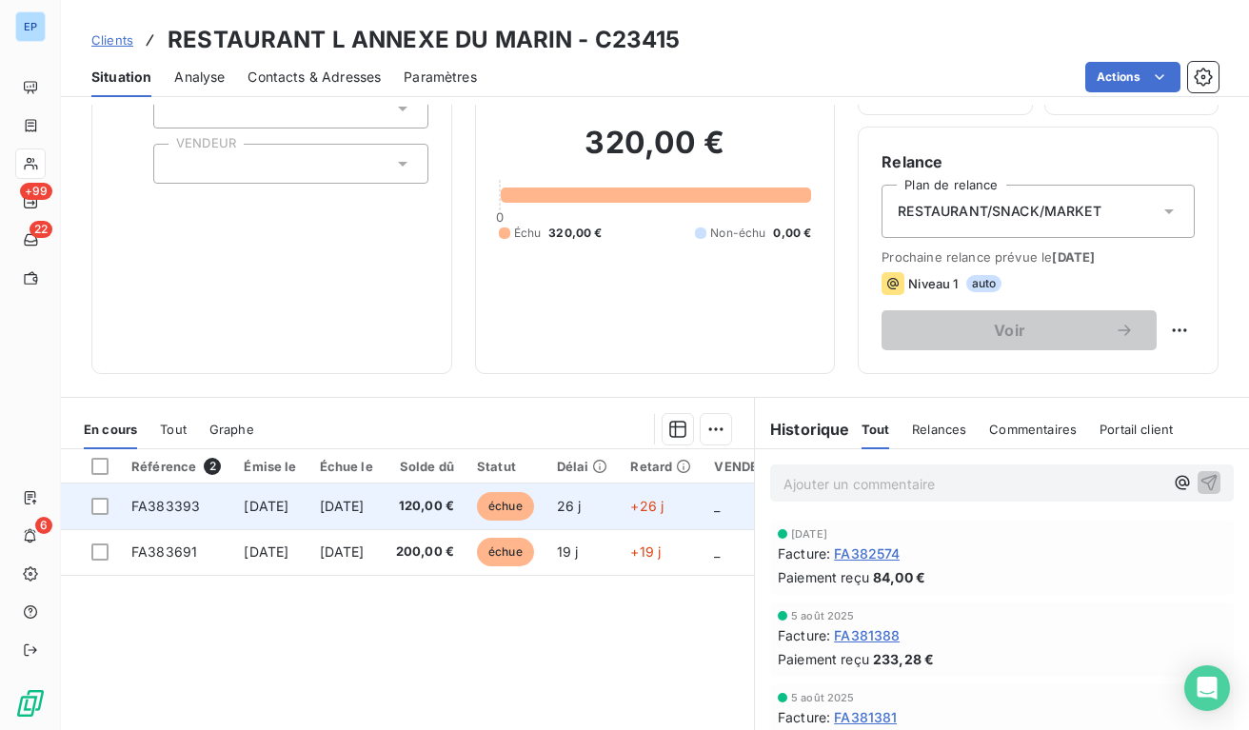
click at [385, 516] on td "[DATE]" at bounding box center [346, 507] width 76 height 46
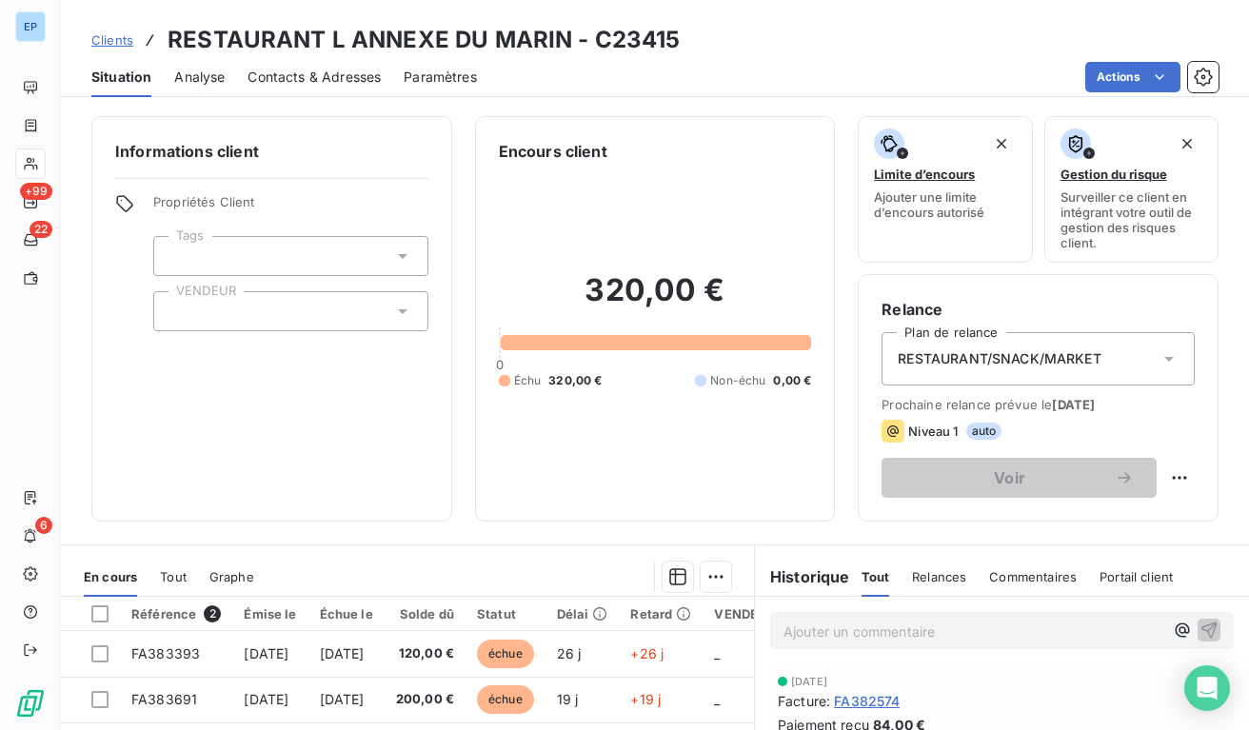
scroll to position [39, 0]
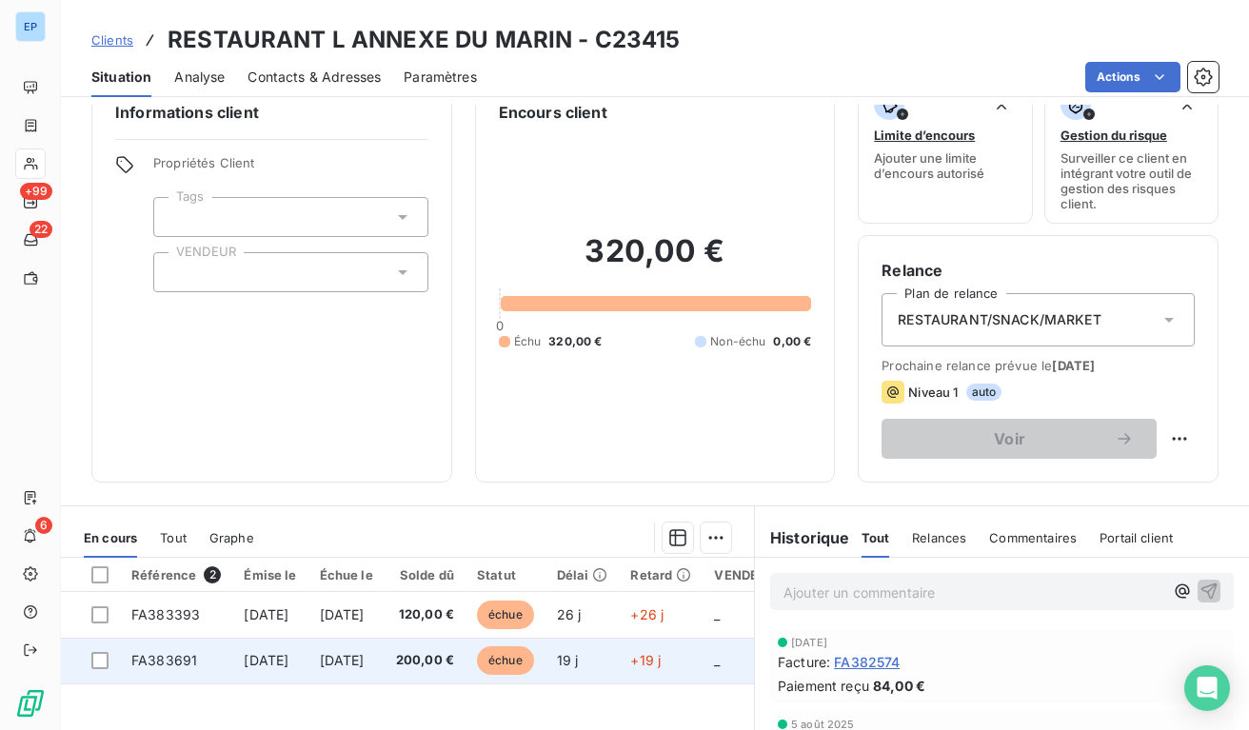
click at [193, 658] on span "FA383691" at bounding box center [164, 660] width 66 height 16
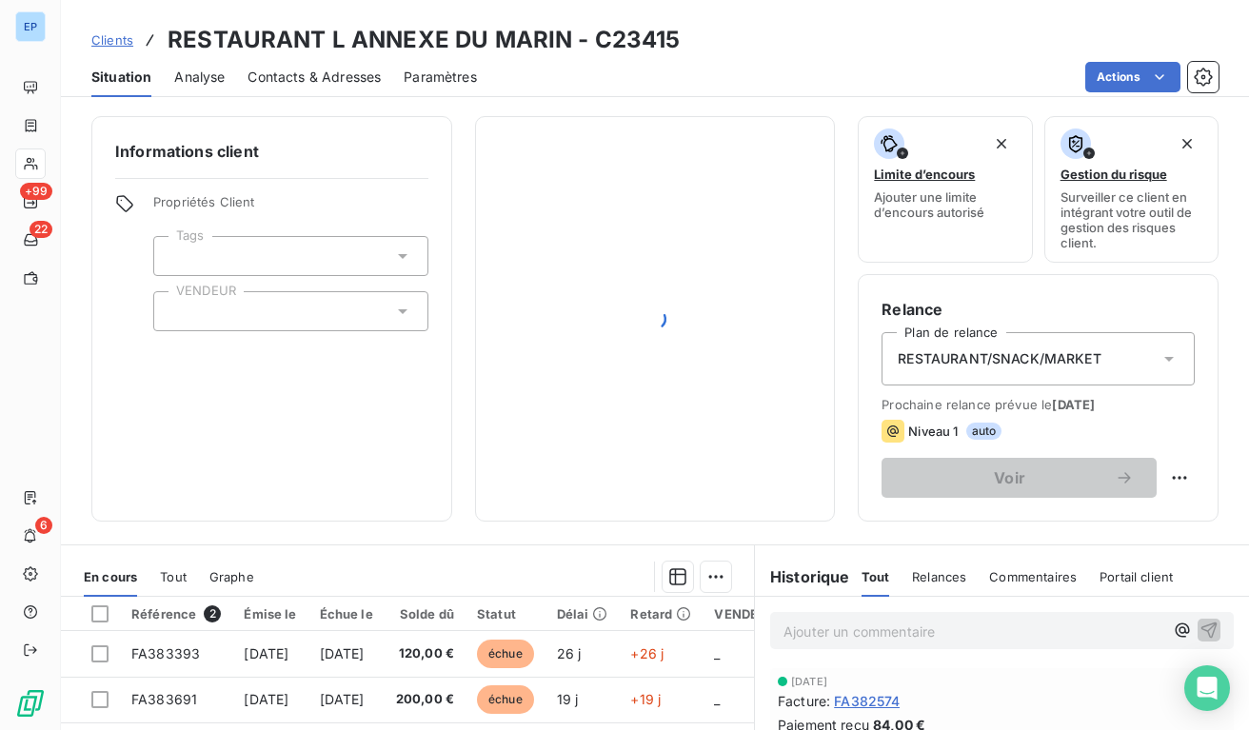
scroll to position [39, 0]
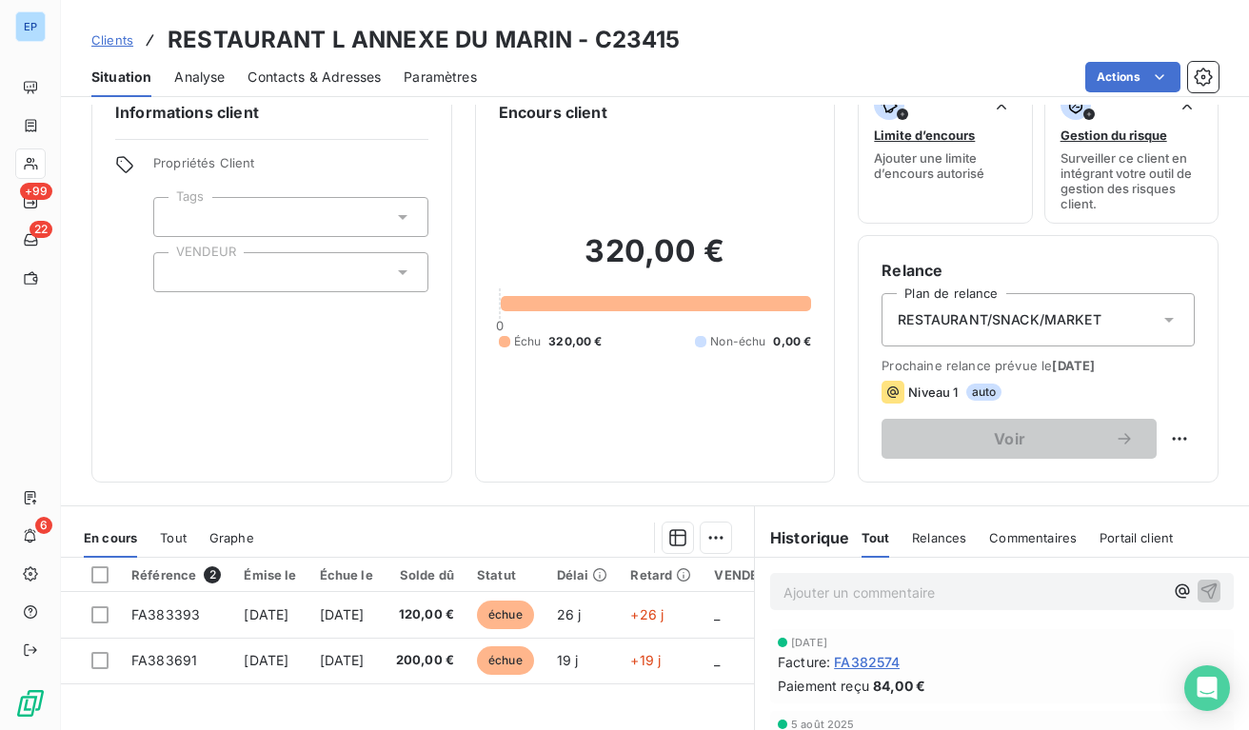
click at [273, 276] on div at bounding box center [290, 272] width 275 height 40
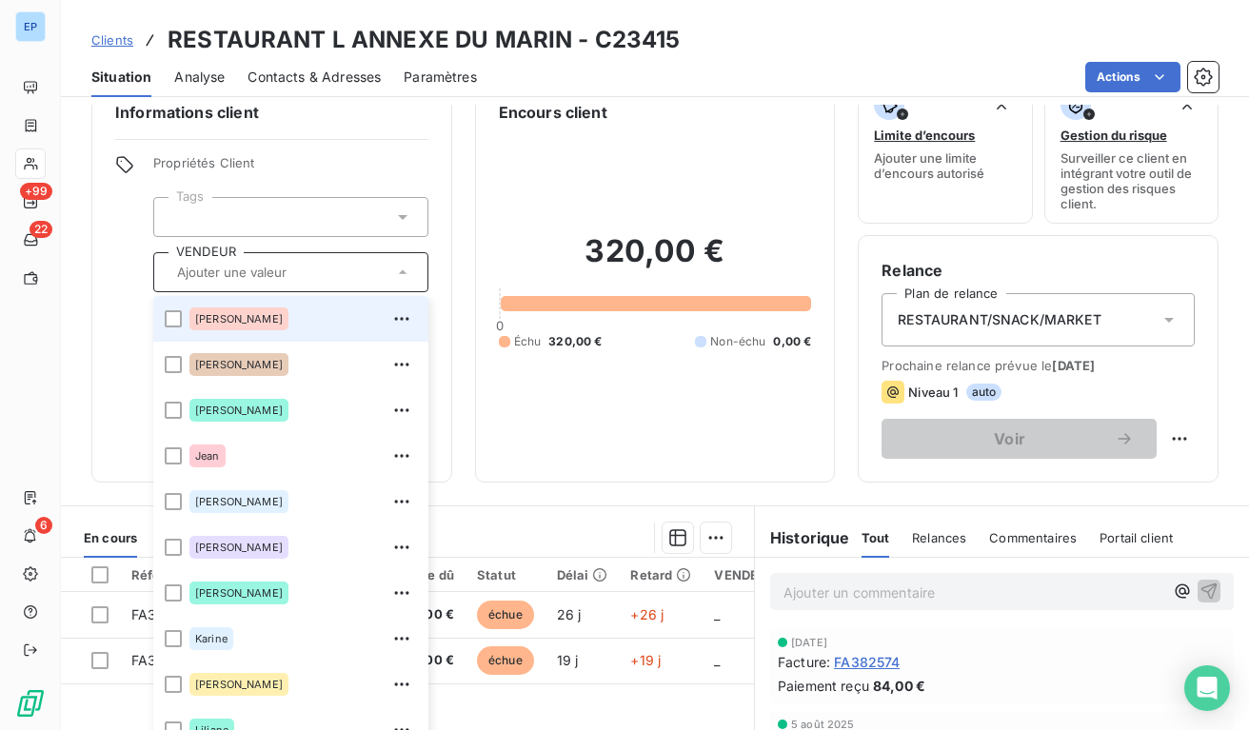
scroll to position [380, 0]
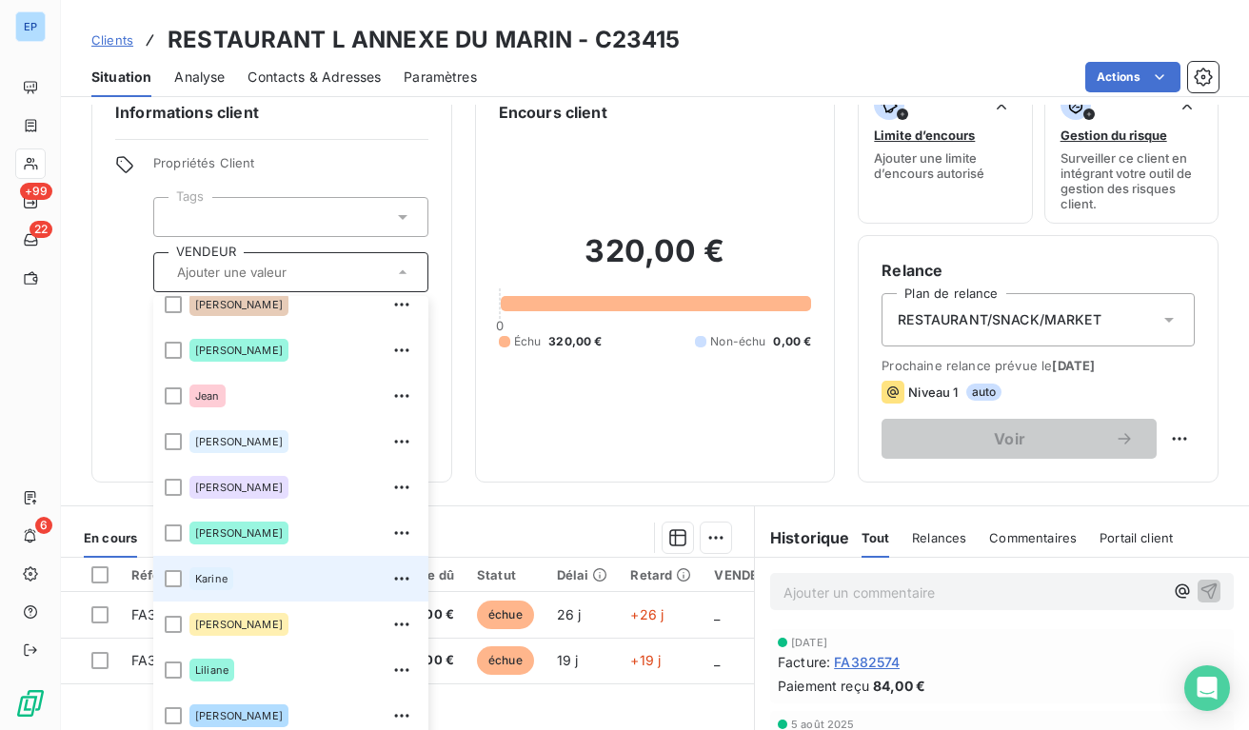
click at [204, 578] on span "Karine" at bounding box center [211, 578] width 32 height 11
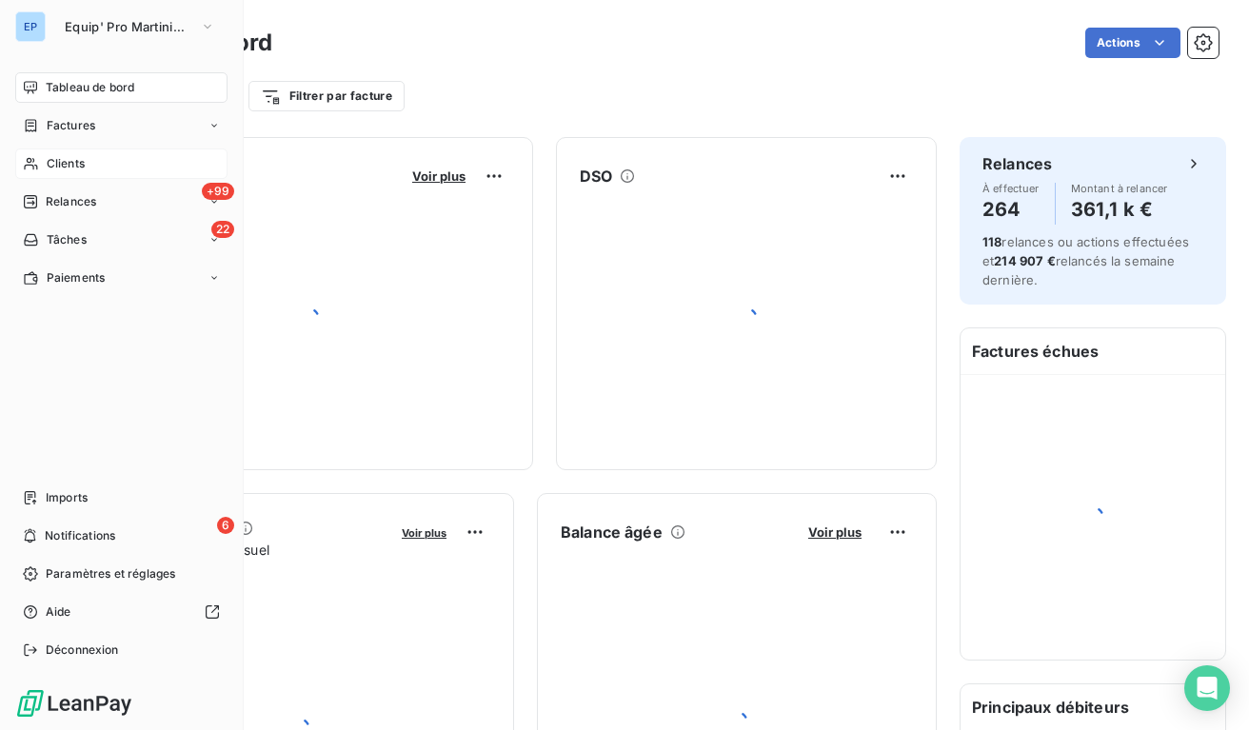
click at [44, 164] on div "Clients" at bounding box center [121, 163] width 212 height 30
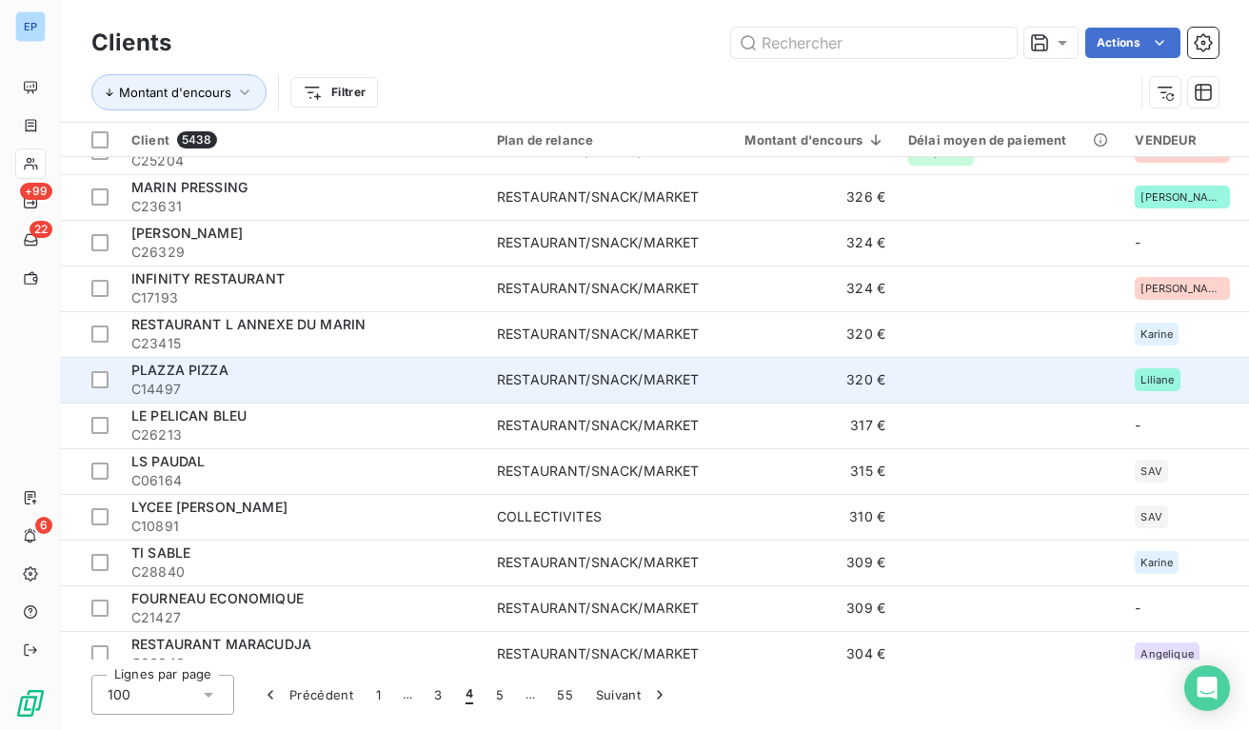
scroll to position [492, 0]
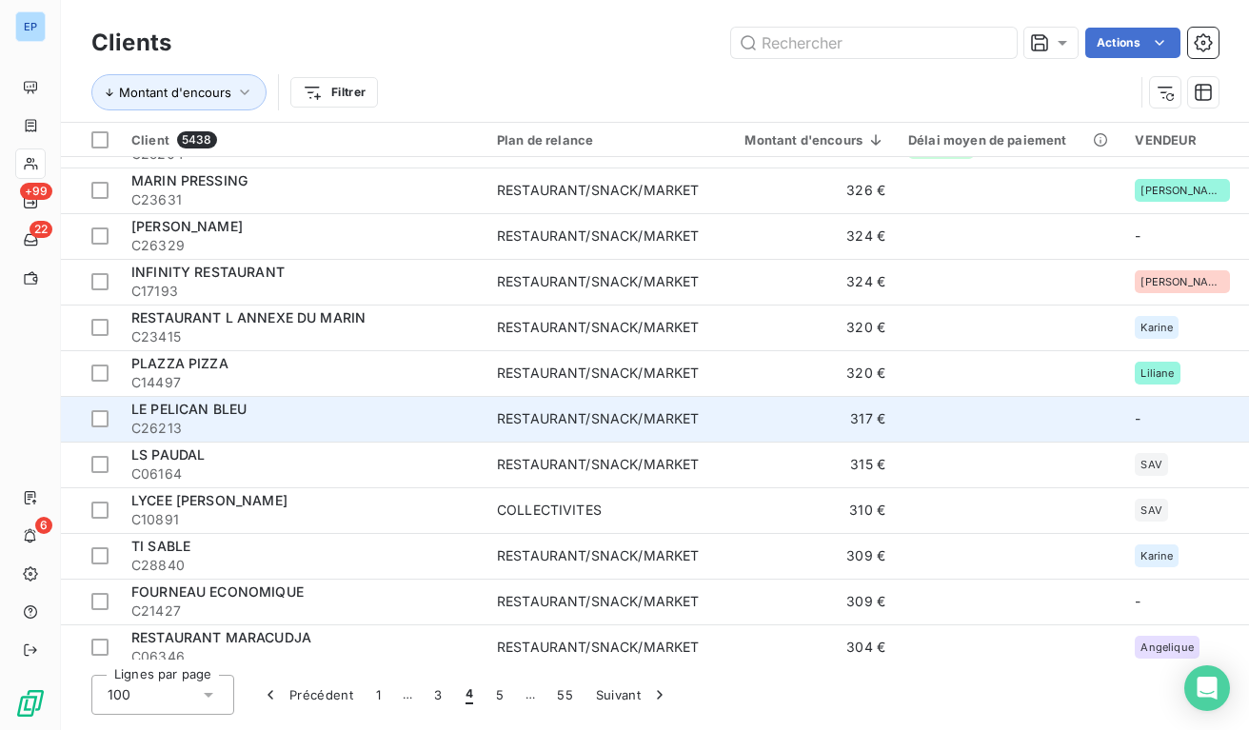
click at [790, 425] on td "317 €" at bounding box center [803, 419] width 187 height 46
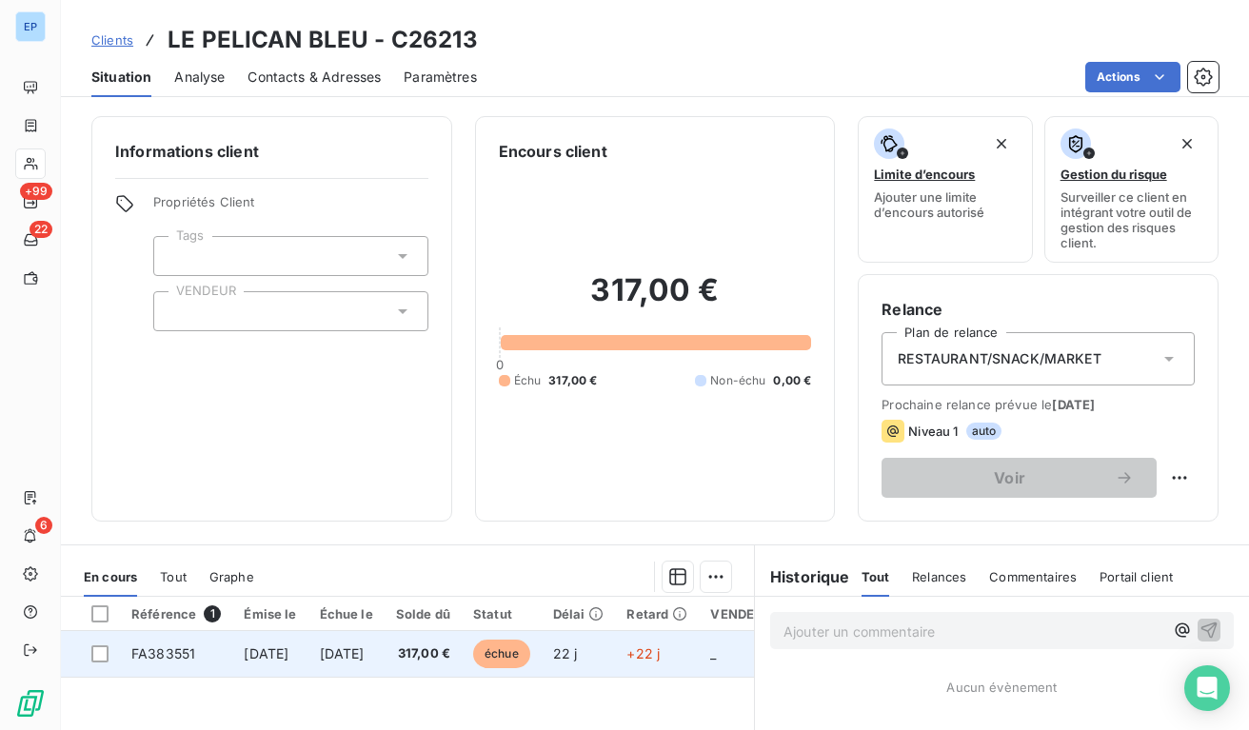
click at [365, 655] on span "[DATE]" at bounding box center [342, 653] width 45 height 16
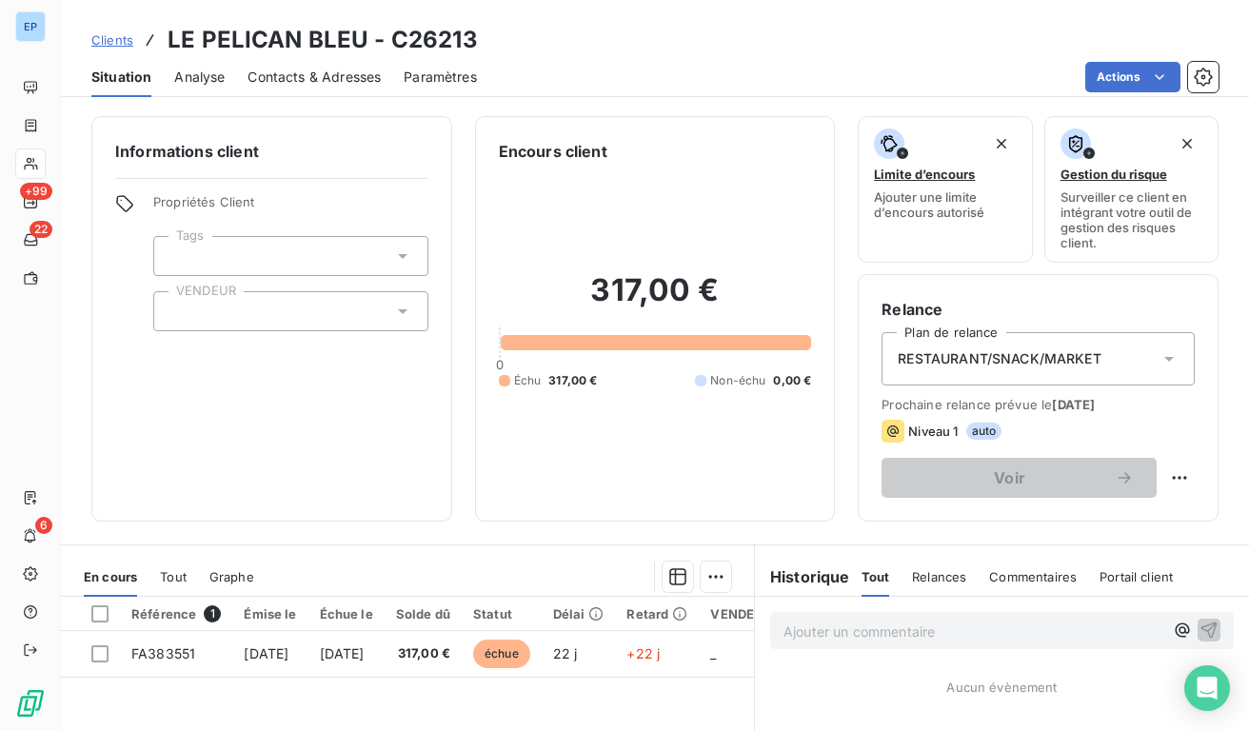
click at [189, 330] on div at bounding box center [290, 311] width 275 height 40
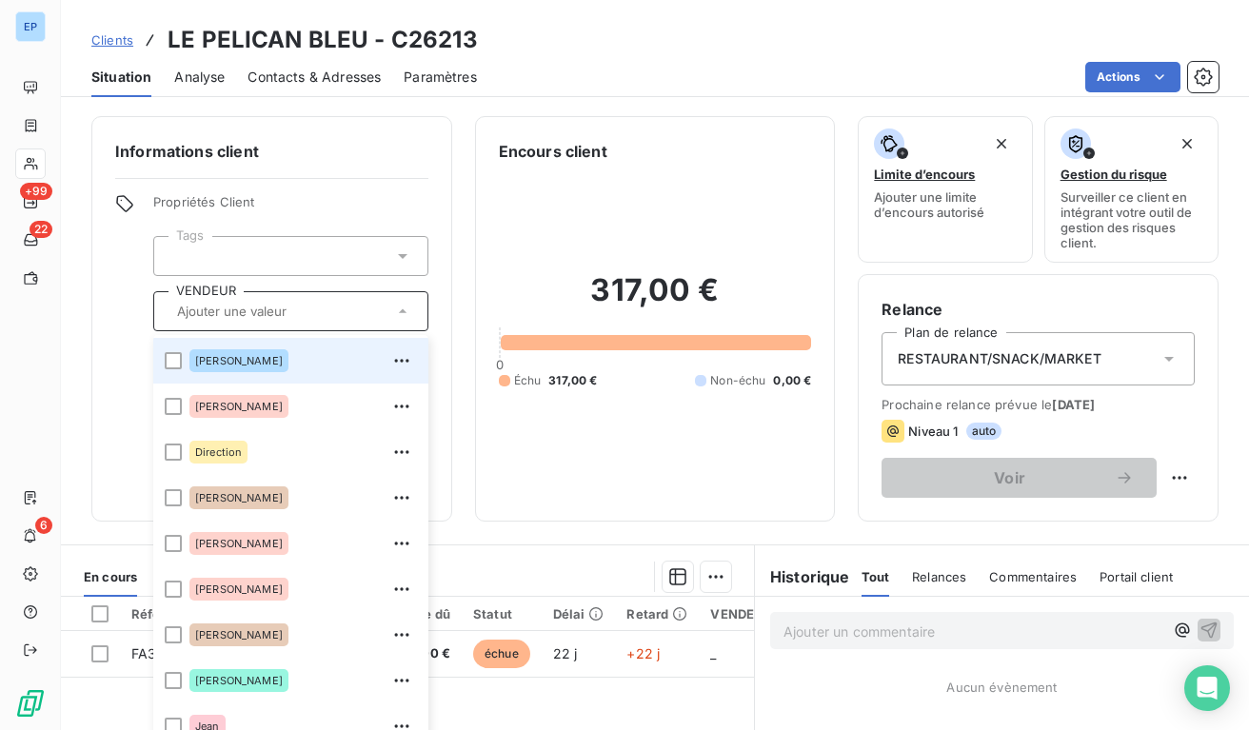
scroll to position [146, 0]
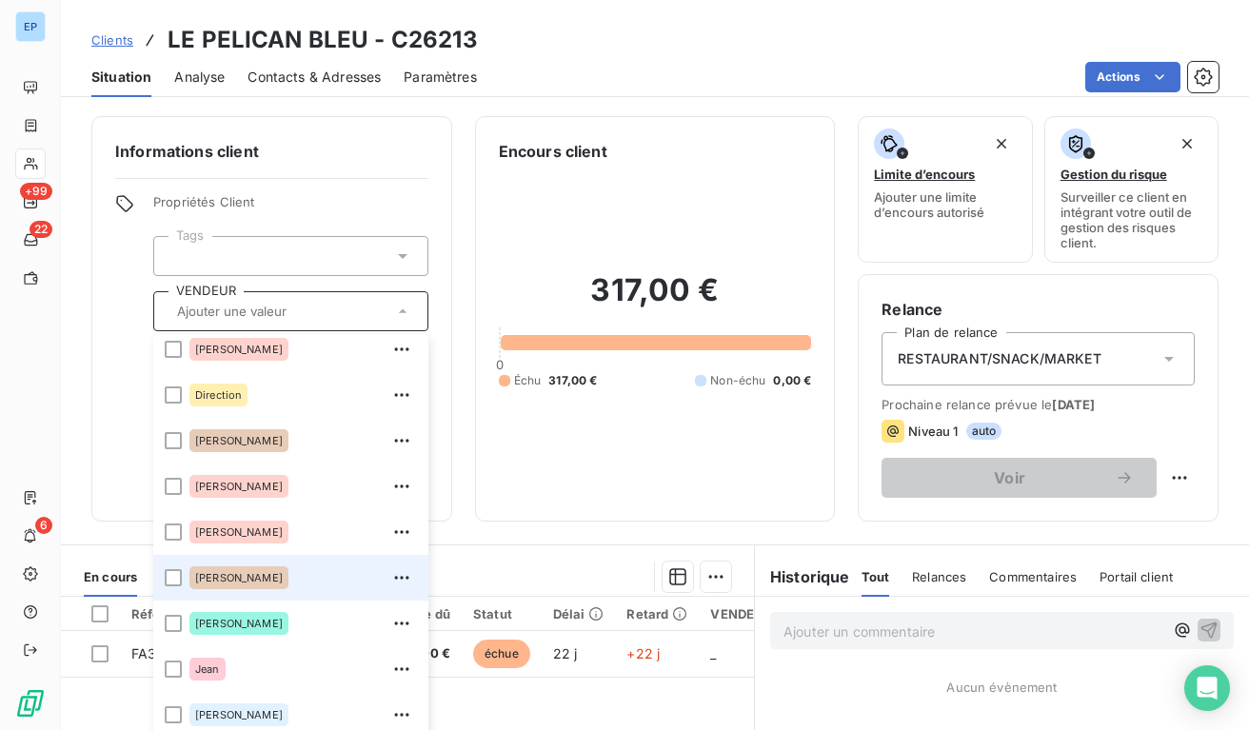
click at [208, 570] on div "[PERSON_NAME]" at bounding box center [238, 577] width 99 height 23
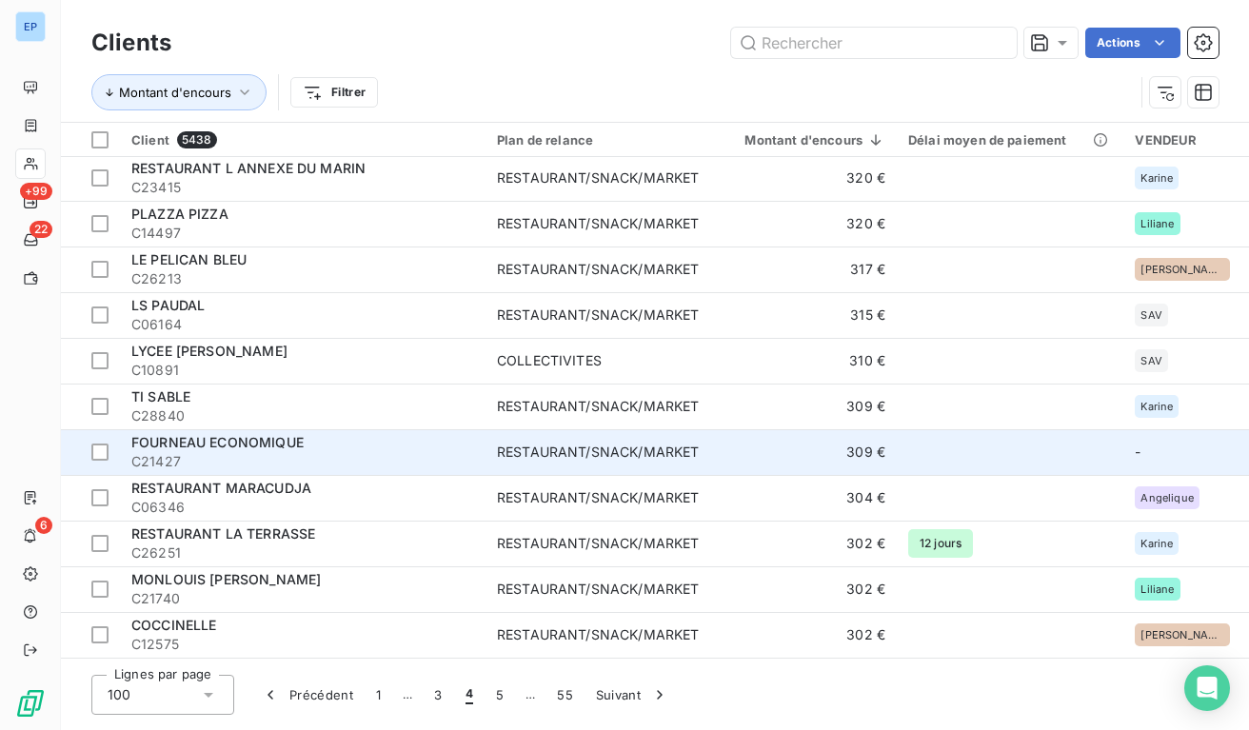
scroll to position [644, 0]
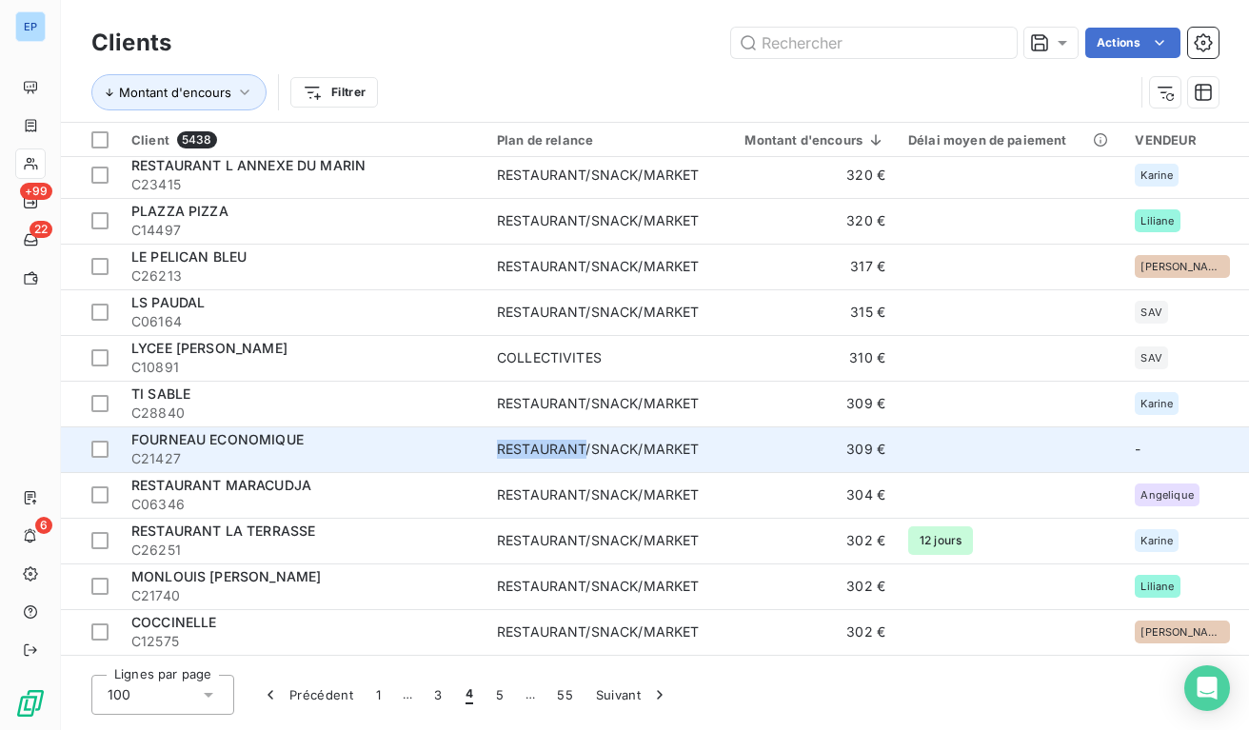
click at [504, 444] on div "RESTAURANT/SNACK/MARKET" at bounding box center [598, 449] width 202 height 19
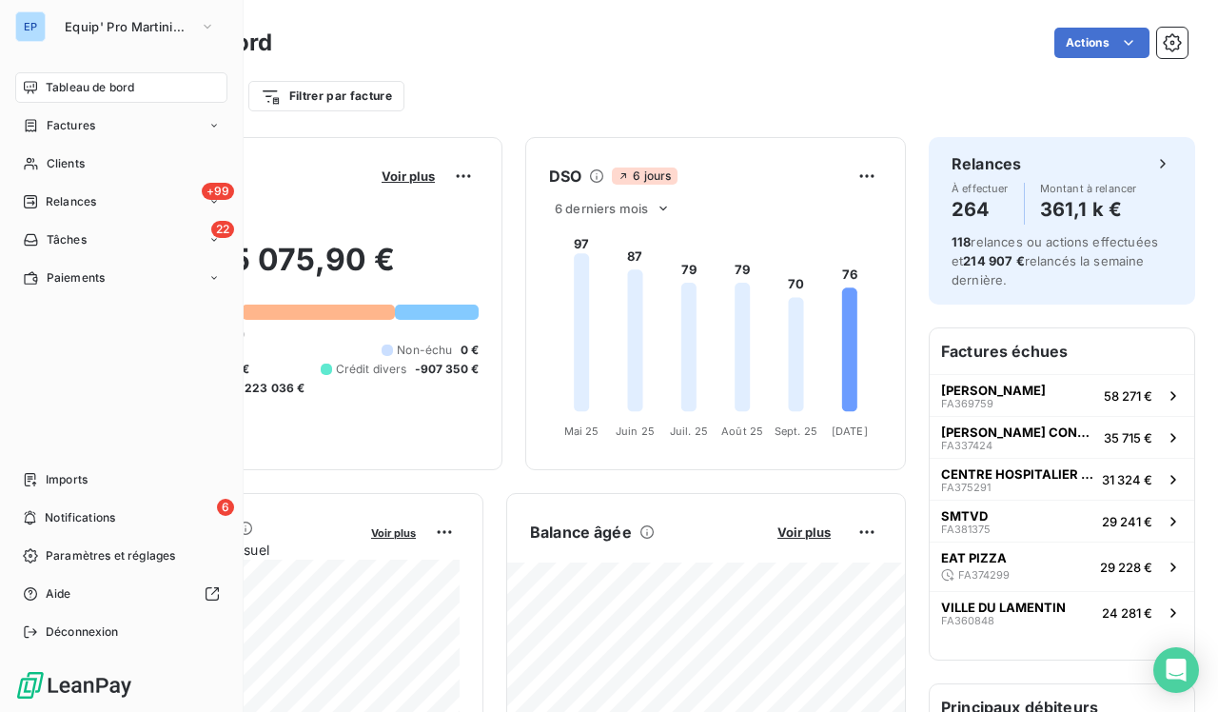
click at [77, 86] on span "Tableau de bord" at bounding box center [90, 87] width 89 height 17
click at [49, 165] on span "Clients" at bounding box center [66, 163] width 38 height 17
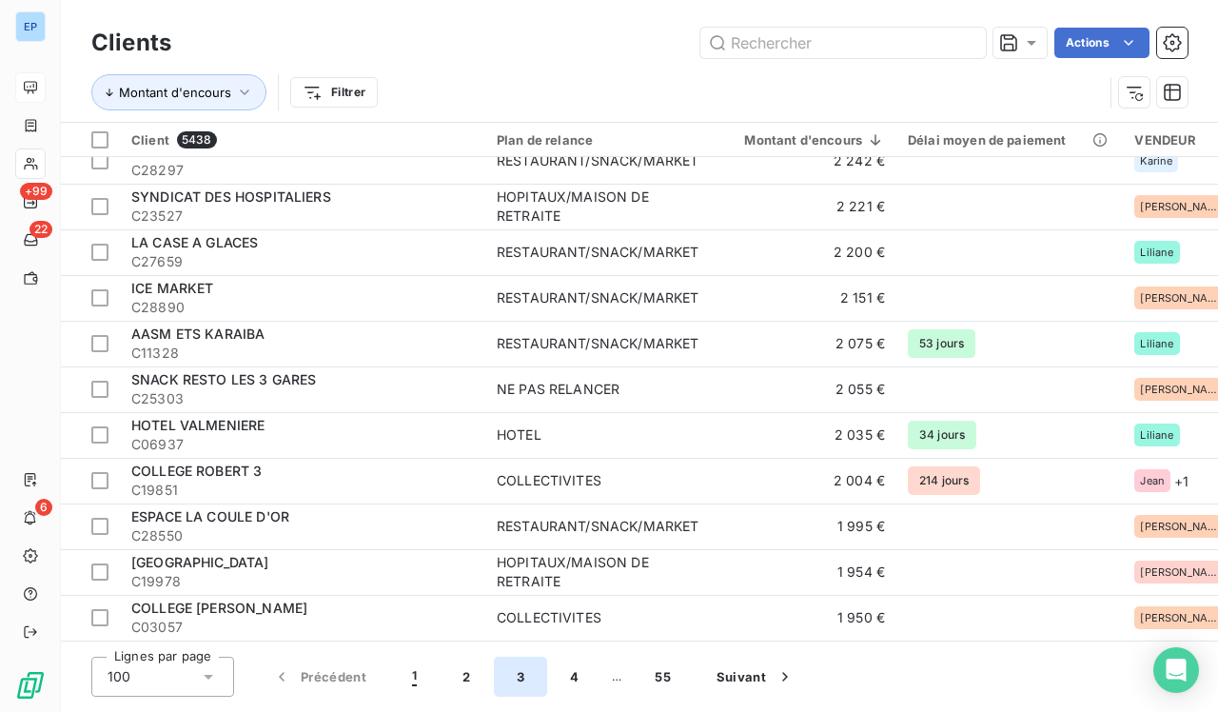
click at [514, 617] on button "3" at bounding box center [520, 677] width 53 height 40
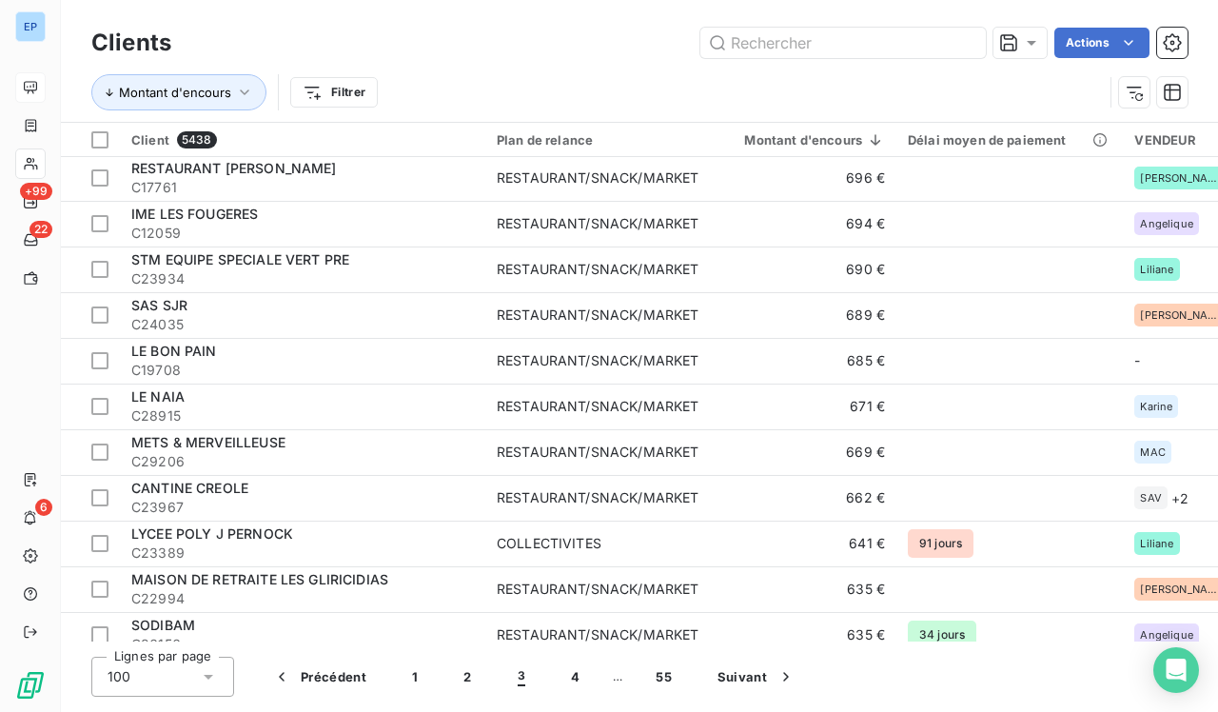
scroll to position [278, 0]
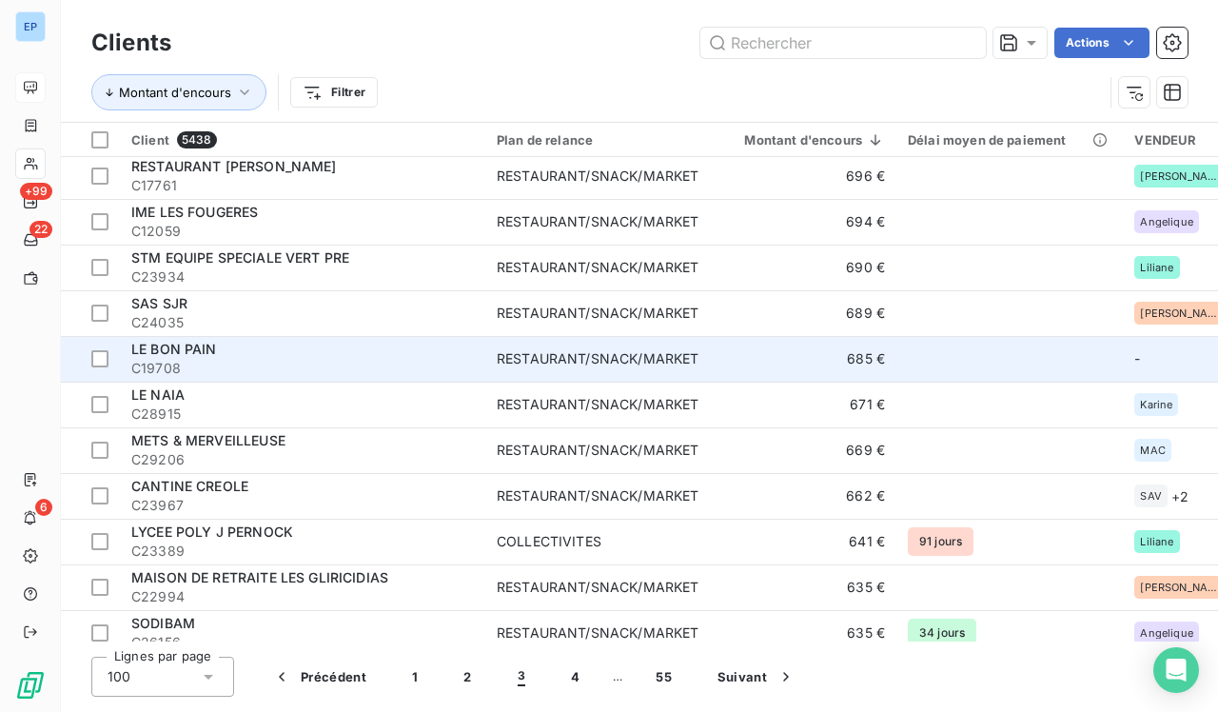
click at [545, 357] on div "RESTAURANT/SNACK/MARKET" at bounding box center [598, 358] width 202 height 19
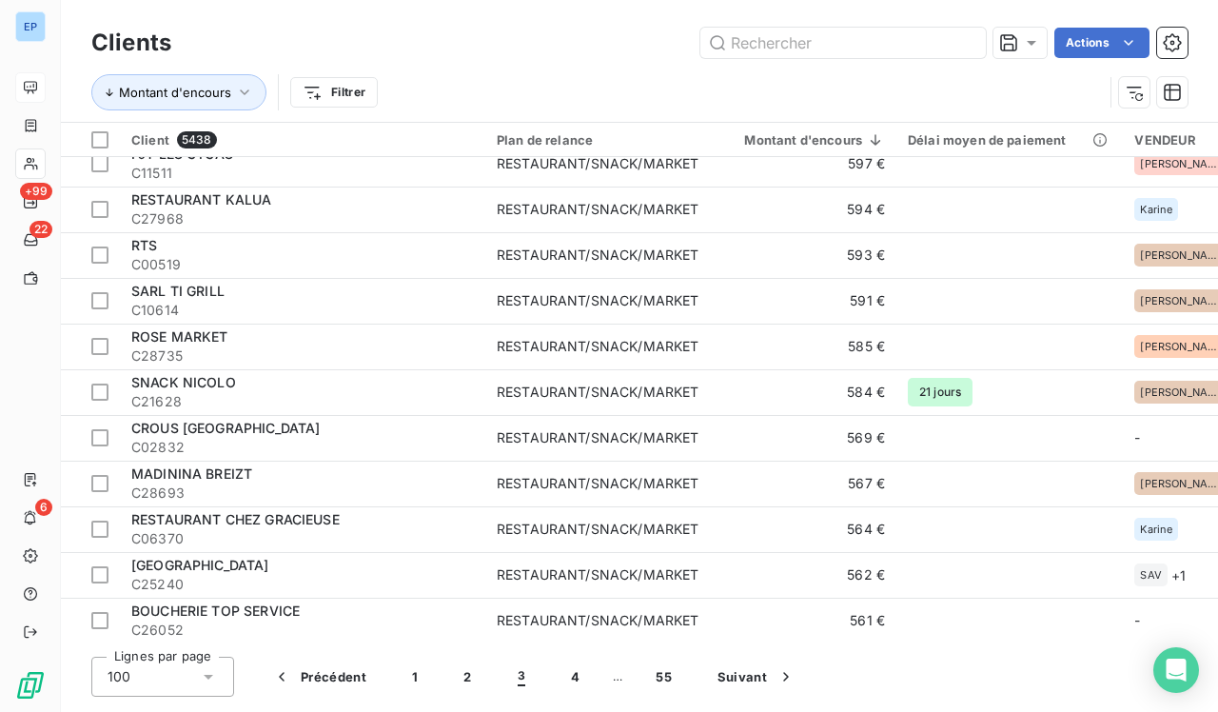
scroll to position [1452, 0]
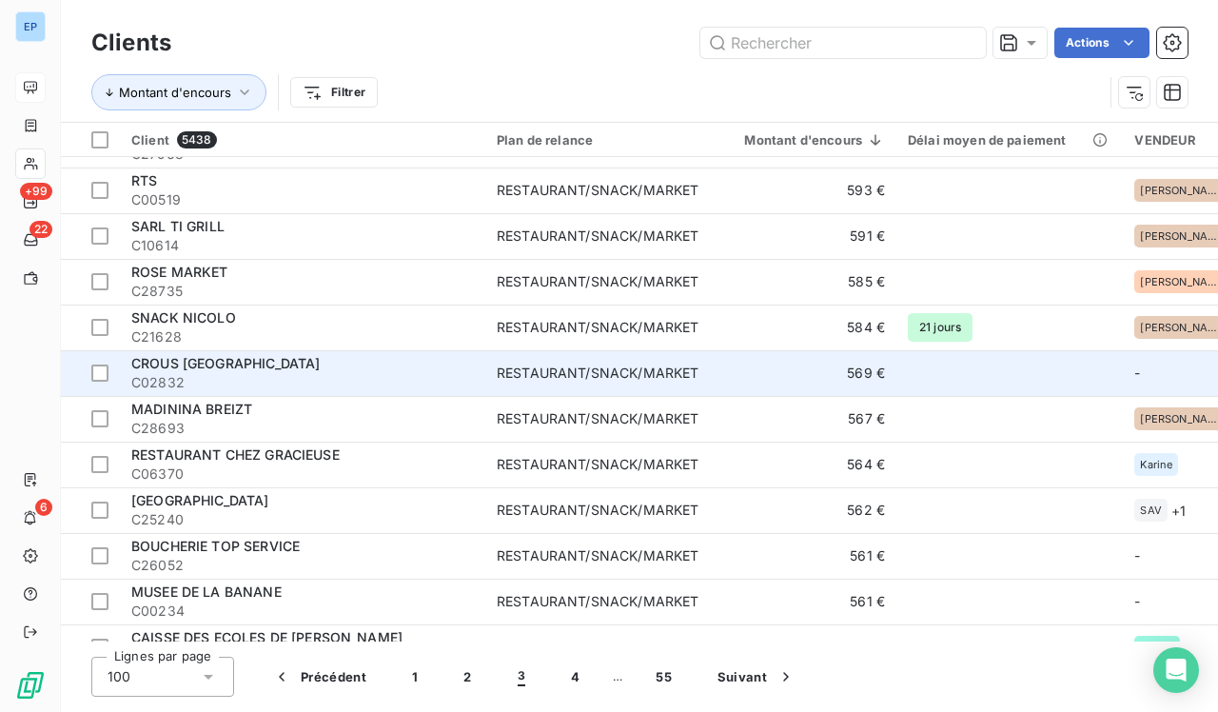
click at [545, 370] on div "RESTAURANT/SNACK/MARKET" at bounding box center [598, 373] width 202 height 19
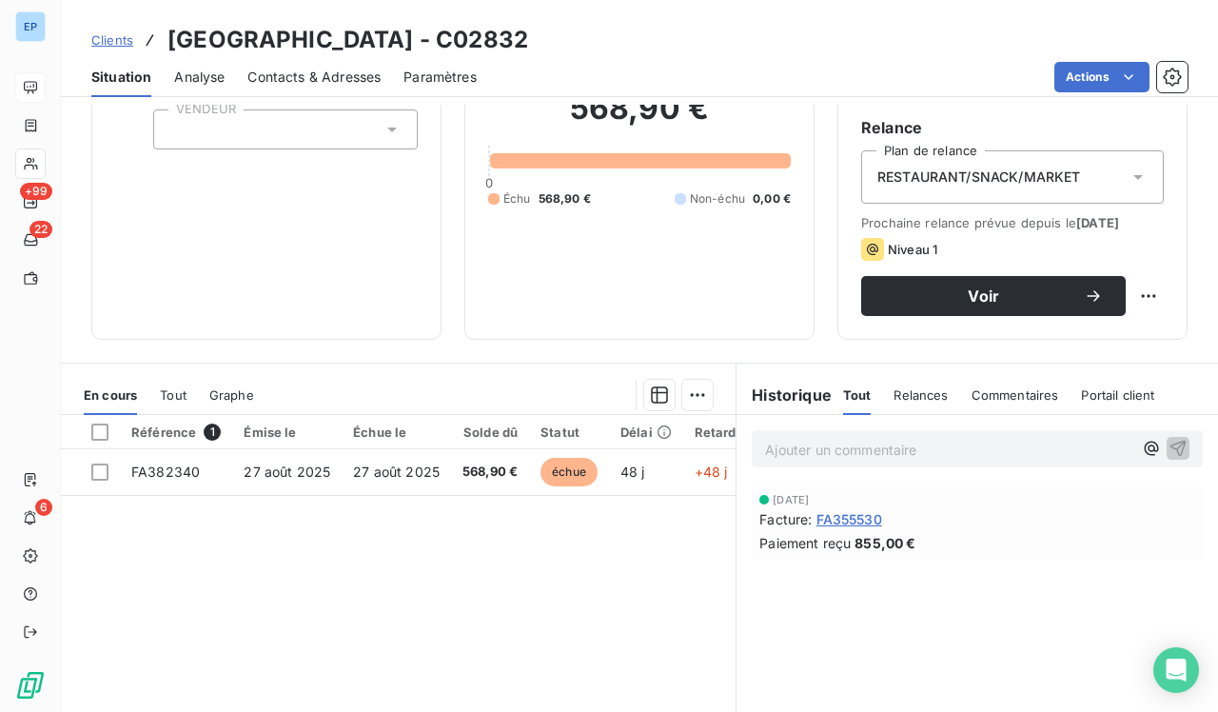
scroll to position [188, 0]
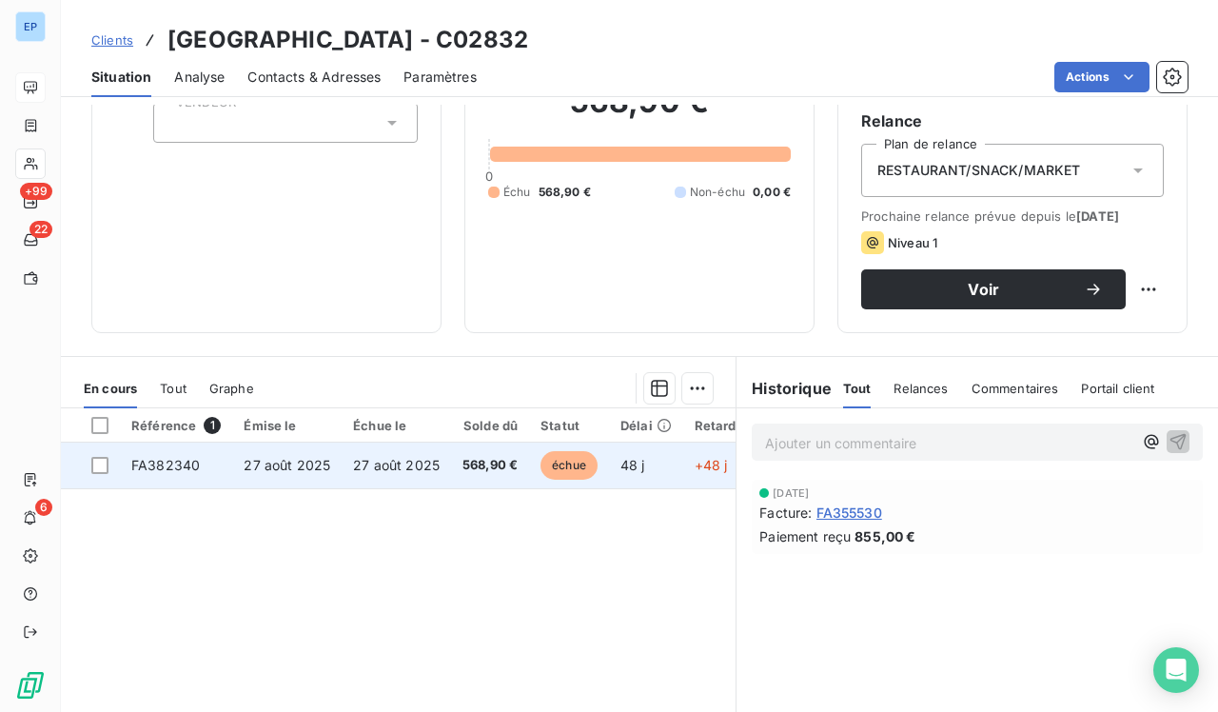
click at [463, 468] on span "568,90 €" at bounding box center [490, 465] width 55 height 19
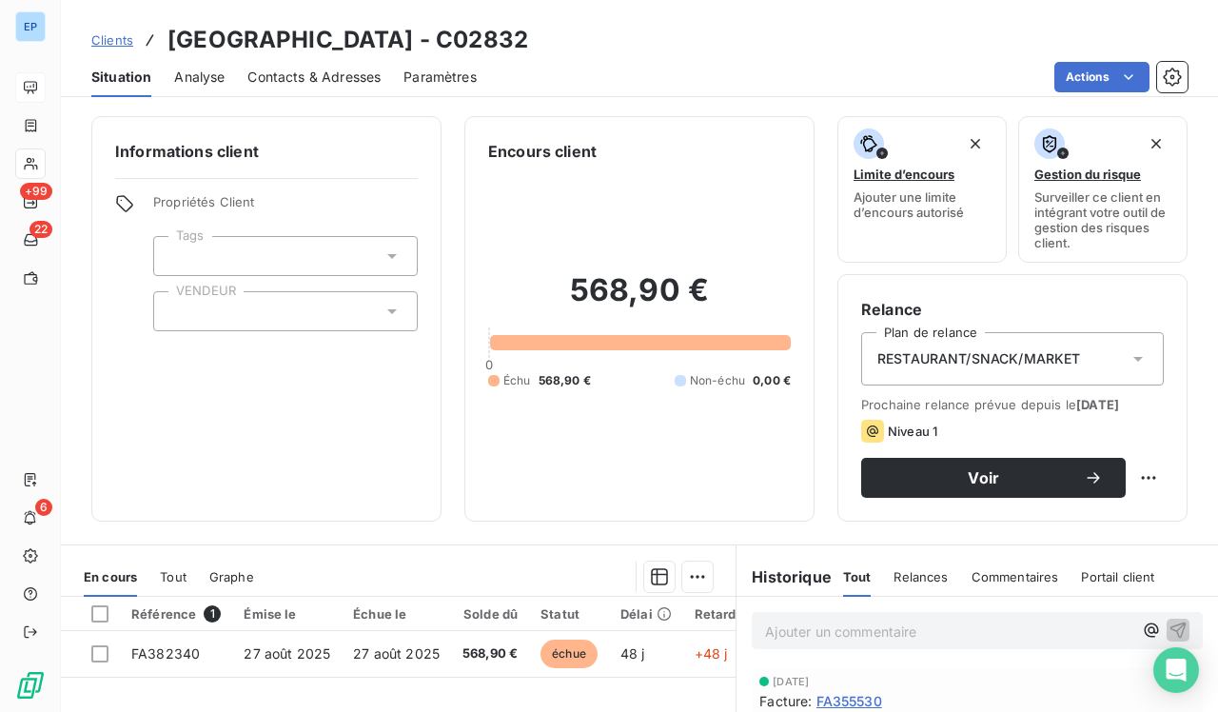
click at [212, 311] on div at bounding box center [285, 311] width 265 height 40
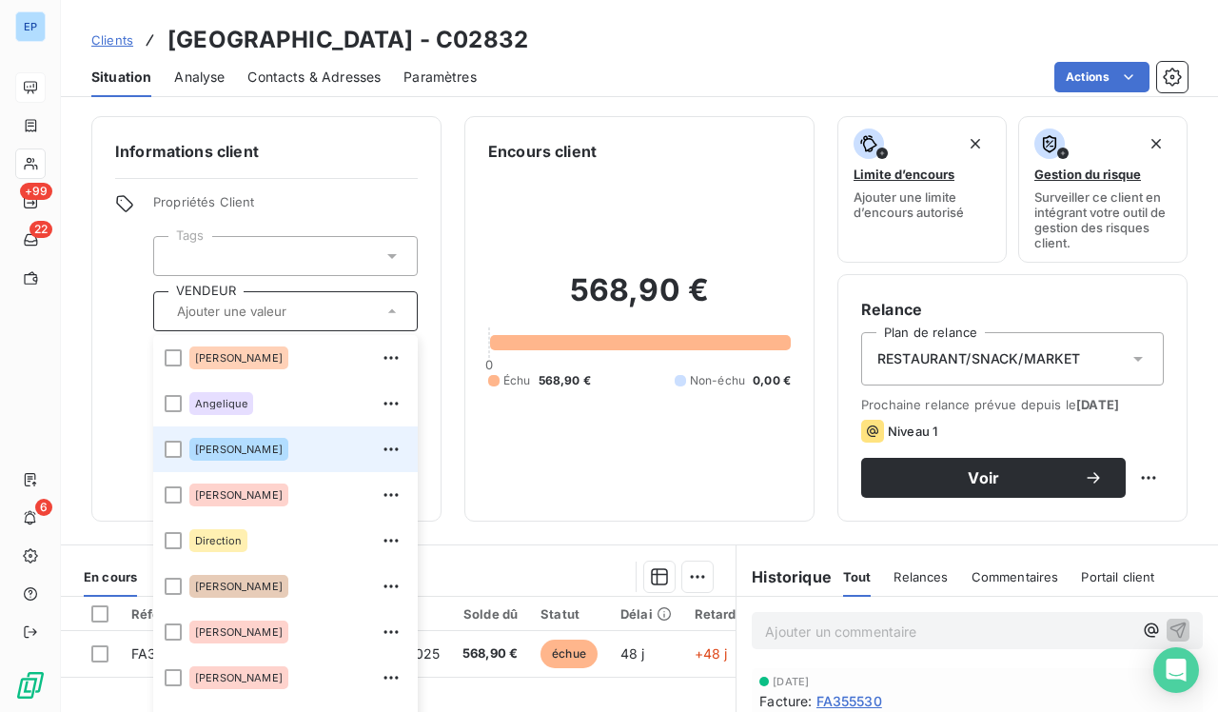
click at [199, 449] on span "[PERSON_NAME]" at bounding box center [239, 449] width 88 height 11
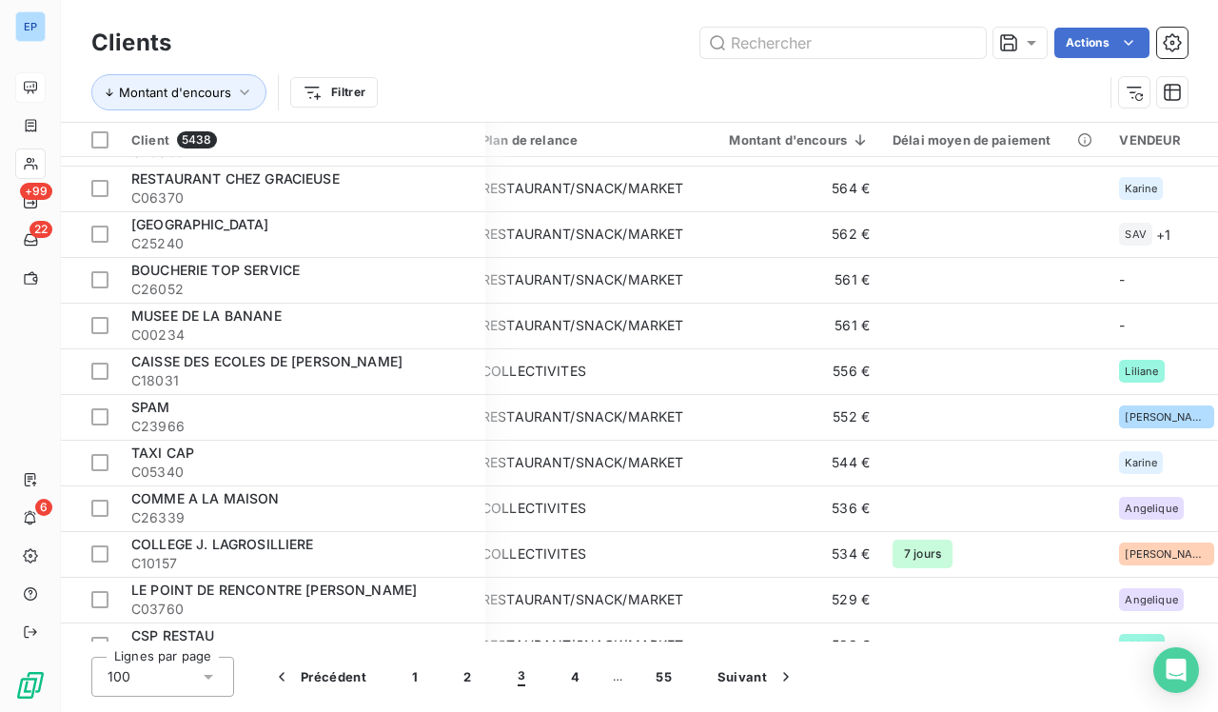
scroll to position [1736, 15]
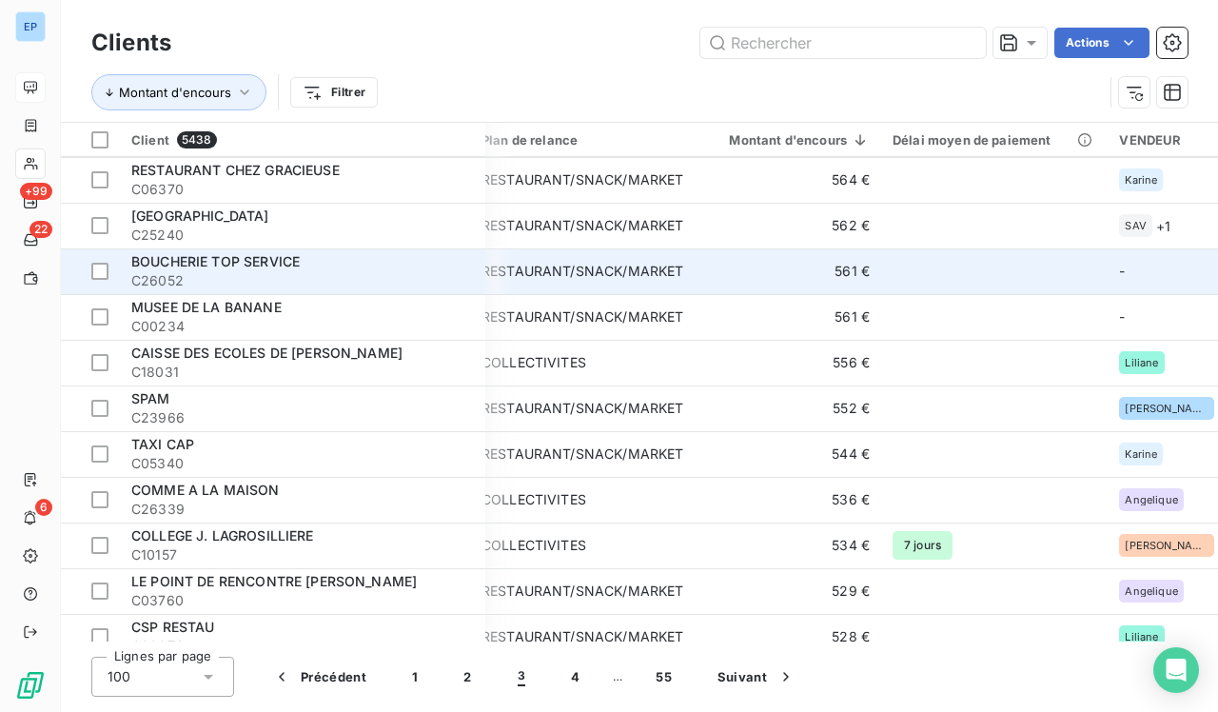
click at [545, 283] on td "RESTAURANT/SNACK/MARKET" at bounding box center [582, 271] width 225 height 46
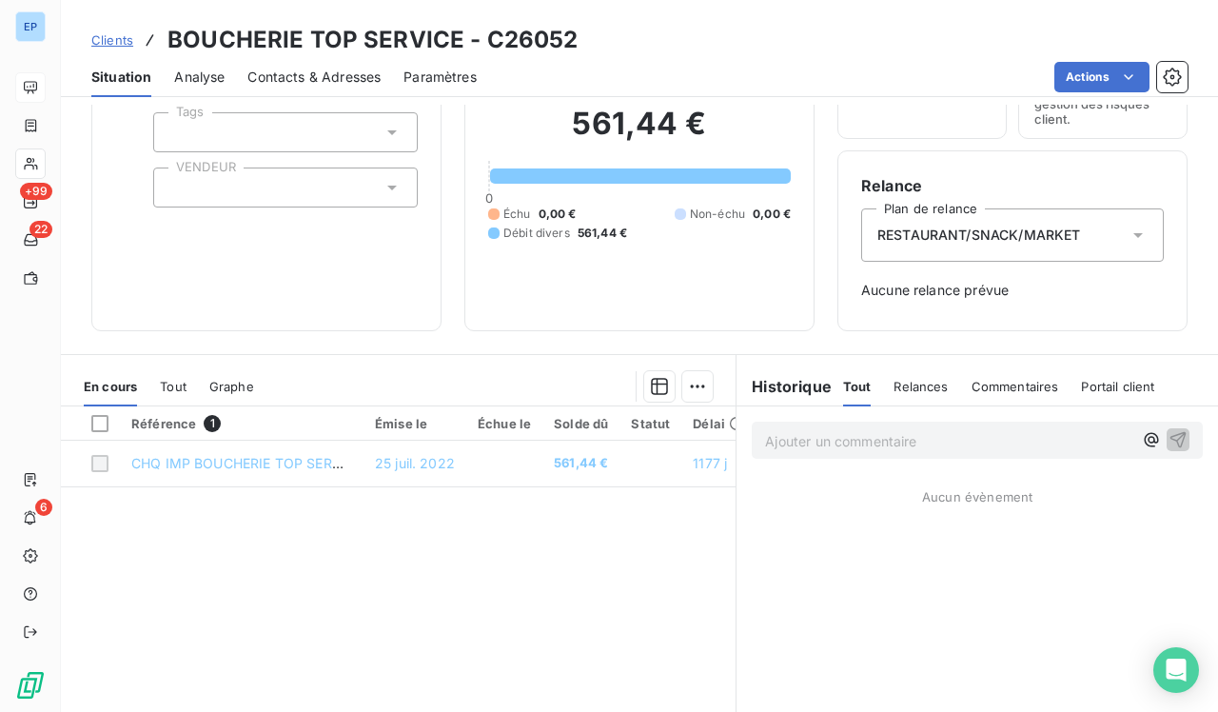
scroll to position [125, 0]
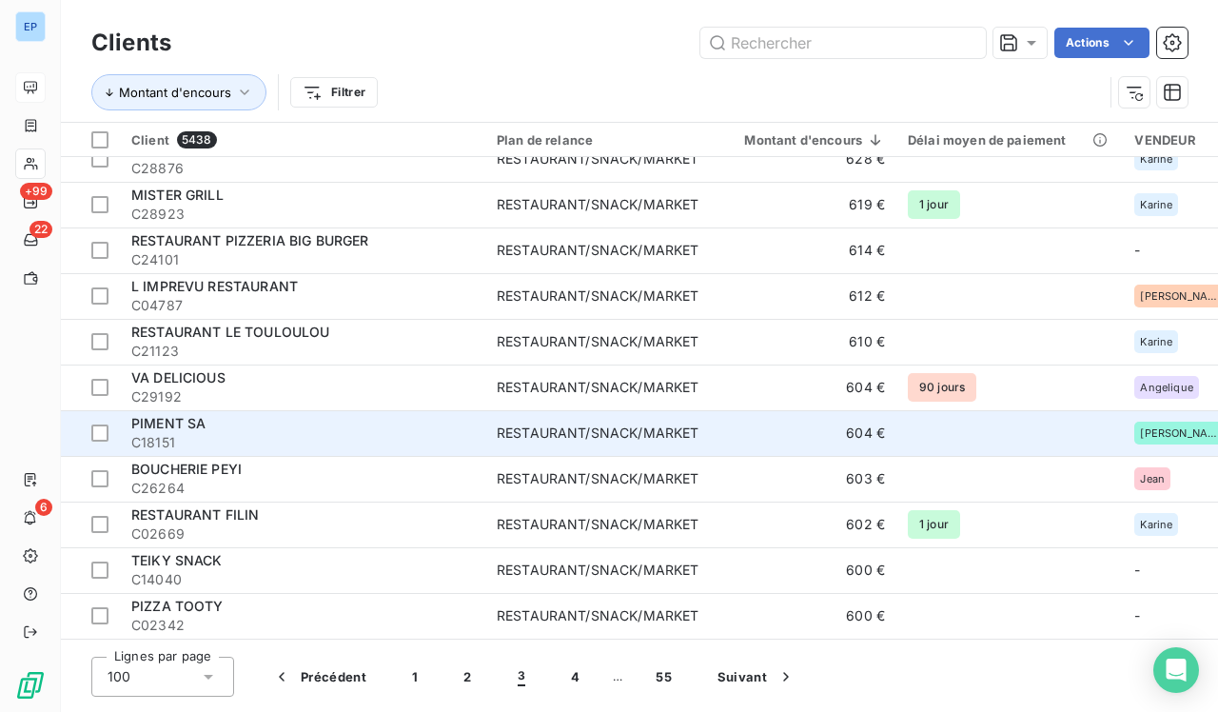
scroll to position [1024, 0]
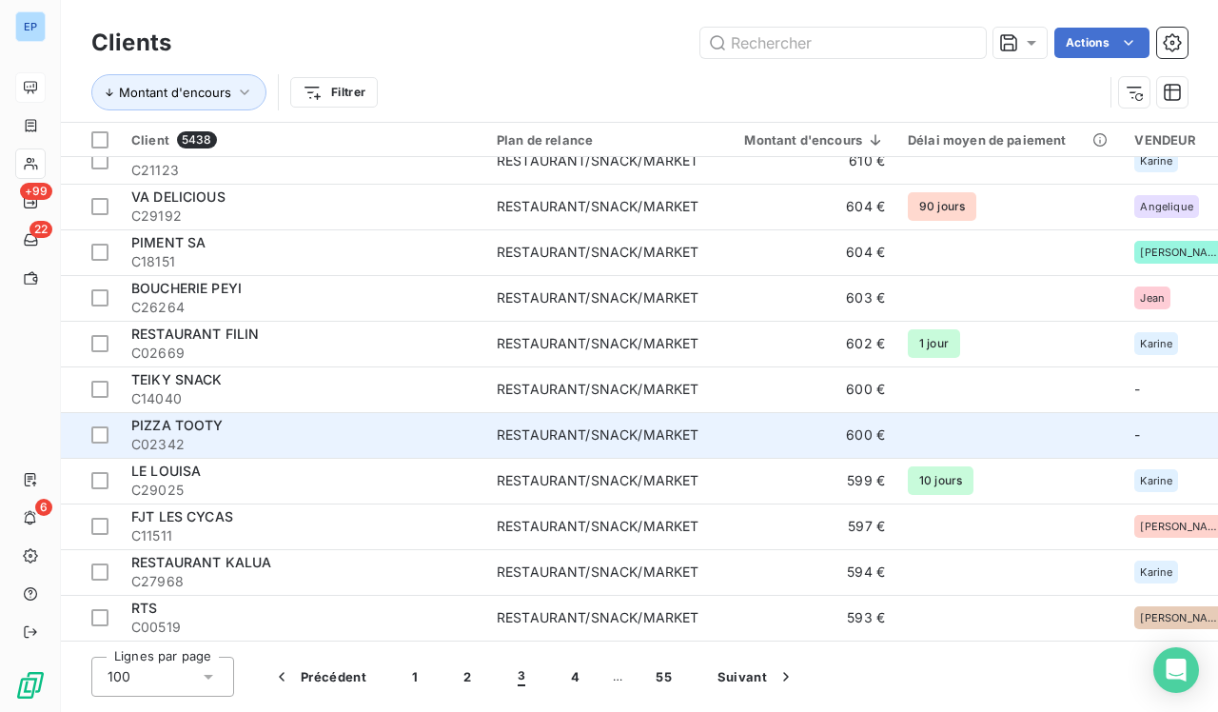
click at [343, 426] on div "PIZZA TOOTY" at bounding box center [302, 425] width 343 height 19
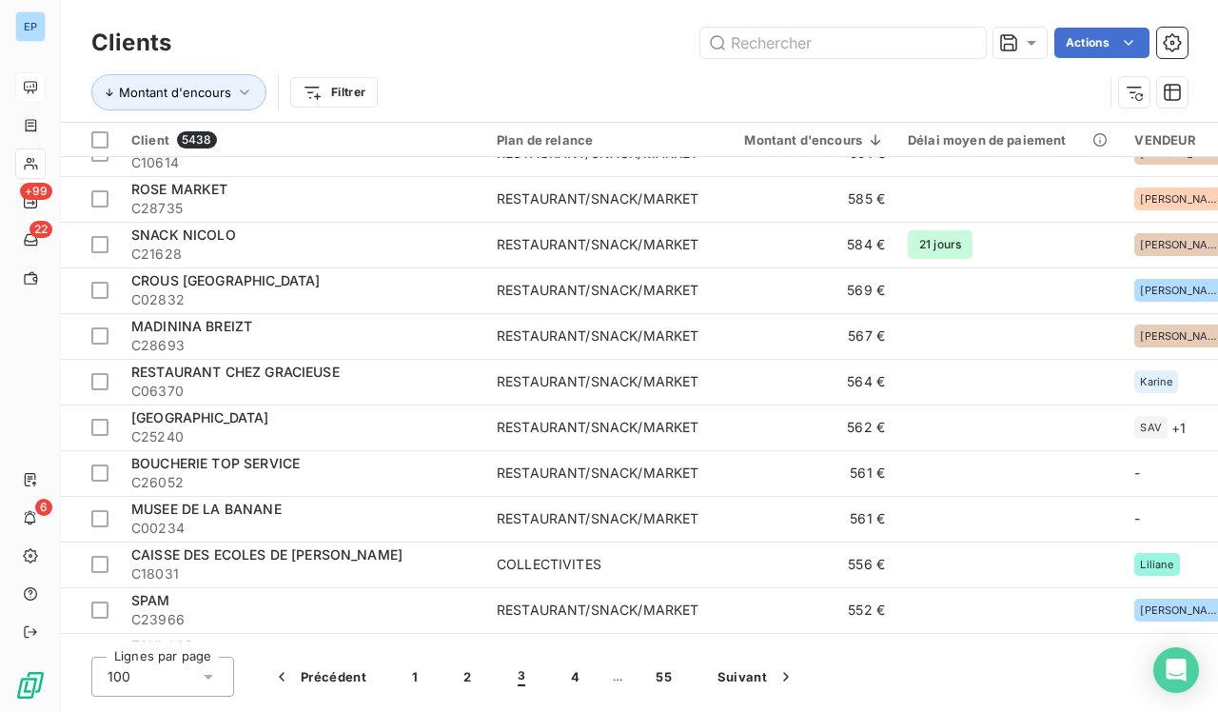
scroll to position [1606, 0]
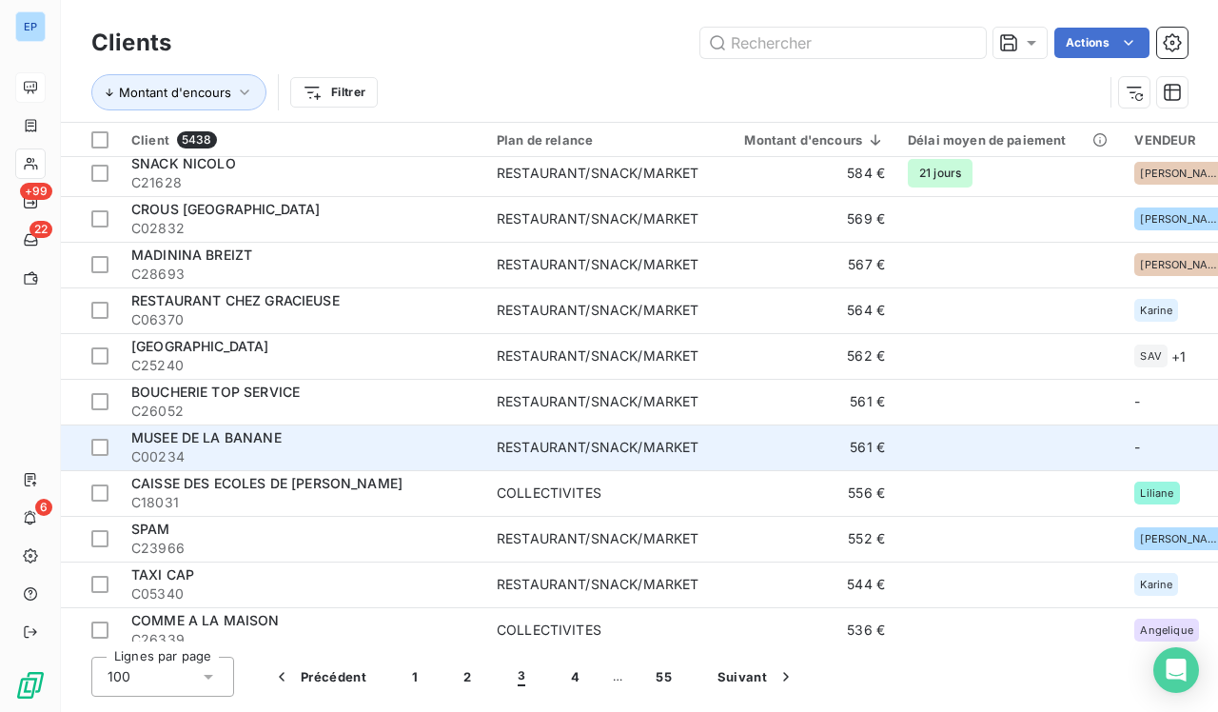
click at [438, 438] on div "MUSEE DE LA BANANE" at bounding box center [302, 437] width 343 height 19
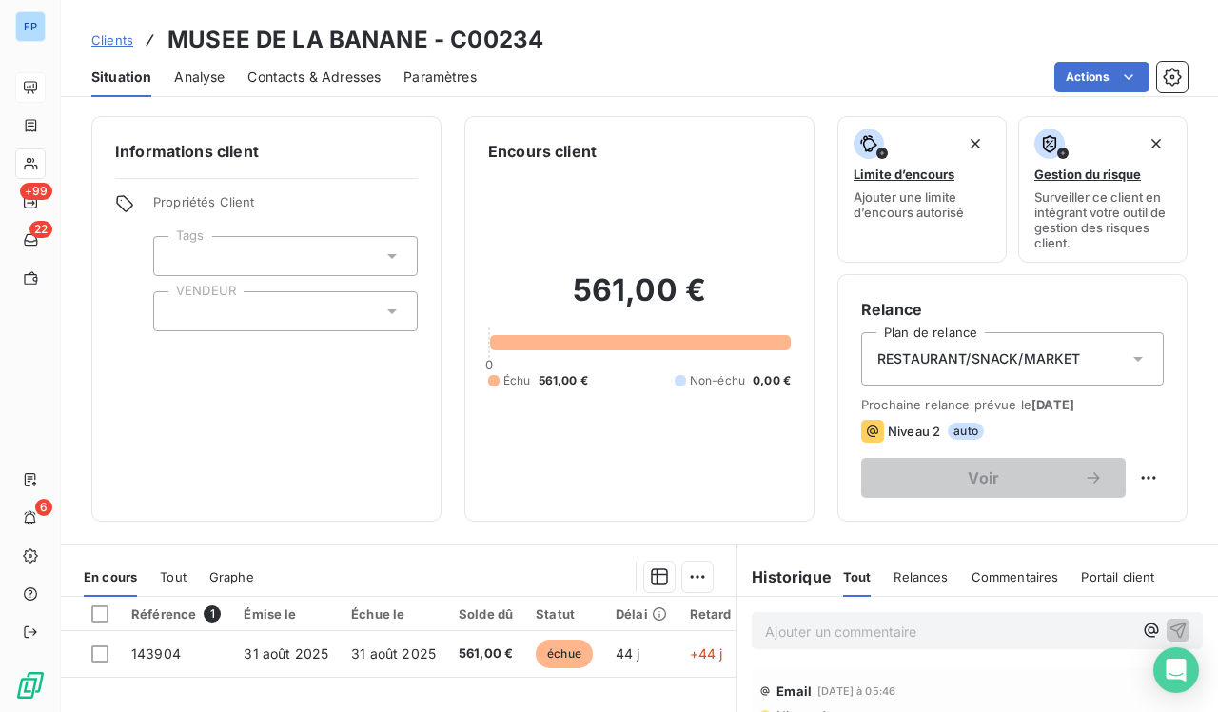
scroll to position [161, 0]
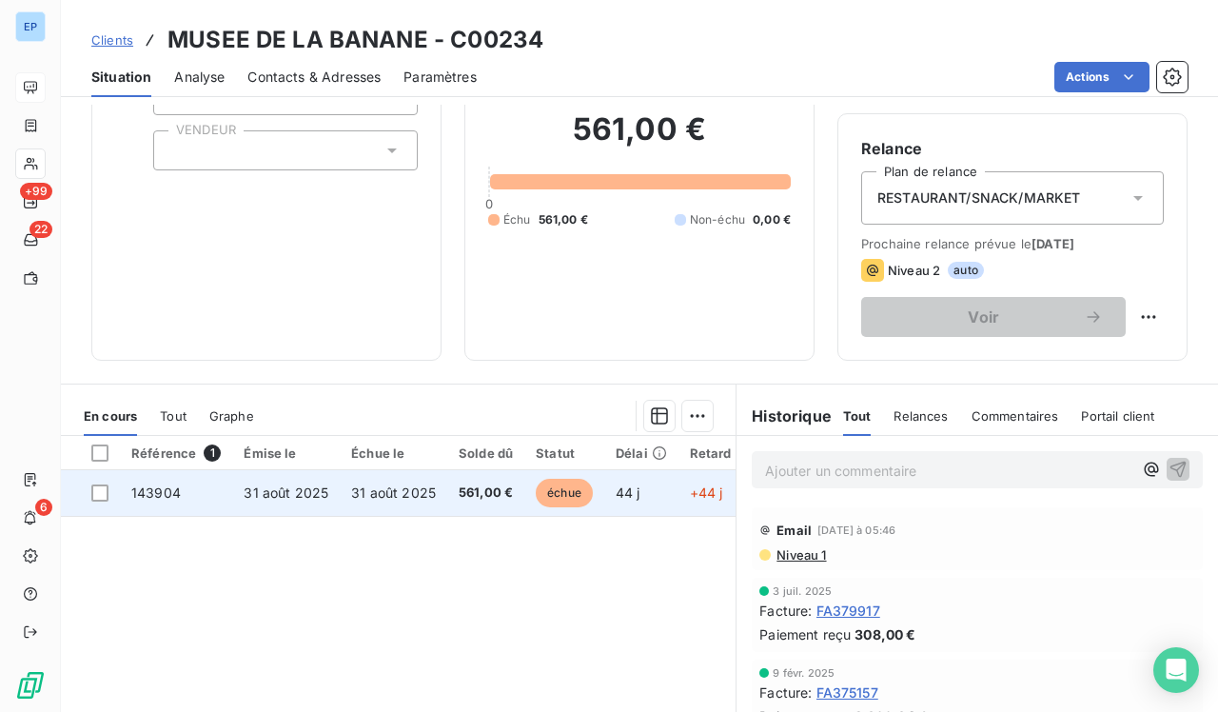
click at [395, 485] on span "31 août 2025" at bounding box center [393, 493] width 85 height 16
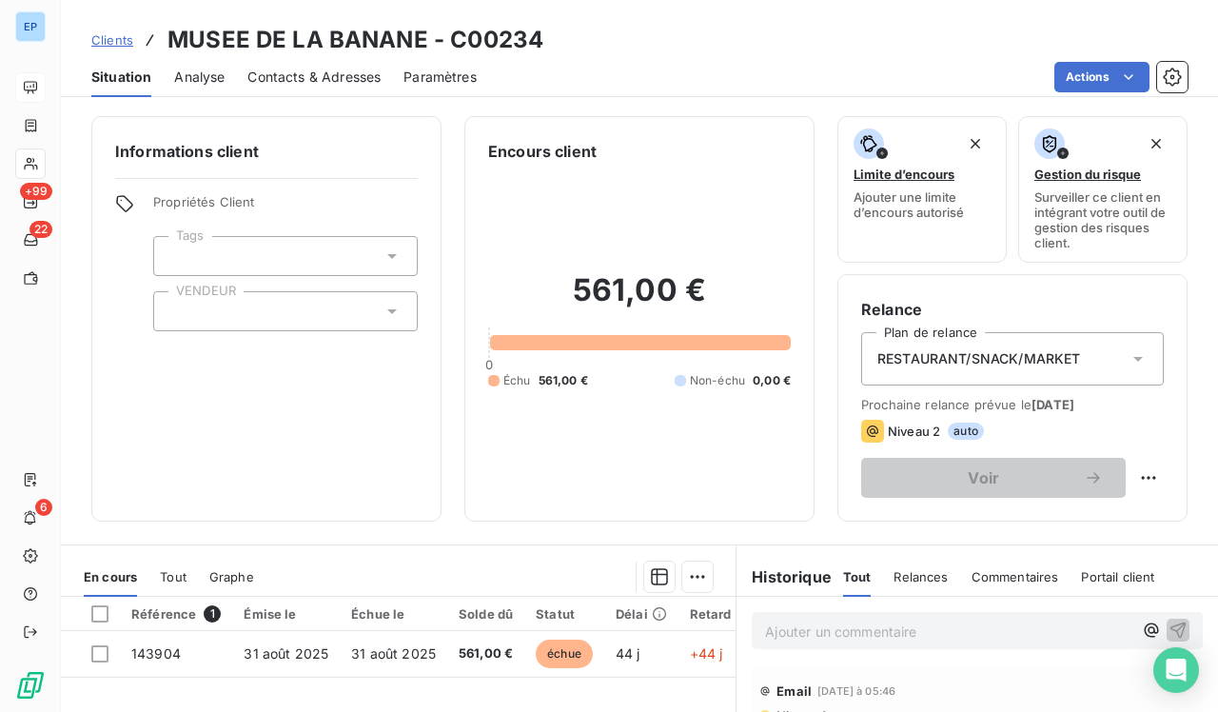
click at [188, 315] on div at bounding box center [285, 311] width 265 height 40
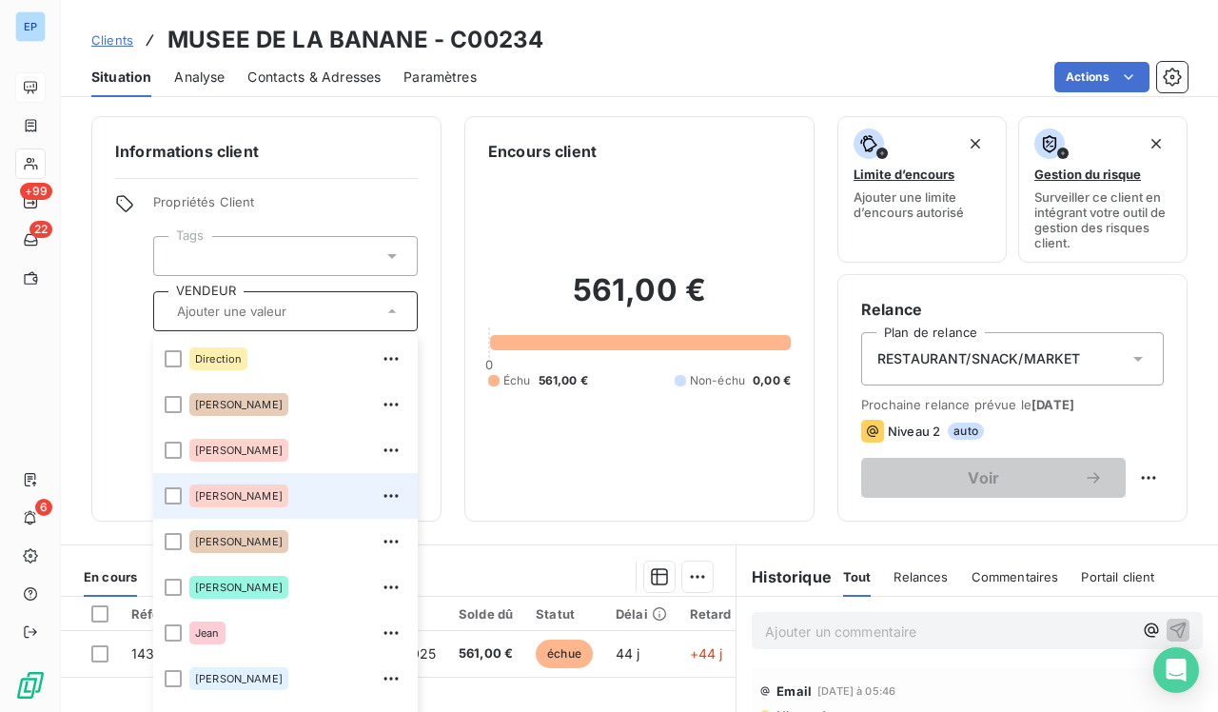
scroll to position [183, 0]
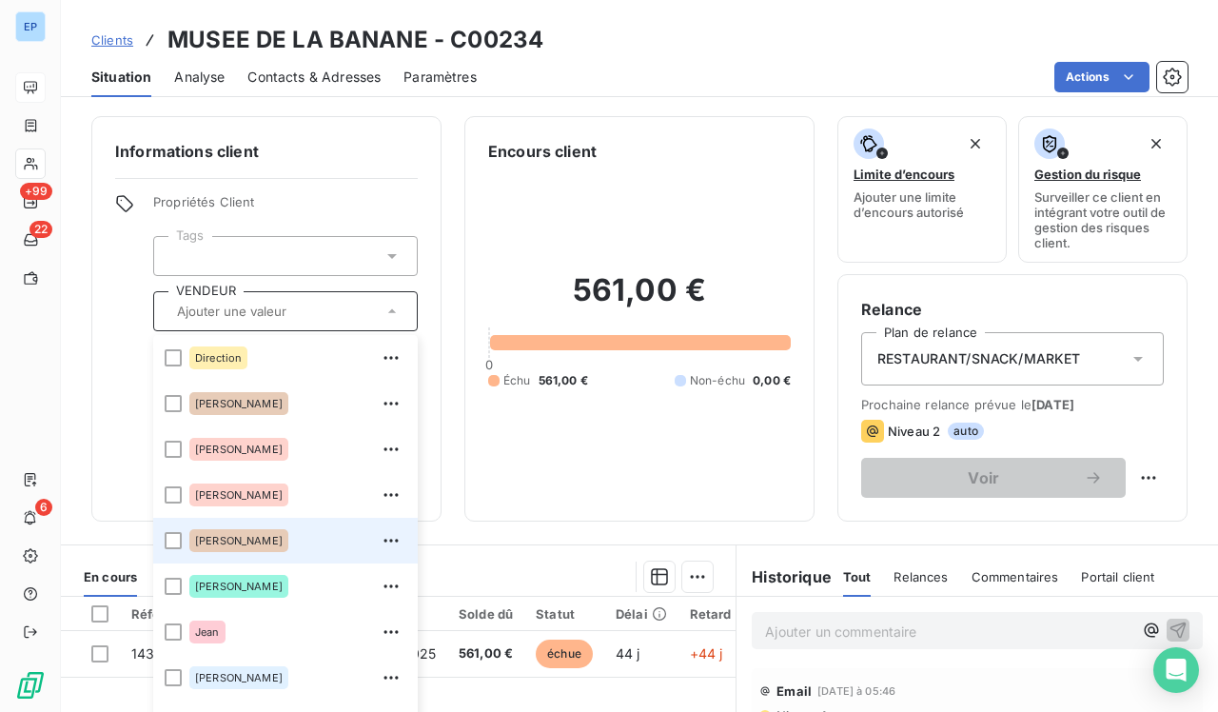
click at [211, 550] on div "[PERSON_NAME]" at bounding box center [238, 540] width 99 height 23
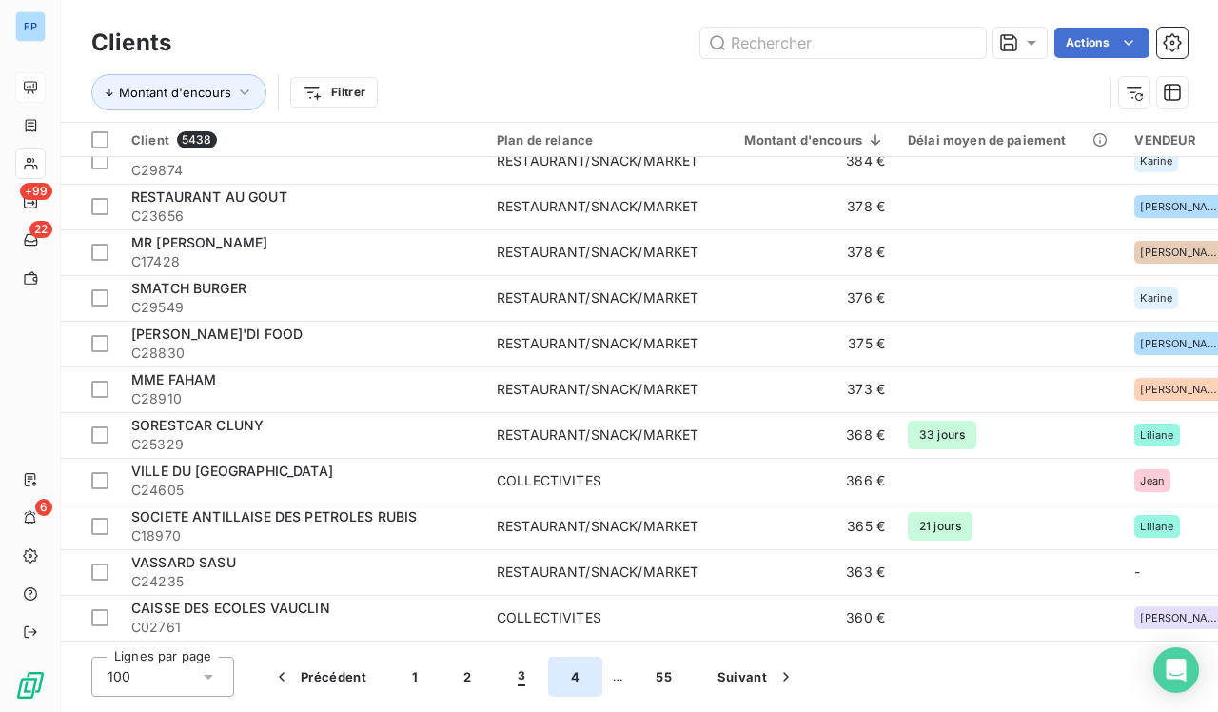
click at [545, 617] on button "4" at bounding box center [575, 677] width 54 height 40
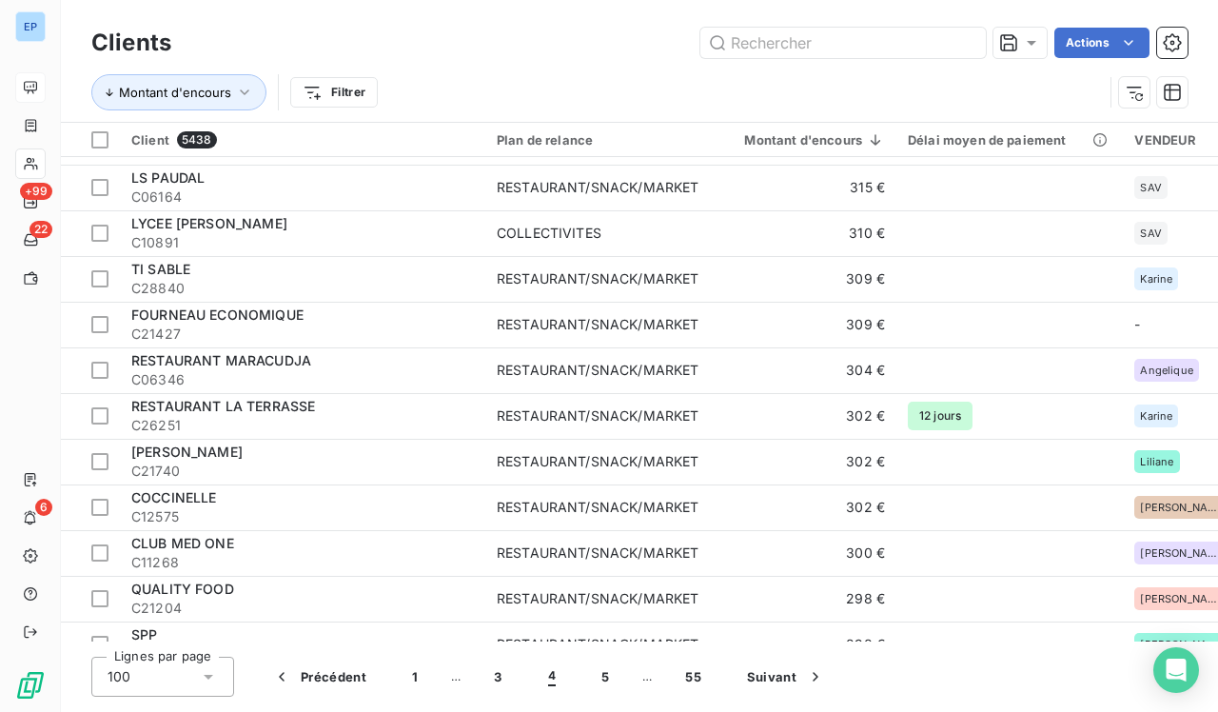
scroll to position [852, 0]
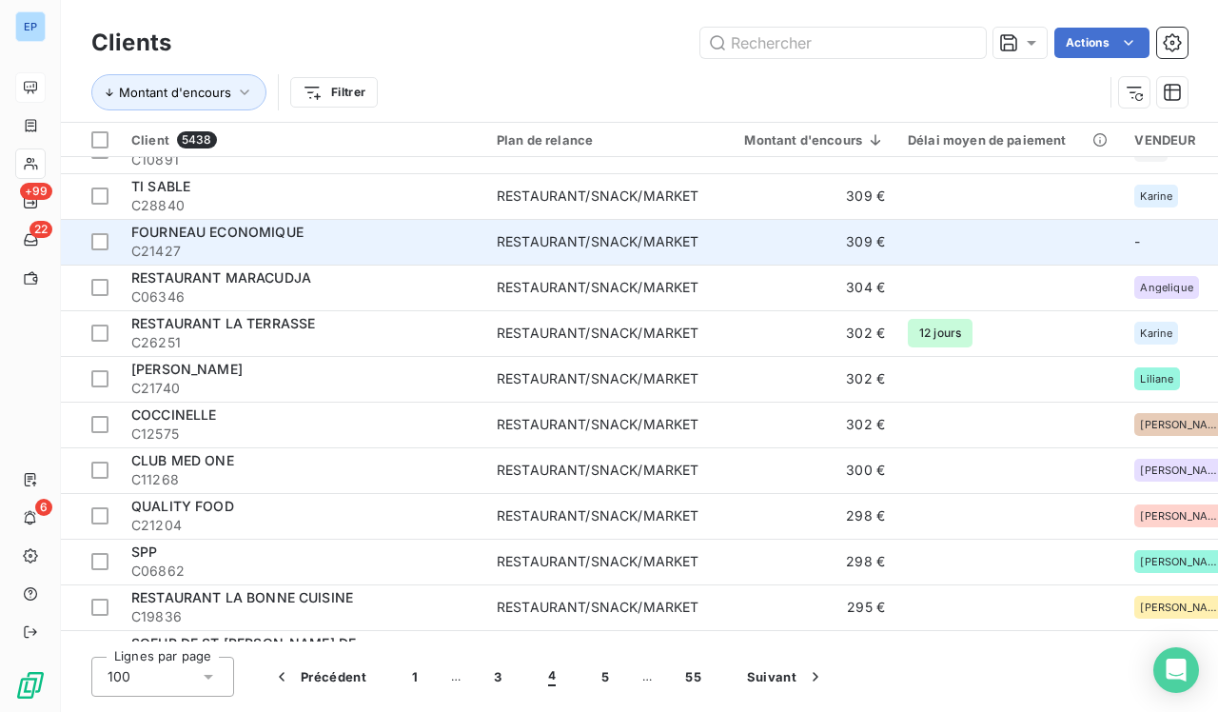
click at [545, 239] on td "RESTAURANT/SNACK/MARKET" at bounding box center [597, 242] width 225 height 46
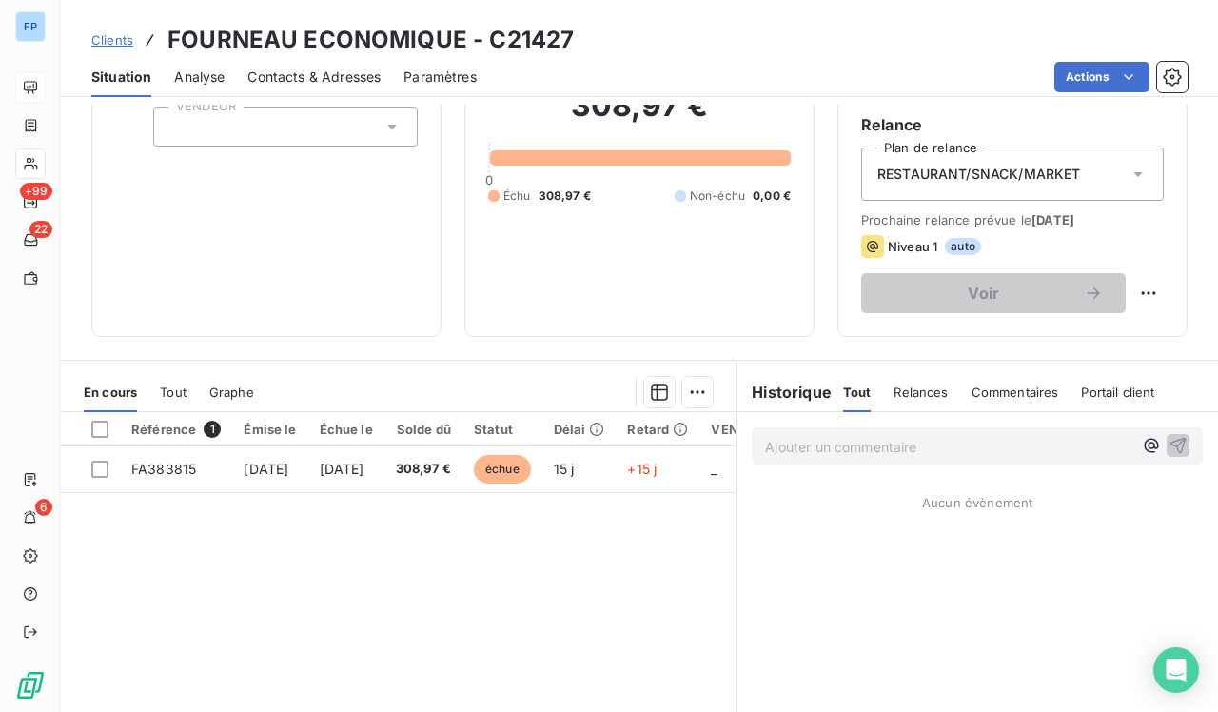
scroll to position [223, 0]
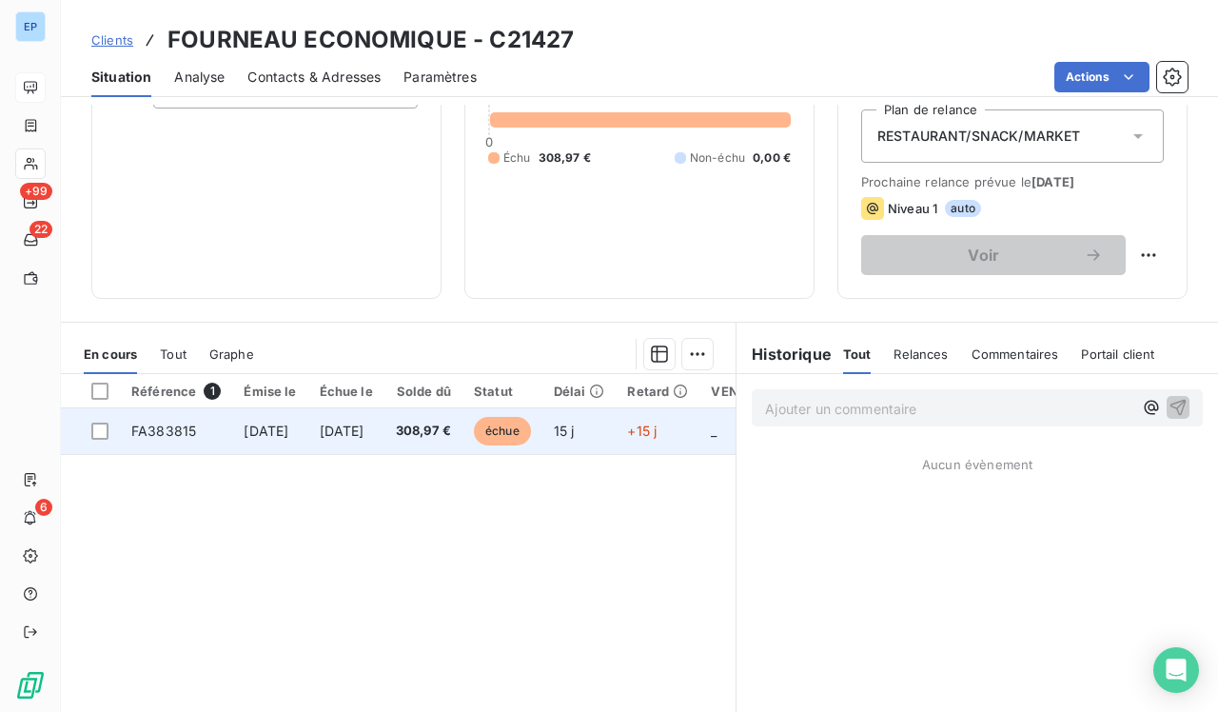
click at [365, 427] on span "[DATE]" at bounding box center [342, 431] width 45 height 16
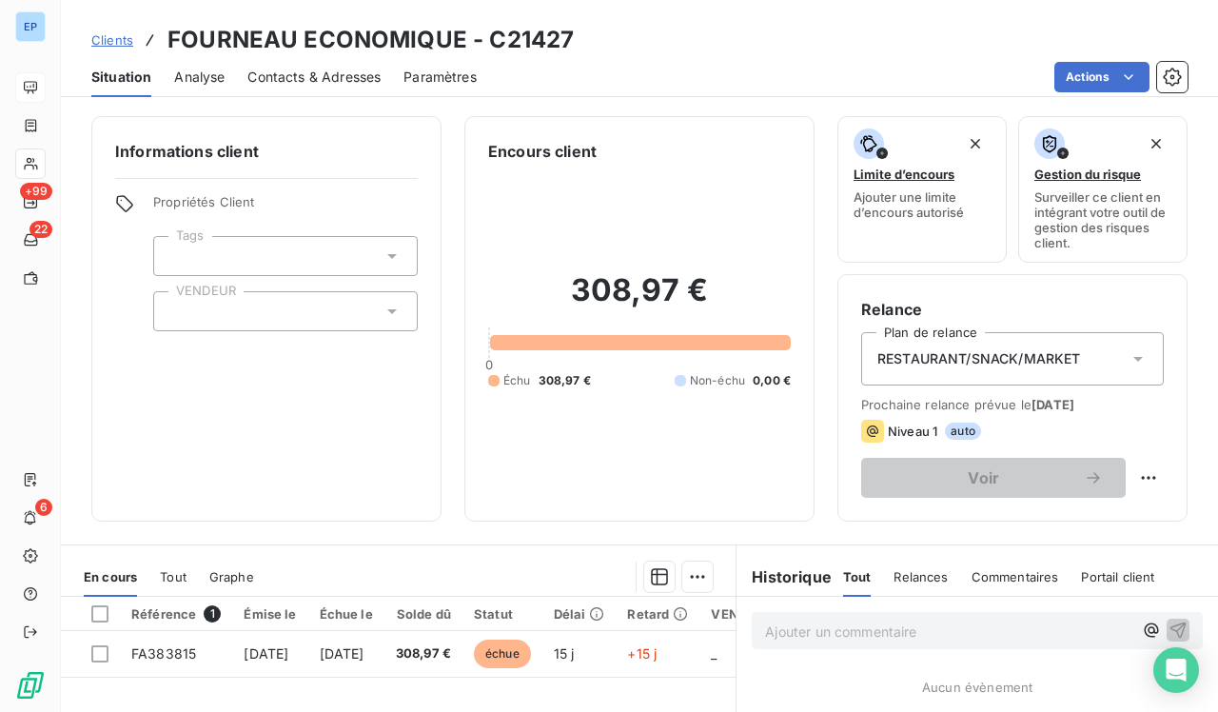
click at [174, 308] on input "text" at bounding box center [176, 311] width 15 height 17
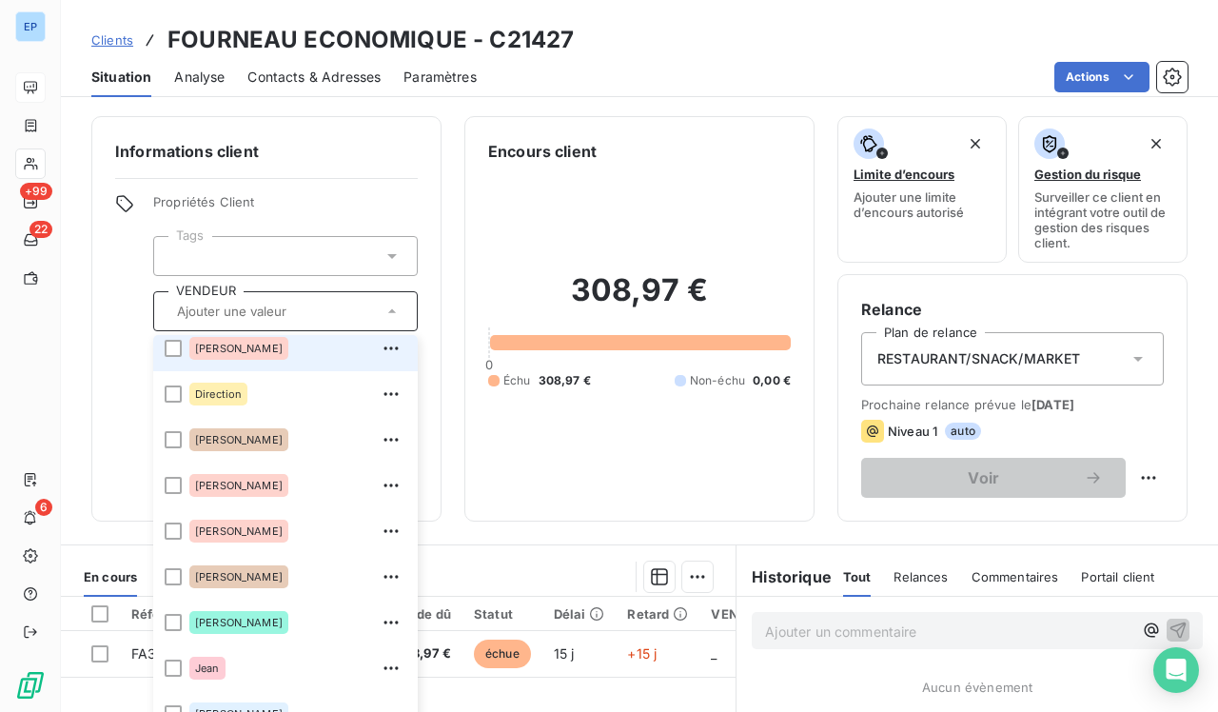
scroll to position [148, 0]
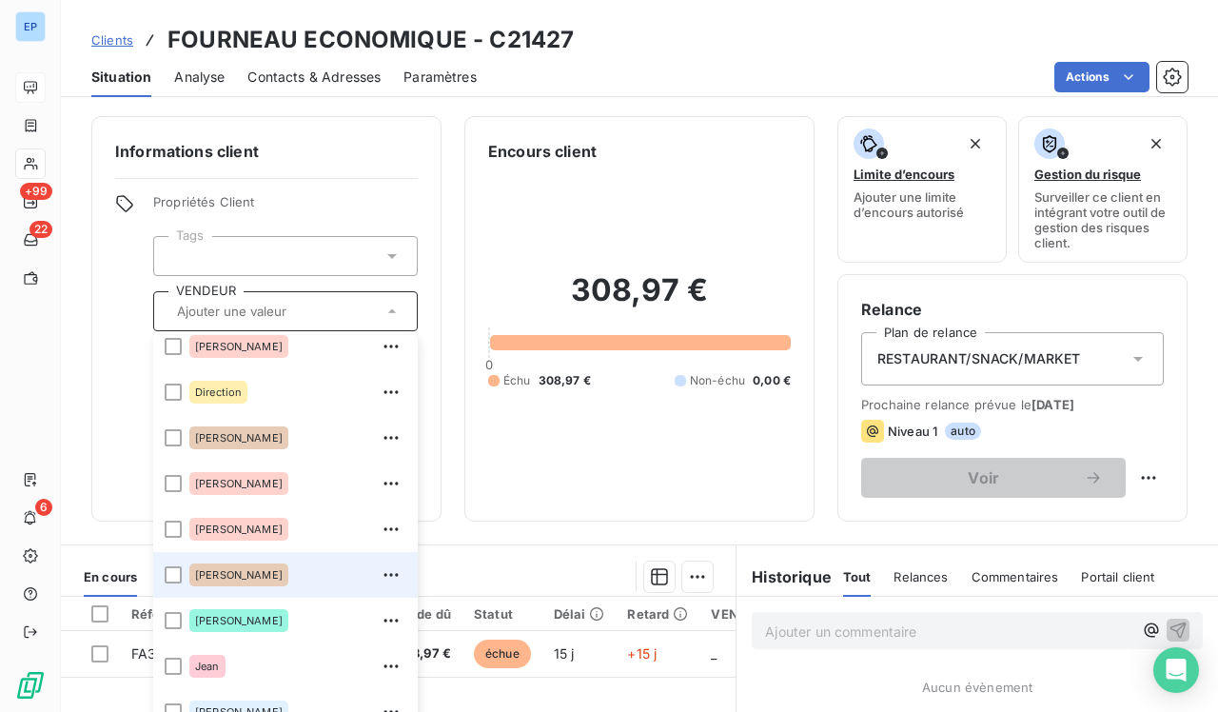
click at [195, 584] on div "[PERSON_NAME]" at bounding box center [238, 575] width 99 height 23
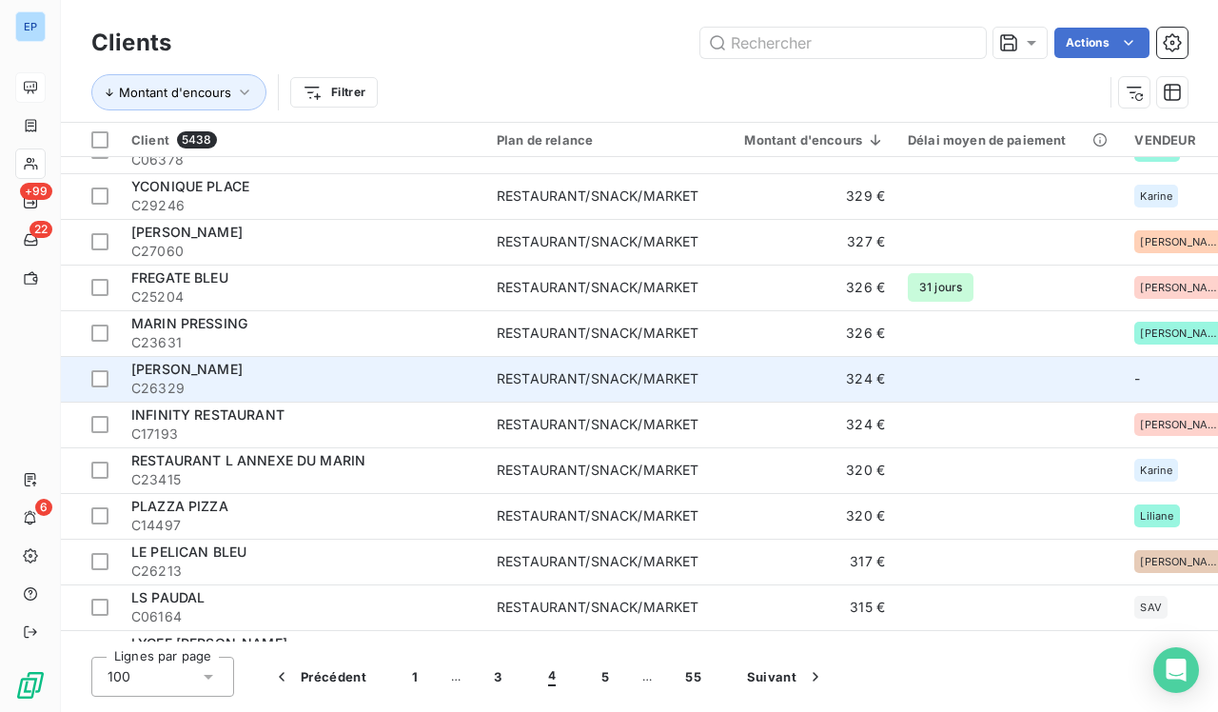
scroll to position [350, 0]
click at [410, 386] on span "C26329" at bounding box center [302, 387] width 343 height 19
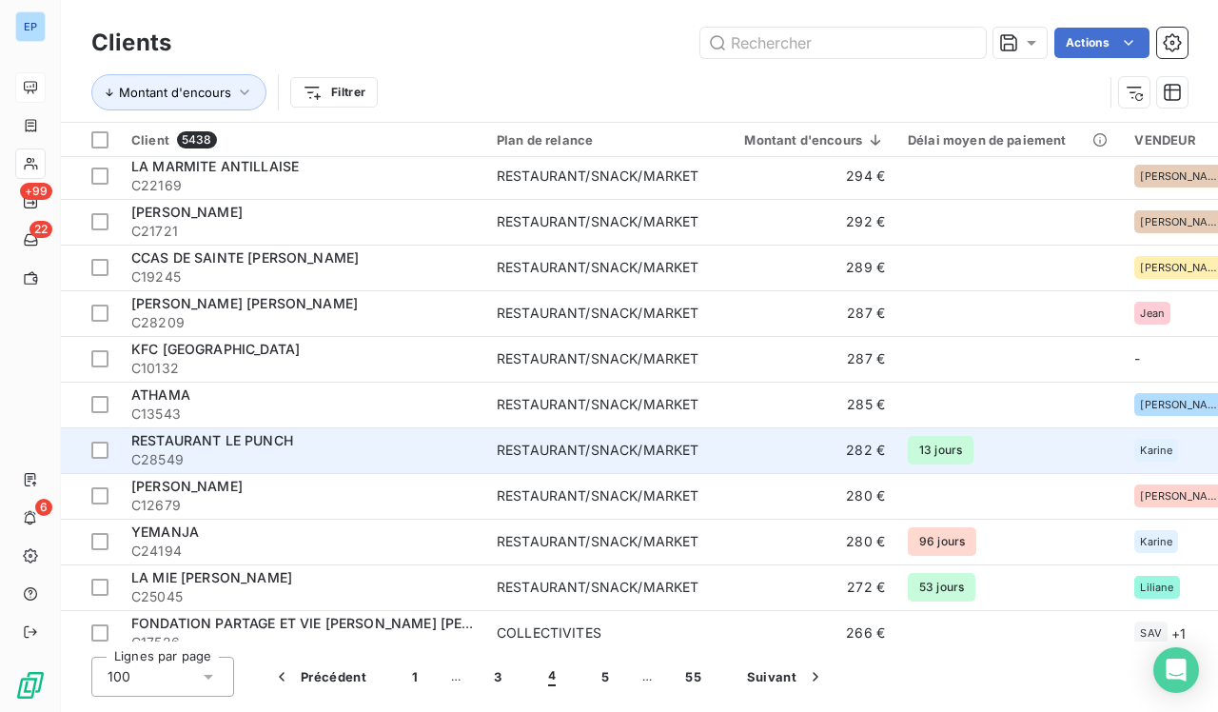
scroll to position [1375, 0]
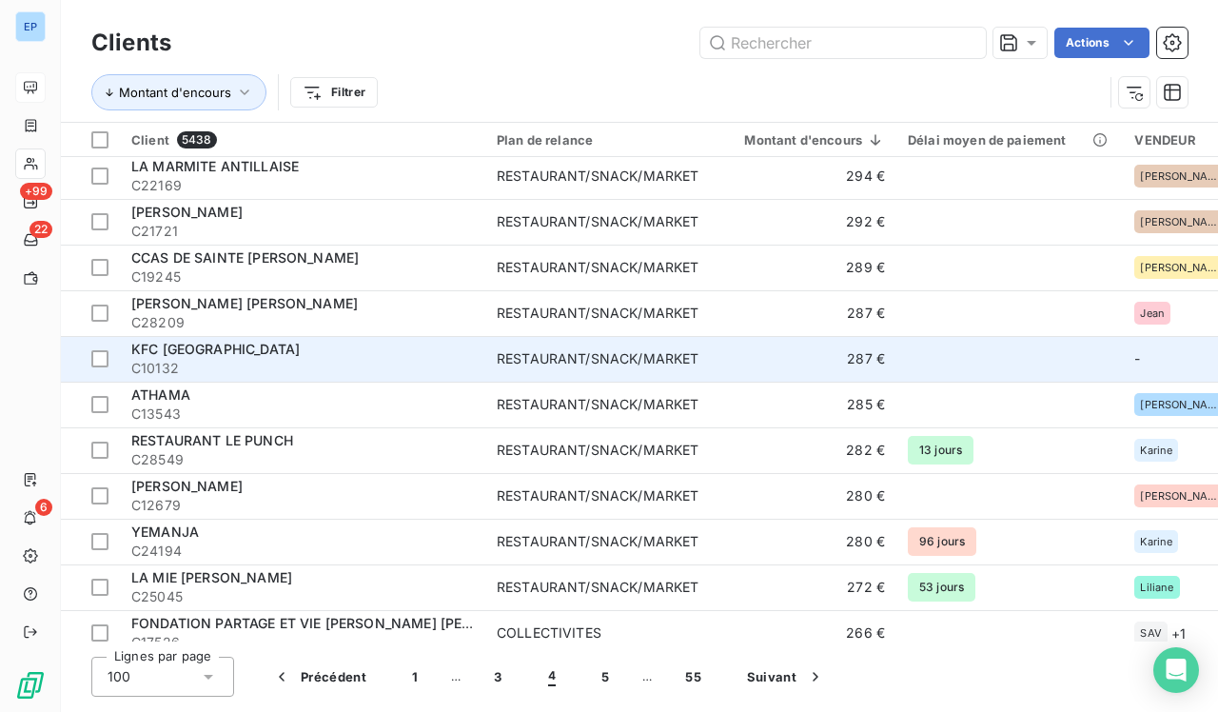
click at [512, 362] on div "RESTAURANT/SNACK/MARKET" at bounding box center [598, 358] width 202 height 19
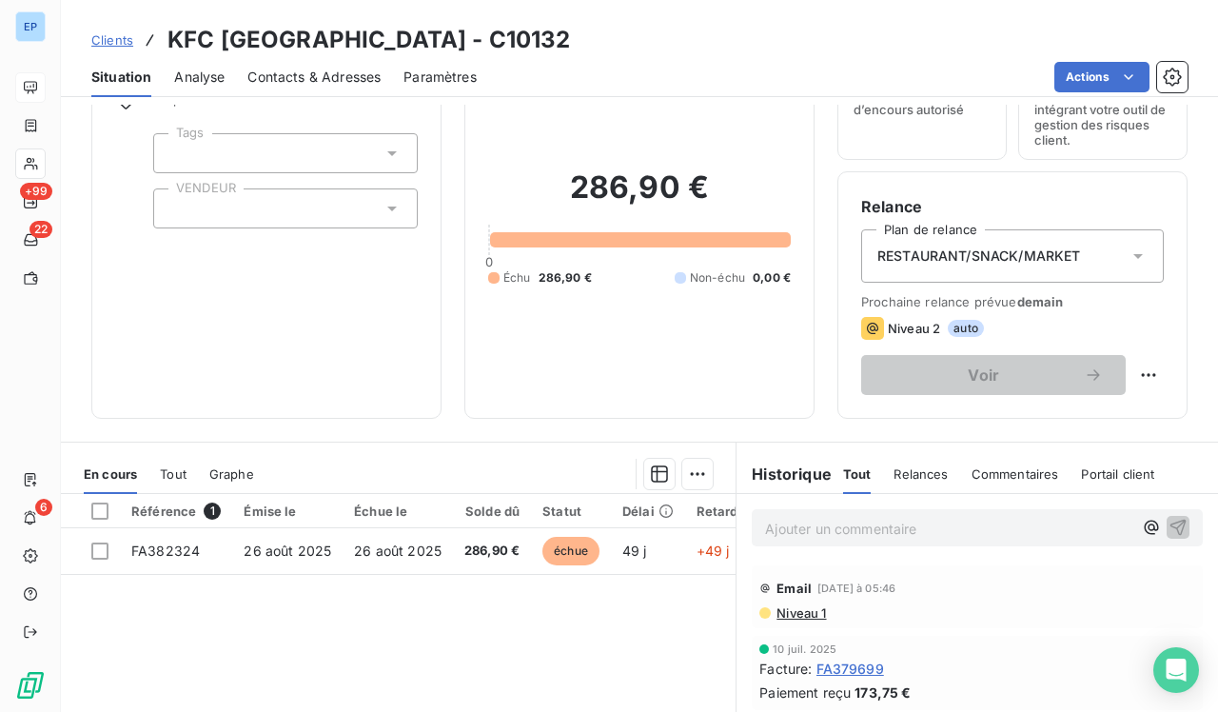
scroll to position [124, 0]
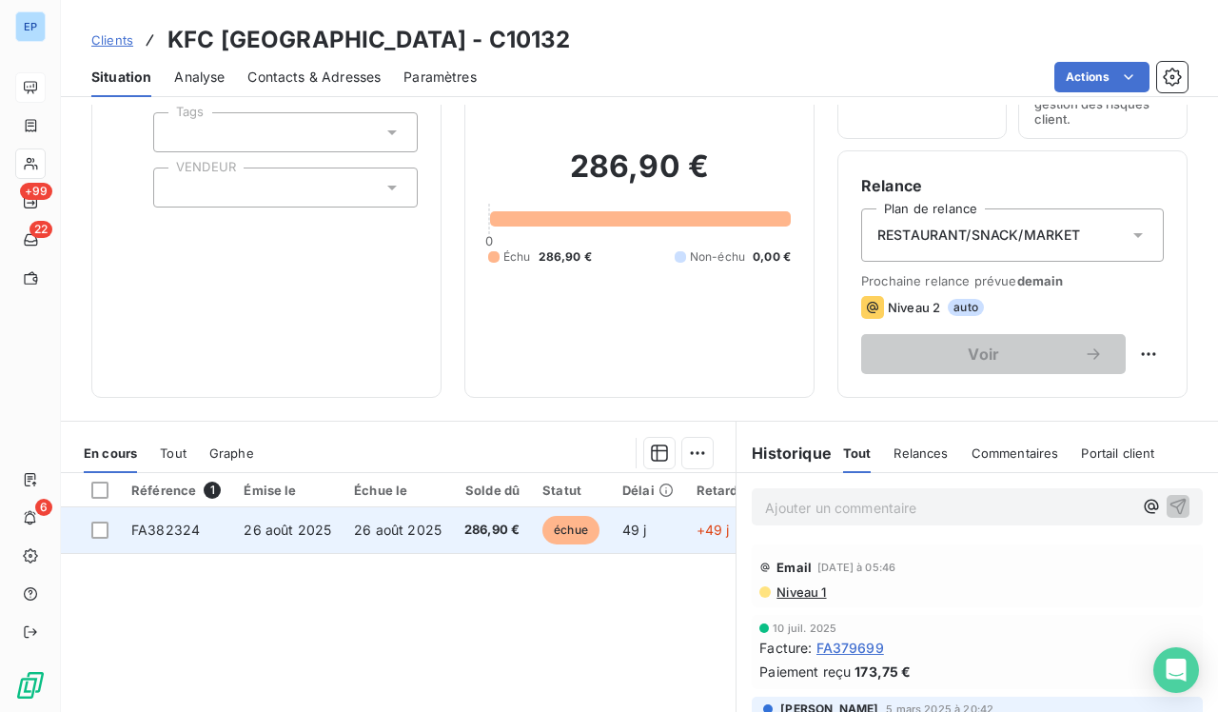
click at [397, 529] on span "26 août 2025" at bounding box center [398, 530] width 88 height 16
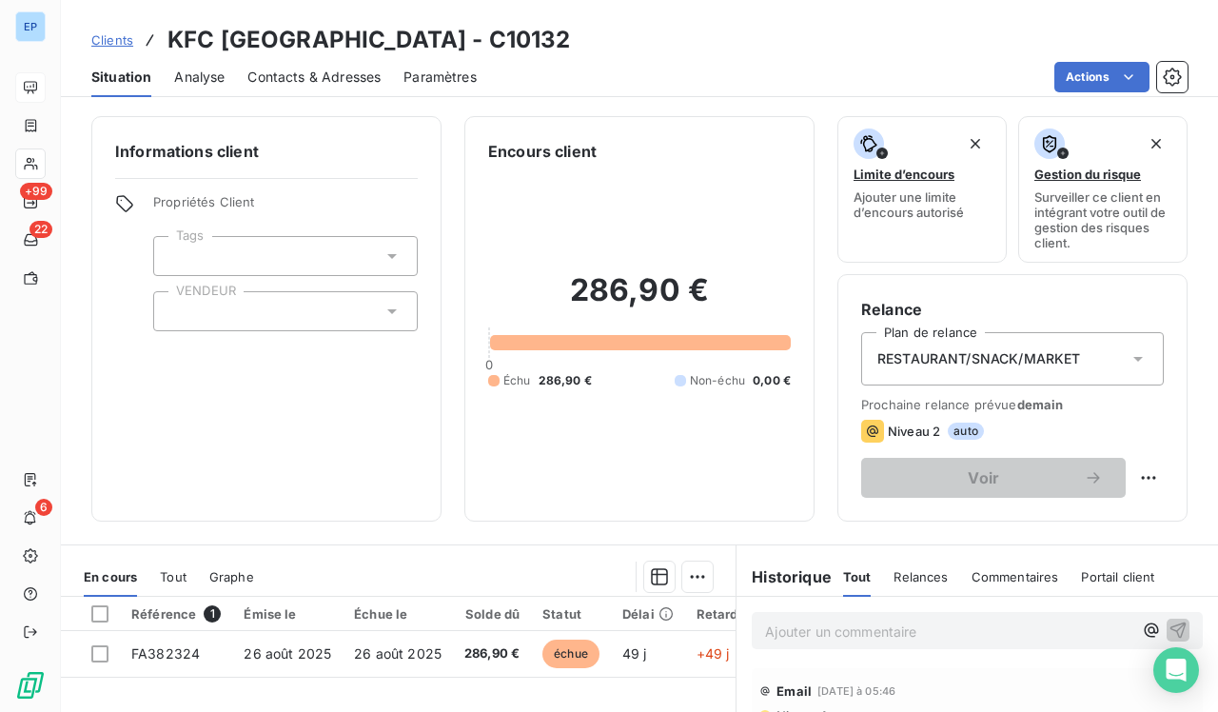
click at [275, 312] on div at bounding box center [285, 311] width 265 height 40
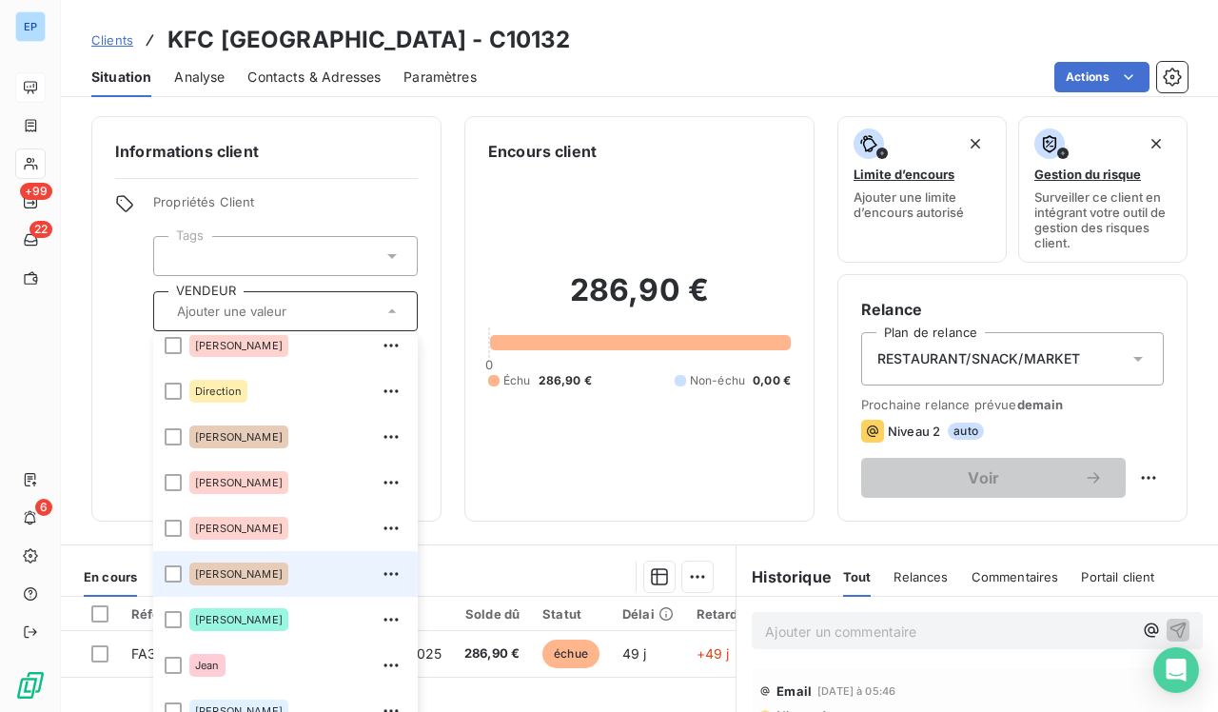
scroll to position [173, 0]
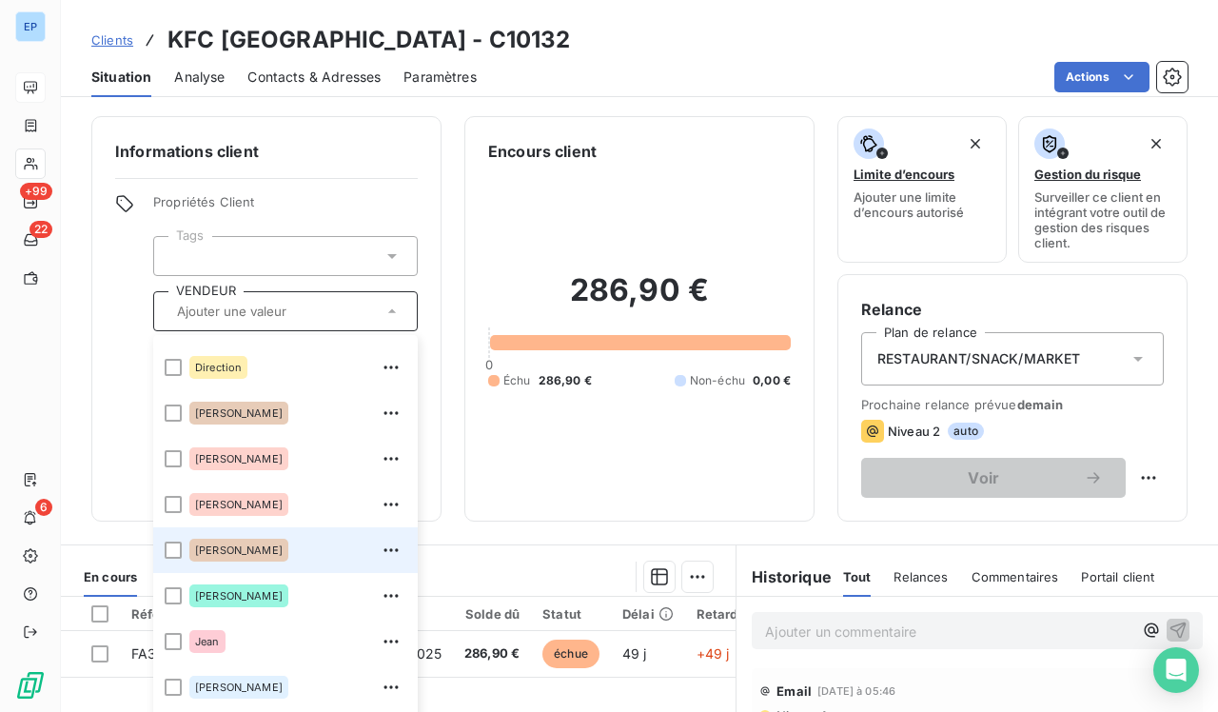
click at [233, 552] on div "[PERSON_NAME]" at bounding box center [297, 550] width 217 height 30
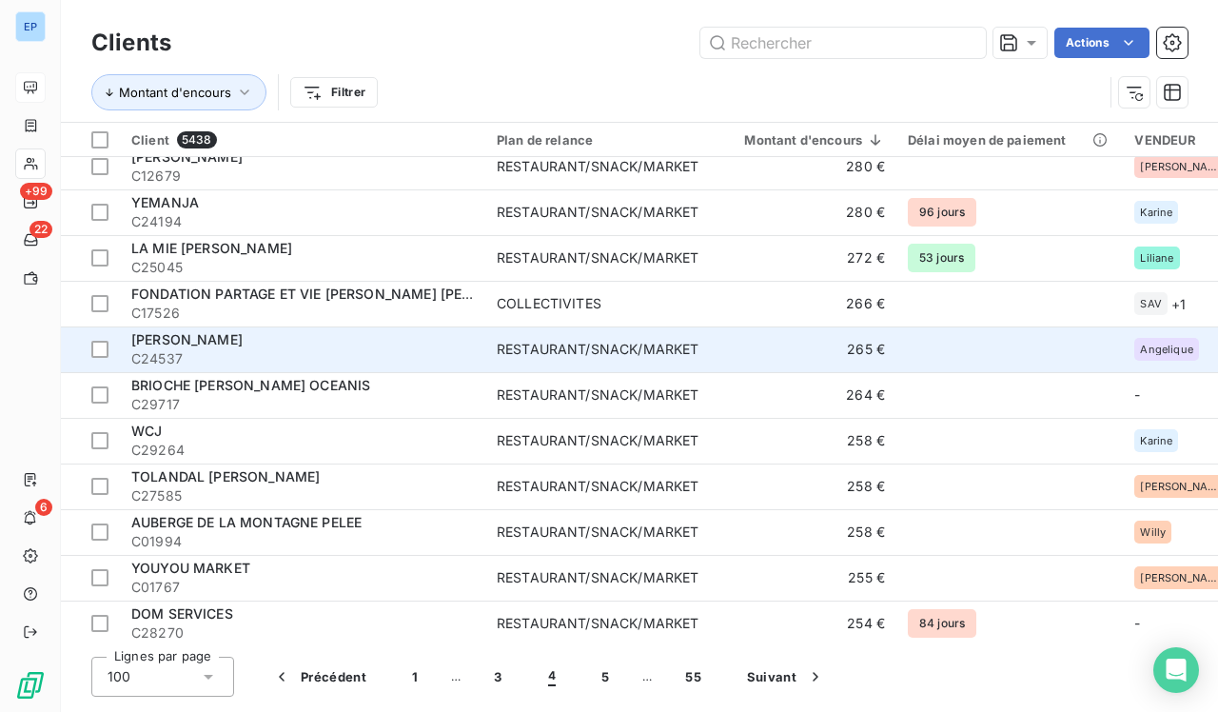
scroll to position [1841, 0]
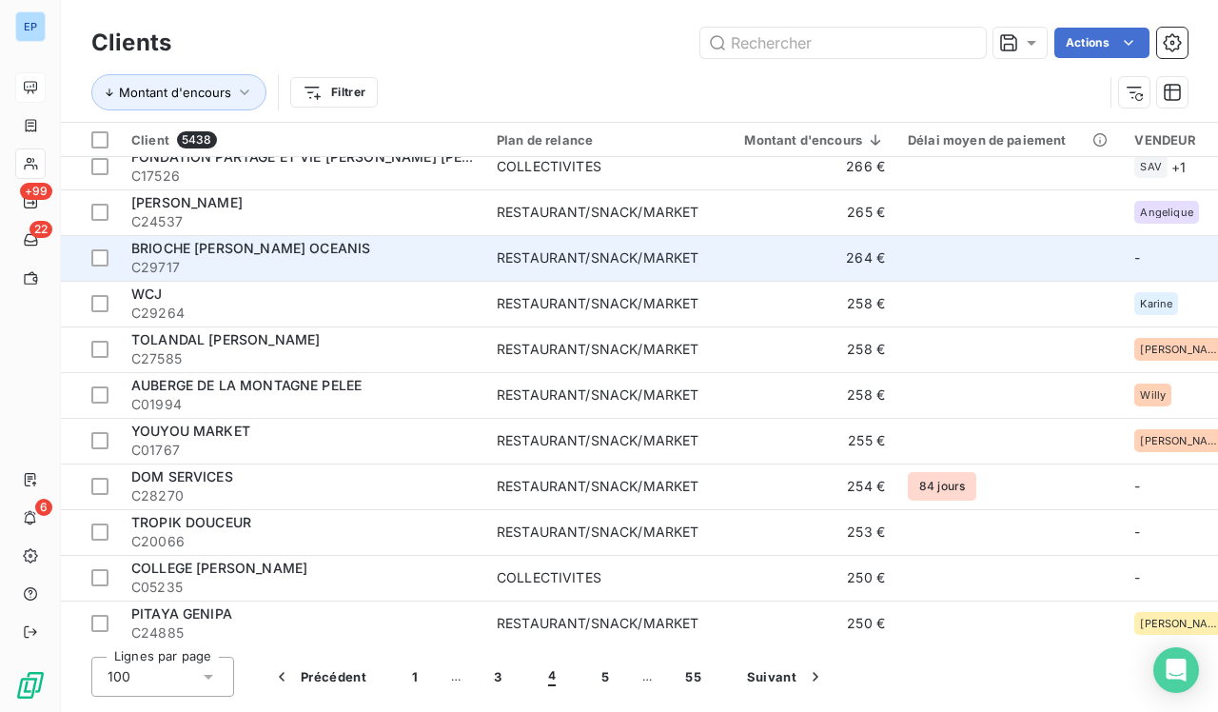
click at [545, 243] on td "RESTAURANT/SNACK/MARKET" at bounding box center [597, 258] width 225 height 46
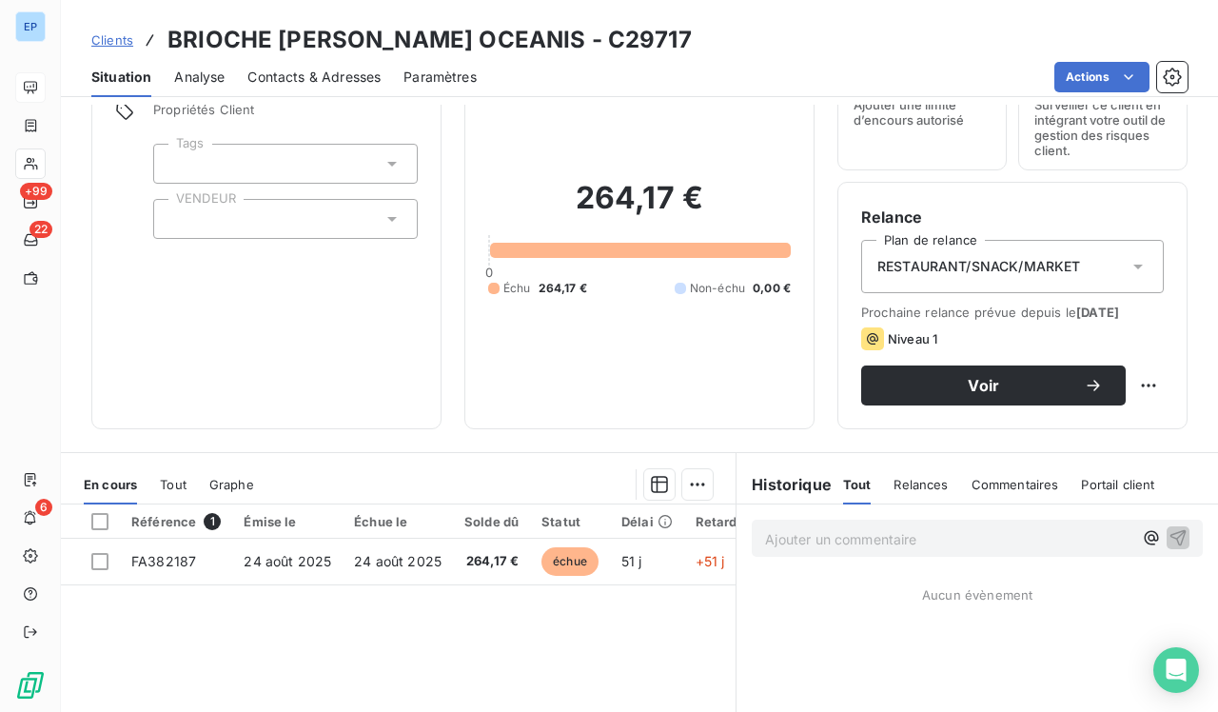
scroll to position [91, 0]
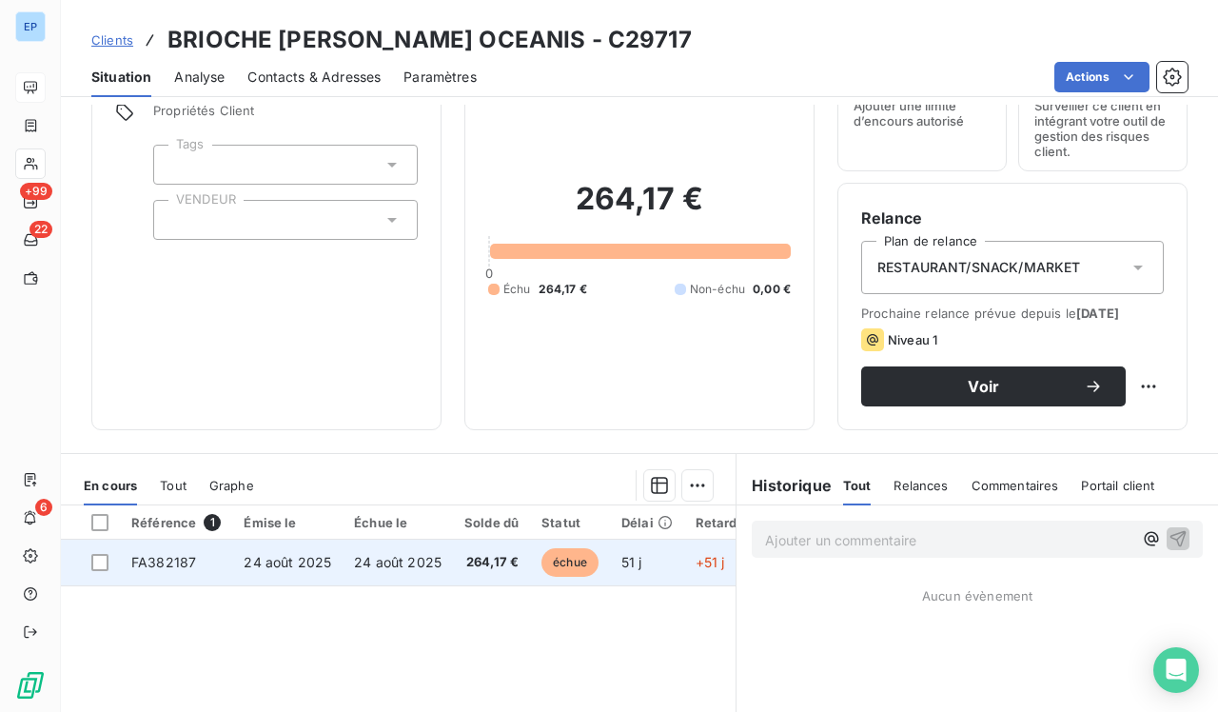
click at [258, 554] on span "24 août 2025" at bounding box center [288, 562] width 88 height 16
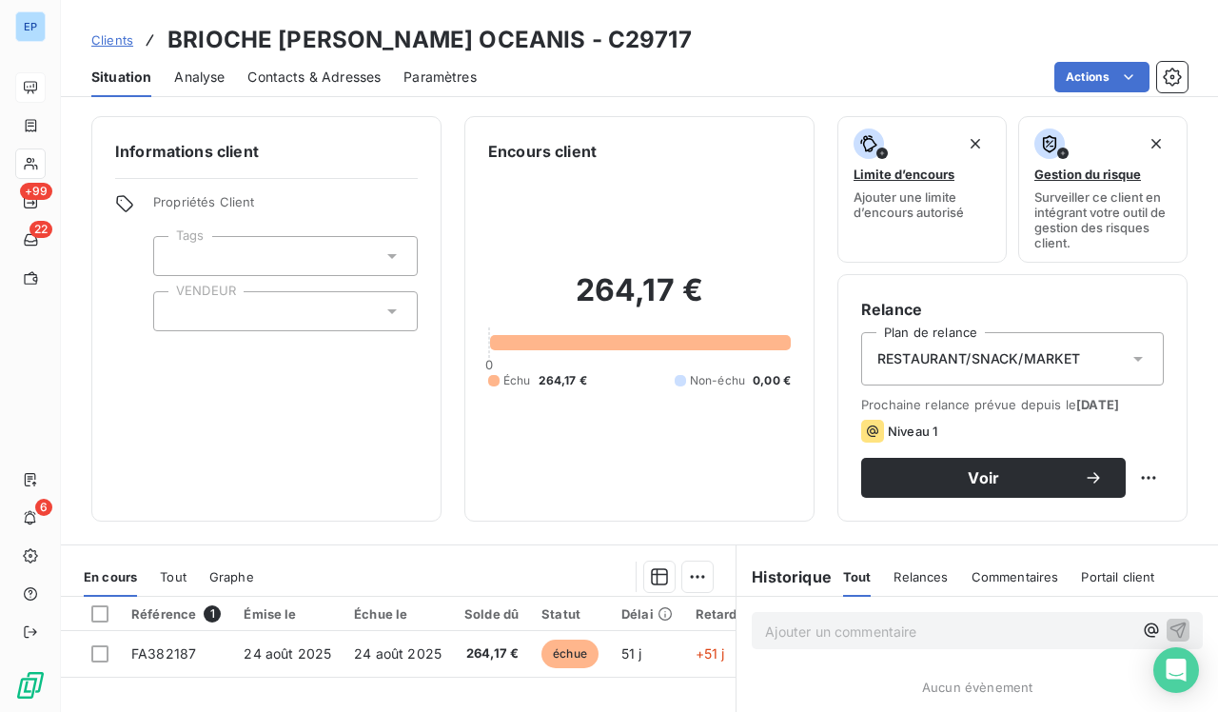
click at [227, 305] on div at bounding box center [285, 311] width 265 height 40
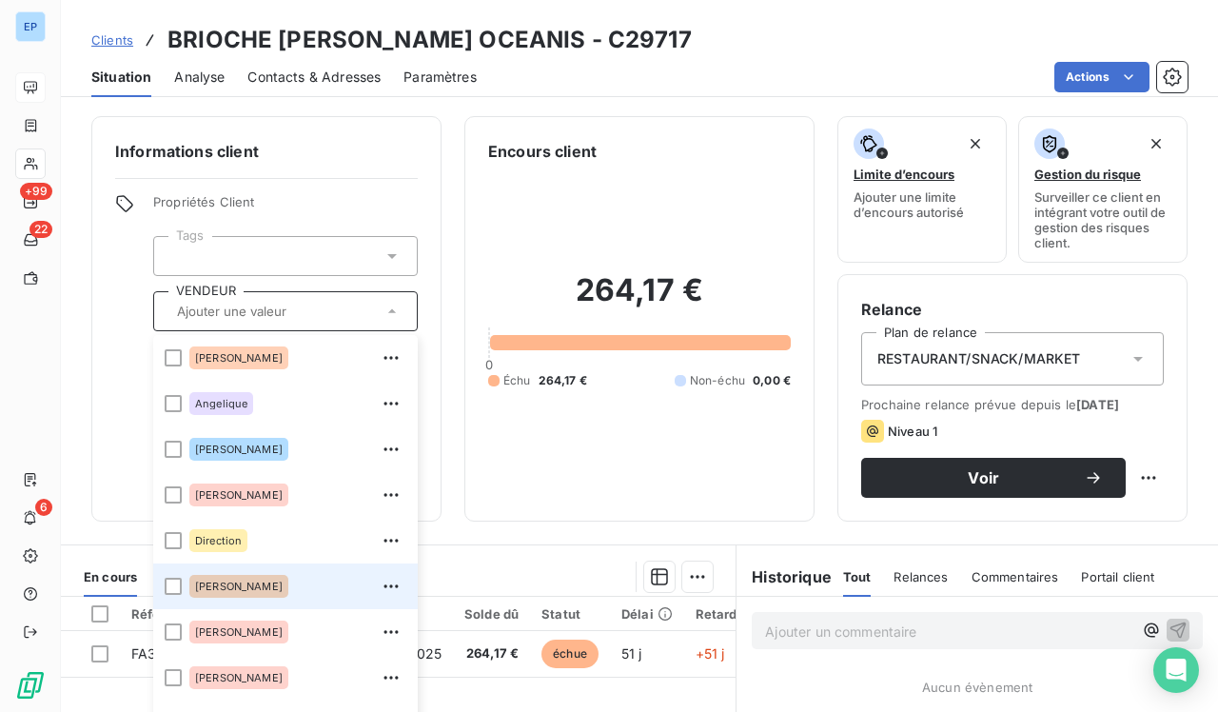
scroll to position [129, 0]
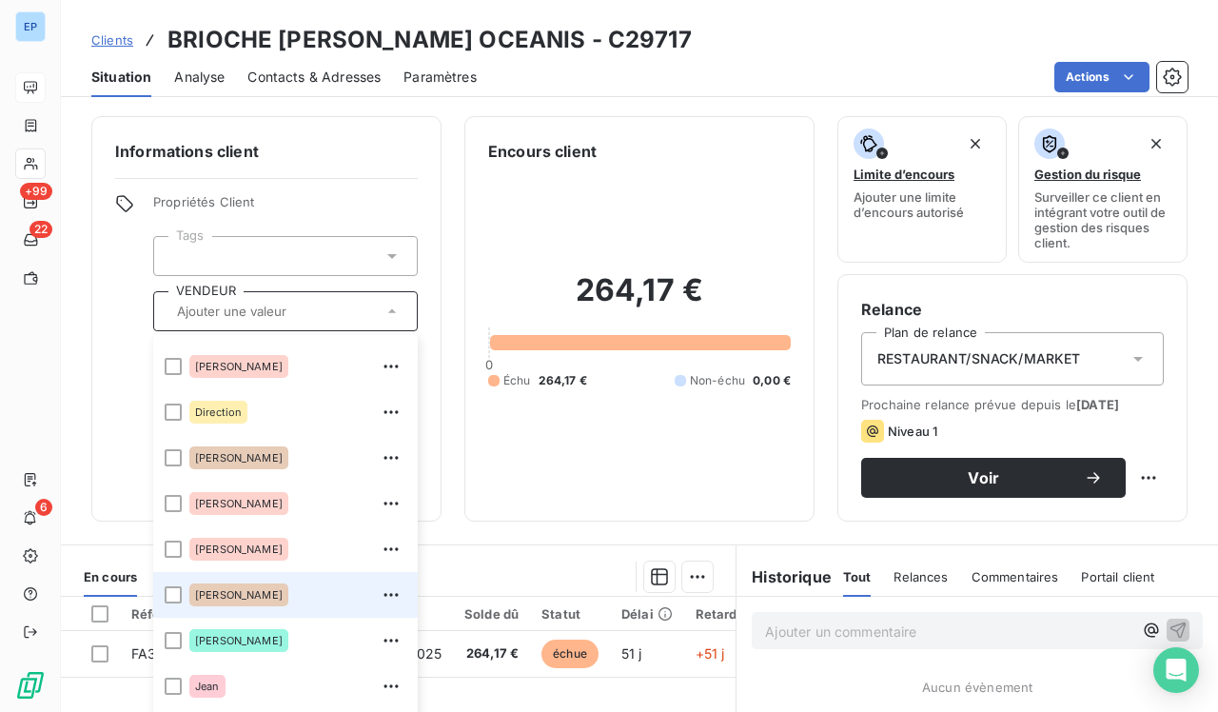
click at [214, 593] on span "[PERSON_NAME]" at bounding box center [239, 594] width 88 height 11
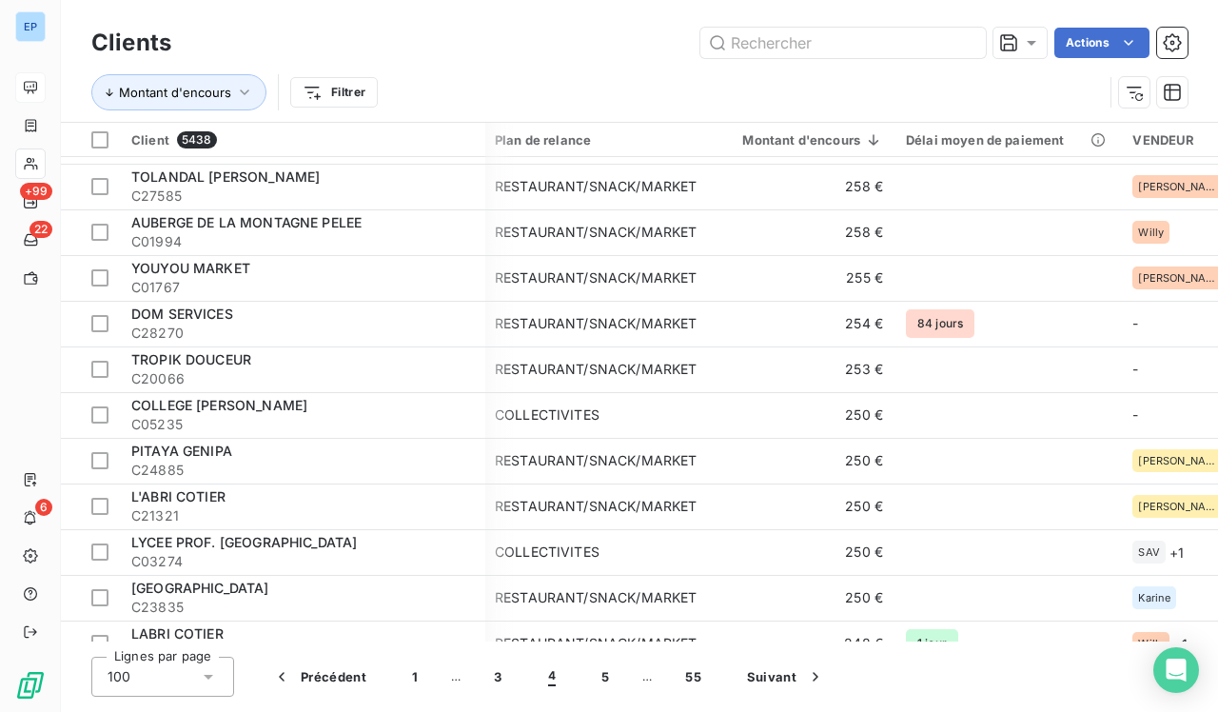
scroll to position [2005, 2]
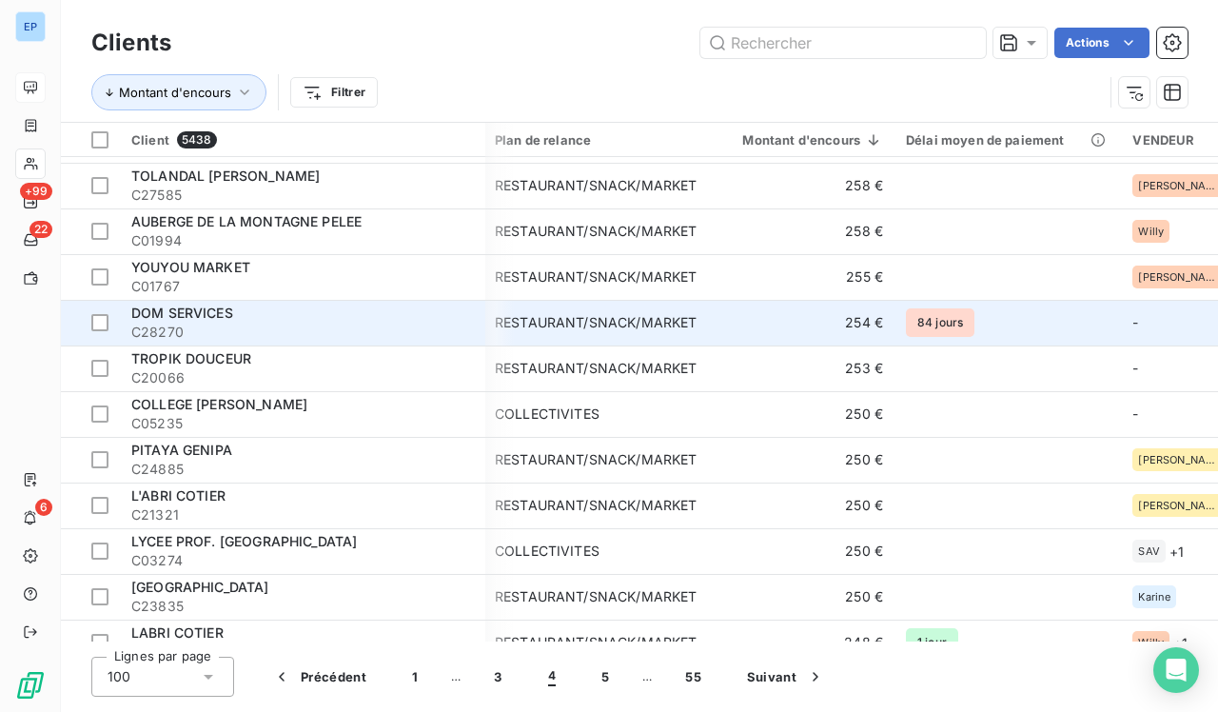
click at [545, 320] on div "RESTAURANT/SNACK/MARKET" at bounding box center [596, 322] width 202 height 19
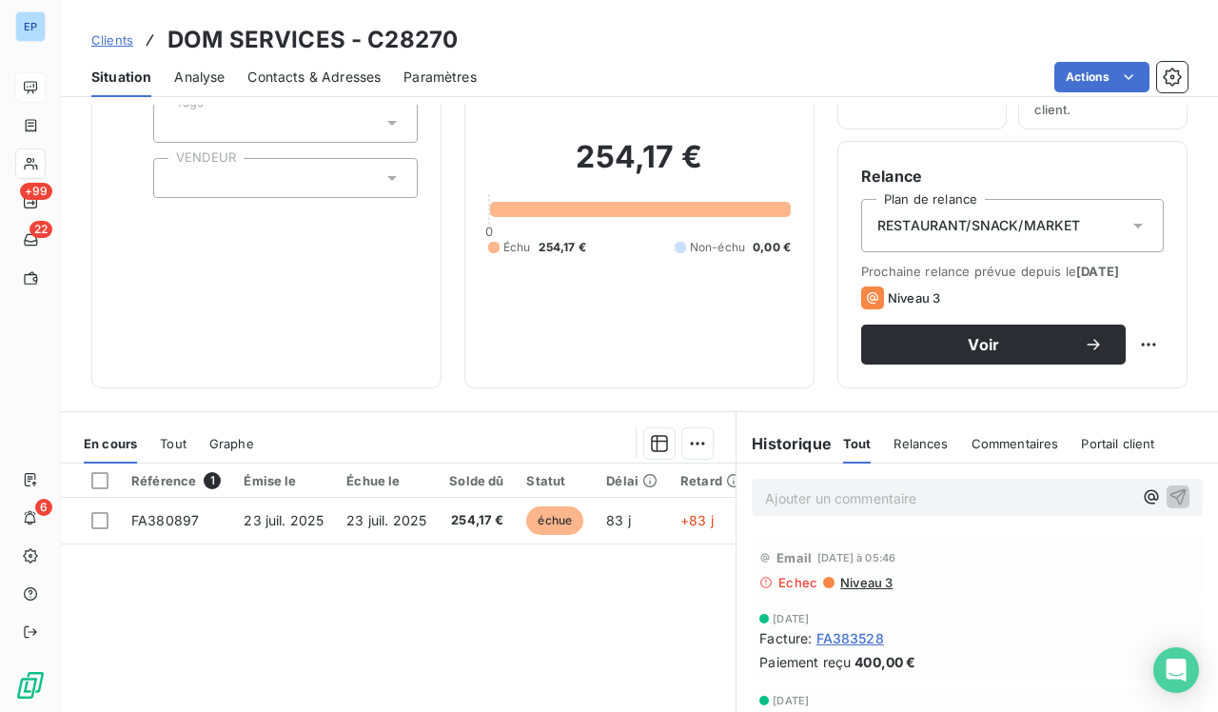
scroll to position [188, 0]
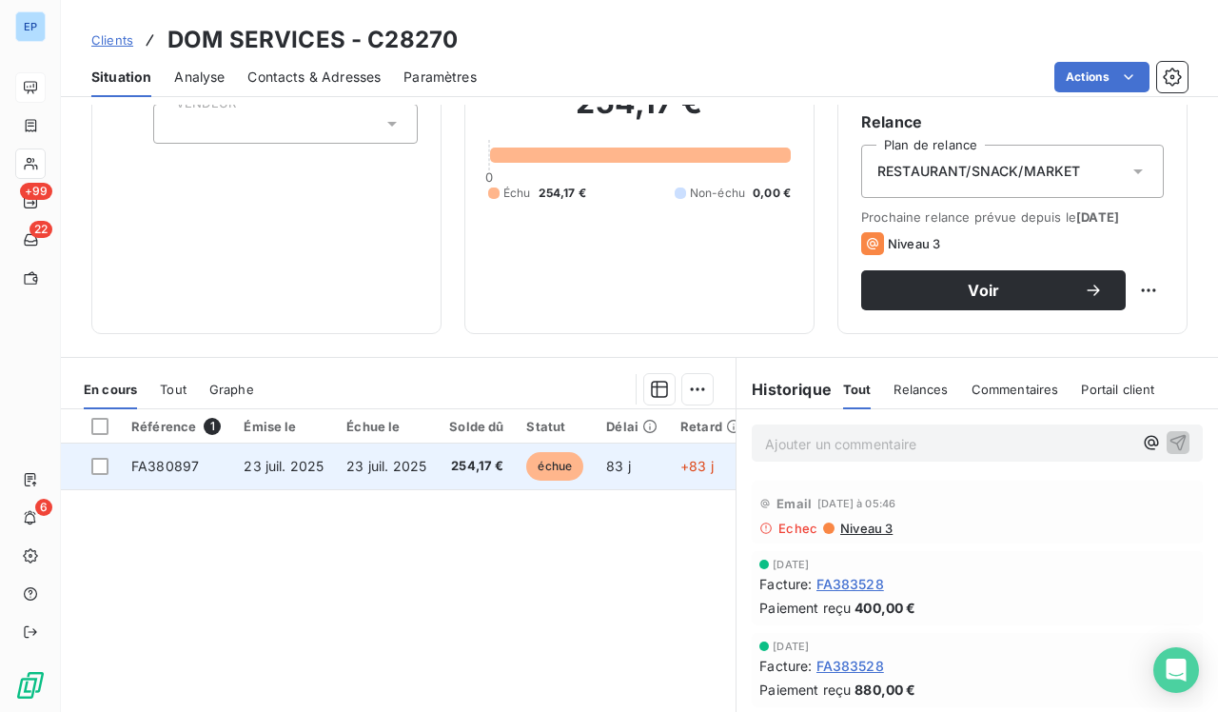
click at [370, 462] on span "23 juil. 2025" at bounding box center [386, 466] width 80 height 16
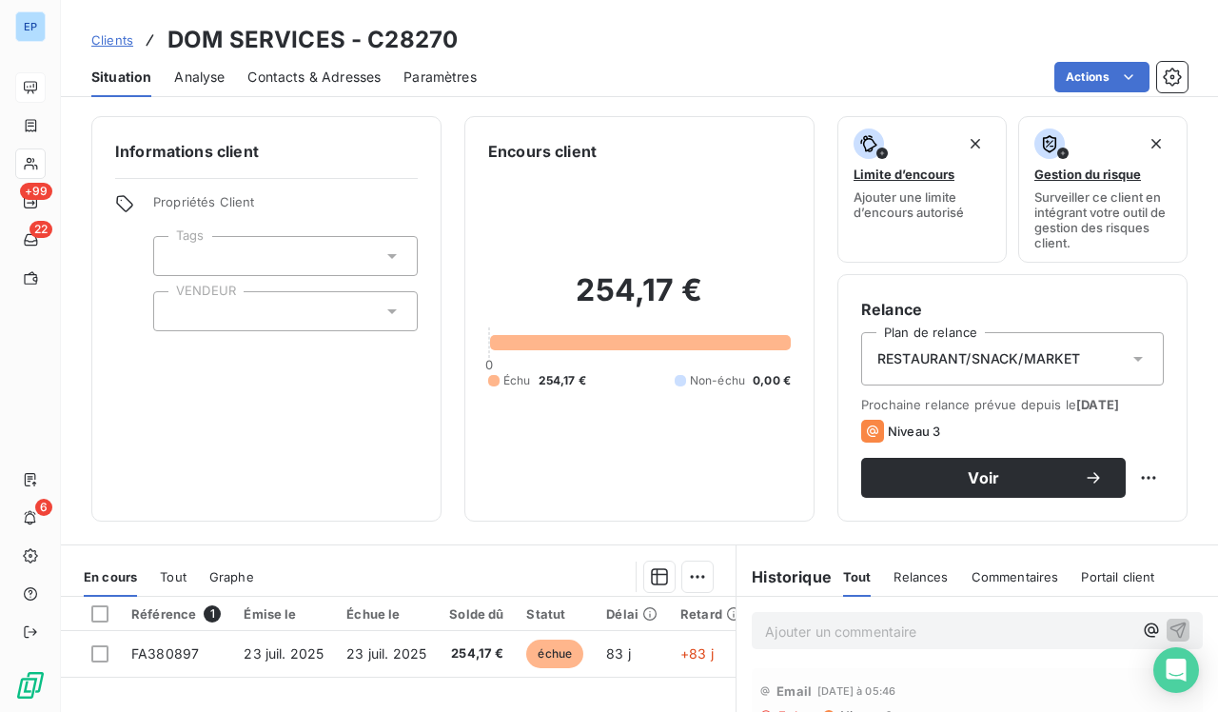
click at [191, 308] on div at bounding box center [285, 311] width 265 height 40
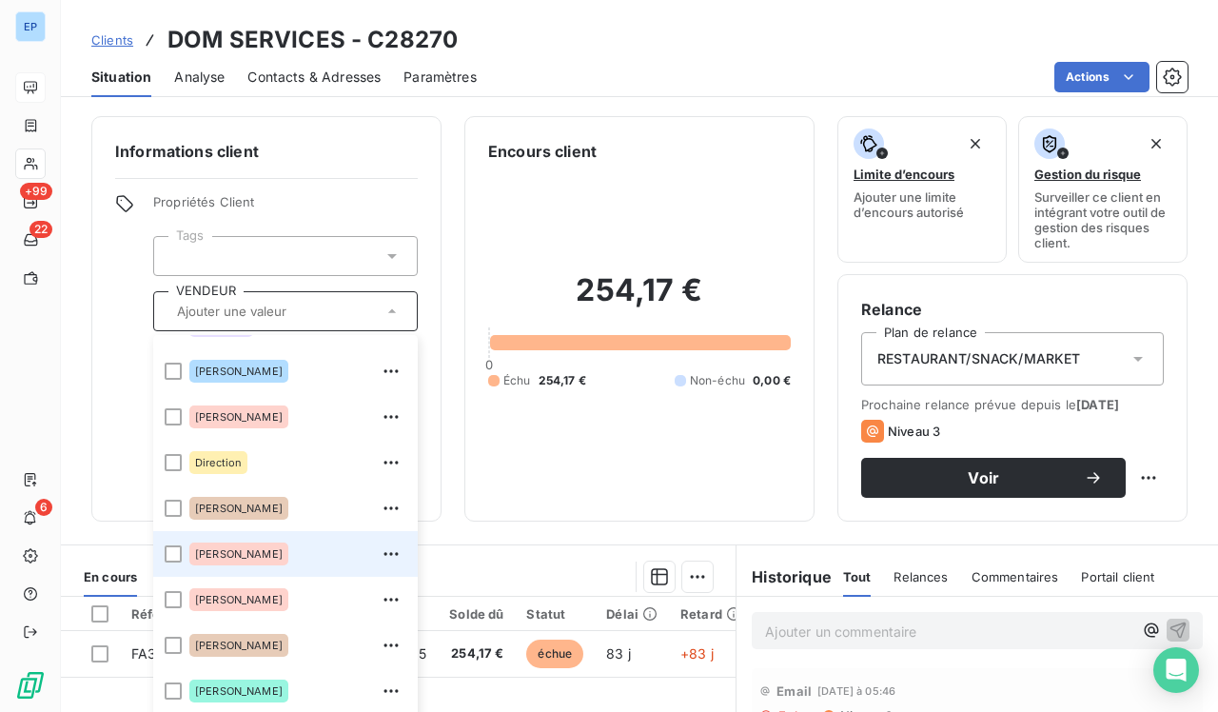
scroll to position [91, 0]
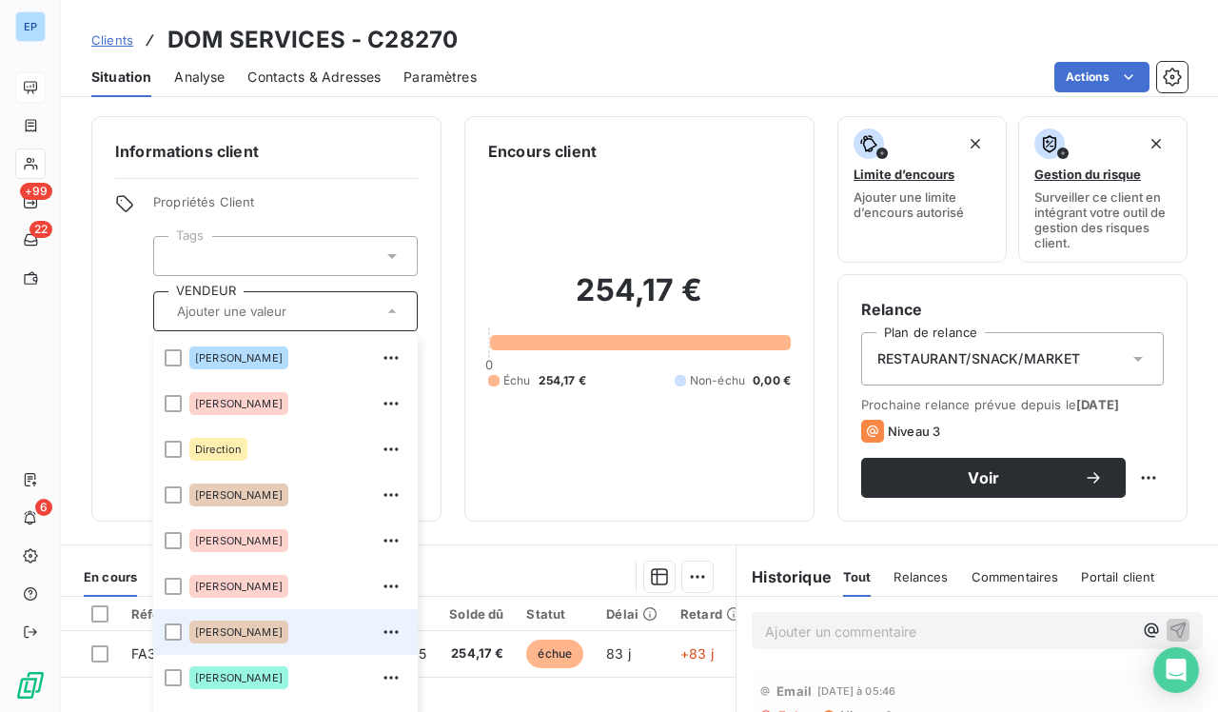
click at [206, 617] on span "[PERSON_NAME]" at bounding box center [239, 631] width 88 height 11
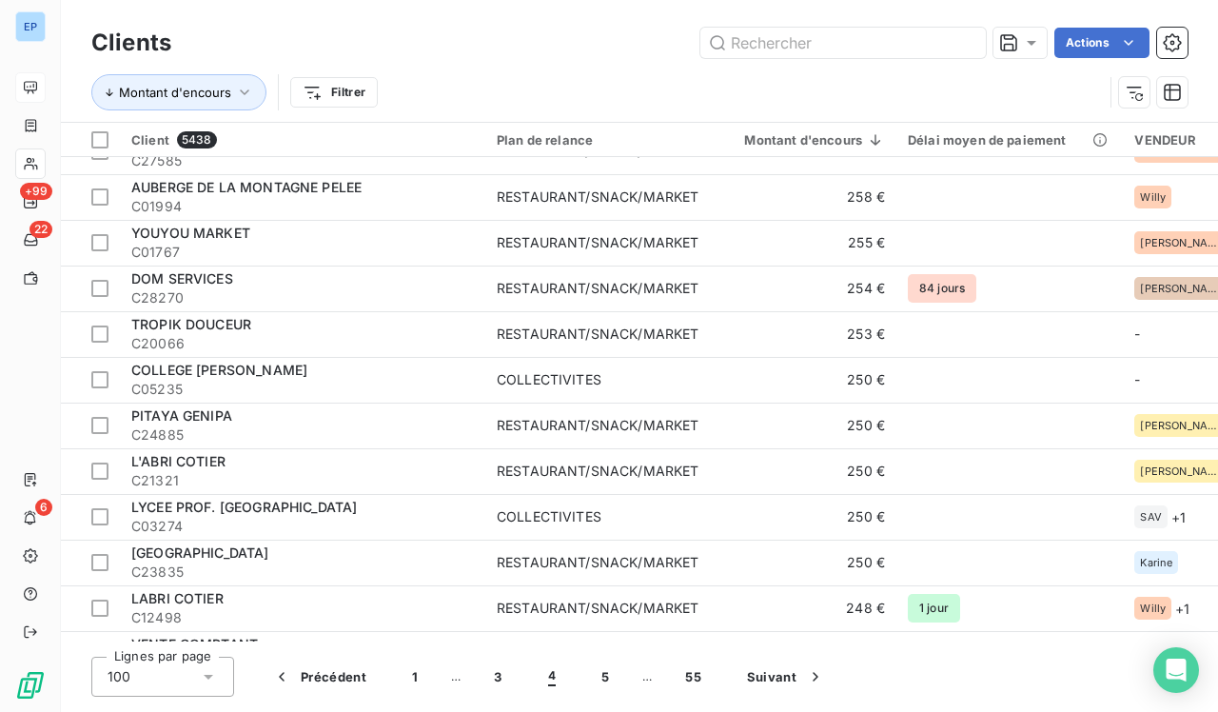
scroll to position [2094, 0]
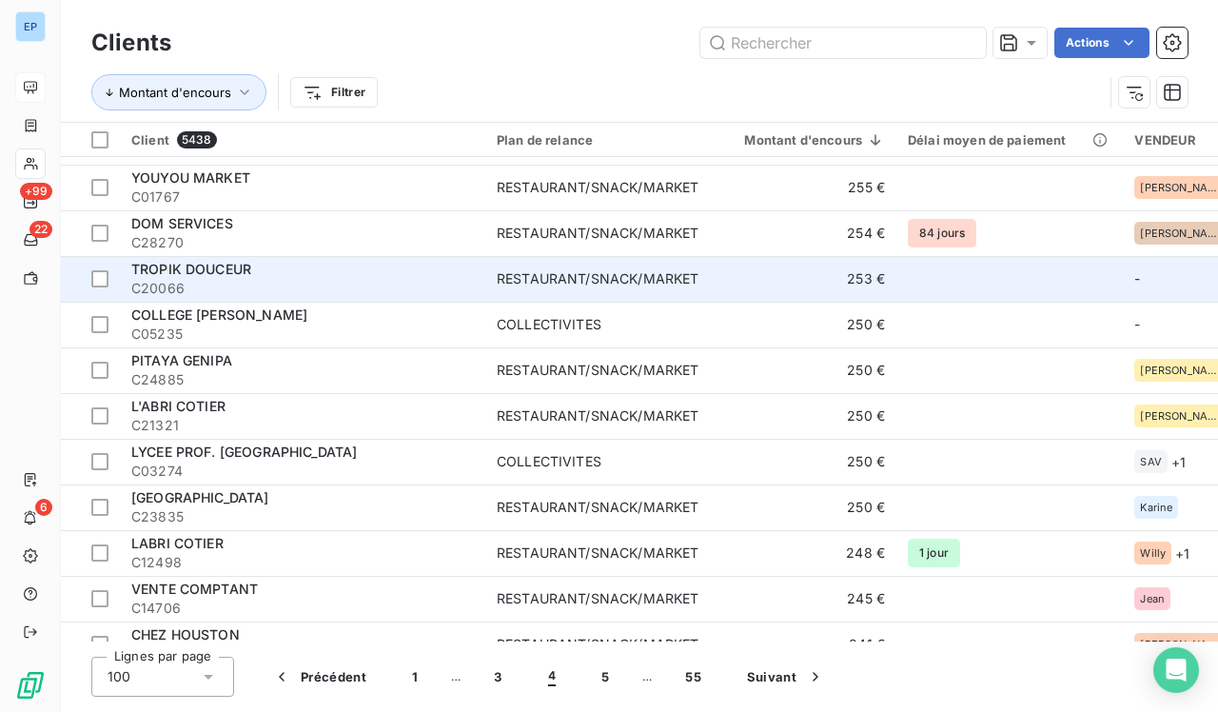
click at [545, 283] on td "RESTAURANT/SNACK/MARKET" at bounding box center [597, 279] width 225 height 46
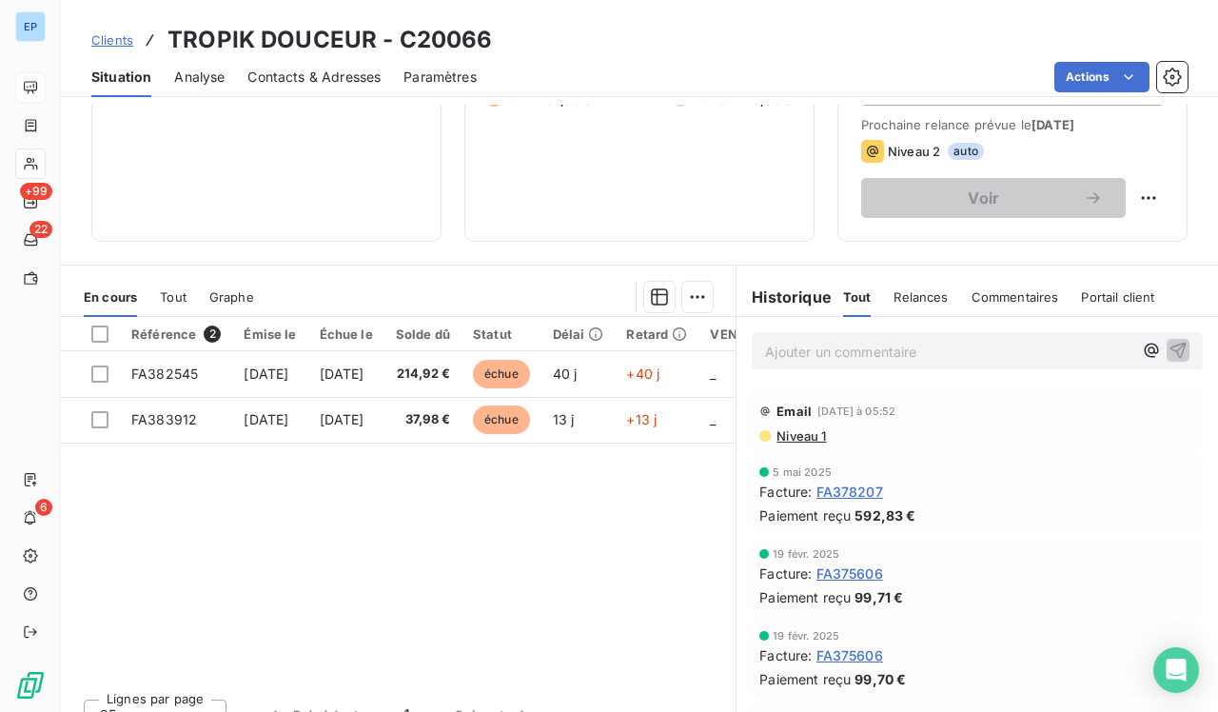
scroll to position [290, 0]
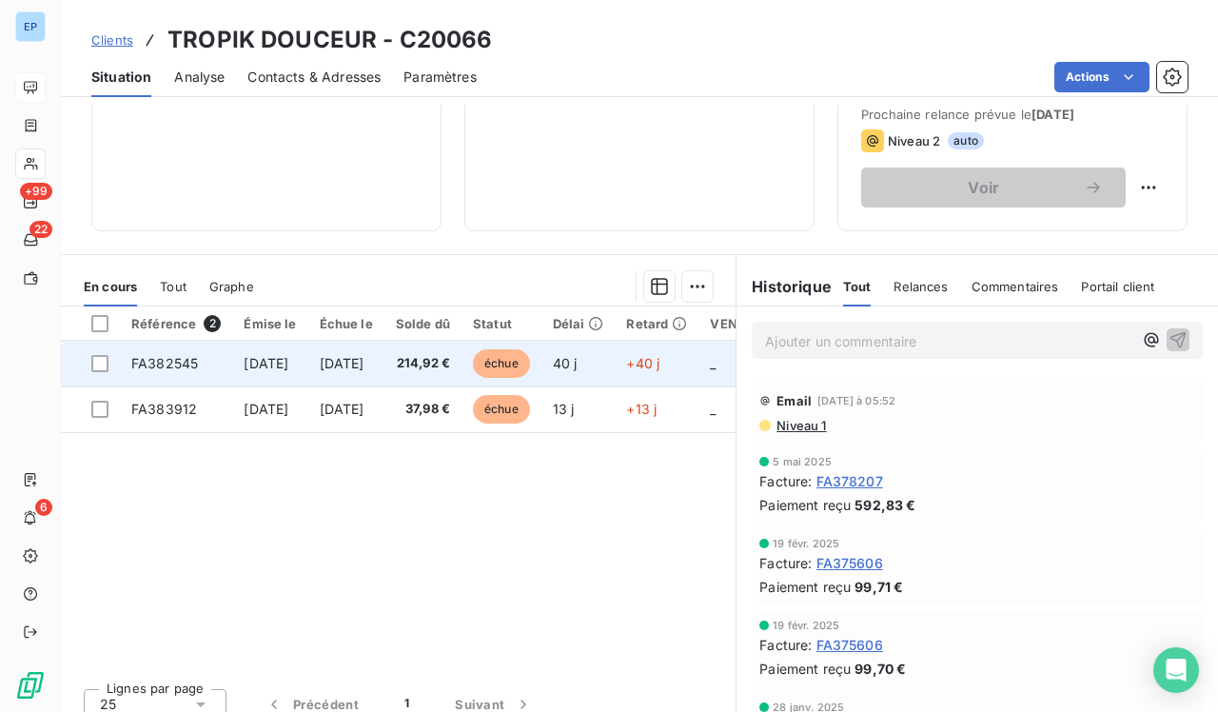
click at [292, 351] on td "4 sept. 2025" at bounding box center [269, 364] width 75 height 46
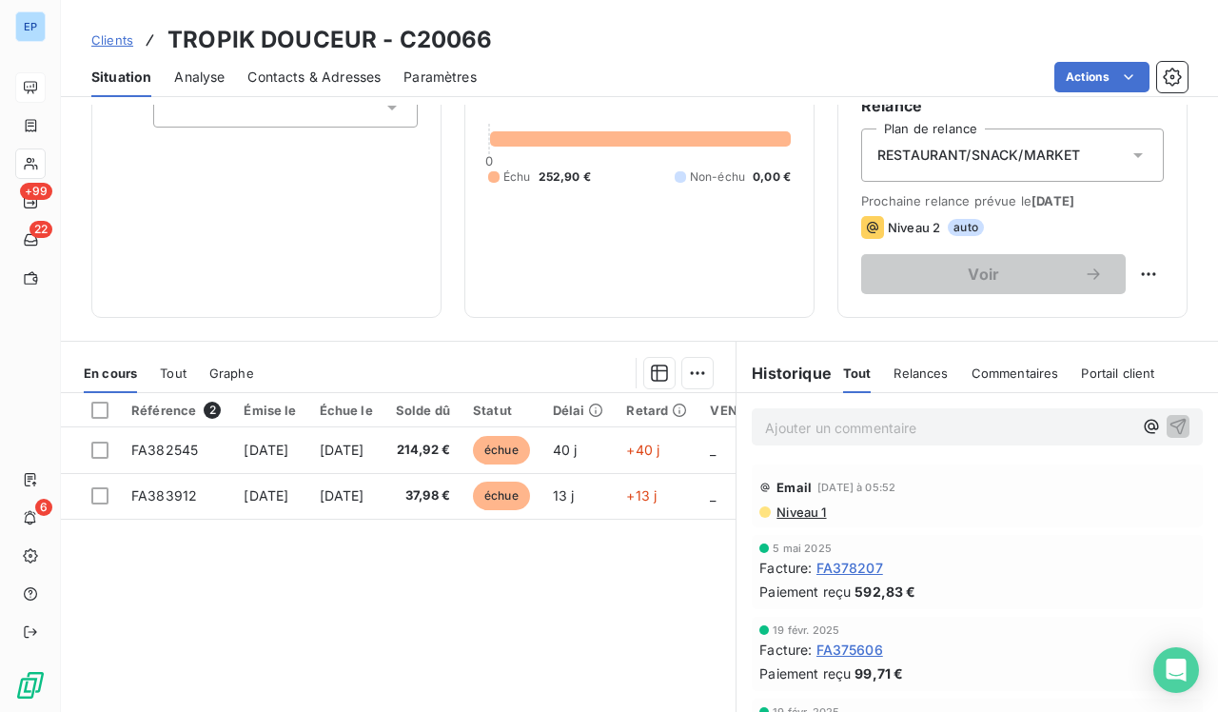
scroll to position [236, 0]
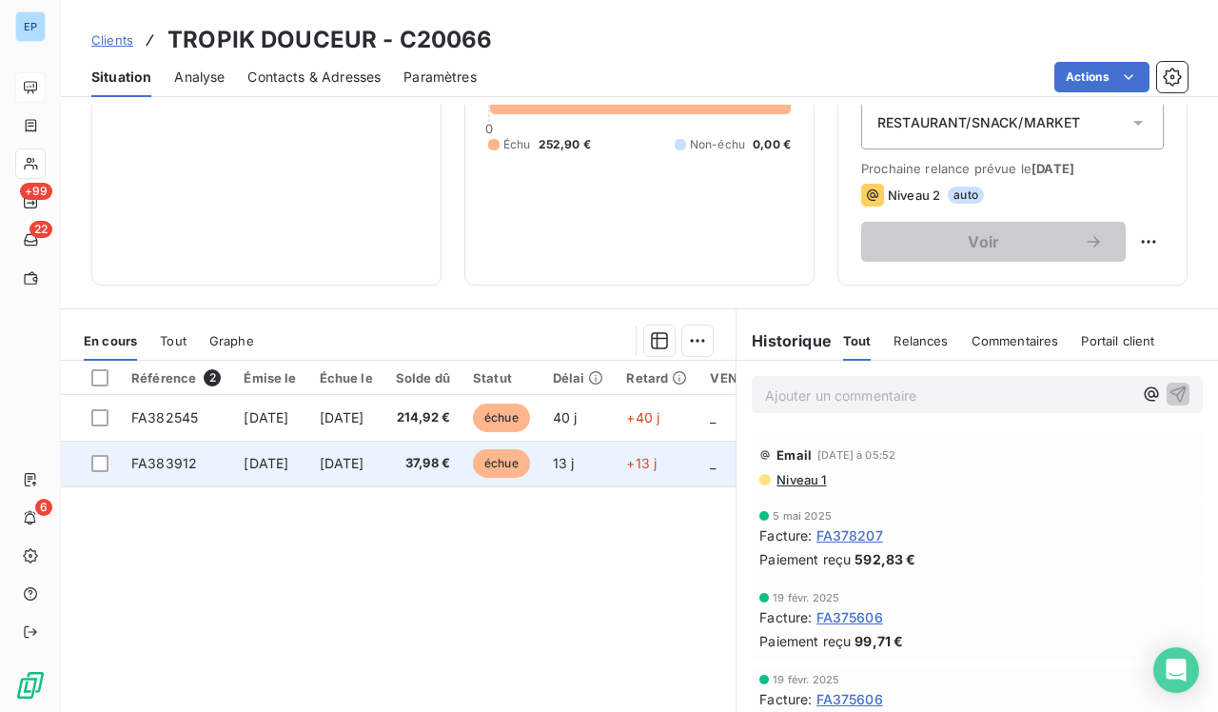
click at [227, 456] on td "FA383912" at bounding box center [176, 464] width 112 height 46
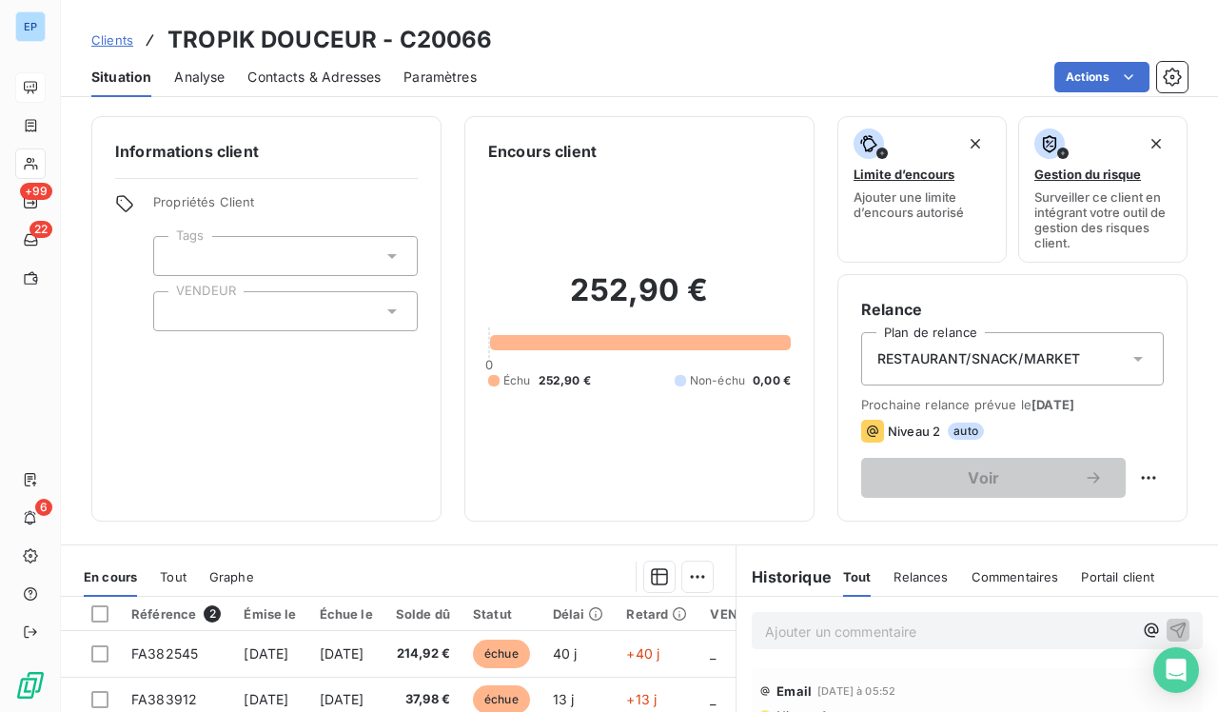
click at [245, 308] on div at bounding box center [285, 311] width 265 height 40
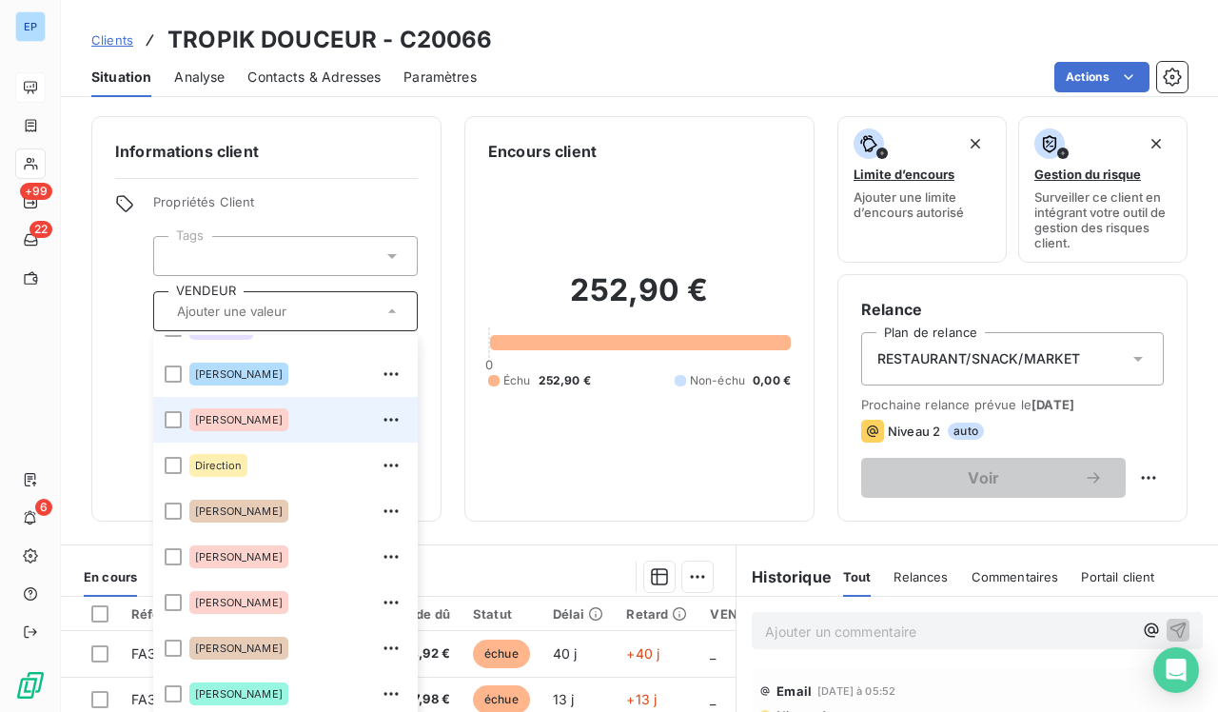
scroll to position [153, 0]
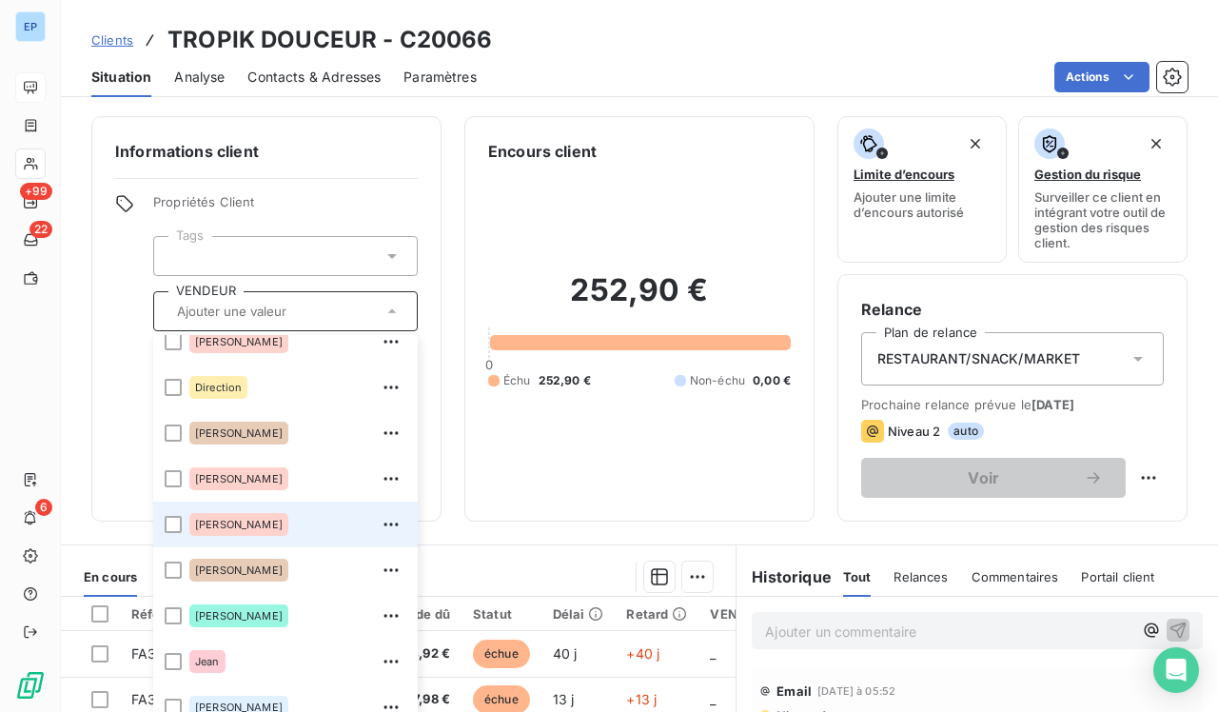
click at [220, 526] on span "[PERSON_NAME]" at bounding box center [239, 524] width 88 height 11
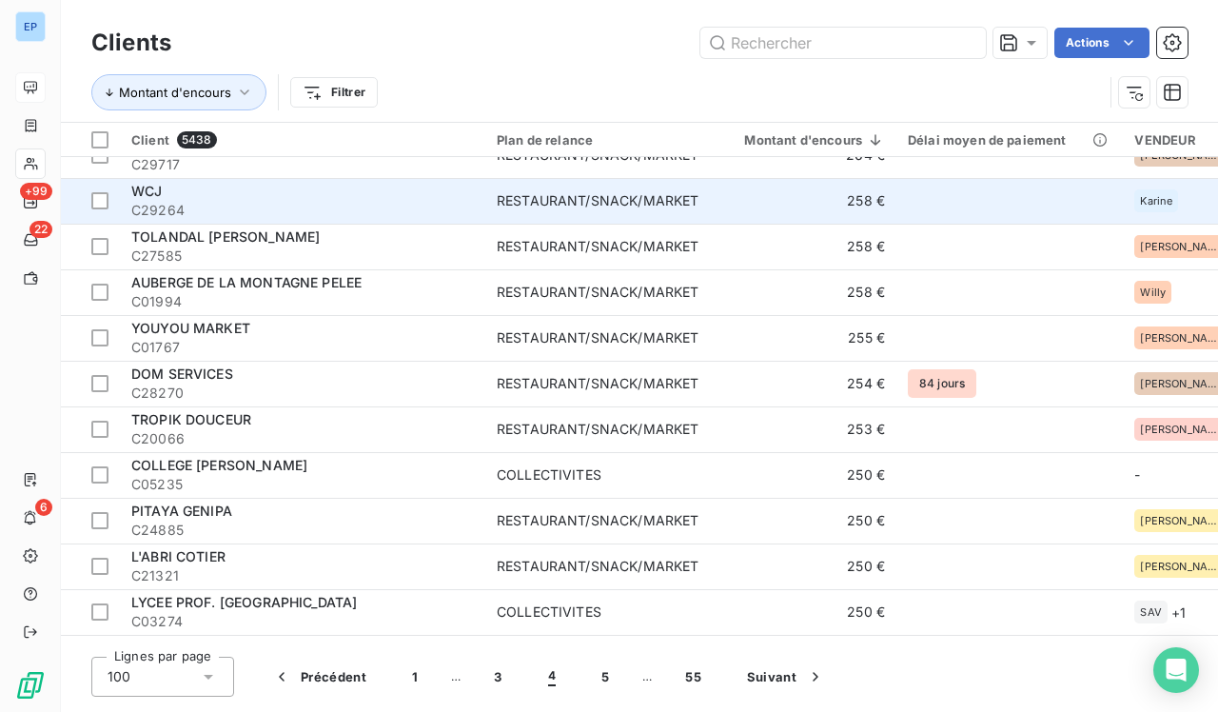
scroll to position [2066, 0]
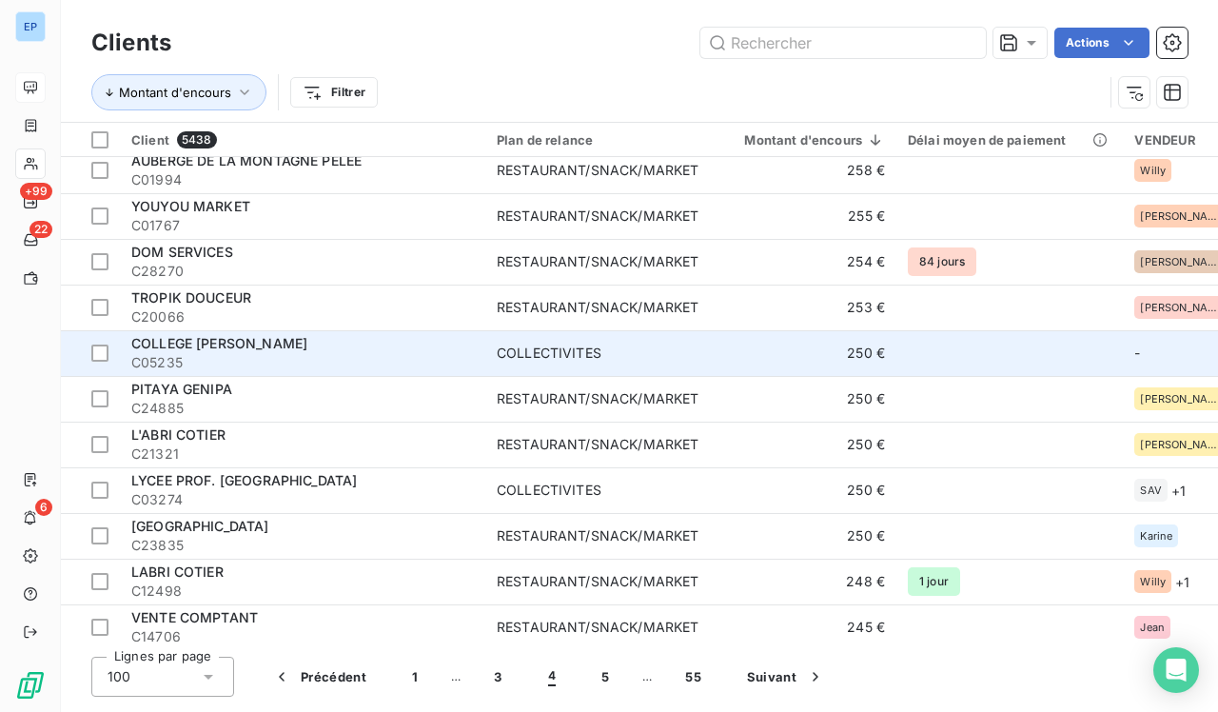
click at [459, 354] on span "C05235" at bounding box center [302, 362] width 343 height 19
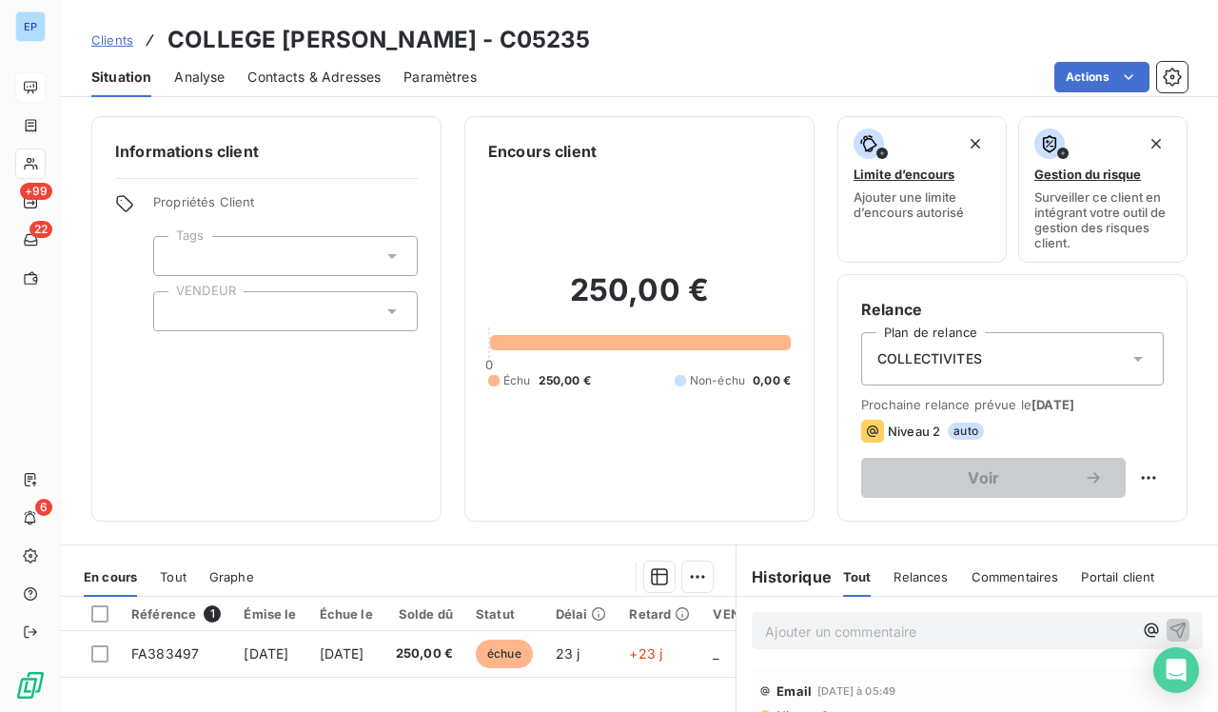
scroll to position [100, 0]
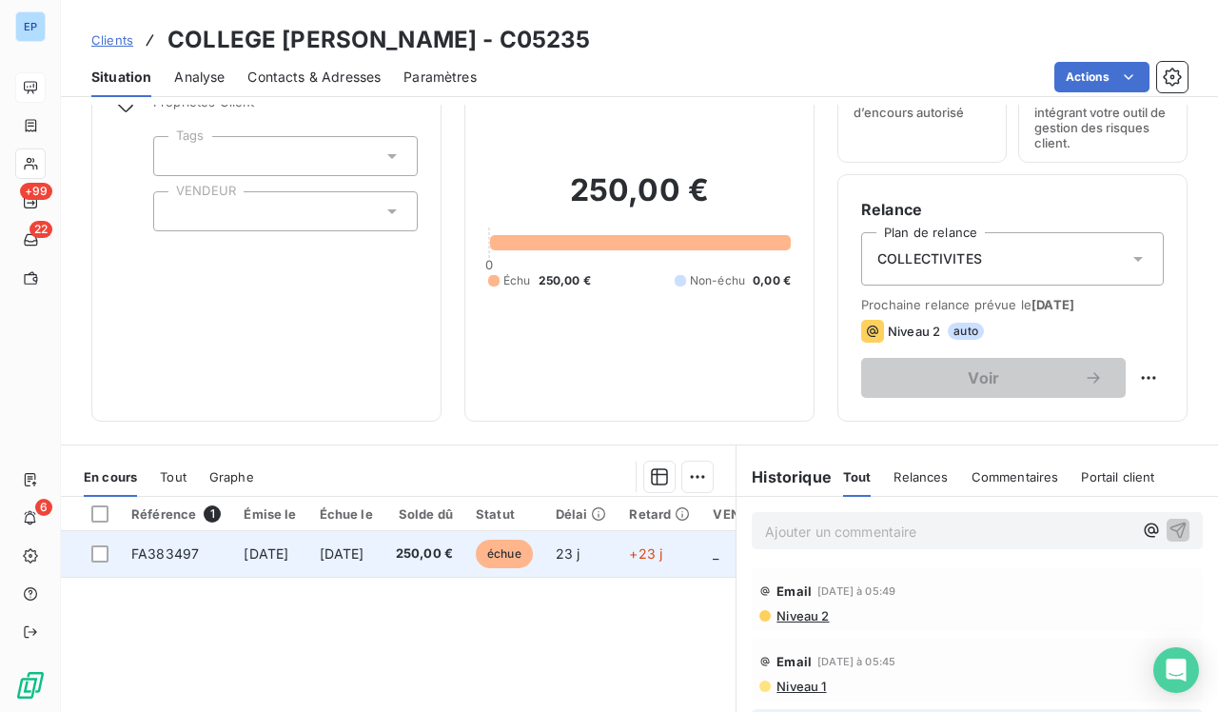
click at [307, 569] on td "[DATE]" at bounding box center [269, 554] width 75 height 46
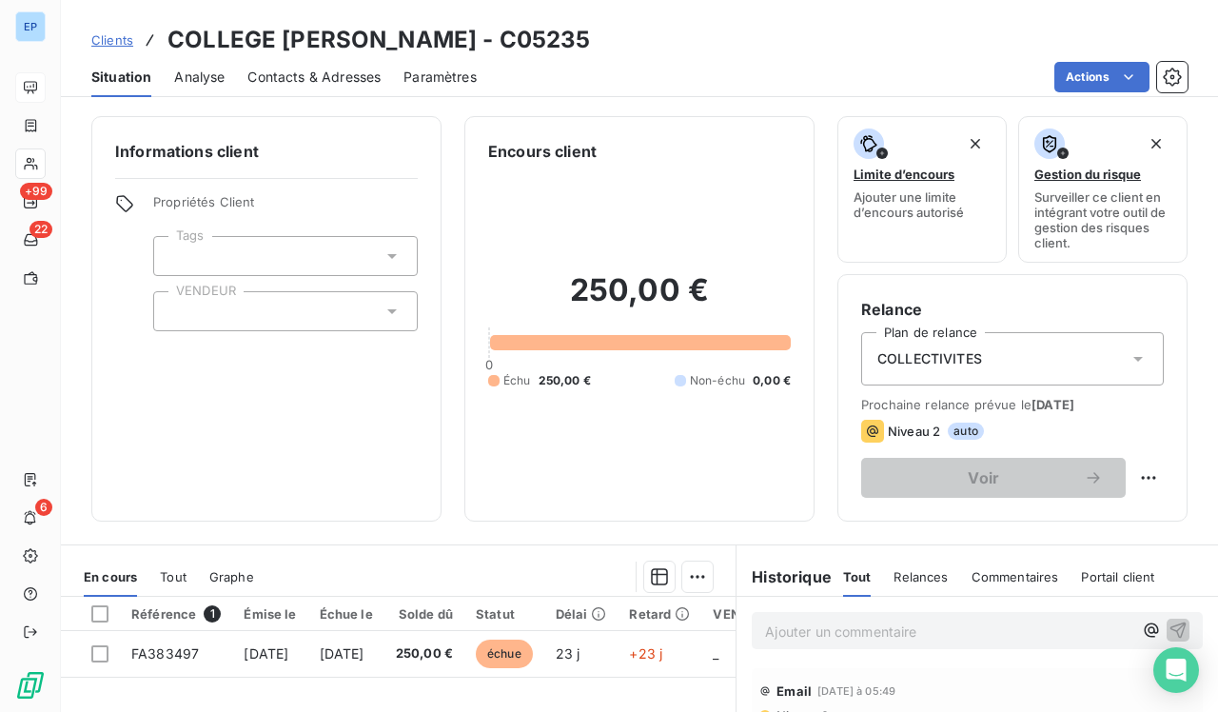
click at [238, 310] on div at bounding box center [285, 311] width 265 height 40
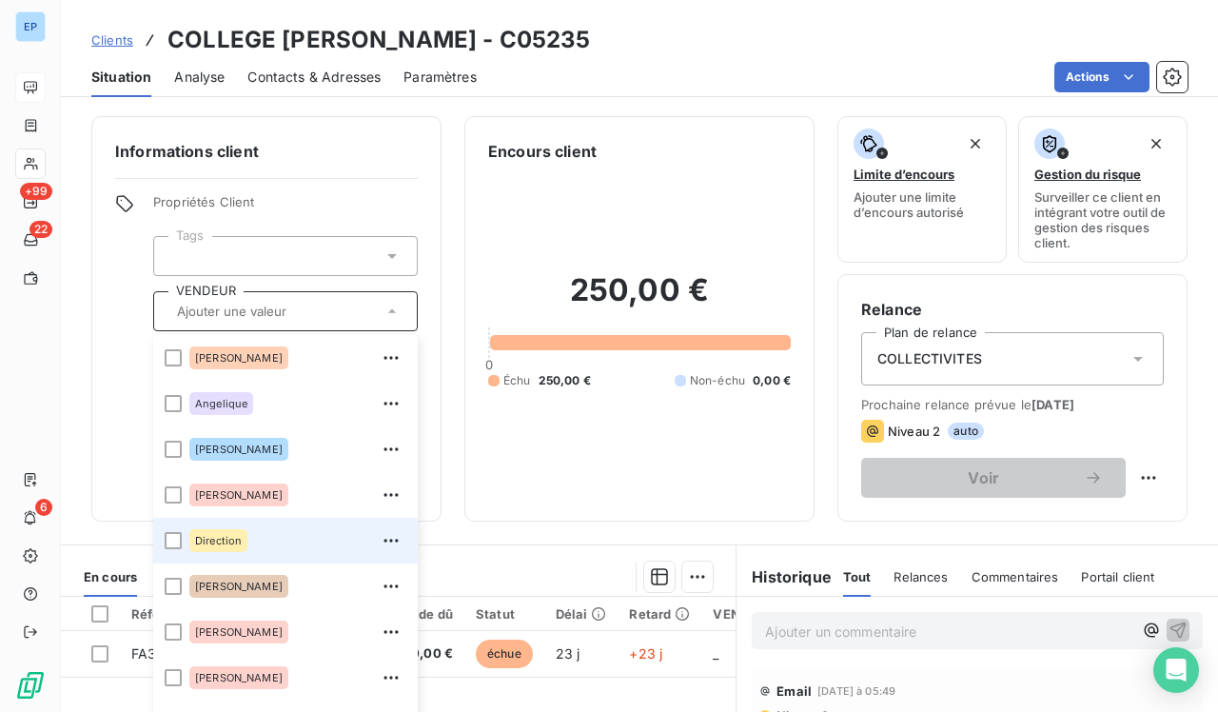
scroll to position [131, 0]
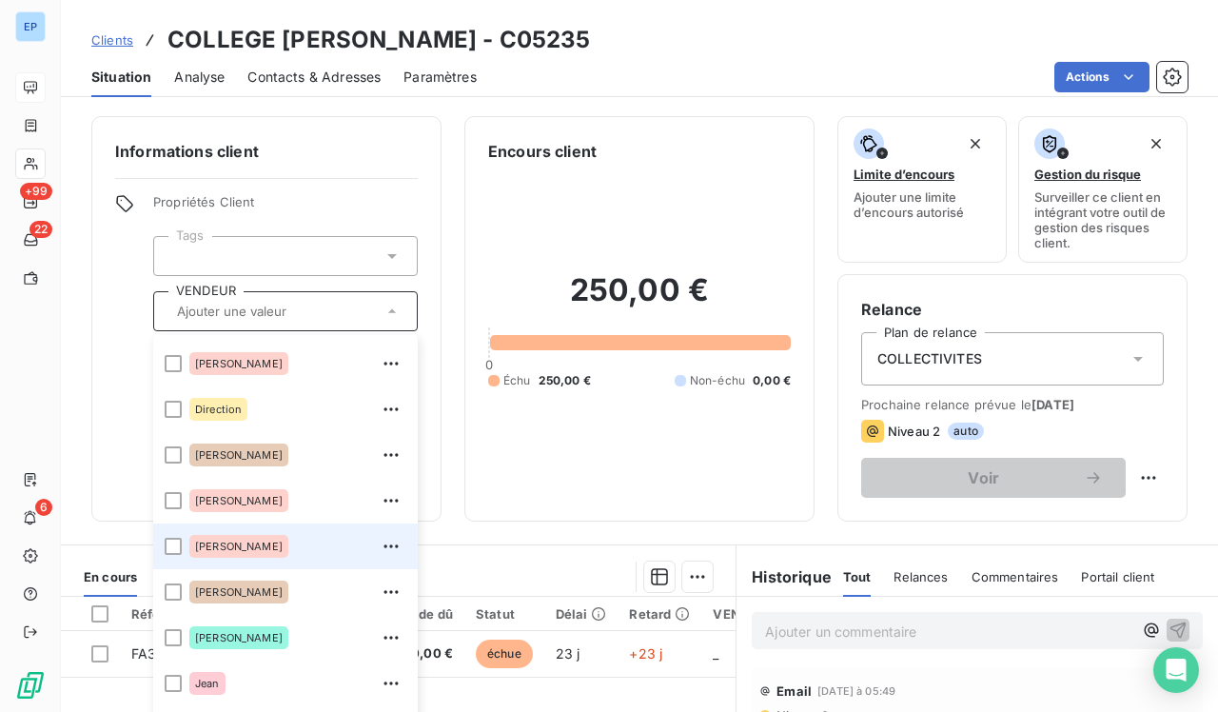
click at [206, 549] on span "[PERSON_NAME]" at bounding box center [239, 546] width 88 height 11
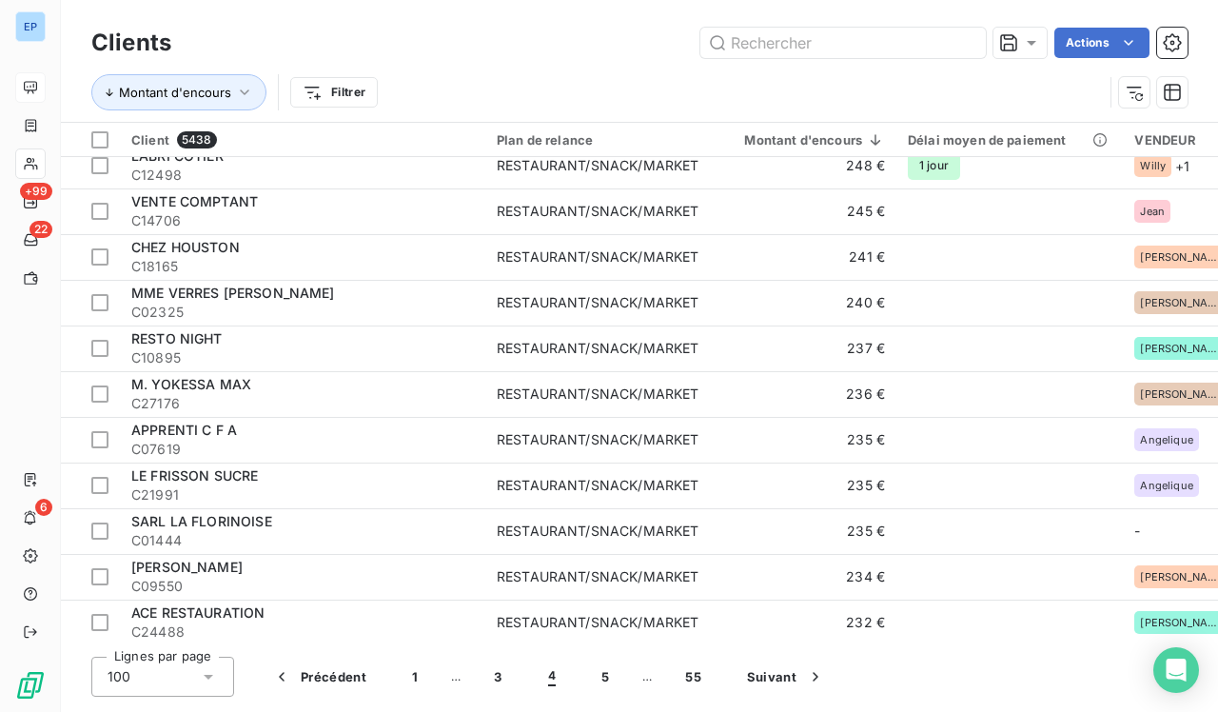
scroll to position [2583, 0]
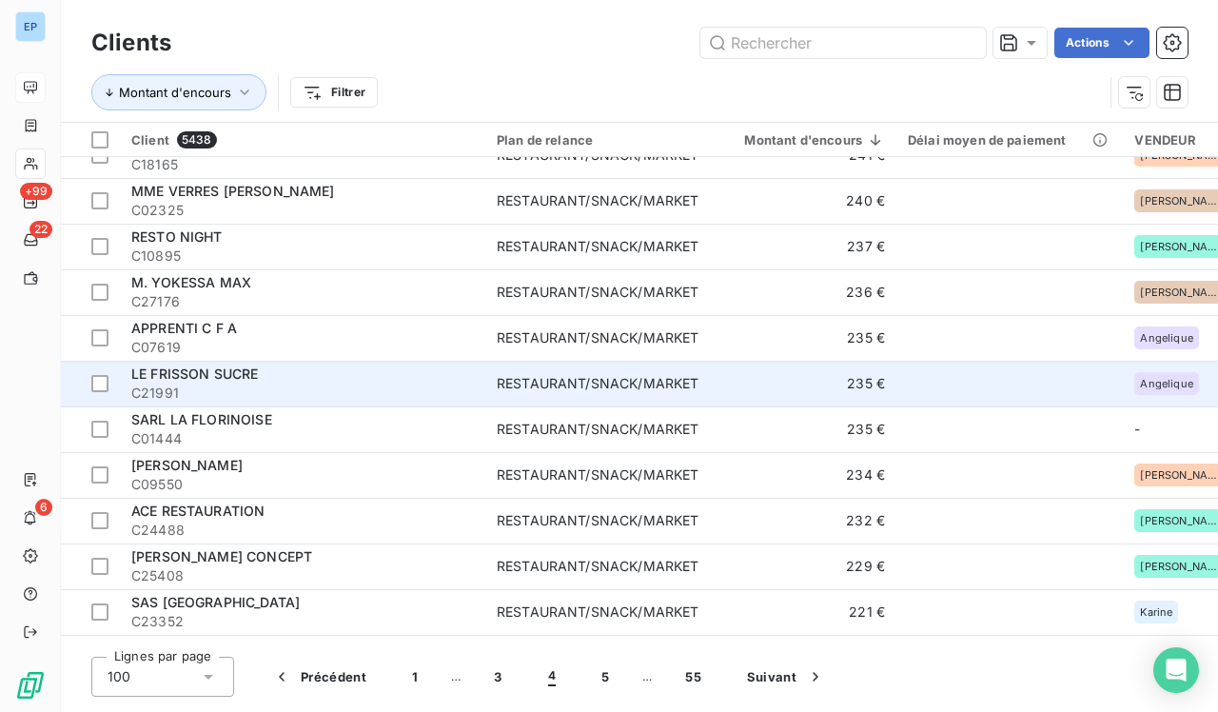
click at [526, 403] on td "RESTAURANT/SNACK/MARKET" at bounding box center [597, 384] width 225 height 46
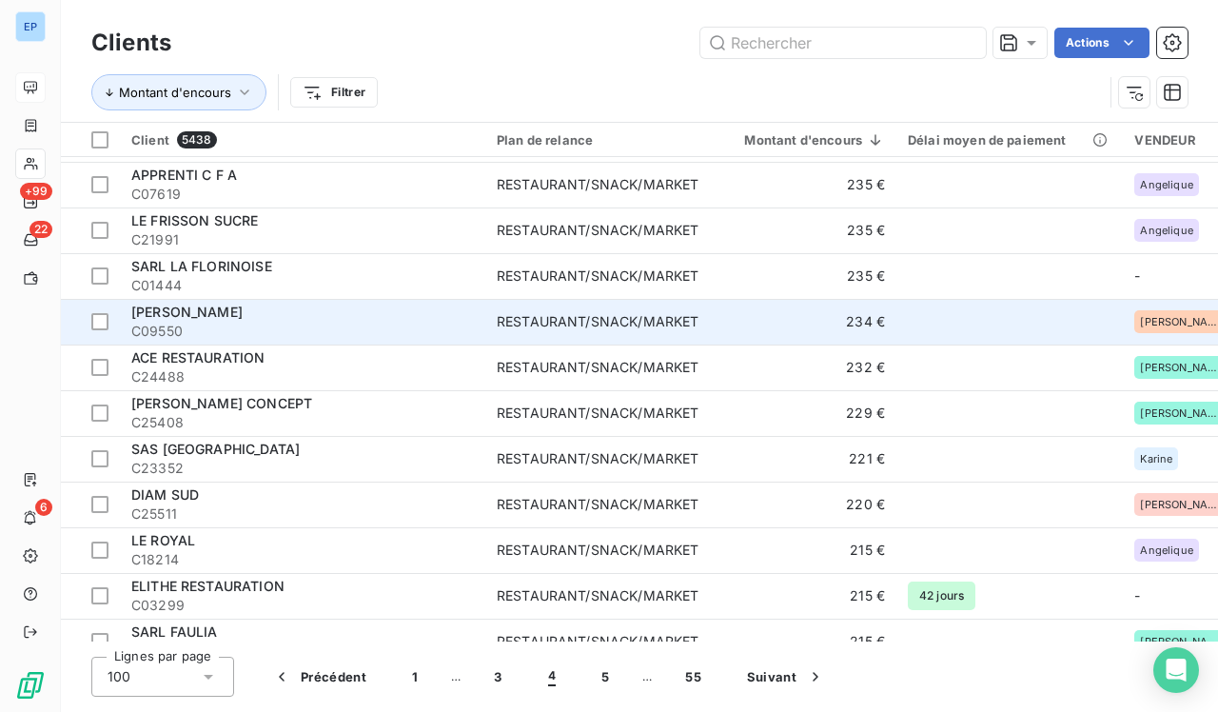
scroll to position [2739, 0]
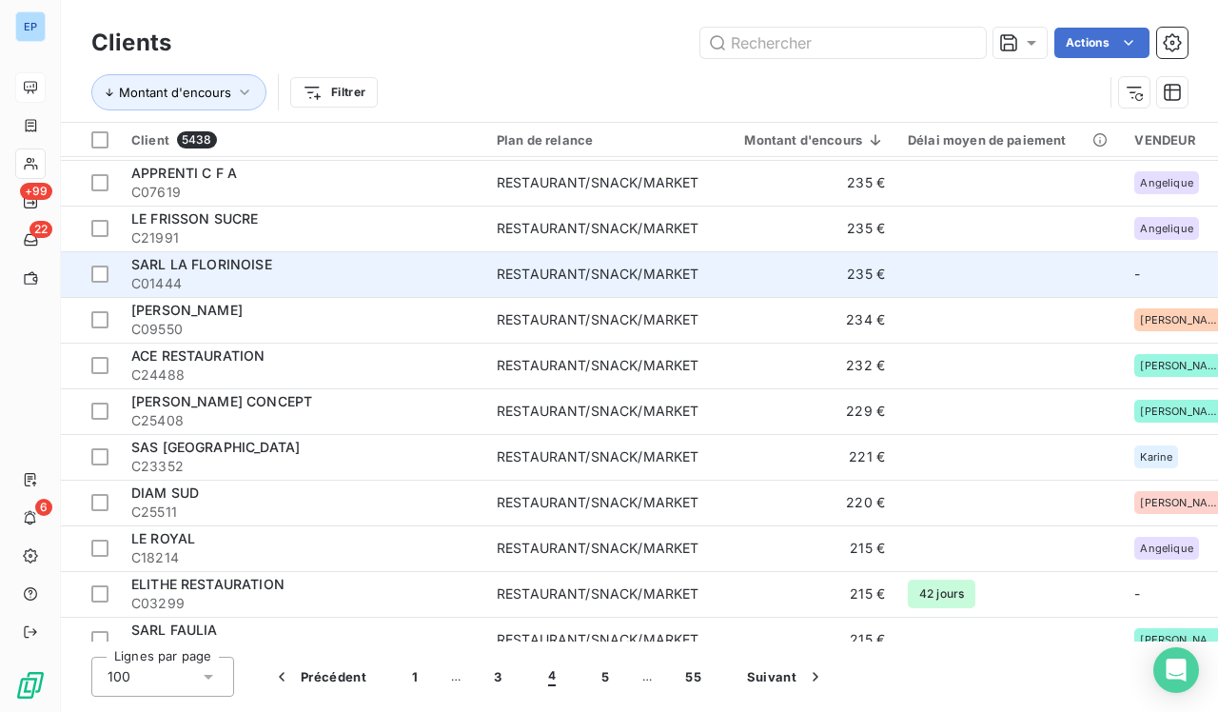
click at [410, 280] on span "C01444" at bounding box center [302, 283] width 343 height 19
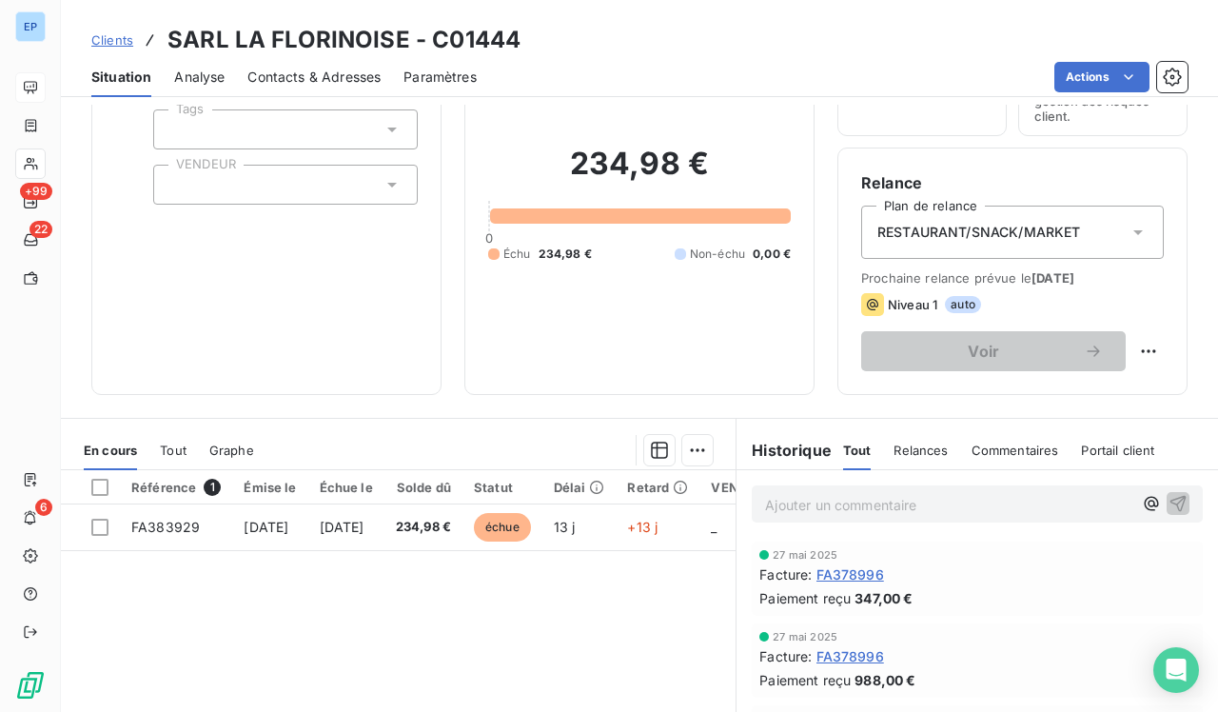
scroll to position [157, 0]
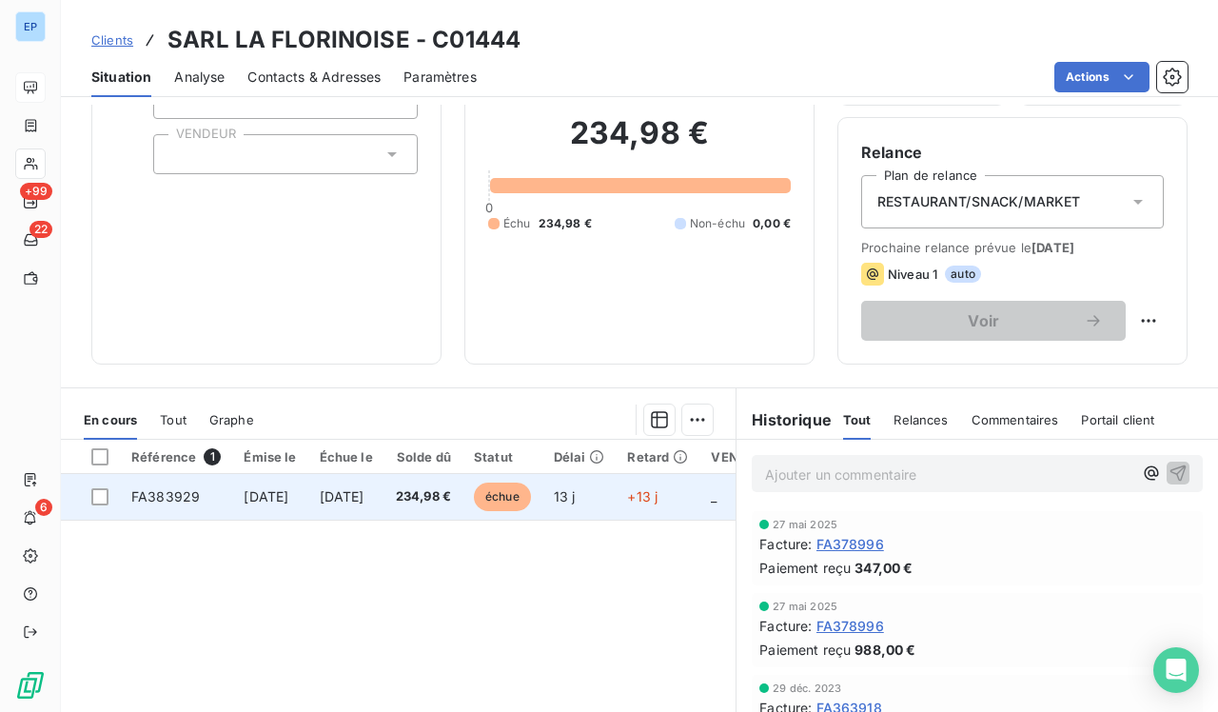
click at [326, 491] on td "[DATE]" at bounding box center [346, 497] width 76 height 46
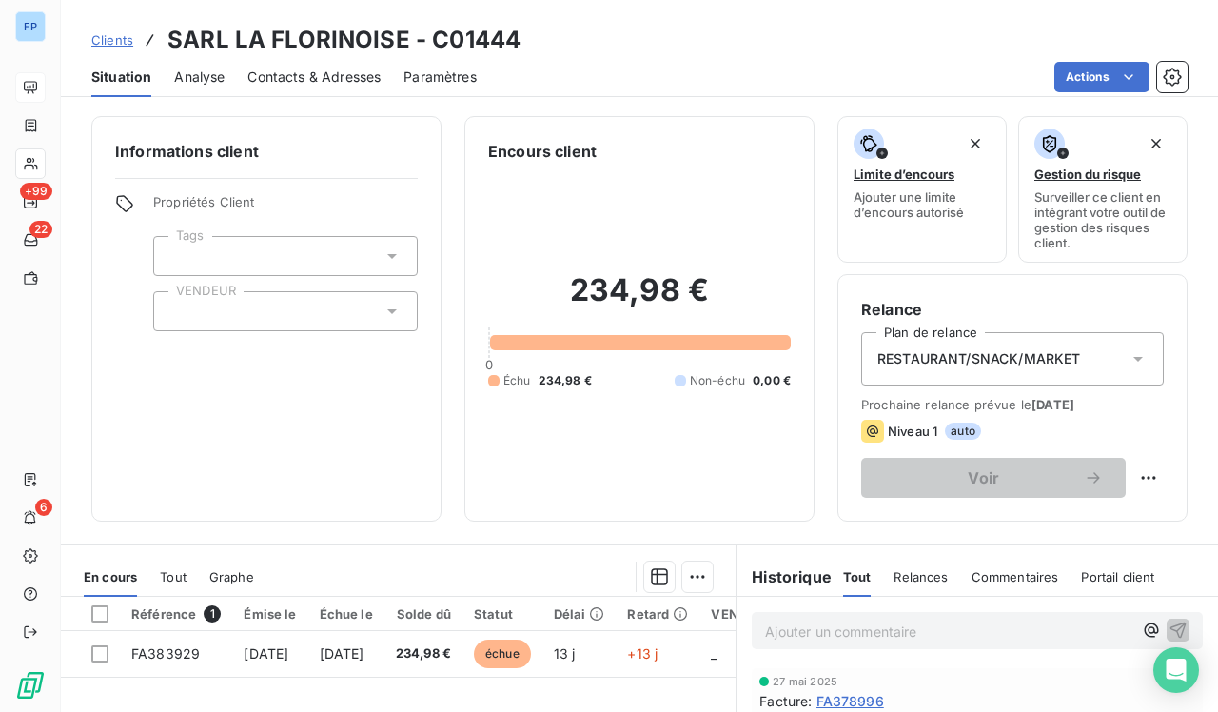
click at [200, 320] on div at bounding box center [285, 311] width 265 height 40
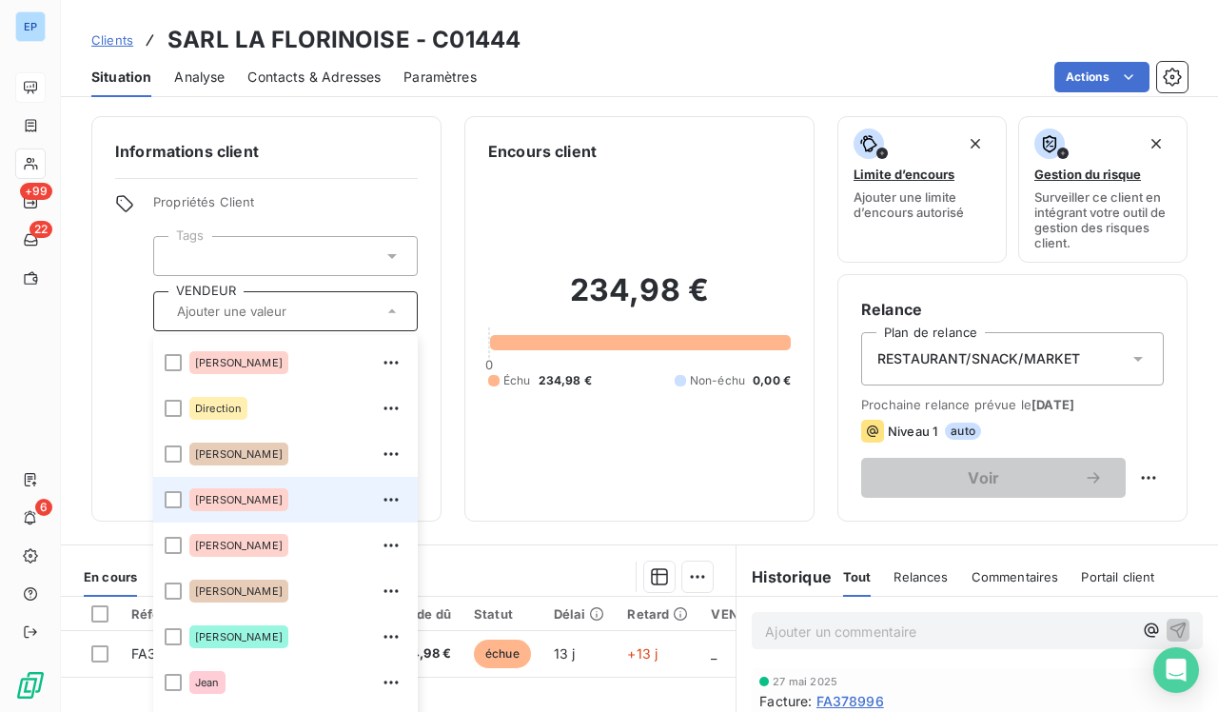
scroll to position [133, 0]
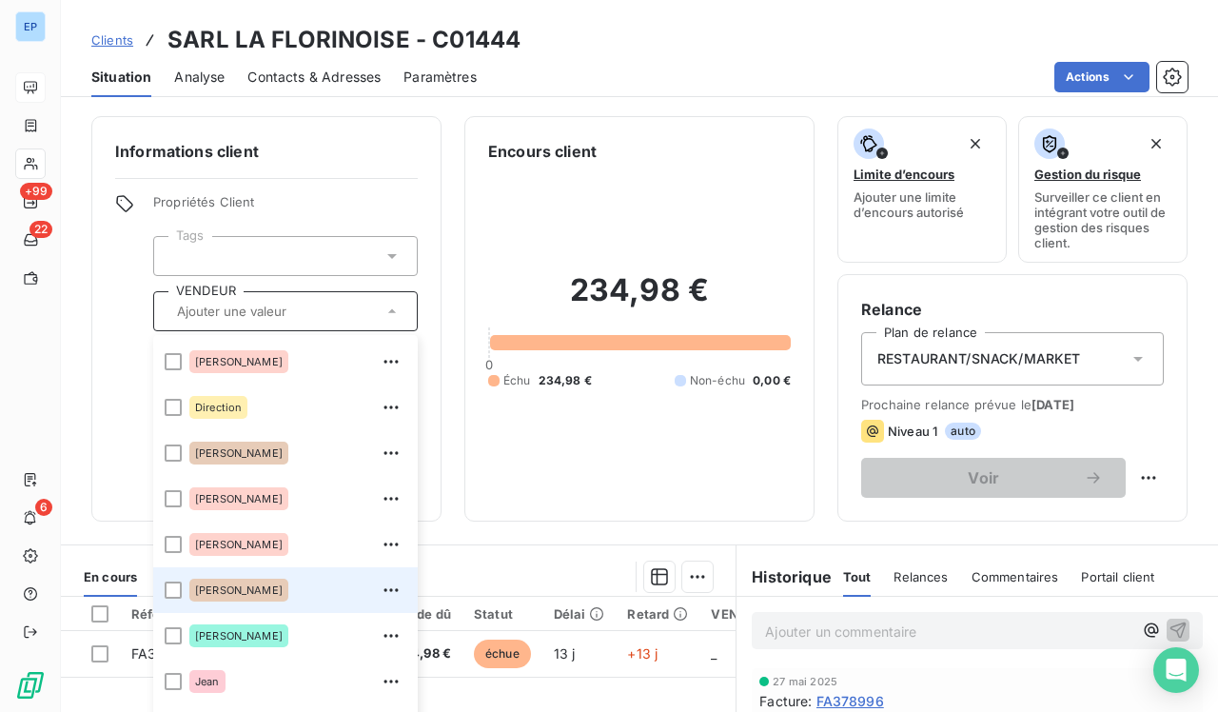
click at [205, 597] on div "[PERSON_NAME]" at bounding box center [238, 590] width 99 height 23
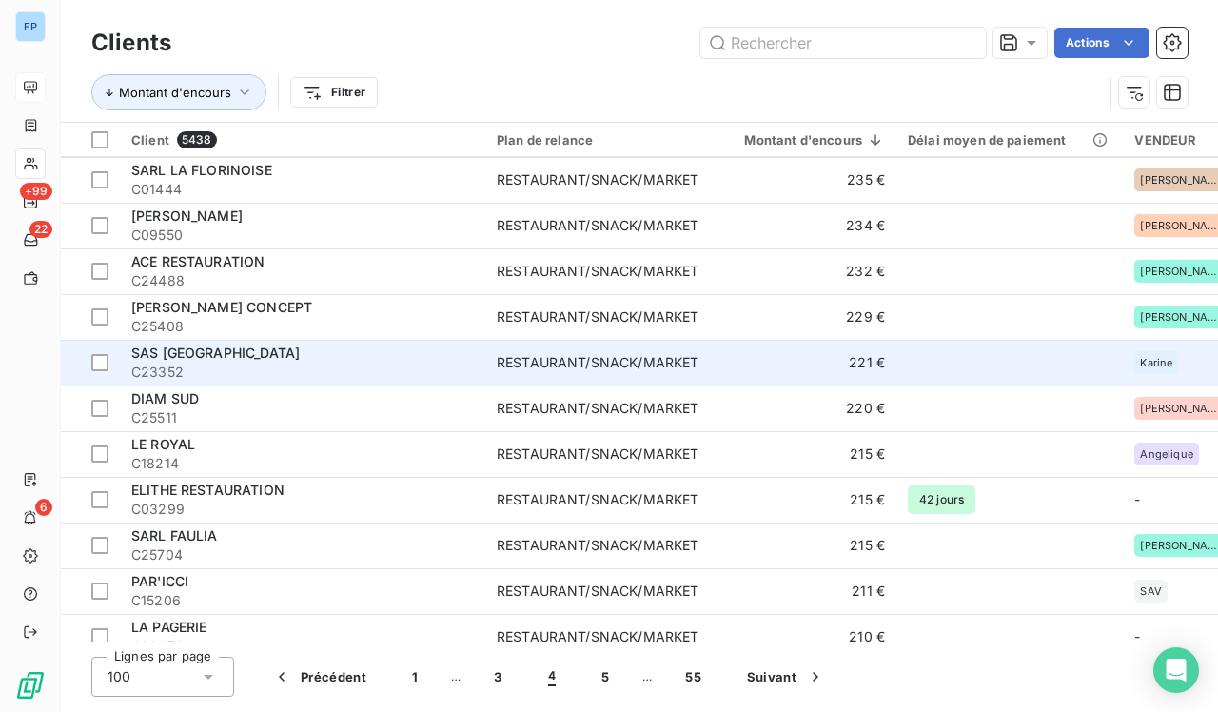
scroll to position [2952, 2]
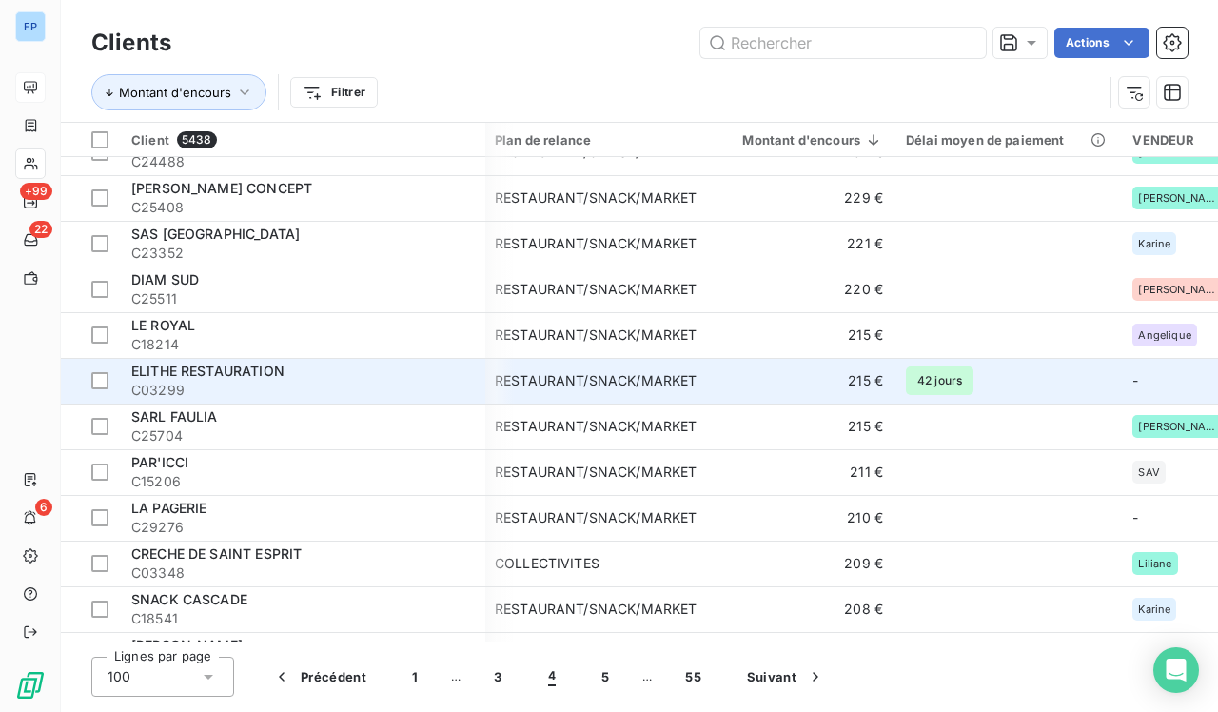
click at [367, 371] on div "ELITHE RESTAURATION" at bounding box center [302, 371] width 343 height 19
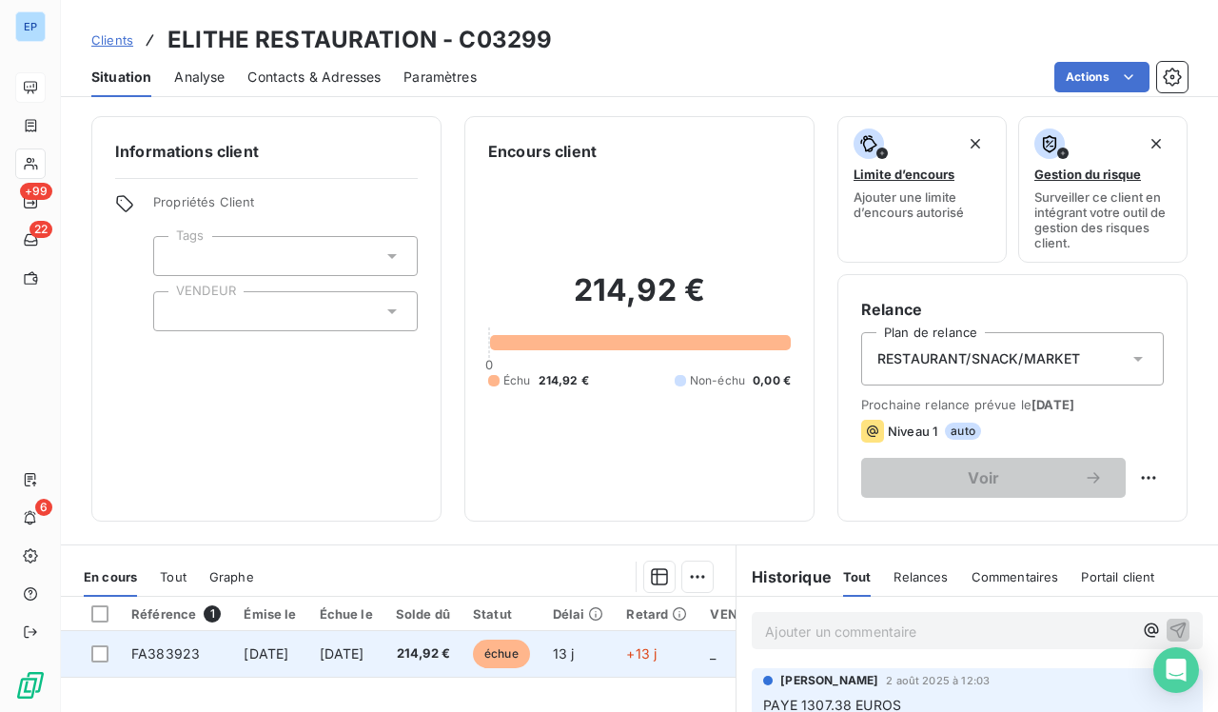
click at [240, 617] on td "[DATE]" at bounding box center [269, 654] width 75 height 46
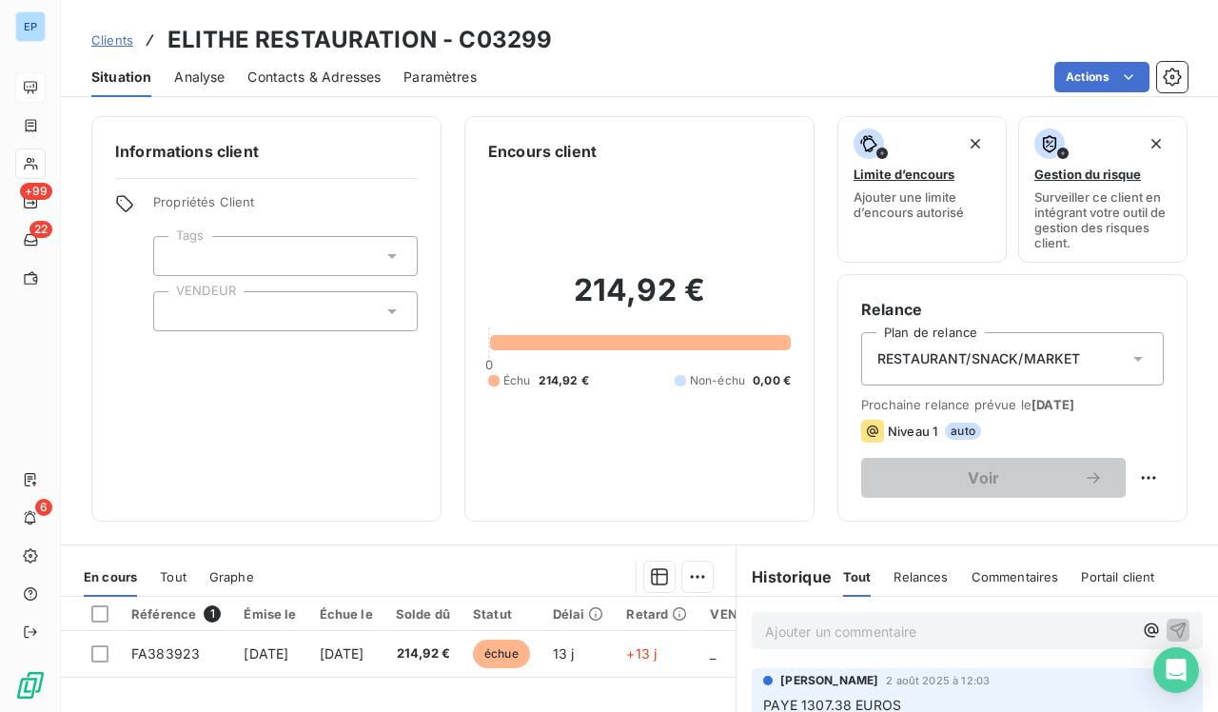
click at [354, 323] on div at bounding box center [285, 311] width 265 height 40
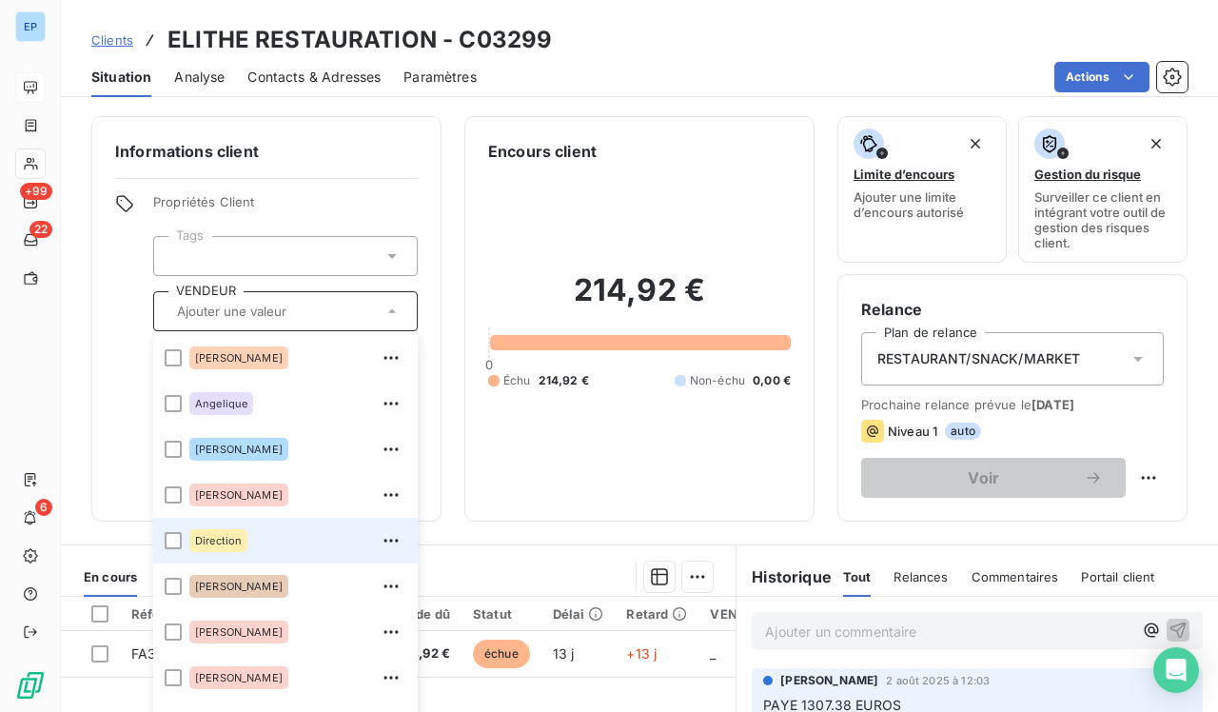
scroll to position [103, 0]
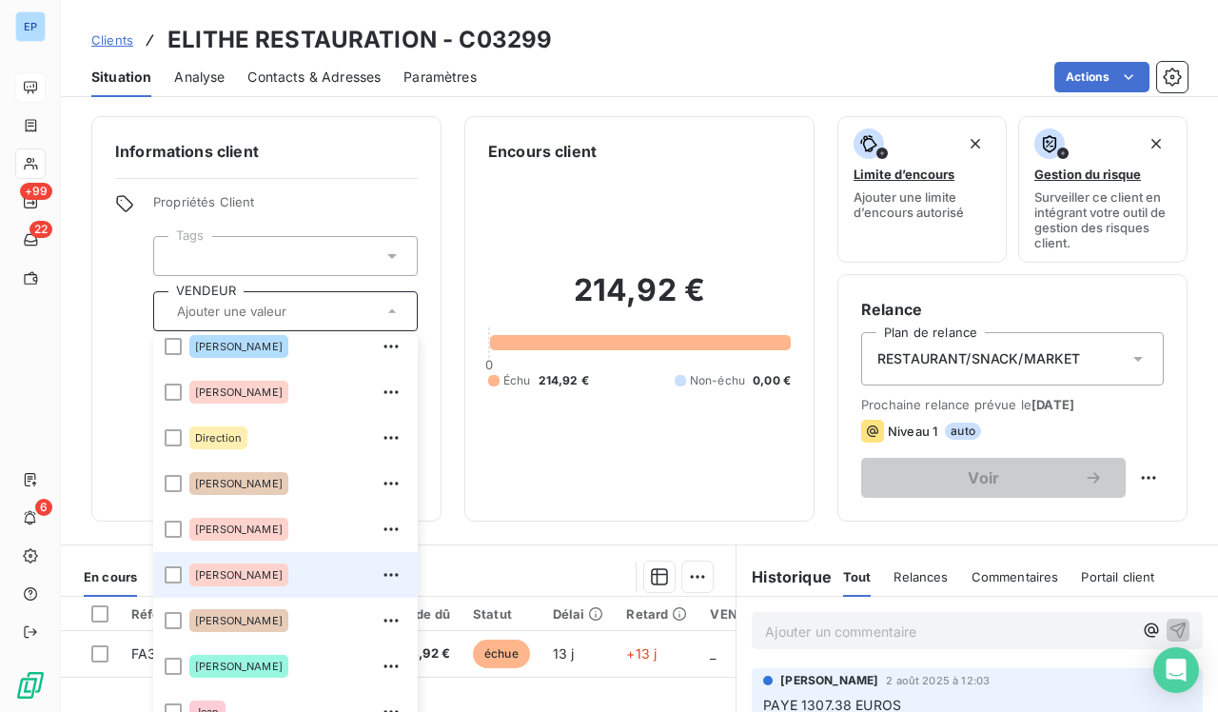
click at [215, 572] on span "[PERSON_NAME]" at bounding box center [239, 574] width 88 height 11
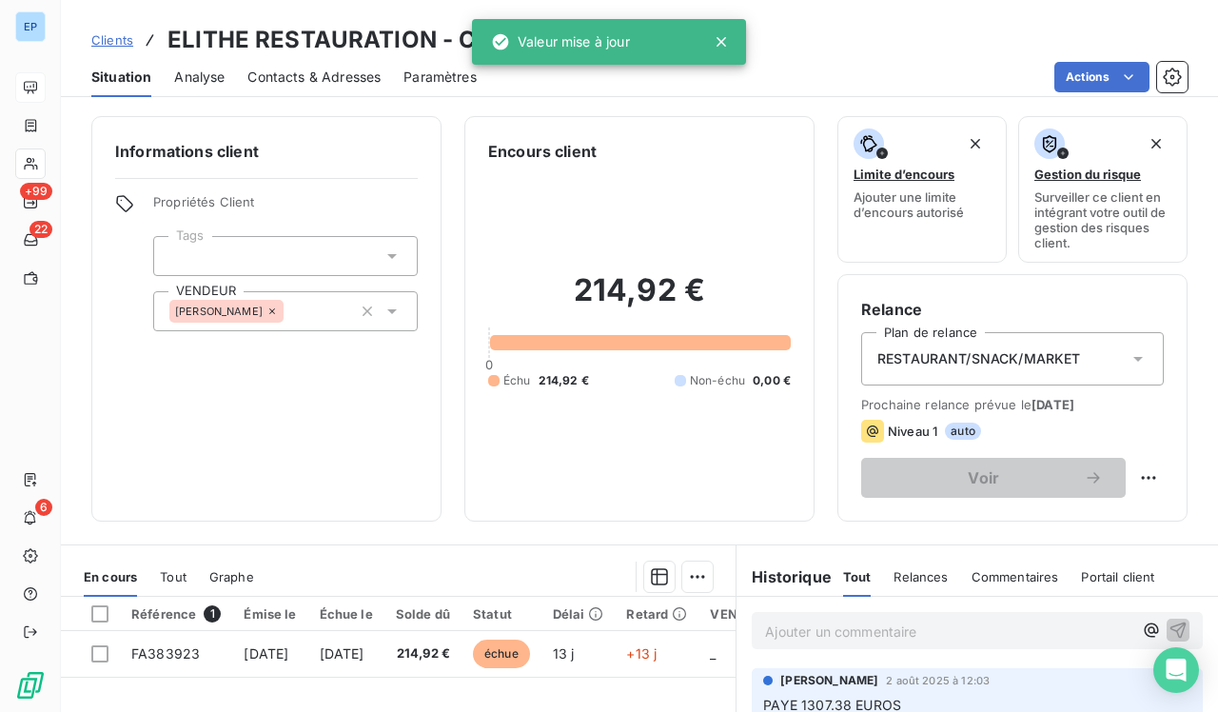
click at [343, 162] on h6 "Informations client" at bounding box center [266, 151] width 303 height 23
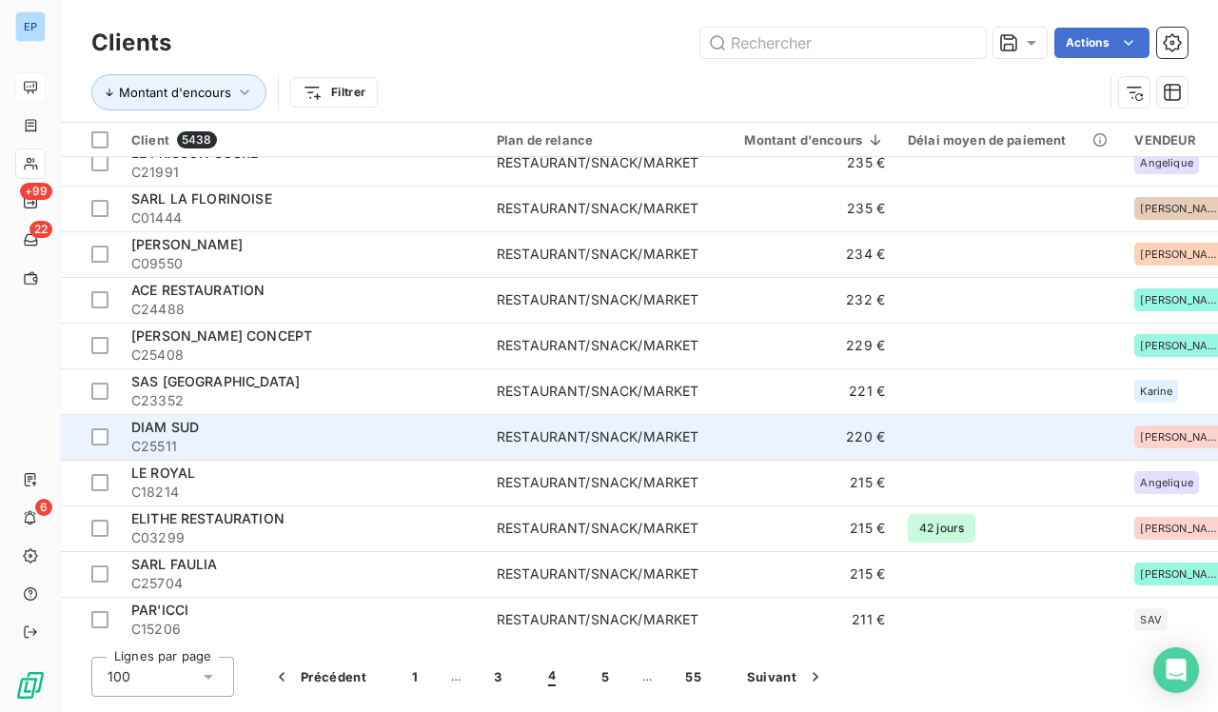
scroll to position [3082, 0]
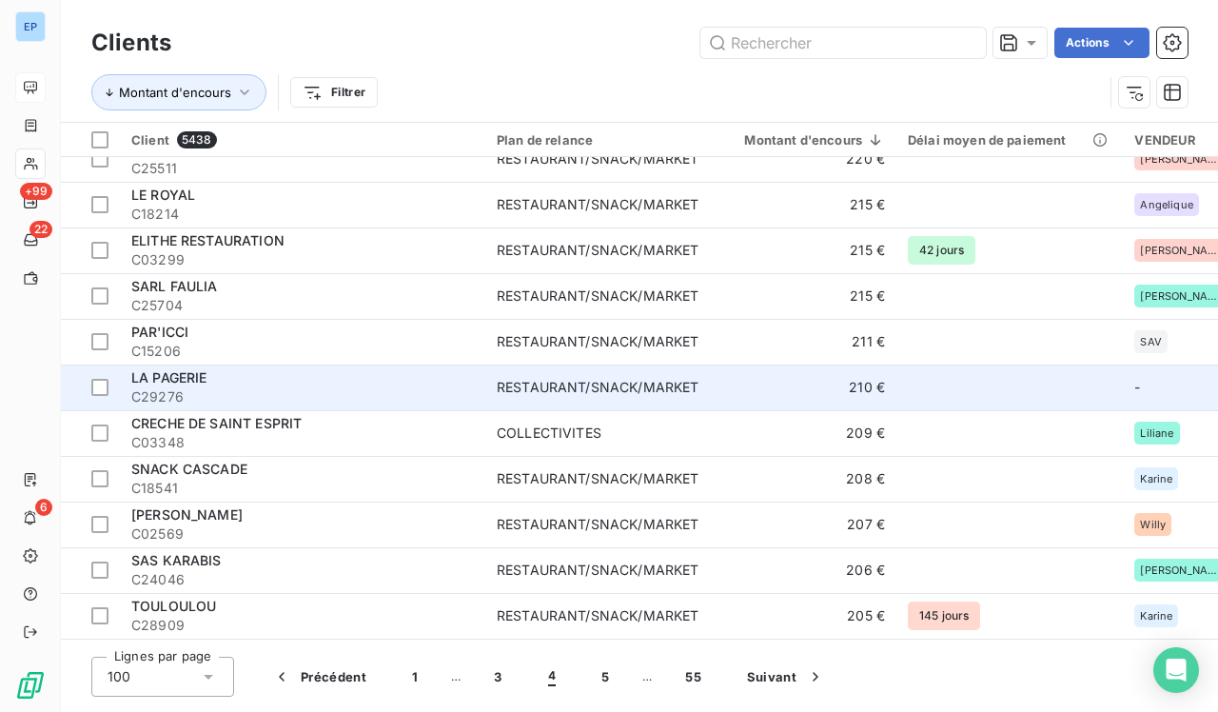
click at [545, 391] on div "RESTAURANT/SNACK/MARKET" at bounding box center [598, 387] width 202 height 19
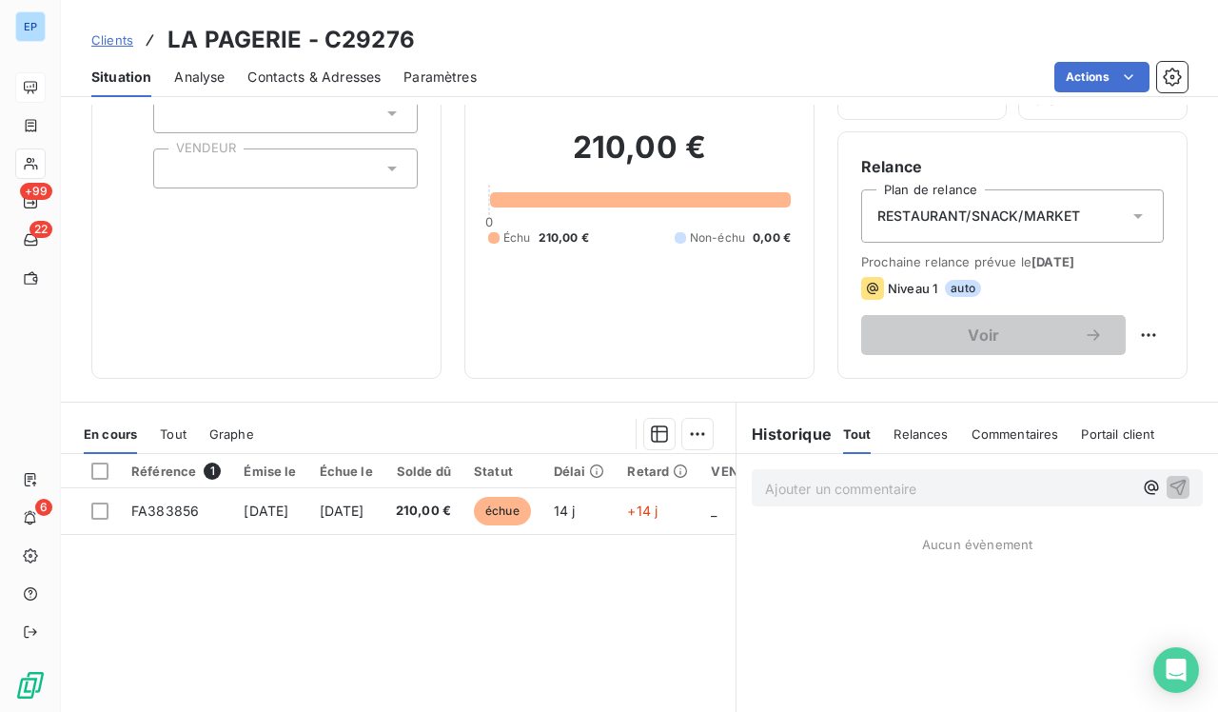
scroll to position [144, 0]
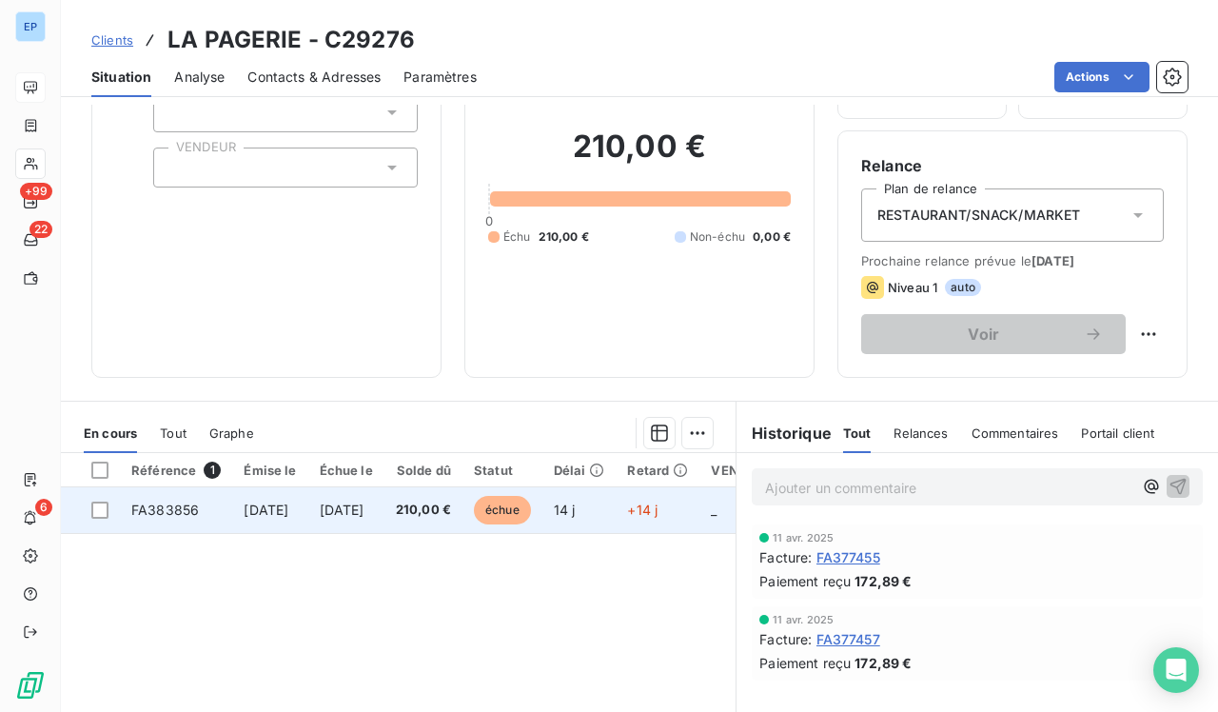
click at [365, 509] on span "30 sept. 2025" at bounding box center [342, 510] width 45 height 16
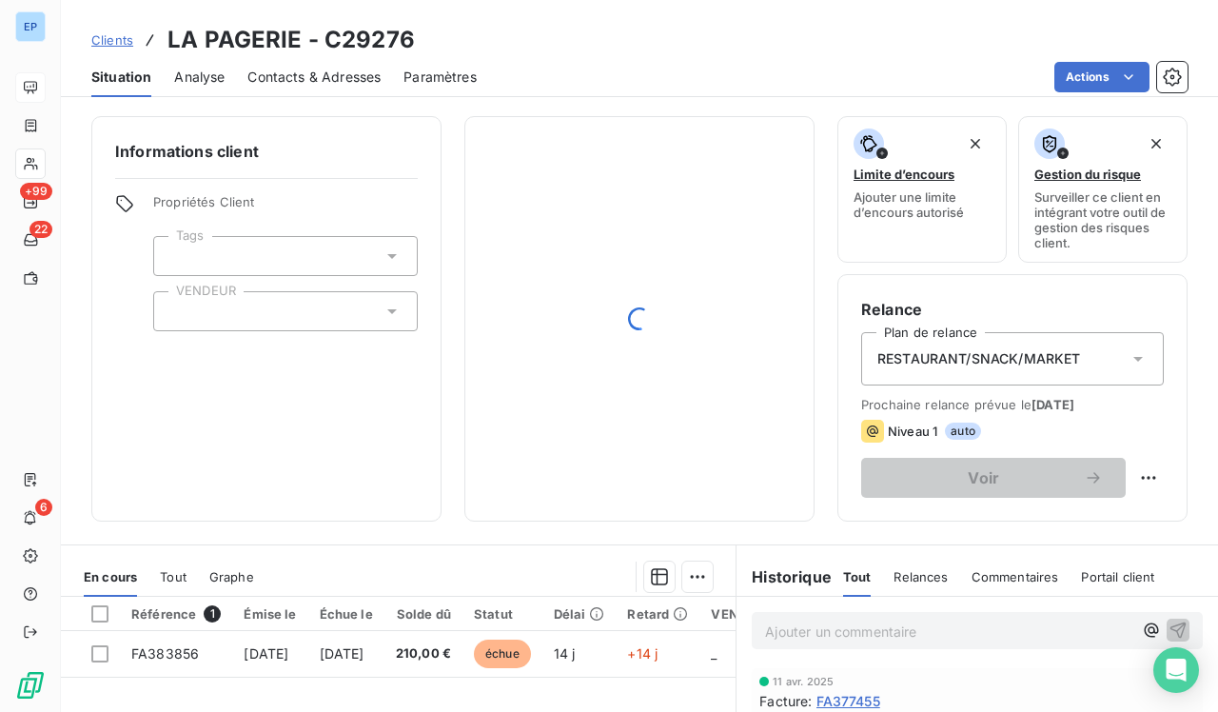
click at [219, 315] on div at bounding box center [285, 311] width 265 height 40
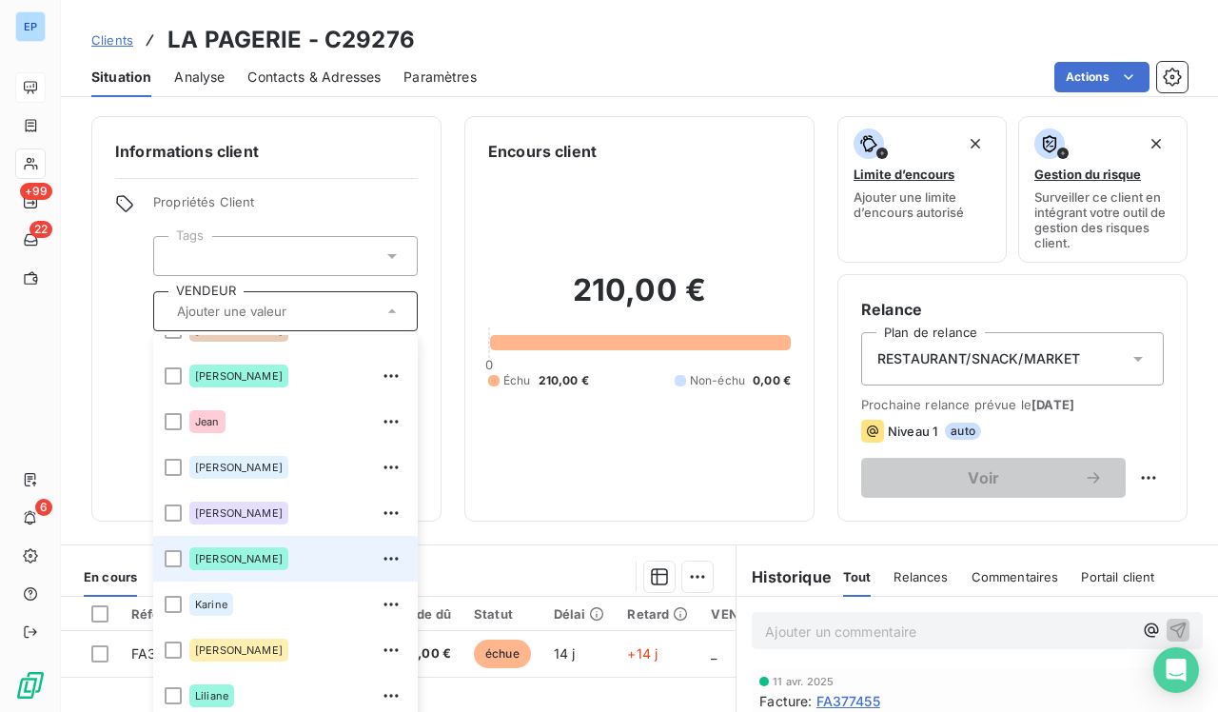
scroll to position [394, 0]
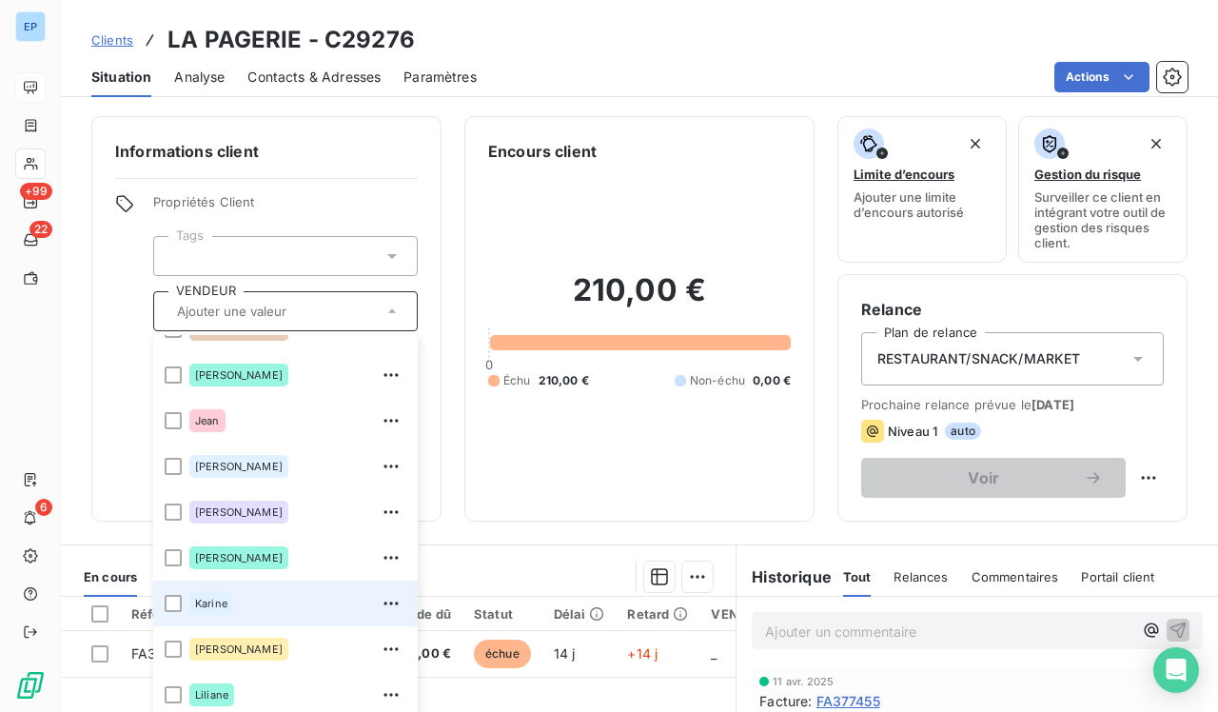
click at [213, 617] on div "Karine" at bounding box center [297, 603] width 217 height 30
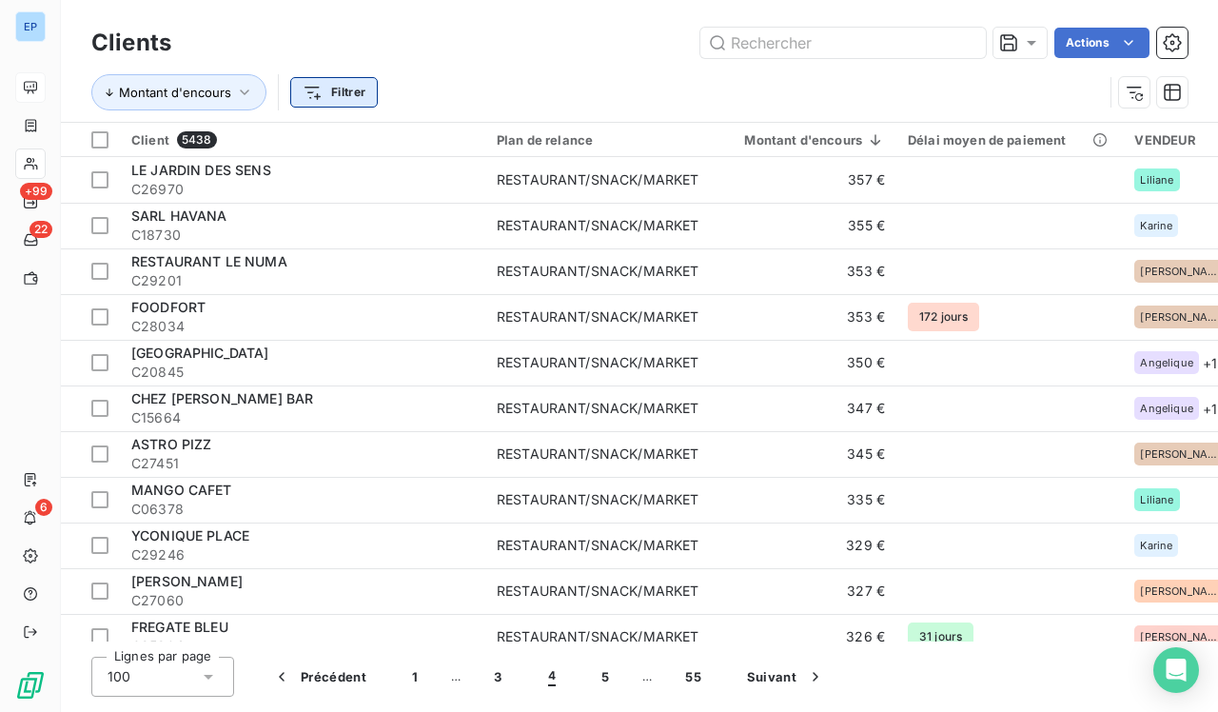
click at [351, 104] on html "EP +99 22 6 Clients Actions Montant d'encours Filtrer Client 5438 Plan de relan…" at bounding box center [609, 356] width 1218 height 712
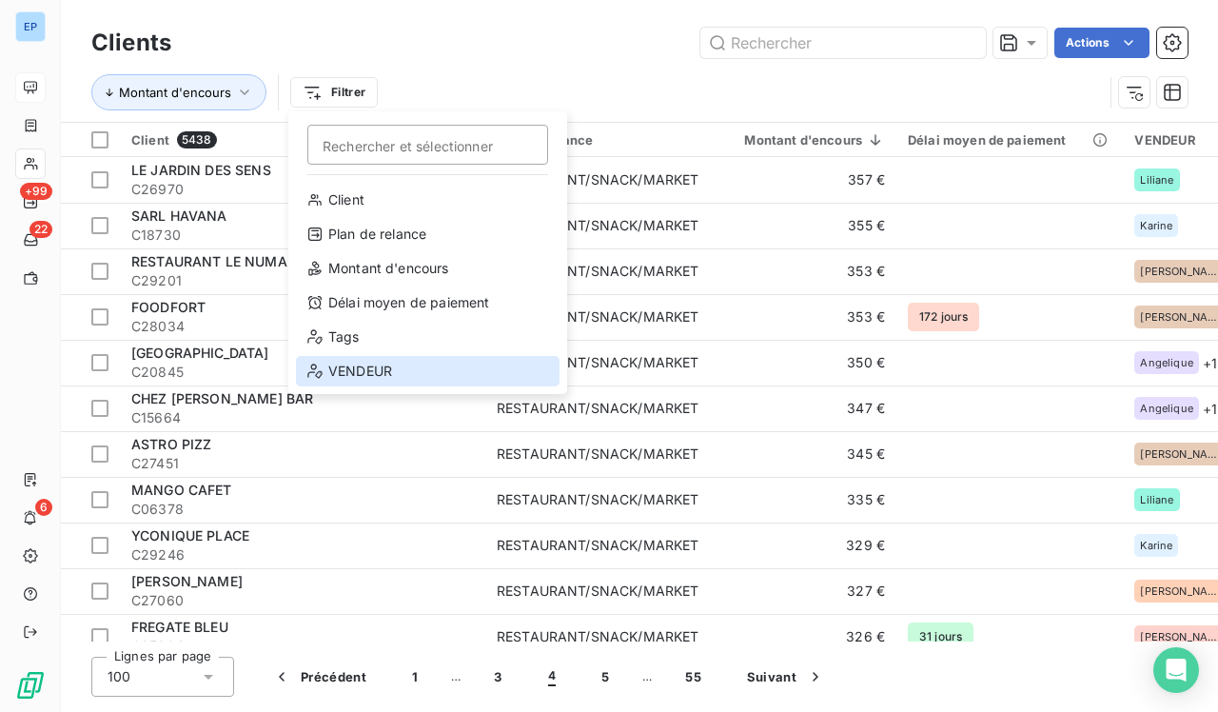
click at [346, 375] on div "VENDEUR" at bounding box center [428, 371] width 264 height 30
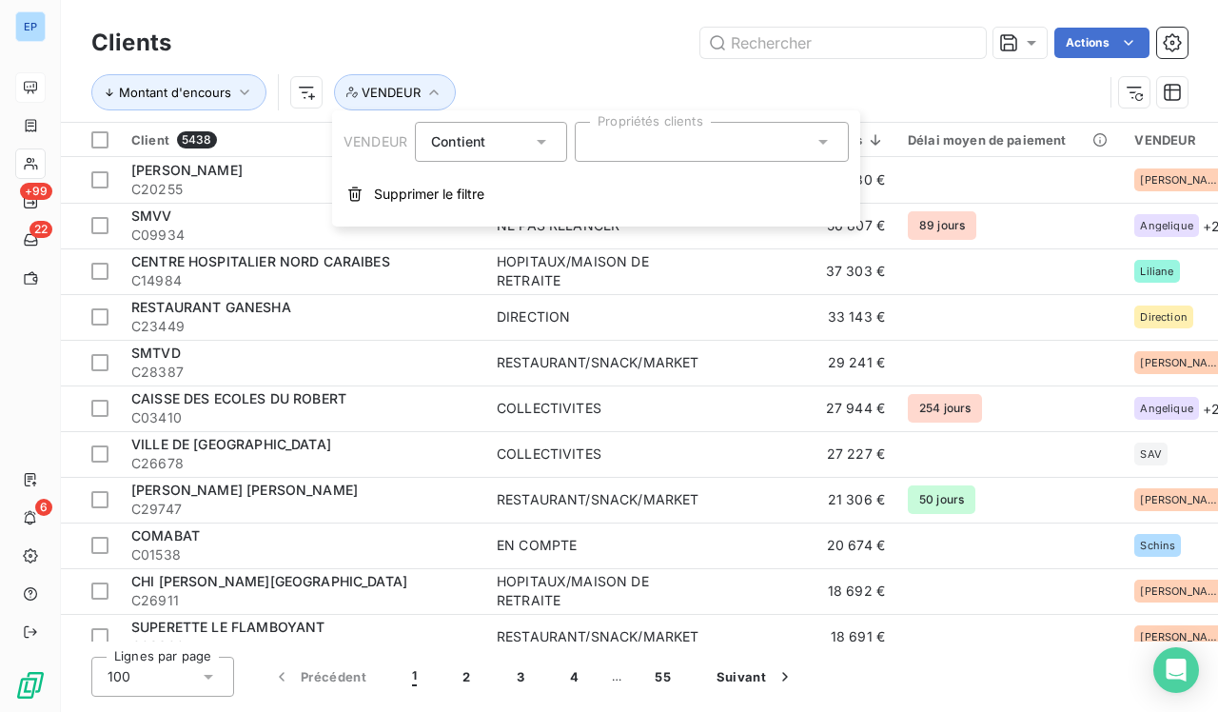
click at [545, 149] on div at bounding box center [712, 142] width 274 height 40
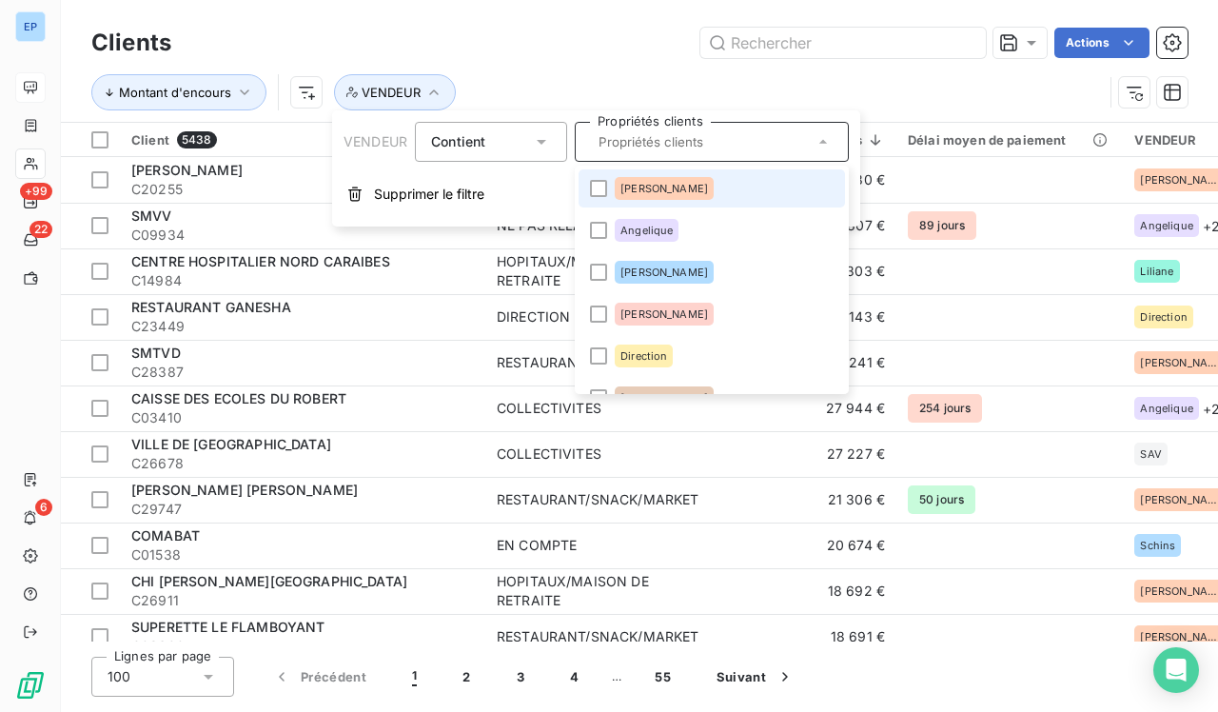
click at [545, 182] on div "[PERSON_NAME]" at bounding box center [664, 188] width 99 height 23
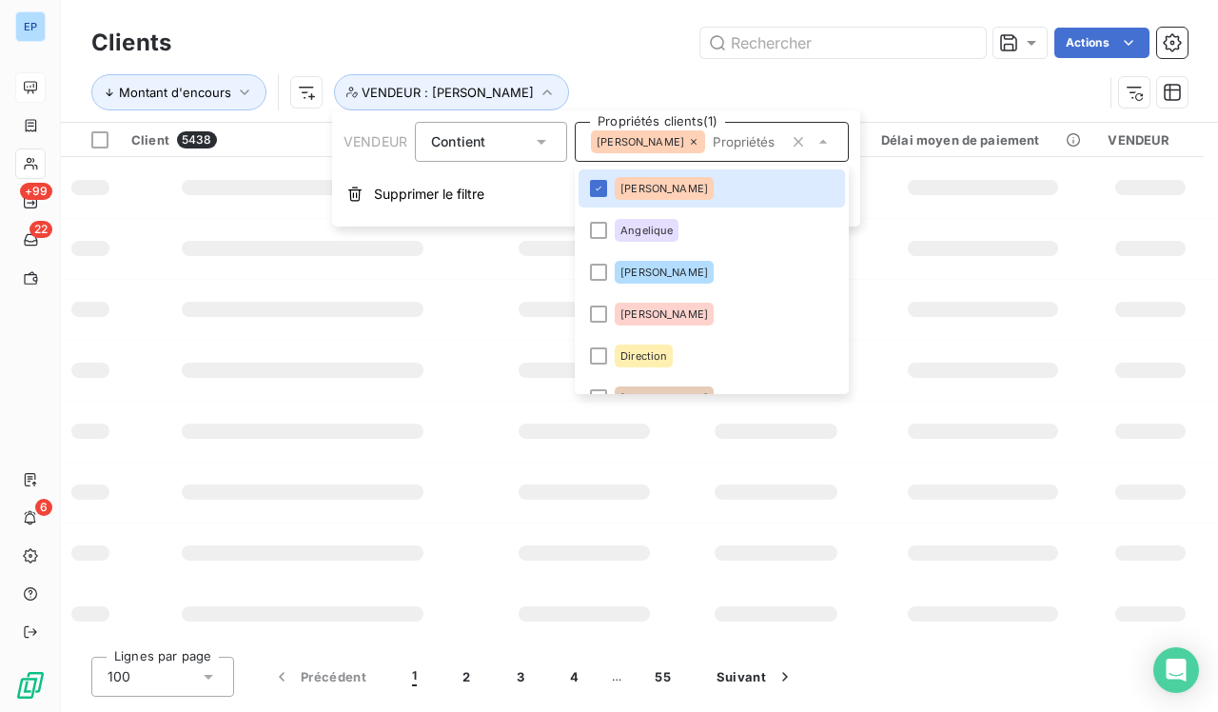
click at [545, 41] on div "Actions" at bounding box center [691, 43] width 994 height 30
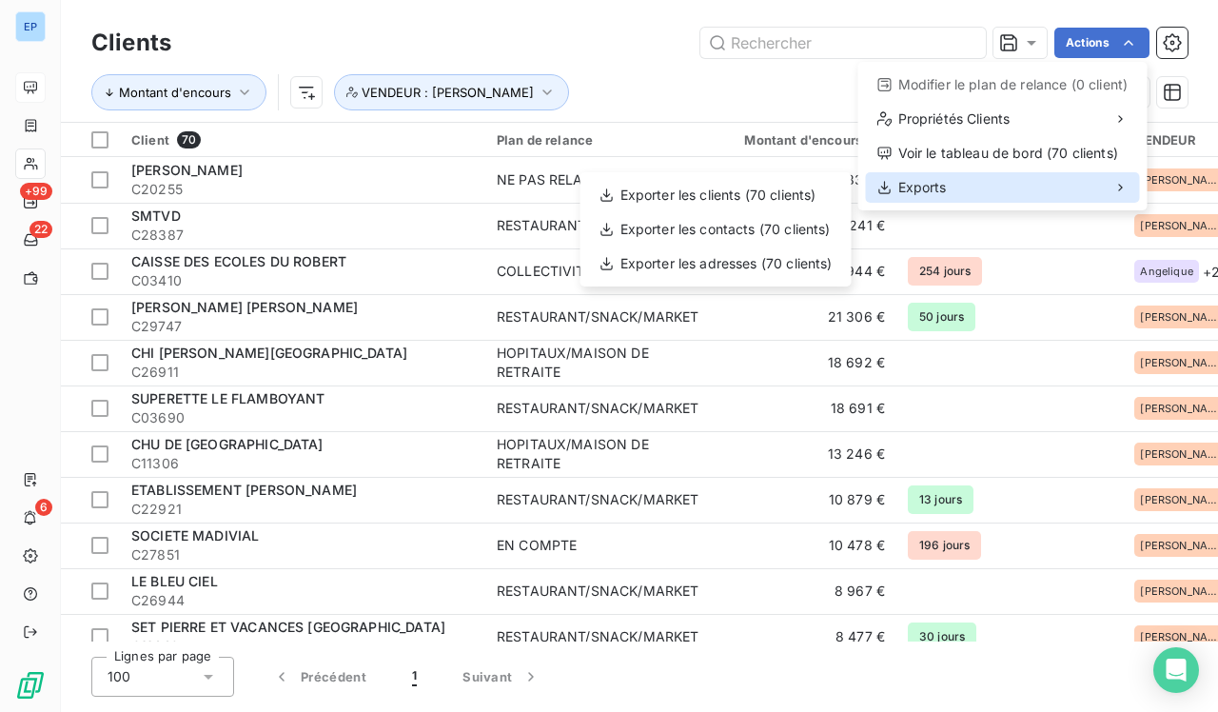
click at [545, 189] on div "Exports" at bounding box center [1003, 187] width 274 height 30
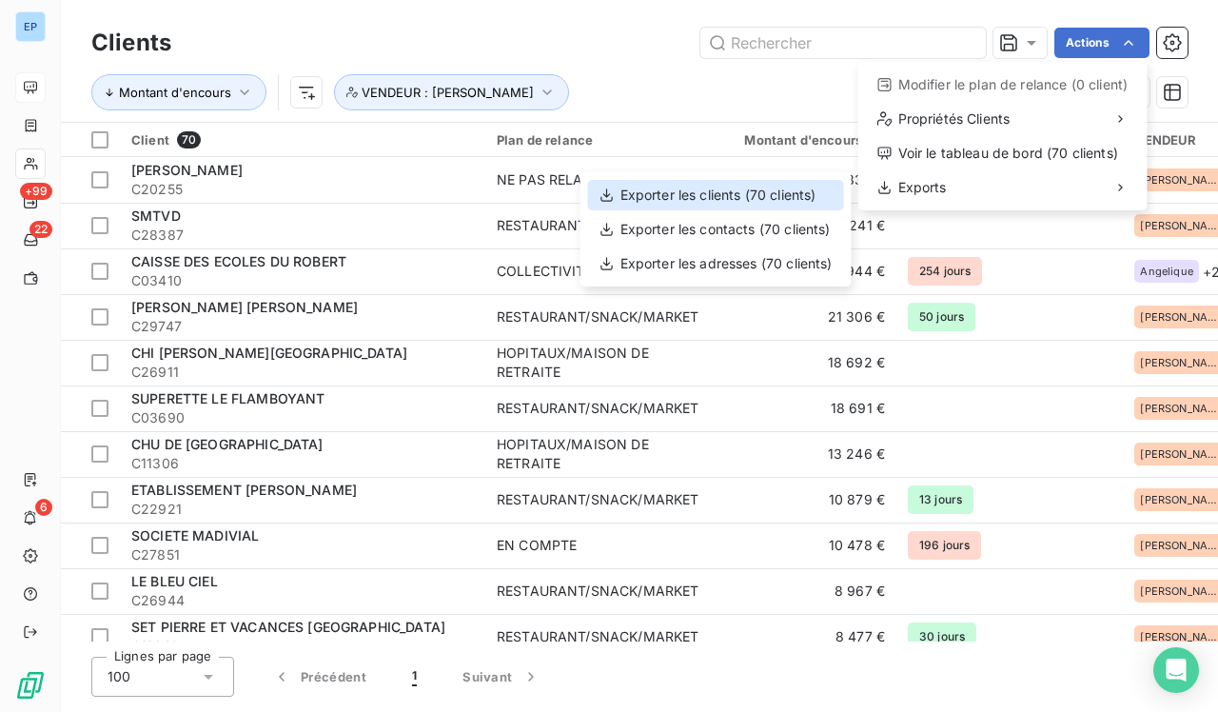
click at [545, 195] on div "Exporter les clients (70 clients)" at bounding box center [716, 195] width 256 height 30
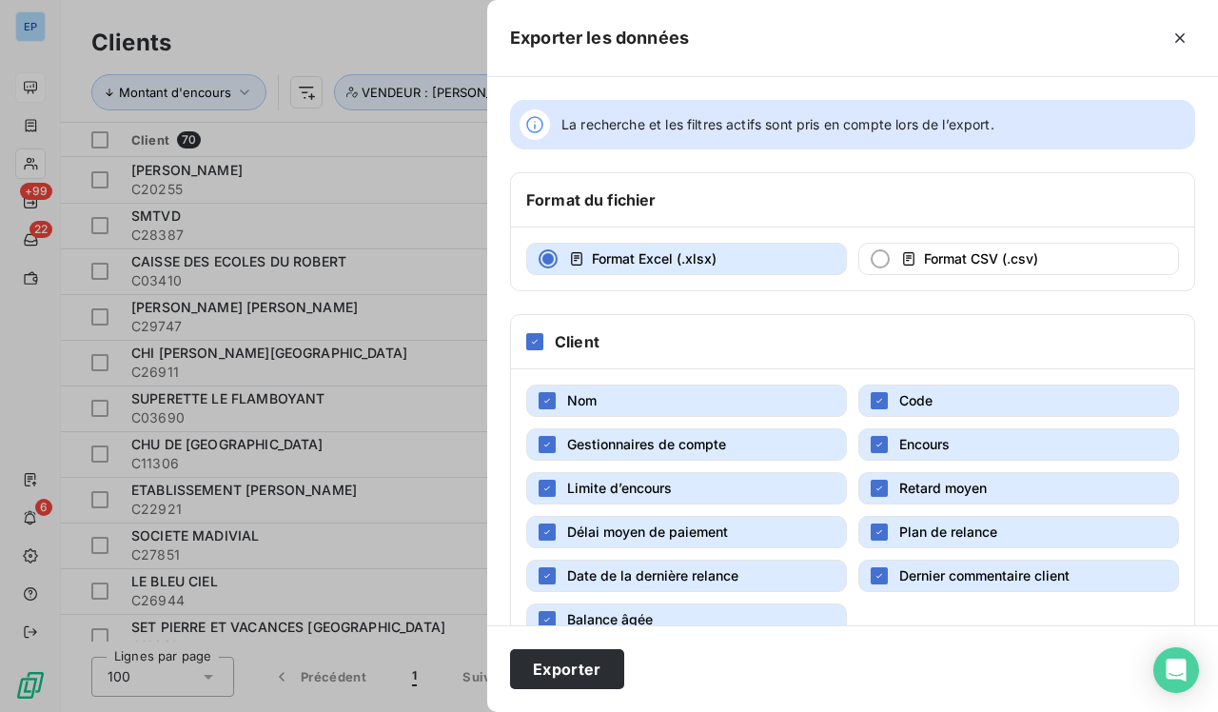
click at [545, 490] on span "Retard moyen" at bounding box center [944, 488] width 88 height 16
click at [545, 539] on span "Plan de relance" at bounding box center [949, 532] width 98 height 16
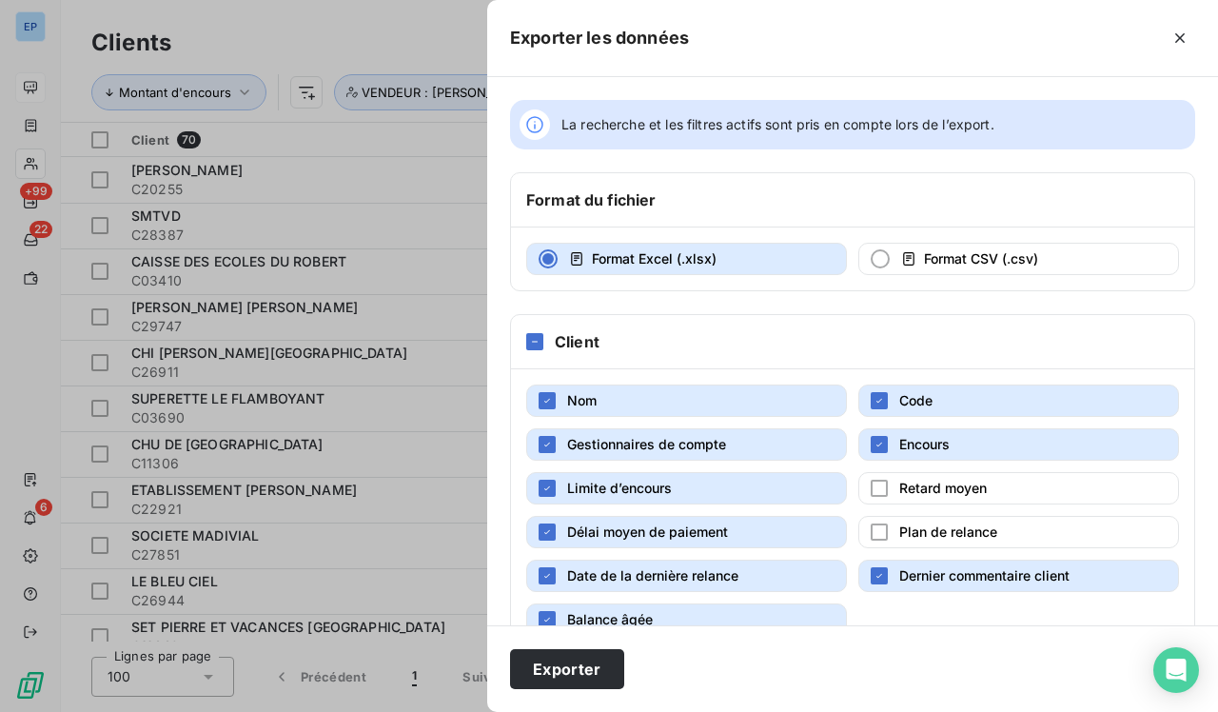
click at [545, 579] on span "Dernier commentaire client" at bounding box center [985, 575] width 170 height 16
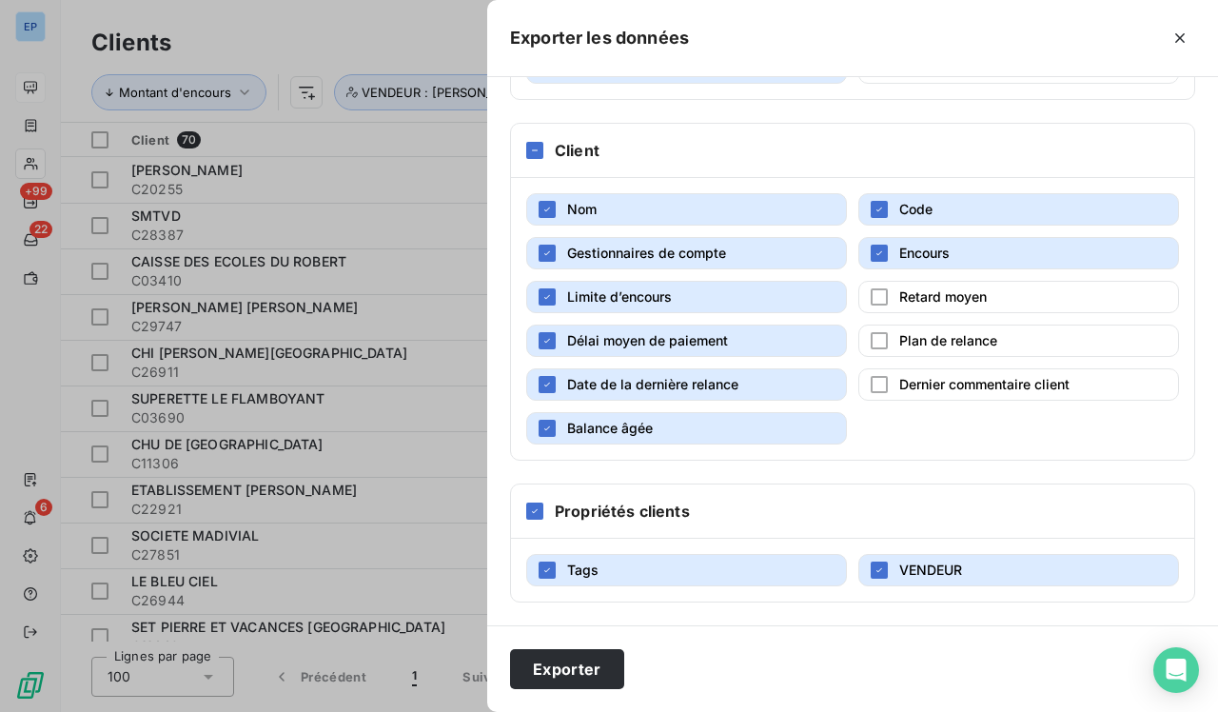
scroll to position [191, 0]
click at [545, 264] on button "Gestionnaires de compte" at bounding box center [686, 253] width 321 height 32
click at [545, 259] on span "Gestionnaires de compte" at bounding box center [646, 253] width 159 height 16
click at [545, 291] on span "Limite d’encours" at bounding box center [619, 296] width 105 height 16
click at [545, 319] on div "Nom Code Gestionnaires de compte Encours Limite d’encours Retard moyen Délai mo…" at bounding box center [852, 319] width 683 height 282
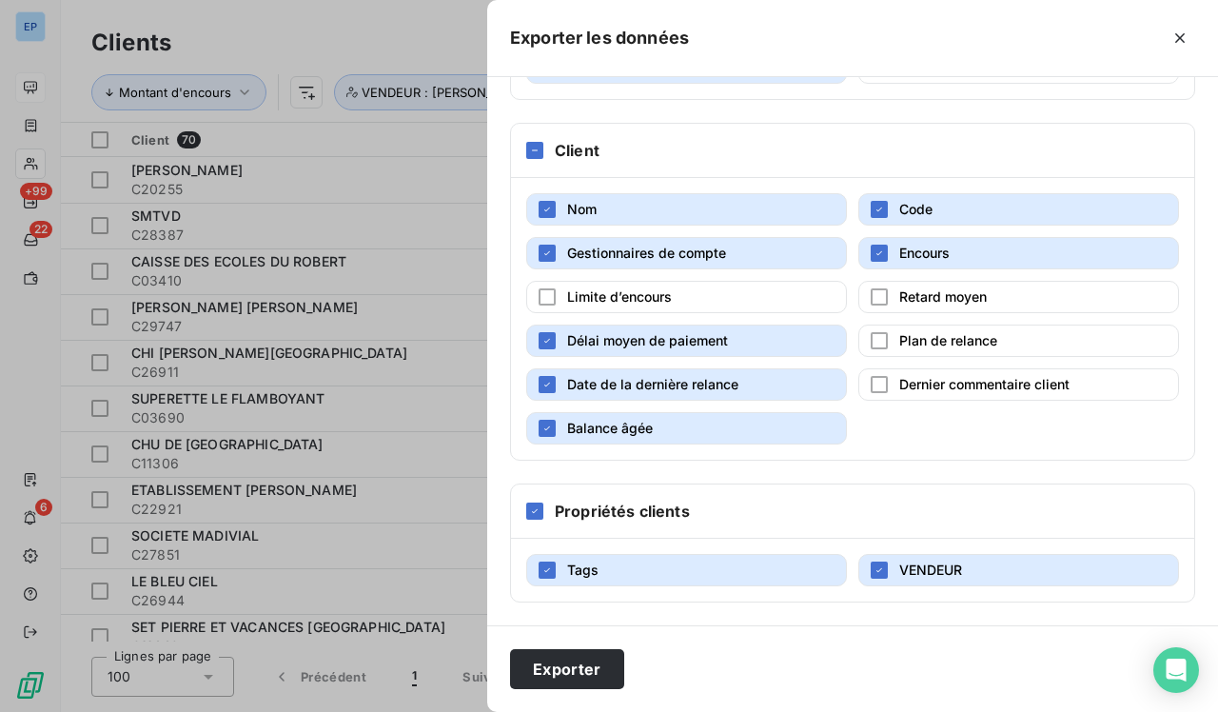
click at [545, 334] on span "Délai moyen de paiement" at bounding box center [647, 340] width 161 height 16
click at [545, 366] on div "Nom Code Gestionnaires de compte Encours Limite d’encours Retard moyen Délai mo…" at bounding box center [852, 319] width 683 height 282
click at [545, 383] on span "Date de la dernière relance" at bounding box center [652, 384] width 171 height 16
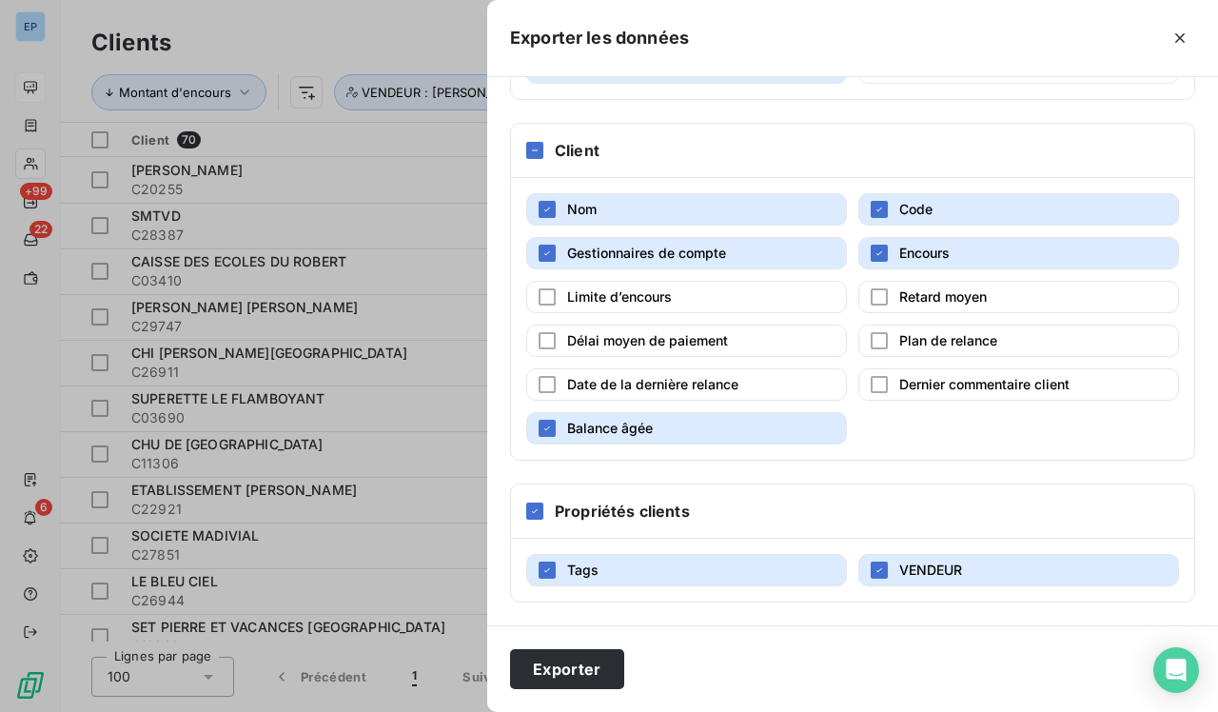
click at [545, 426] on span "Balance âgée" at bounding box center [610, 428] width 86 height 16
click at [545, 576] on span "Tags" at bounding box center [582, 570] width 31 height 16
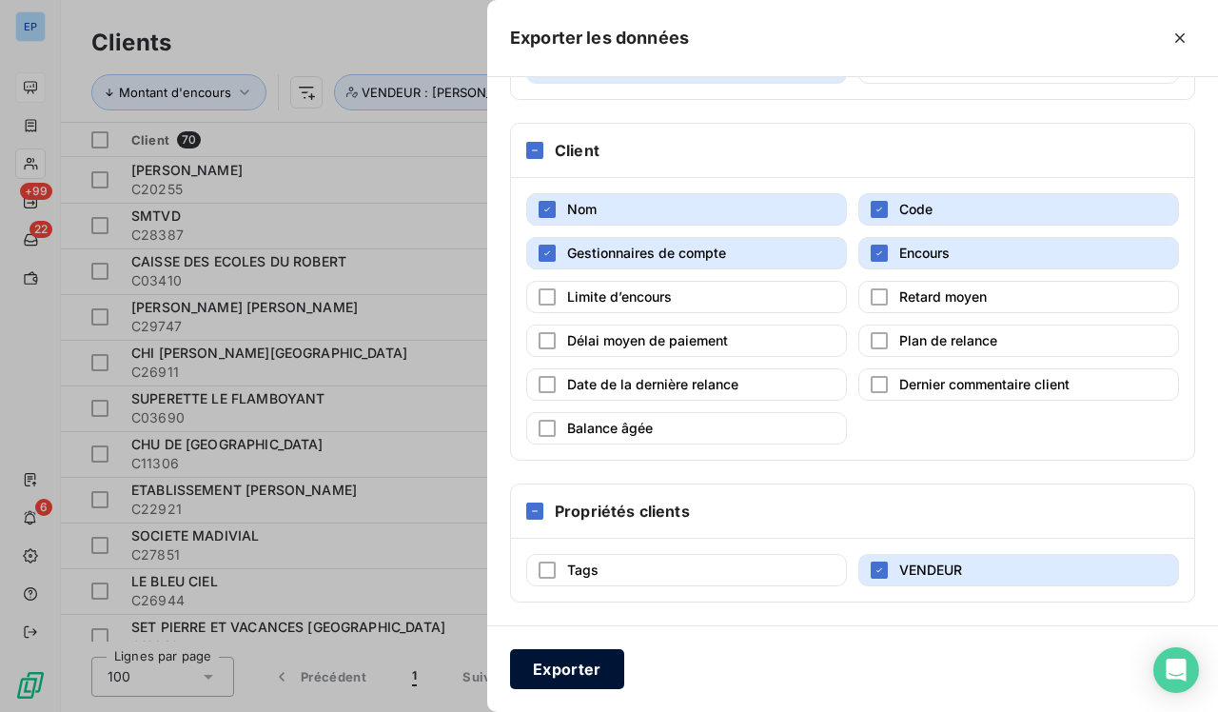
click at [545, 617] on button "Exporter" at bounding box center [567, 669] width 114 height 40
